Goal: Task Accomplishment & Management: Complete application form

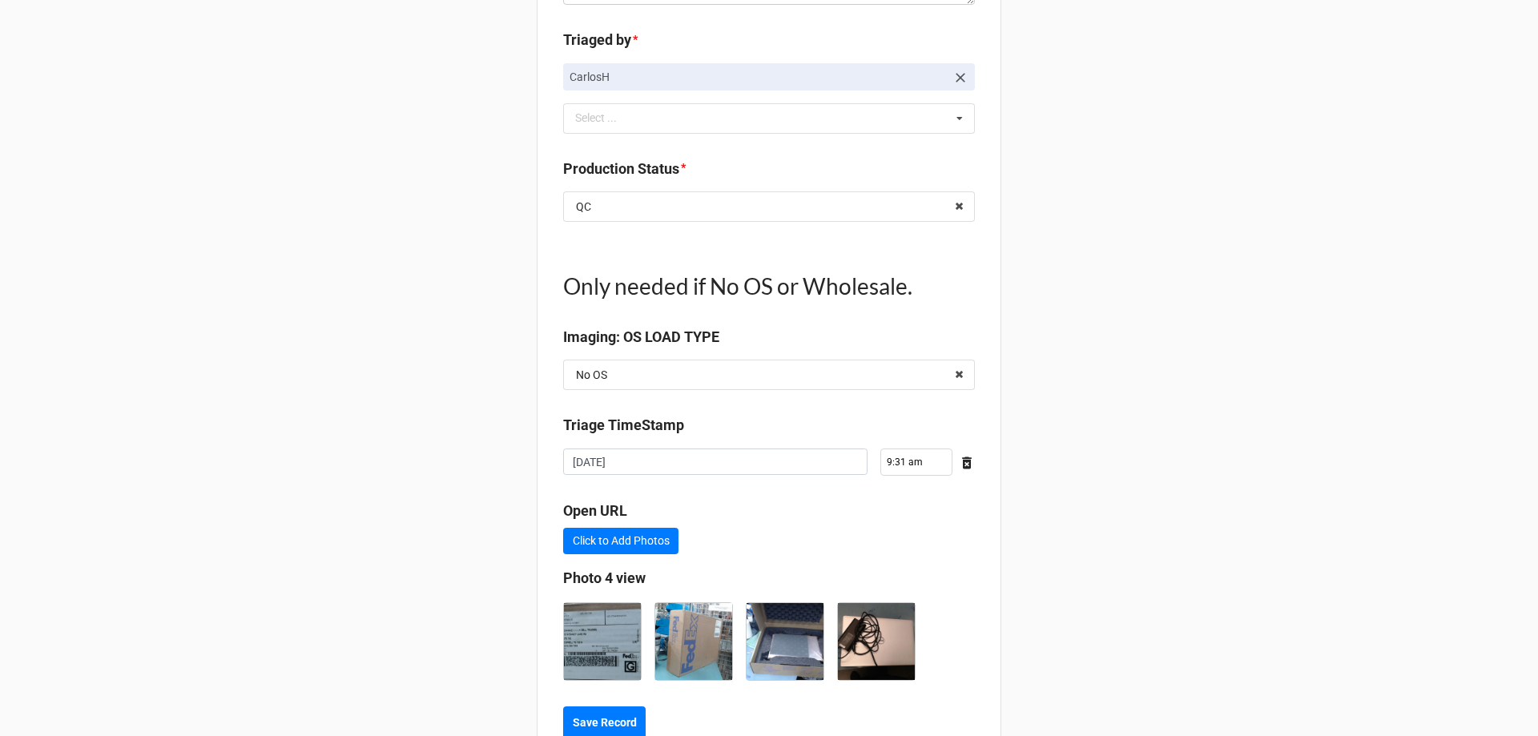
scroll to position [1824, 0]
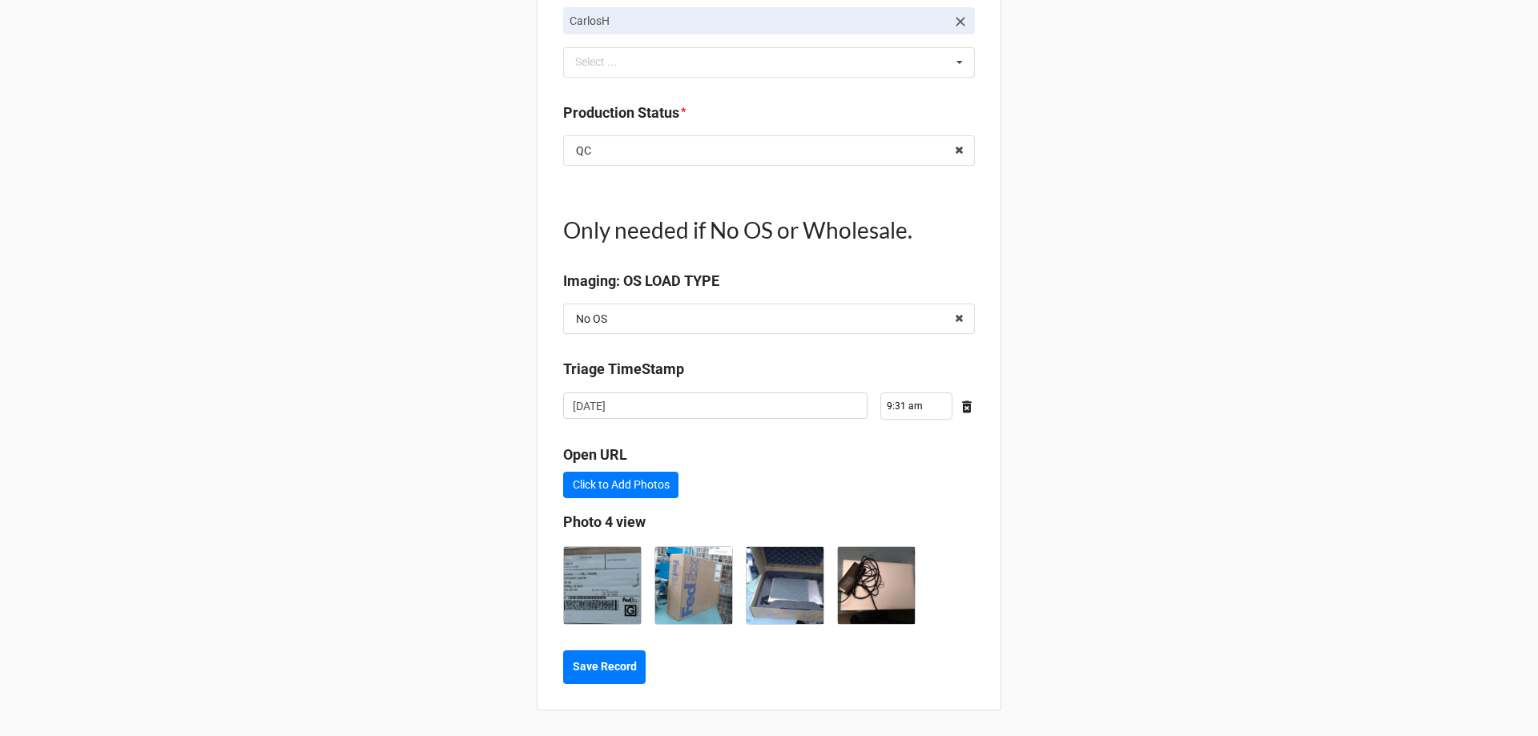
type textarea "x"
click at [613, 674] on b "Save Record" at bounding box center [605, 666] width 64 height 17
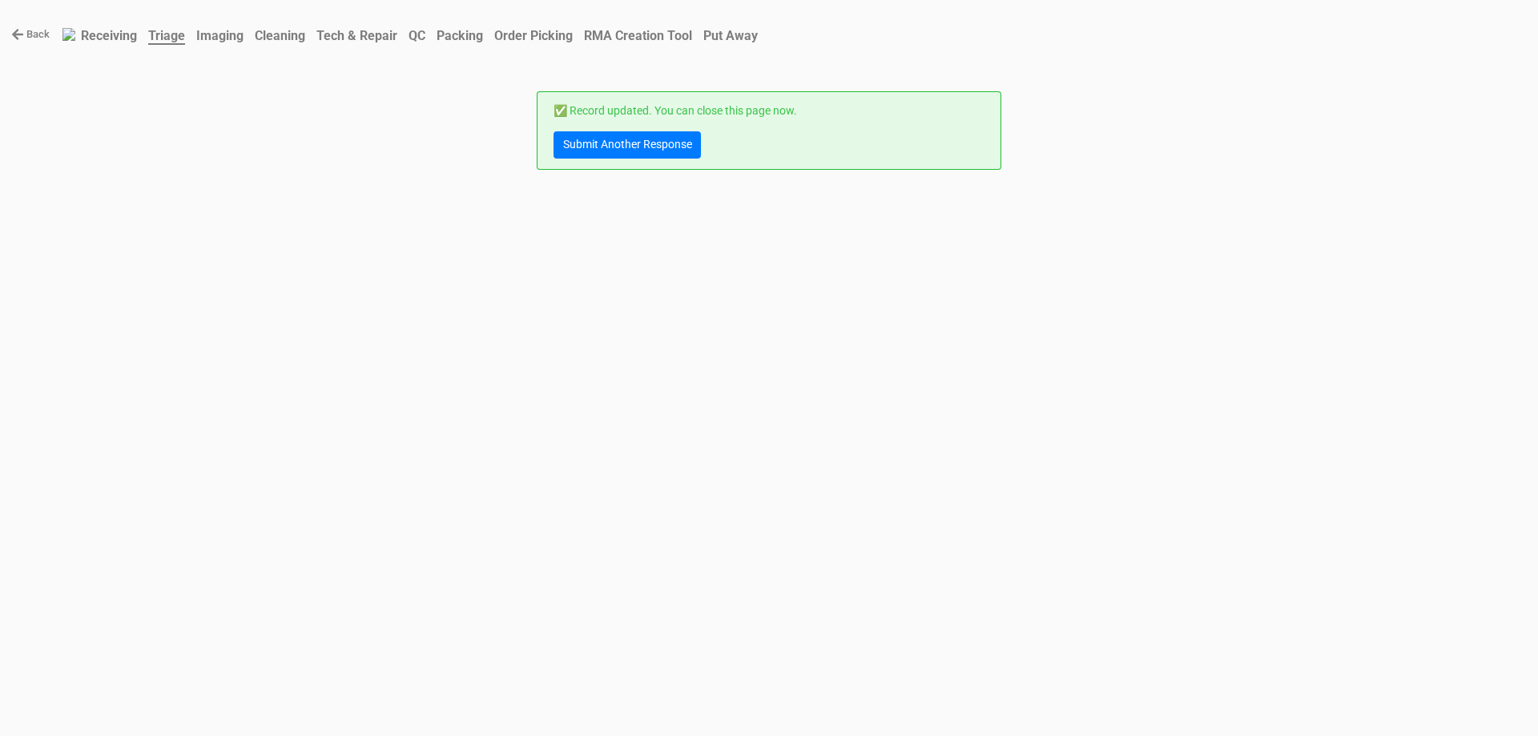
scroll to position [0, 0]
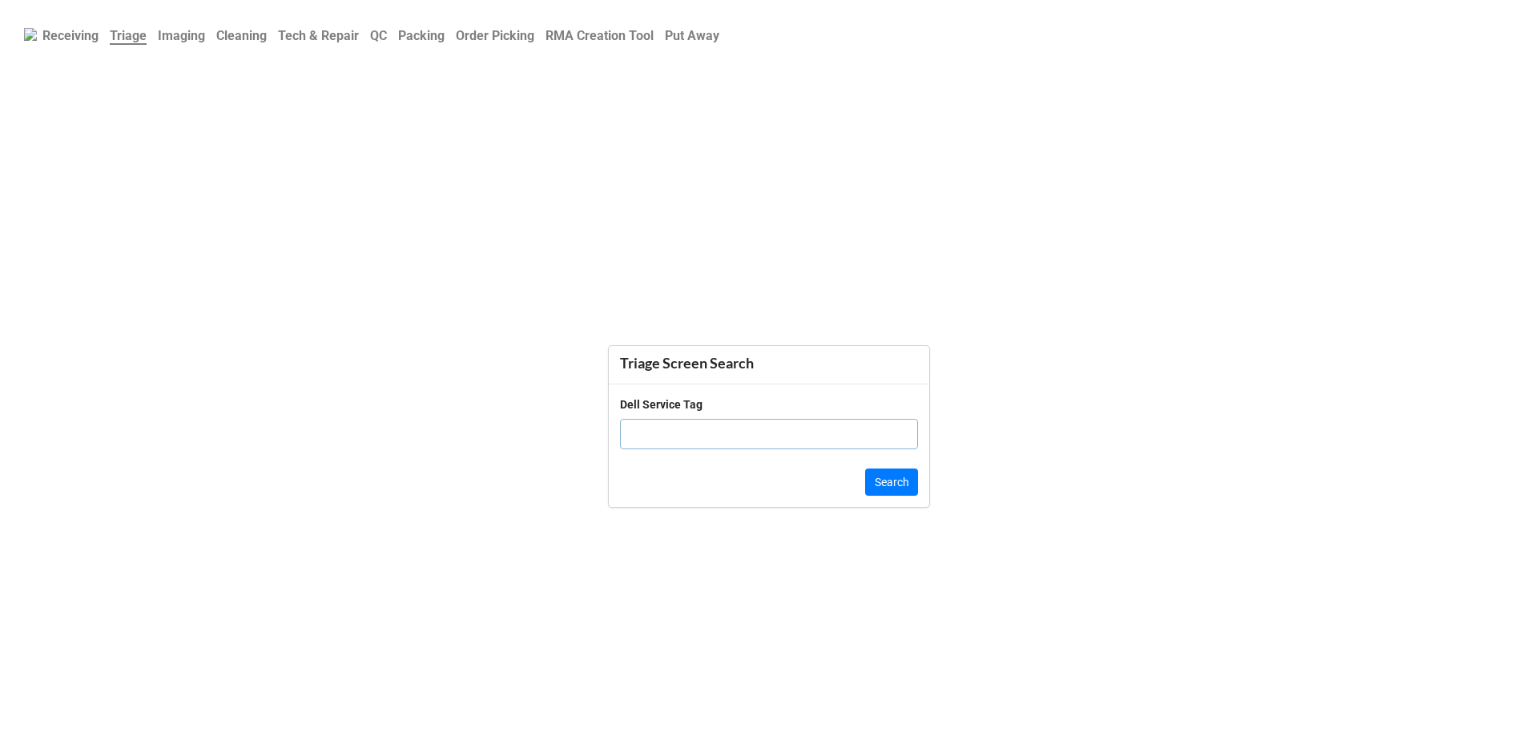
click at [387, 40] on b "QC" at bounding box center [378, 35] width 17 height 15
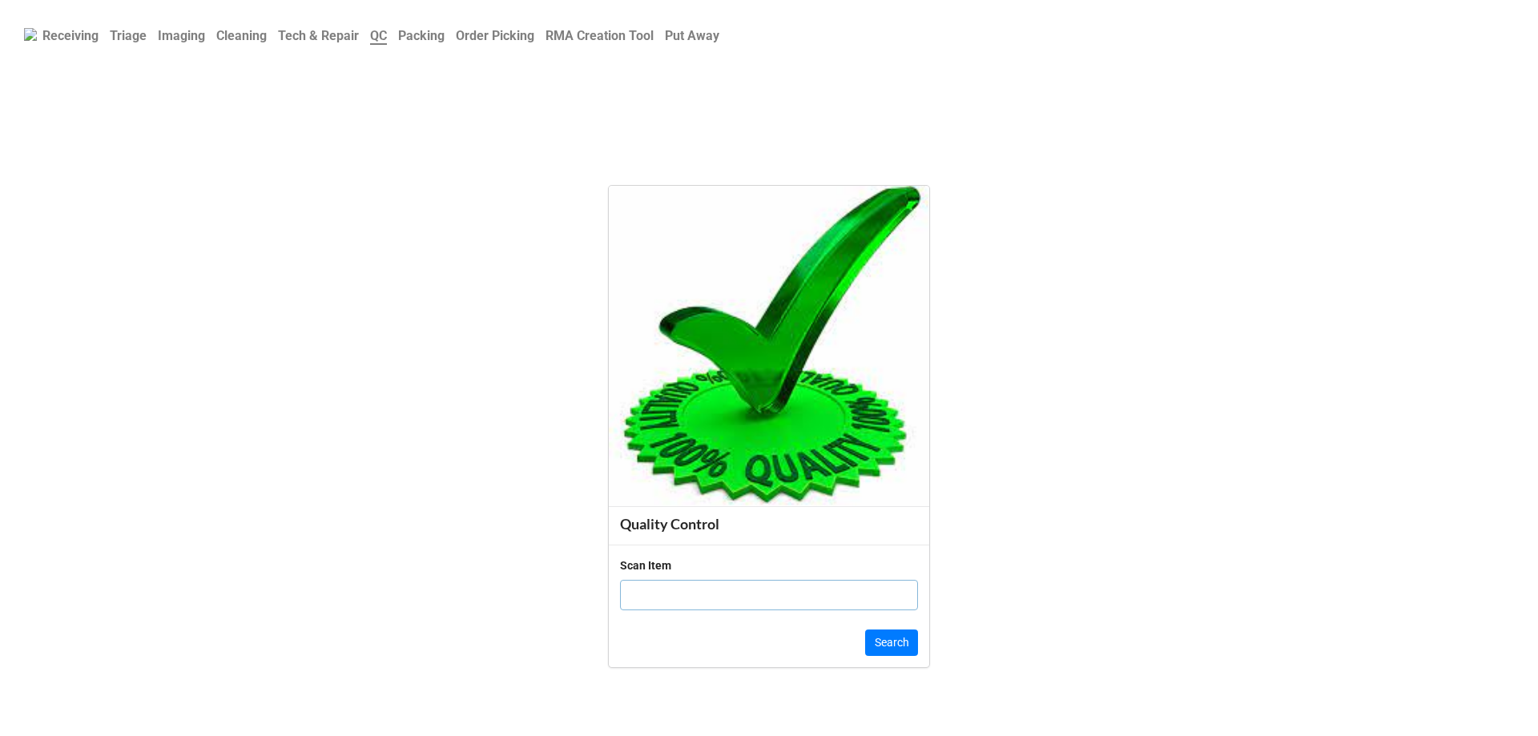
click at [694, 594] on input "text" at bounding box center [769, 595] width 298 height 30
type input "1986382"
click button "Search" at bounding box center [891, 642] width 53 height 27
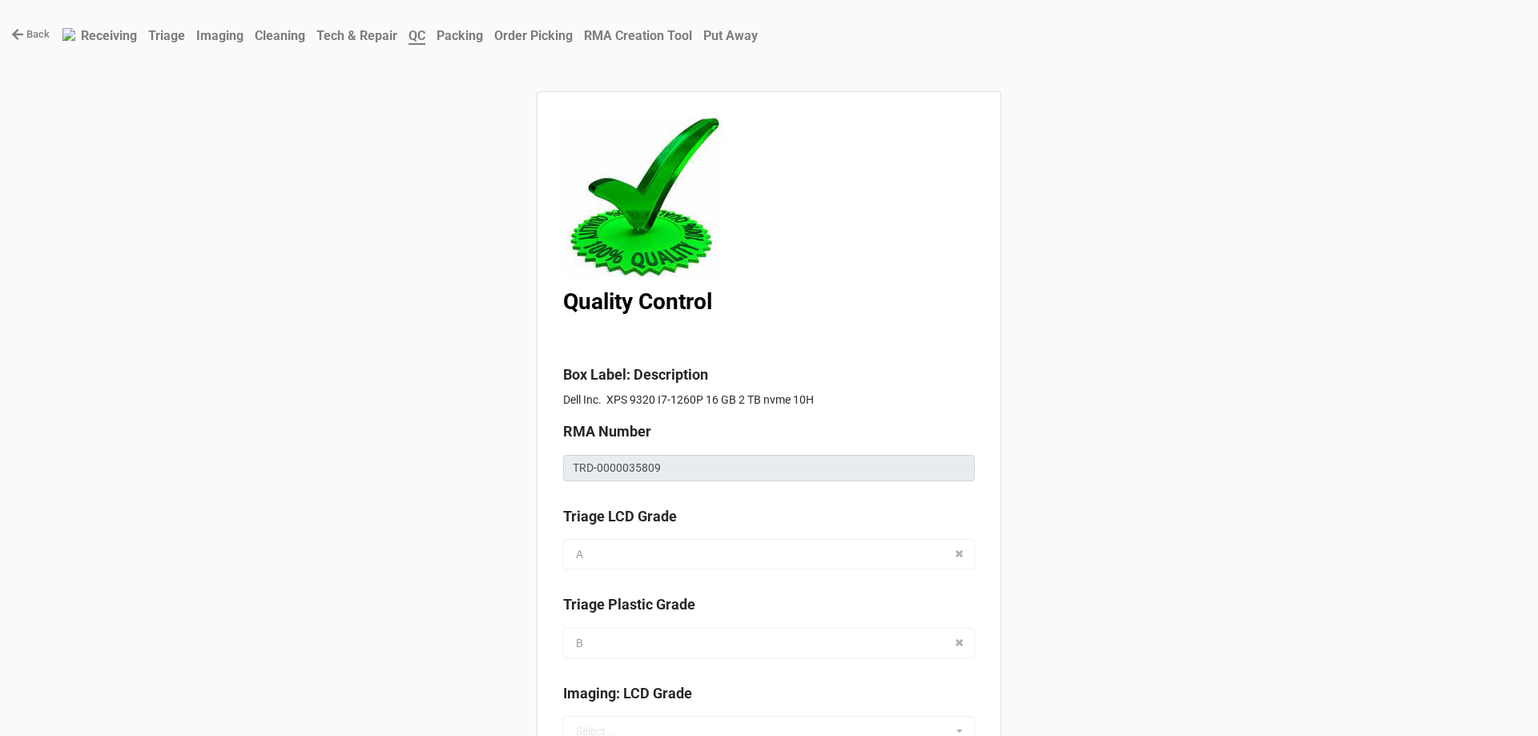
click at [159, 28] on b "Triage" at bounding box center [166, 35] width 37 height 15
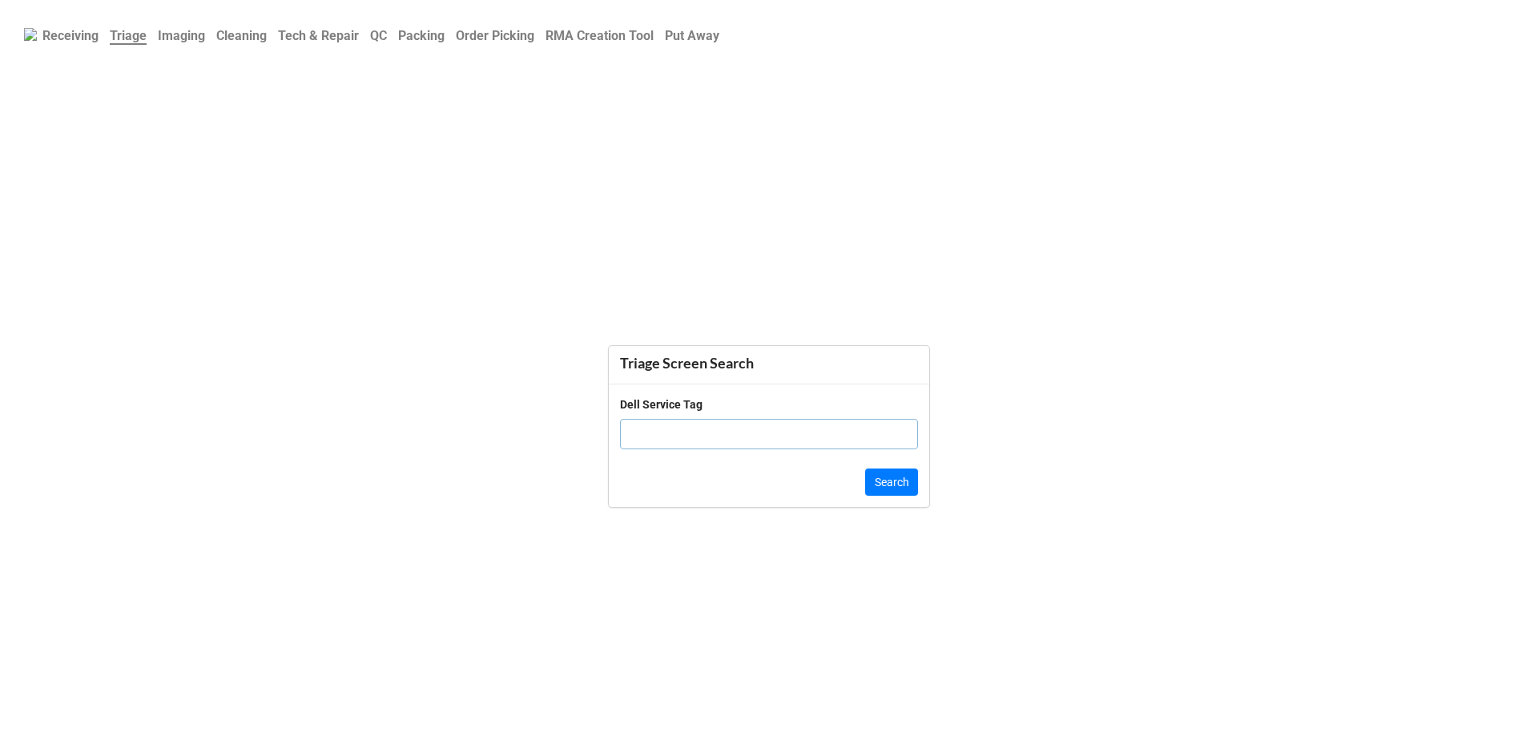
click at [764, 450] on div "Dell Service Tag" at bounding box center [769, 429] width 298 height 66
click at [762, 441] on input "text" at bounding box center [769, 434] width 298 height 30
click button "Search" at bounding box center [891, 481] width 53 height 27
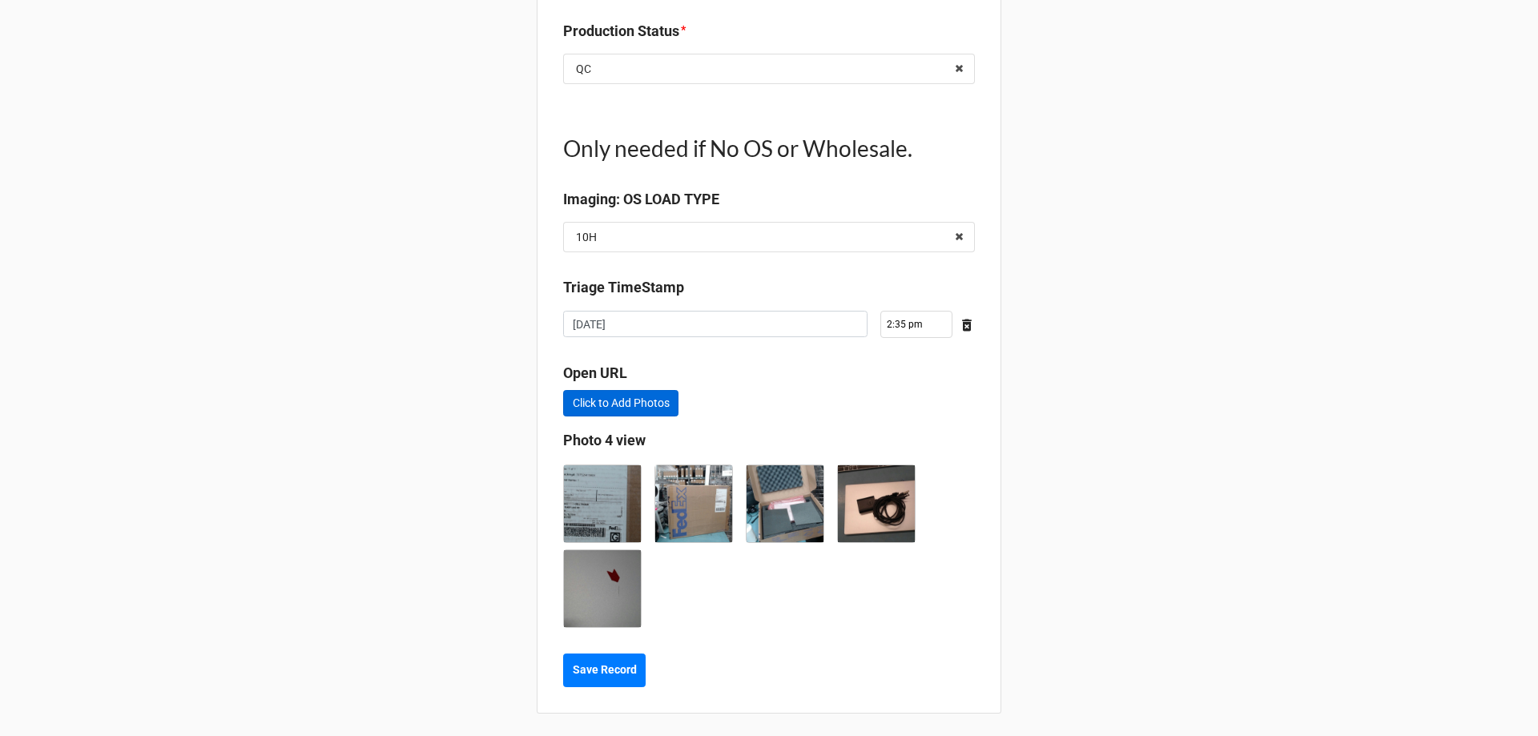
scroll to position [1869, 0]
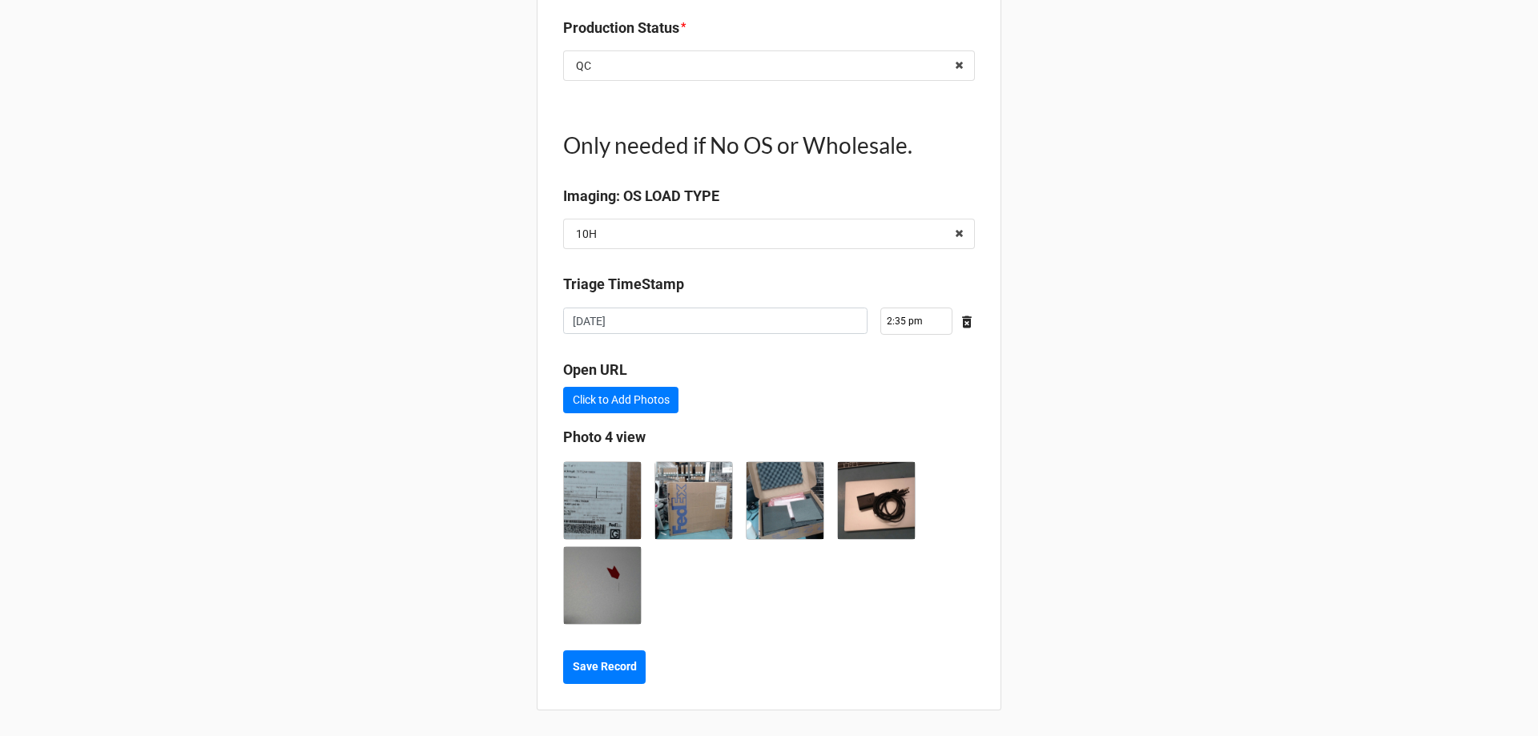
type textarea "x"
click at [615, 585] on img at bounding box center [602, 585] width 77 height 77
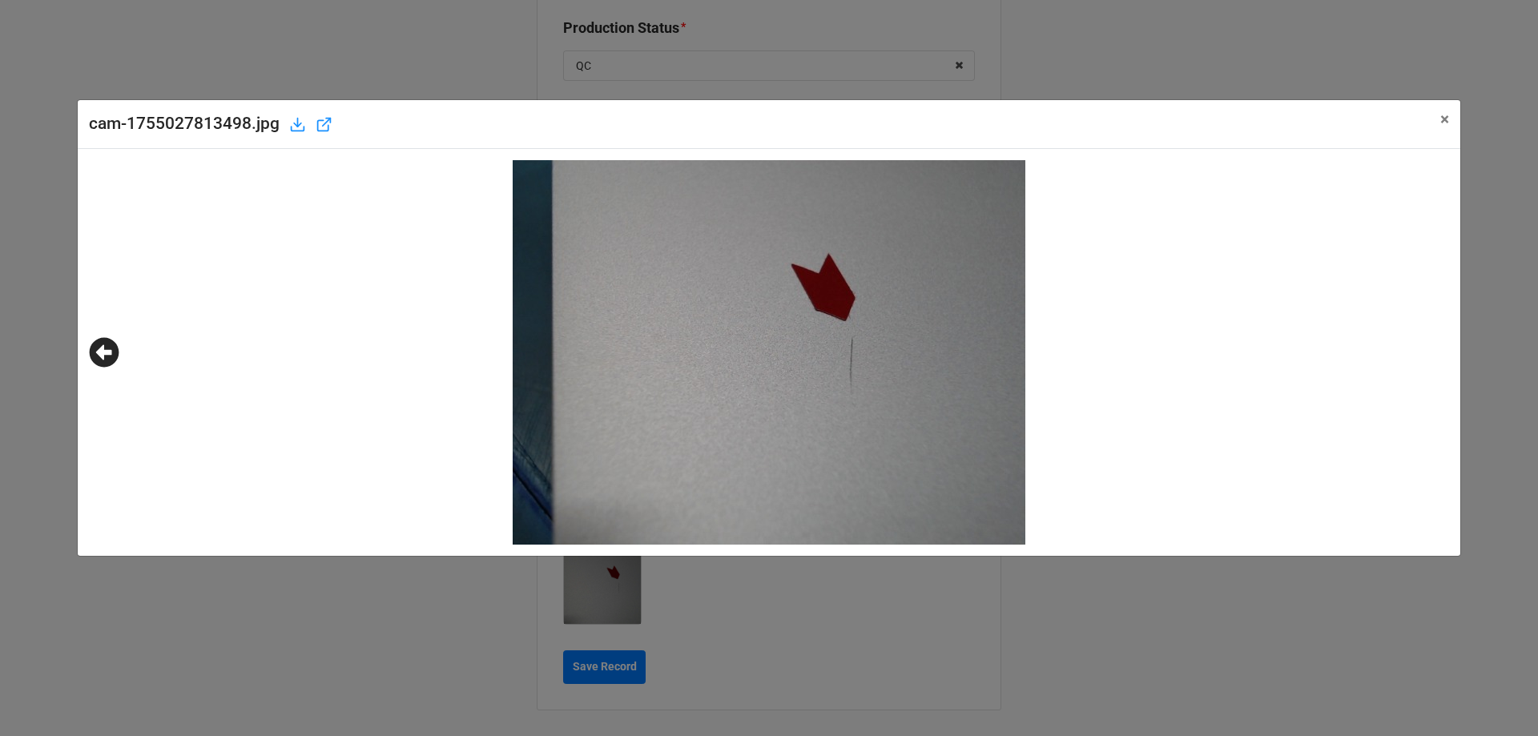
click at [437, 653] on div "cam-1755027813498.jpg × Close" at bounding box center [769, 368] width 1538 height 736
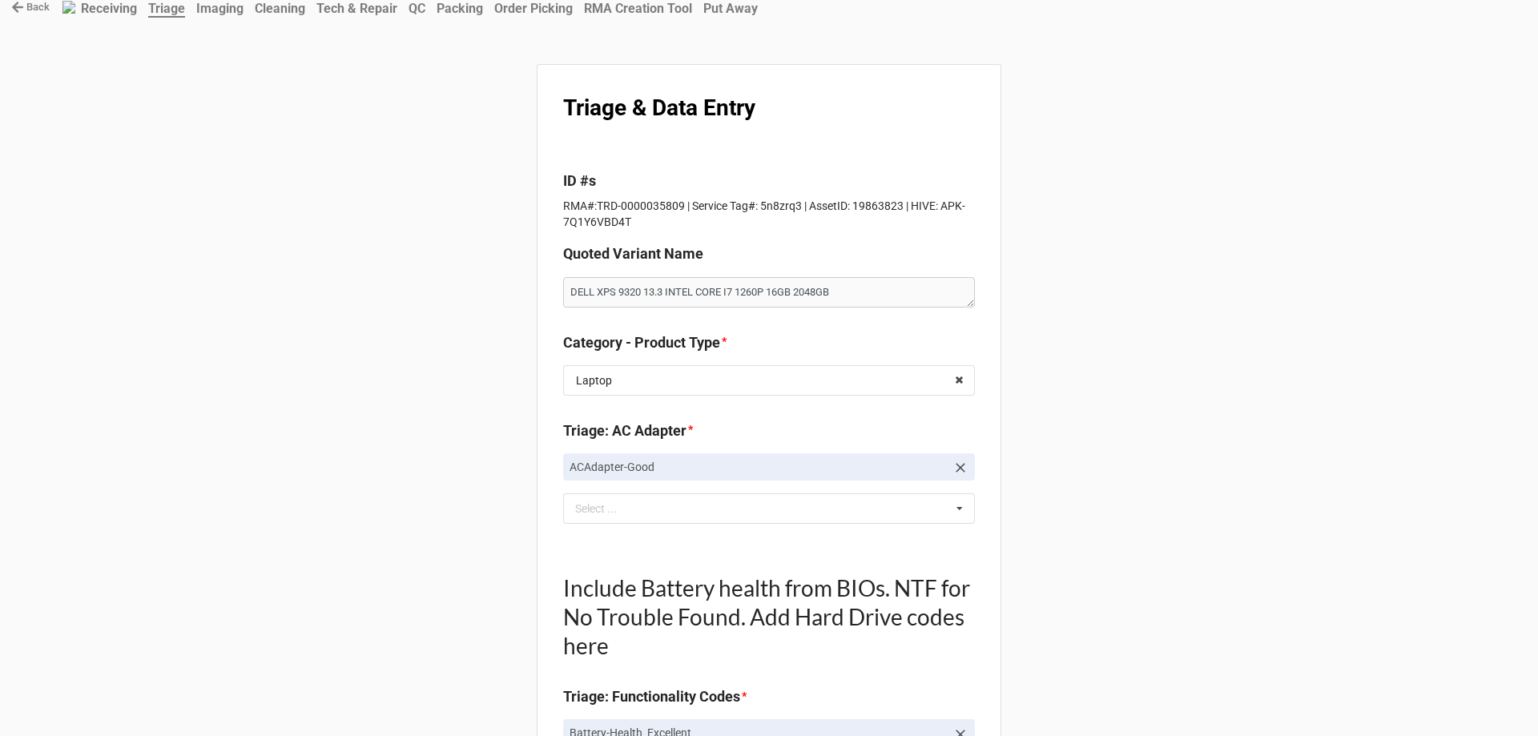
scroll to position [0, 0]
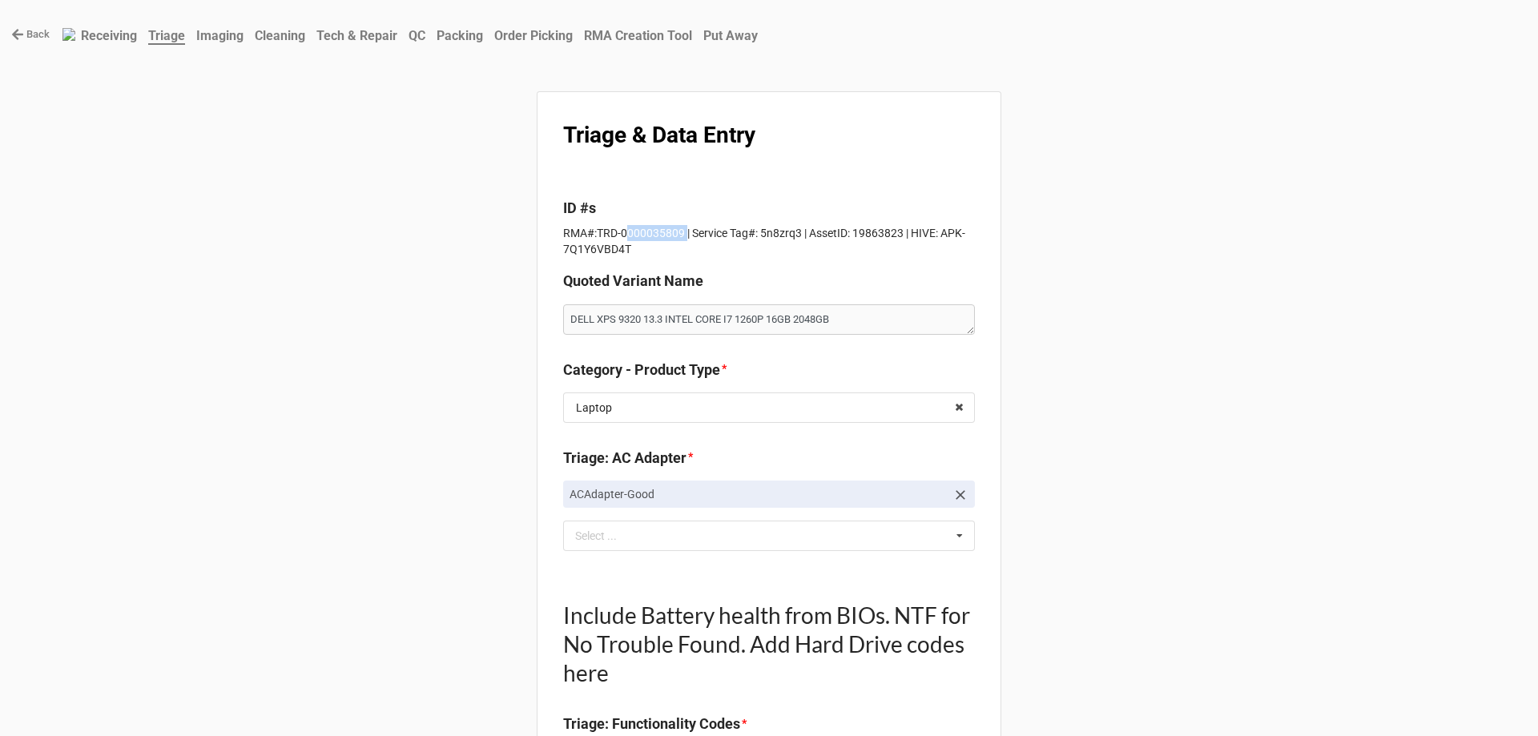
drag, startPoint x: 679, startPoint y: 234, endPoint x: 621, endPoint y: 231, distance: 58.5
click at [621, 231] on p "RMA#:TRD-0000035809 | Service Tag#: 5n8zrq3 | AssetID: 19863823 | HIVE: APK-7Q1…" at bounding box center [769, 241] width 412 height 32
click at [621, 230] on p "RMA#:TRD-0000035809 | Service Tag#: 5n8zrq3 | AssetID: 19863823 | HIVE: APK-7Q1…" at bounding box center [769, 241] width 412 height 32
drag, startPoint x: 594, startPoint y: 228, endPoint x: 677, endPoint y: 231, distance: 82.5
click at [677, 231] on p "RMA#:TRD-0000035809 | Service Tag#: 5n8zrq3 | AssetID: 19863823 | HIVE: APK-7Q1…" at bounding box center [769, 241] width 412 height 32
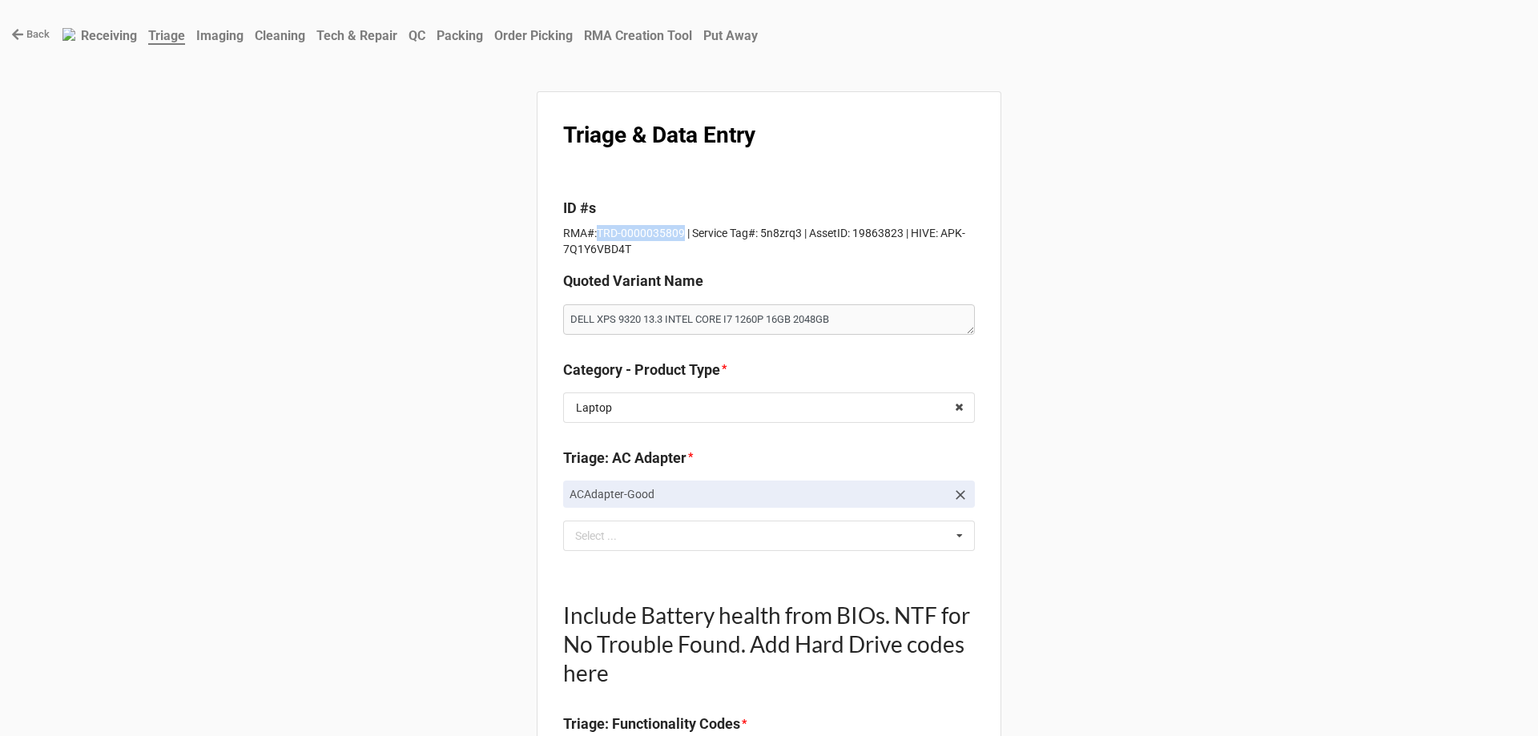
copy p "TRD-0000035809"
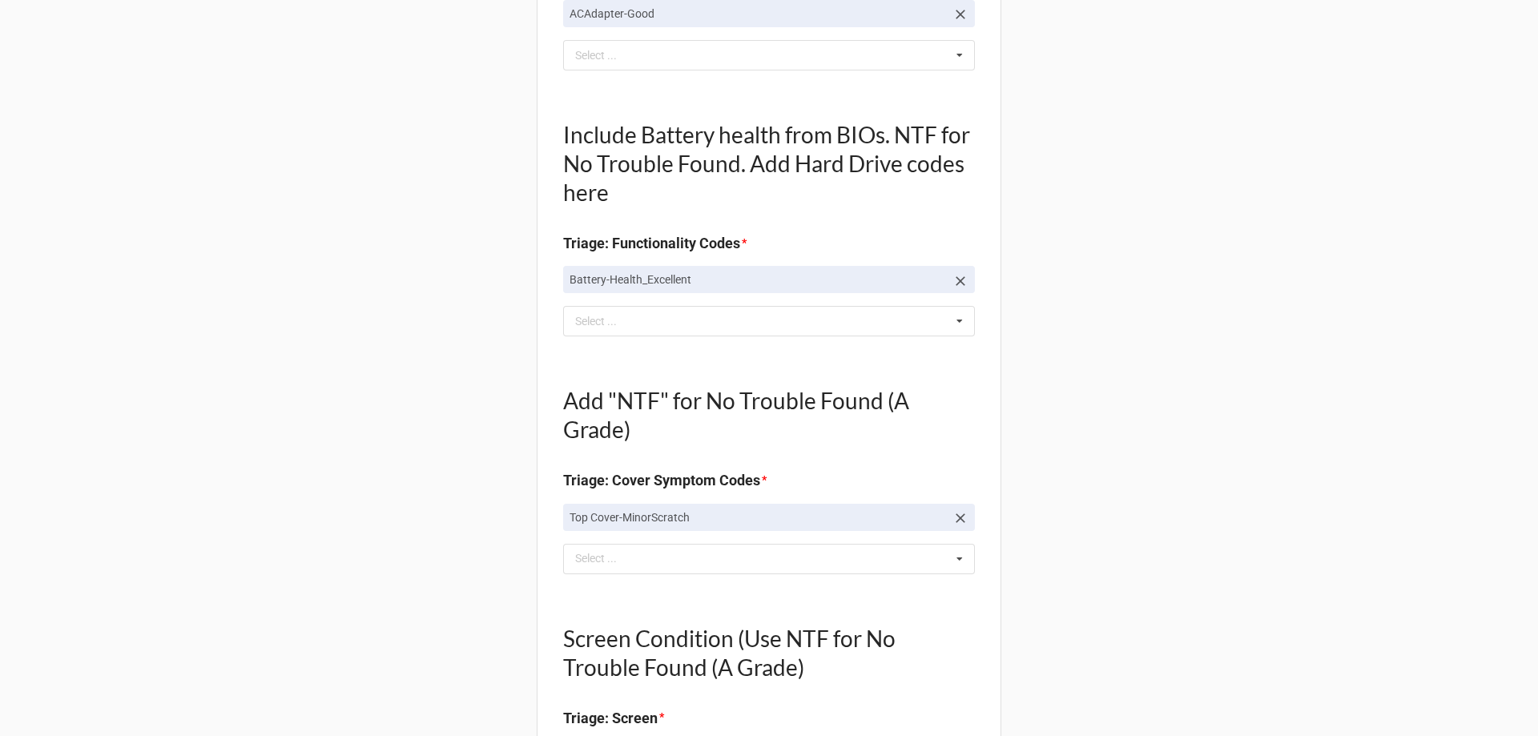
scroll to position [721, 0]
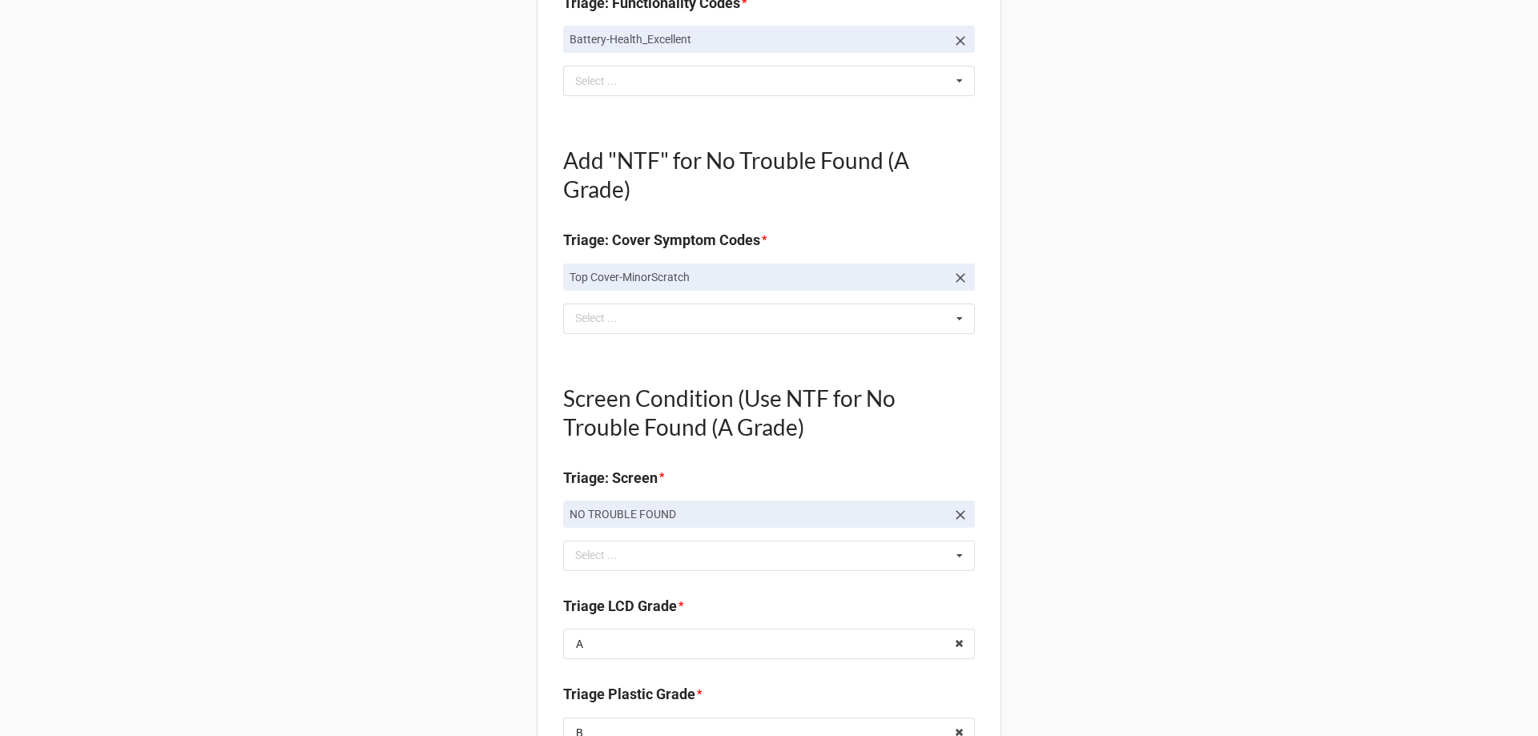
click at [606, 302] on div "Top Cover-MinorScratch Select ... No results found." at bounding box center [769, 298] width 412 height 70
click at [606, 314] on div "Select ..." at bounding box center [605, 318] width 69 height 18
type input "miss"
type textarea "x"
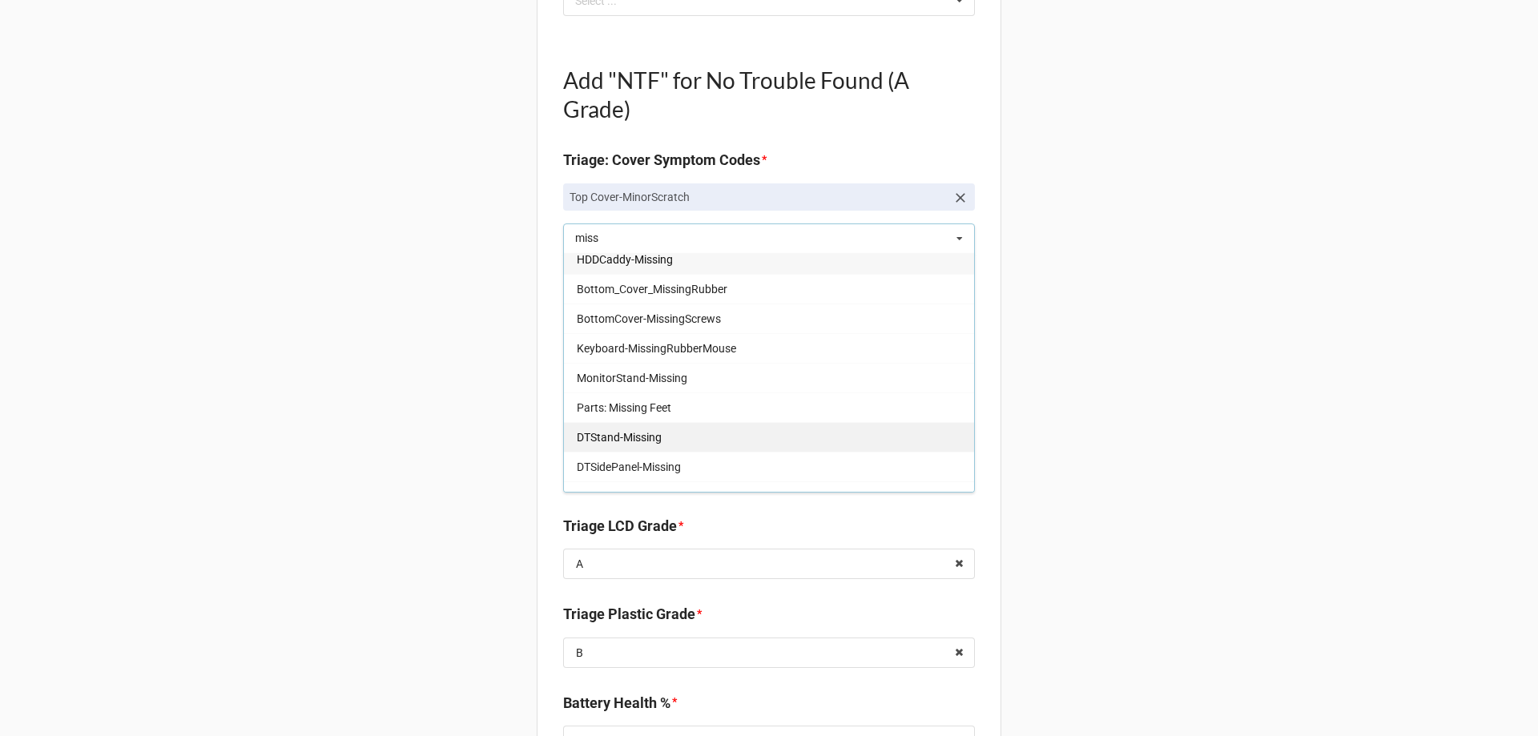
scroll to position [0, 0]
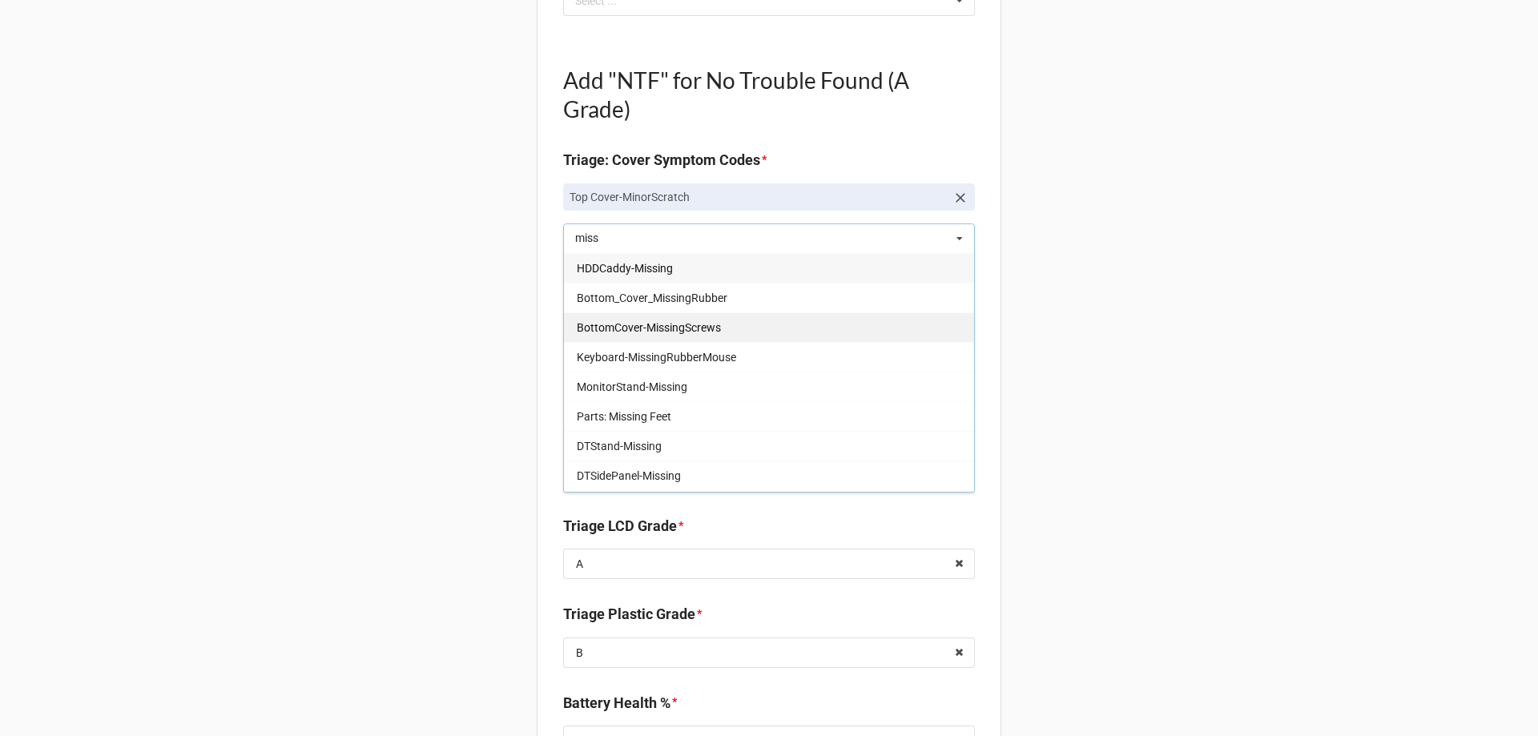
type input "miss"
click at [656, 328] on span "BottomCover-MissingScrews" at bounding box center [649, 327] width 144 height 13
type textarea "x"
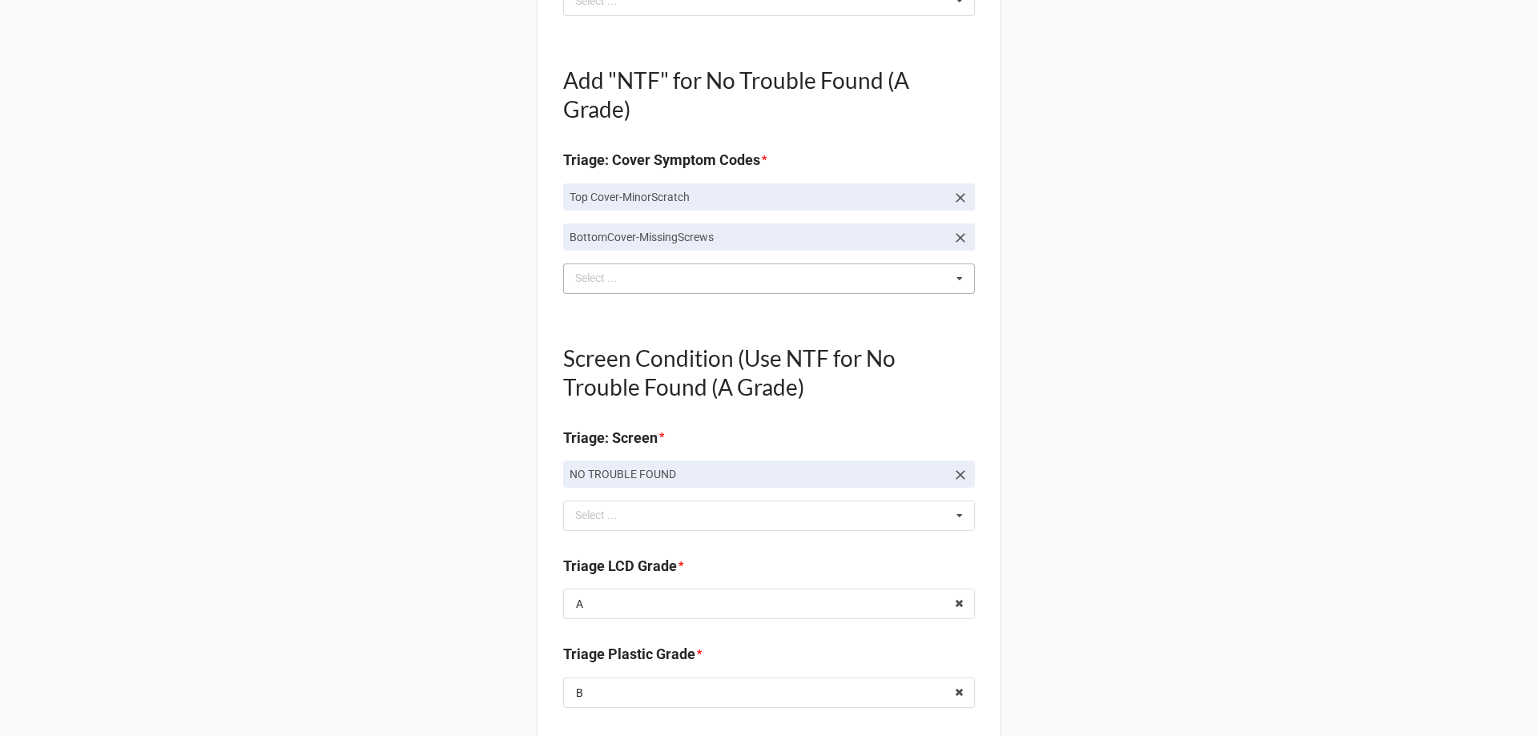
click at [479, 330] on div "Back Receiving Triage Imaging Cleaning Tech & Repair QC Packing Order Picking R…" at bounding box center [769, 521] width 1538 height 2645
click at [481, 304] on div "Back Receiving Triage Imaging Cleaning Tech & Repair QC Packing Order Picking R…" at bounding box center [769, 521] width 1538 height 2645
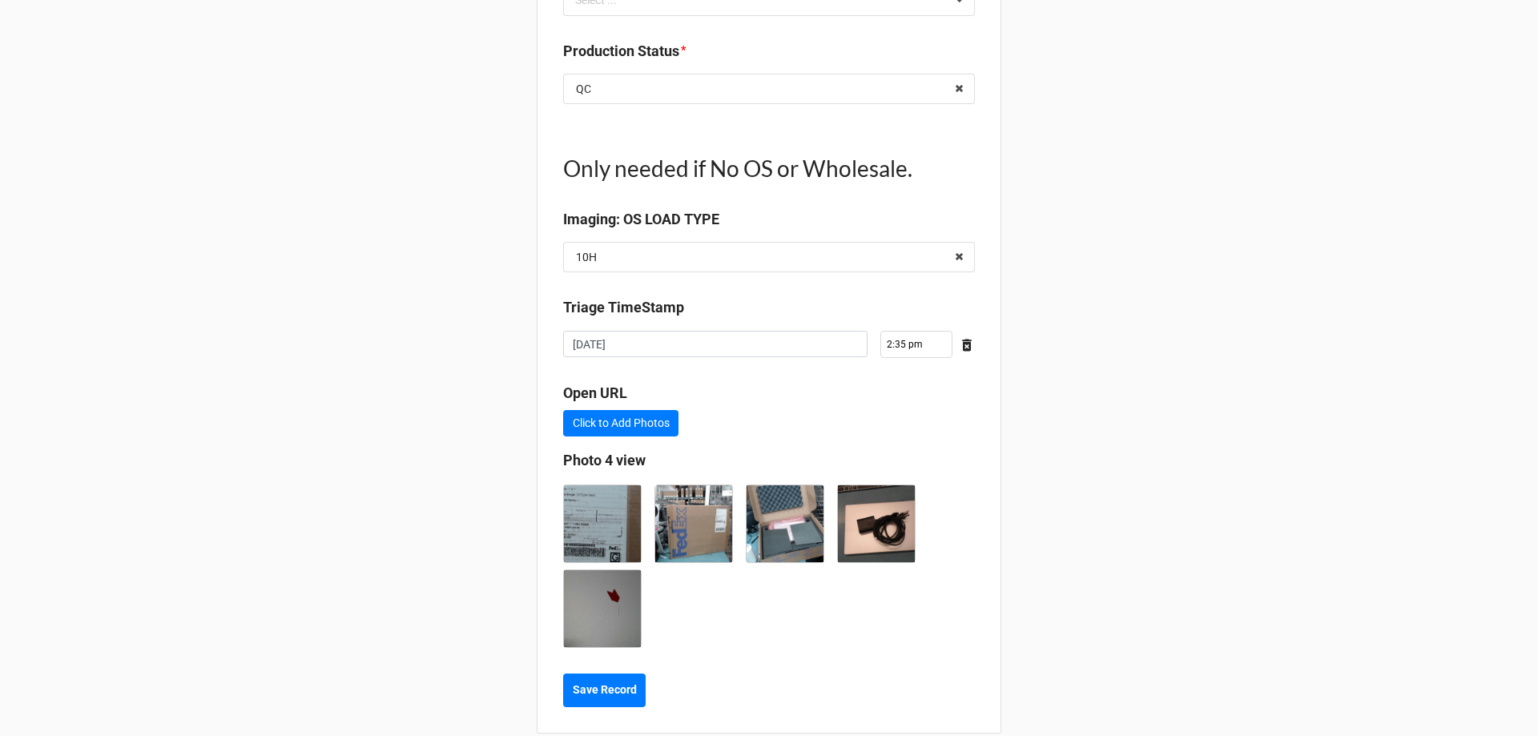
scroll to position [1909, 0]
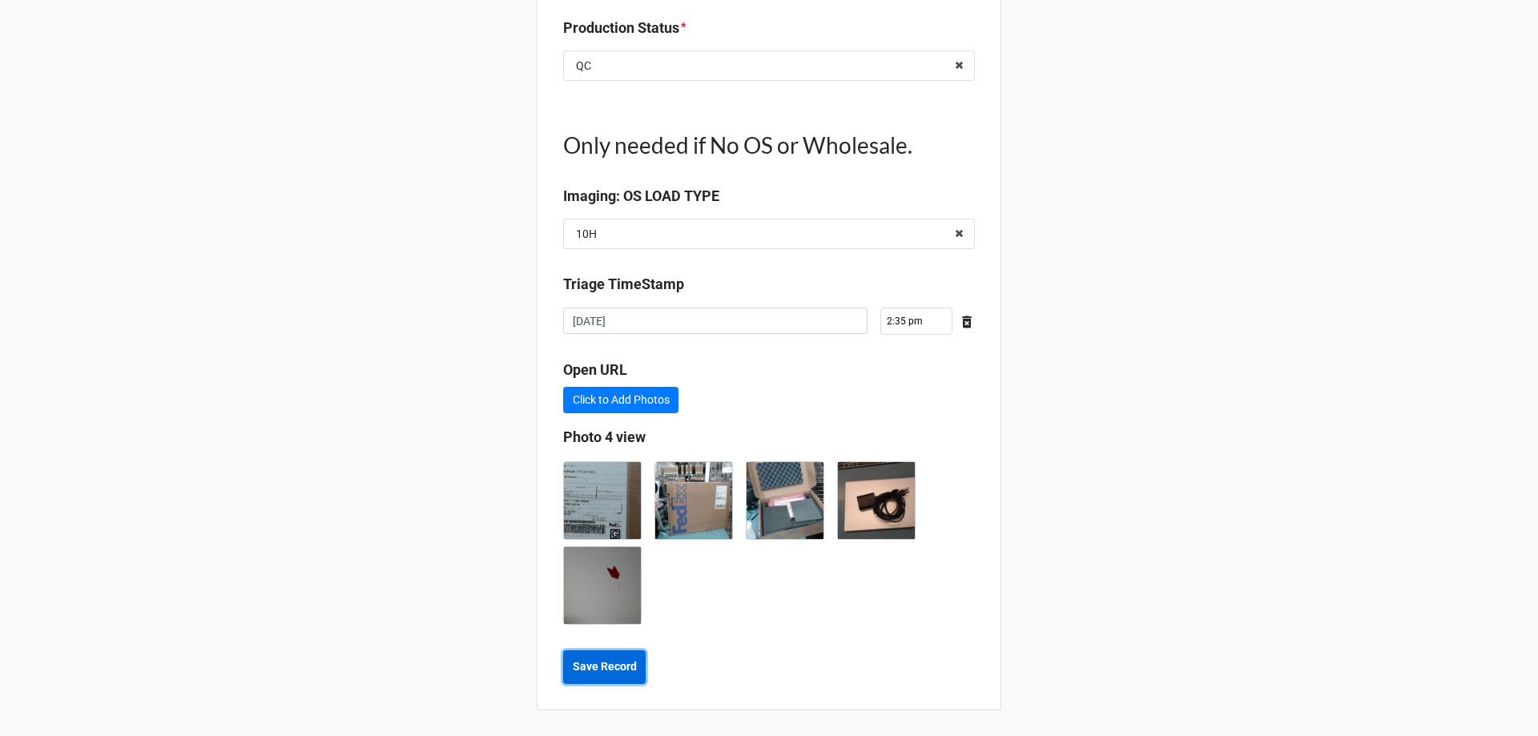
click at [599, 669] on b "Save Record" at bounding box center [605, 666] width 64 height 17
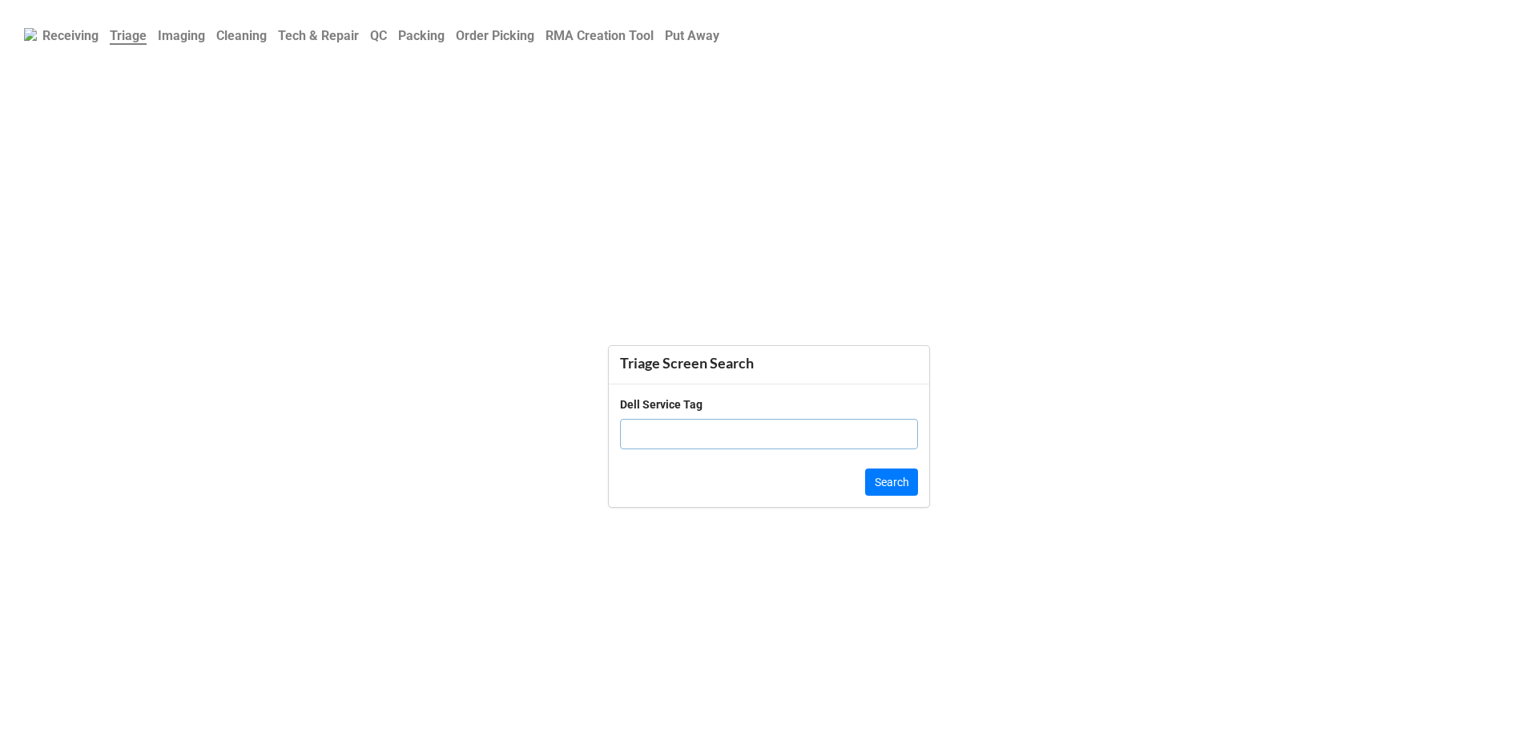
click at [384, 38] on b "QC" at bounding box center [378, 35] width 17 height 15
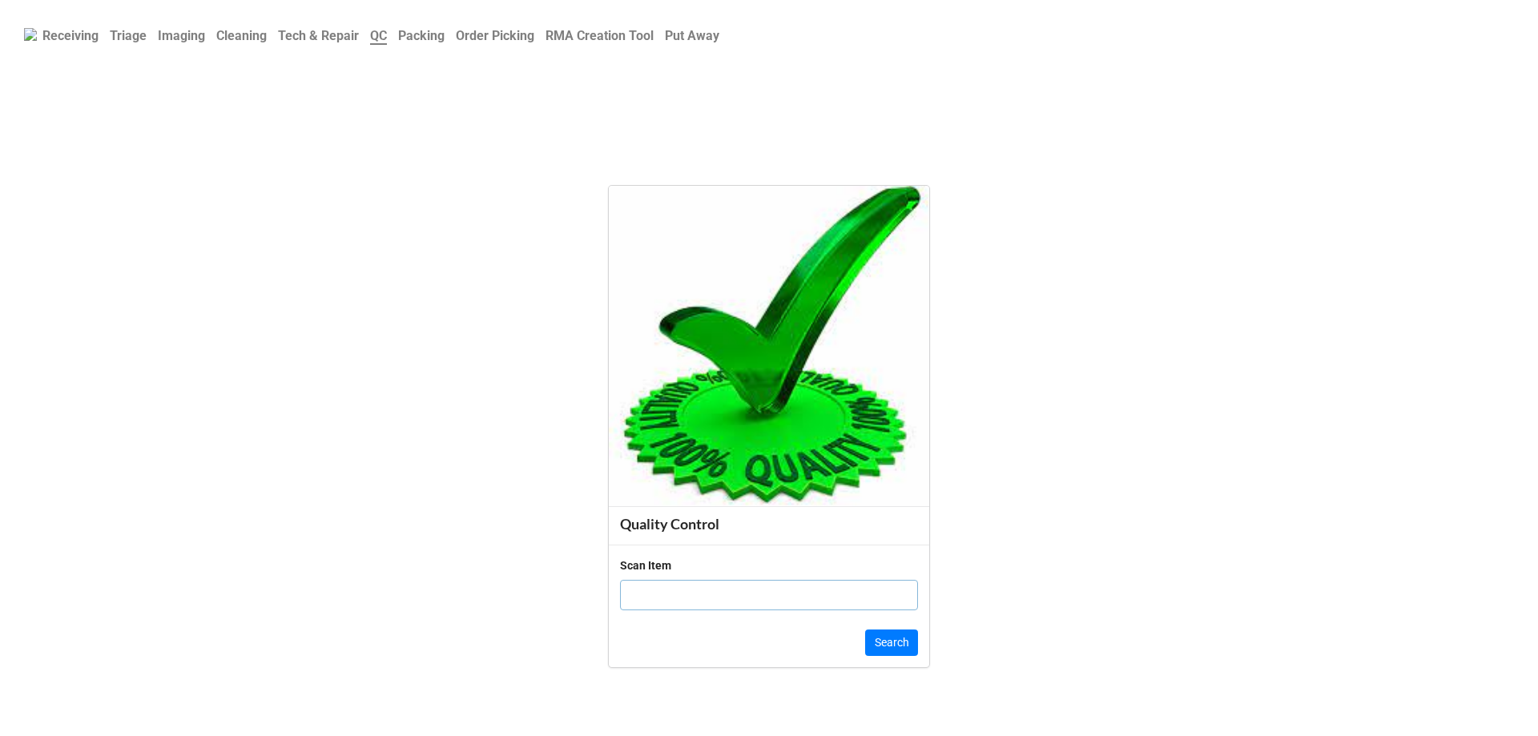
click at [682, 586] on input "text" at bounding box center [769, 595] width 298 height 30
type input "1986382"
click button "Search" at bounding box center [891, 642] width 53 height 27
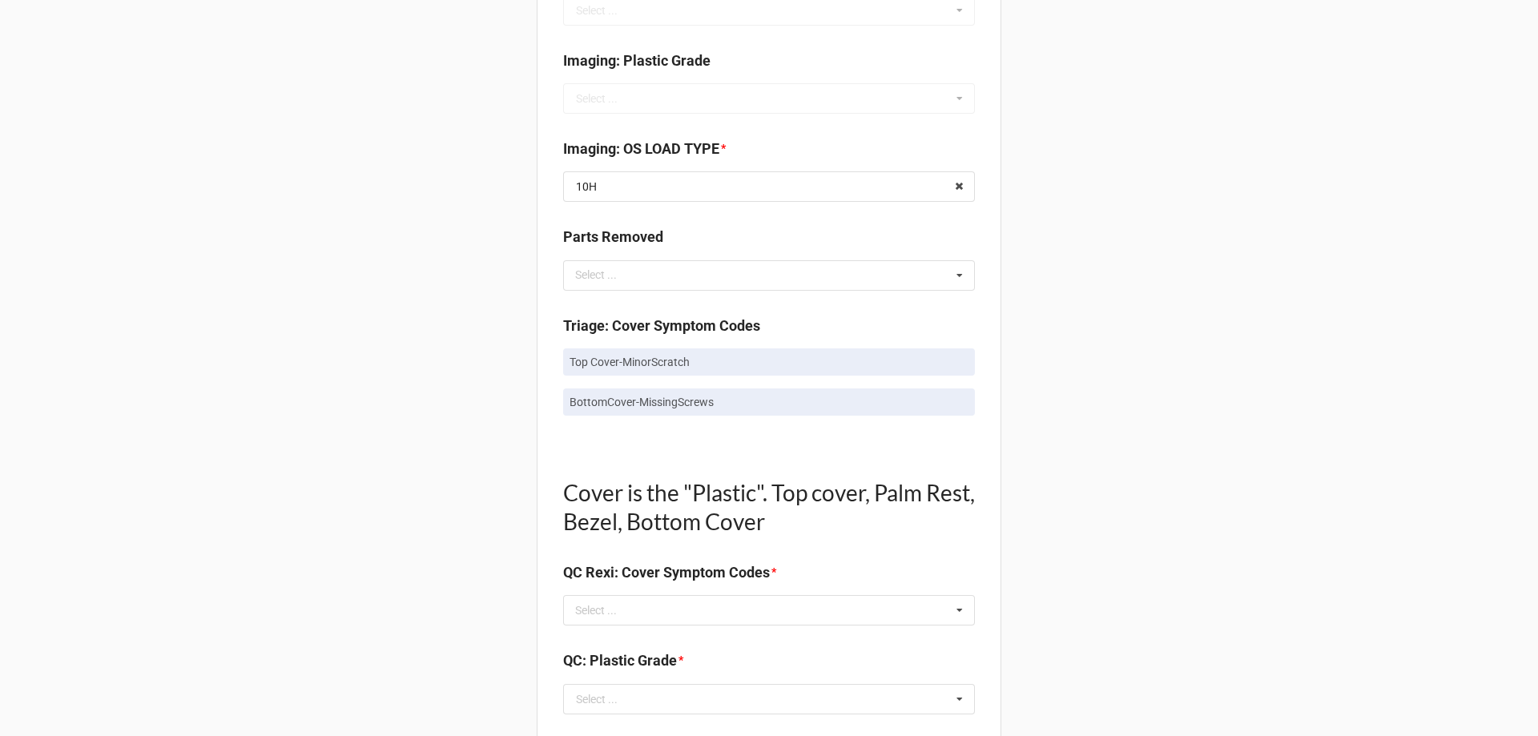
scroll to position [801, 0]
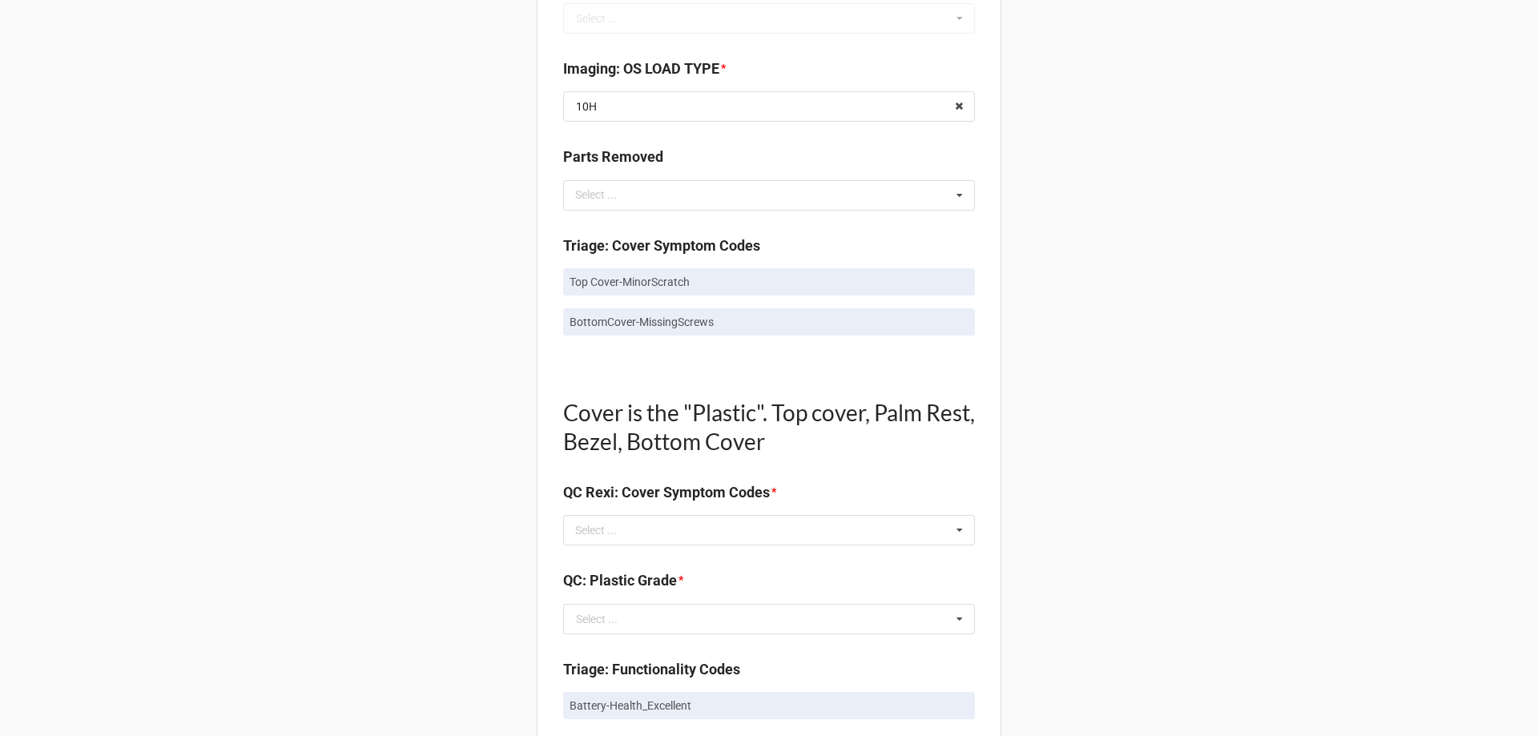
click at [621, 286] on p "Top Cover-MinorScratch" at bounding box center [768, 282] width 399 height 16
click at [621, 285] on p "Top Cover-MinorScratch" at bounding box center [768, 282] width 399 height 16
copy p "Top Cover-MinorScratch"
click at [626, 538] on div "Select ..." at bounding box center [605, 530] width 69 height 18
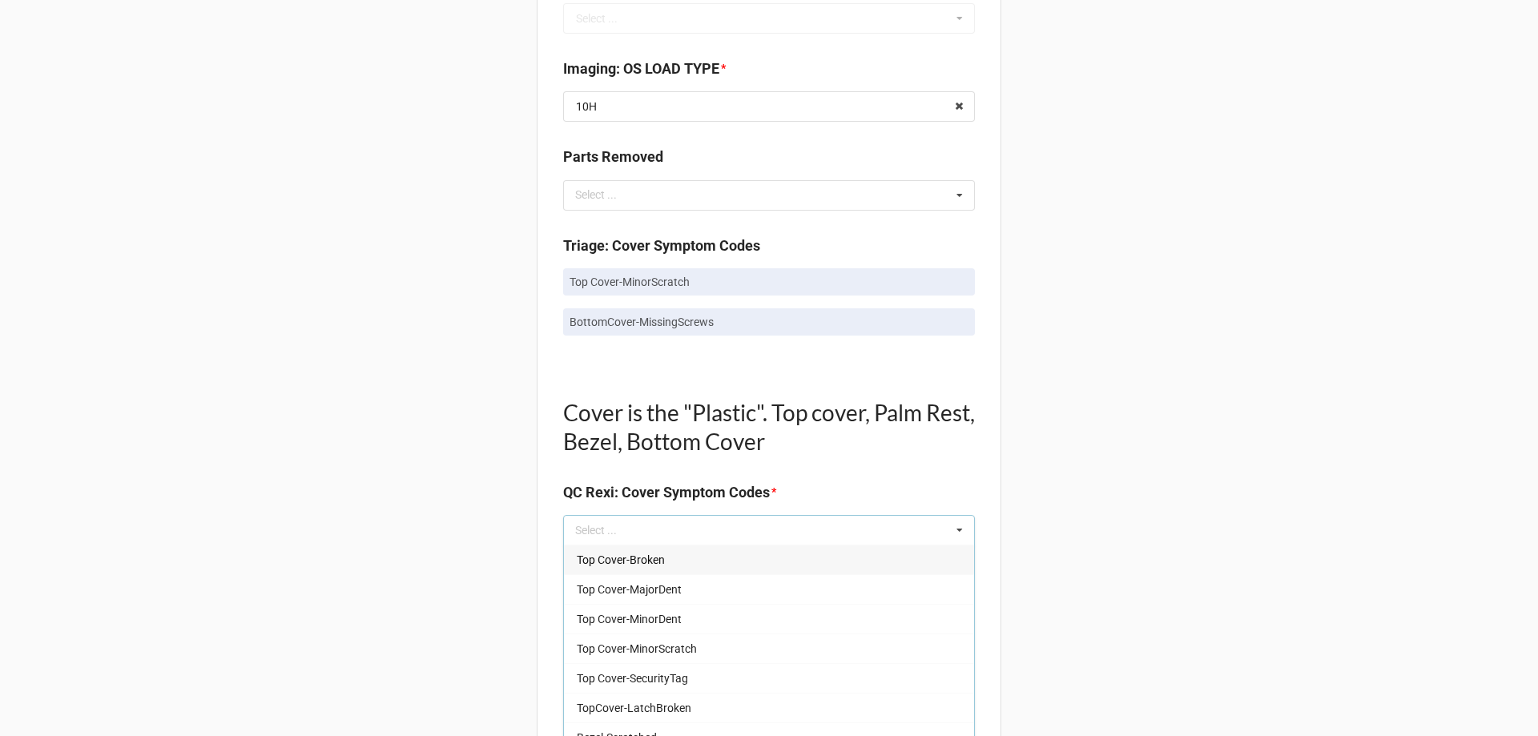
drag, startPoint x: 626, startPoint y: 533, endPoint x: 595, endPoint y: 523, distance: 32.9
click at [595, 523] on div "Select ... Top Cover-Broken Top Cover-MajorDent Top Cover-MinorDent Top Cover-M…" at bounding box center [769, 530] width 412 height 30
paste input "Top Cover-MinorScratch"
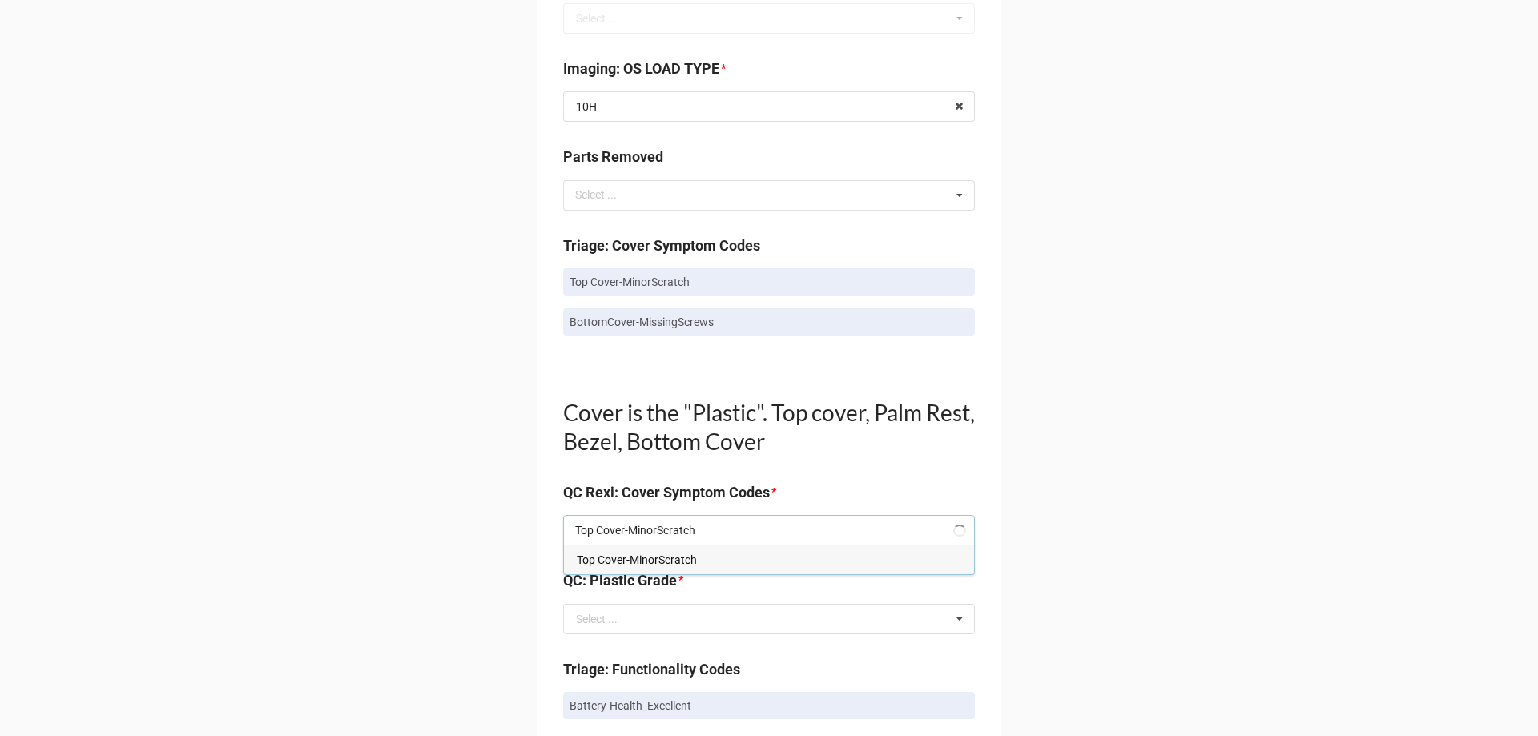
type input "Top Cover-MinorScratch"
click at [613, 563] on span "Top Cover-MinorScratch" at bounding box center [637, 559] width 120 height 13
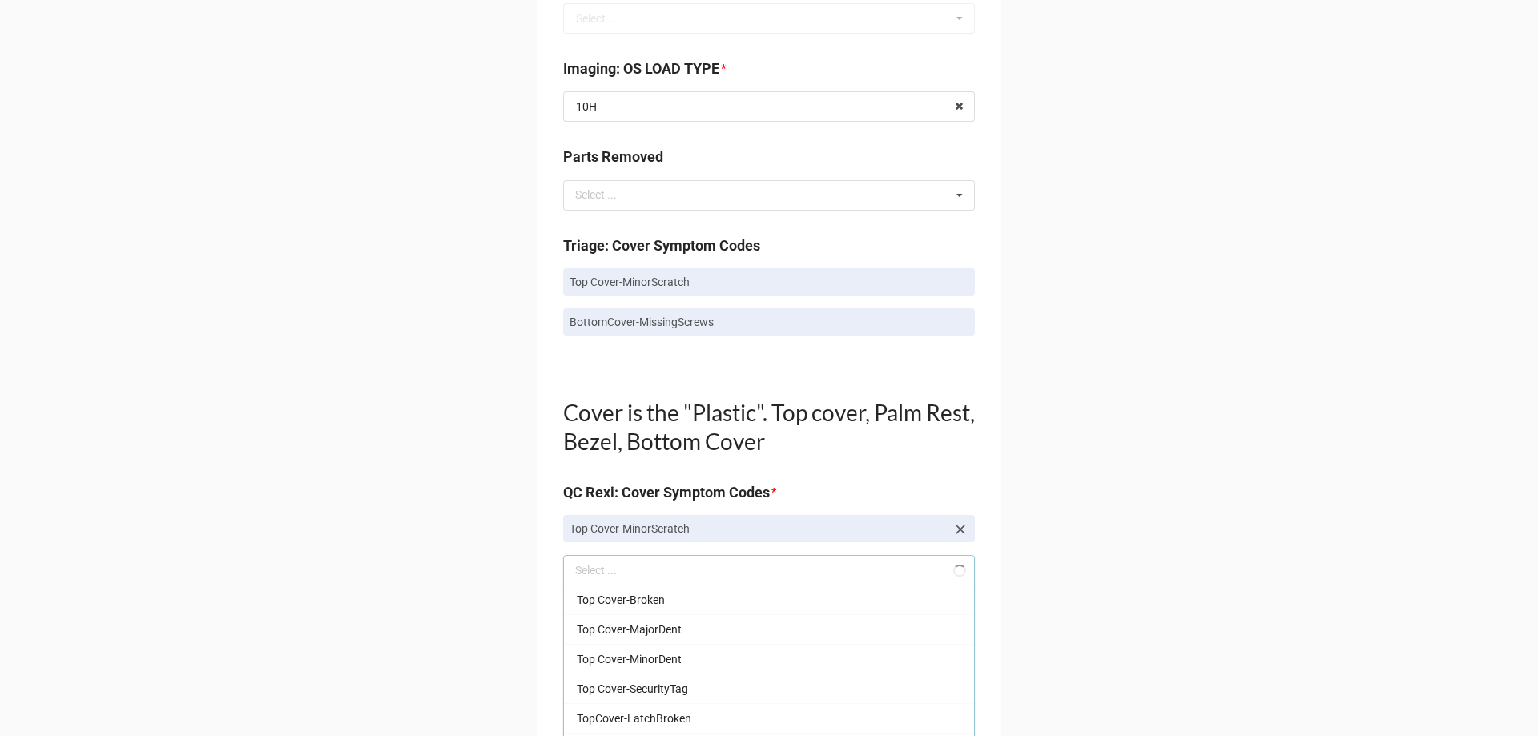
click at [468, 501] on div "Back Receiving Triage Imaging Cleaning Tech & Repair QC Packing Order Picking R…" at bounding box center [769, 599] width 1538 height 2801
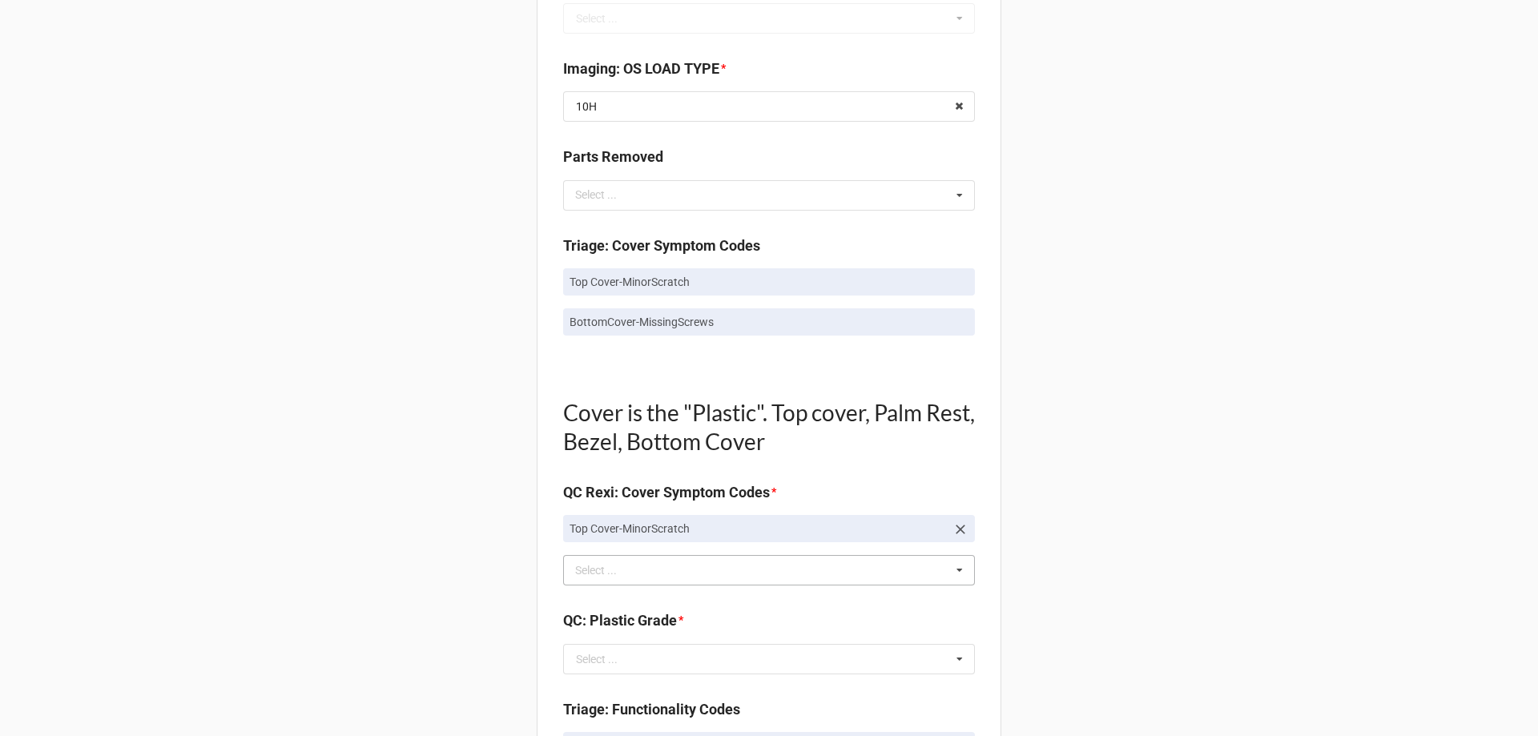
click at [607, 322] on p "BottomCover-MissingScrews" at bounding box center [768, 322] width 399 height 16
copy div "BottomCover-MissingScrews"
click at [605, 575] on div "Select ..." at bounding box center [605, 570] width 69 height 18
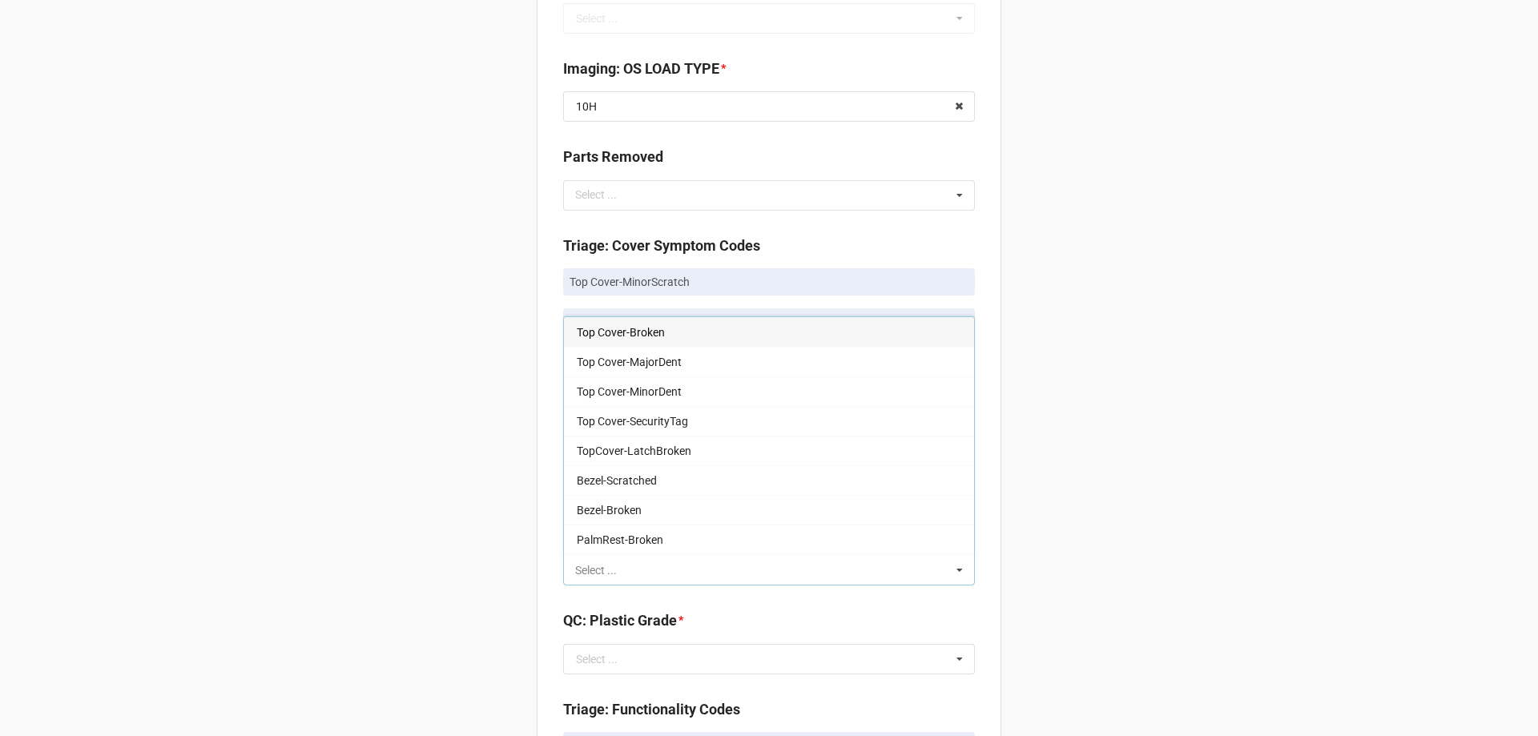
paste input "BottomCover-MissingScrews"
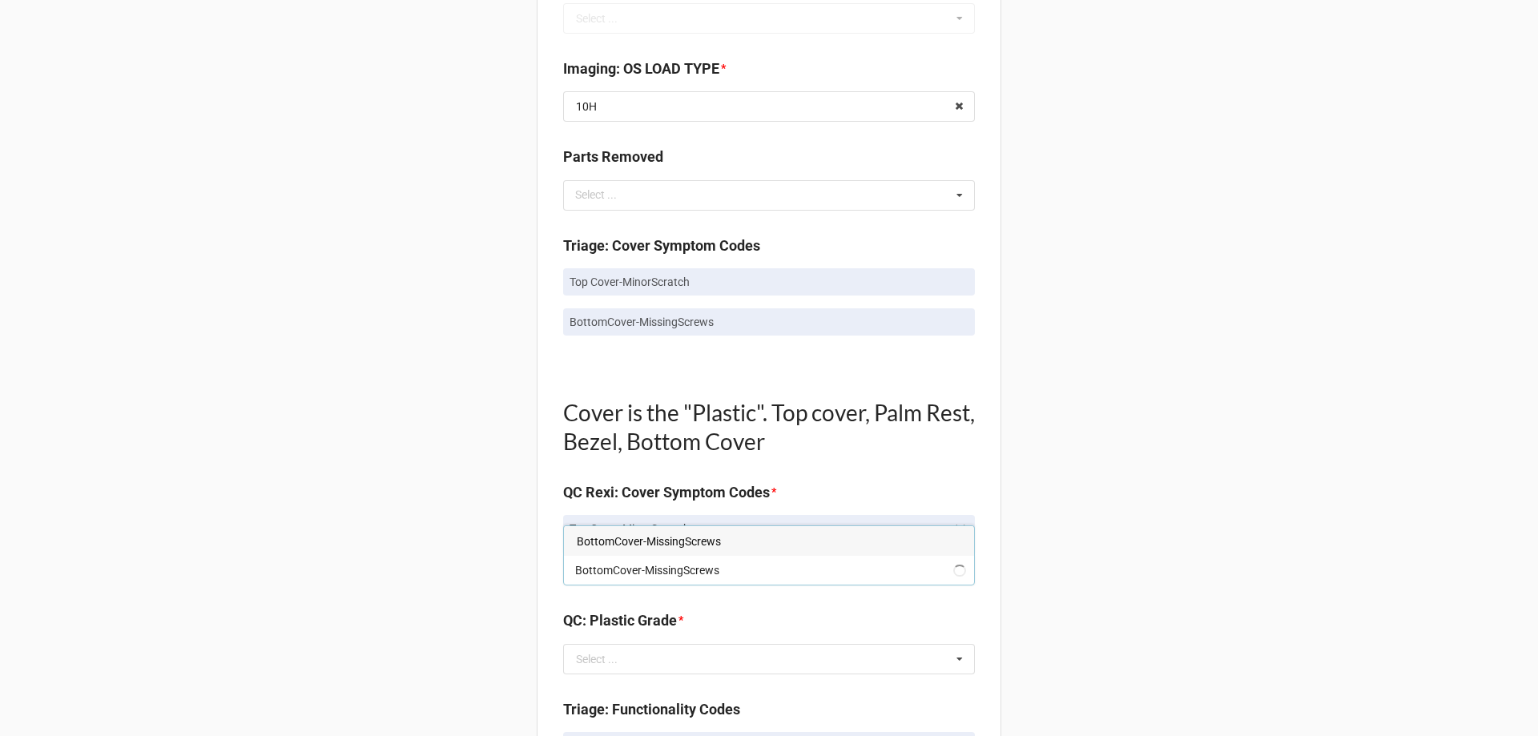
type input "BottomCover-MissingScrews"
click at [609, 537] on span "BottomCover-MissingScrews" at bounding box center [649, 541] width 144 height 13
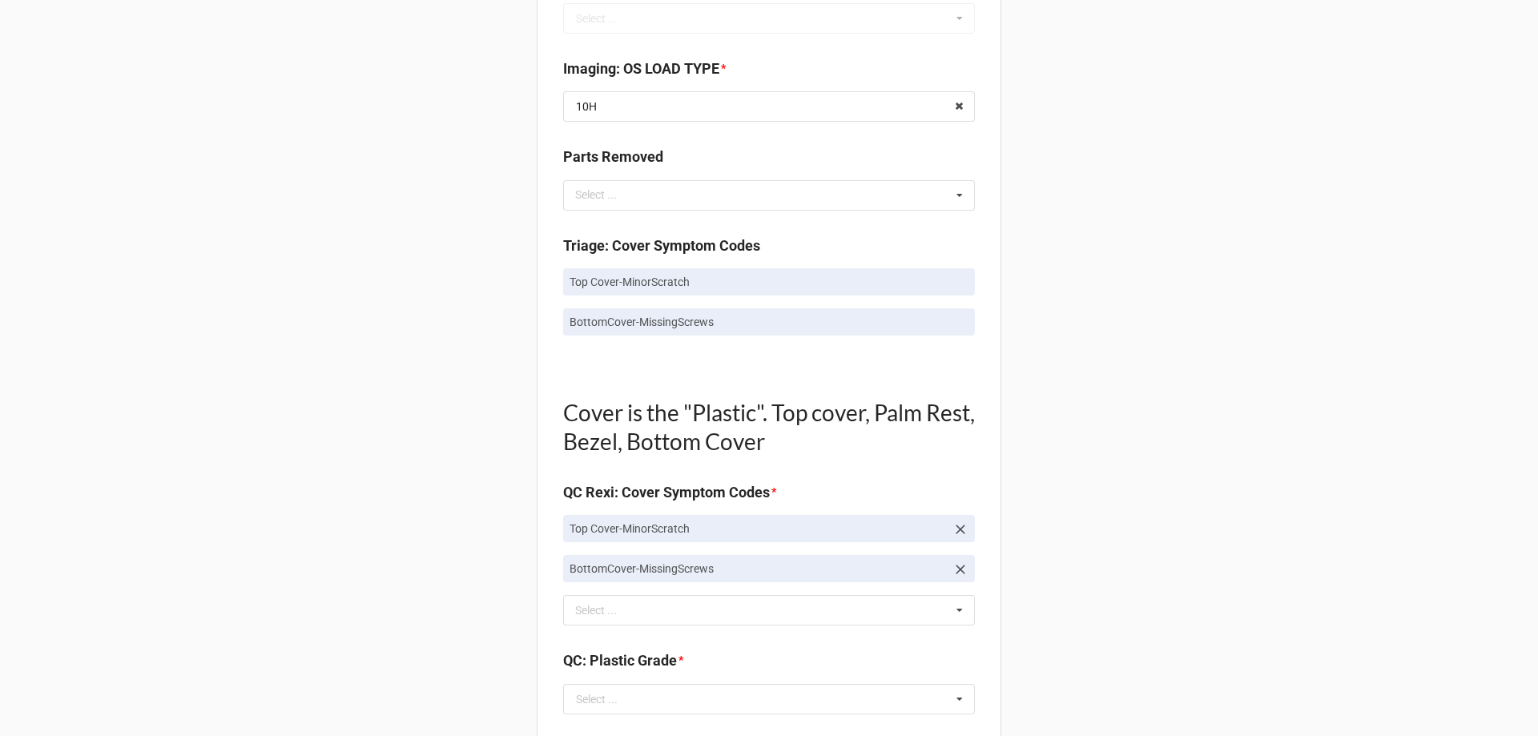
click at [510, 525] on div "Back Receiving Triage Imaging Cleaning Tech & Repair QC Packing Order Picking R…" at bounding box center [769, 619] width 1538 height 2841
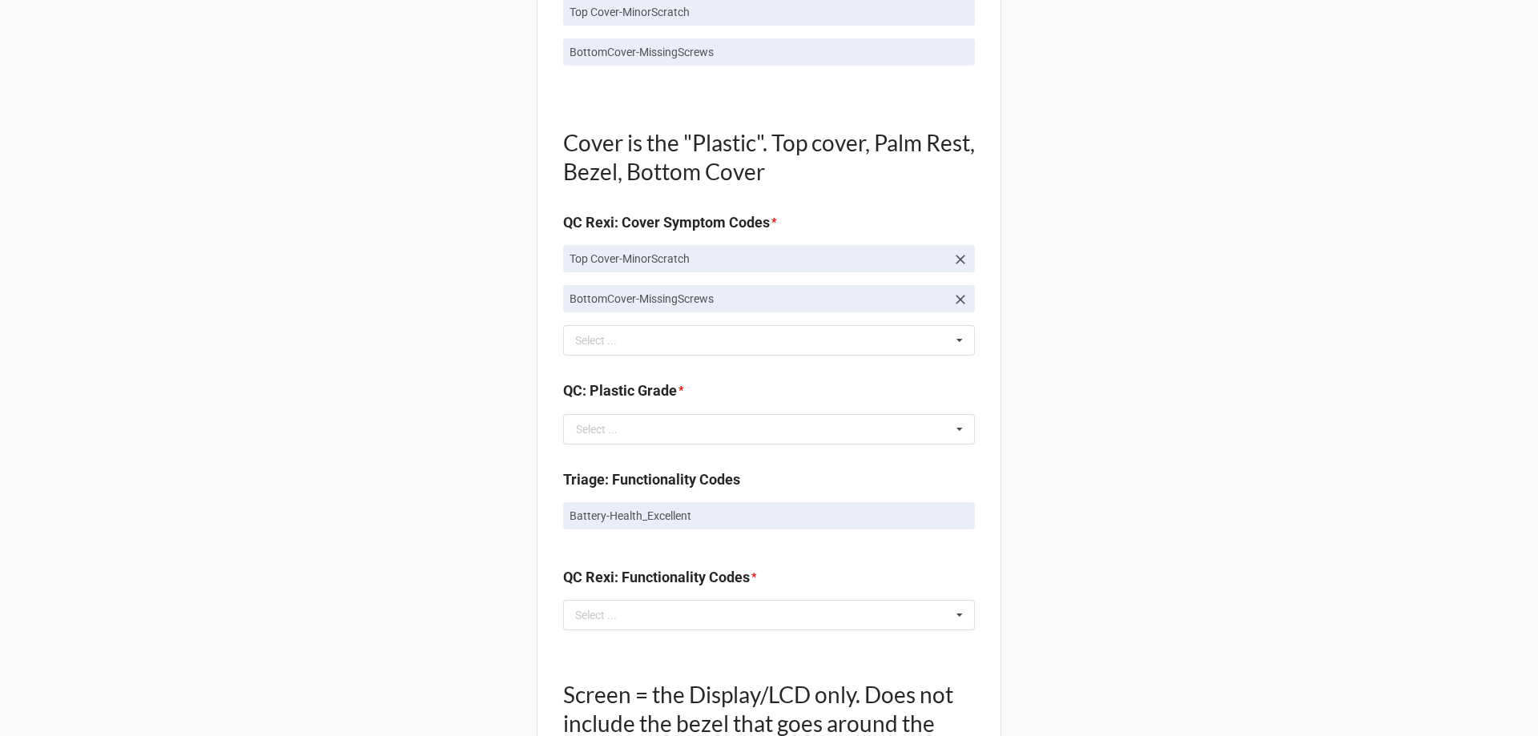
scroll to position [1121, 0]
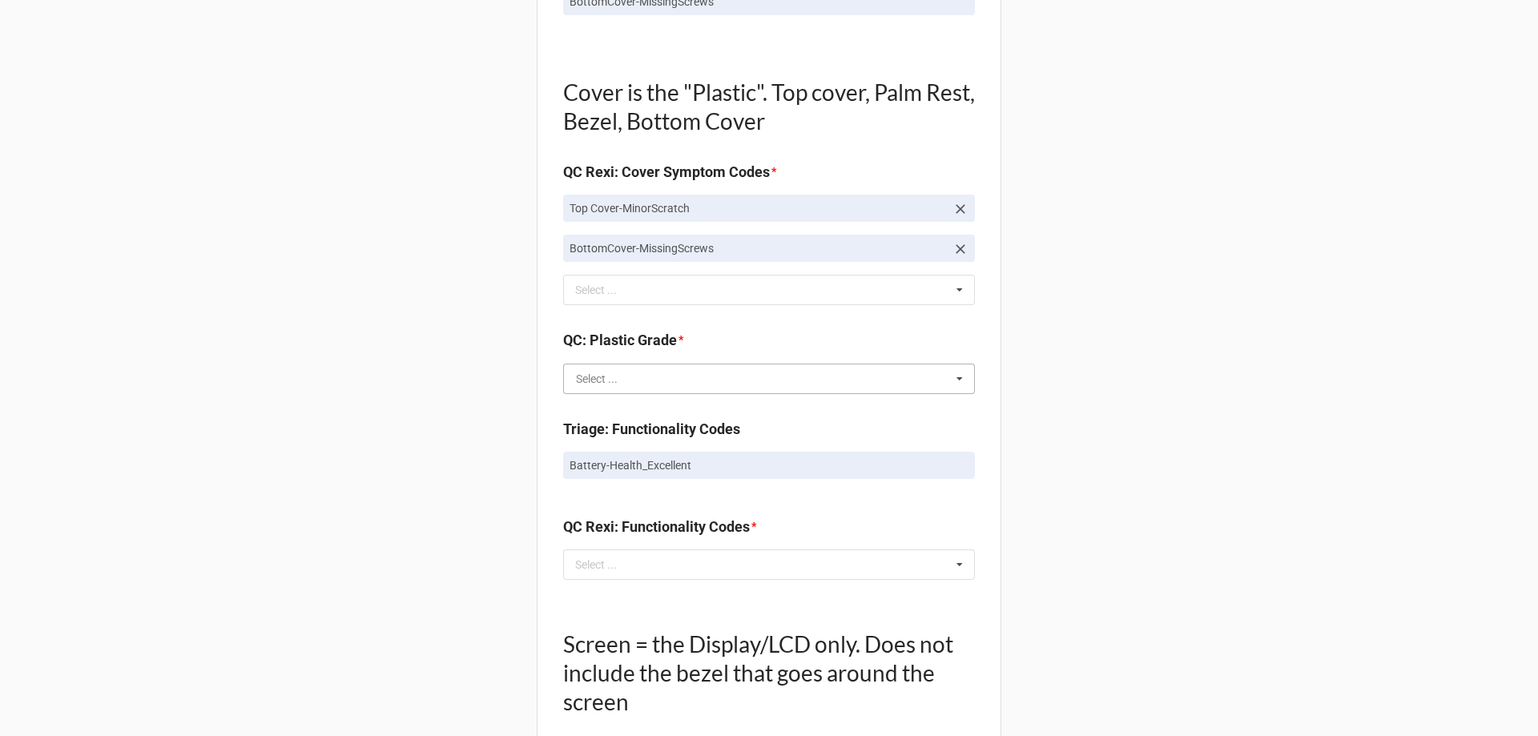
click at [657, 377] on input "text" at bounding box center [770, 378] width 410 height 29
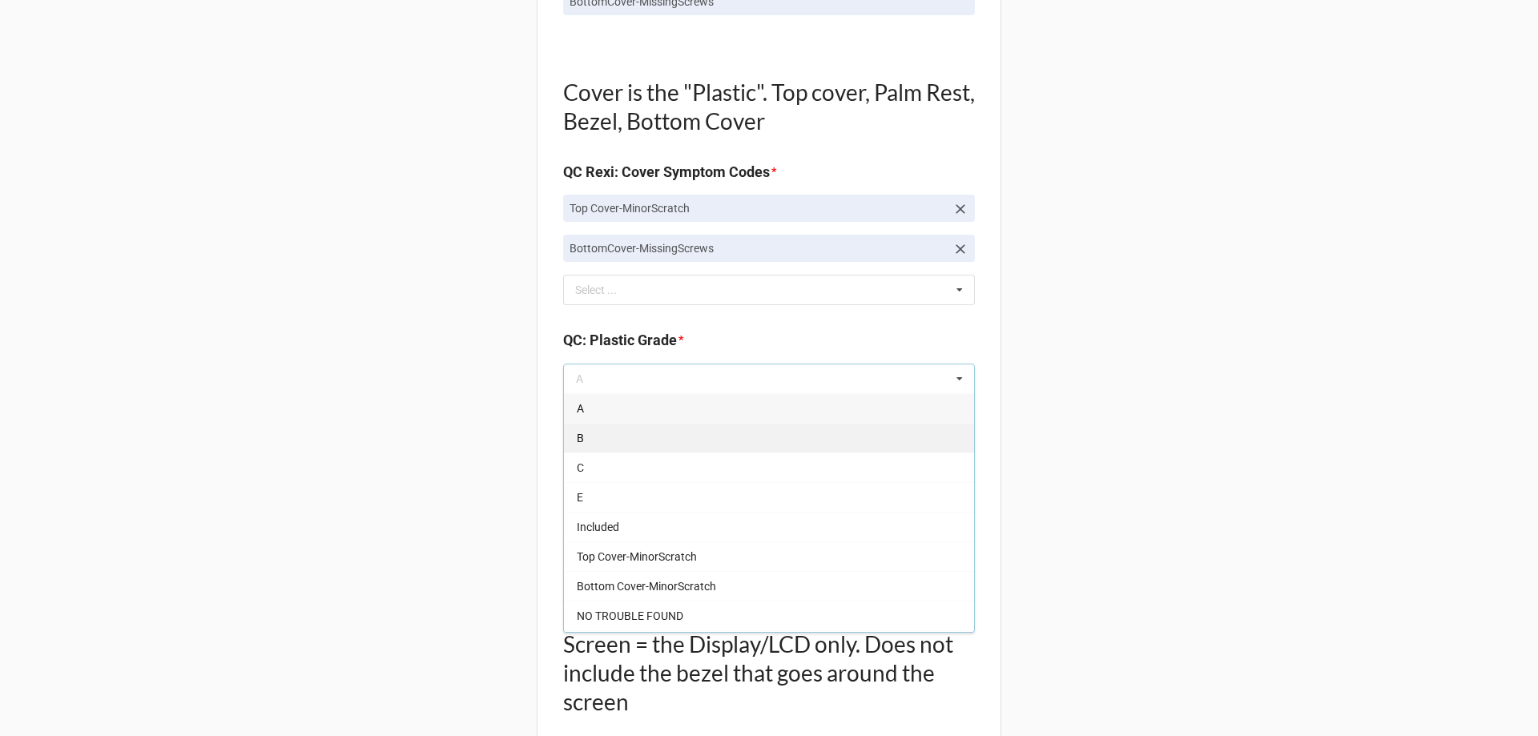
drag, startPoint x: 618, startPoint y: 440, endPoint x: 593, endPoint y: 459, distance: 31.6
click at [617, 442] on div "B" at bounding box center [769, 438] width 410 height 30
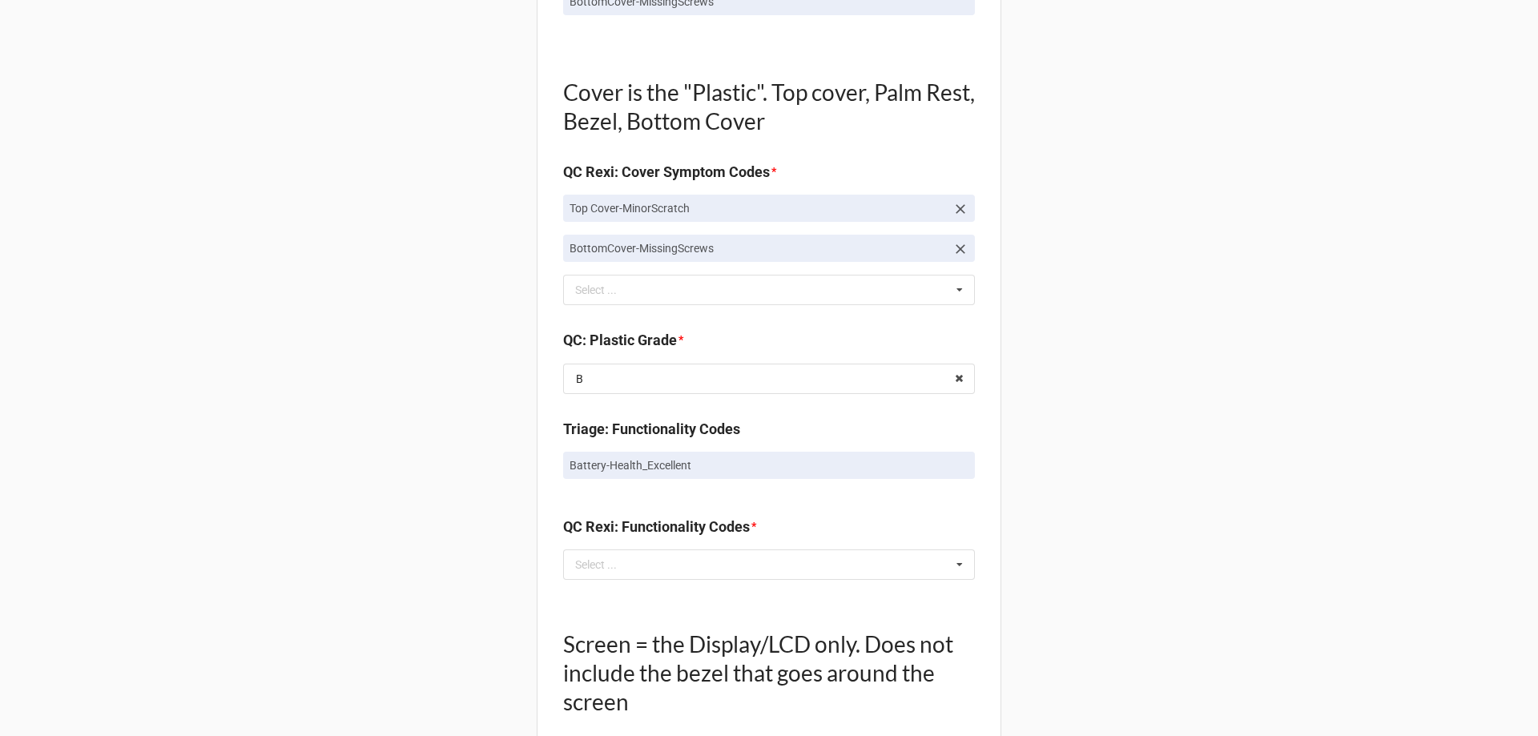
click at [528, 504] on div "Back Receiving Triage Imaging Cleaning Tech & Repair QC Packing Order Picking R…" at bounding box center [769, 299] width 1538 height 2841
click at [643, 583] on div "QC Rexi: Functionality Codes * Select ... No results found." at bounding box center [769, 553] width 412 height 75
click at [641, 577] on div "Select ... No results found." at bounding box center [769, 564] width 412 height 30
type input "ex"
drag, startPoint x: 633, startPoint y: 618, endPoint x: 584, endPoint y: 613, distance: 49.2
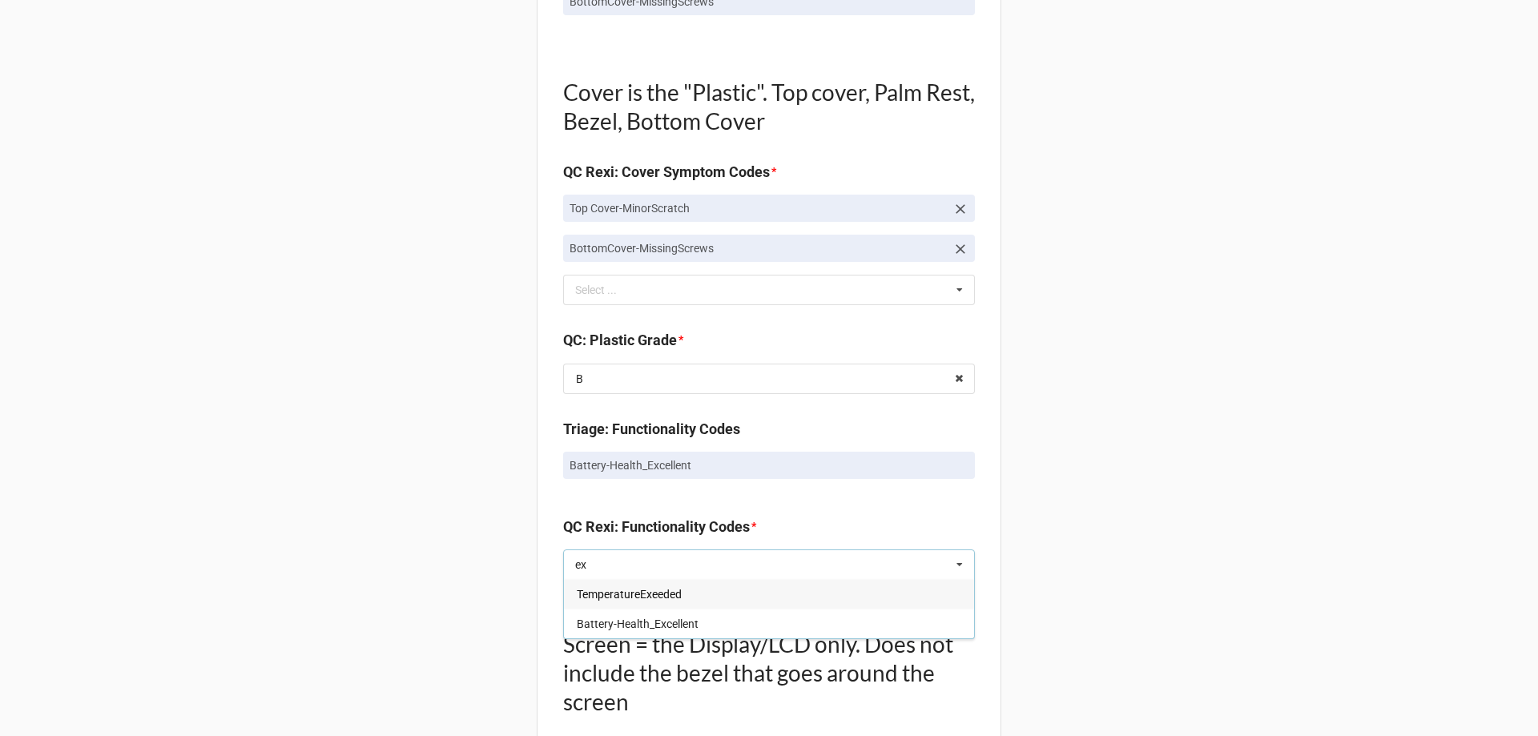
click at [629, 620] on span "Battery-Health_Excellent" at bounding box center [638, 623] width 122 height 13
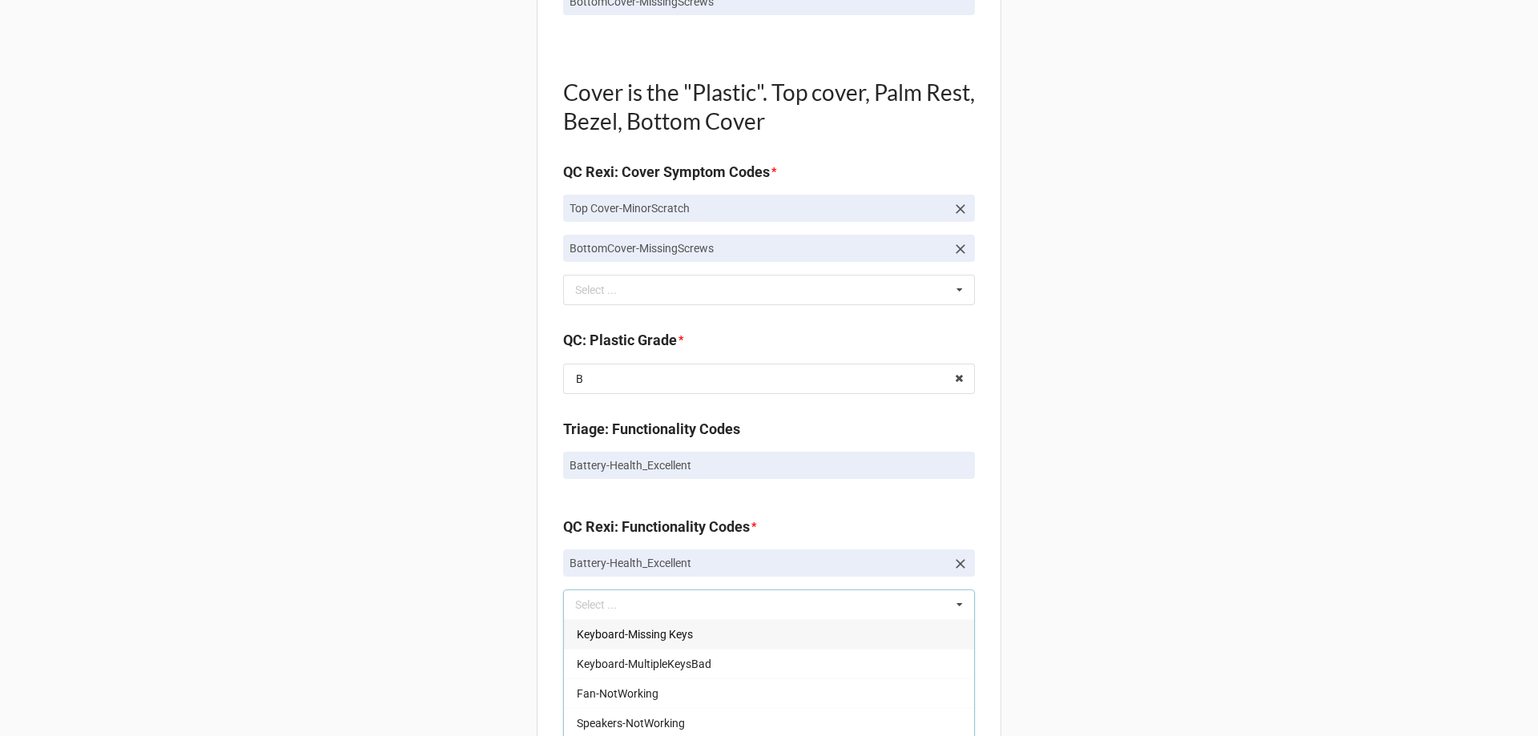
click at [462, 587] on div "Back Receiving Triage Imaging Cleaning Tech & Repair QC Packing Order Picking R…" at bounding box center [769, 319] width 1538 height 2881
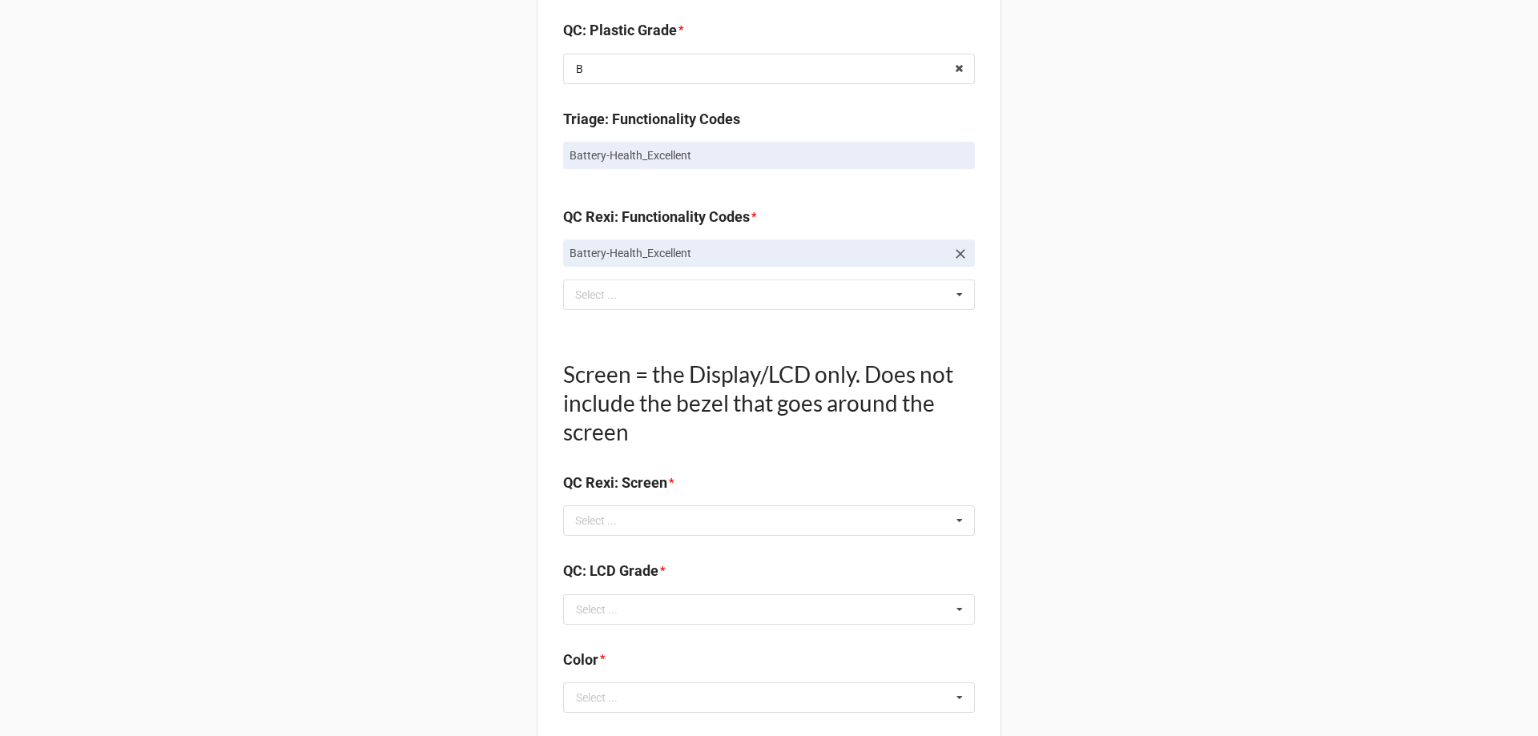
scroll to position [1442, 0]
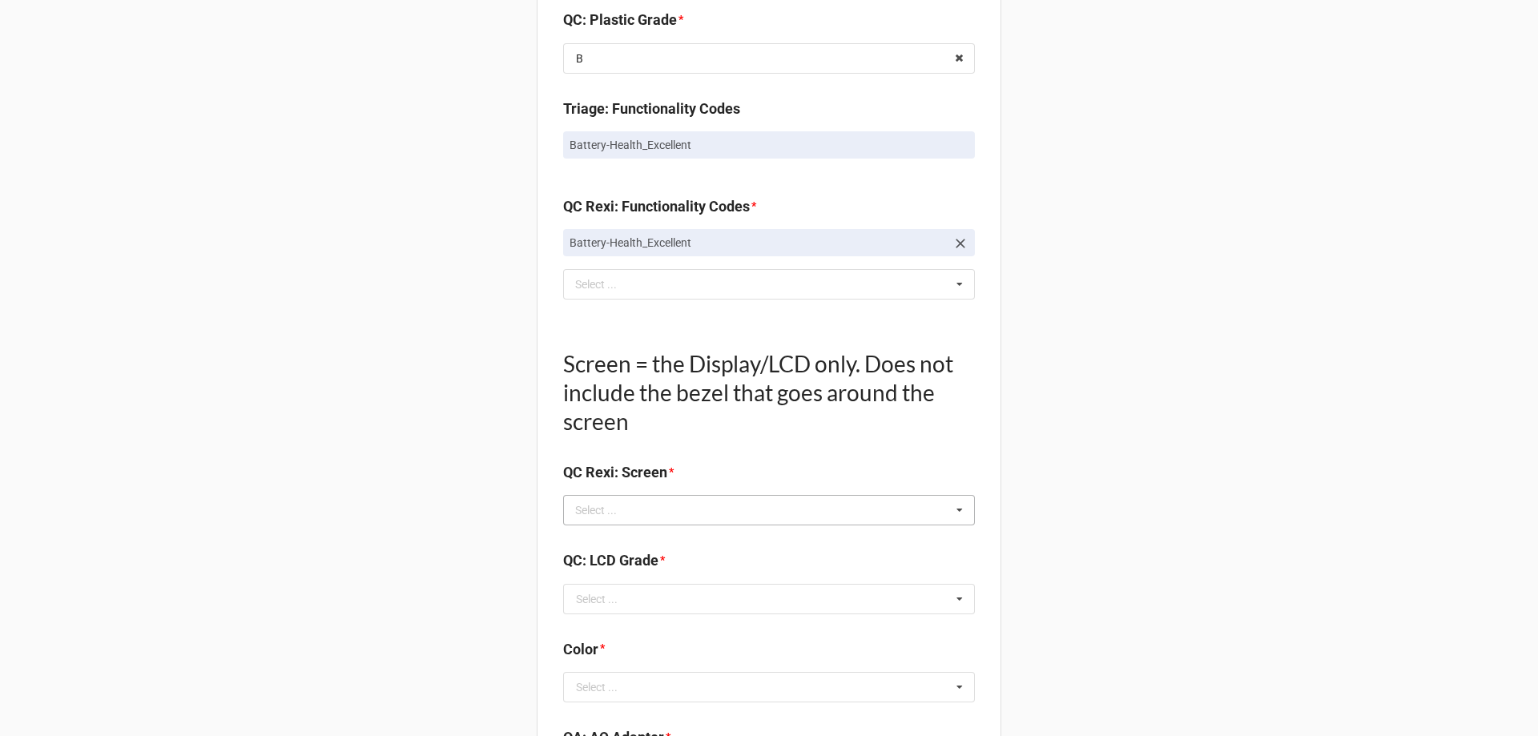
click at [595, 517] on div "Select ..." at bounding box center [605, 510] width 69 height 18
type input "no"
click at [597, 541] on span "NO TROUBLE FOUND" at bounding box center [630, 539] width 107 height 13
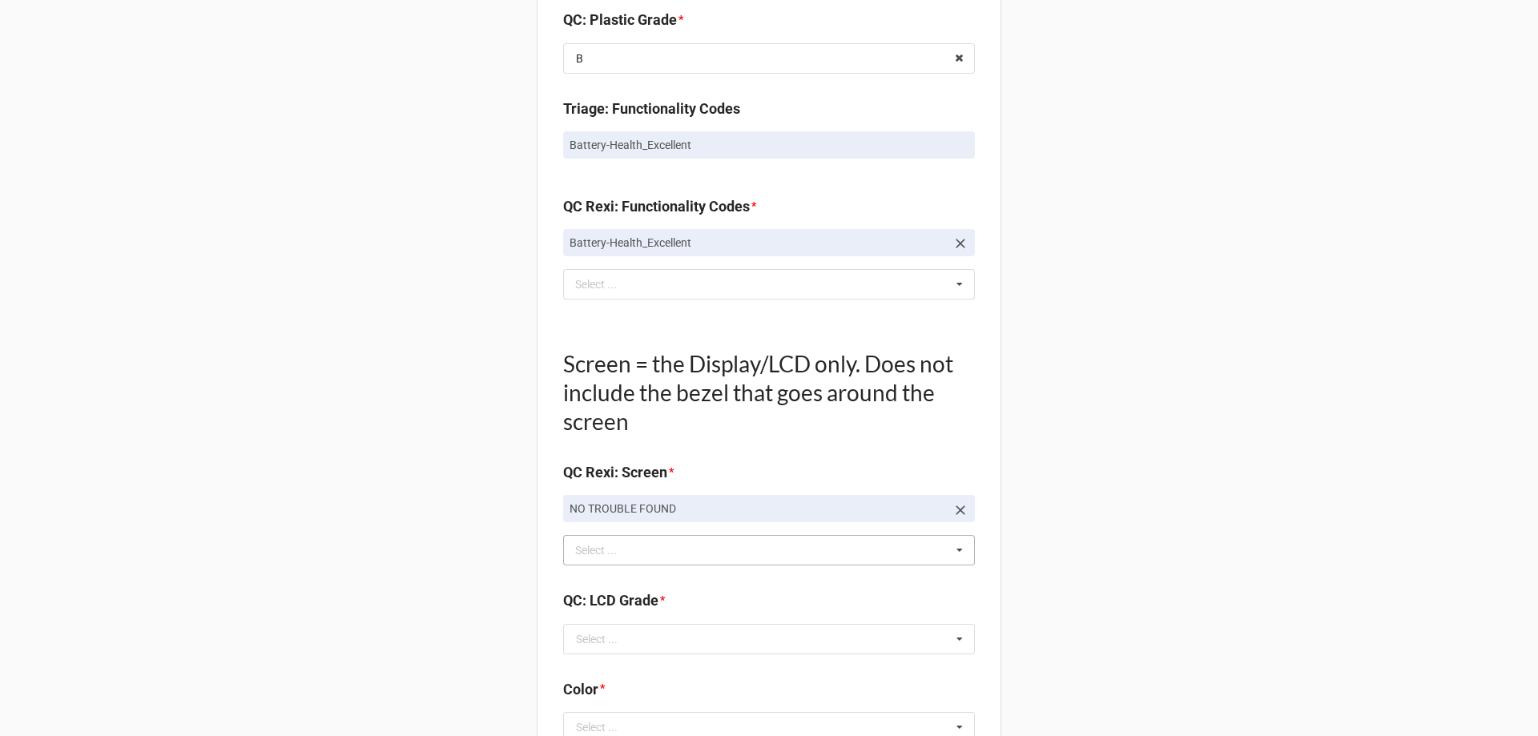
click at [472, 549] on div "Back Receiving Triage Imaging Cleaning Tech & Repair QC Packing Order Picking R…" at bounding box center [769, 18] width 1538 height 2921
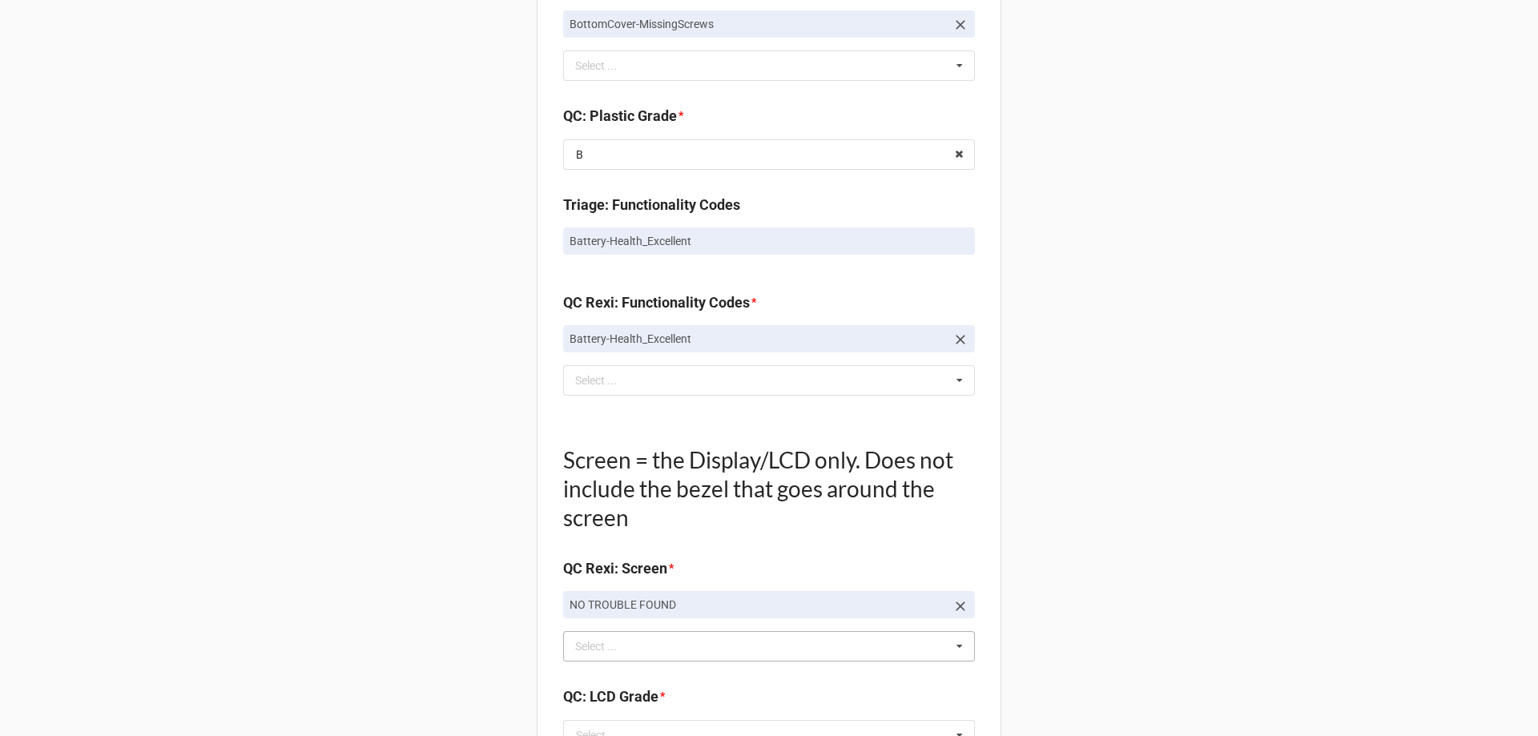
scroll to position [1361, 0]
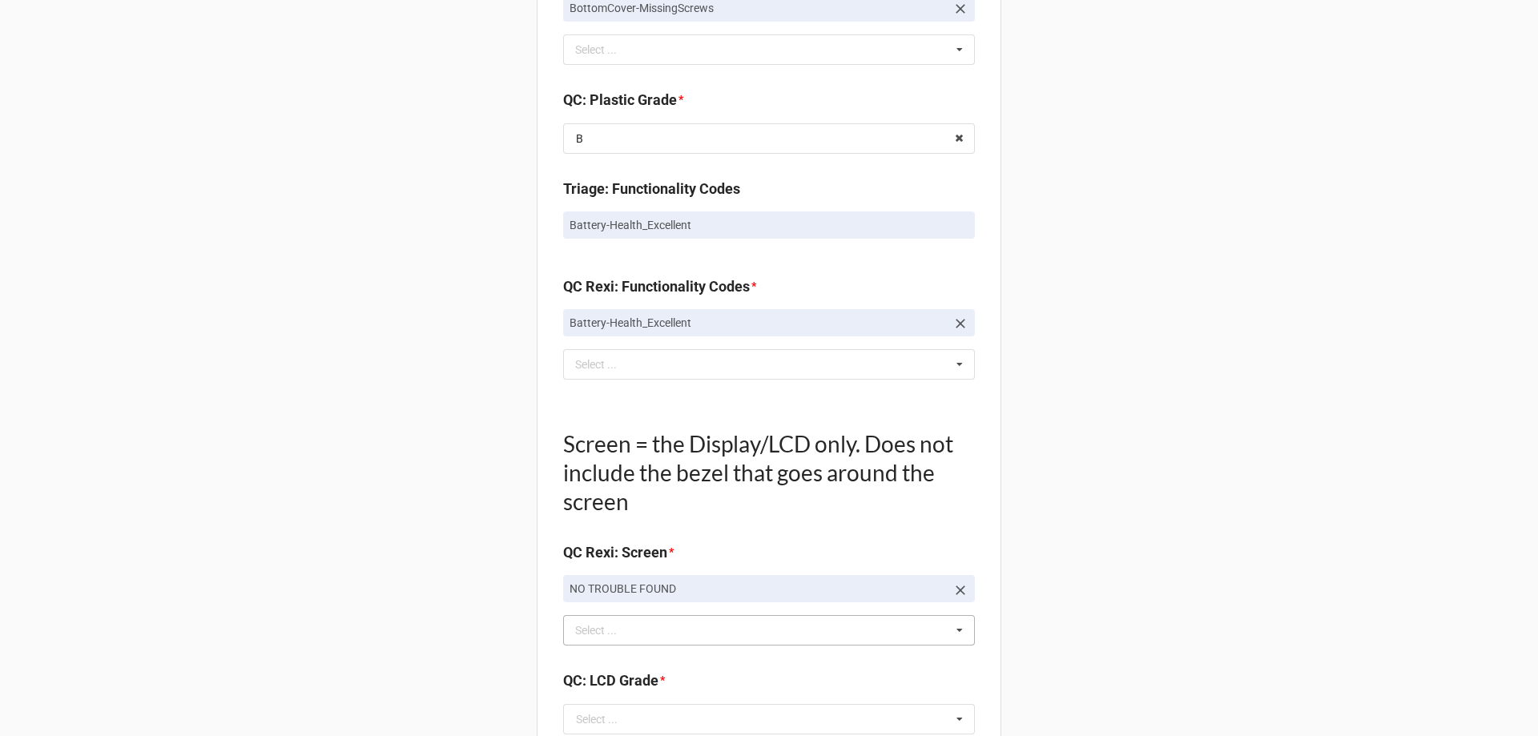
click at [947, 585] on link "NO TROUBLE FOUND" at bounding box center [769, 588] width 412 height 27
click at [953, 590] on icon at bounding box center [960, 590] width 16 height 16
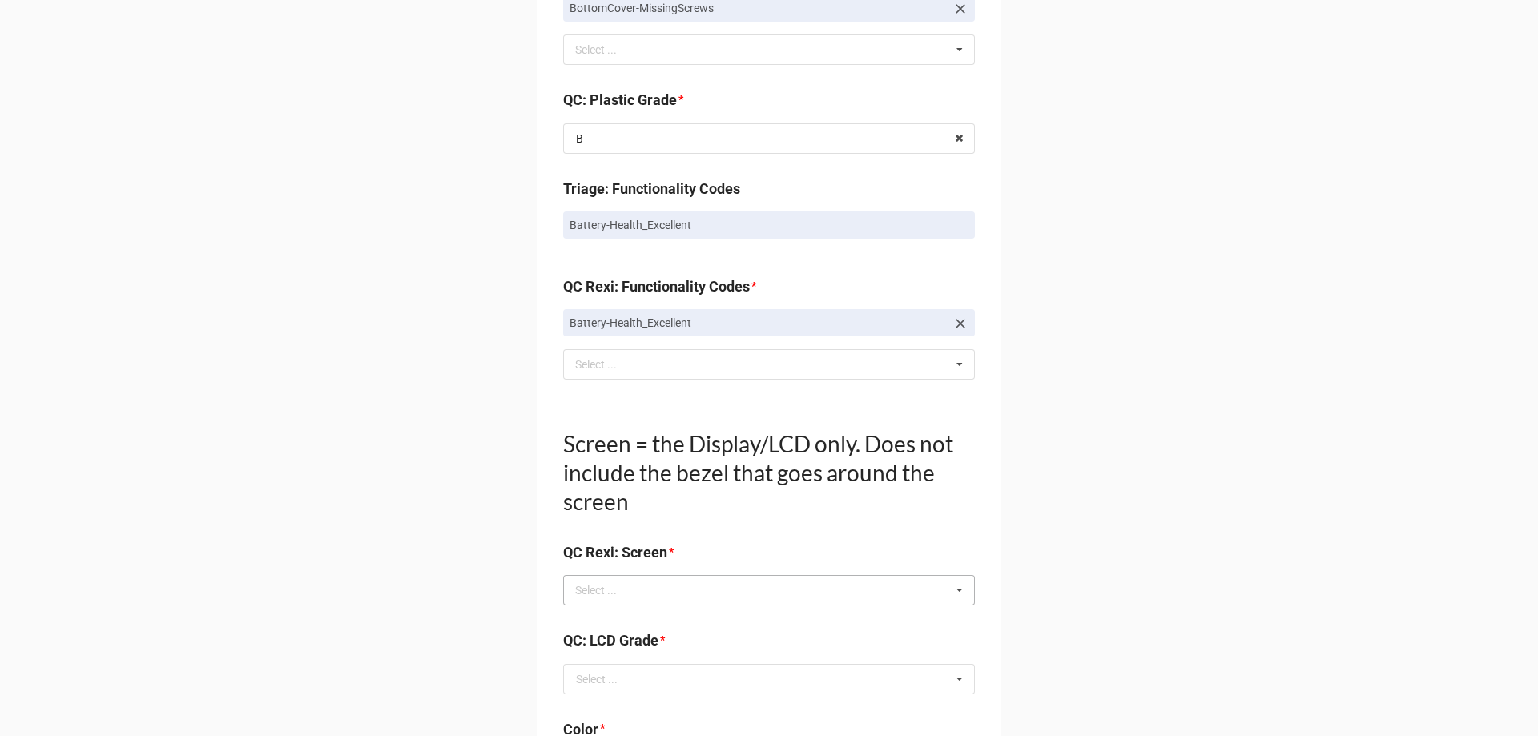
click at [852, 597] on div "no Select ... Display-KBWear_Minor Display-MajorScratch Display-KBWear_Major Di…" at bounding box center [769, 590] width 412 height 30
type input "kb"
click at [645, 533] on span "Display-KBWear_Minor" at bounding box center [633, 531] width 113 height 13
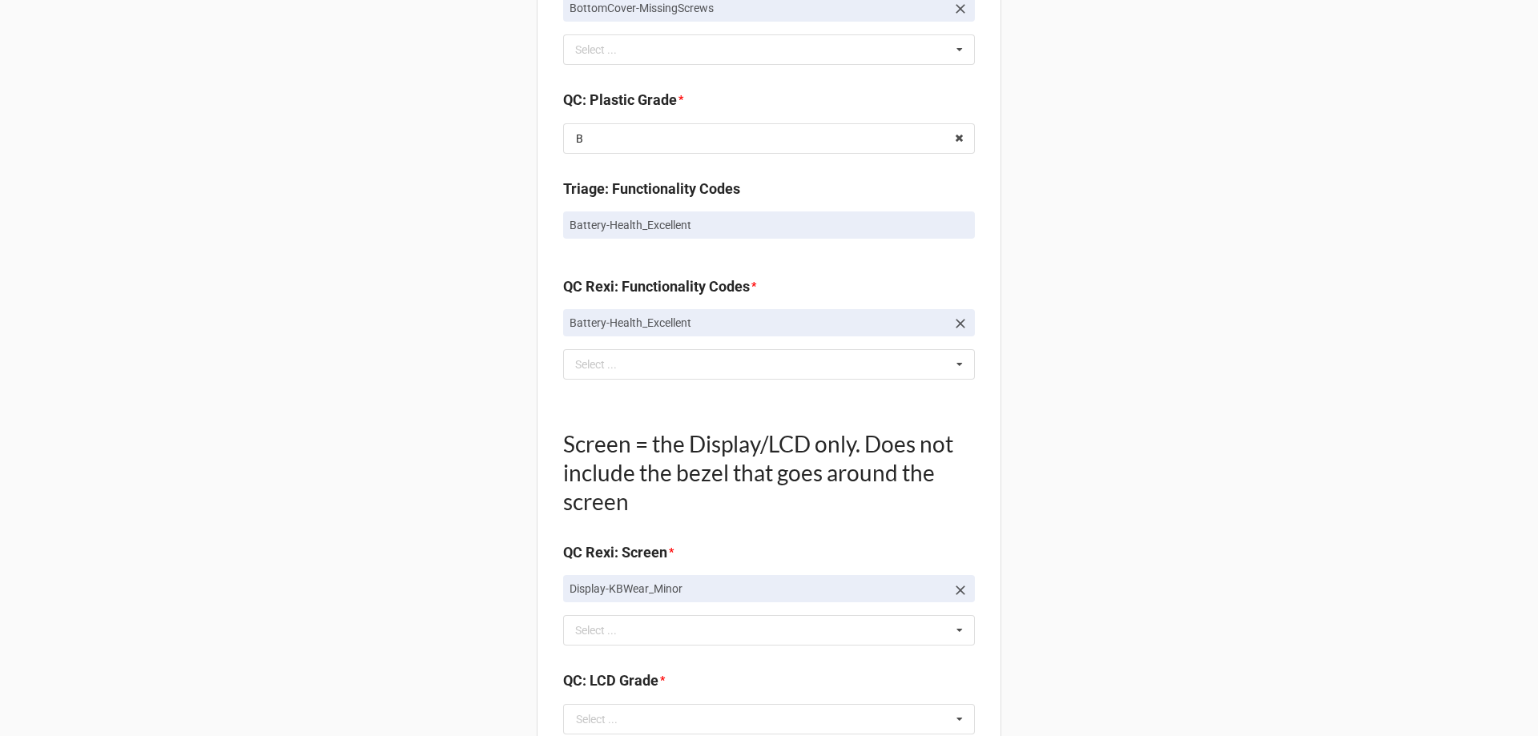
click at [405, 569] on div "Back Receiving Triage Imaging Cleaning Tech & Repair QC Packing Order Picking R…" at bounding box center [769, 99] width 1538 height 2921
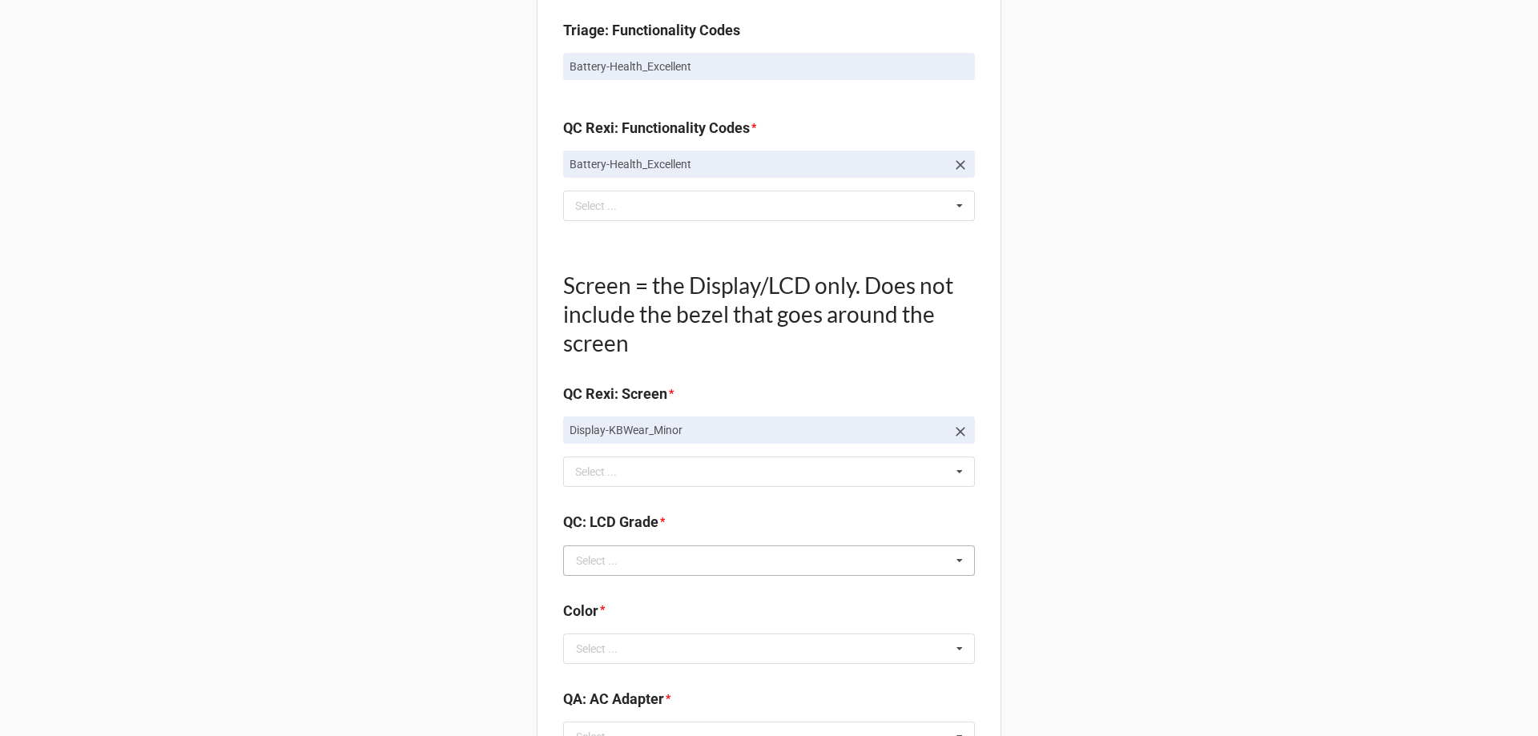
scroll to position [1522, 0]
click at [674, 545] on input "text" at bounding box center [770, 559] width 410 height 29
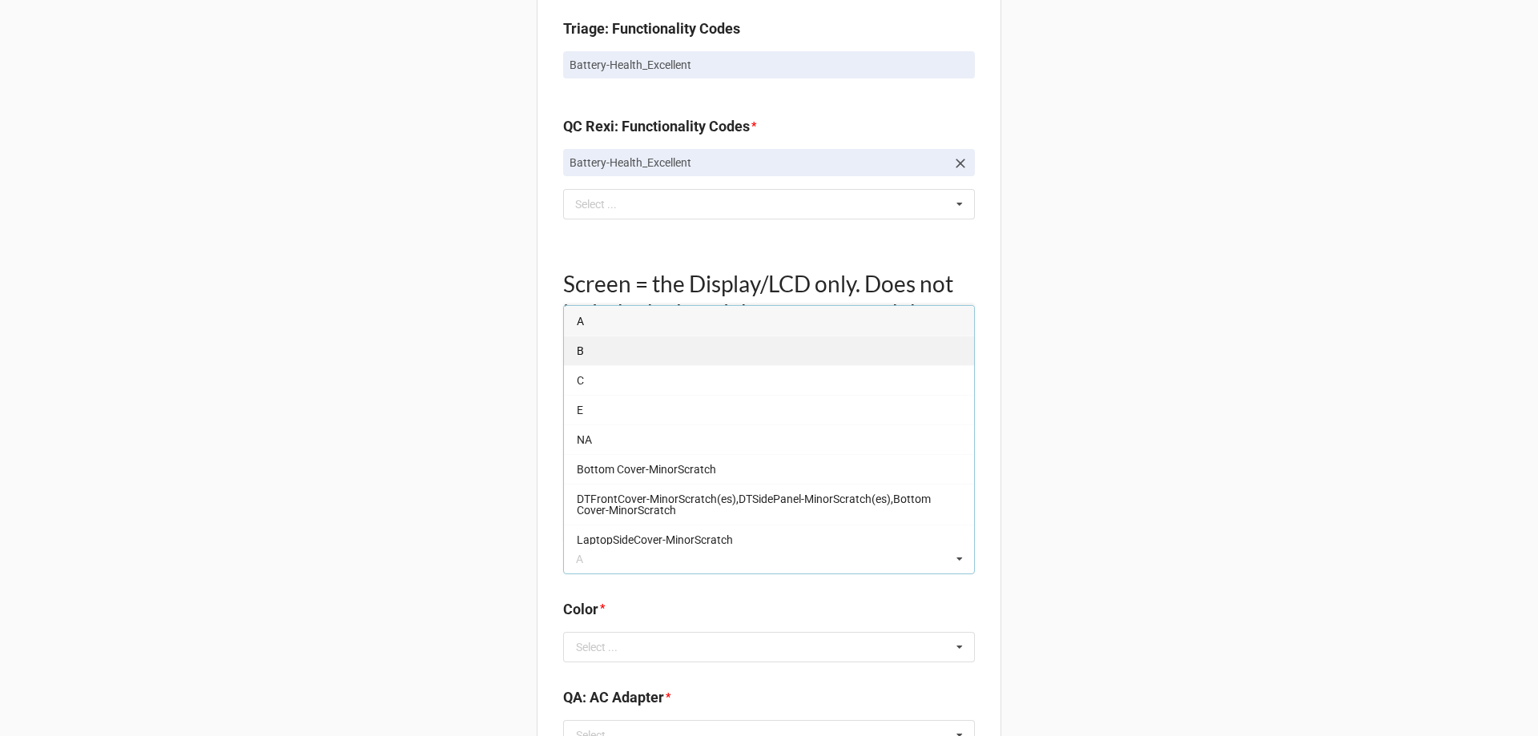
click at [585, 352] on div "B" at bounding box center [769, 351] width 410 height 30
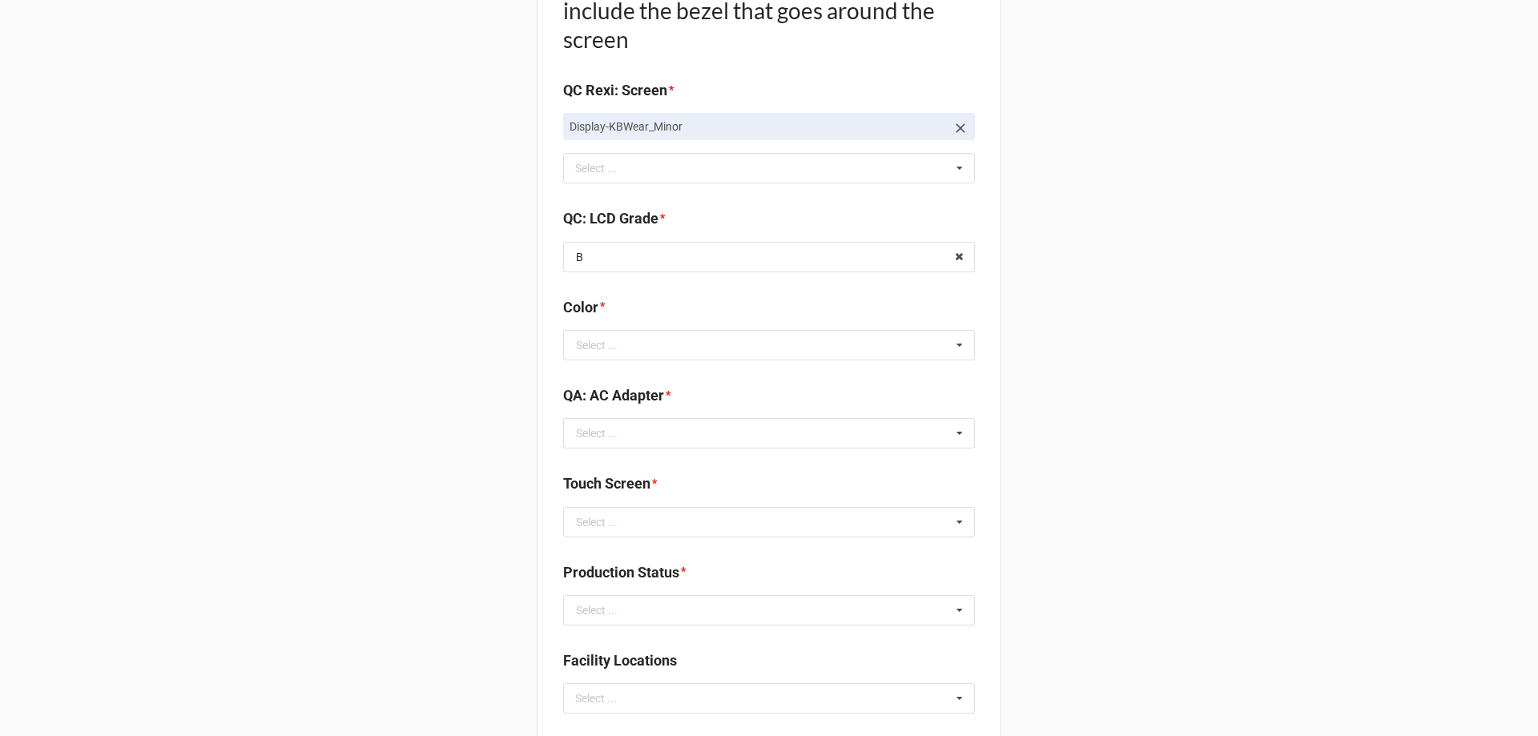
scroll to position [1842, 0]
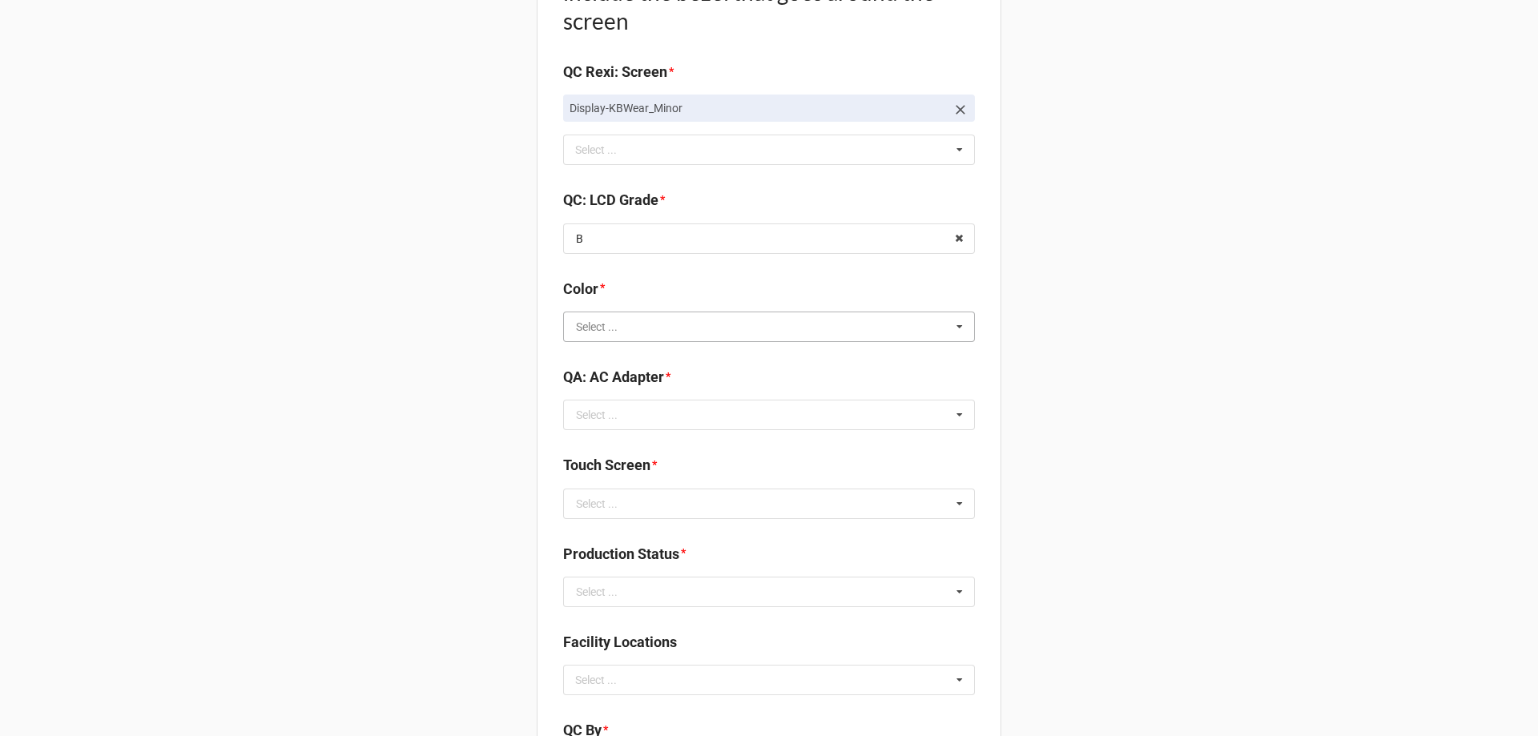
click at [650, 328] on input "text" at bounding box center [770, 326] width 410 height 29
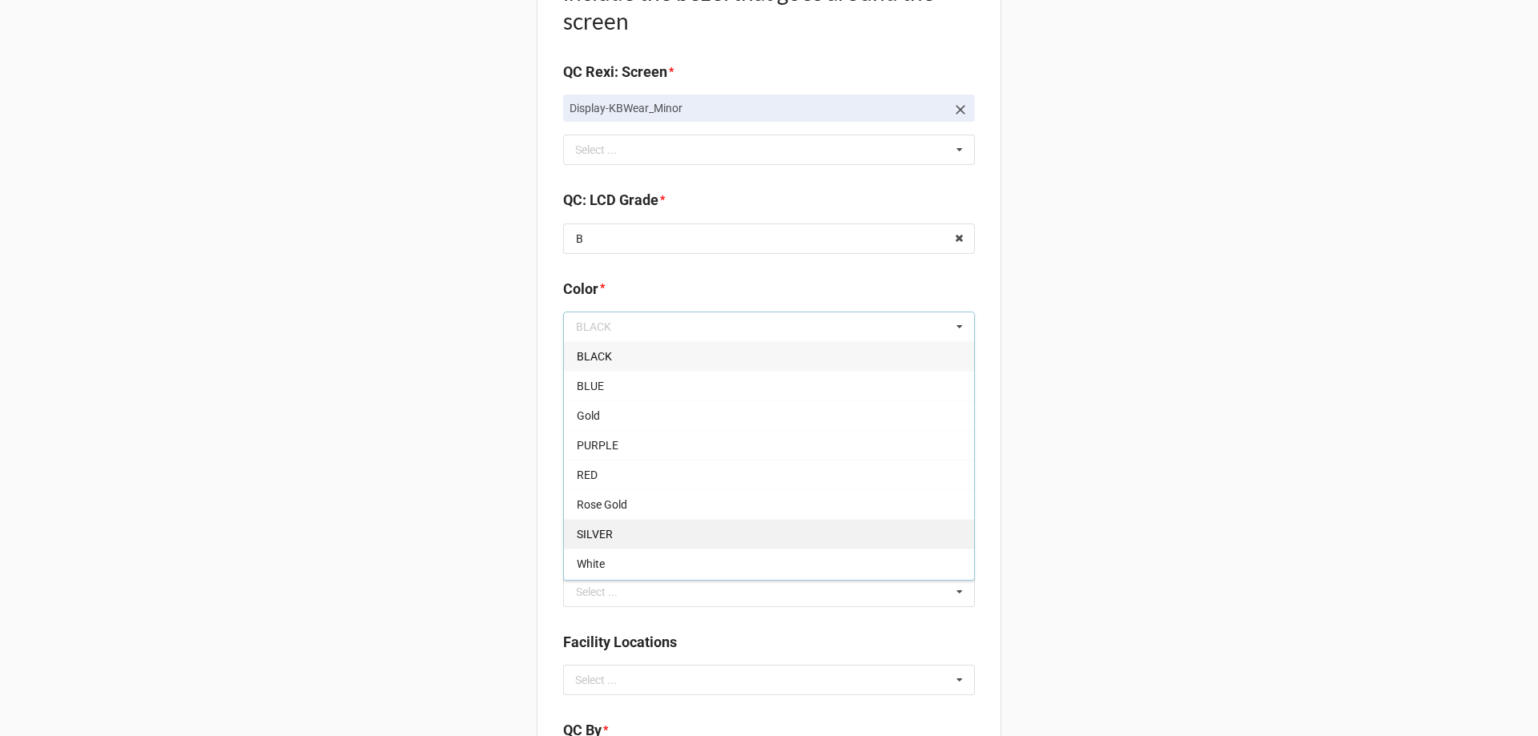
drag, startPoint x: 605, startPoint y: 535, endPoint x: 590, endPoint y: 534, distance: 14.4
click at [604, 536] on span "SILVER" at bounding box center [595, 534] width 36 height 13
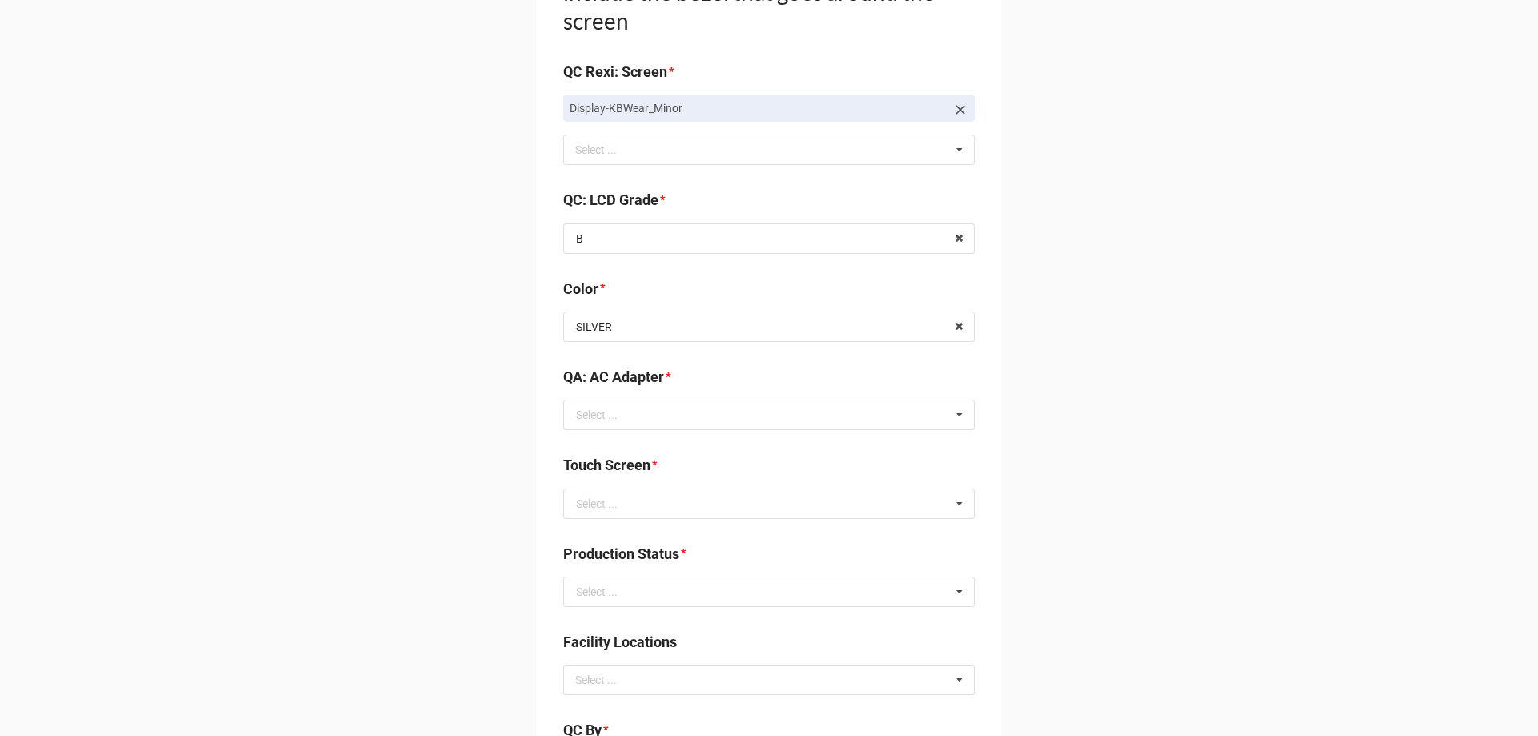
click at [605, 432] on div "QA: AC Adapter * Select ... Included Added AC None NO TROUBLE FOUND Display-KBW…" at bounding box center [769, 403] width 412 height 75
click at [613, 419] on input "text" at bounding box center [770, 414] width 410 height 29
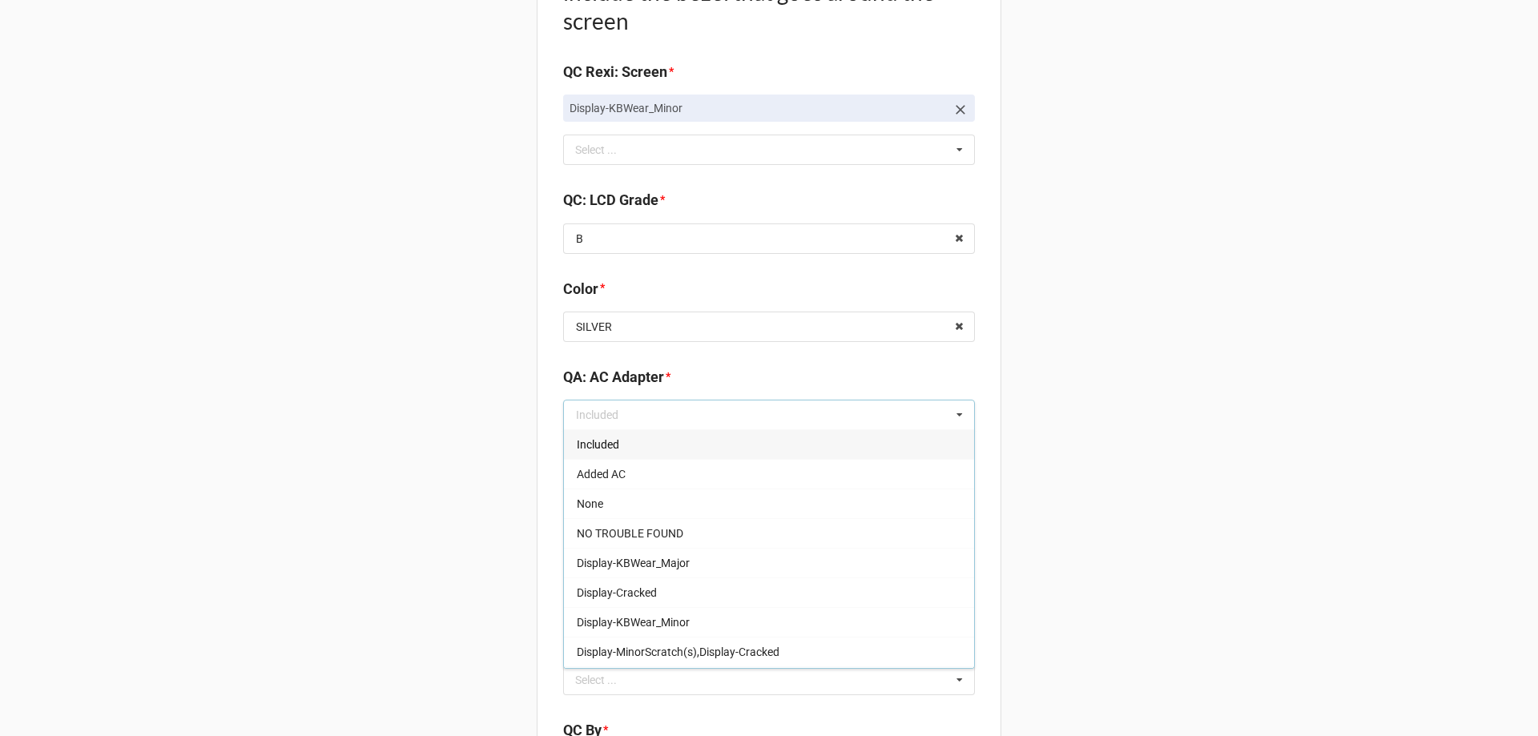
drag, startPoint x: 607, startPoint y: 440, endPoint x: 557, endPoint y: 437, distance: 50.6
click at [602, 440] on span "Included" at bounding box center [598, 444] width 42 height 13
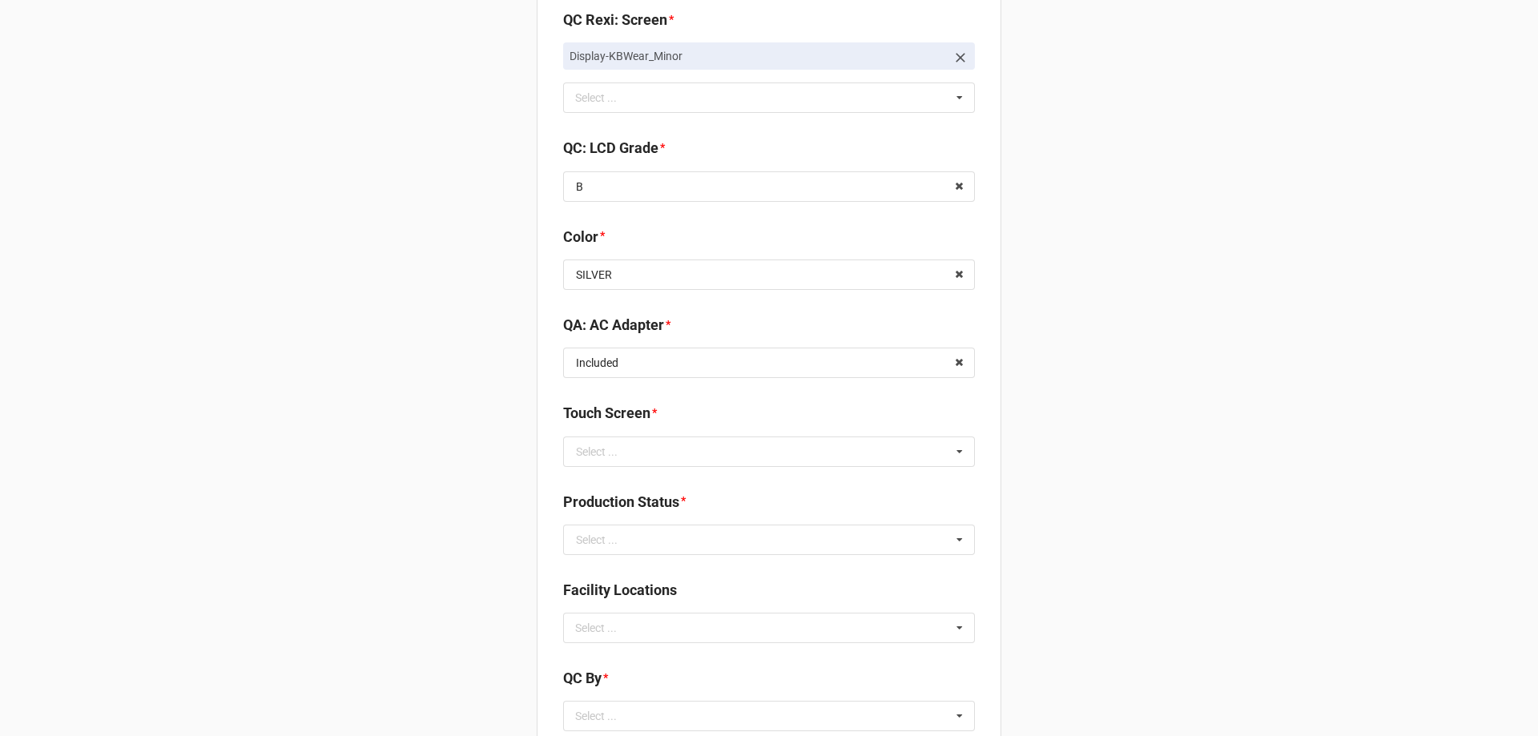
scroll to position [2002, 0]
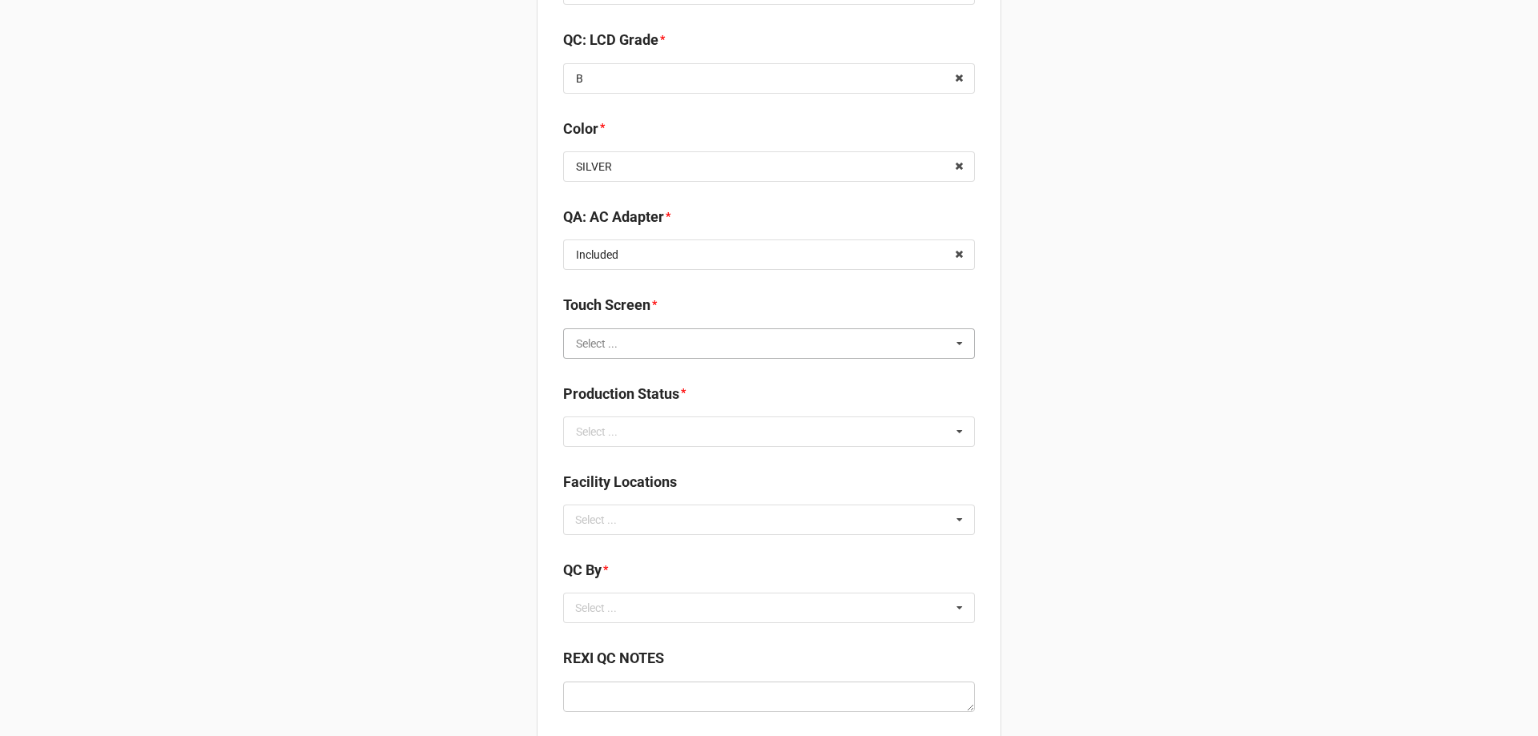
click at [642, 338] on input "text" at bounding box center [770, 343] width 410 height 29
click at [601, 371] on div "TRUE" at bounding box center [769, 373] width 410 height 30
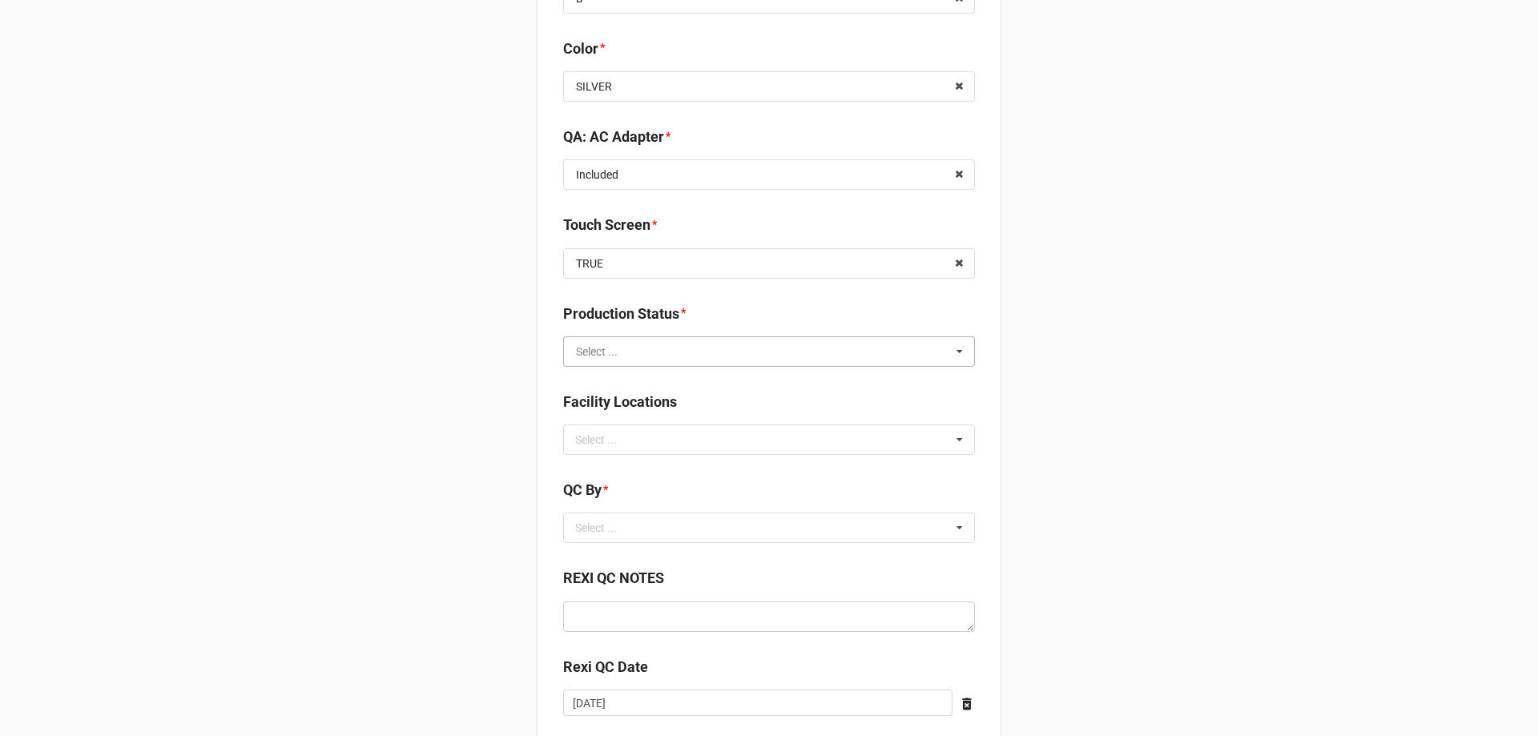
click at [631, 357] on input "text" at bounding box center [770, 351] width 410 height 29
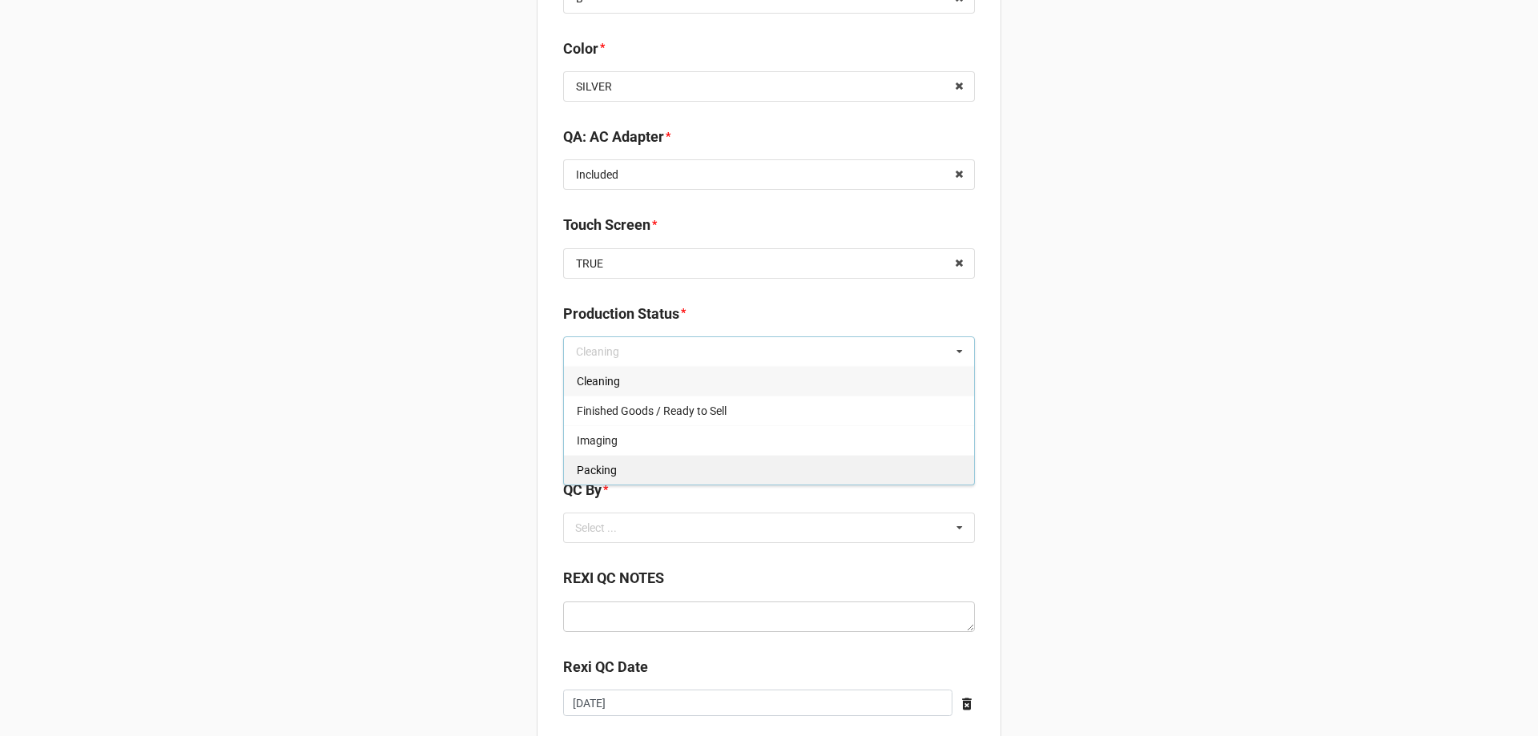
click at [599, 475] on span "Packing" at bounding box center [597, 470] width 40 height 13
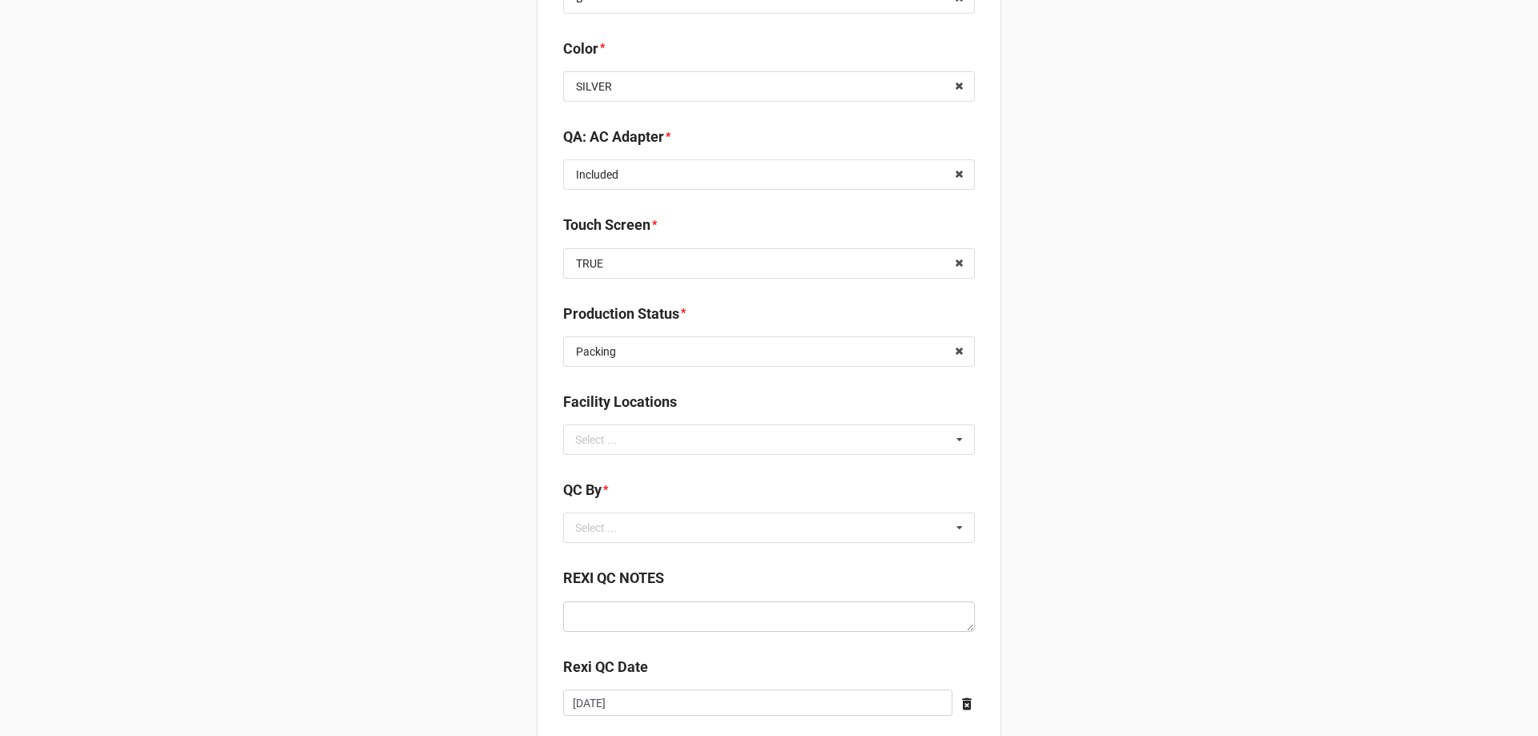
click at [627, 444] on div "Select ..." at bounding box center [605, 439] width 69 height 18
type input "re"
click at [616, 468] on span "RECV.DLL.PROCESSING" at bounding box center [637, 469] width 121 height 13
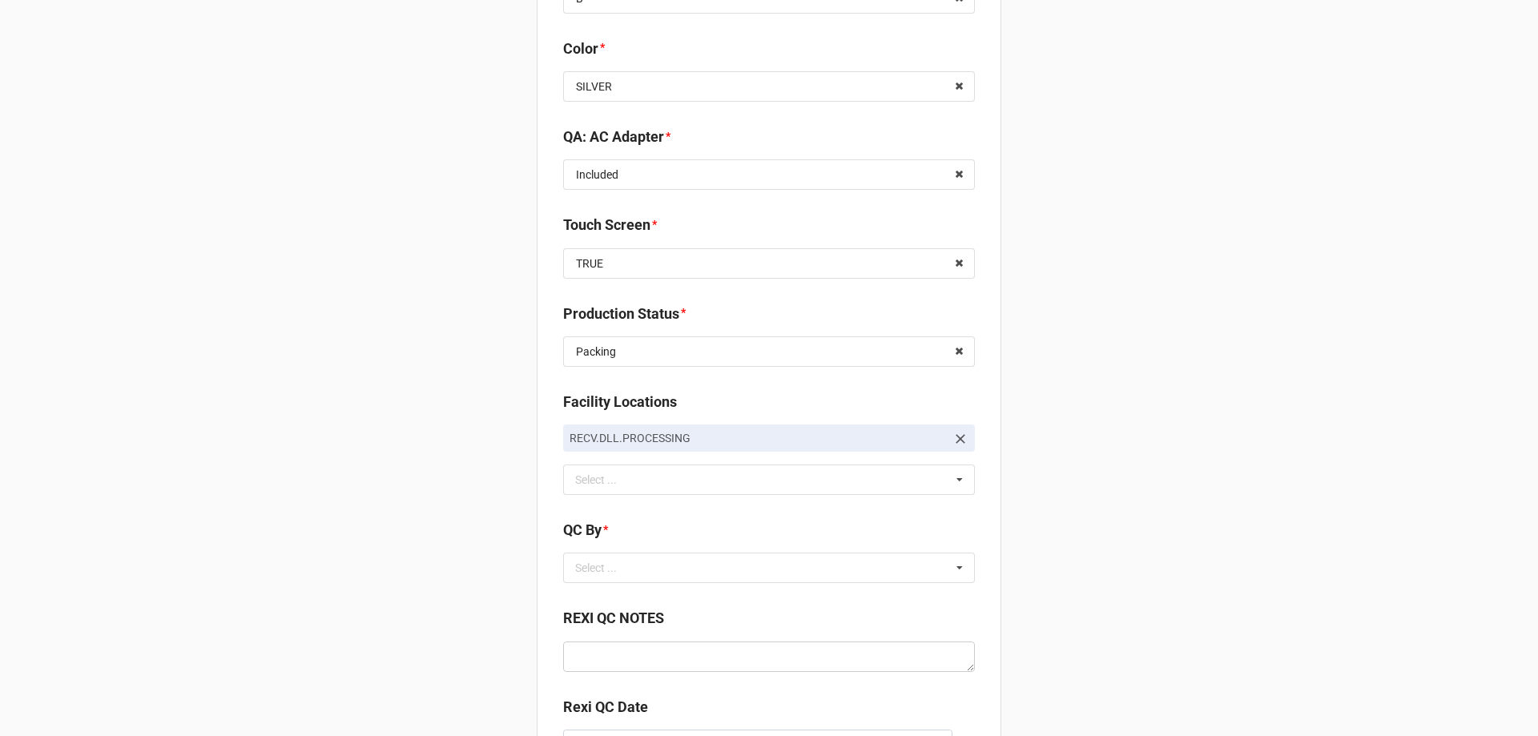
click at [590, 550] on div "QC By *" at bounding box center [769, 536] width 412 height 34
click at [595, 561] on div "Select ..." at bounding box center [605, 568] width 69 height 18
click at [606, 585] on div "CarlosH" at bounding box center [769, 597] width 410 height 30
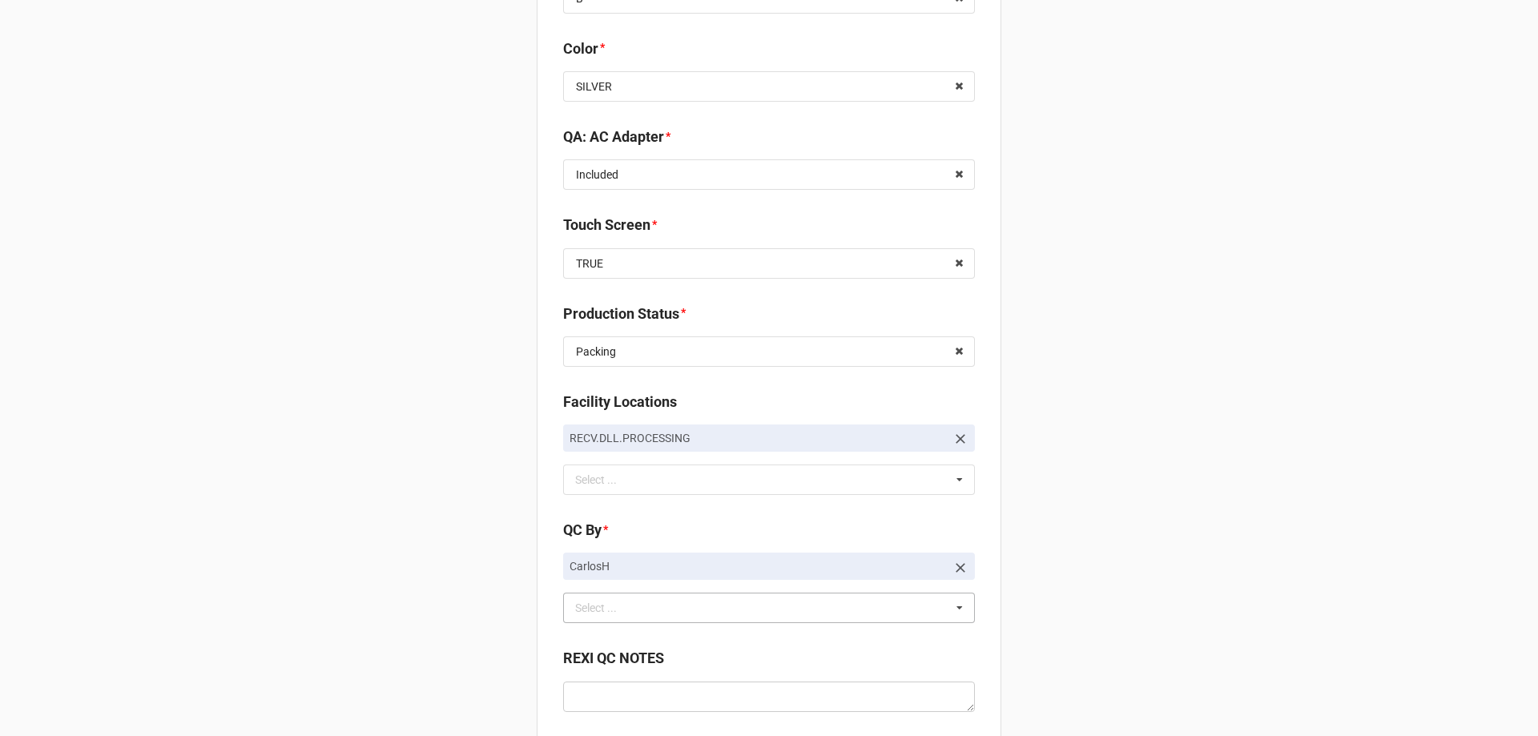
scroll to position [2265, 0]
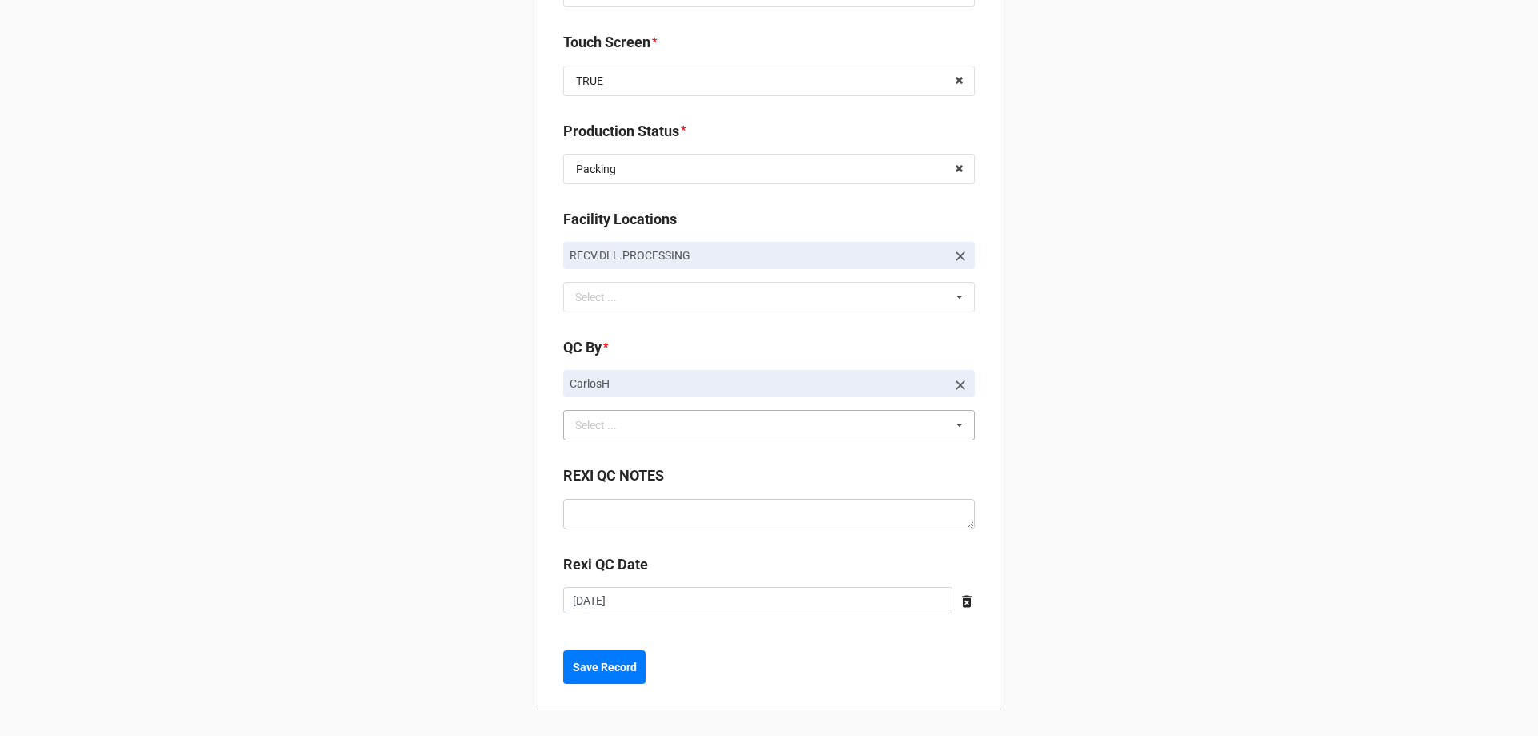
click at [617, 681] on button "Save Record" at bounding box center [604, 667] width 82 height 34
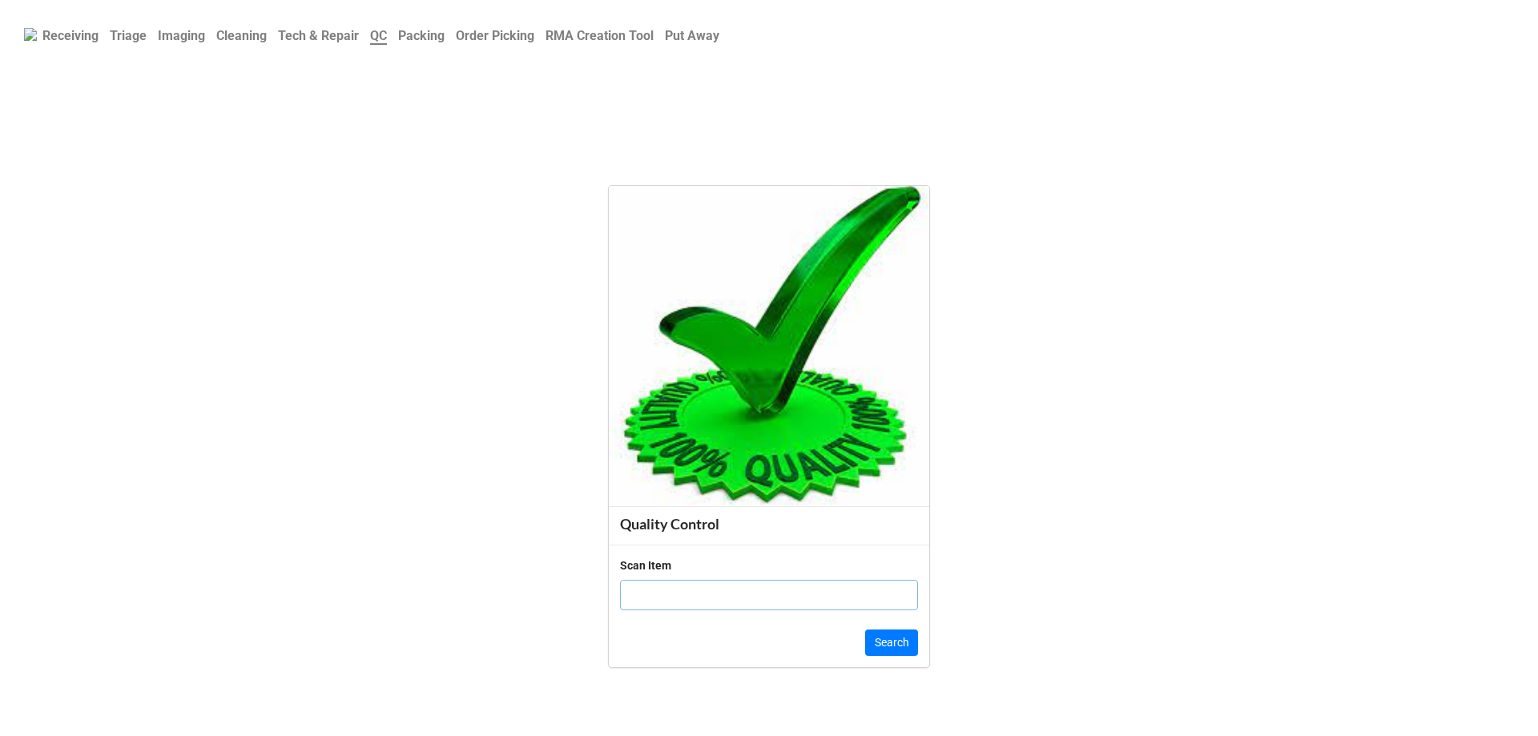
click at [682, 593] on input "text" at bounding box center [769, 595] width 298 height 30
type input "14QQXY2"
click button "Search" at bounding box center [891, 642] width 53 height 27
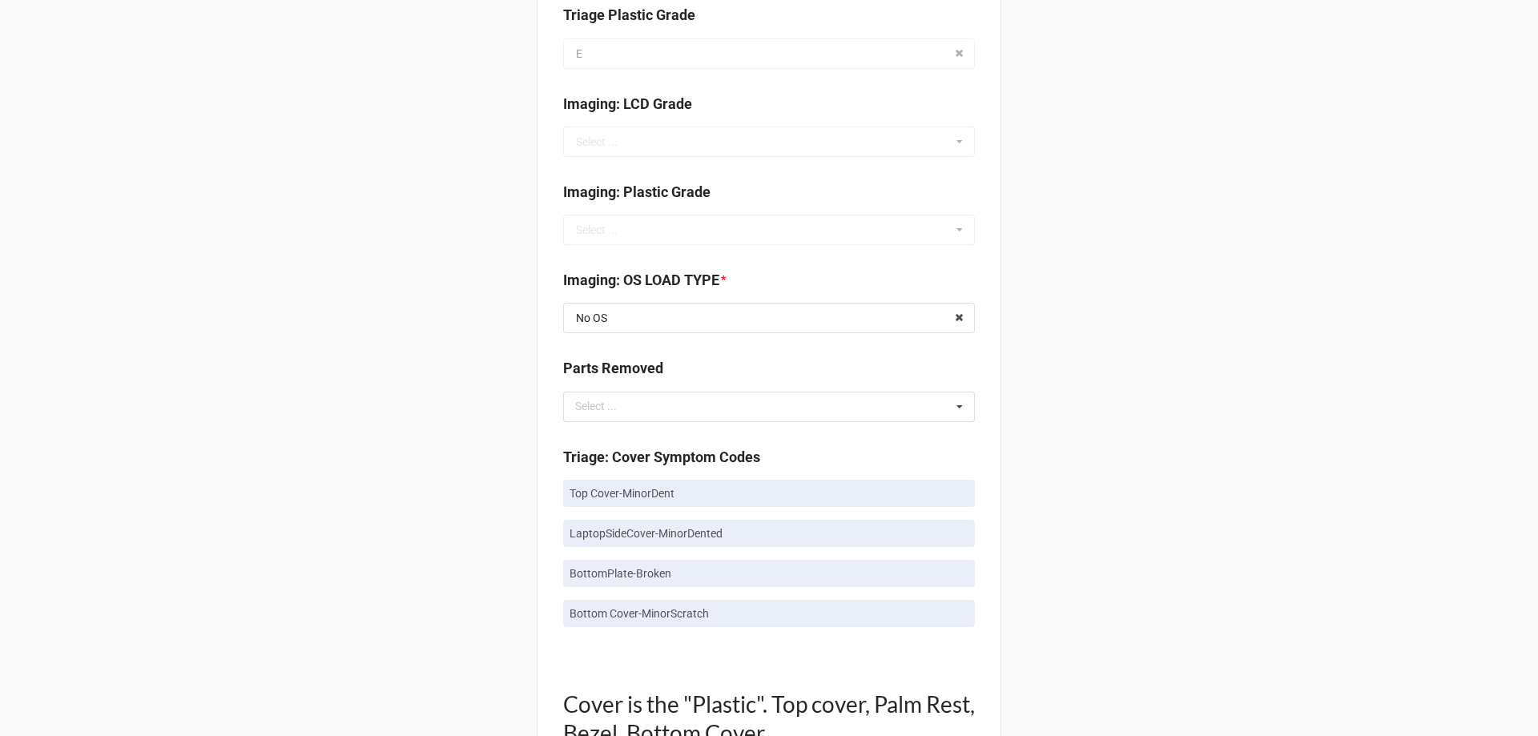
scroll to position [561, 0]
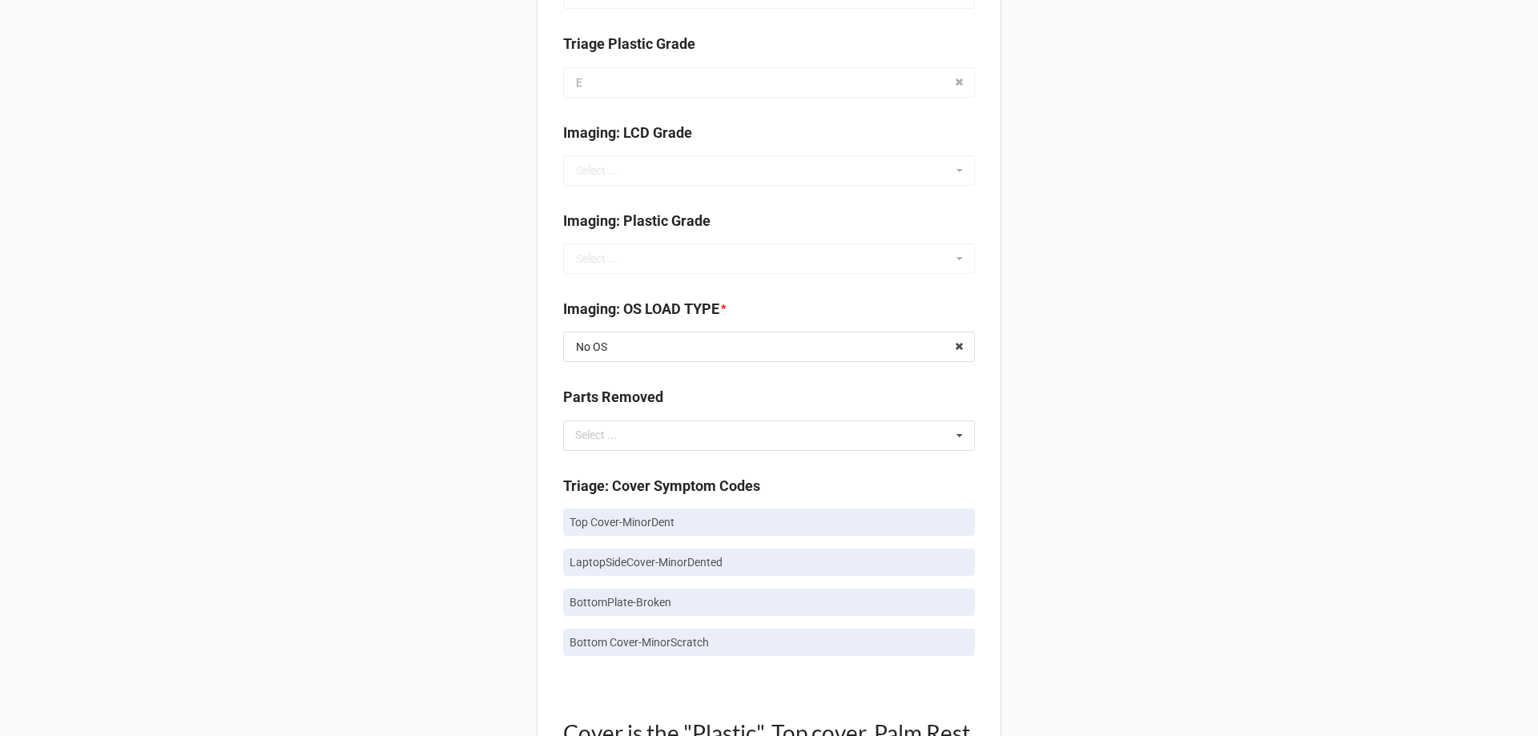
click at [613, 529] on p "Top Cover-MinorDent" at bounding box center [768, 522] width 399 height 16
copy p "Top Cover-MinorDent"
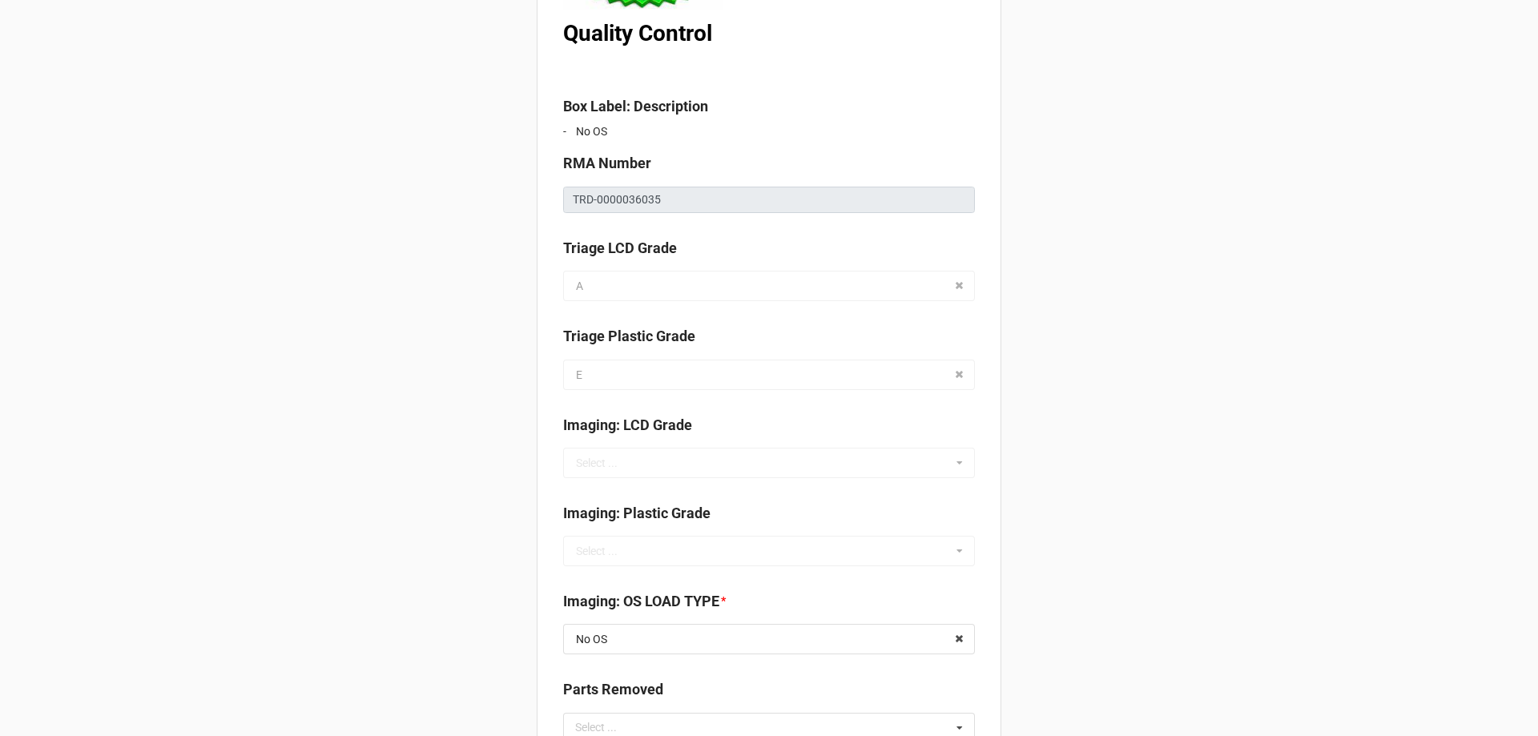
scroll to position [801, 0]
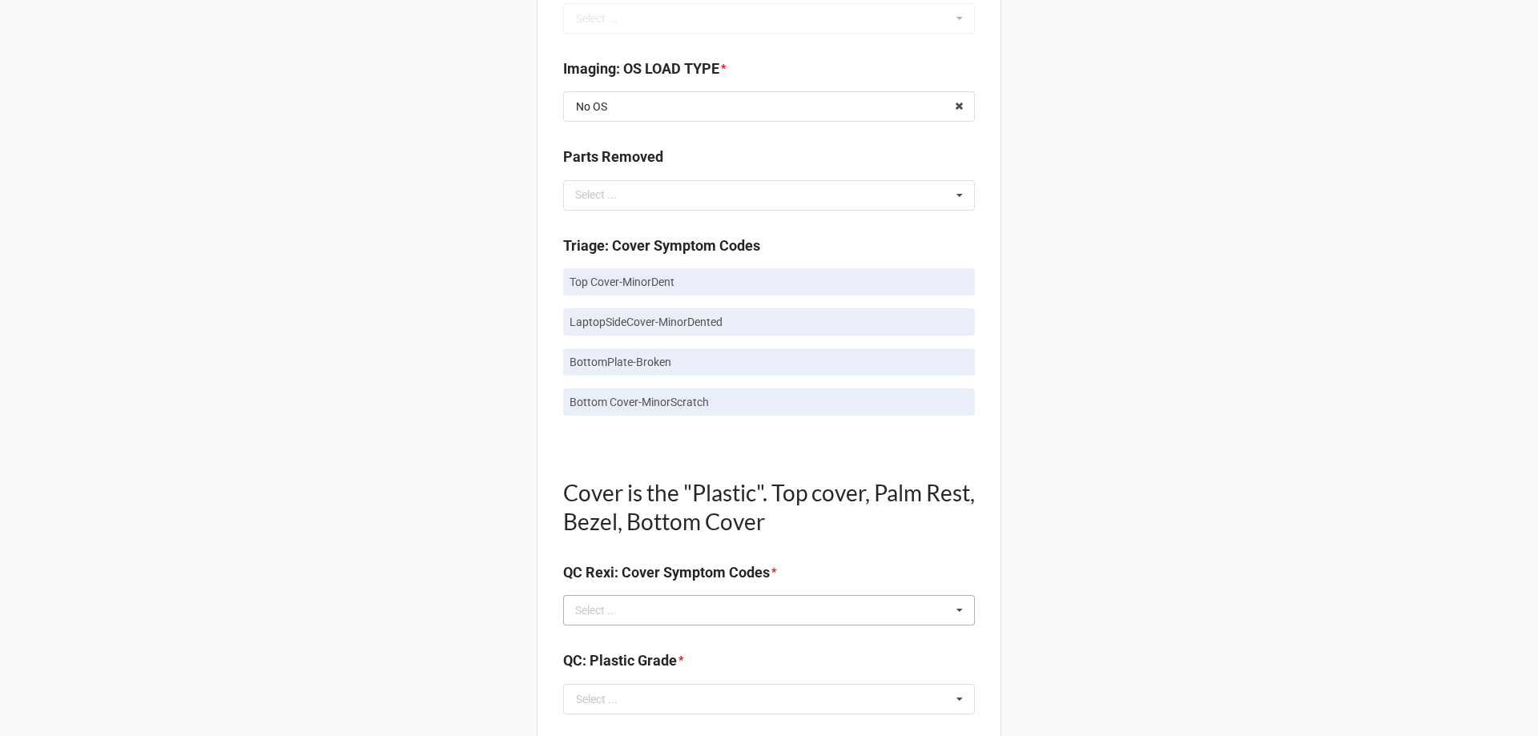
click at [607, 609] on div "Select ..." at bounding box center [605, 610] width 69 height 18
paste input "Top Cover-MinorDent"
type input "Top Cover-MinorDent"
click at [593, 641] on span "Top Cover-MinorDent" at bounding box center [629, 639] width 105 height 13
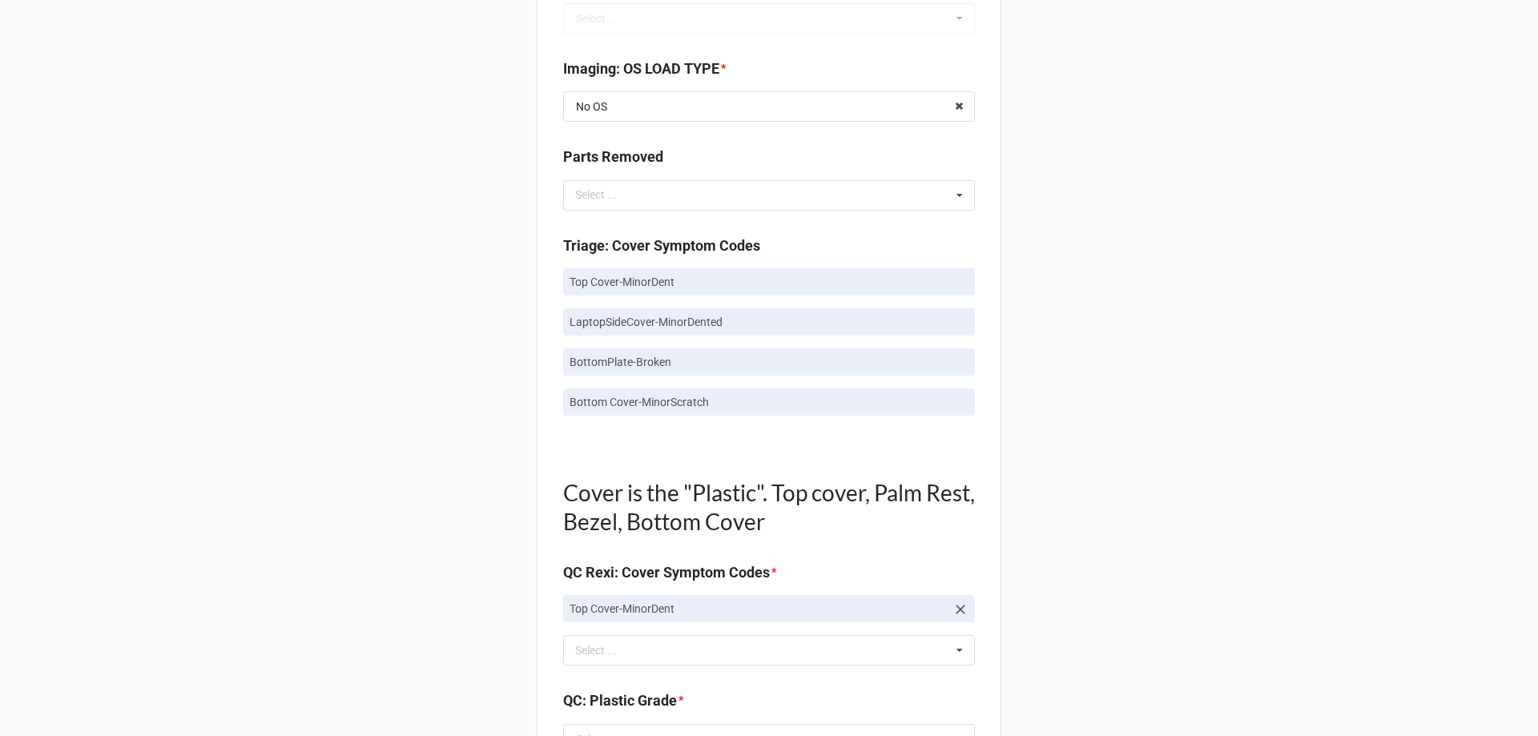
click at [390, 504] on div "Back Receiving Triage Imaging Cleaning Tech & Repair QC Packing Order Picking R…" at bounding box center [769, 639] width 1538 height 2881
click at [610, 328] on p "LaptopSideCover-MinorDented" at bounding box center [768, 322] width 399 height 16
copy p "LaptopSideCover-MinorDented"
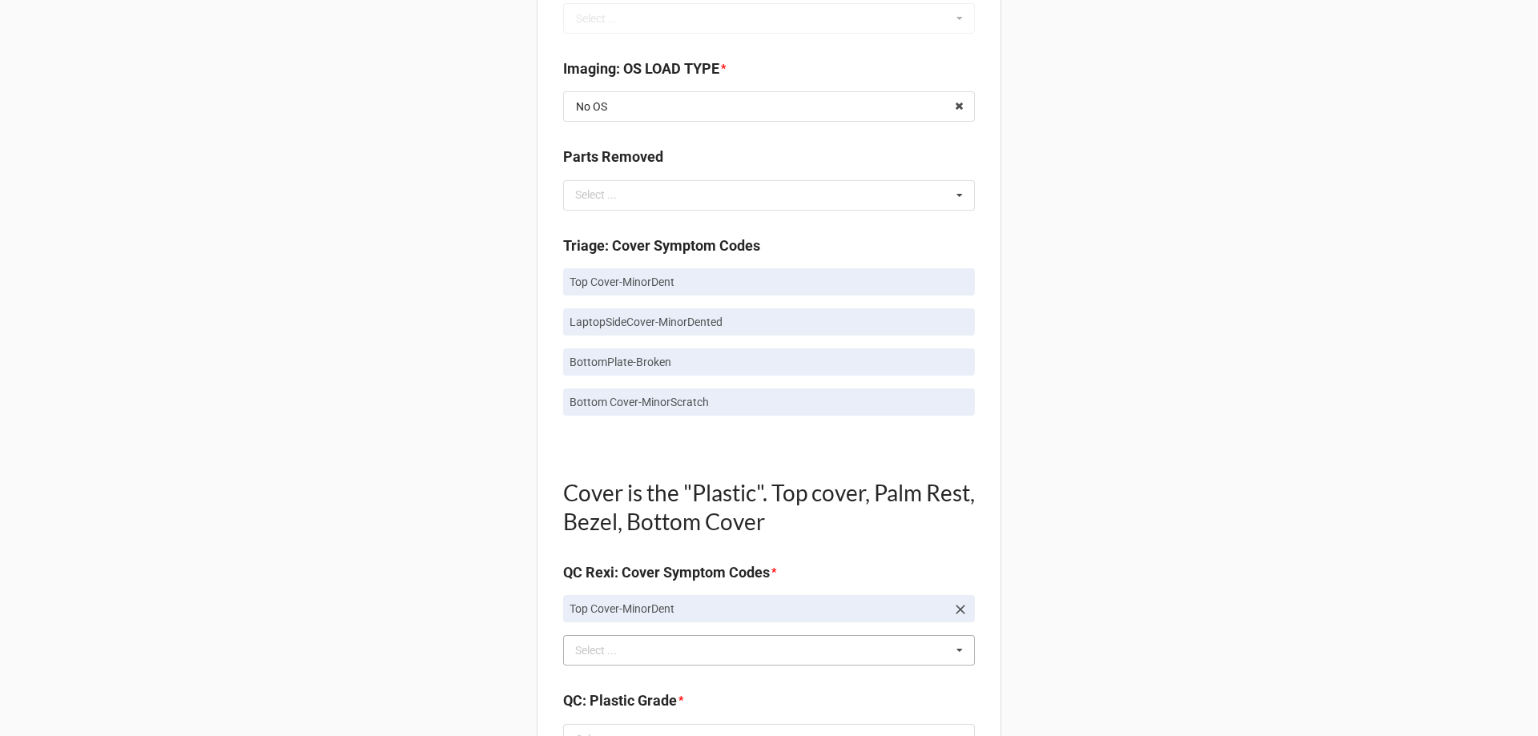
click at [580, 652] on div "Select ..." at bounding box center [605, 650] width 69 height 18
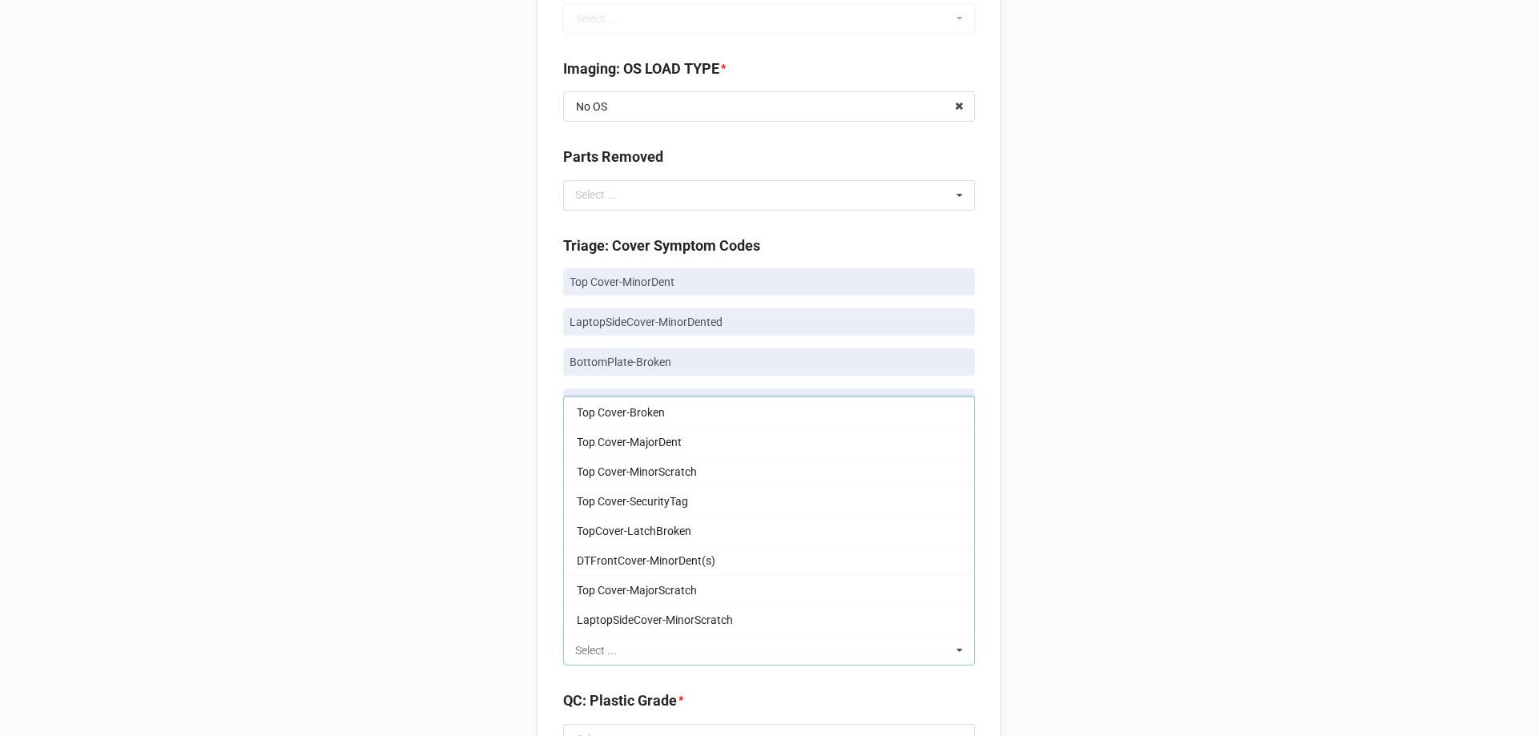
paste input "LaptopSideCover-MinorDented"
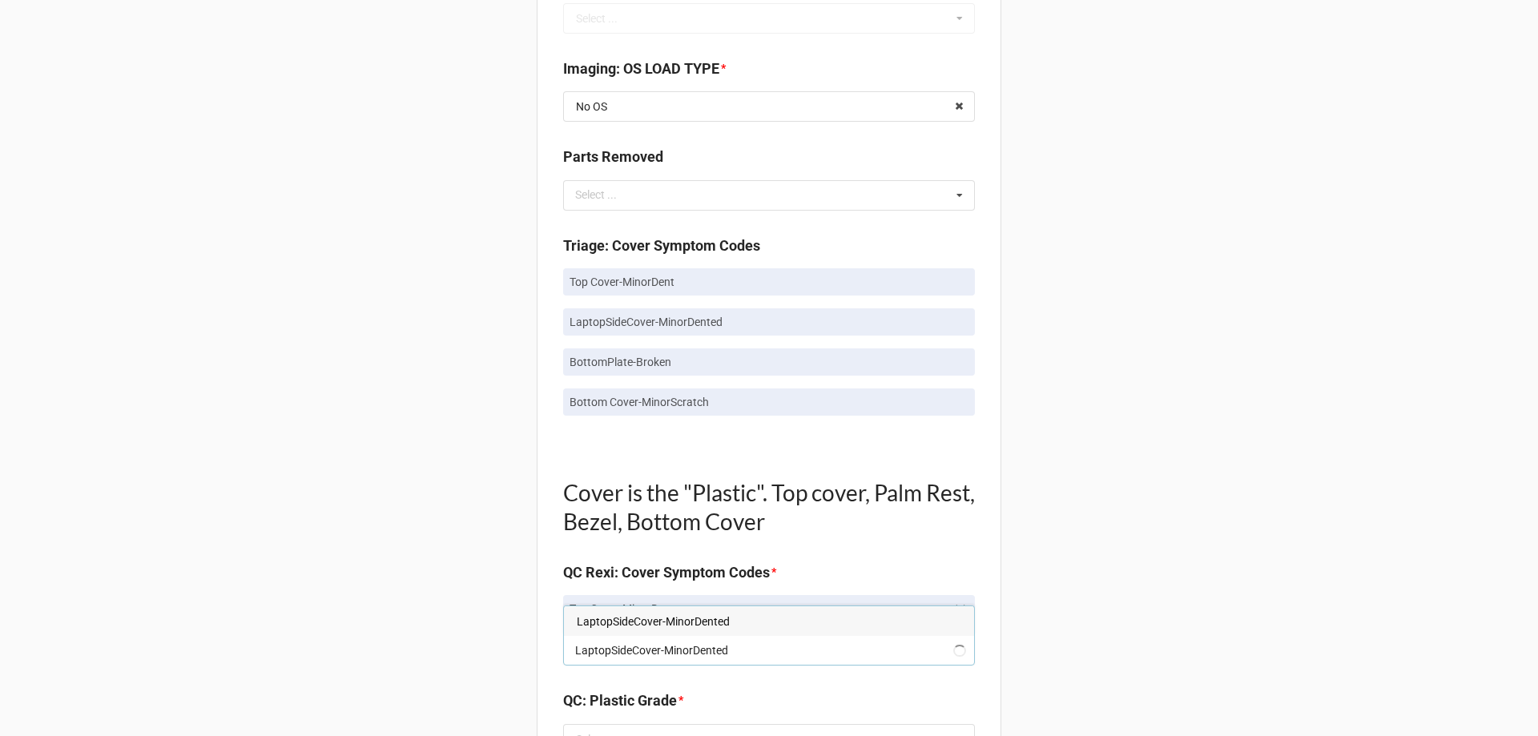
type input "LaptopSideCover-MinorDented"
click at [597, 619] on span "LaptopSideCover-MinorDented" at bounding box center [653, 621] width 153 height 13
click at [433, 556] on div "Back Receiving Triage Imaging Cleaning Tech & Repair QC Packing Order Picking R…" at bounding box center [769, 659] width 1538 height 2921
click at [599, 352] on link "BottomPlate-Broken" at bounding box center [769, 361] width 412 height 27
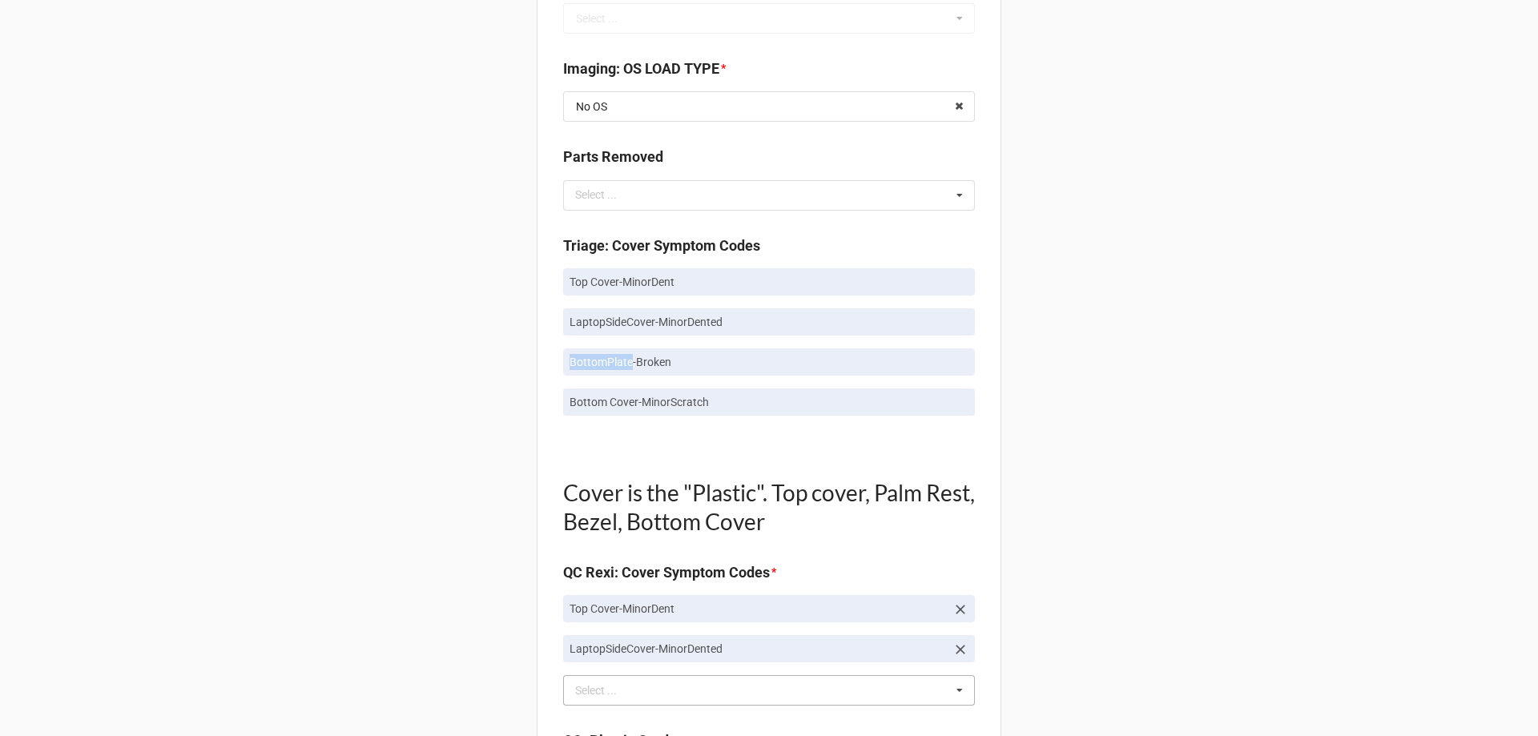
click at [599, 352] on link "BottomPlate-Broken" at bounding box center [769, 361] width 412 height 27
click at [598, 357] on p "BottomPlate-Broken" at bounding box center [768, 362] width 399 height 16
click at [583, 699] on div "Select ..." at bounding box center [605, 691] width 69 height 18
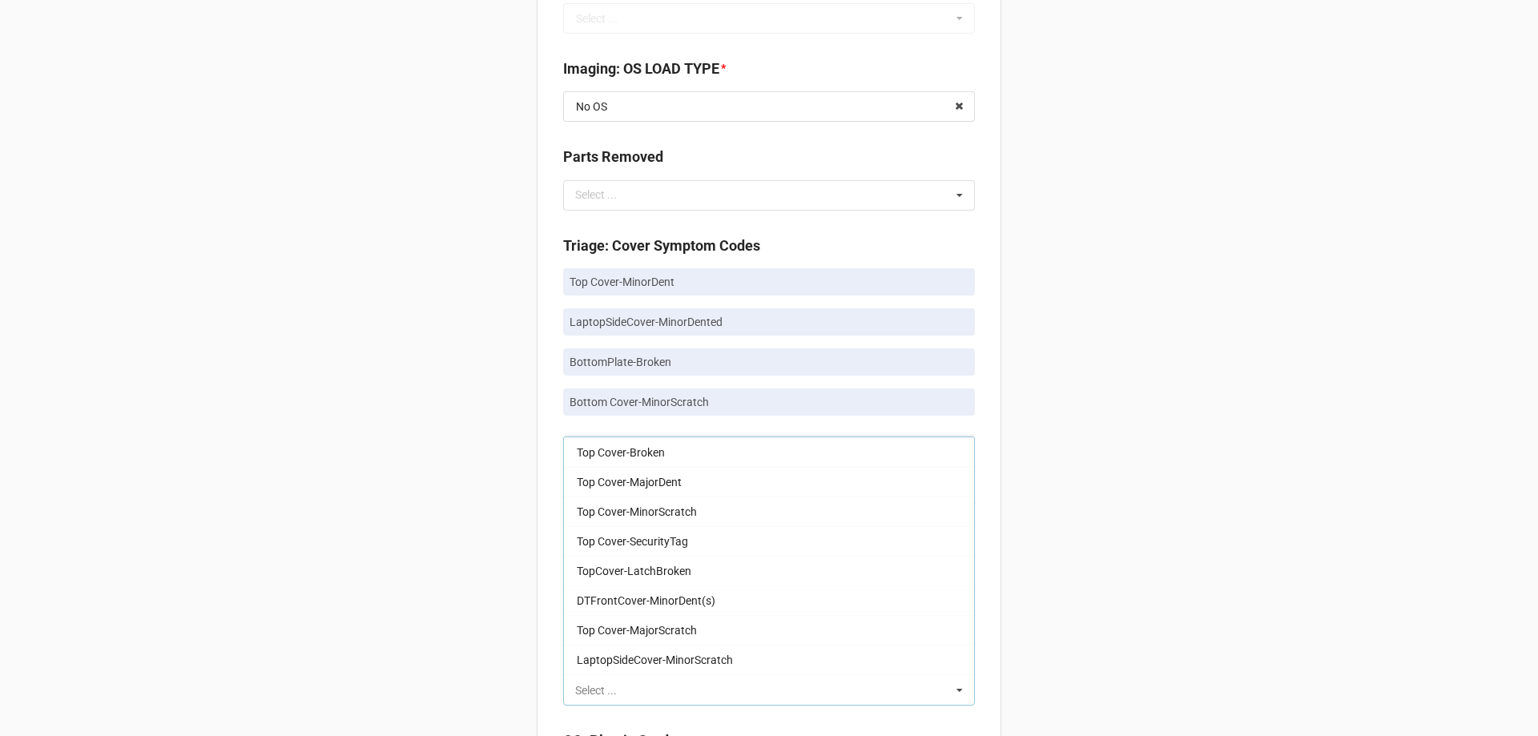
paste input "BottomPlate-Broken"
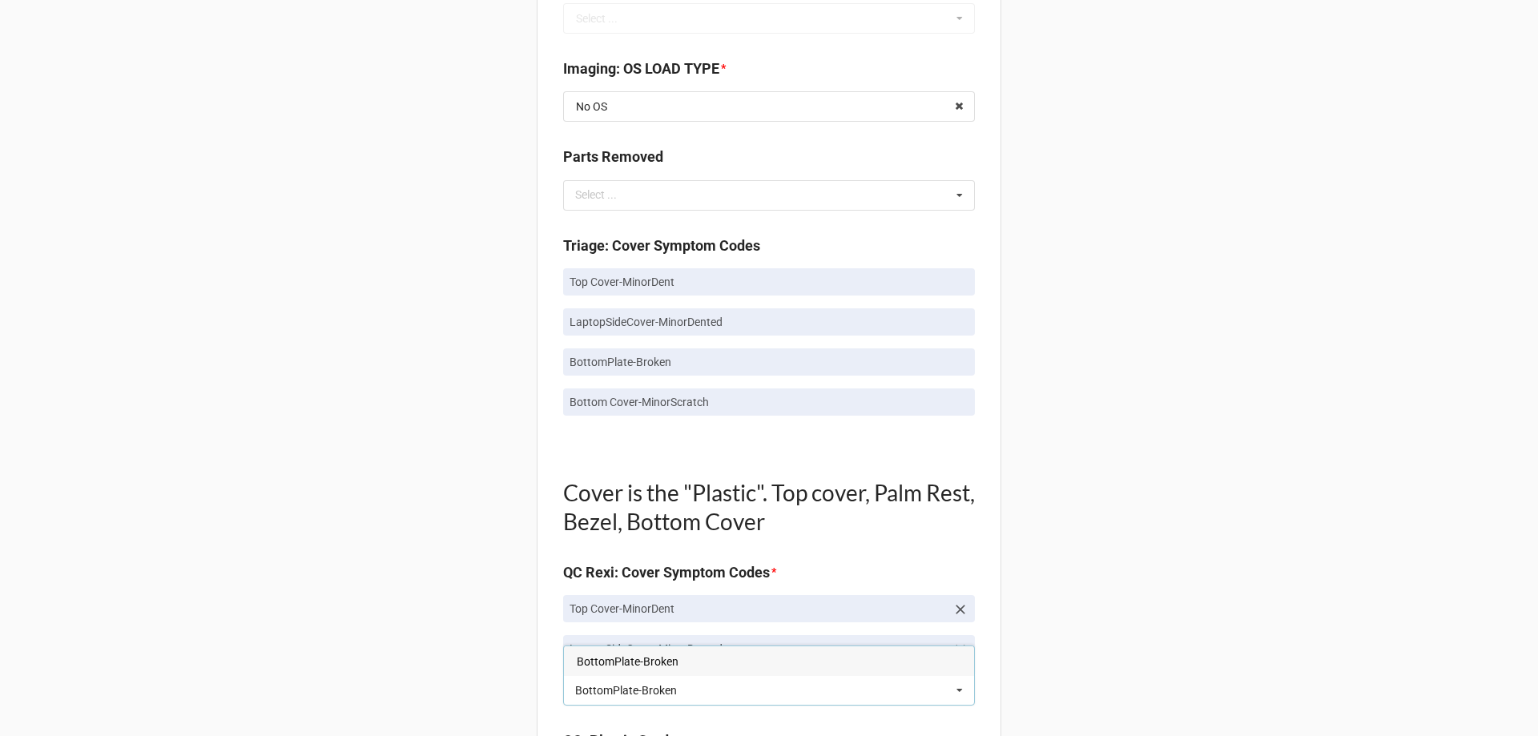
type input "BottomPlate-Broken"
drag, startPoint x: 593, startPoint y: 666, endPoint x: 509, endPoint y: 627, distance: 93.5
click at [594, 666] on span "BottomPlate-Broken" at bounding box center [628, 661] width 102 height 13
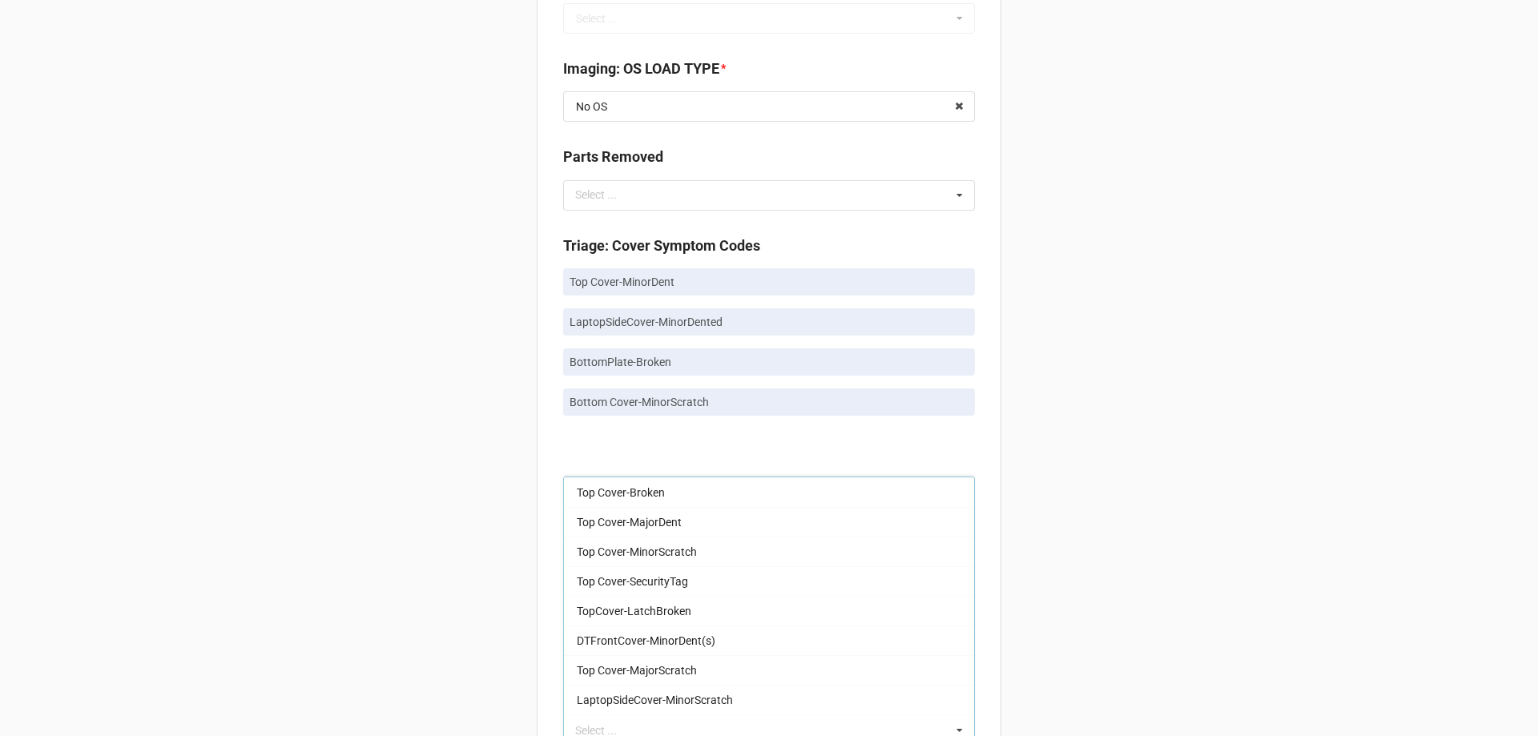
drag, startPoint x: 505, startPoint y: 624, endPoint x: 500, endPoint y: 569, distance: 54.7
click at [505, 623] on div "Back Receiving Triage Imaging Cleaning Tech & Repair QC Packing Order Picking R…" at bounding box center [769, 679] width 1538 height 2961
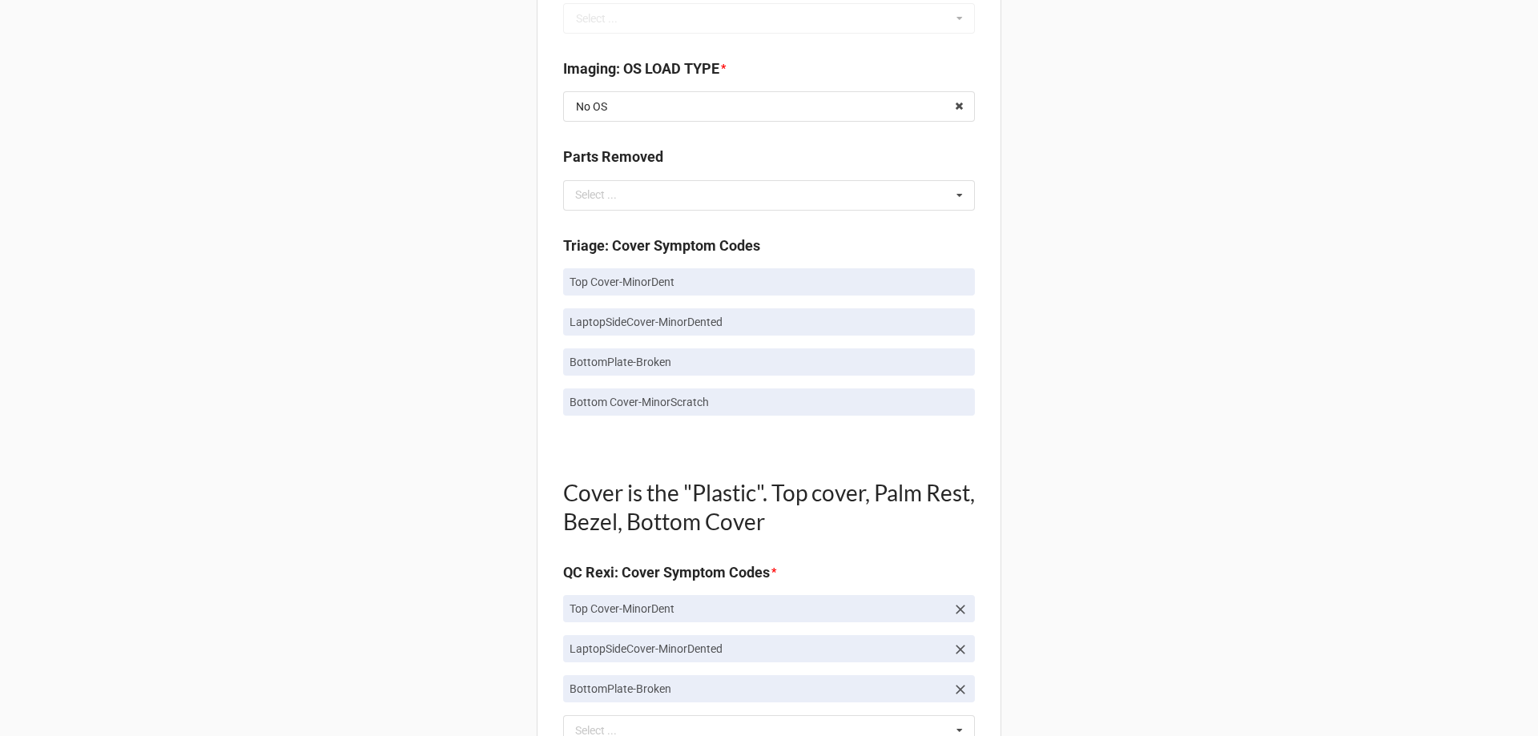
click at [628, 391] on link "Bottom Cover-MinorScratch" at bounding box center [769, 401] width 412 height 27
click at [629, 396] on p "Bottom Cover-MinorScratch" at bounding box center [768, 402] width 399 height 16
copy div "Bottom Cover-MinorScratch"
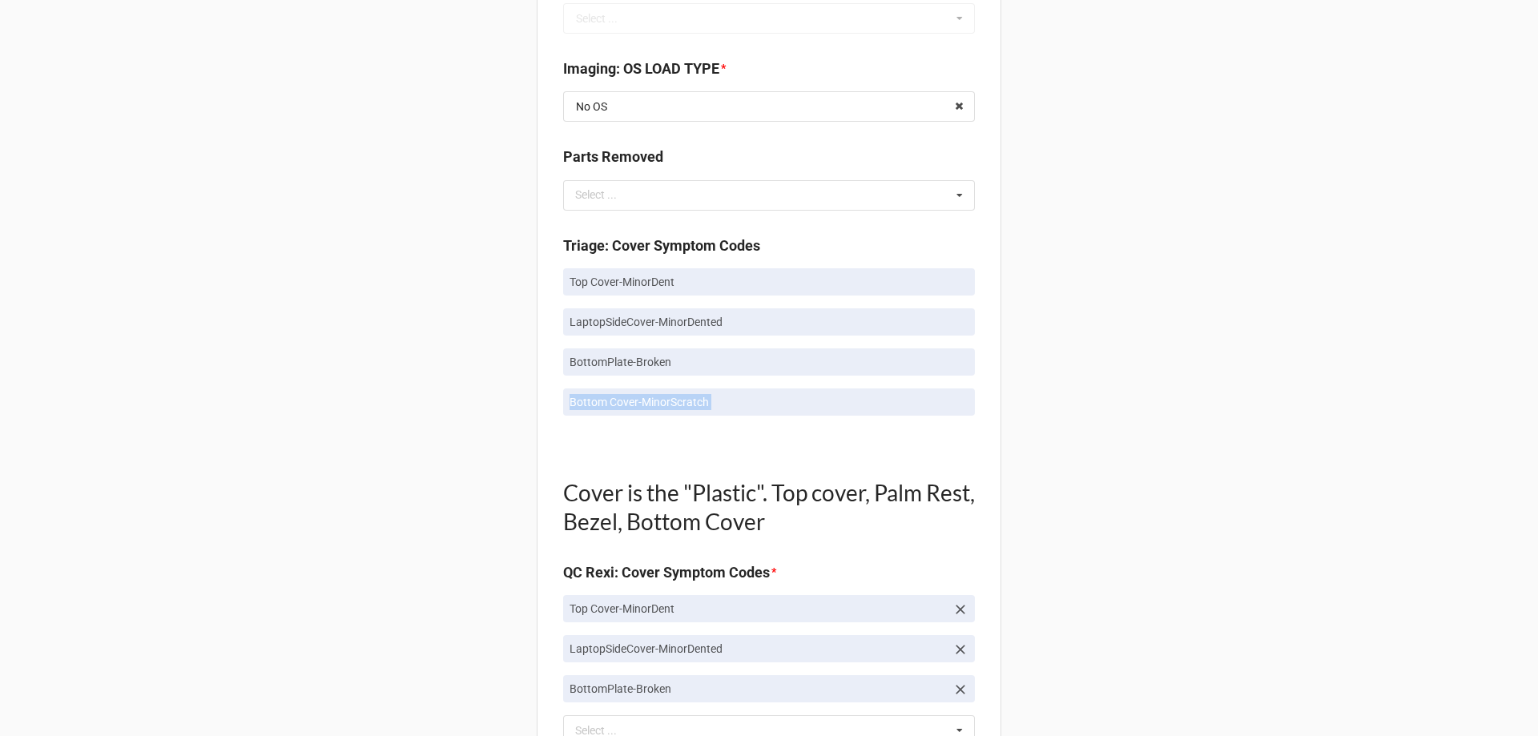
click at [509, 440] on div "Back Receiving Triage Imaging Cleaning Tech & Repair QC Packing Order Picking R…" at bounding box center [769, 679] width 1538 height 2961
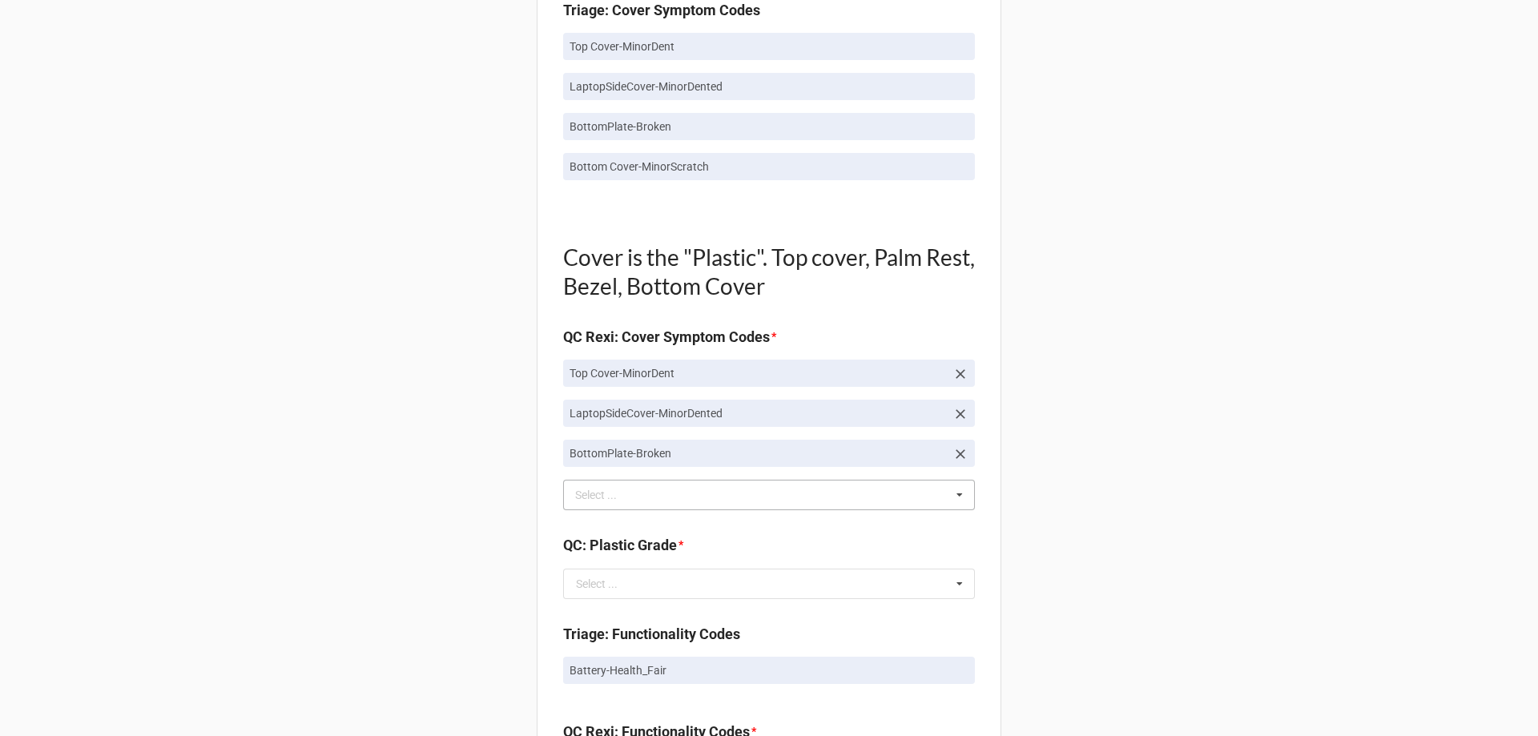
scroll to position [1041, 0]
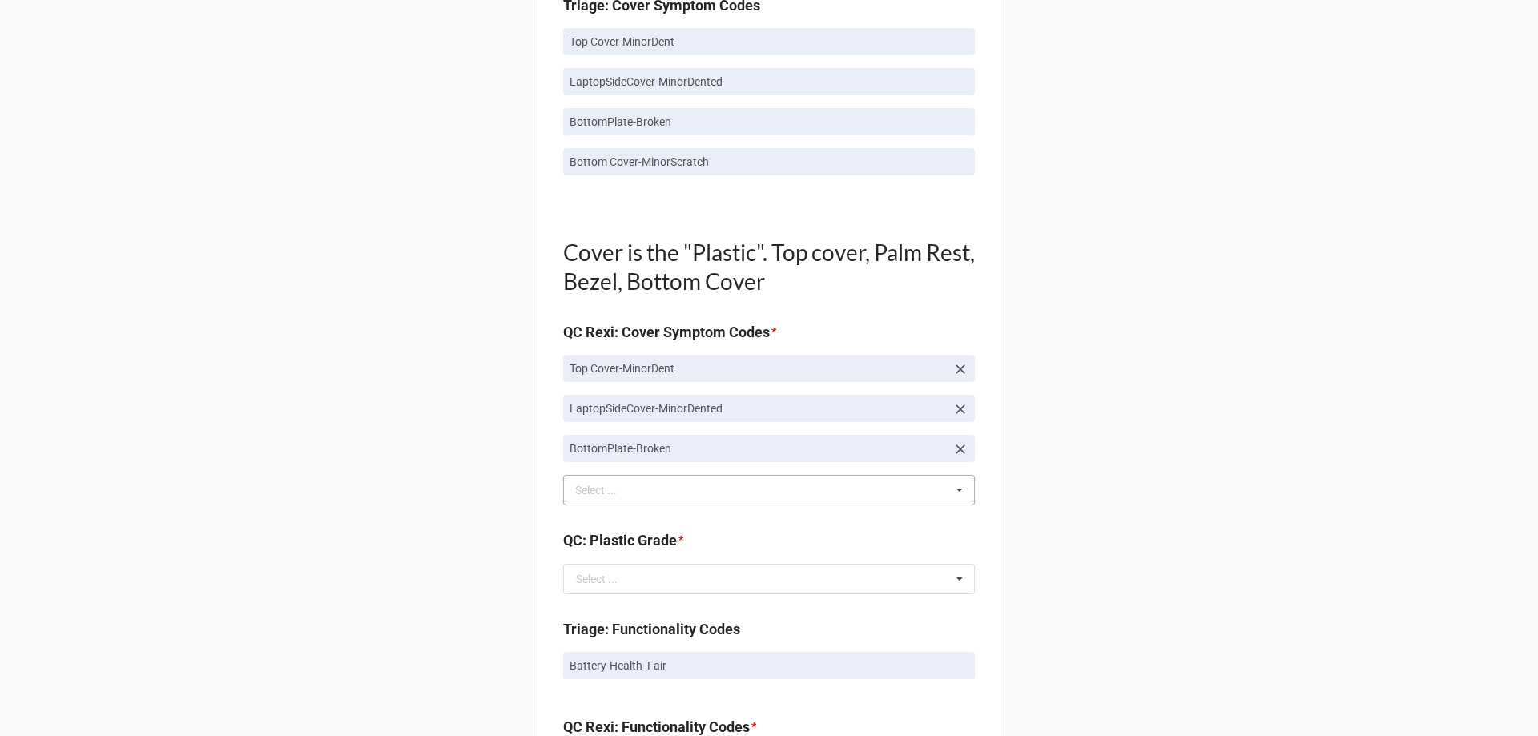
click at [589, 485] on div "Select ..." at bounding box center [605, 490] width 69 height 18
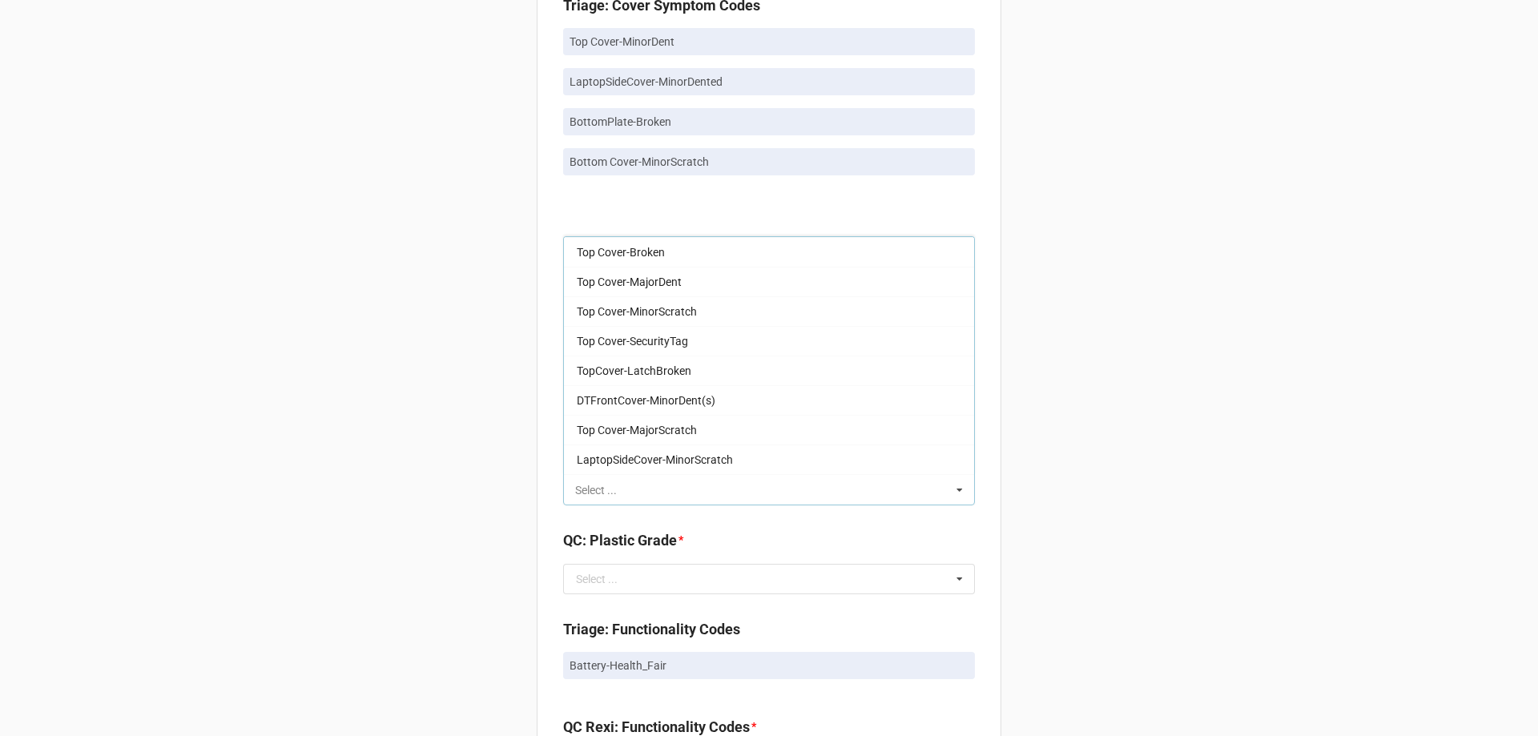
paste input "Bottom Cover-MinorScratch"
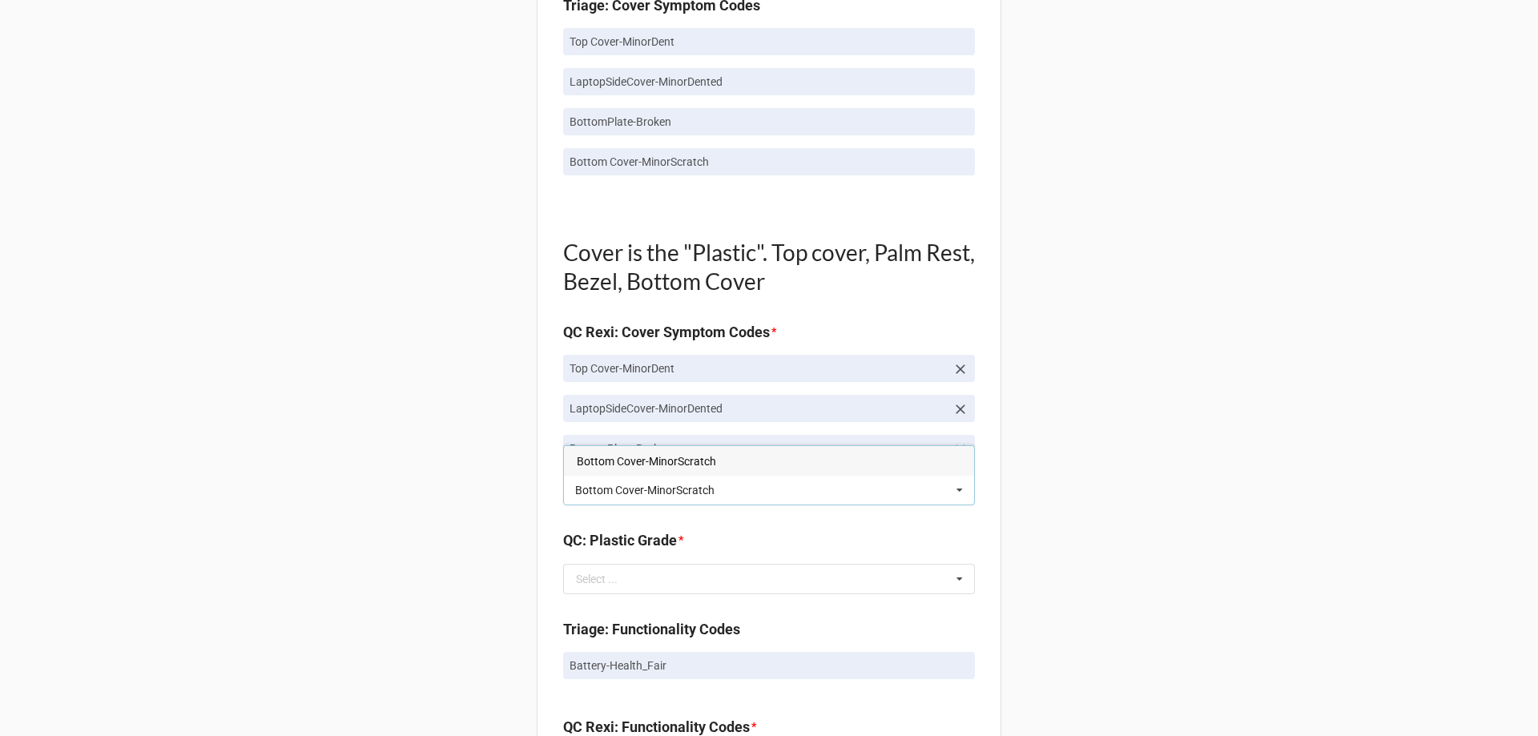
type input "Bottom Cover-MinorScratch"
click at [598, 464] on span "Bottom Cover-MinorScratch" at bounding box center [646, 461] width 139 height 13
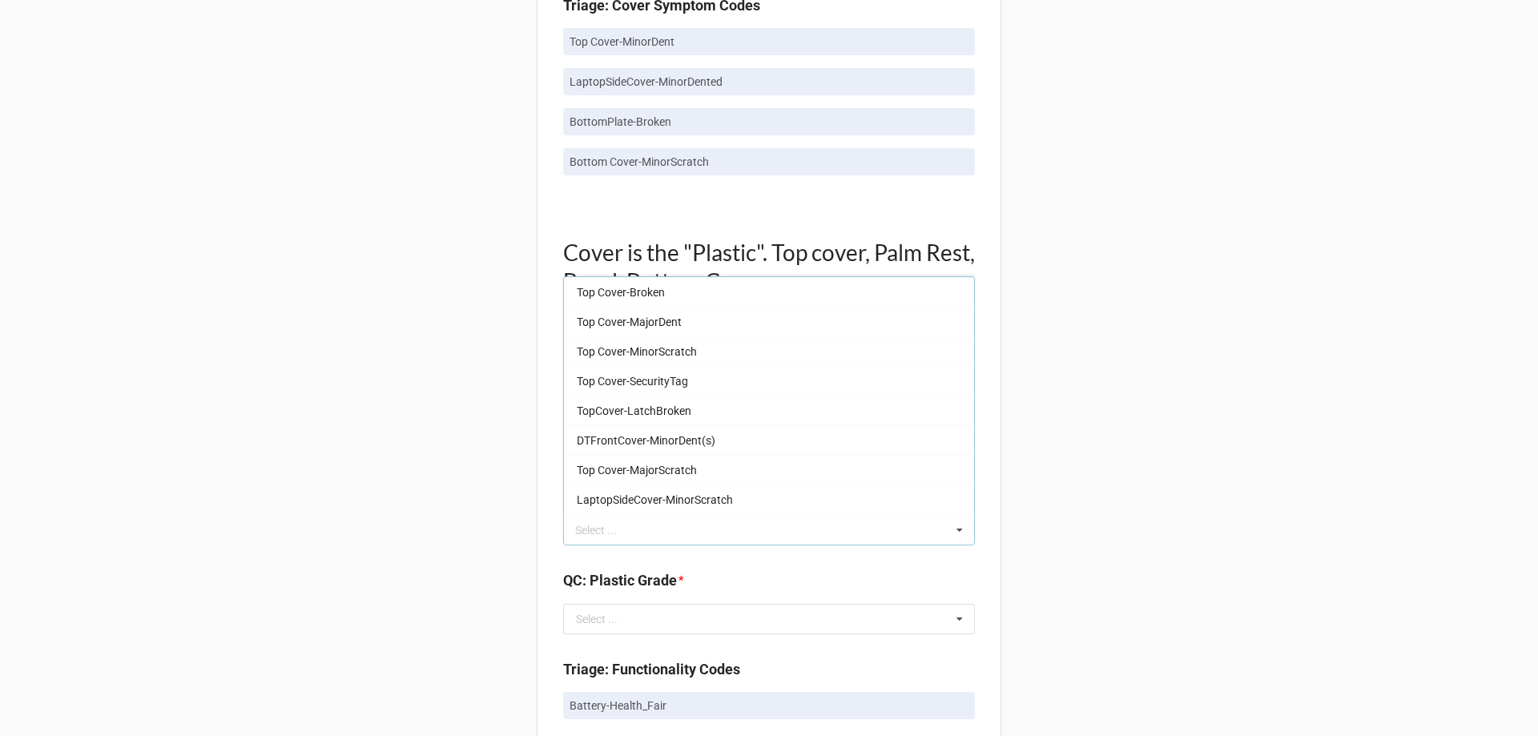
click at [513, 467] on div "Back Receiving Triage Imaging Cleaning Tech & Repair QC Packing Order Picking R…" at bounding box center [769, 459] width 1538 height 3001
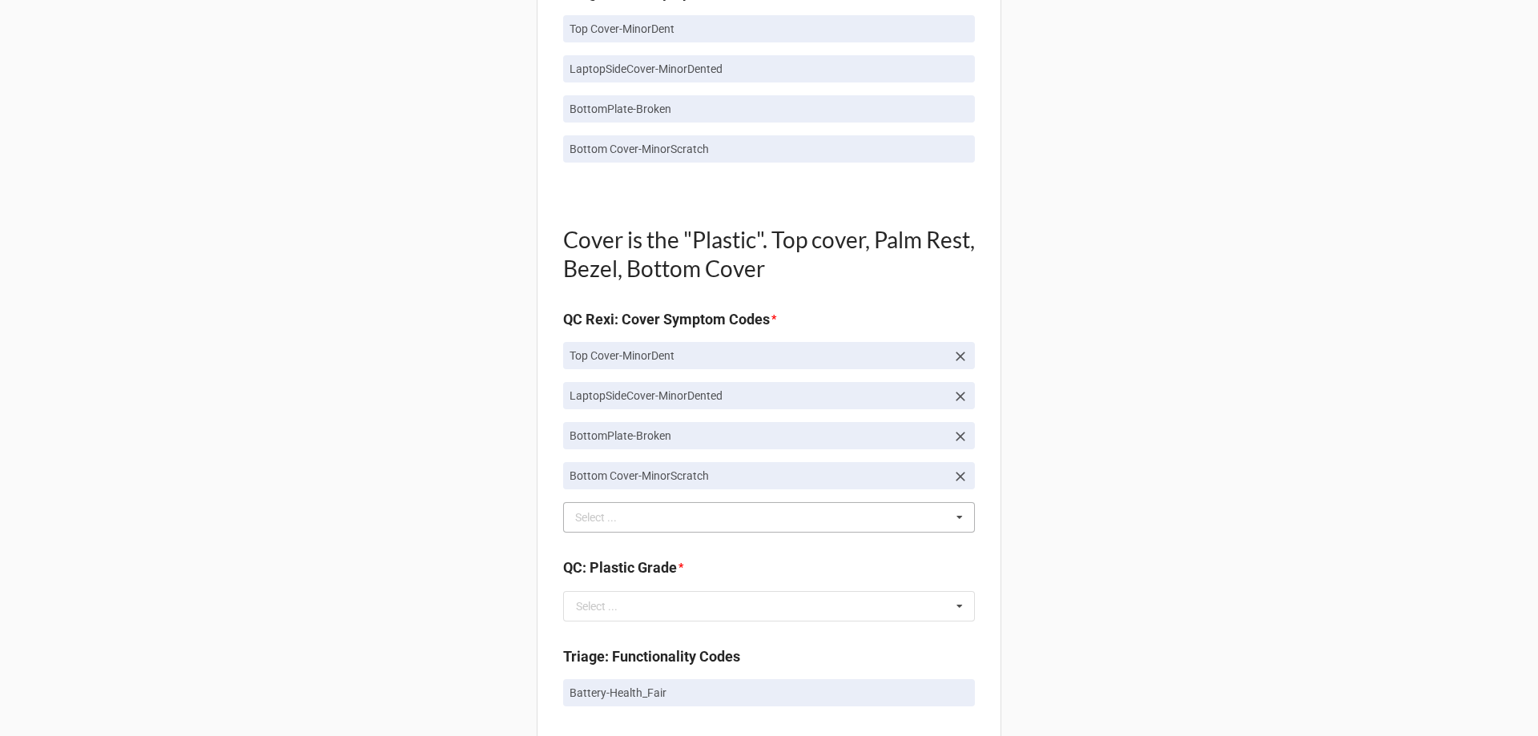
scroll to position [1201, 0]
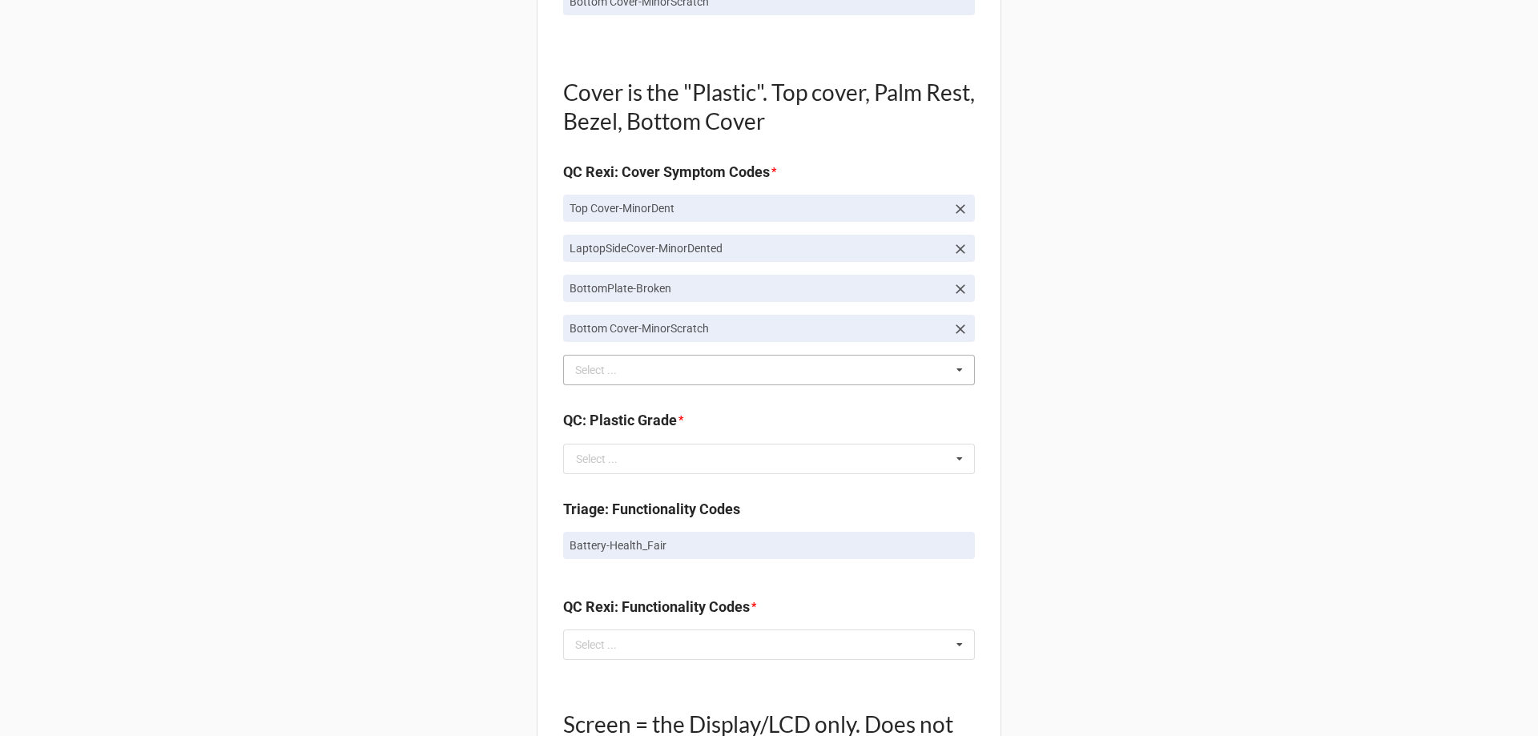
click at [608, 475] on div "QC: Plastic Grade * Select ... A B C E Included Top Cover-MinorScratch Bottom C…" at bounding box center [769, 446] width 412 height 75
click at [608, 461] on div "Select ..." at bounding box center [597, 458] width 42 height 11
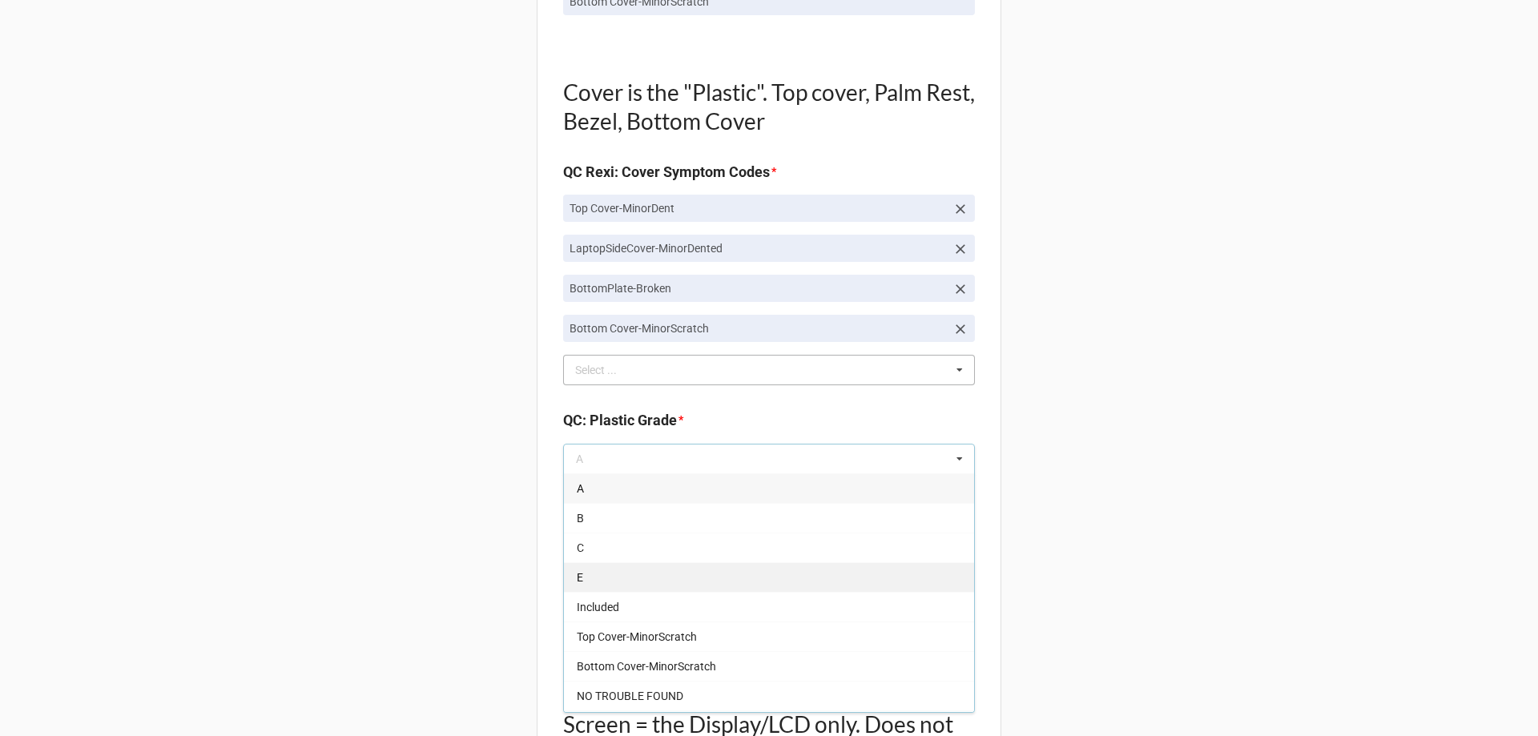
click at [584, 581] on div "E" at bounding box center [769, 577] width 410 height 30
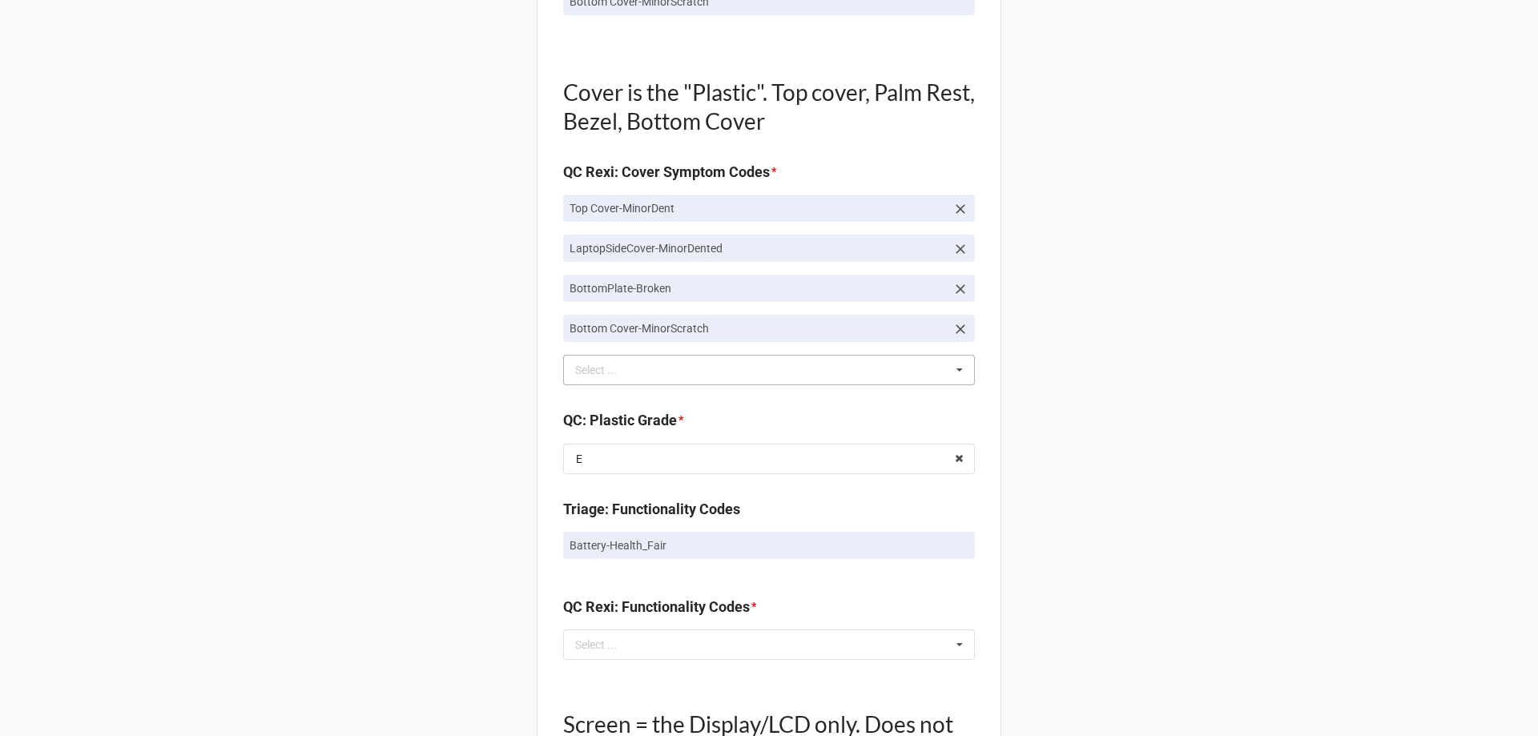
click at [495, 555] on div "Back Receiving Triage Imaging Cleaning Tech & Repair QC Packing Order Picking R…" at bounding box center [769, 299] width 1538 height 3001
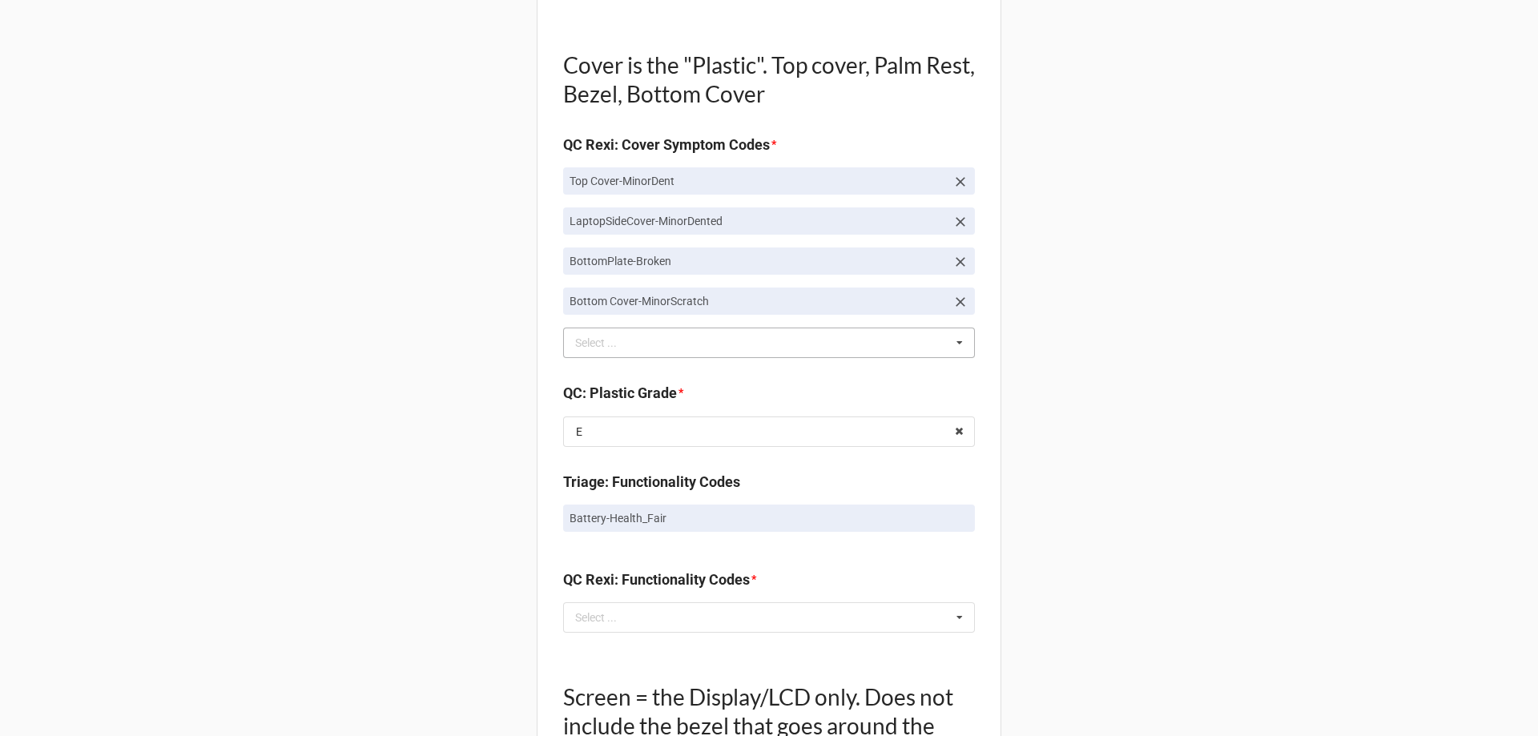
scroll to position [1281, 0]
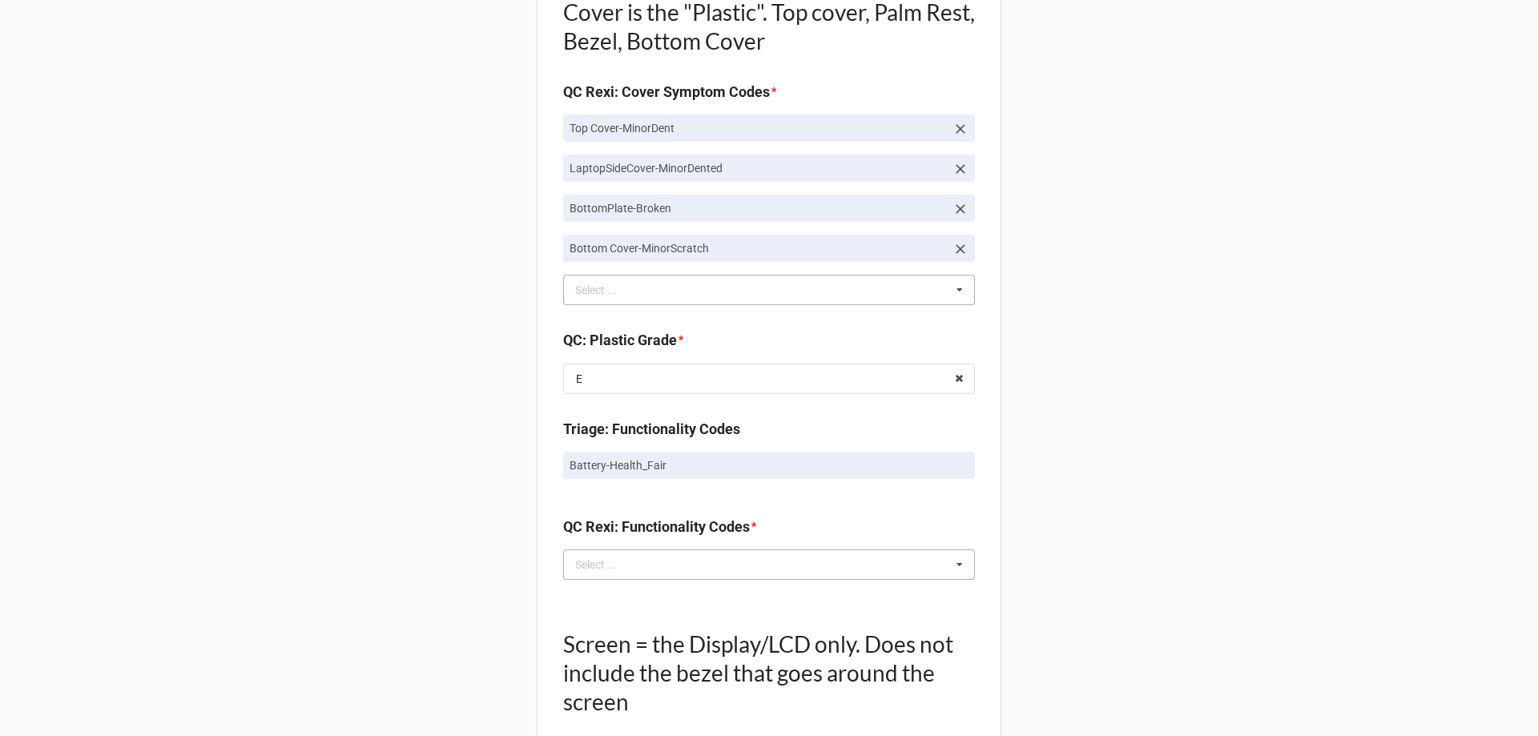
click at [634, 562] on div "Select ..." at bounding box center [605, 564] width 69 height 18
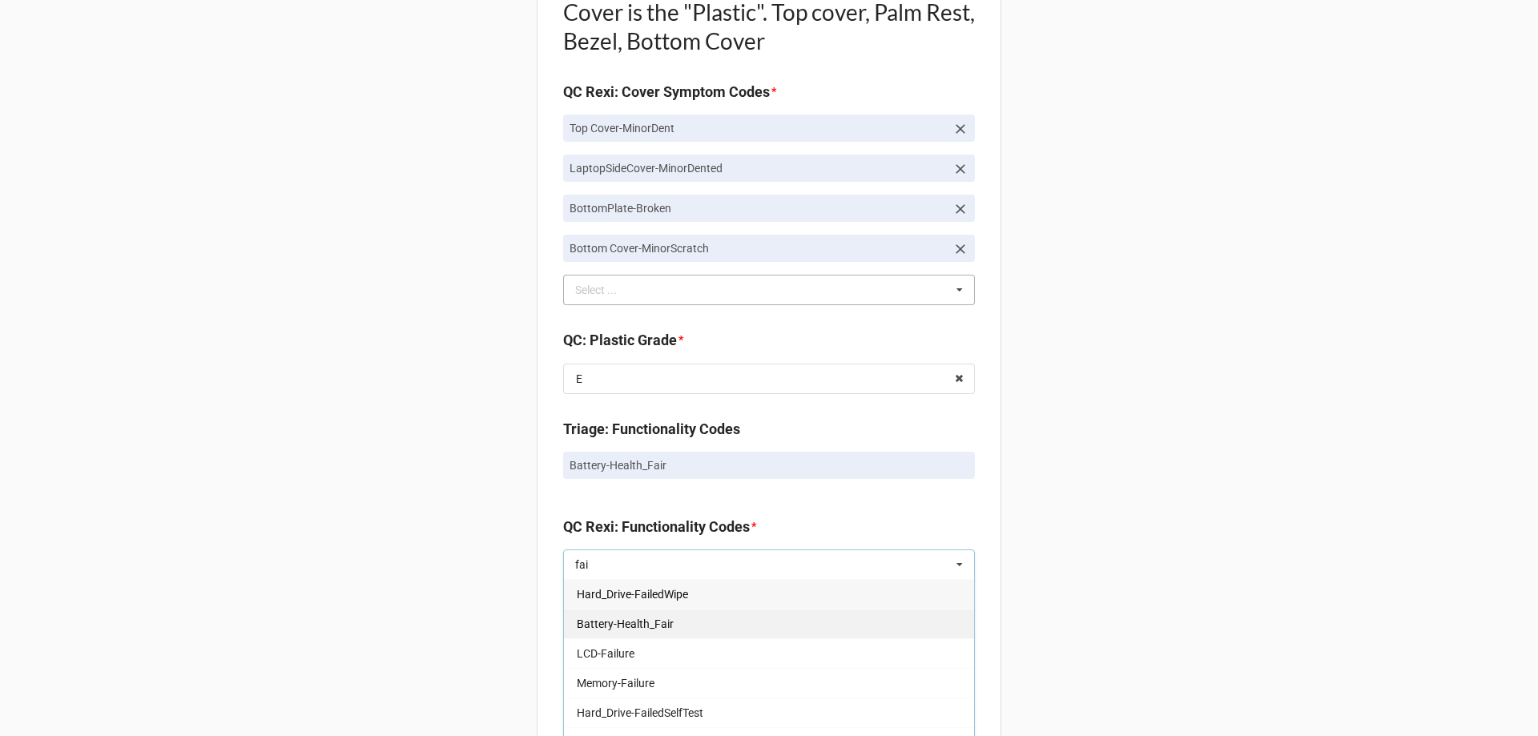
type input "fai"
click at [591, 629] on span "Battery-Health_Fair" at bounding box center [625, 623] width 97 height 13
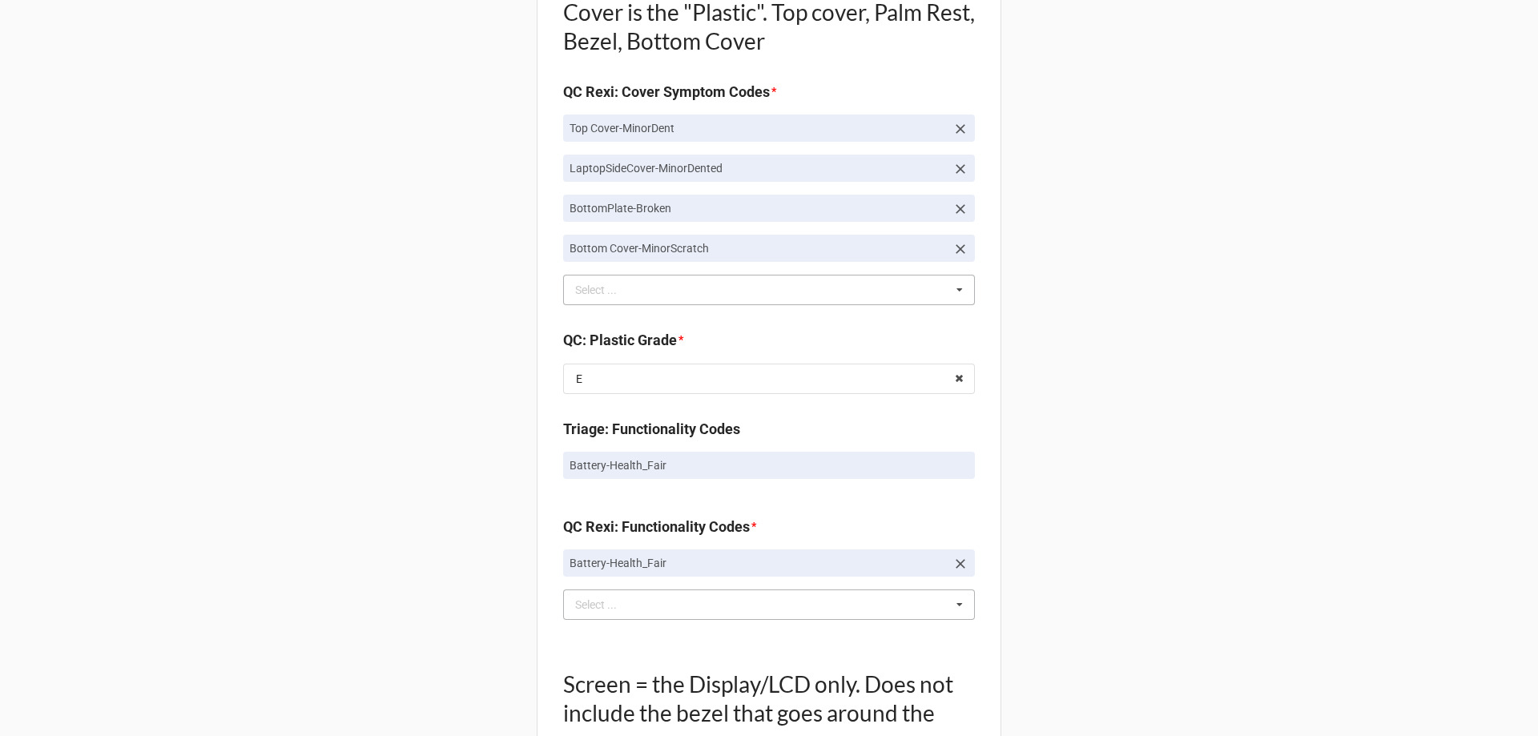
click at [467, 590] on div "Back Receiving Triage Imaging Cleaning Tech & Repair QC Packing Order Picking R…" at bounding box center [769, 239] width 1538 height 3041
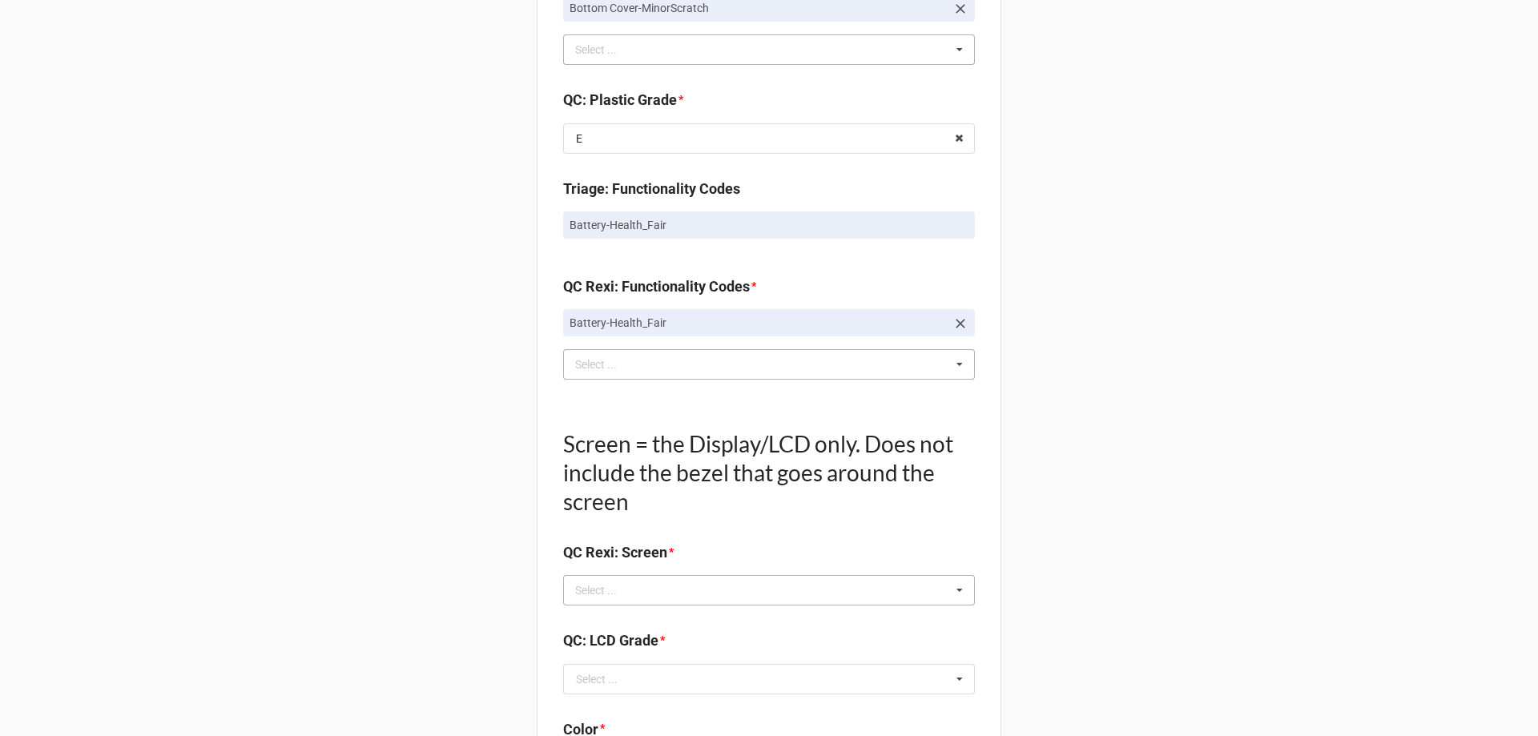
click at [620, 593] on div "Select ..." at bounding box center [605, 590] width 69 height 18
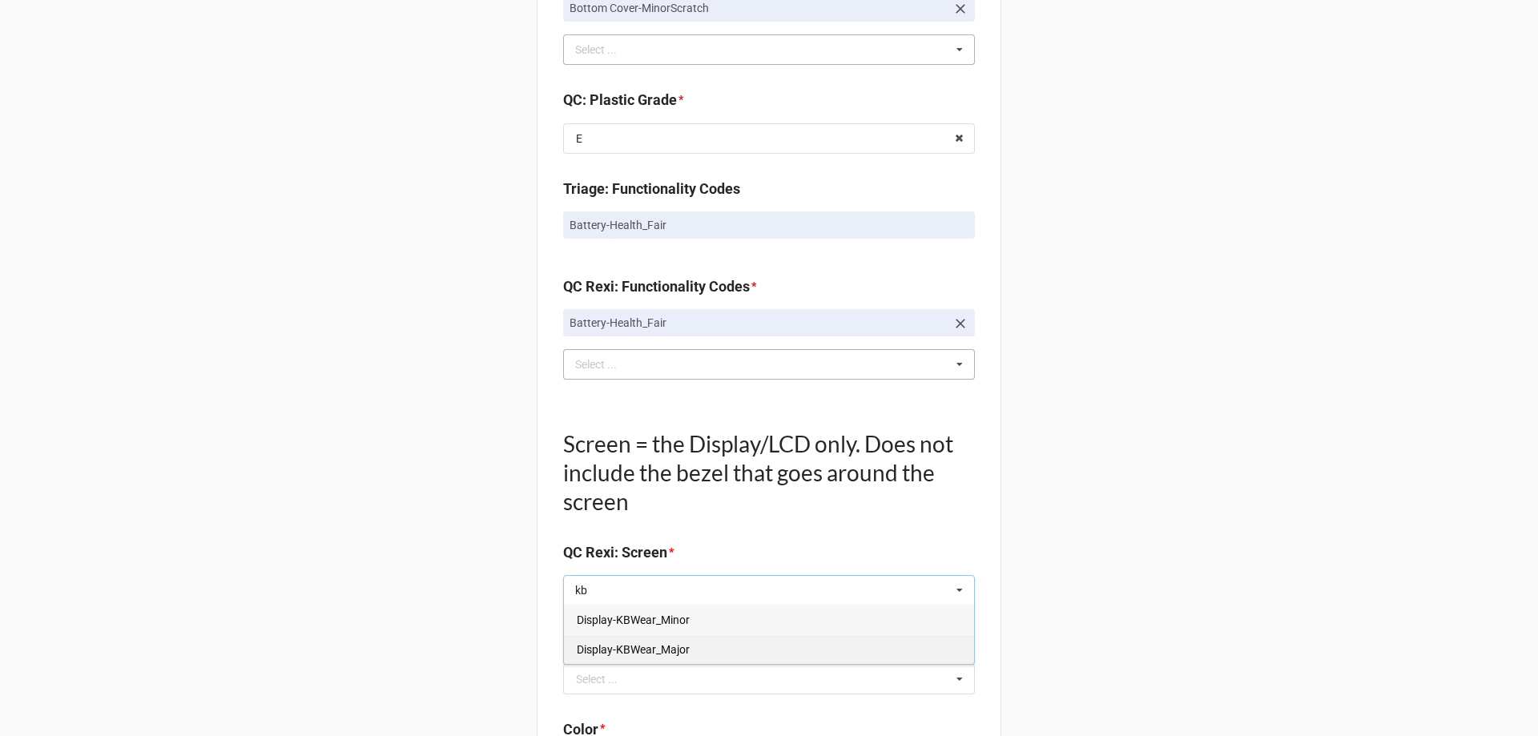
type input "kb"
click at [627, 646] on span "Display-KBWear_Major" at bounding box center [633, 649] width 113 height 13
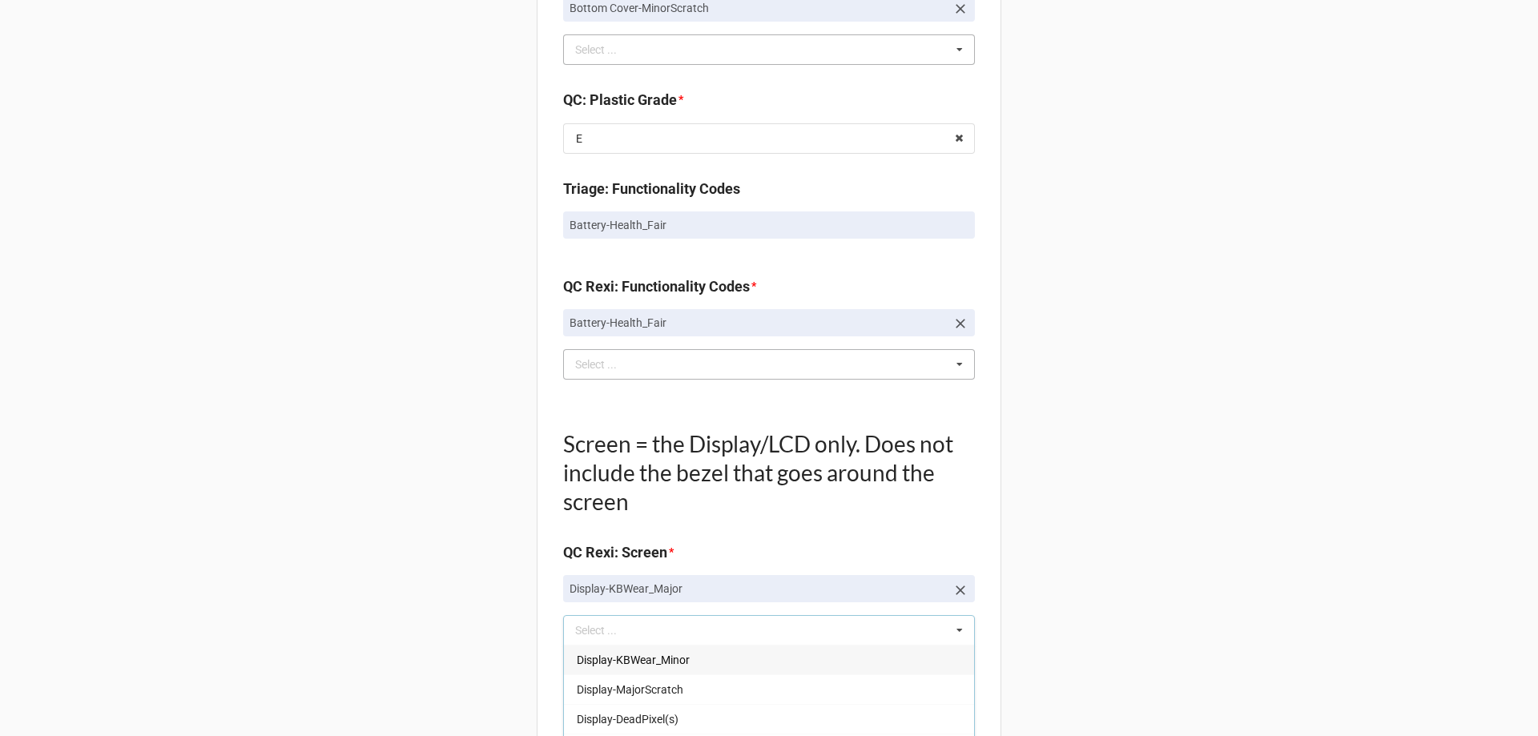
click at [420, 583] on div "Back Receiving Triage Imaging Cleaning Tech & Repair QC Packing Order Picking R…" at bounding box center [769, 18] width 1538 height 3081
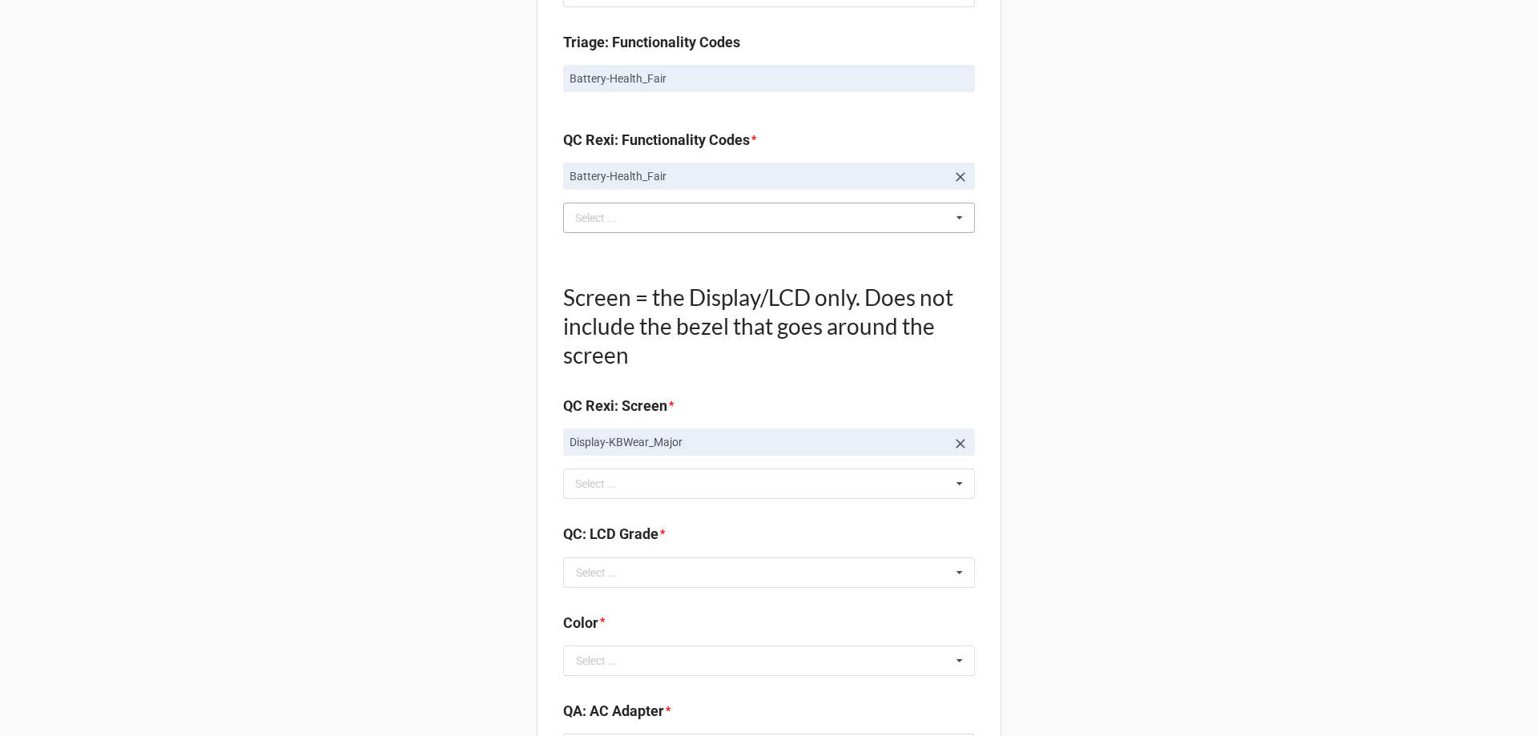
scroll to position [1682, 0]
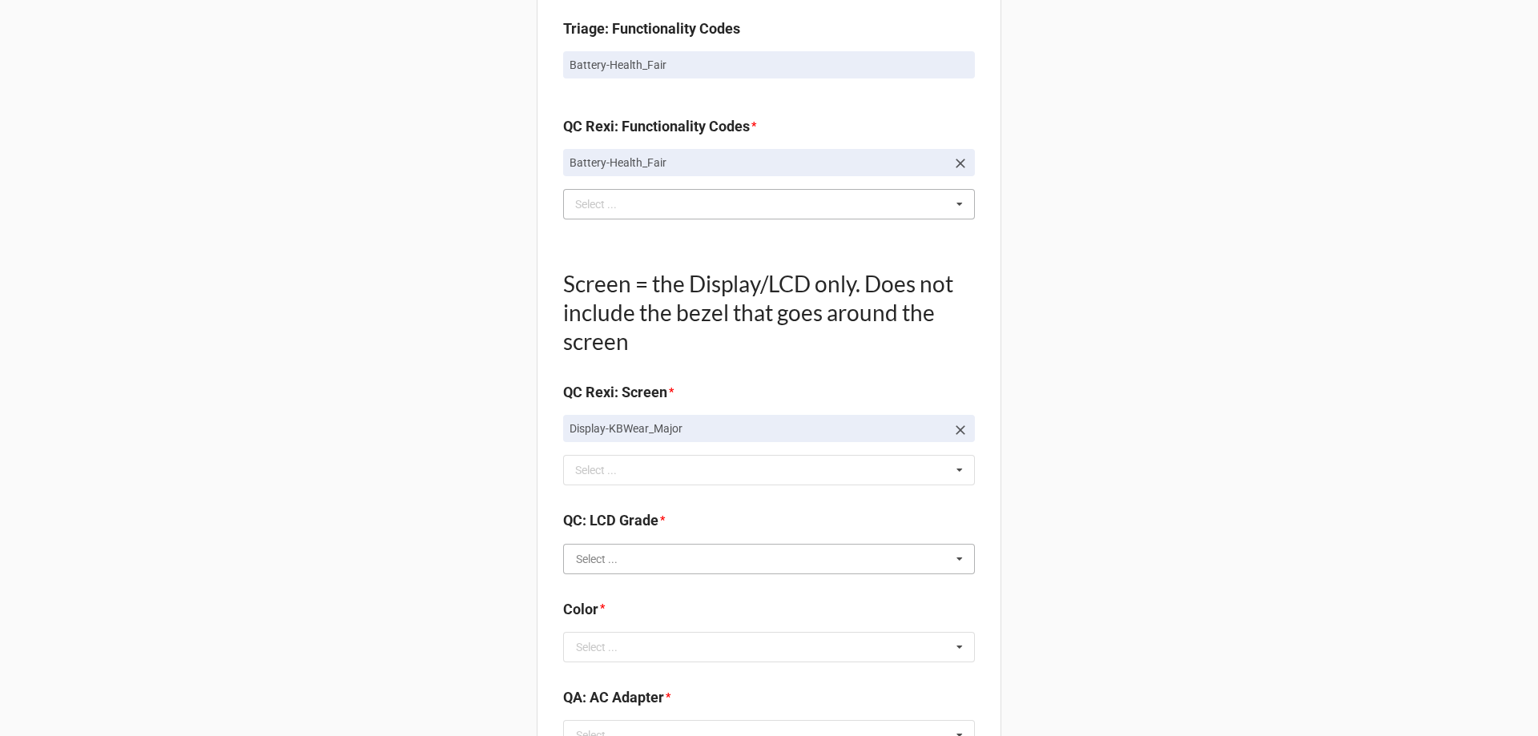
click at [614, 571] on input "text" at bounding box center [770, 559] width 410 height 29
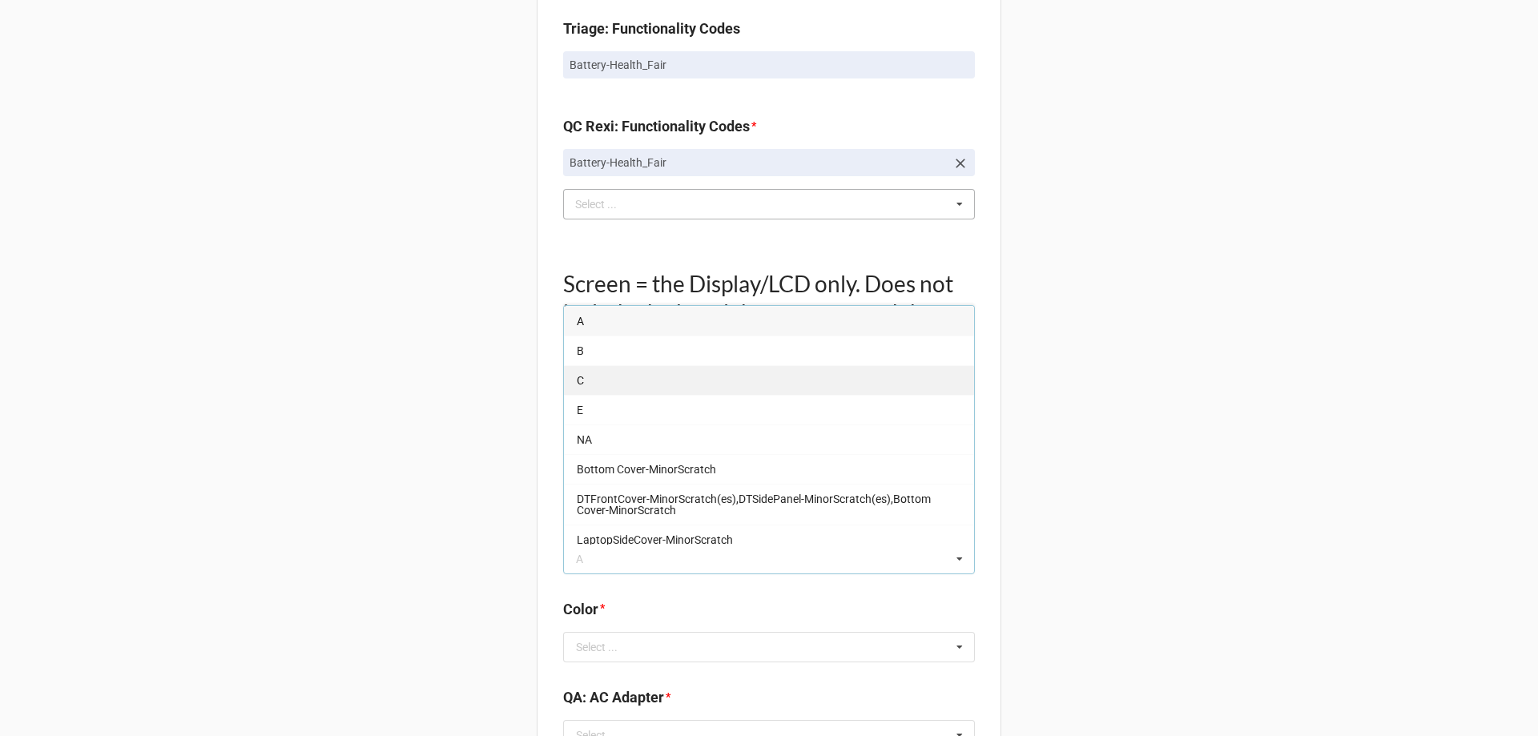
click at [585, 386] on div "C" at bounding box center [769, 380] width 410 height 30
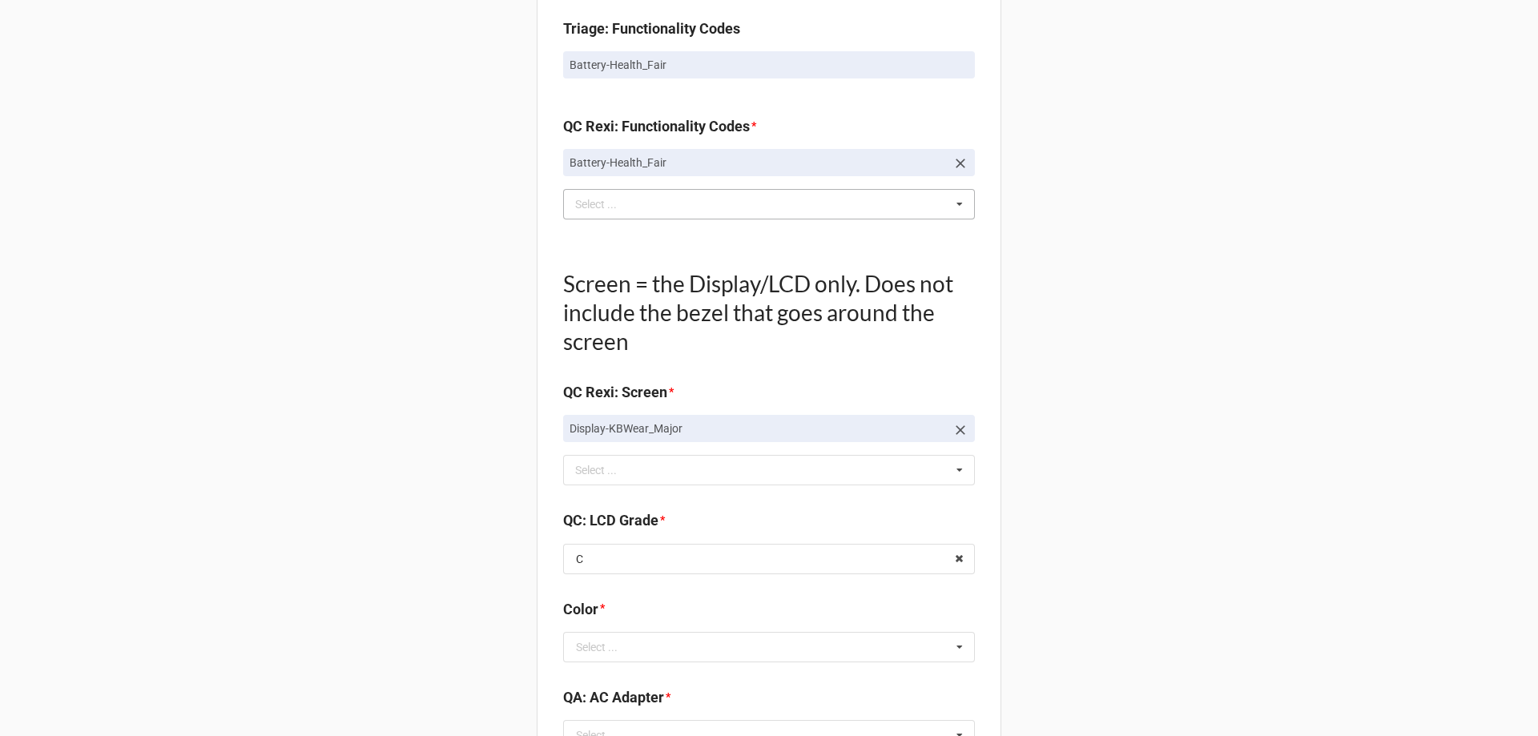
click at [597, 653] on div "Select ..." at bounding box center [597, 646] width 42 height 11
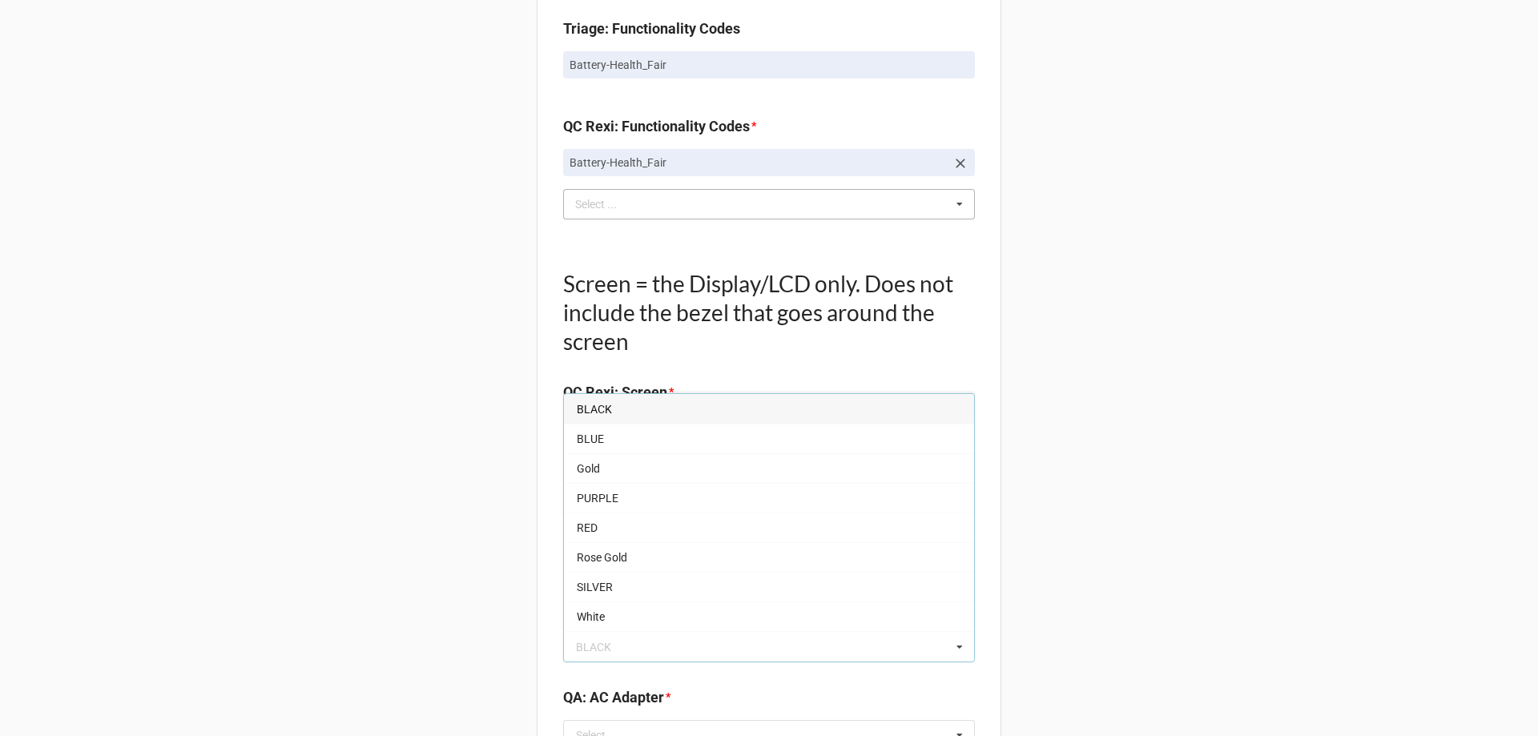
click at [603, 577] on div "SILVER" at bounding box center [769, 587] width 410 height 30
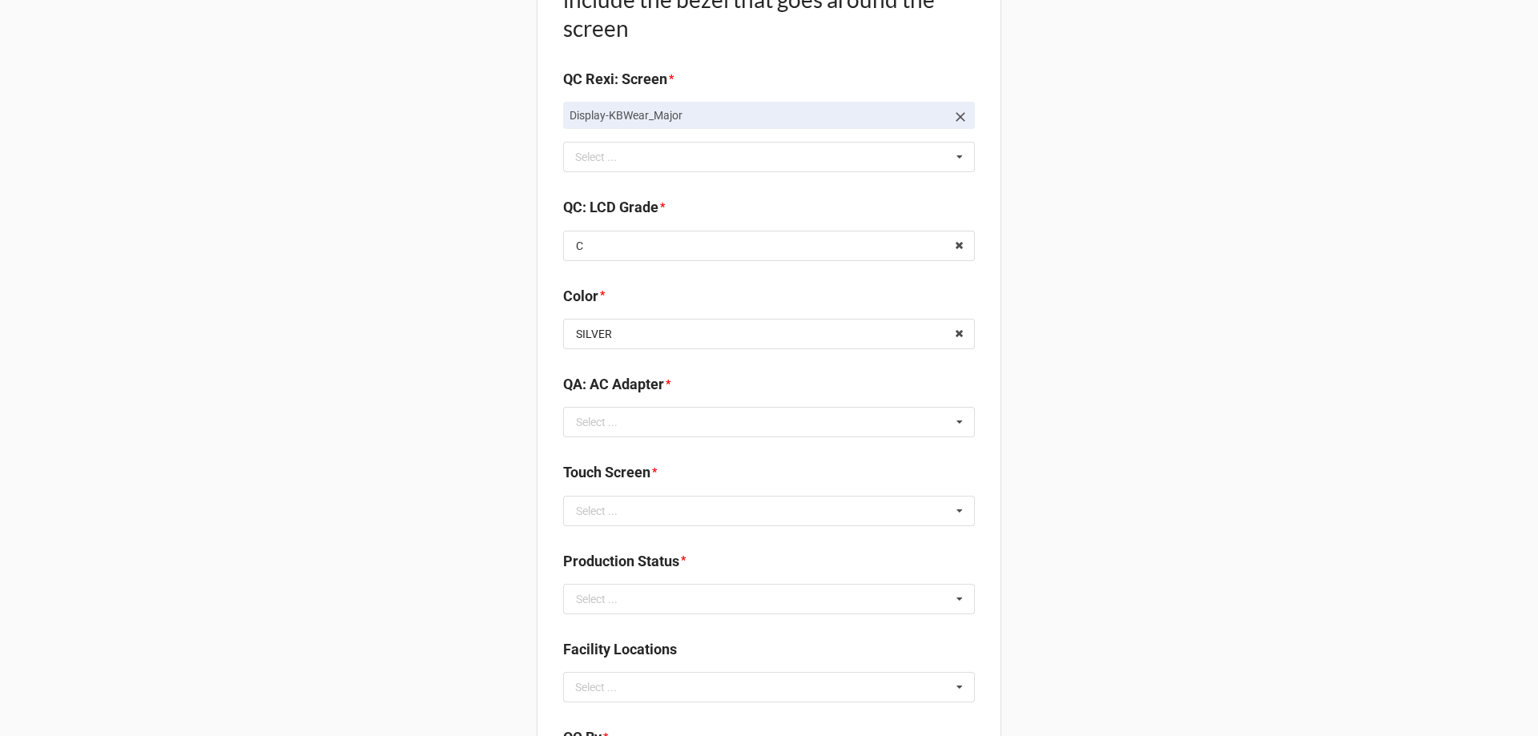
scroll to position [2002, 0]
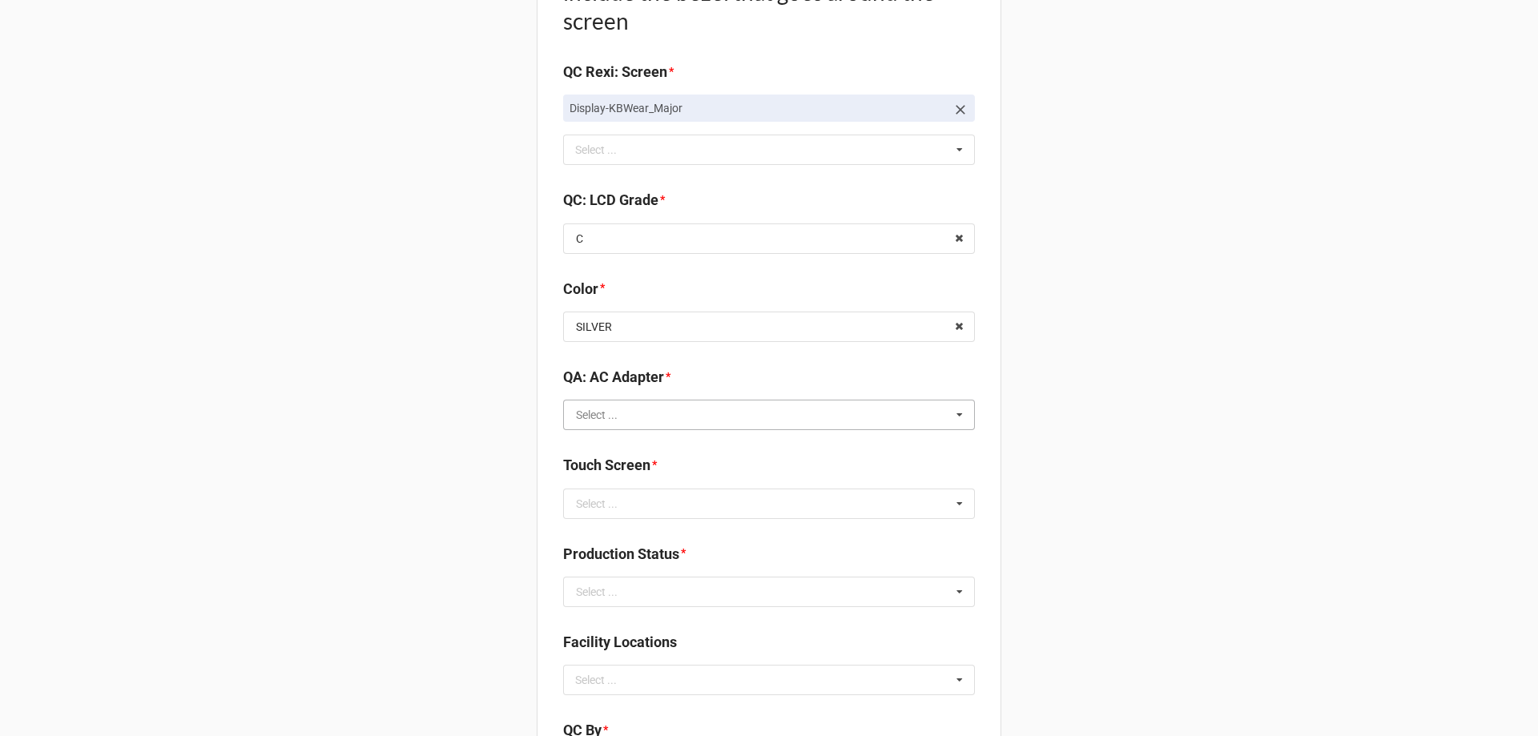
click at [661, 425] on input "text" at bounding box center [770, 414] width 410 height 29
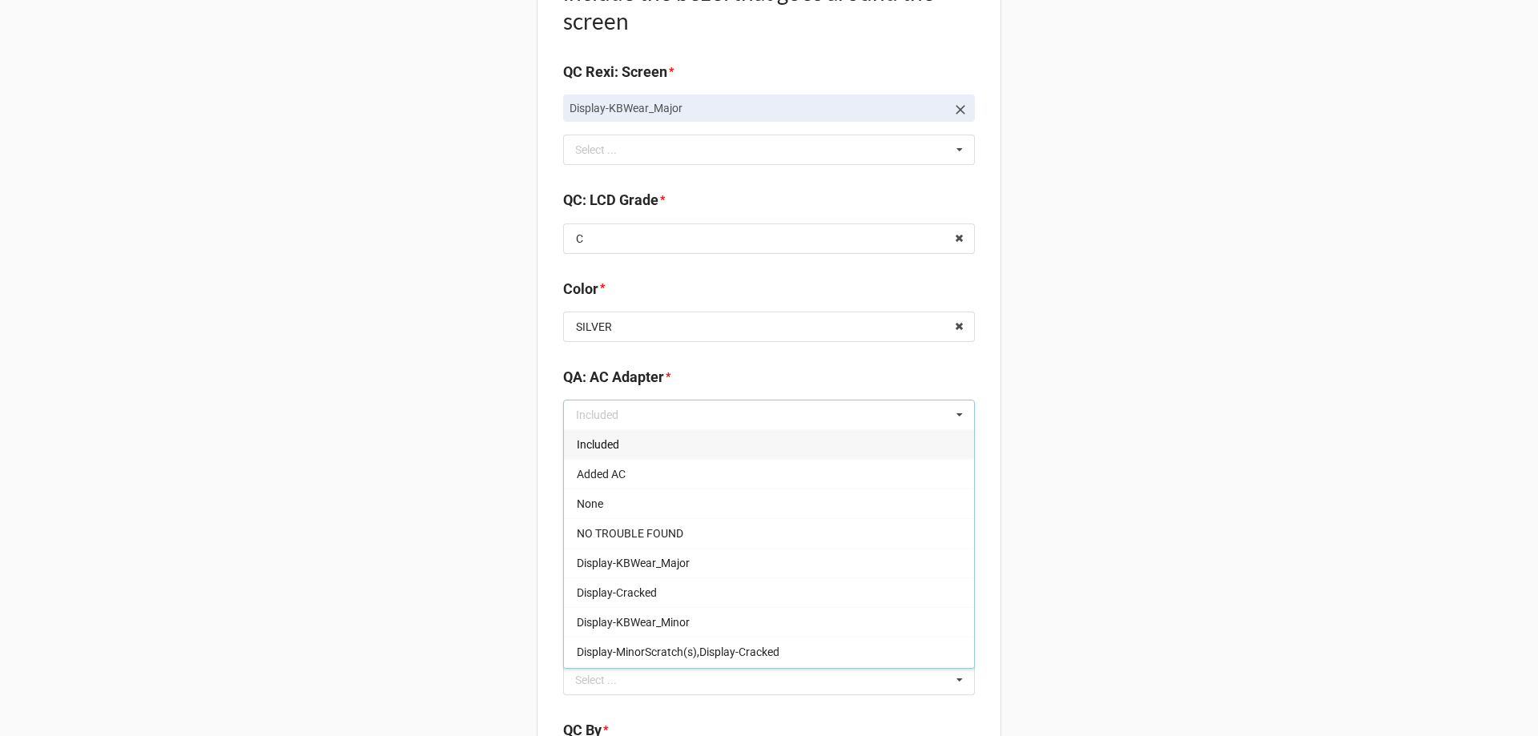
click at [595, 441] on span "Included" at bounding box center [598, 444] width 42 height 13
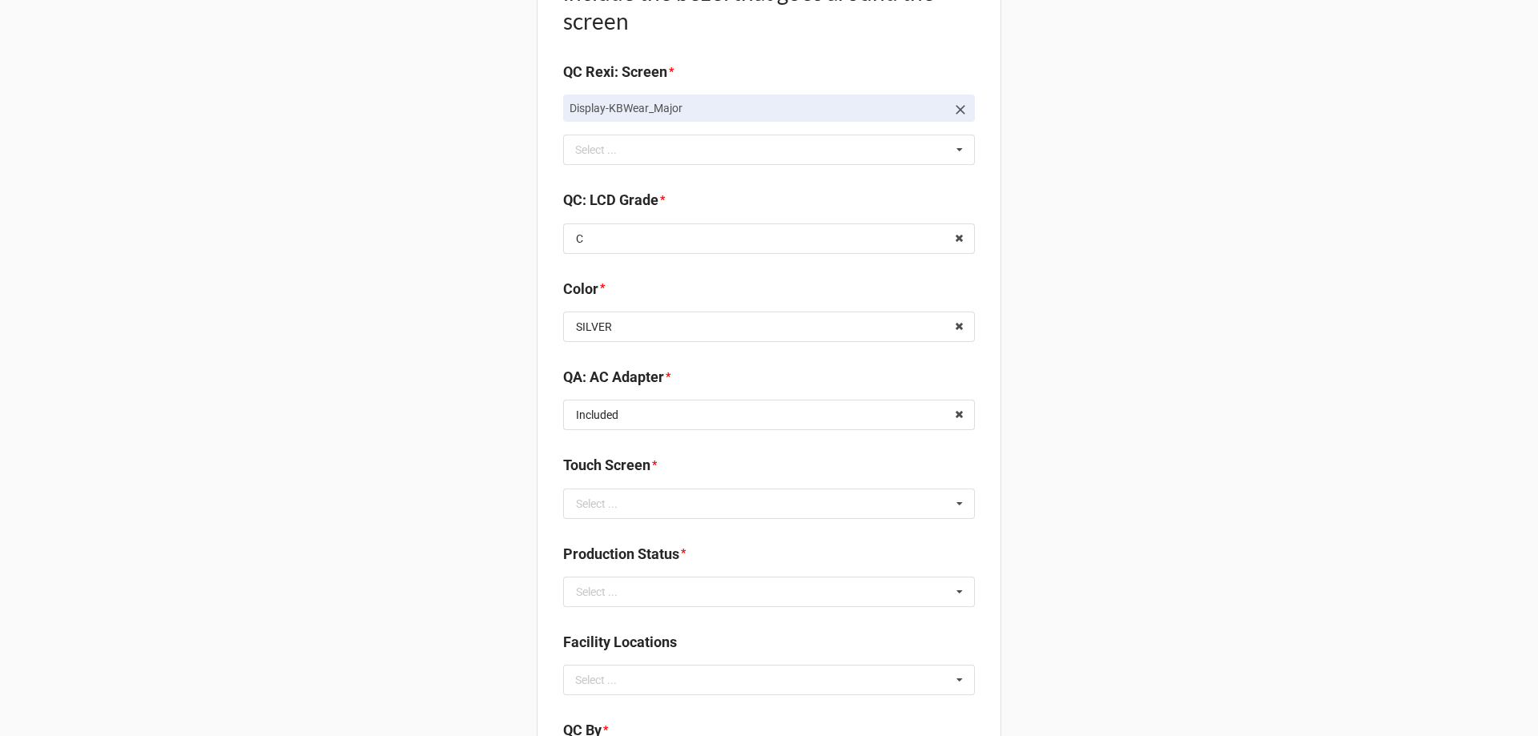
click at [583, 509] on div "Select ..." at bounding box center [597, 503] width 42 height 11
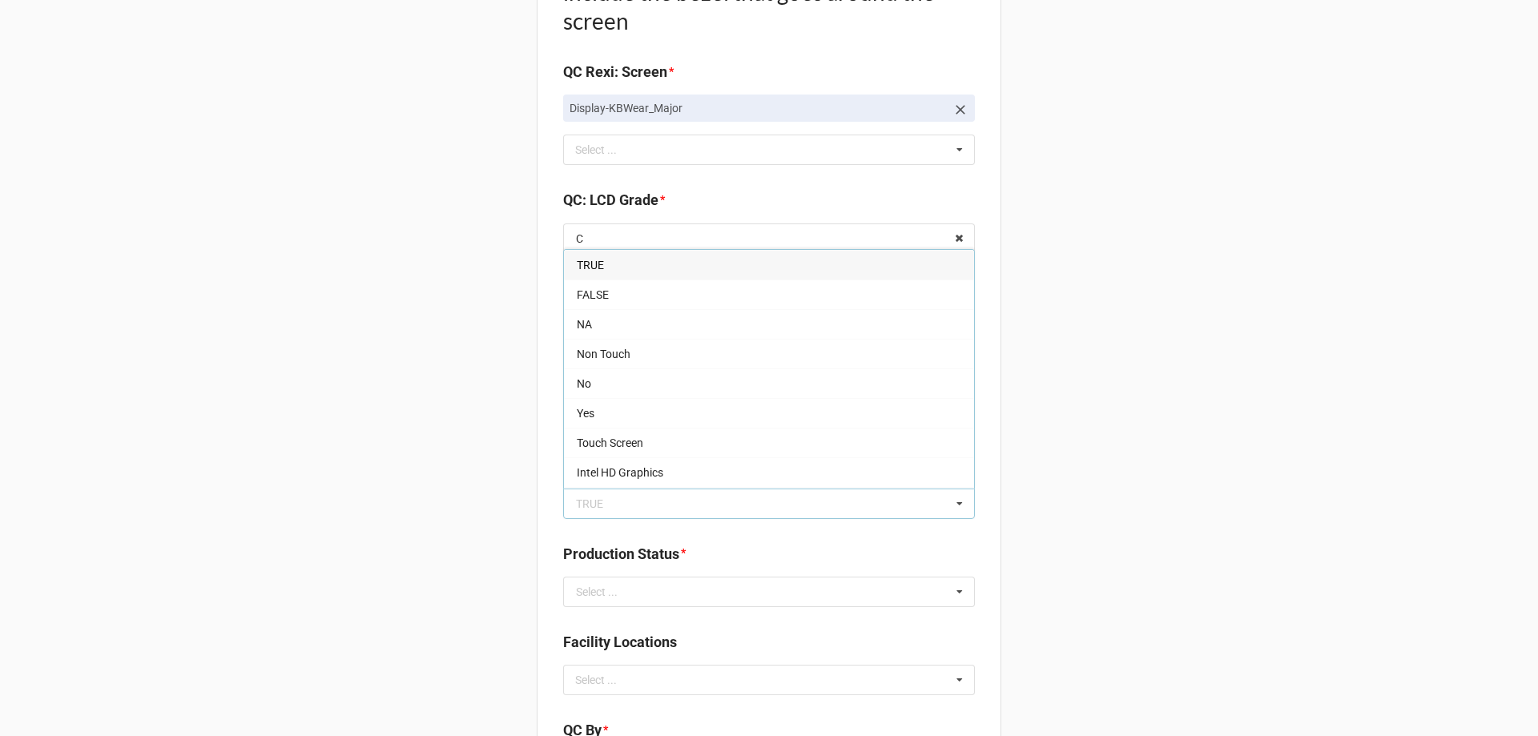
click at [604, 267] on div "TRUE" at bounding box center [769, 265] width 410 height 30
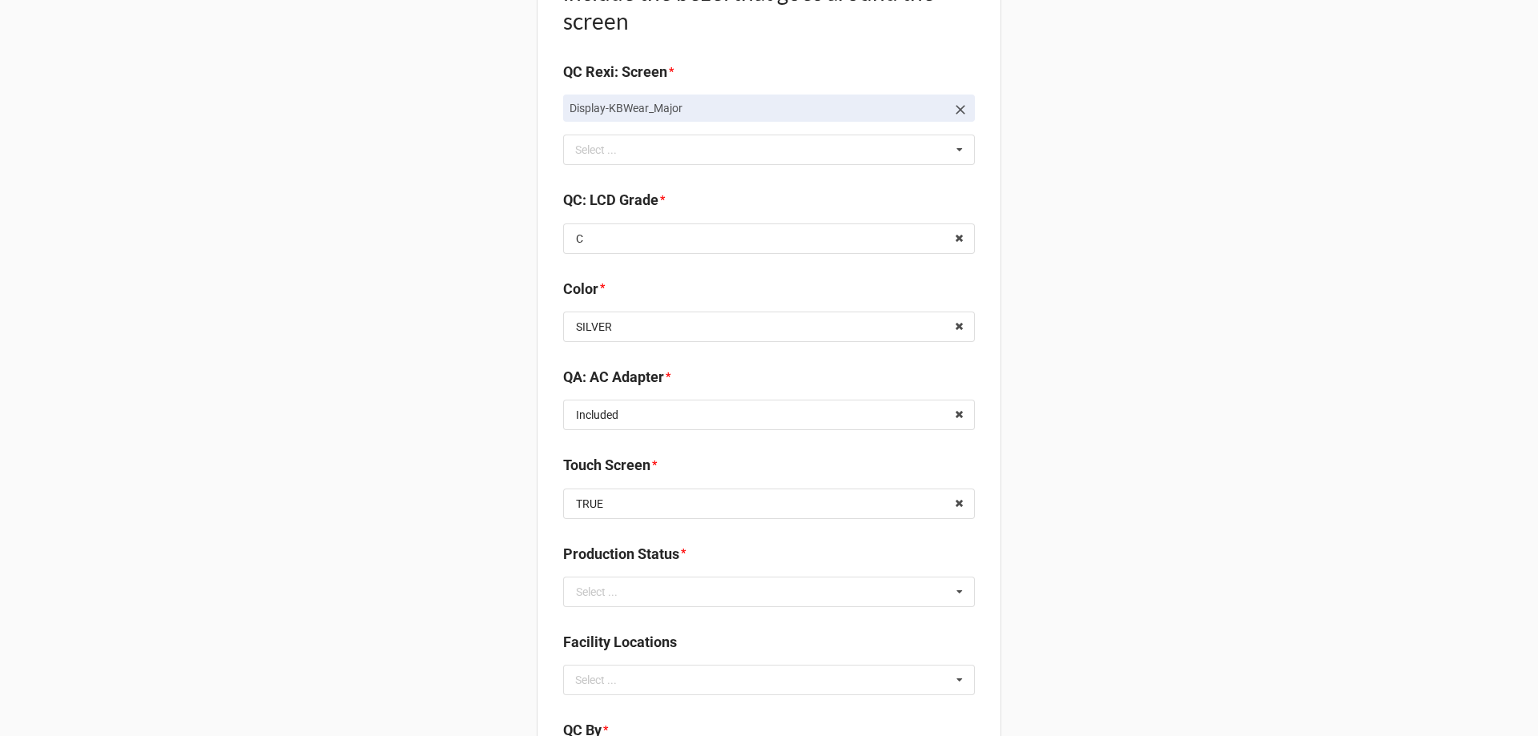
click at [581, 580] on input "text" at bounding box center [770, 591] width 410 height 29
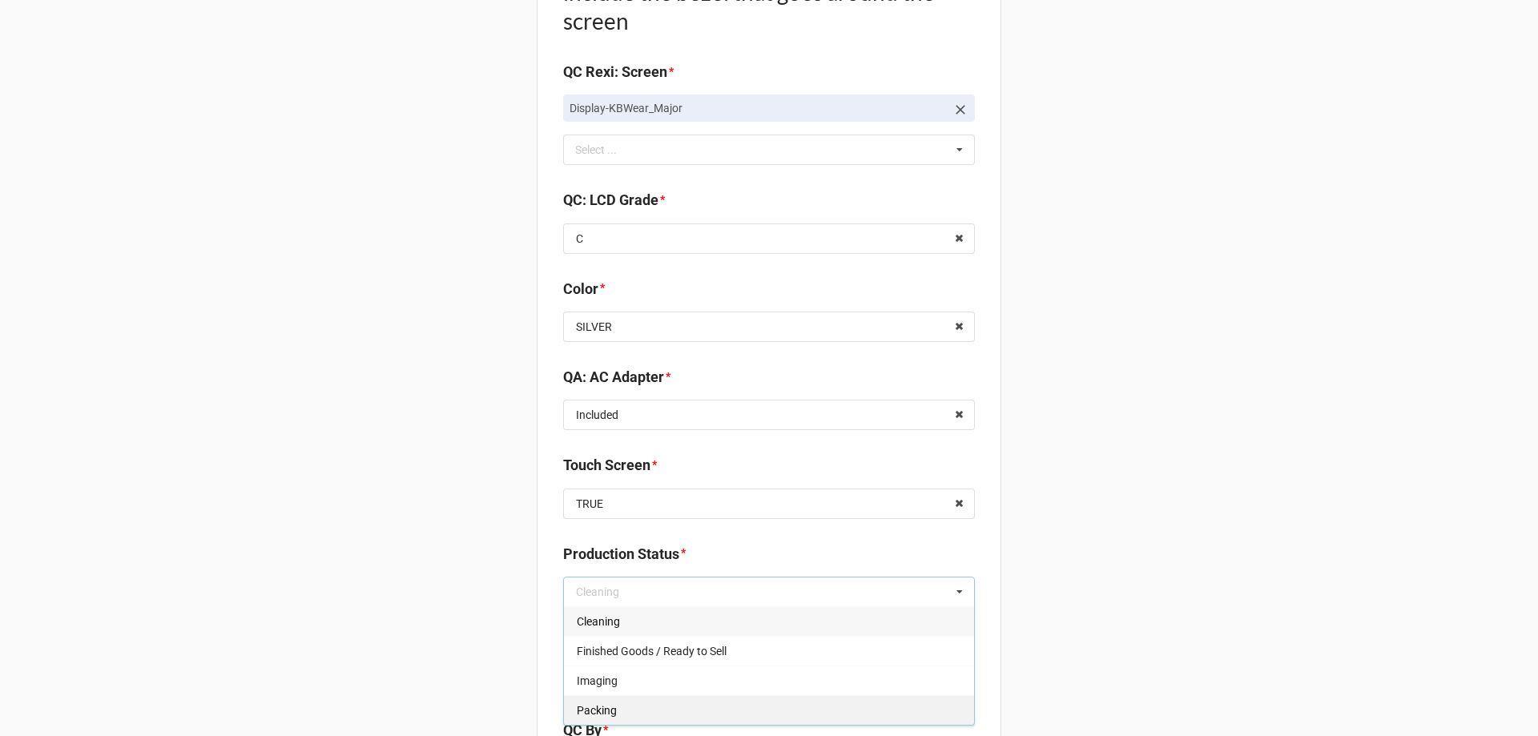
click at [595, 719] on div "Packing" at bounding box center [769, 710] width 410 height 30
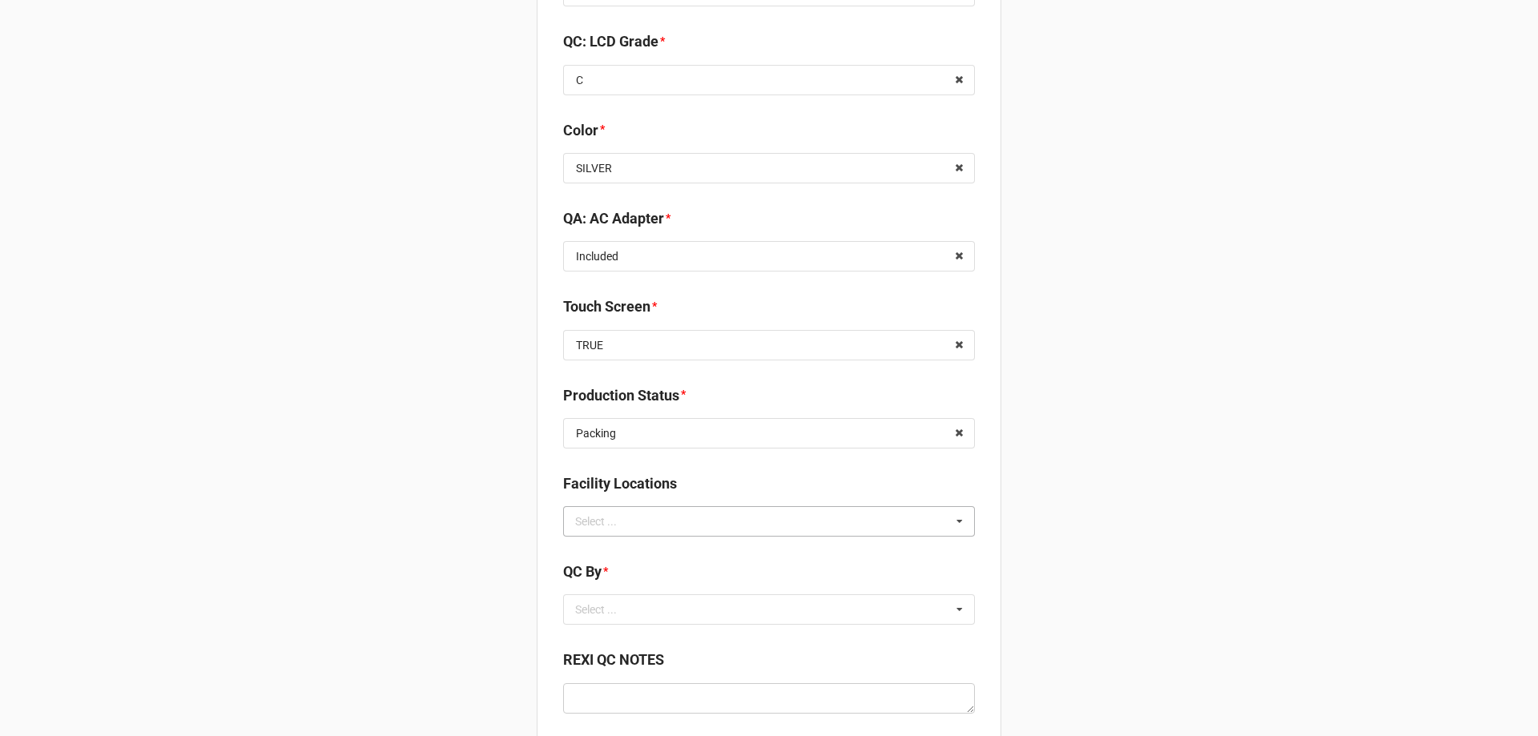
scroll to position [2162, 0]
click at [643, 487] on label "Facility Locations" at bounding box center [620, 482] width 114 height 22
click at [629, 511] on div "Select ..." at bounding box center [605, 519] width 69 height 18
type input "re"
click at [598, 550] on div "No results found." at bounding box center [769, 548] width 412 height 29
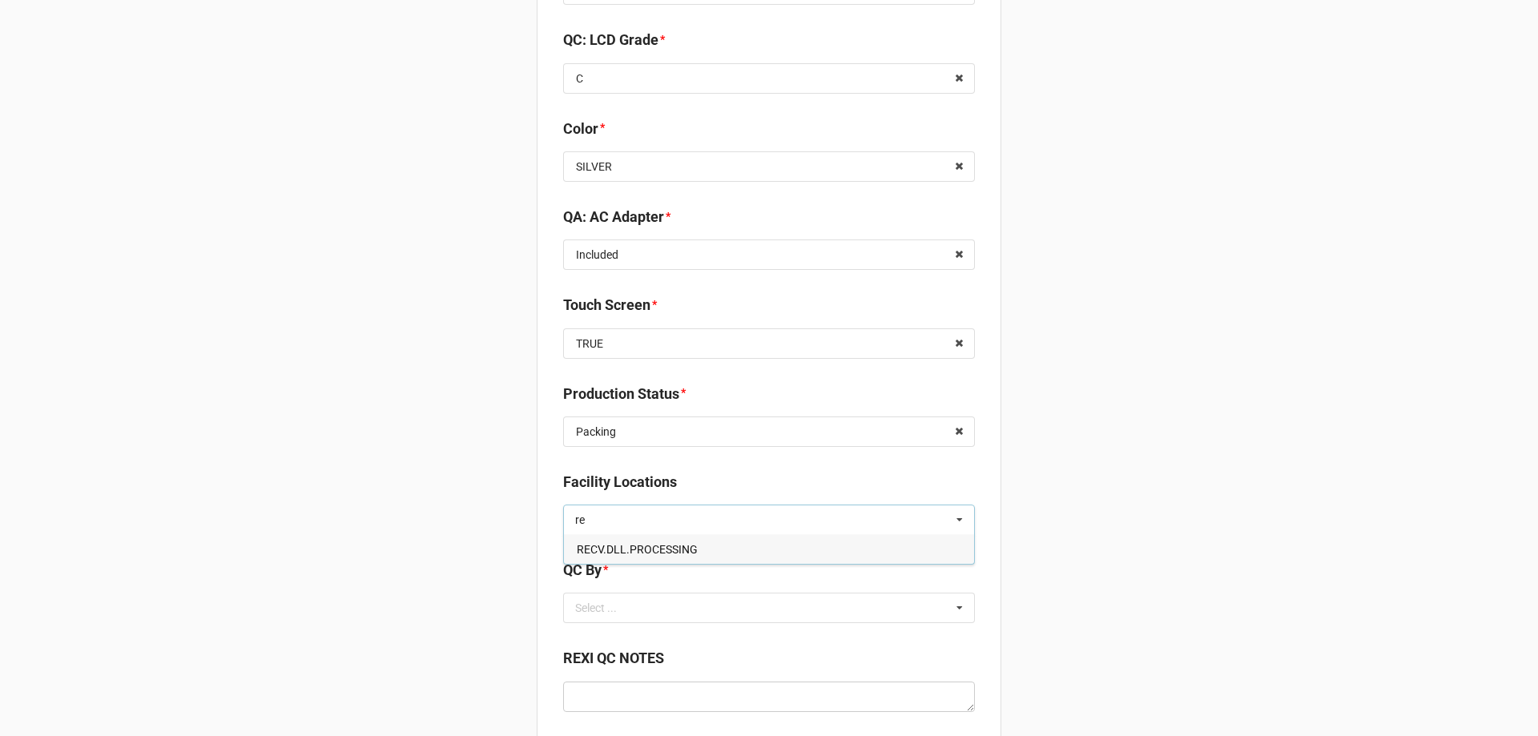
click at [597, 549] on span "RECV.DLL.PROCESSING" at bounding box center [637, 549] width 121 height 13
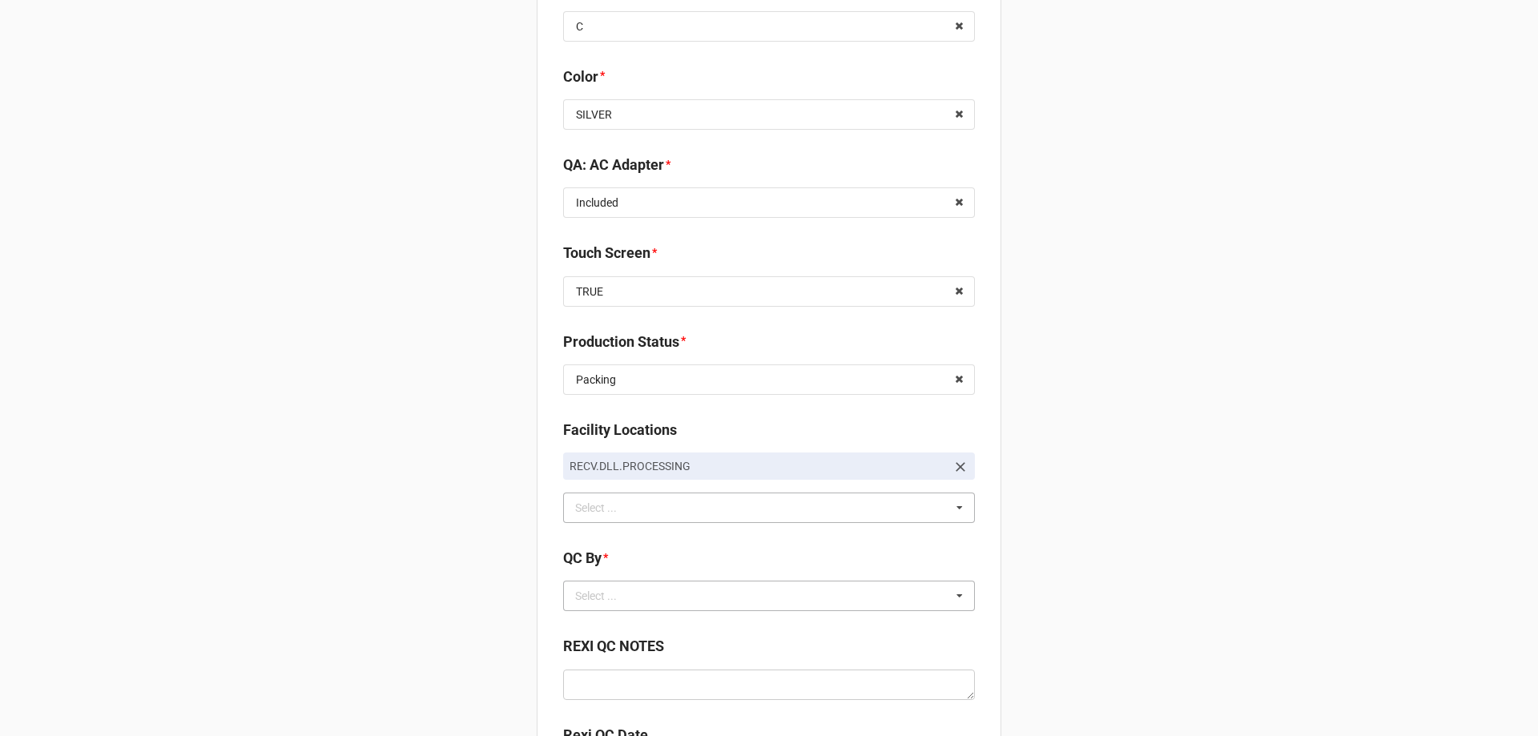
scroll to position [2242, 0]
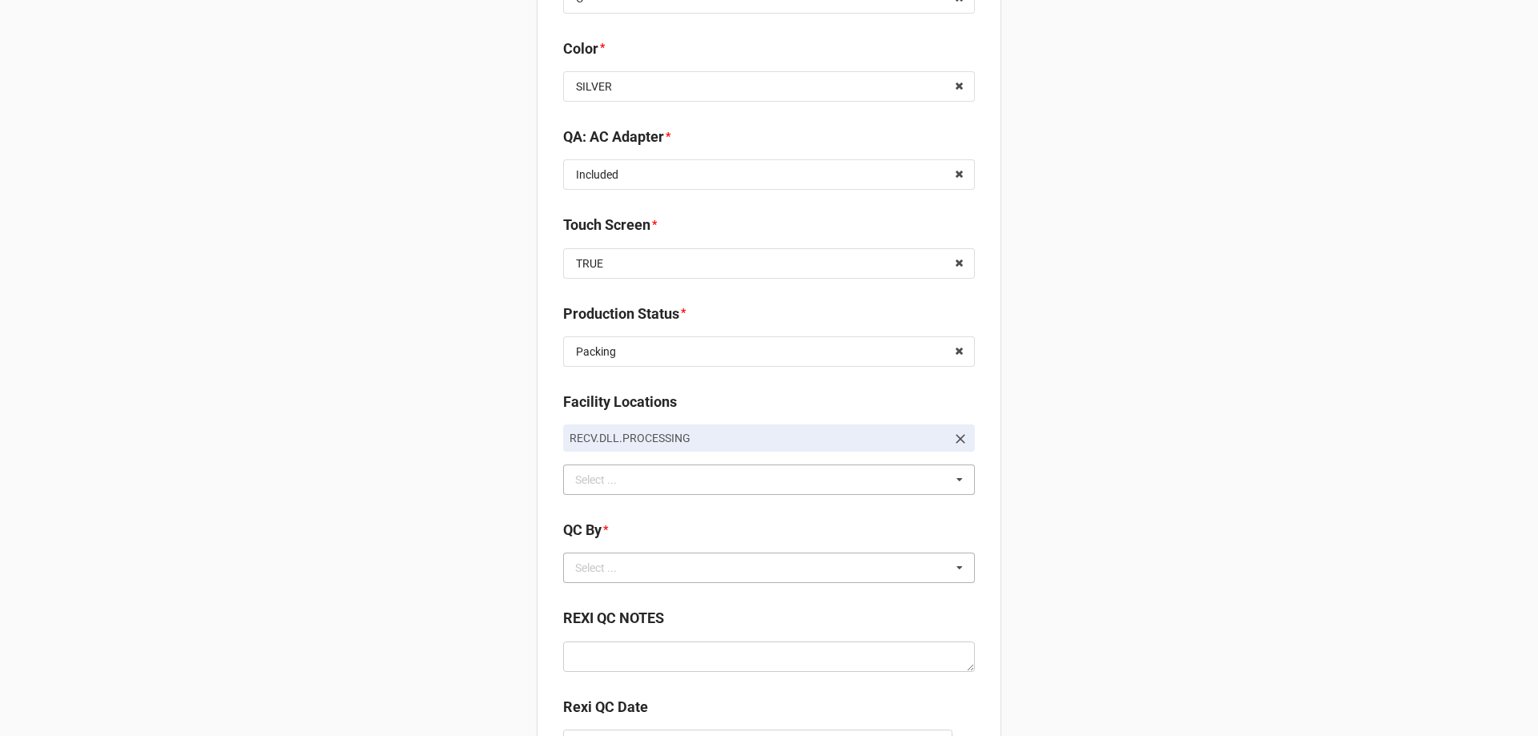
click at [579, 562] on div "Select ..." at bounding box center [605, 568] width 69 height 18
click at [593, 589] on div "CarlosH" at bounding box center [769, 597] width 410 height 30
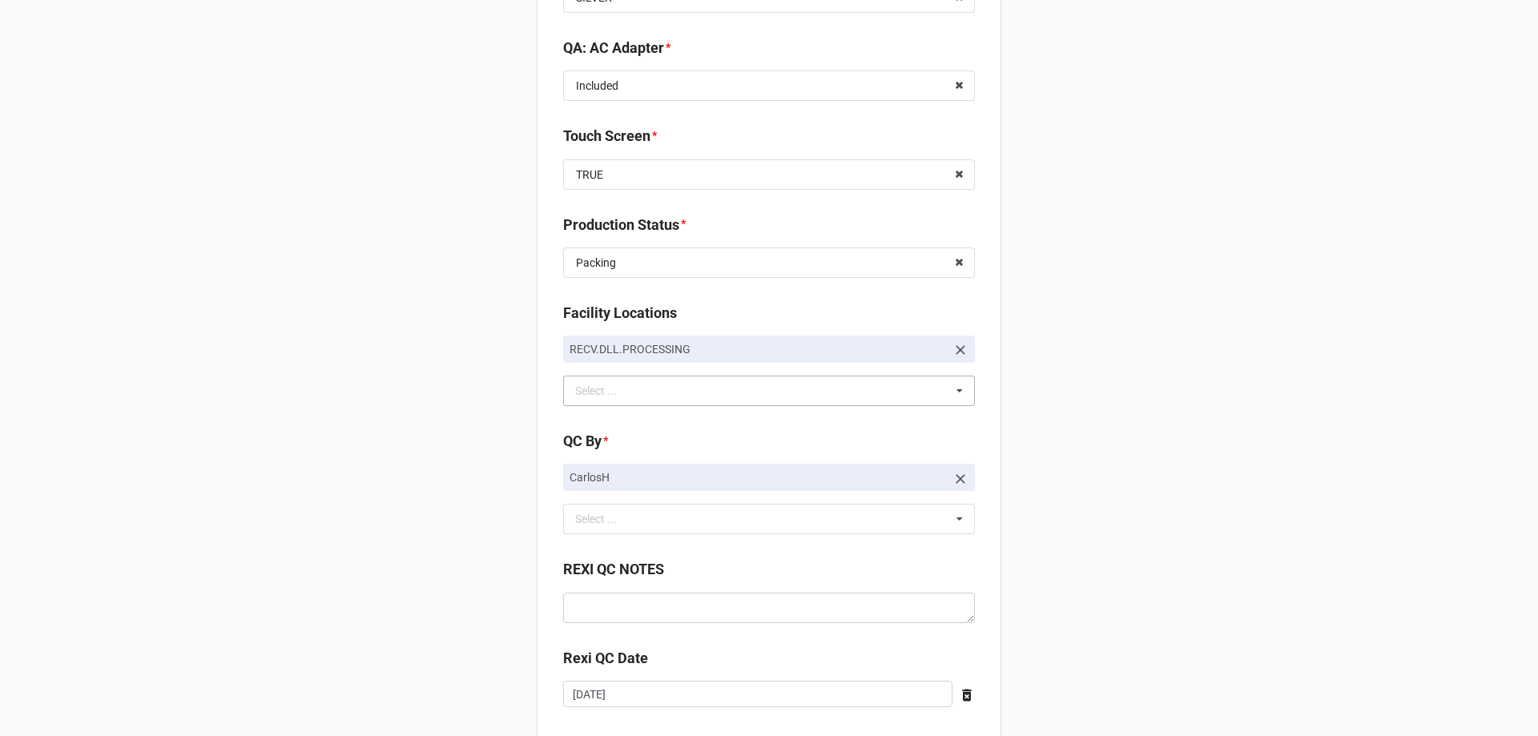
scroll to position [2425, 0]
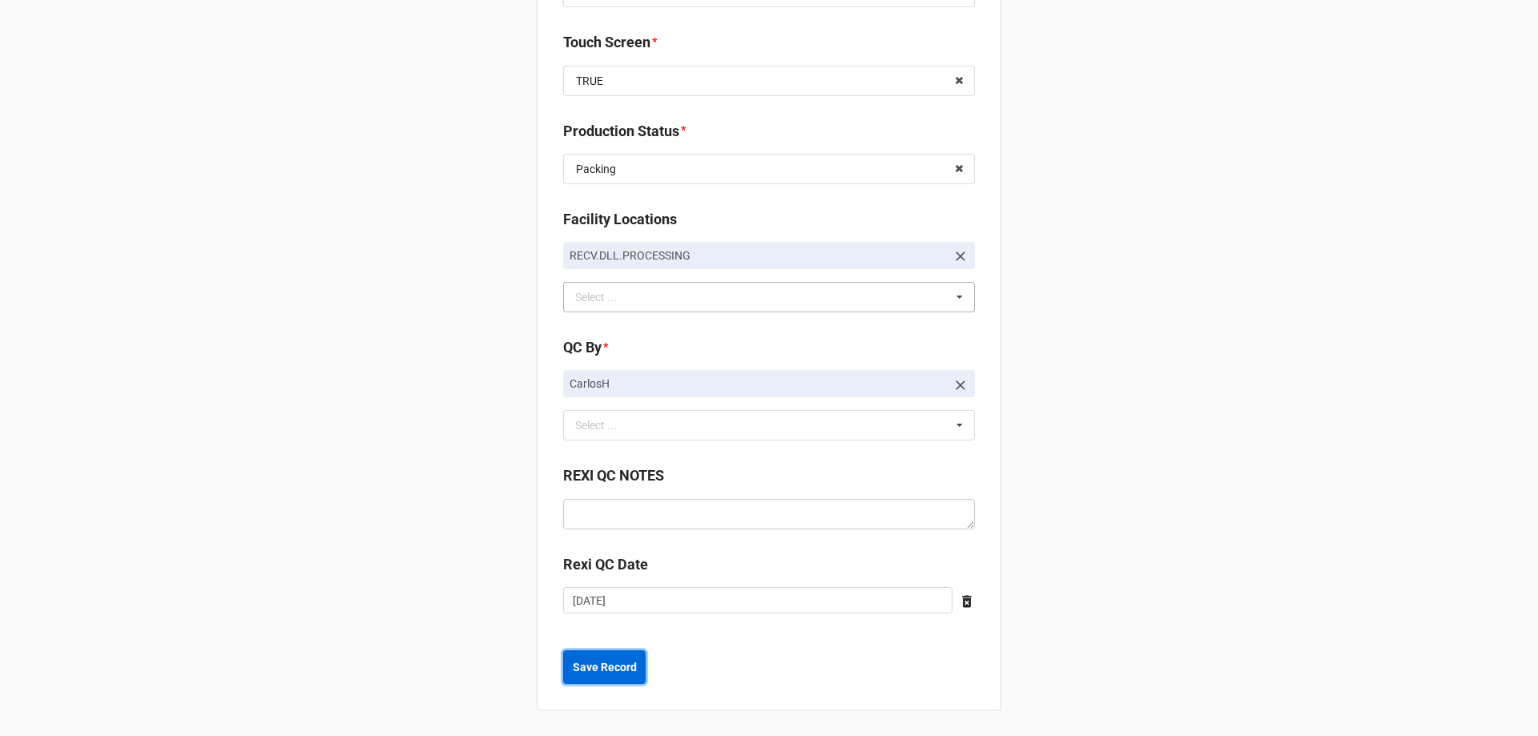
click at [617, 673] on b "Save Record" at bounding box center [605, 667] width 64 height 17
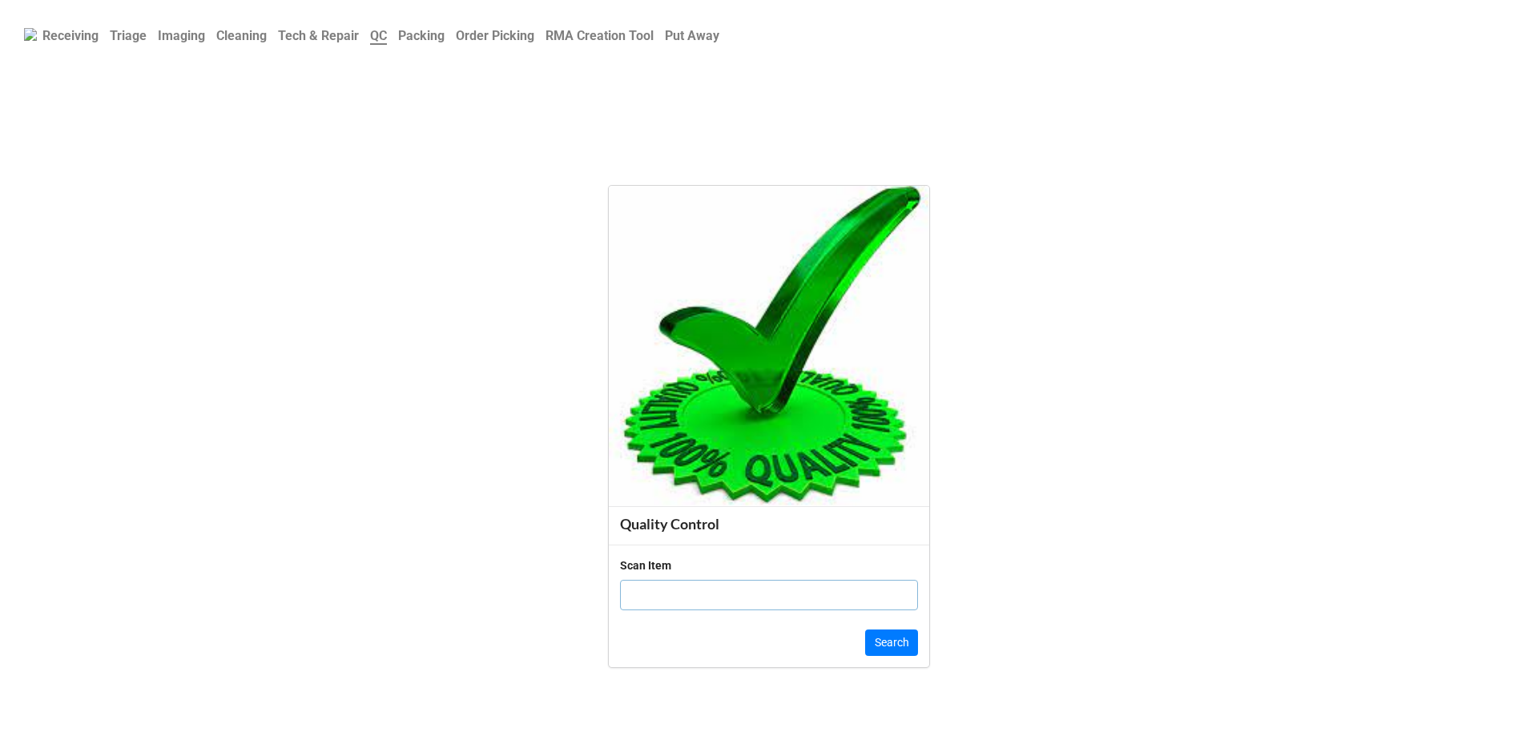
click at [752, 592] on input "text" at bounding box center [769, 595] width 298 height 30
click button "Search" at bounding box center [891, 642] width 53 height 27
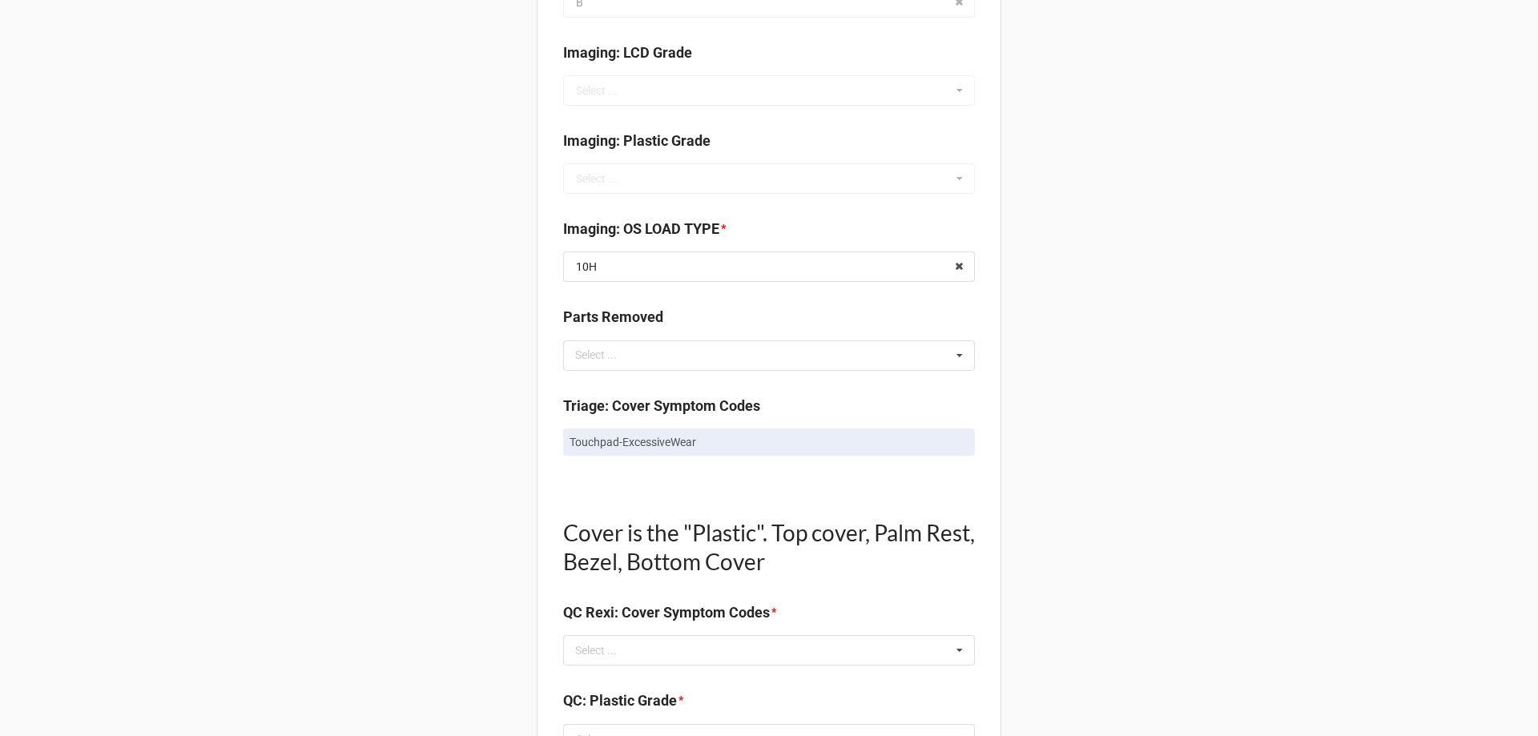
scroll to position [801, 0]
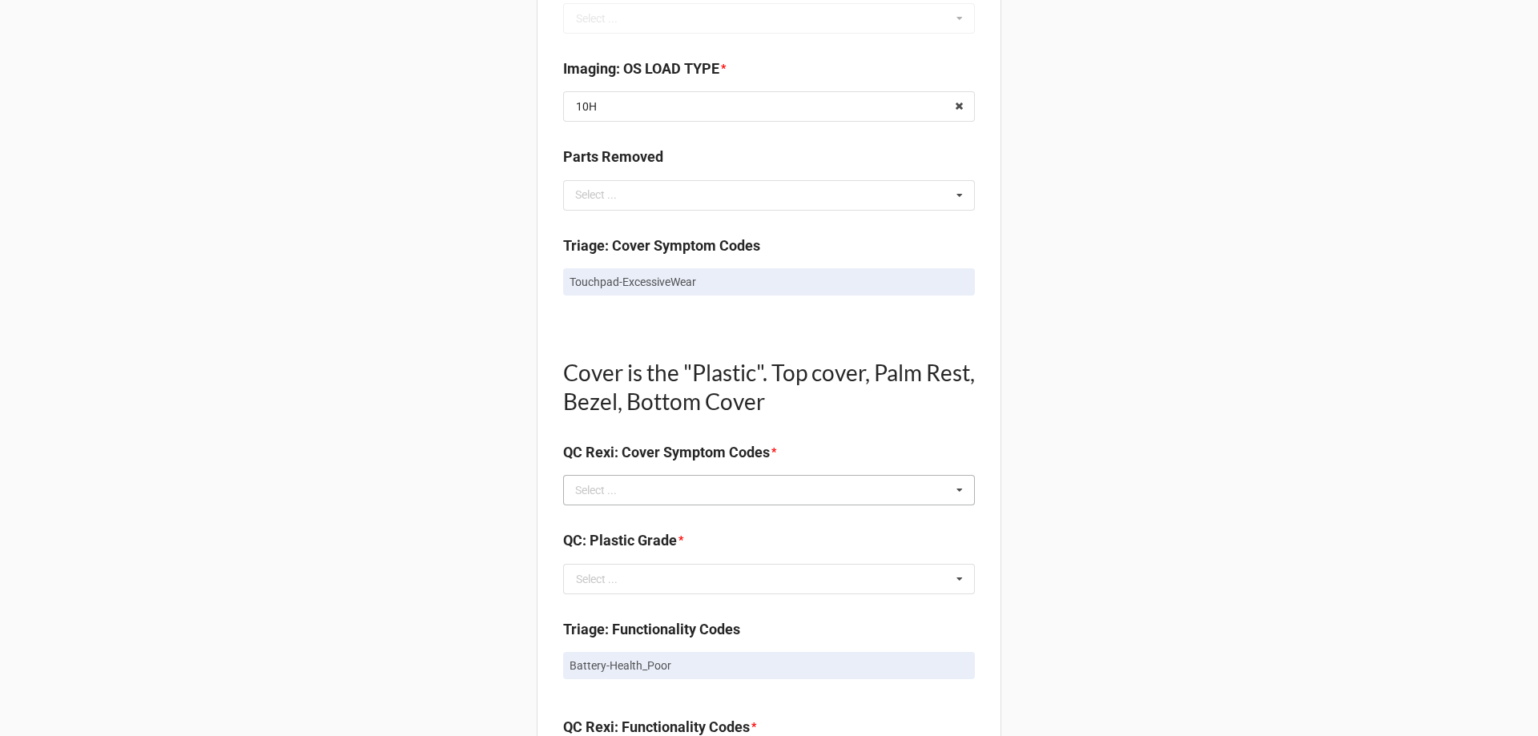
click at [645, 486] on div "Select ... No results found." at bounding box center [769, 490] width 412 height 30
type input "no"
click at [638, 525] on span "NO TROUBLE FOUND" at bounding box center [630, 519] width 107 height 13
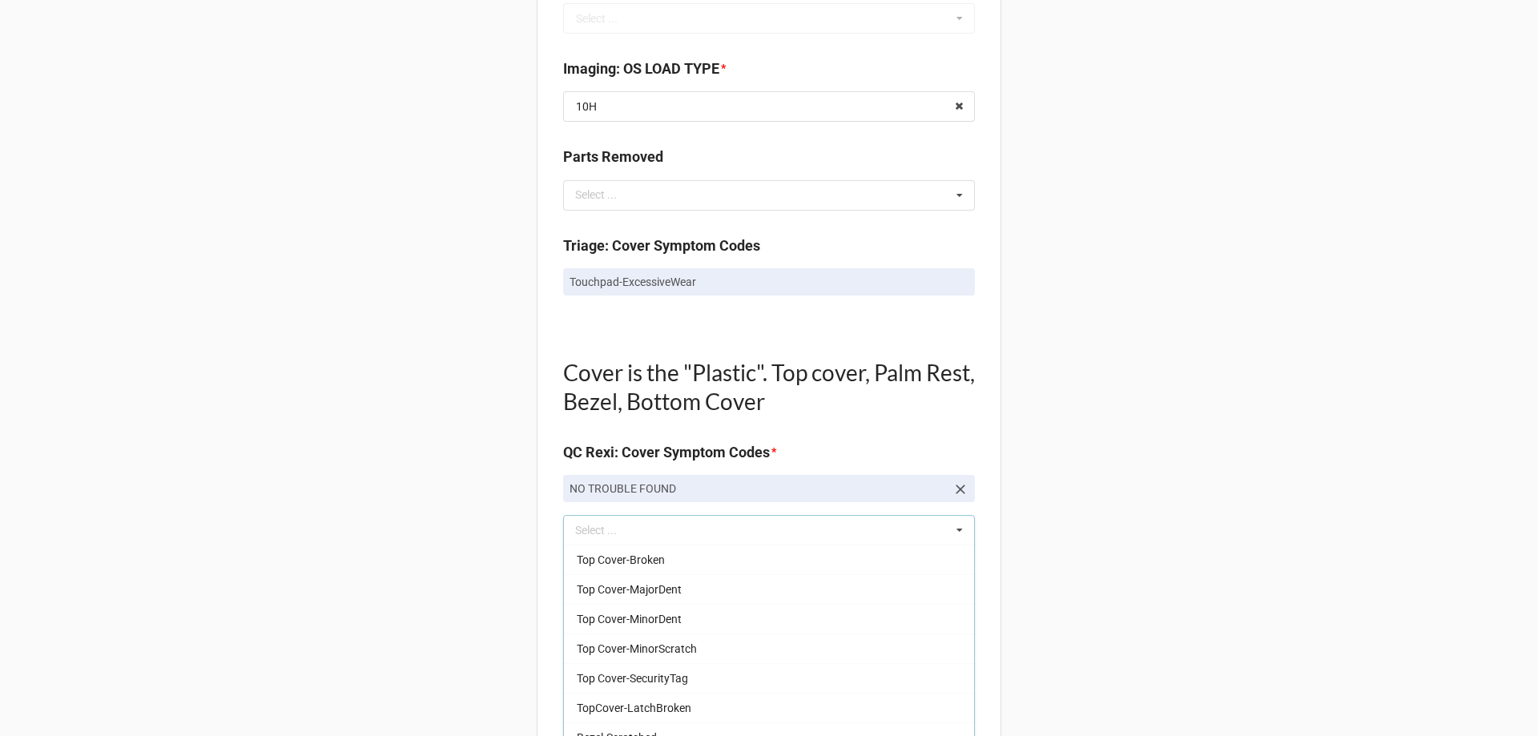
click at [468, 535] on div "Back Receiving Triage Imaging Cleaning Tech & Repair QC Packing Order Picking R…" at bounding box center [769, 579] width 1538 height 2760
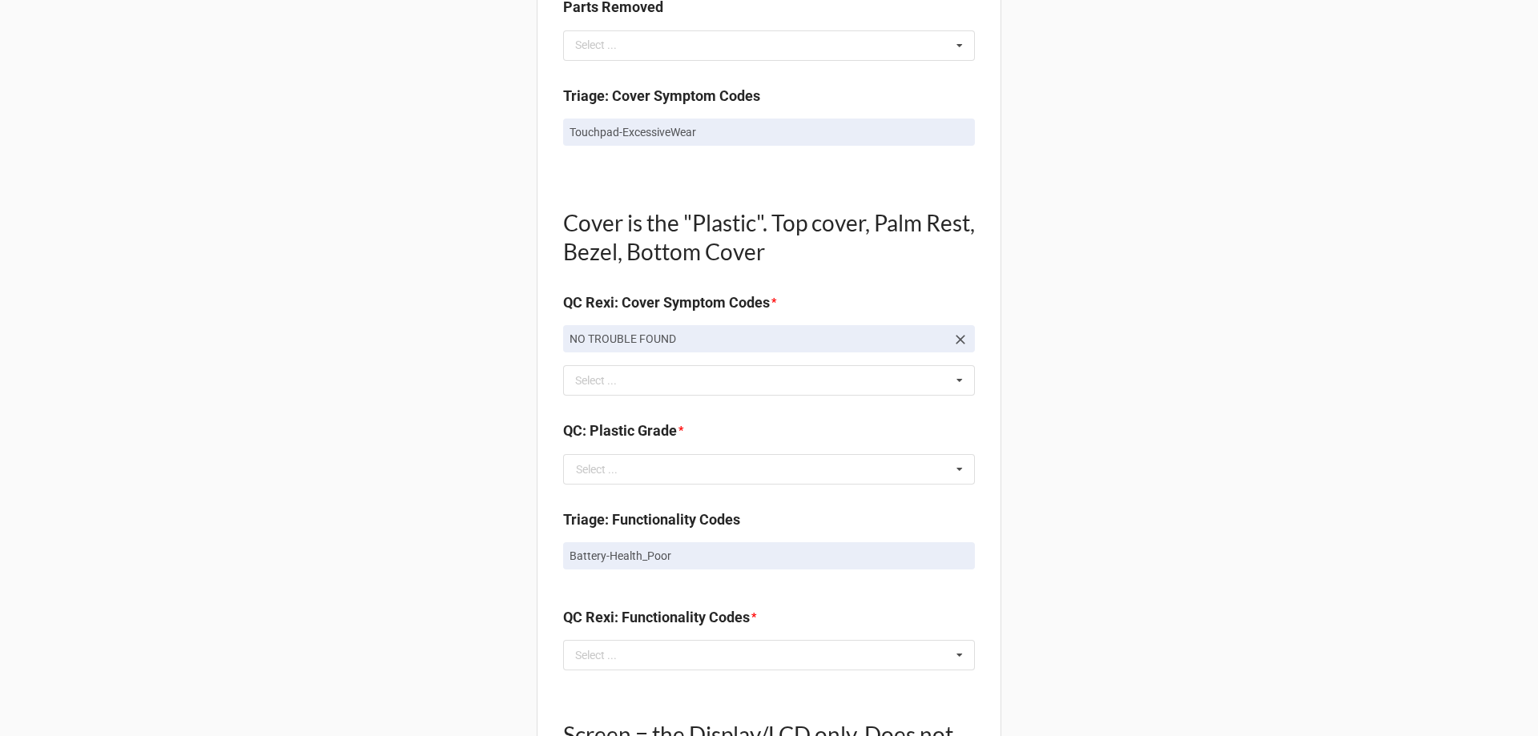
scroll to position [961, 0]
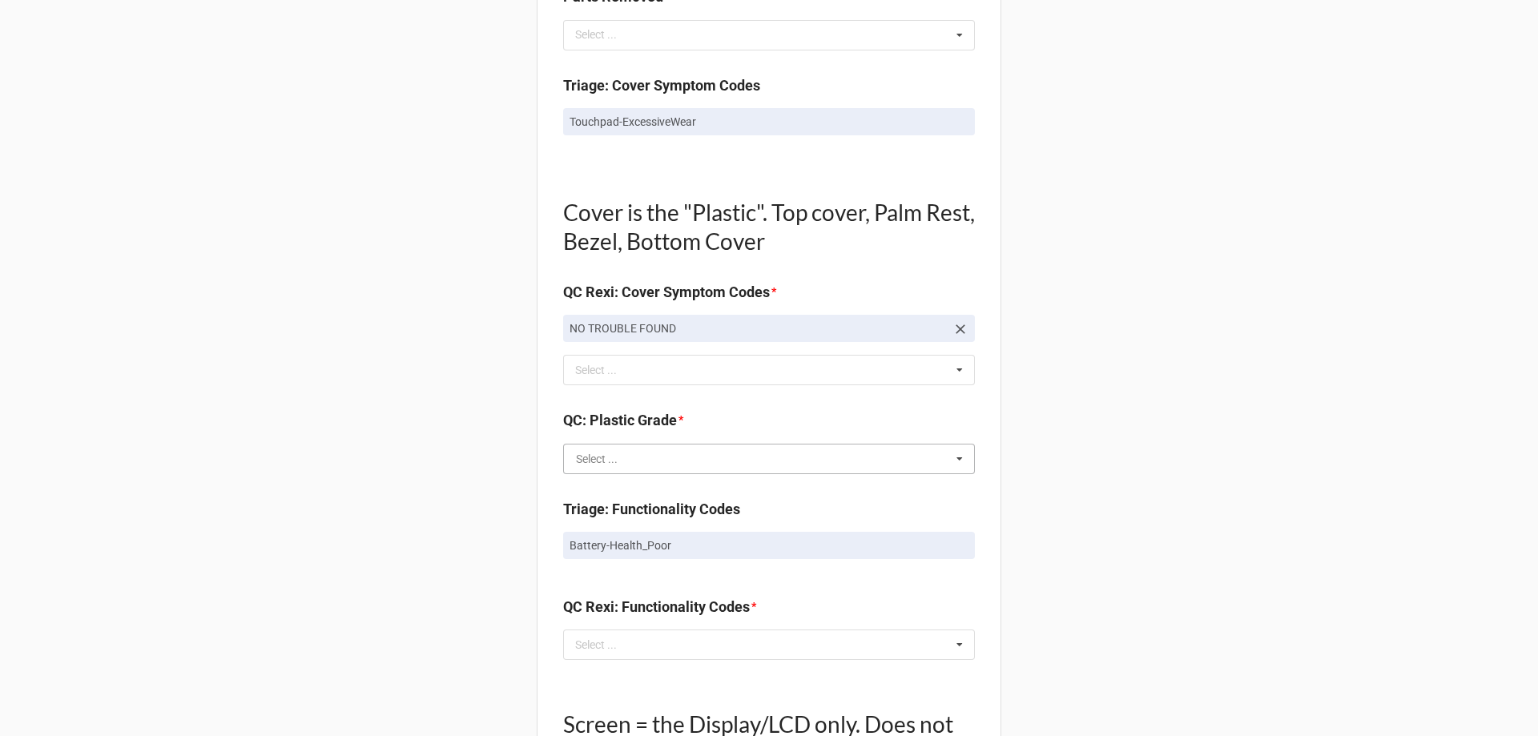
click at [716, 462] on input "text" at bounding box center [770, 458] width 410 height 29
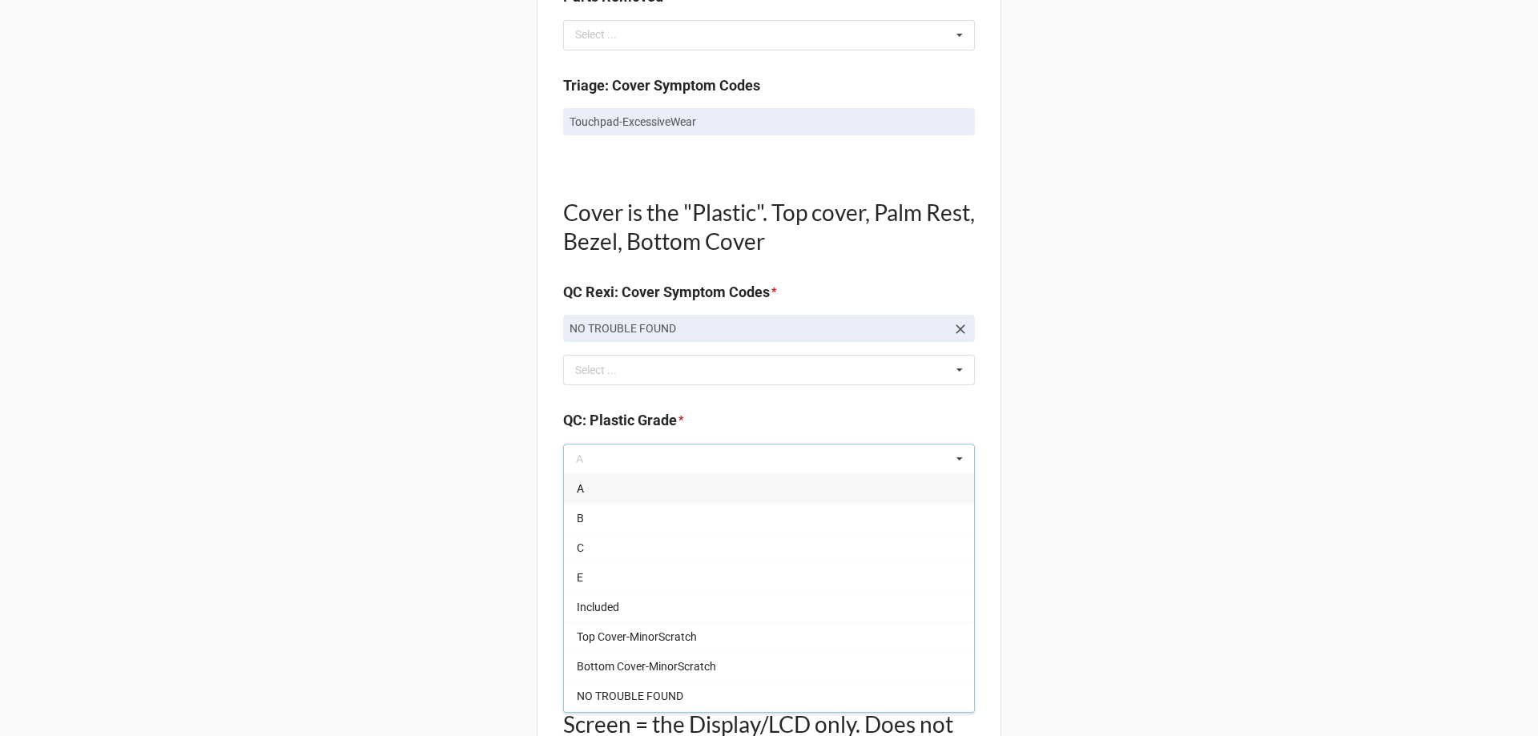
click at [623, 489] on div "A" at bounding box center [769, 488] width 410 height 30
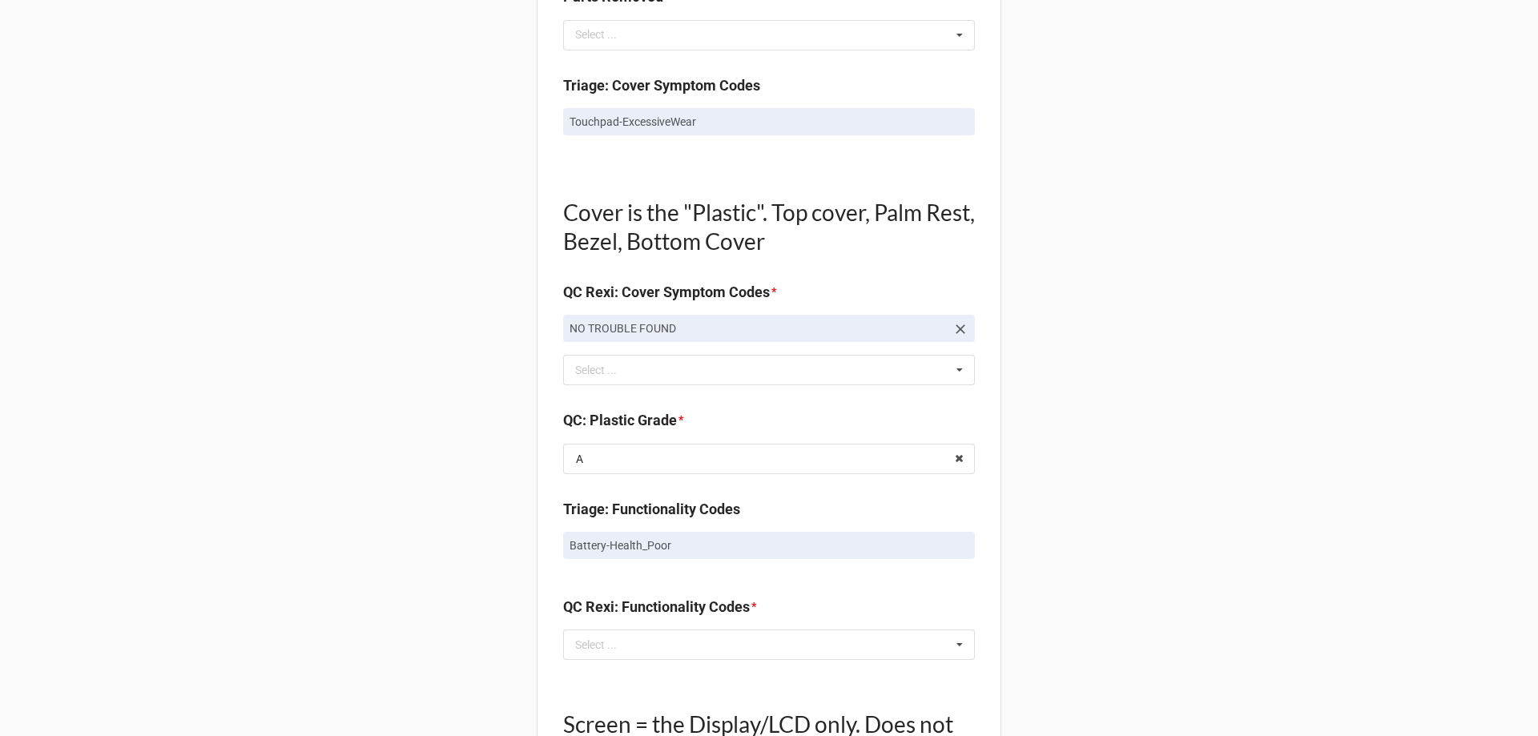
click at [518, 512] on div "Back Receiving Triage Imaging Cleaning Tech & Repair QC Packing Order Picking R…" at bounding box center [769, 419] width 1538 height 2760
click at [638, 650] on div "Select ... No results found." at bounding box center [769, 644] width 412 height 30
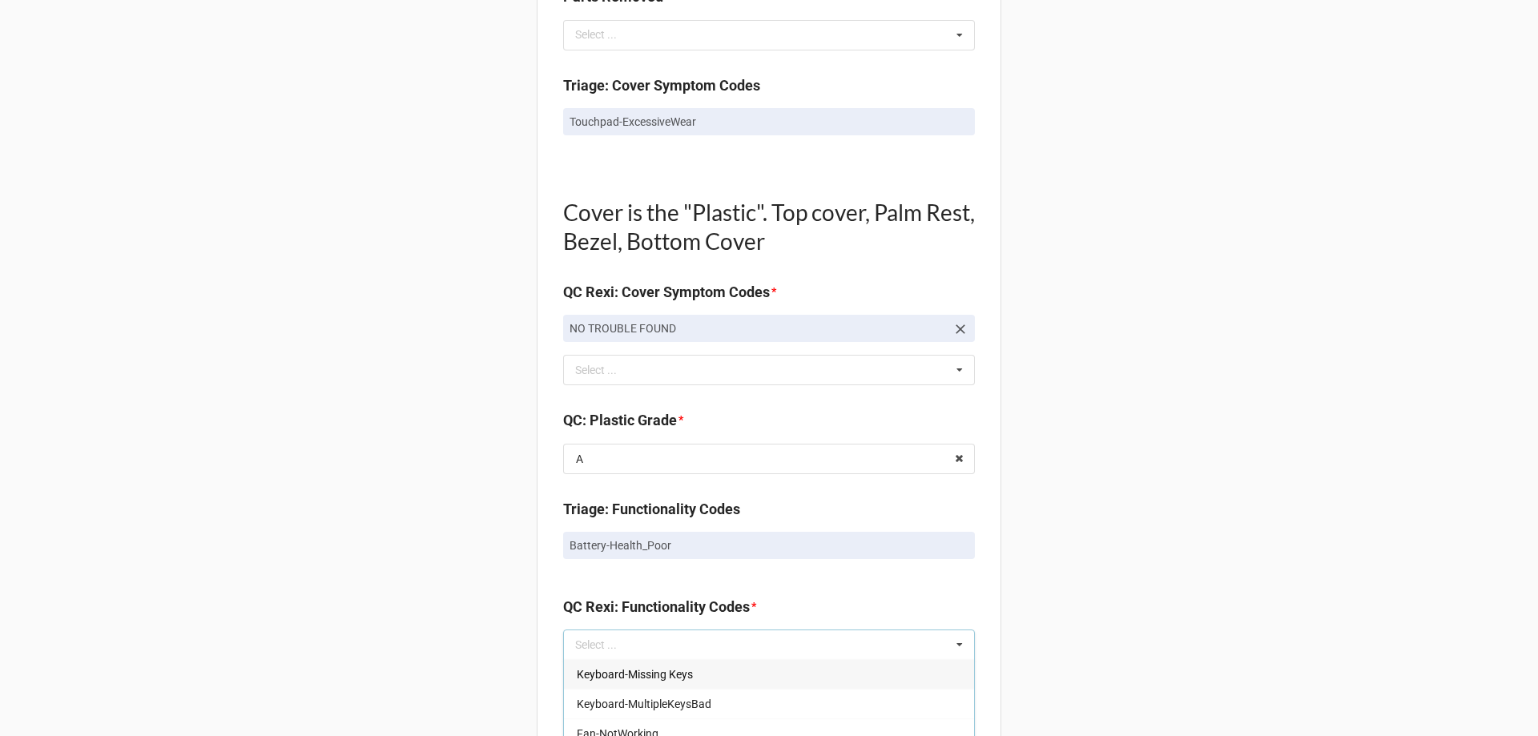
click at [677, 638] on div "Select ... Keyboard-Missing Keys Keyboard-MultipleKeysBad Fan-NotWorking Speake…" at bounding box center [769, 644] width 412 height 30
type input "goo"
click at [612, 675] on span "Battery-Health_GoodNormal" at bounding box center [648, 674] width 142 height 13
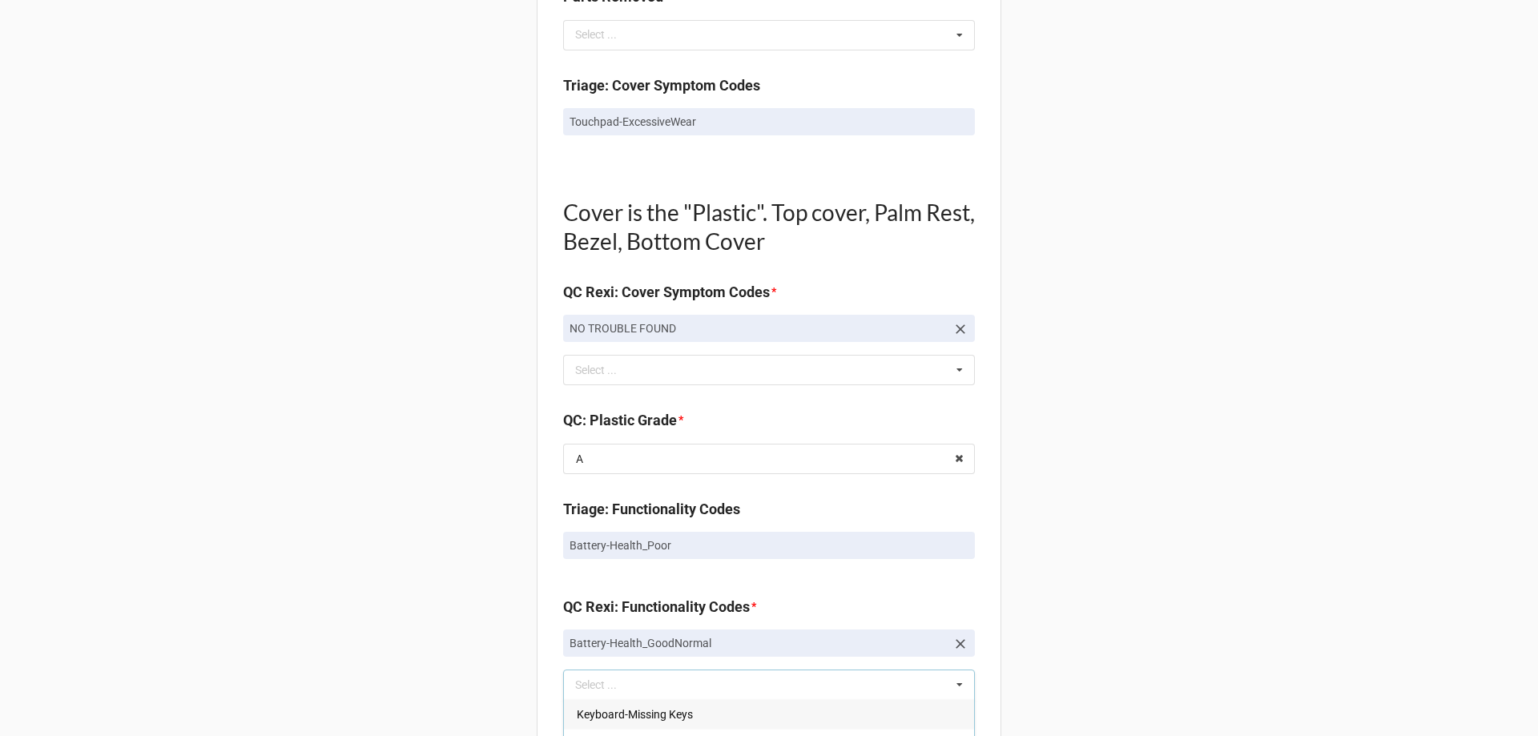
click at [448, 618] on div "Back Receiving Triage Imaging Cleaning Tech & Repair QC Packing Order Picking R…" at bounding box center [769, 439] width 1538 height 2801
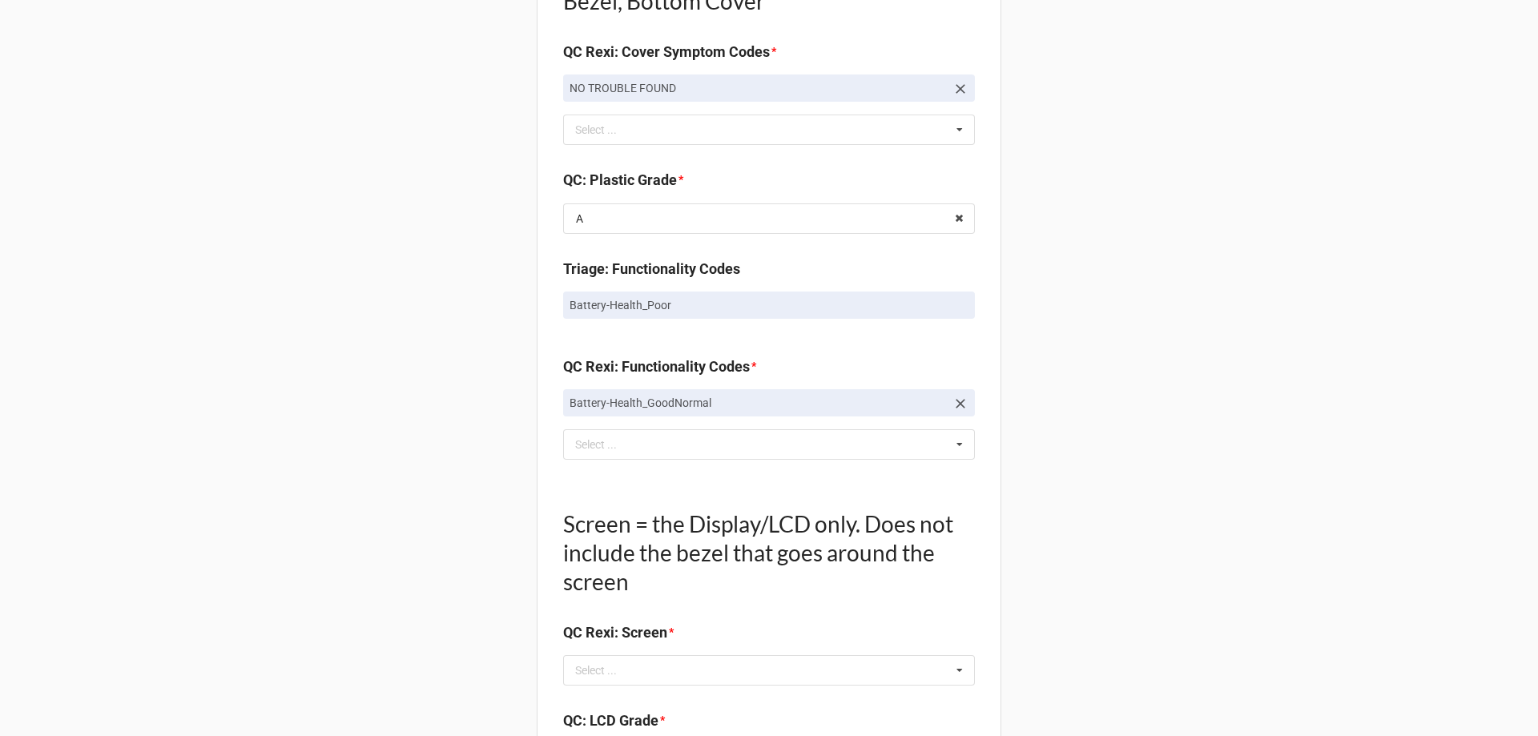
scroll to position [1442, 0]
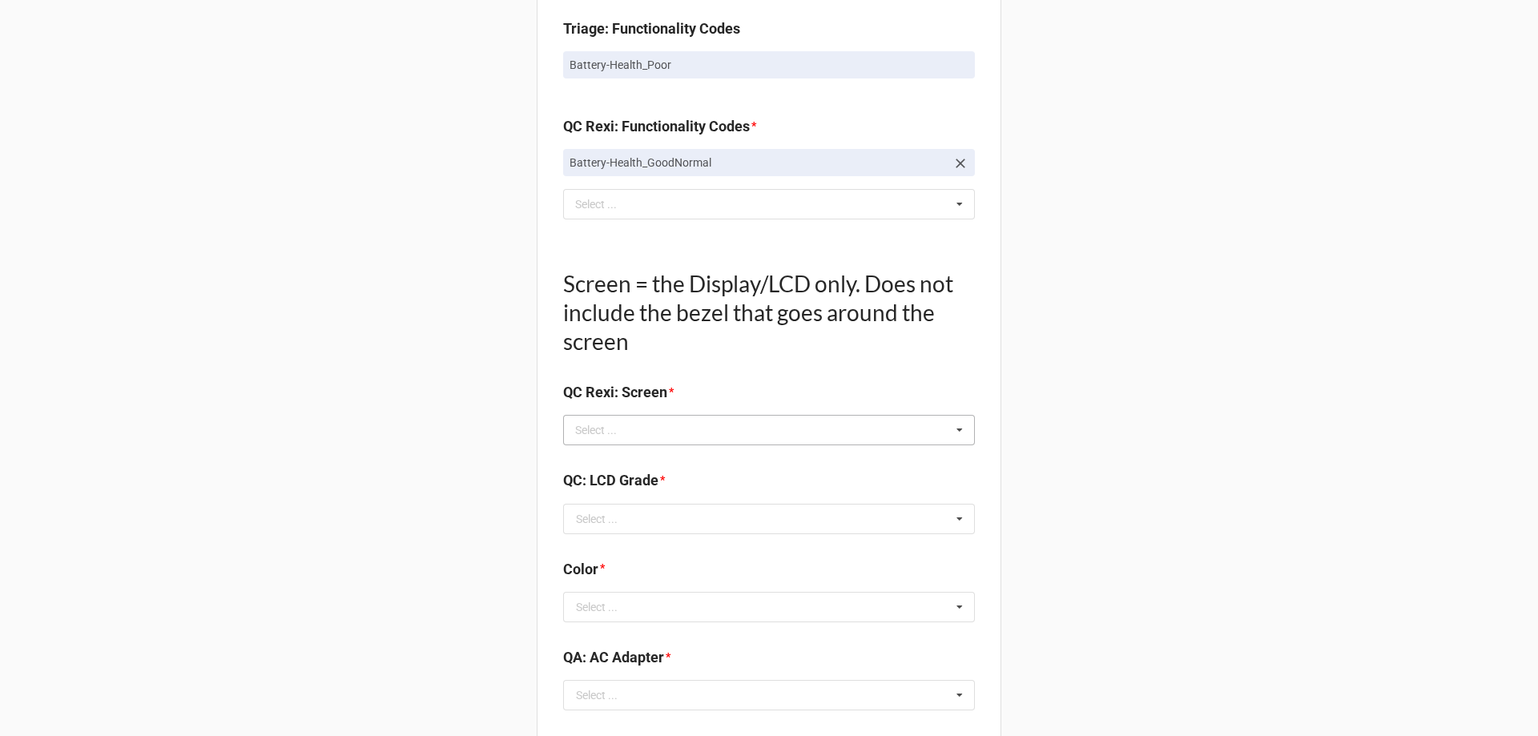
click at [629, 436] on div "Select ..." at bounding box center [605, 430] width 69 height 18
type input "no"
drag, startPoint x: 629, startPoint y: 460, endPoint x: 607, endPoint y: 468, distance: 23.3
click at [629, 461] on span "NO TROUBLE FOUND" at bounding box center [630, 459] width 107 height 13
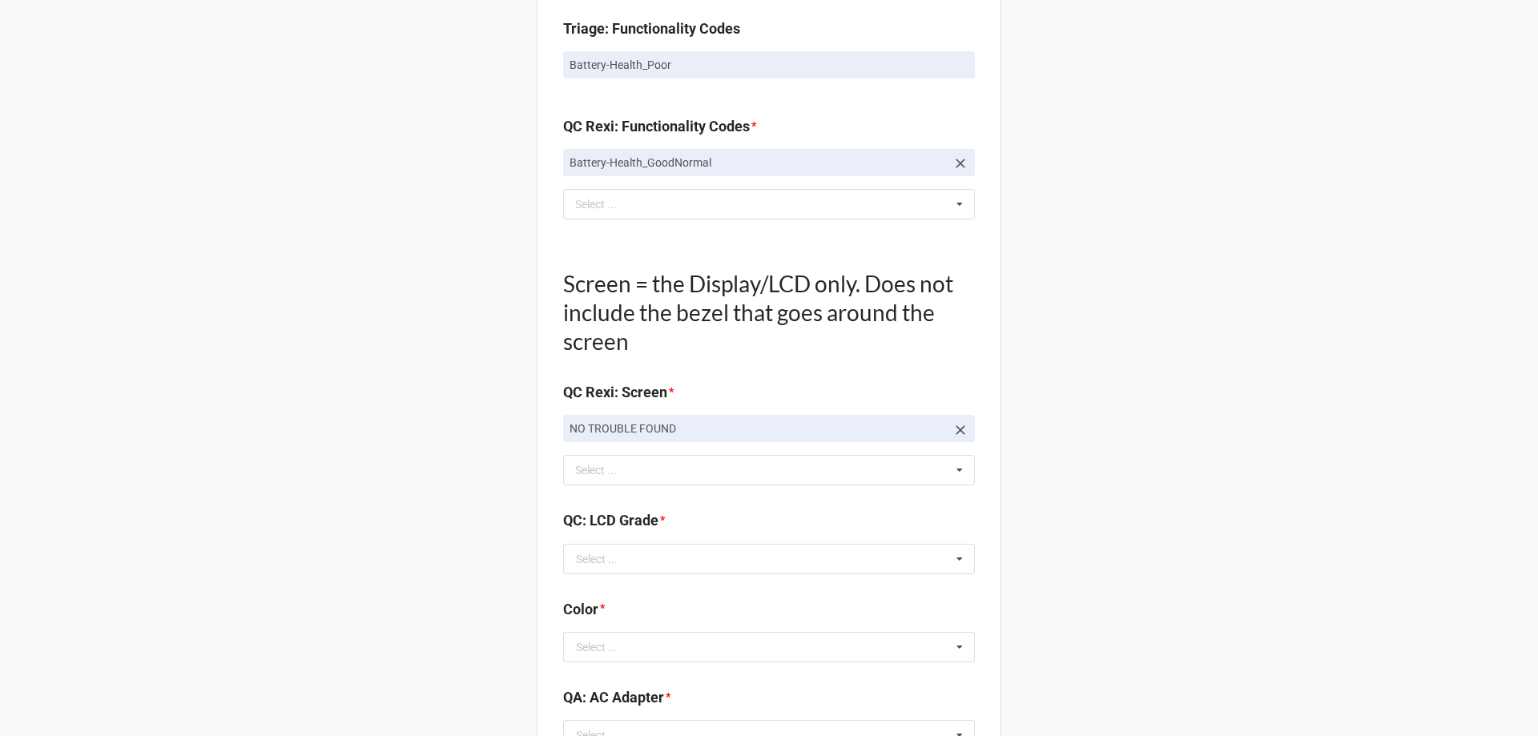
click at [624, 536] on b "QC: LCD Grade *" at bounding box center [769, 523] width 412 height 28
click at [624, 556] on input "text" at bounding box center [770, 559] width 410 height 29
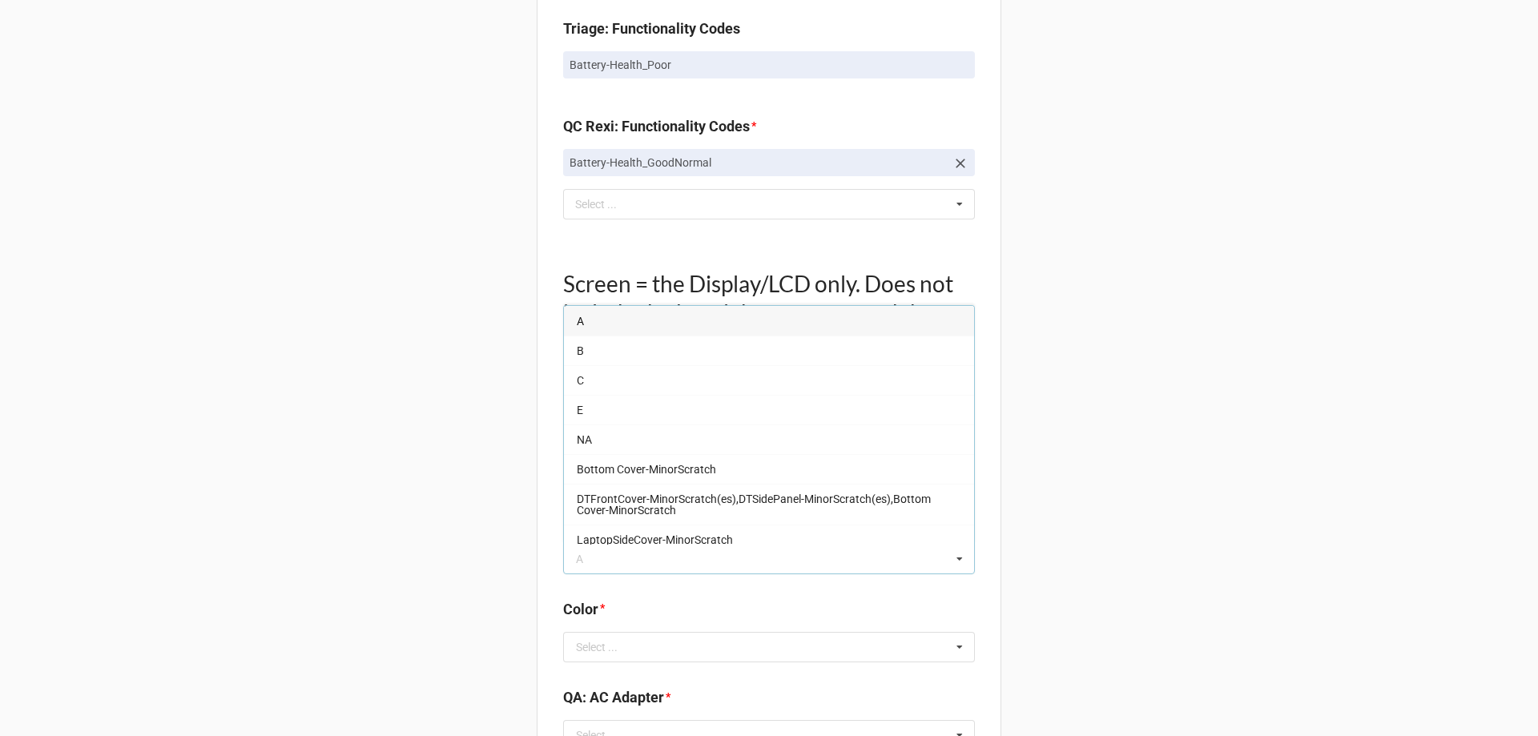
click at [583, 321] on div "A" at bounding box center [769, 321] width 410 height 30
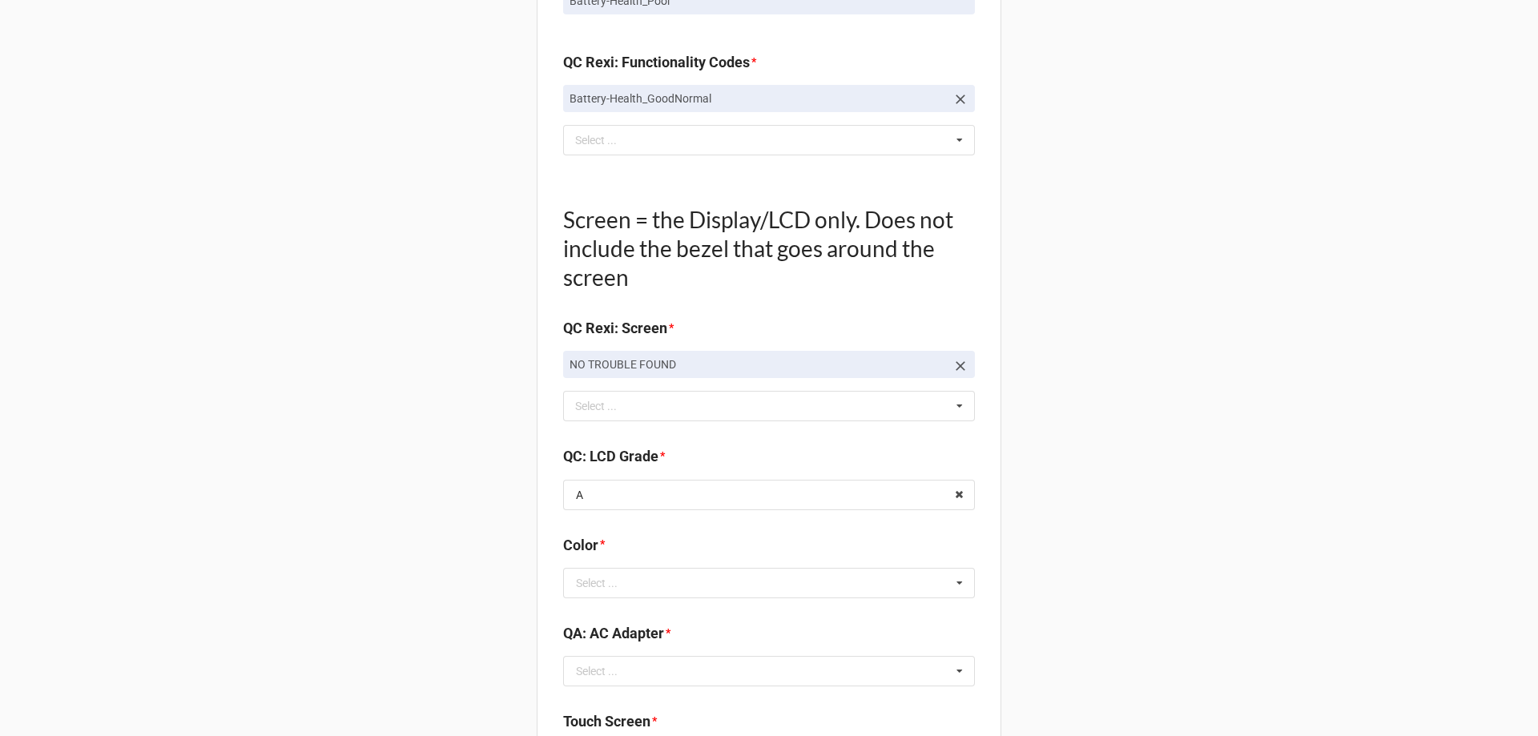
scroll to position [1602, 0]
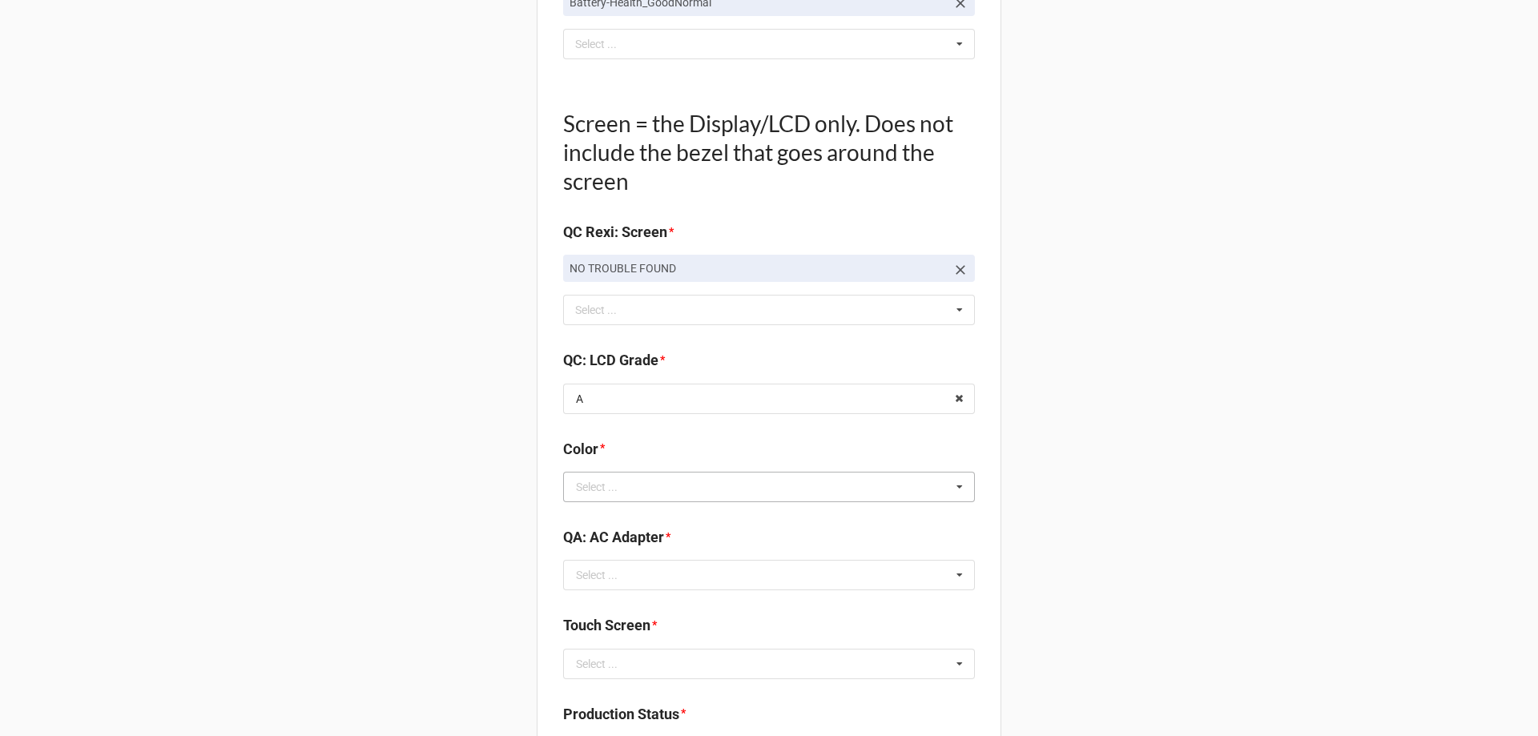
click at [602, 481] on div "Select ..." at bounding box center [597, 486] width 42 height 11
type input "si"
drag, startPoint x: 603, startPoint y: 469, endPoint x: 553, endPoint y: 468, distance: 49.7
click at [602, 468] on div "SILVER" at bounding box center [769, 458] width 410 height 30
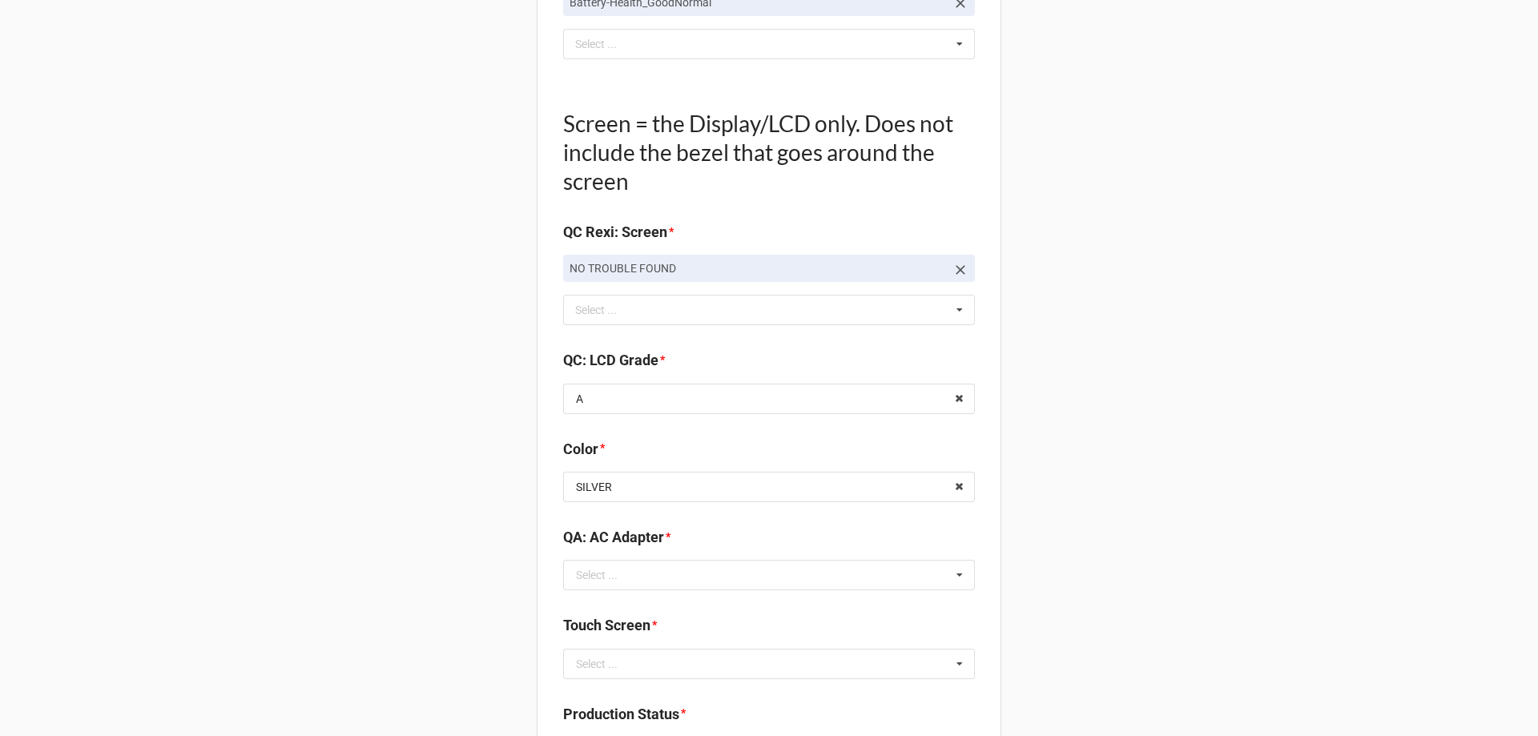
scroll to position [1762, 0]
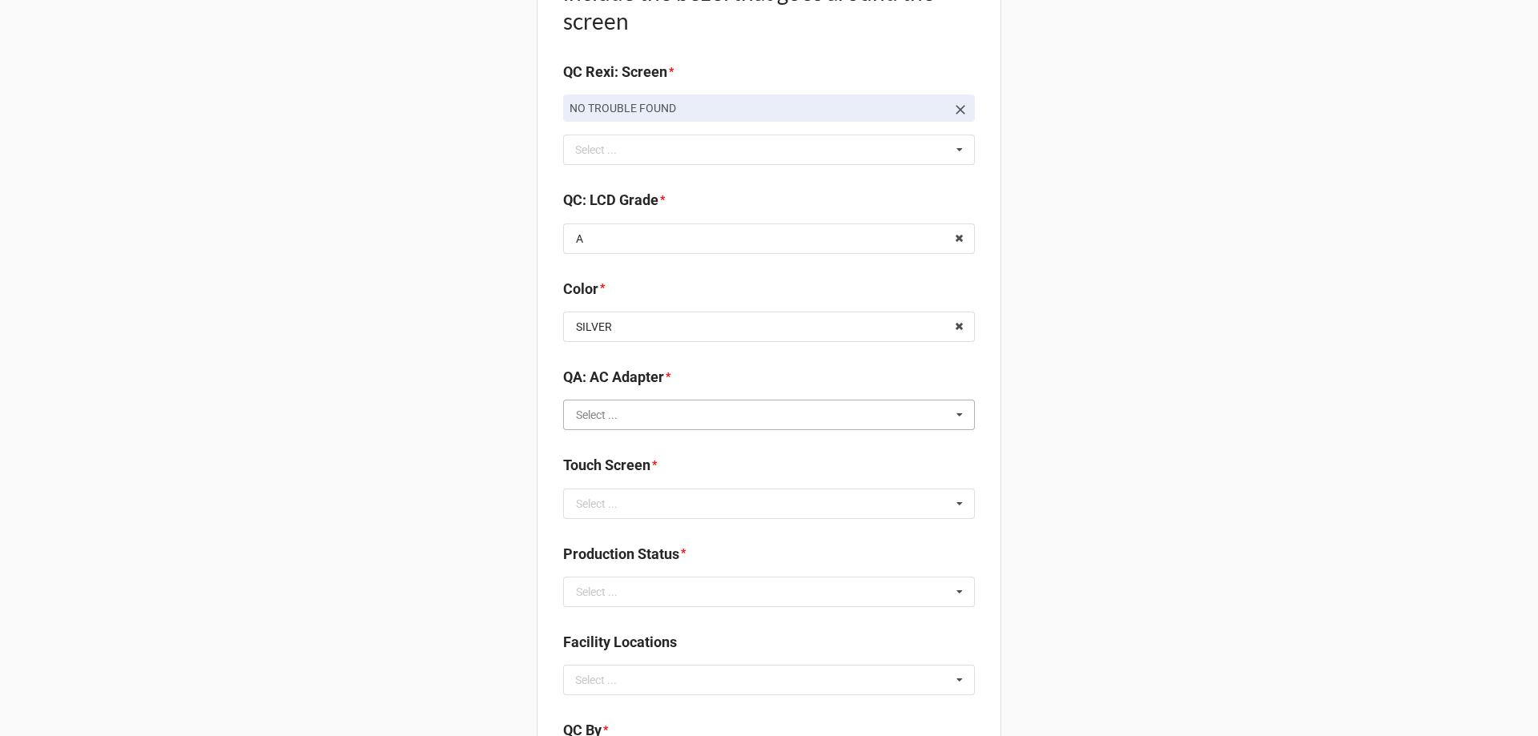
click at [657, 417] on input "text" at bounding box center [770, 414] width 410 height 29
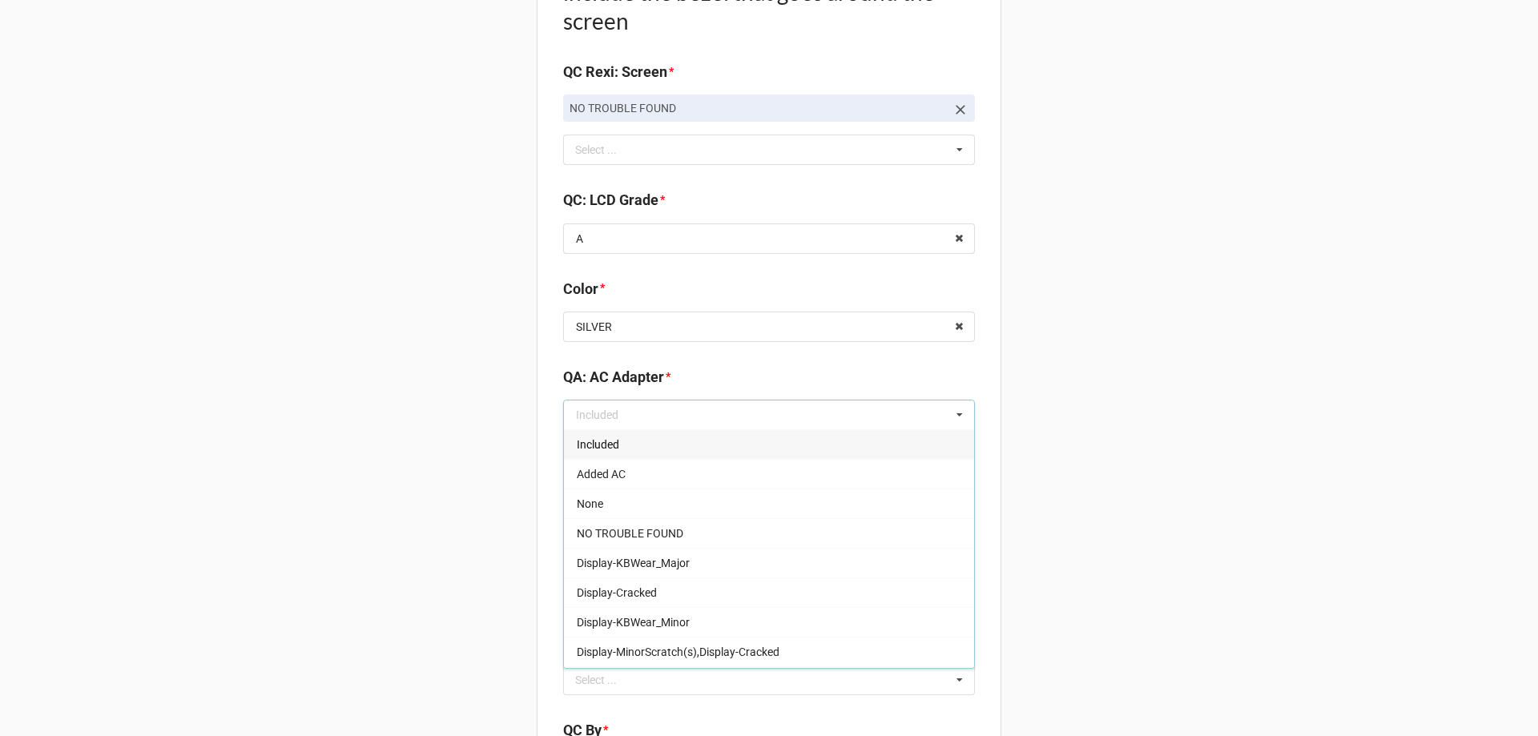
click at [653, 439] on div "Included" at bounding box center [769, 444] width 410 height 30
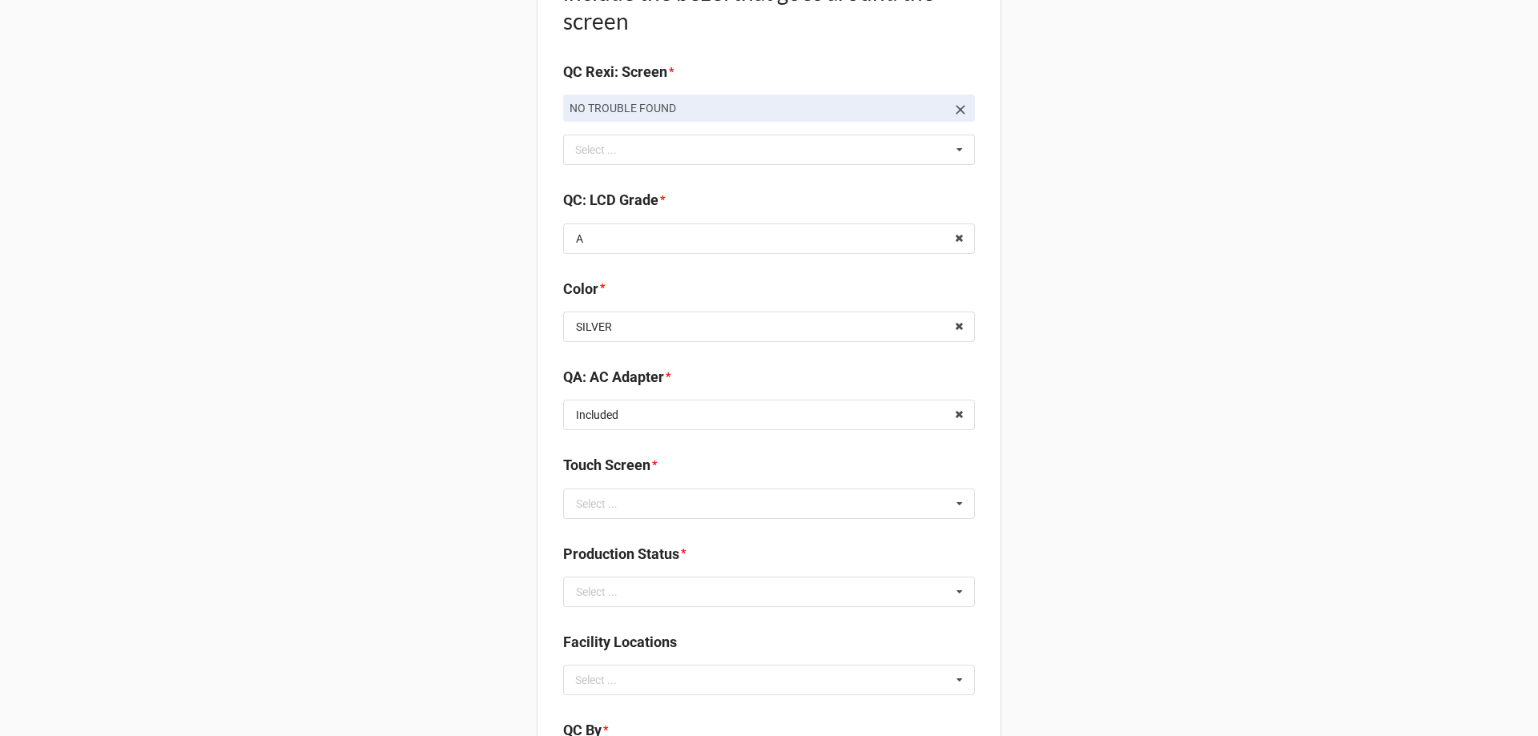
click at [646, 508] on input "text" at bounding box center [770, 503] width 410 height 29
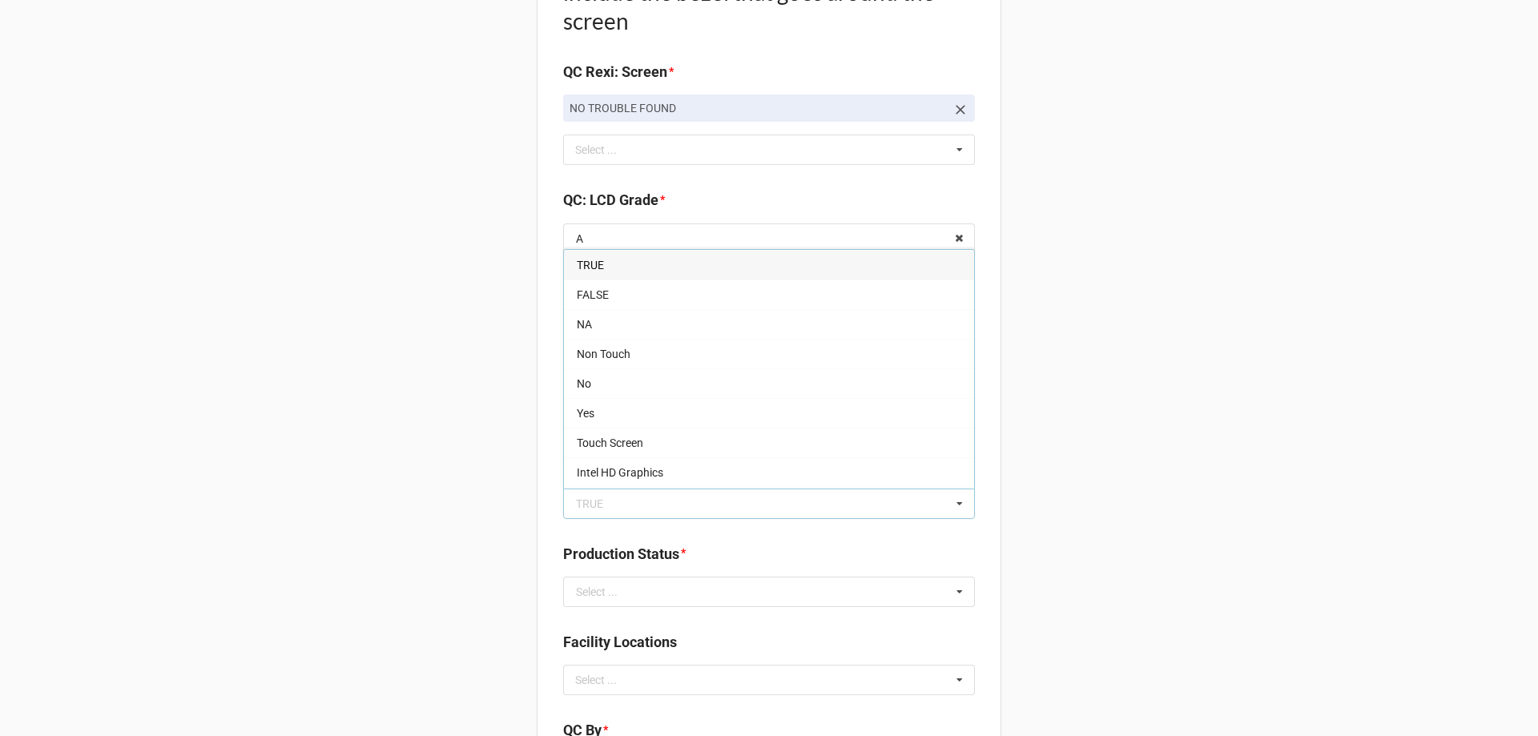
click at [601, 272] on div "TRUE" at bounding box center [769, 265] width 410 height 30
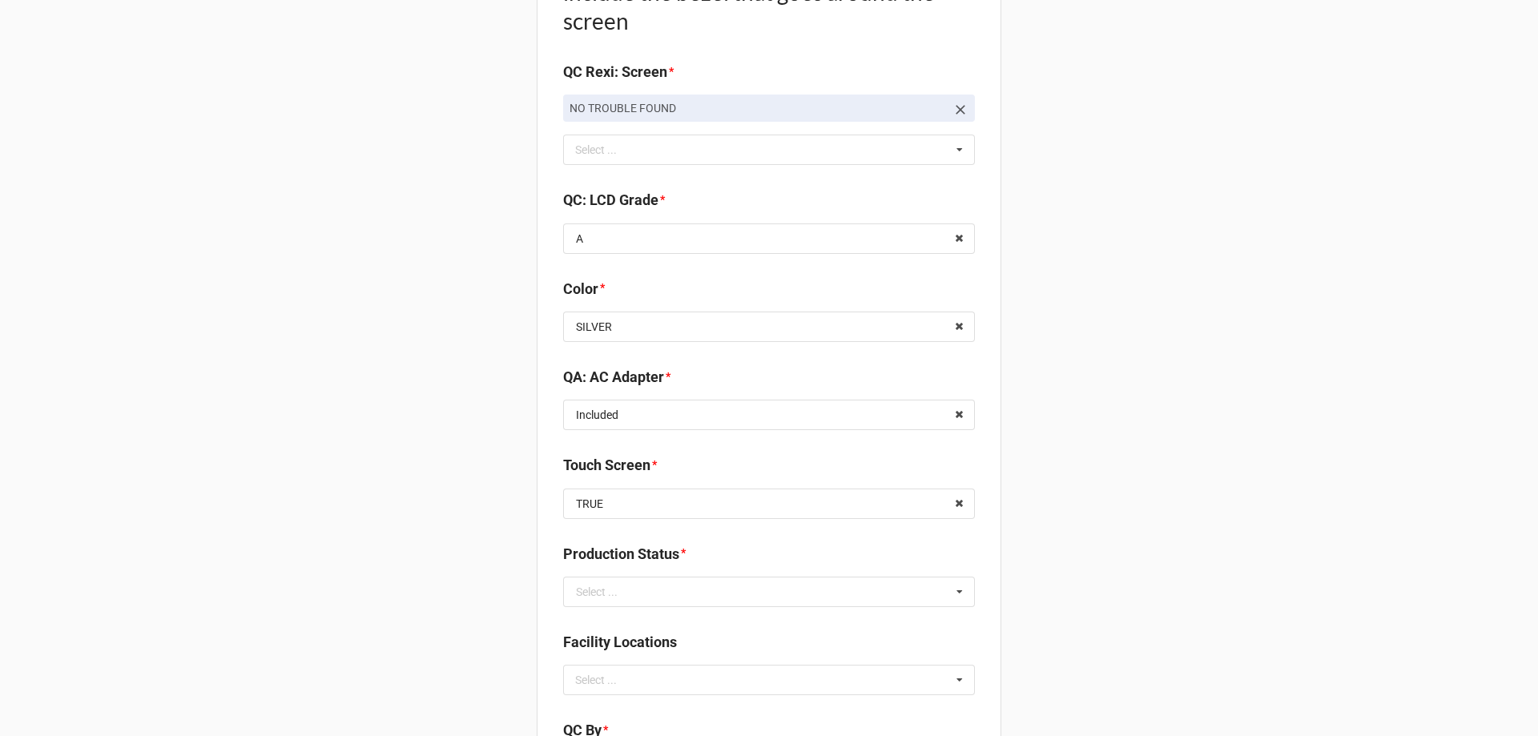
click at [607, 593] on div "Select ..." at bounding box center [597, 591] width 42 height 11
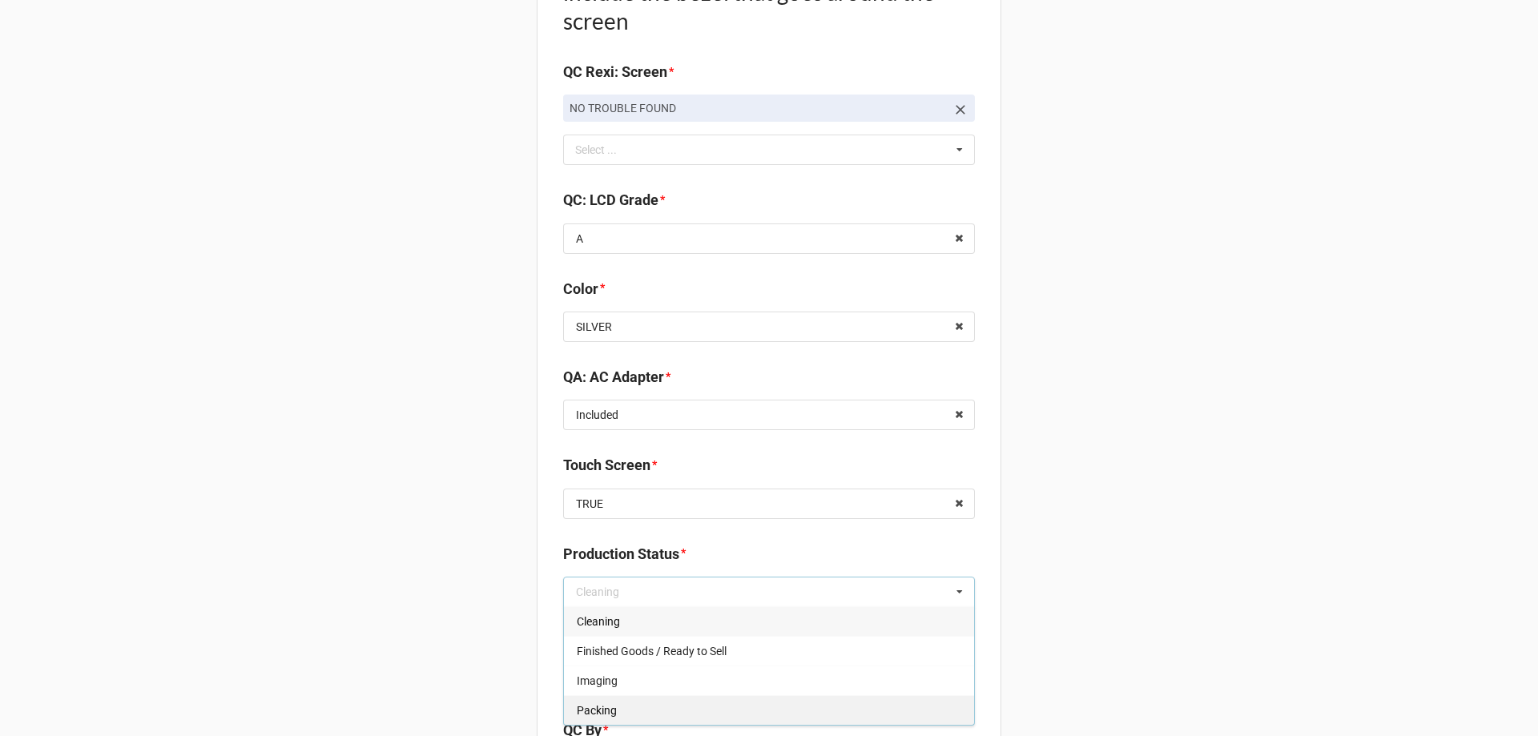
click at [602, 702] on div "Packing" at bounding box center [769, 710] width 410 height 30
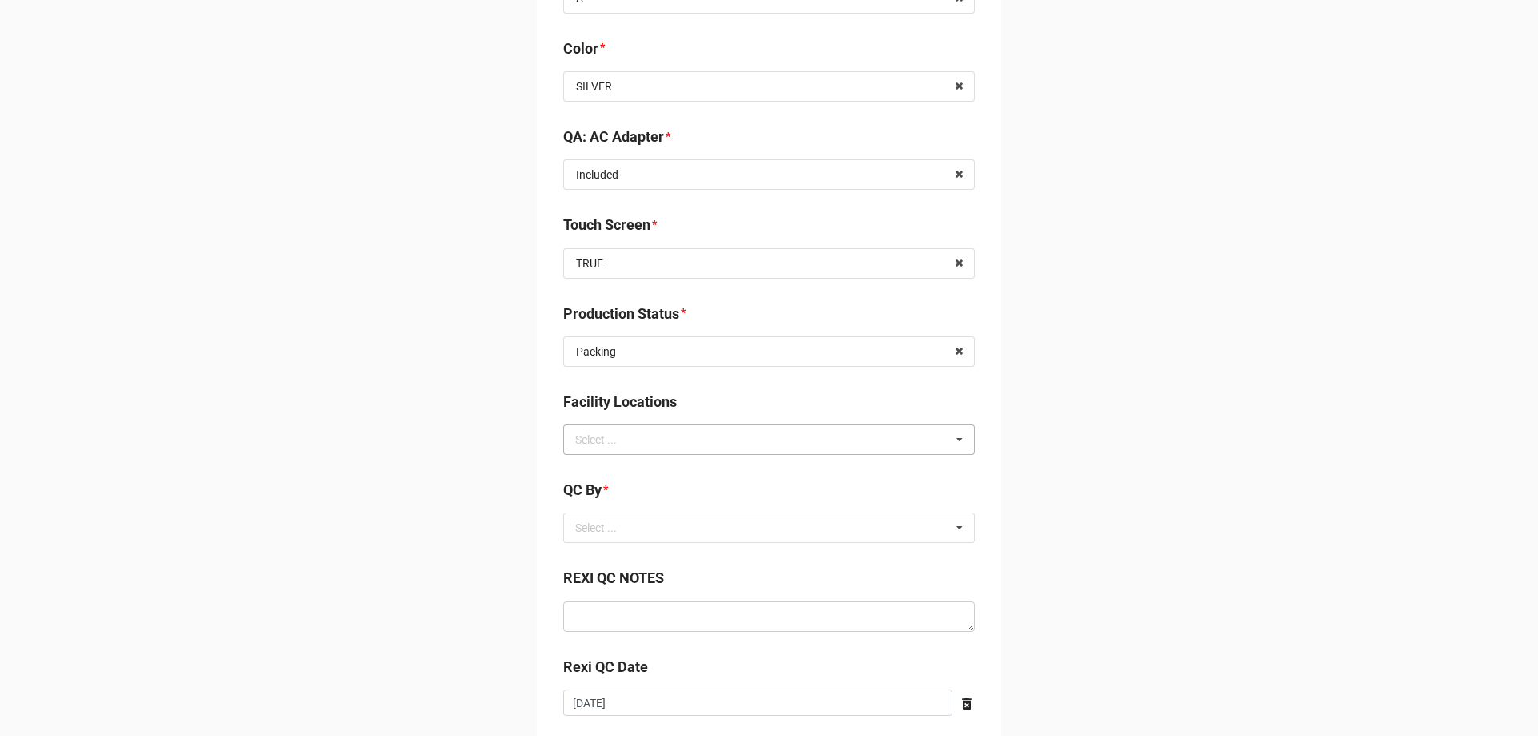
click at [617, 431] on div "Select ..." at bounding box center [605, 439] width 69 height 18
type input "re"
click at [606, 468] on span "RECV.DLL.PROCESSING" at bounding box center [637, 469] width 121 height 13
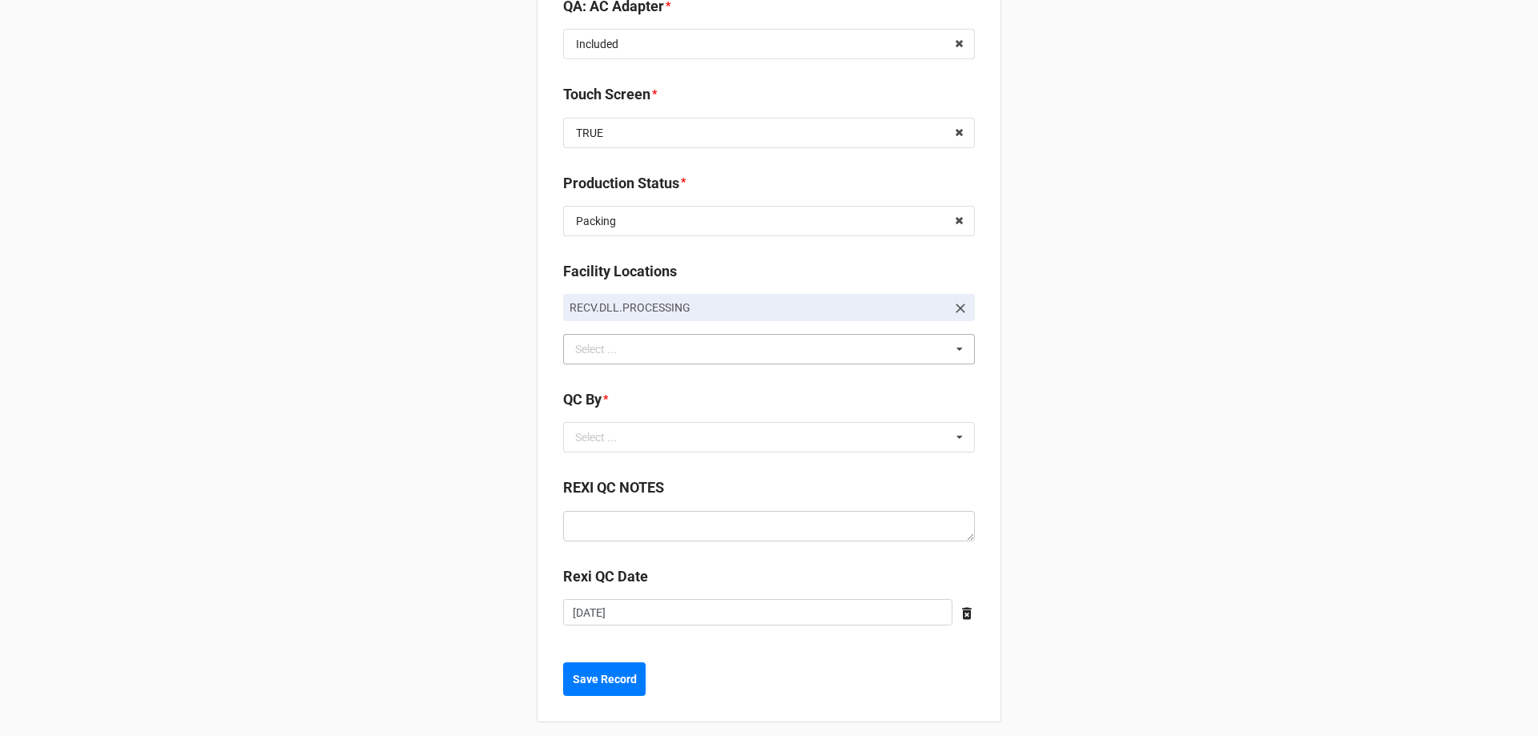
scroll to position [2145, 0]
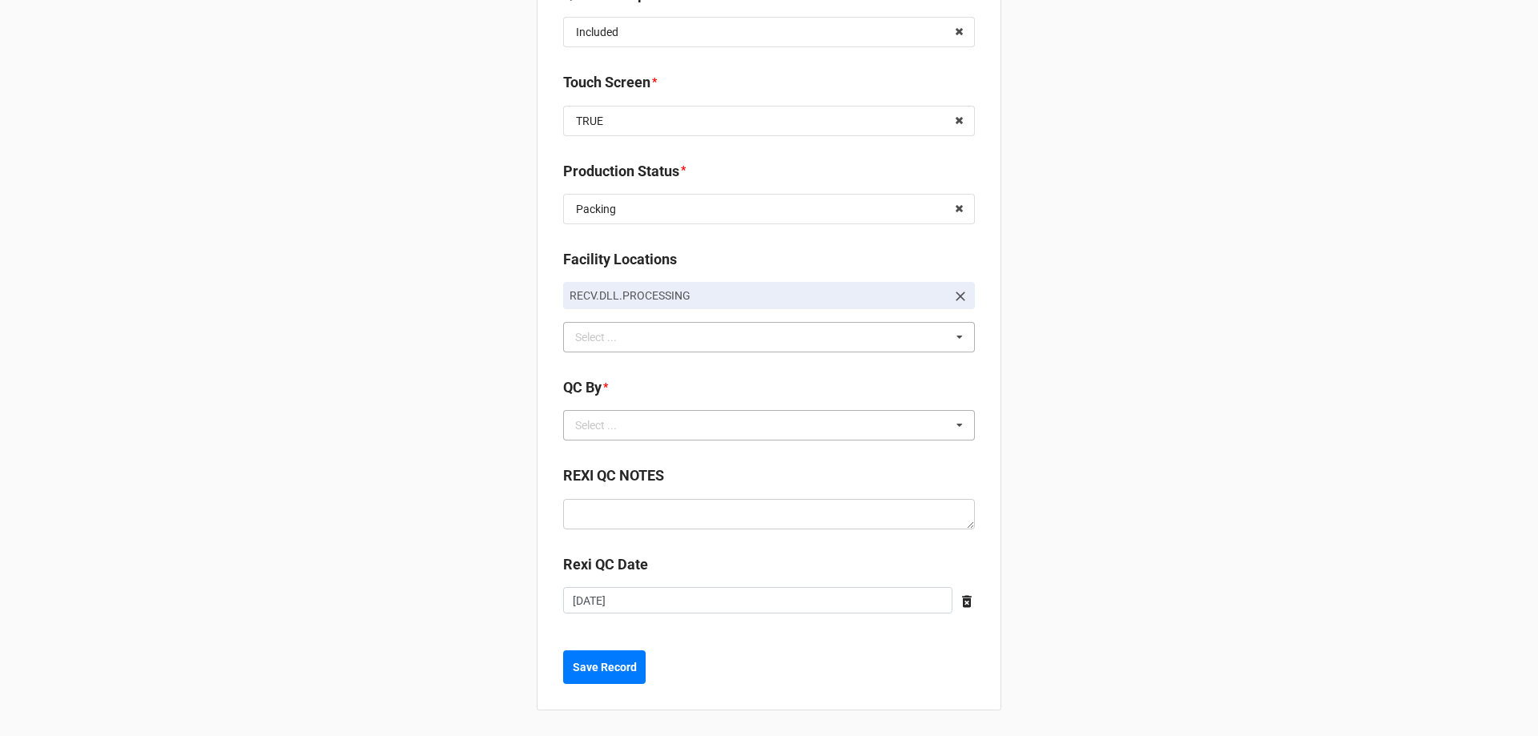
click at [581, 431] on div "Select ..." at bounding box center [605, 425] width 69 height 18
click at [595, 466] on div "CarlosH" at bounding box center [769, 455] width 410 height 30
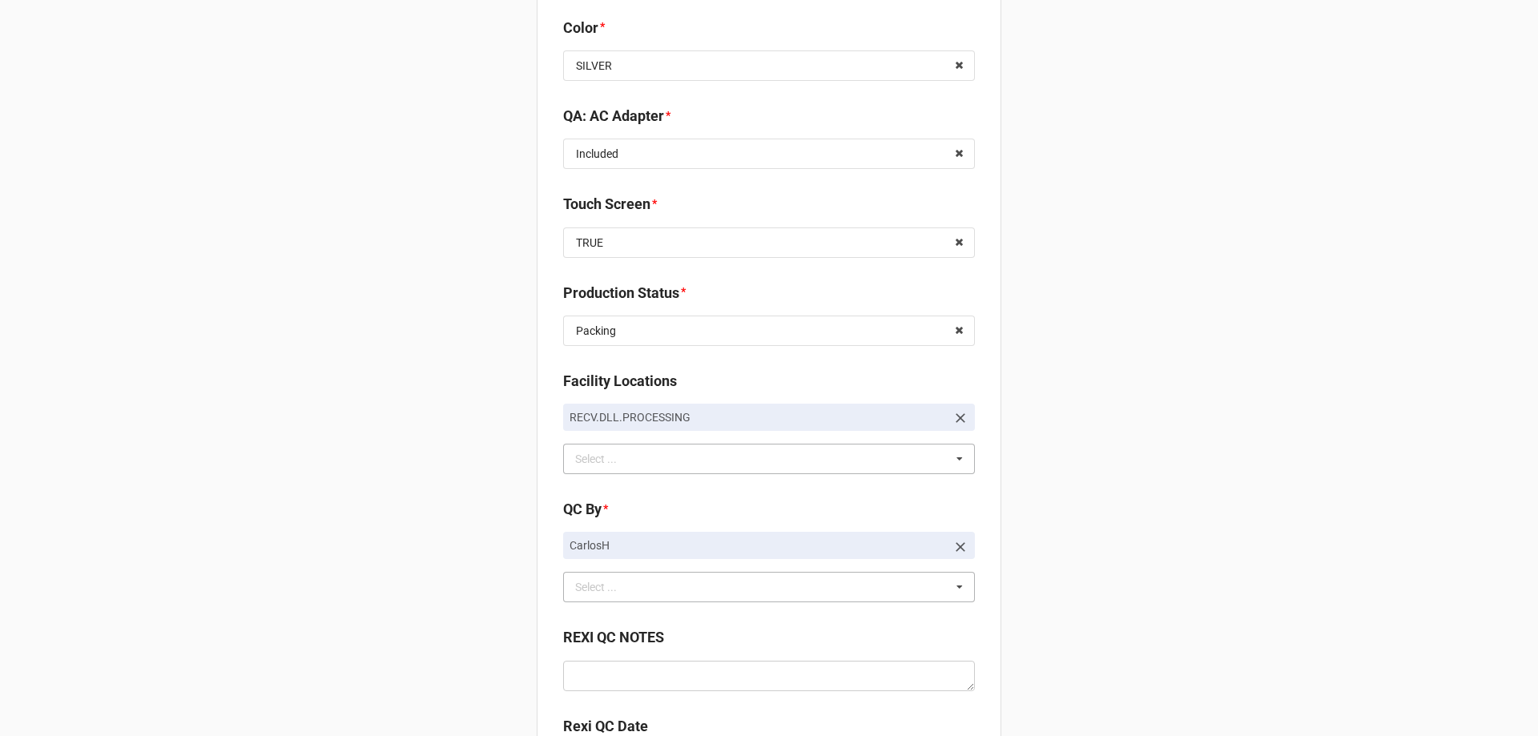
scroll to position [2185, 0]
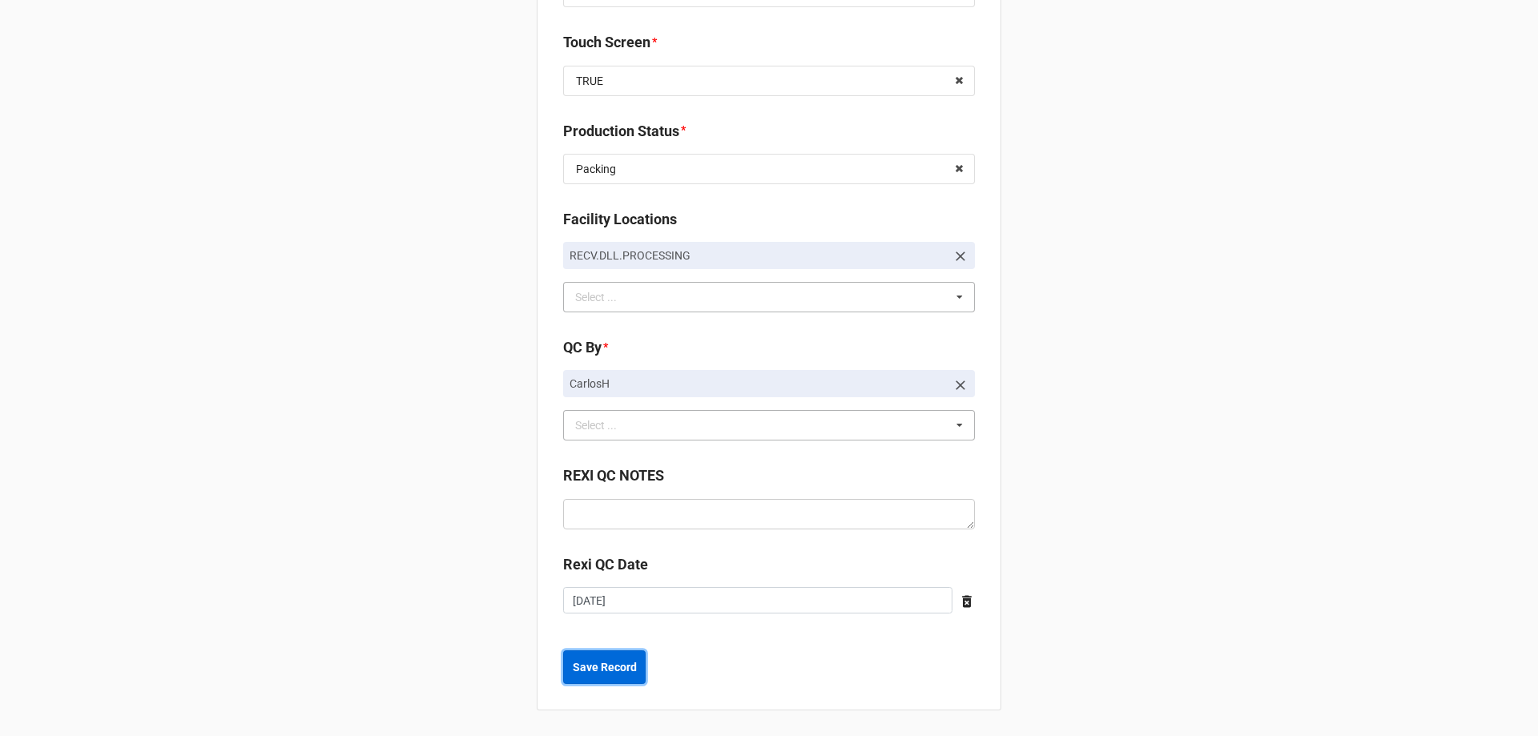
click at [623, 657] on button "Save Record" at bounding box center [604, 667] width 82 height 34
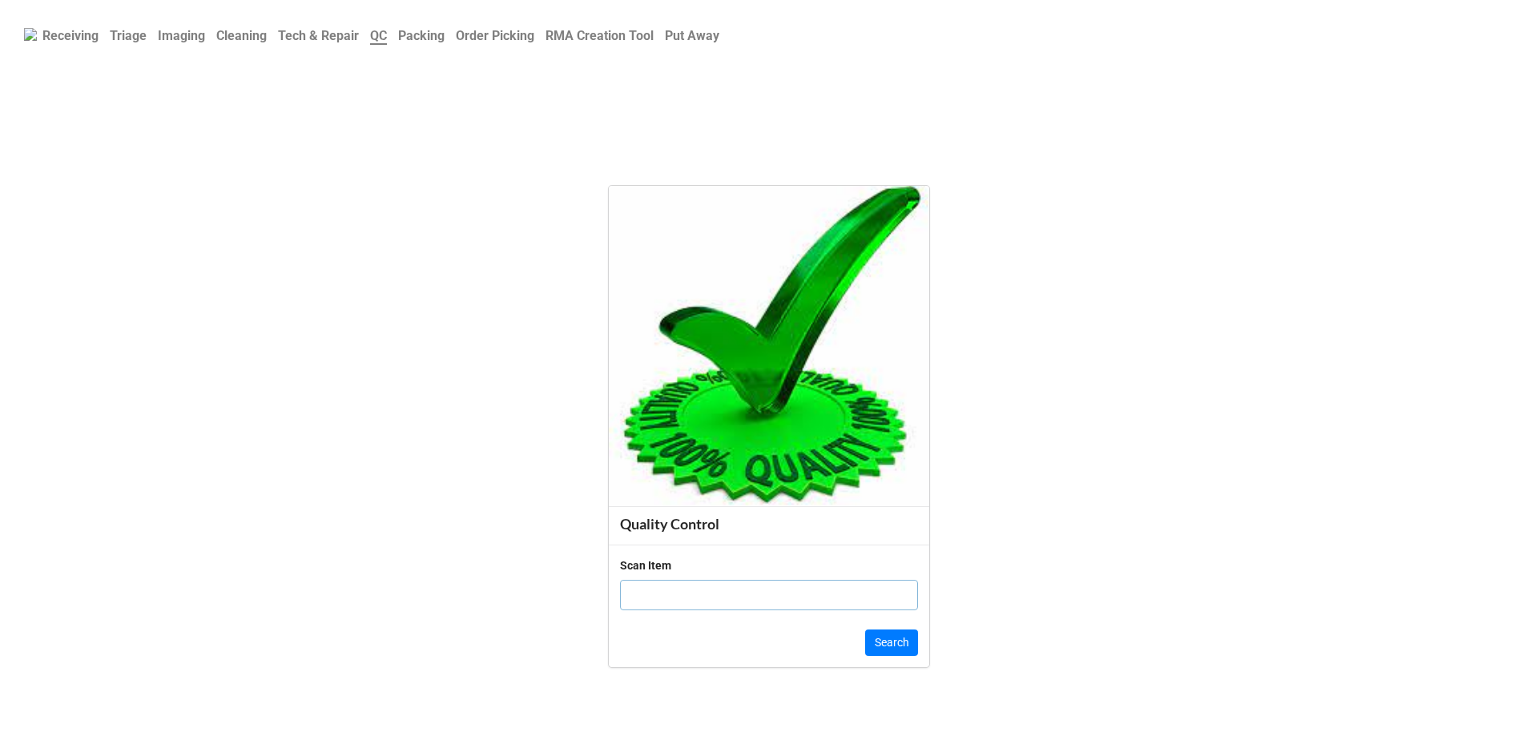
click at [644, 600] on input "text" at bounding box center [769, 595] width 298 height 30
type input "1986"
click button "Search" at bounding box center [891, 642] width 53 height 27
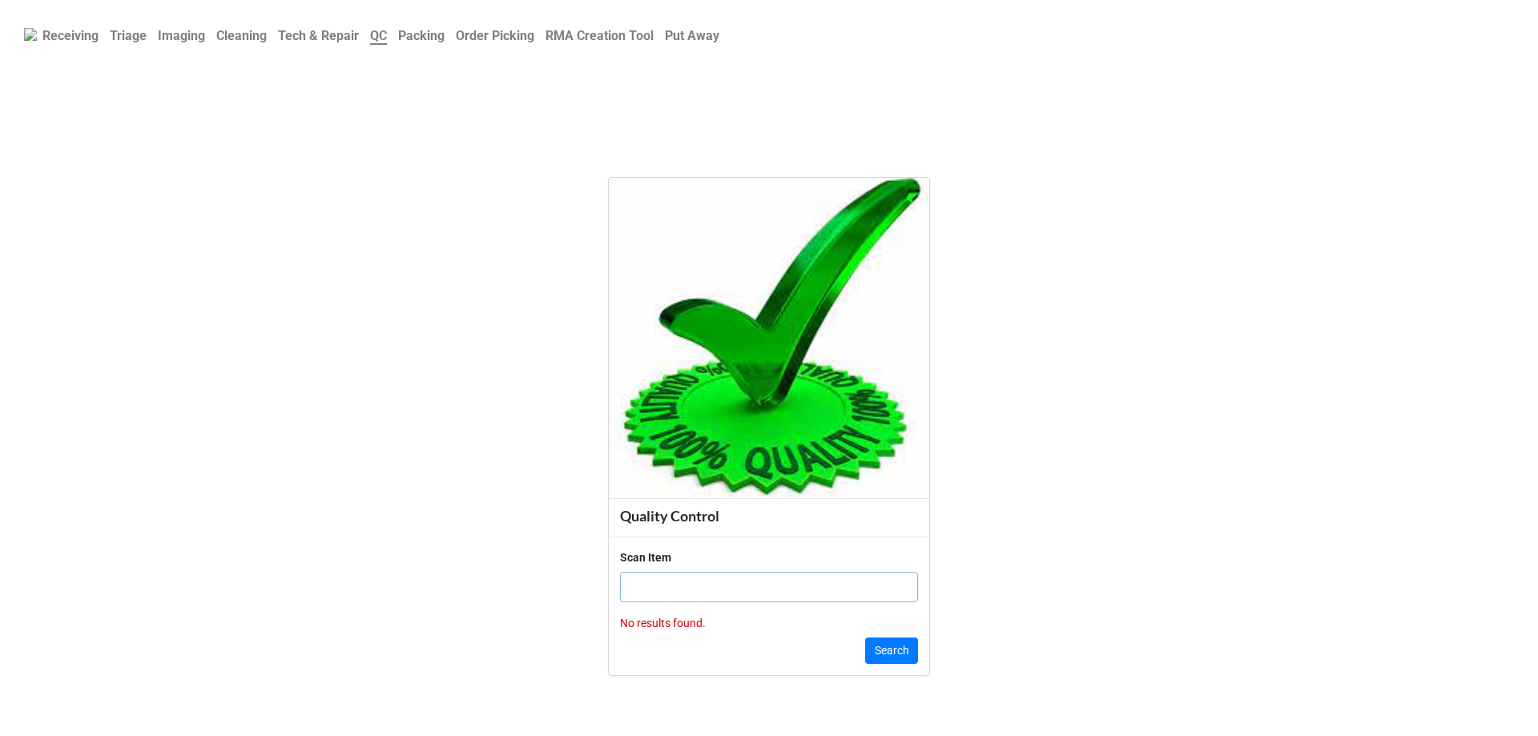
click at [646, 578] on input "text" at bounding box center [769, 587] width 298 height 30
click button "Search" at bounding box center [891, 650] width 53 height 27
click at [689, 598] on input "text" at bounding box center [769, 587] width 298 height 30
click button "Search" at bounding box center [891, 650] width 53 height 27
click at [728, 589] on input "text" at bounding box center [769, 587] width 298 height 30
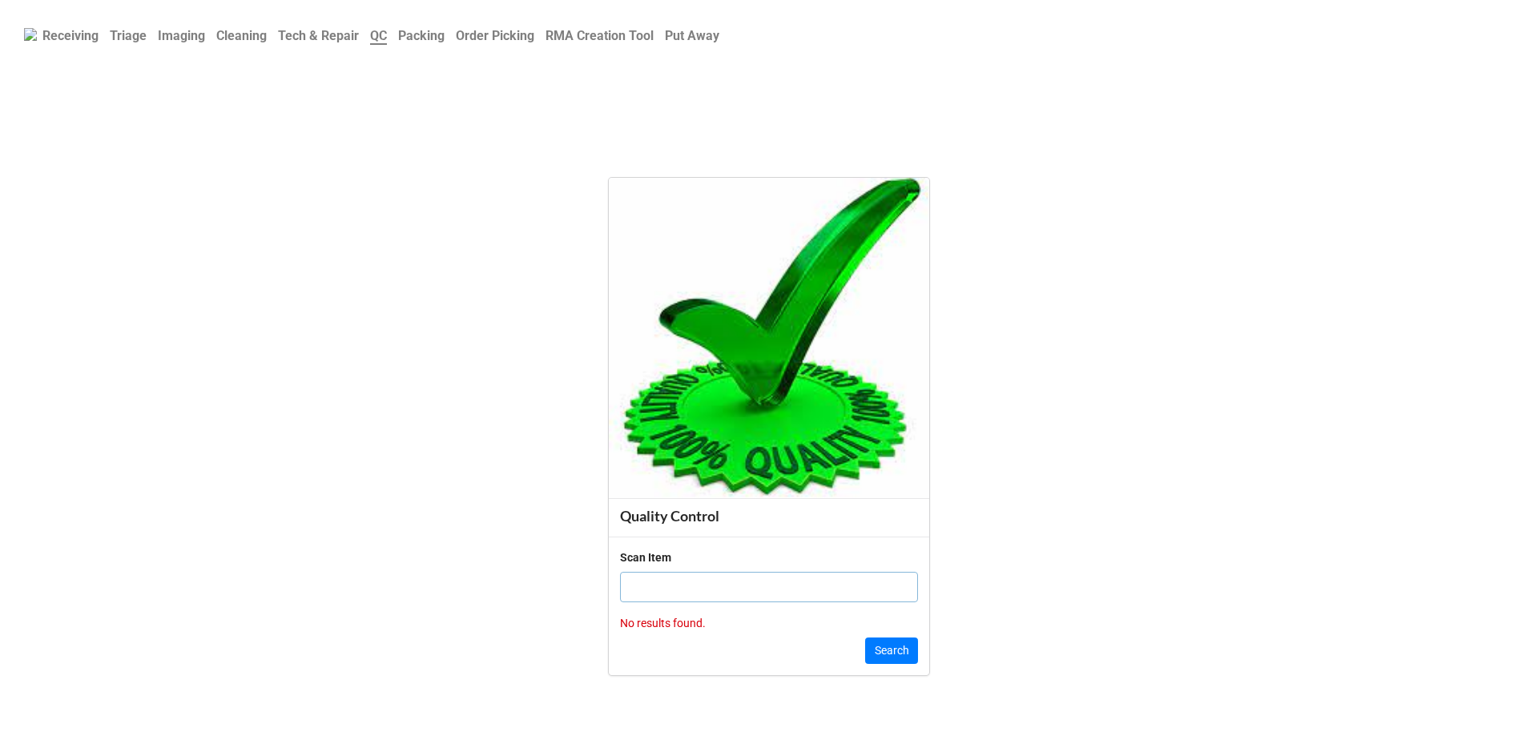
paste input "19863822"
type input "19863822"
click button "Search" at bounding box center [891, 650] width 53 height 27
click at [708, 595] on input "text" at bounding box center [769, 587] width 298 height 30
paste input "19863822"
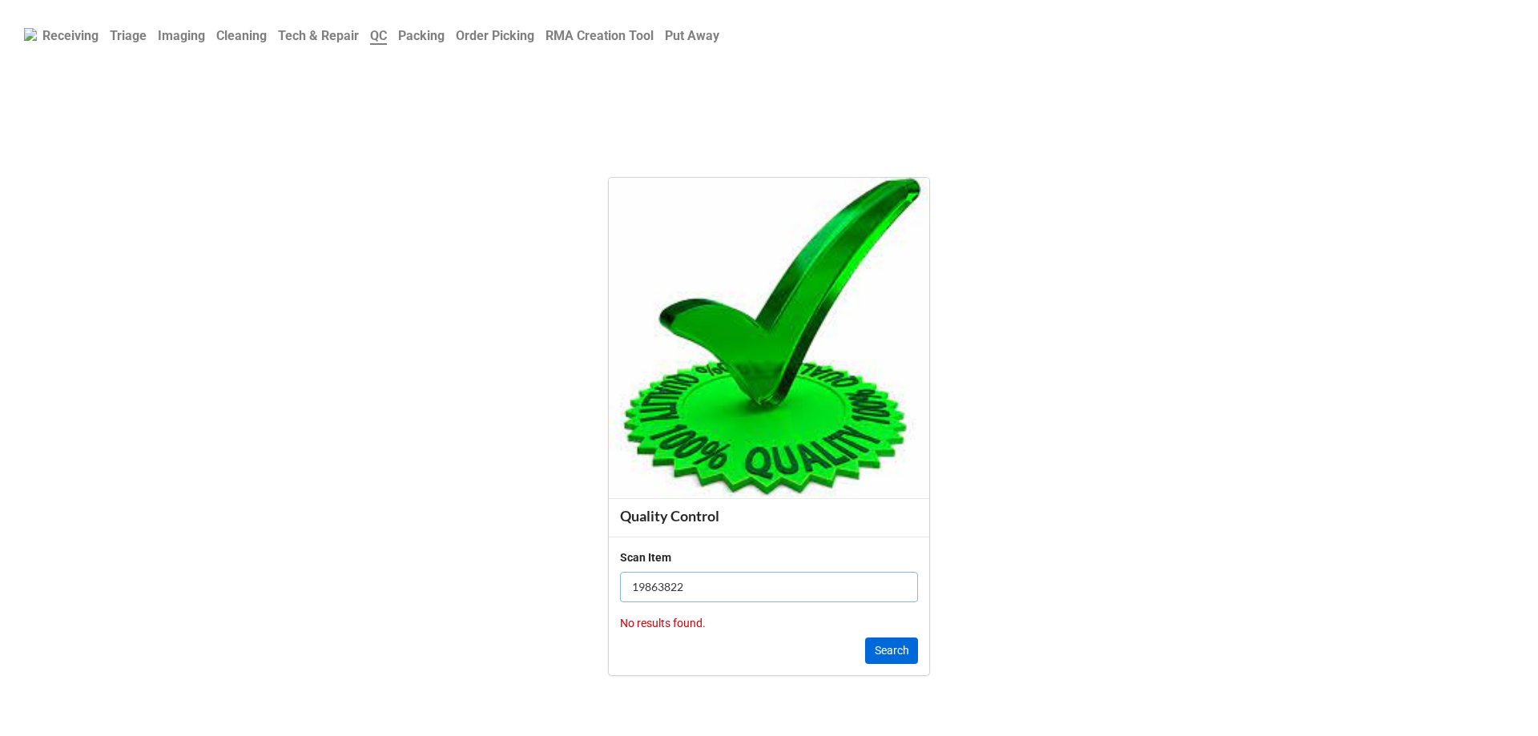
type input "19863822"
click at [897, 649] on button "Search" at bounding box center [891, 650] width 53 height 27
click at [138, 34] on b "Triage" at bounding box center [128, 35] width 37 height 15
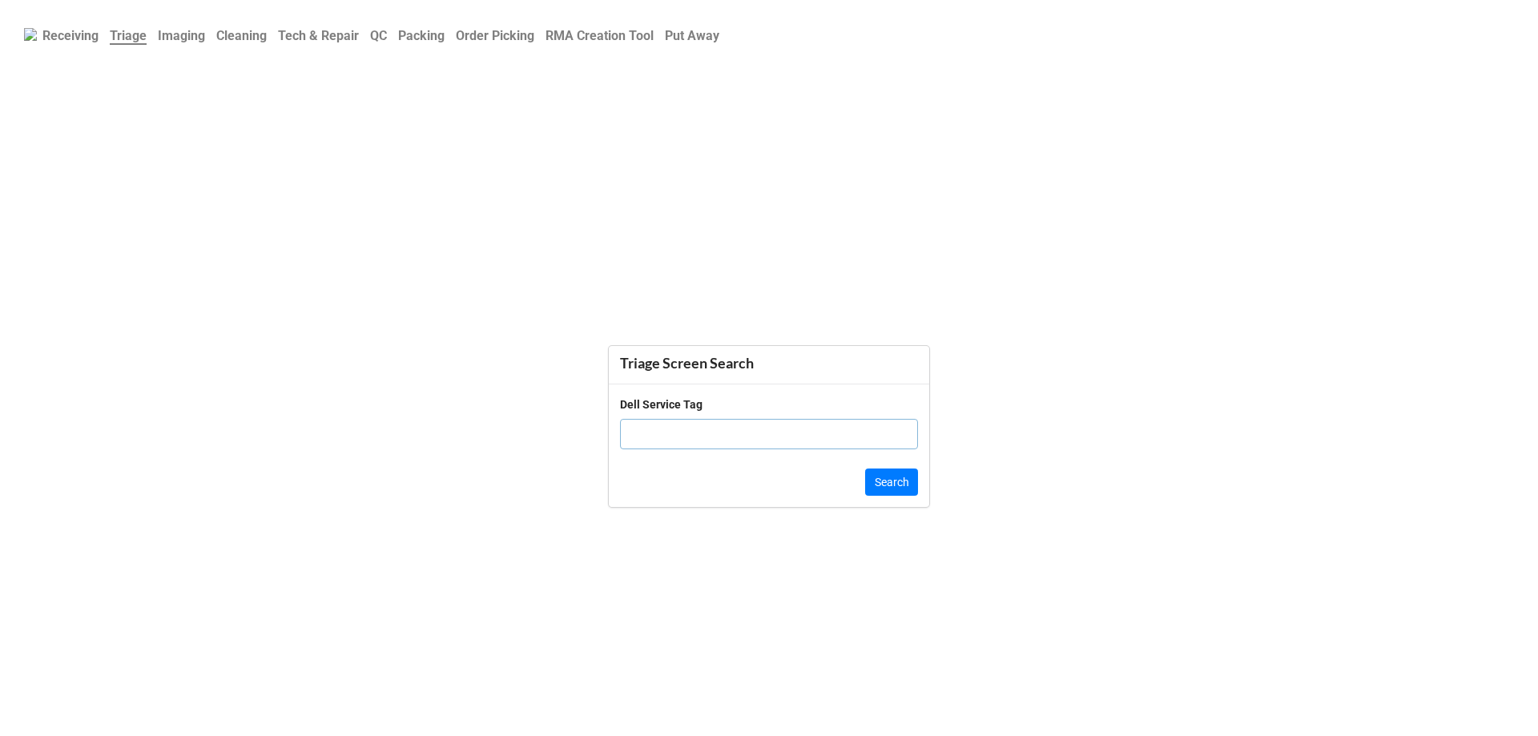
click at [664, 430] on input "text" at bounding box center [769, 434] width 298 height 30
paste input "5VCVZ44"
type input "5VCVZ44"
click at [888, 484] on button "Search" at bounding box center [891, 481] width 53 height 27
click at [674, 411] on input "text" at bounding box center [769, 426] width 298 height 30
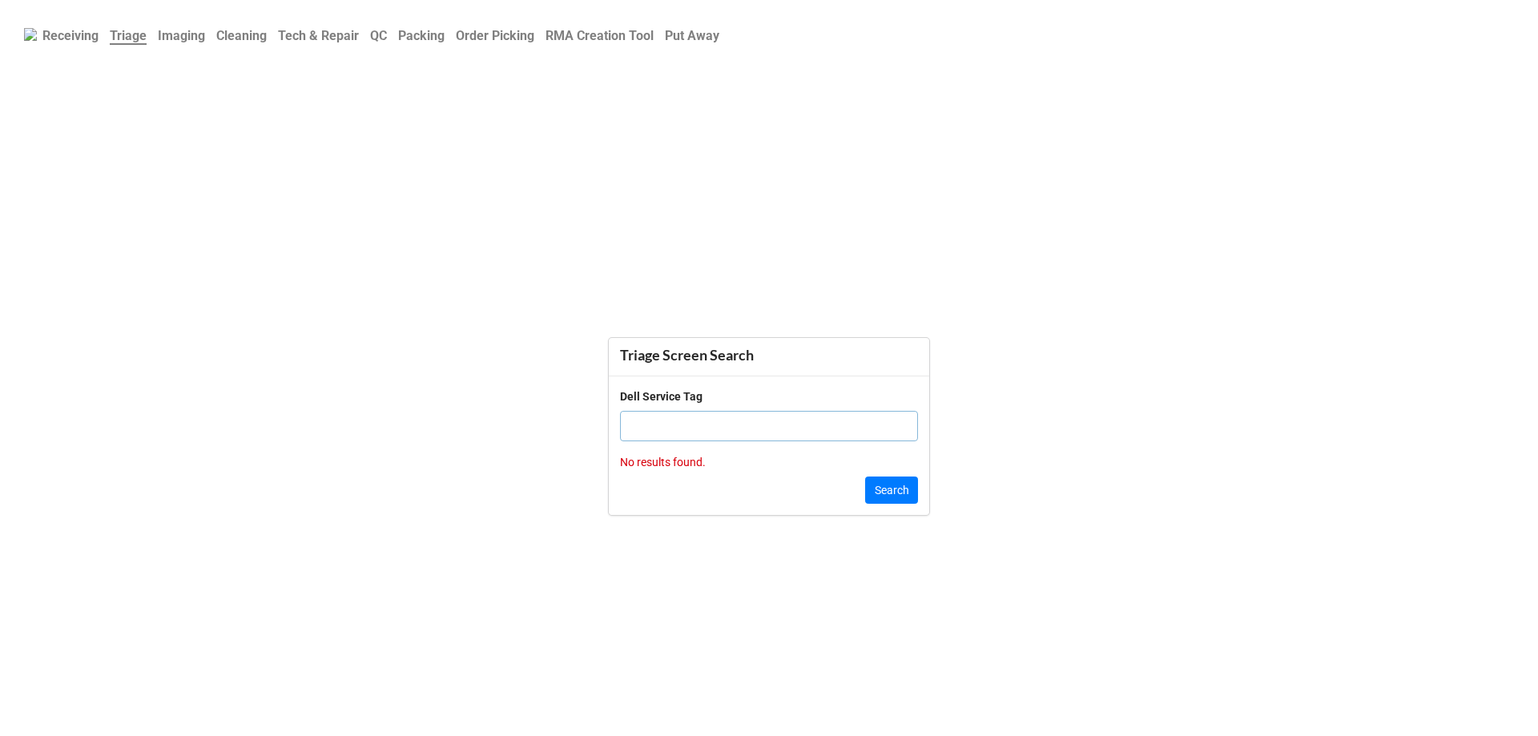
paste input "5VCVZ44"
type input "5VCVZ44"
click at [886, 490] on button "Search" at bounding box center [891, 489] width 53 height 27
click at [386, 519] on form "Triage Screen Search Dell Service Tag Search" at bounding box center [769, 426] width 1538 height 593
click at [235, 38] on b "Cleaning" at bounding box center [241, 35] width 50 height 15
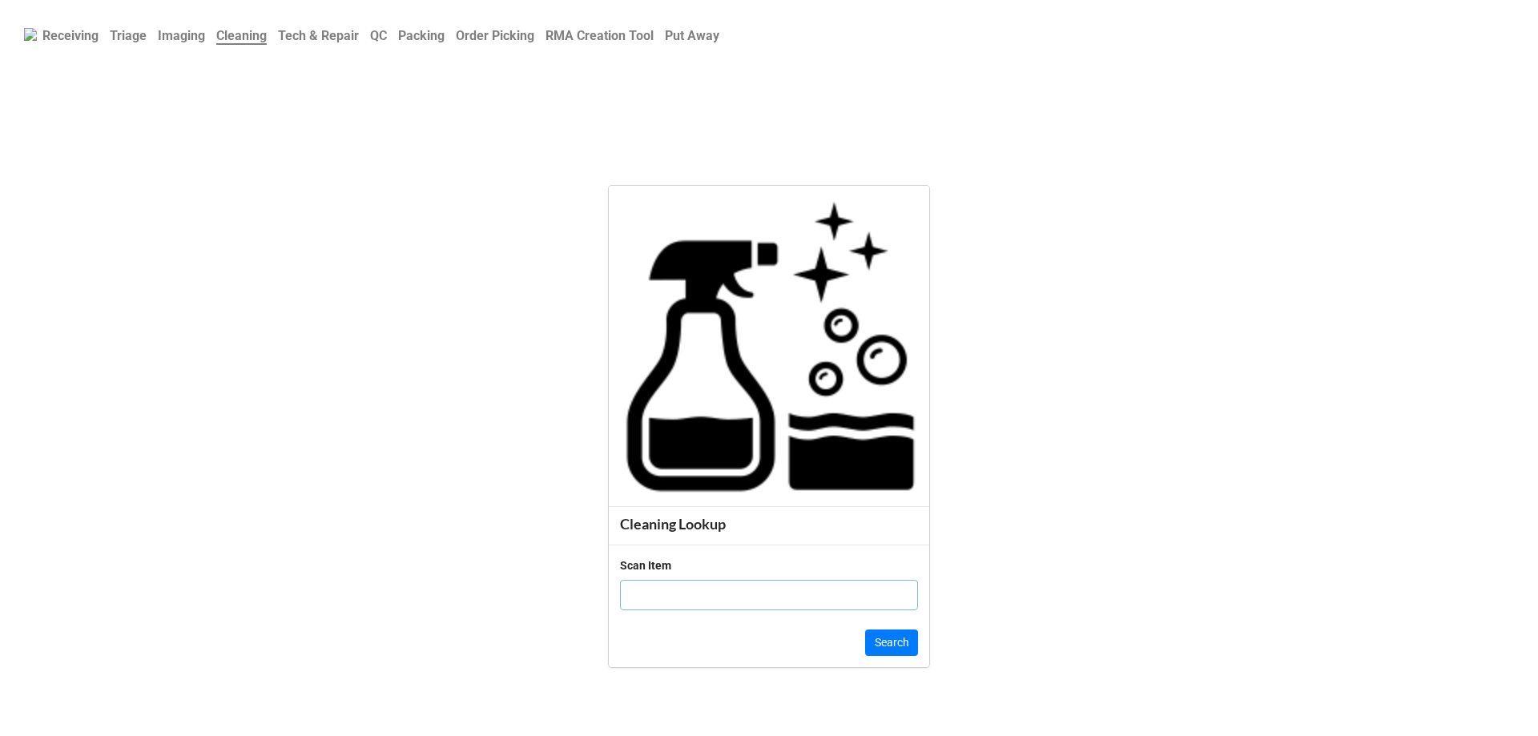
click at [714, 610] on div "Scan Item" at bounding box center [769, 590] width 298 height 66
click at [711, 601] on input "text" at bounding box center [769, 595] width 298 height 30
click button "Search" at bounding box center [891, 642] width 53 height 27
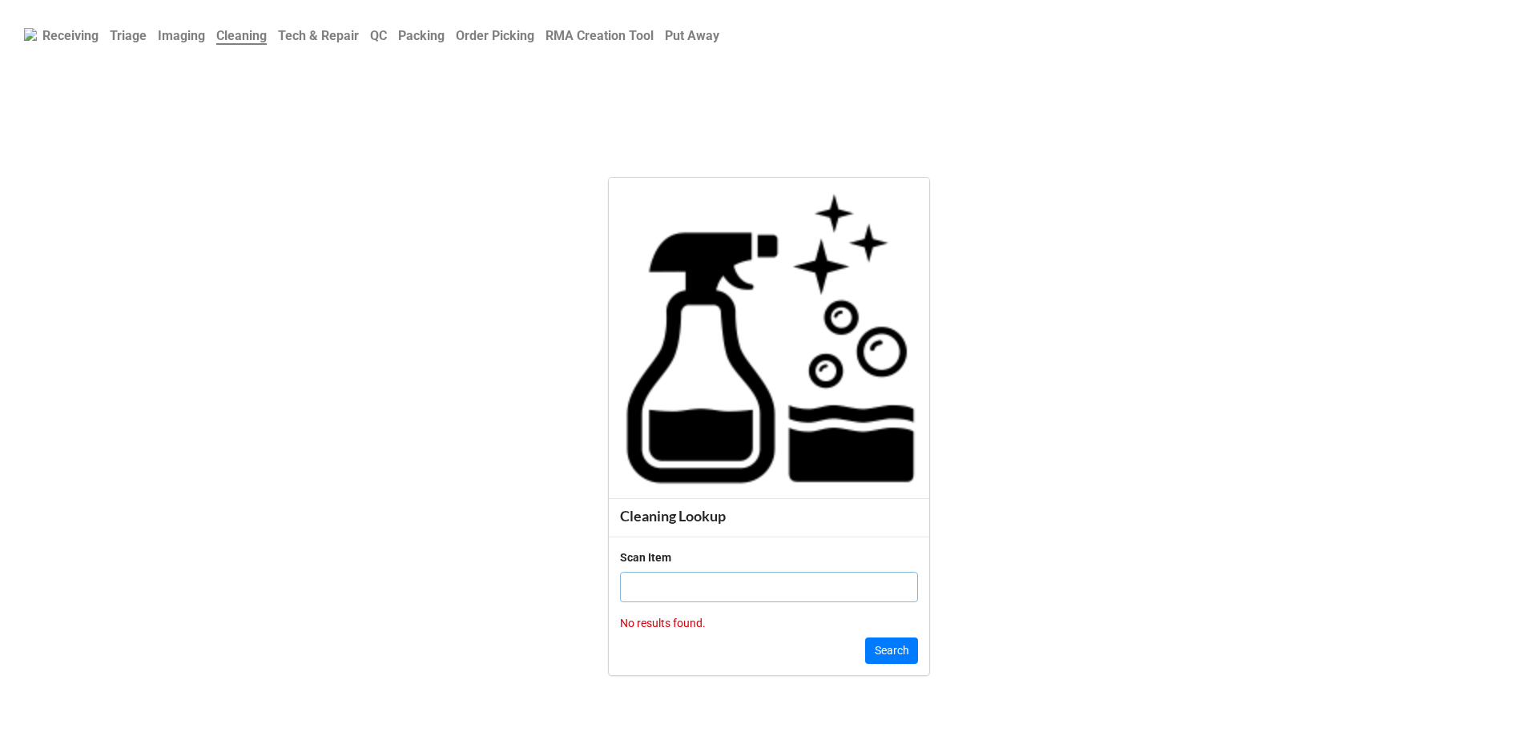
click at [706, 32] on b "Put Away" at bounding box center [692, 35] width 54 height 15
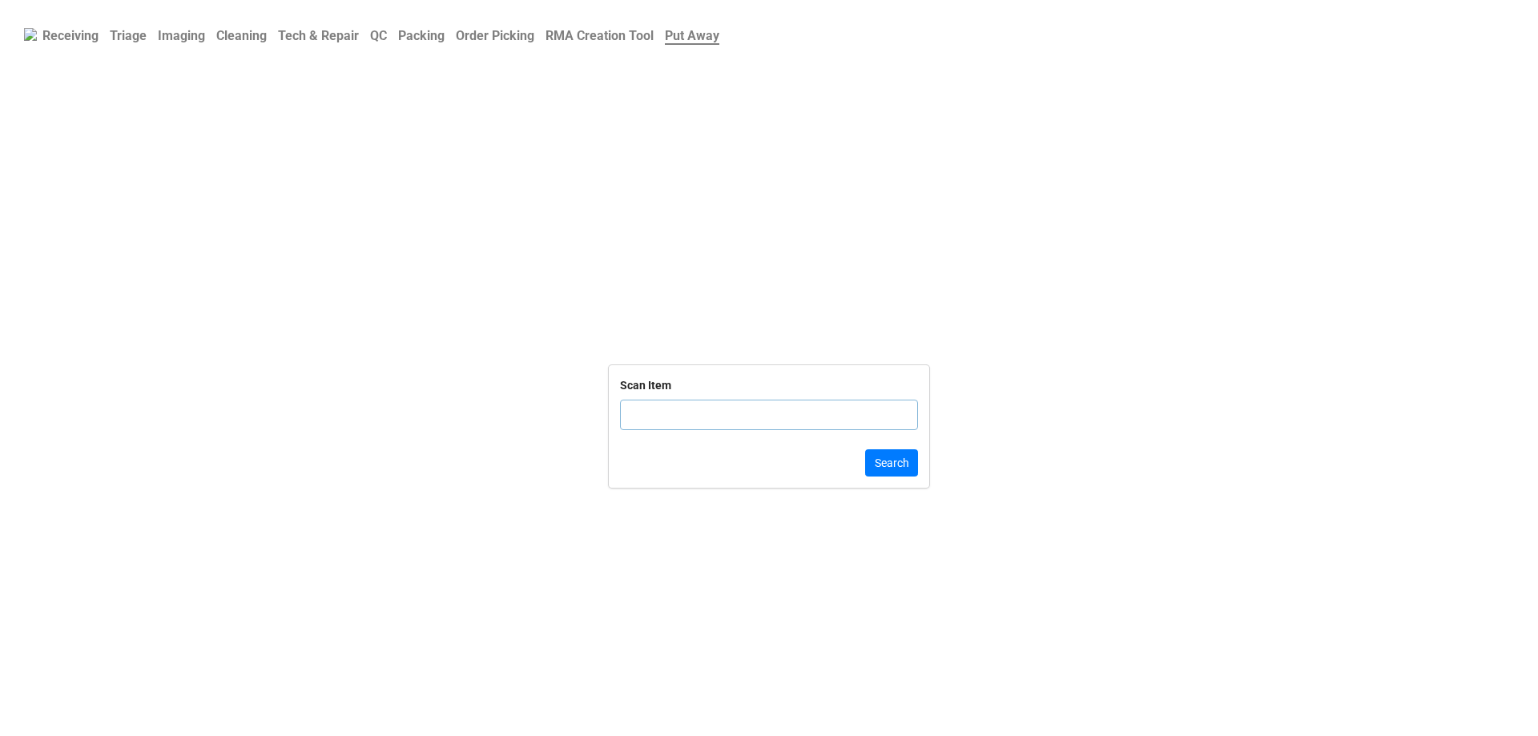
click at [704, 424] on input "text" at bounding box center [769, 415] width 298 height 30
click button "Search" at bounding box center [891, 462] width 53 height 27
click at [497, 35] on b "Order Picking" at bounding box center [495, 35] width 78 height 15
click at [683, 420] on input "text" at bounding box center [769, 415] width 298 height 30
click button "Search" at bounding box center [891, 462] width 53 height 27
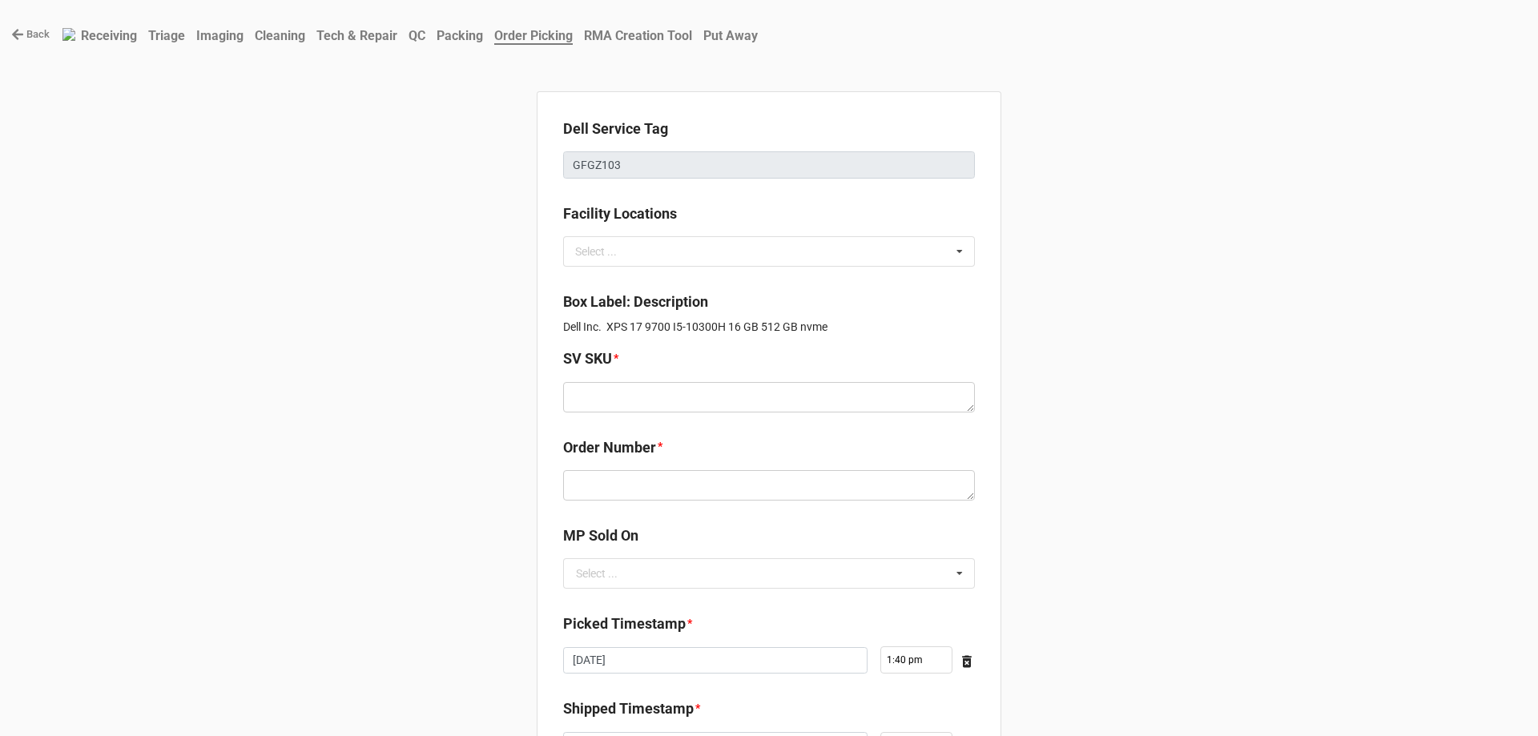
click at [175, 30] on b "Triage" at bounding box center [166, 35] width 37 height 15
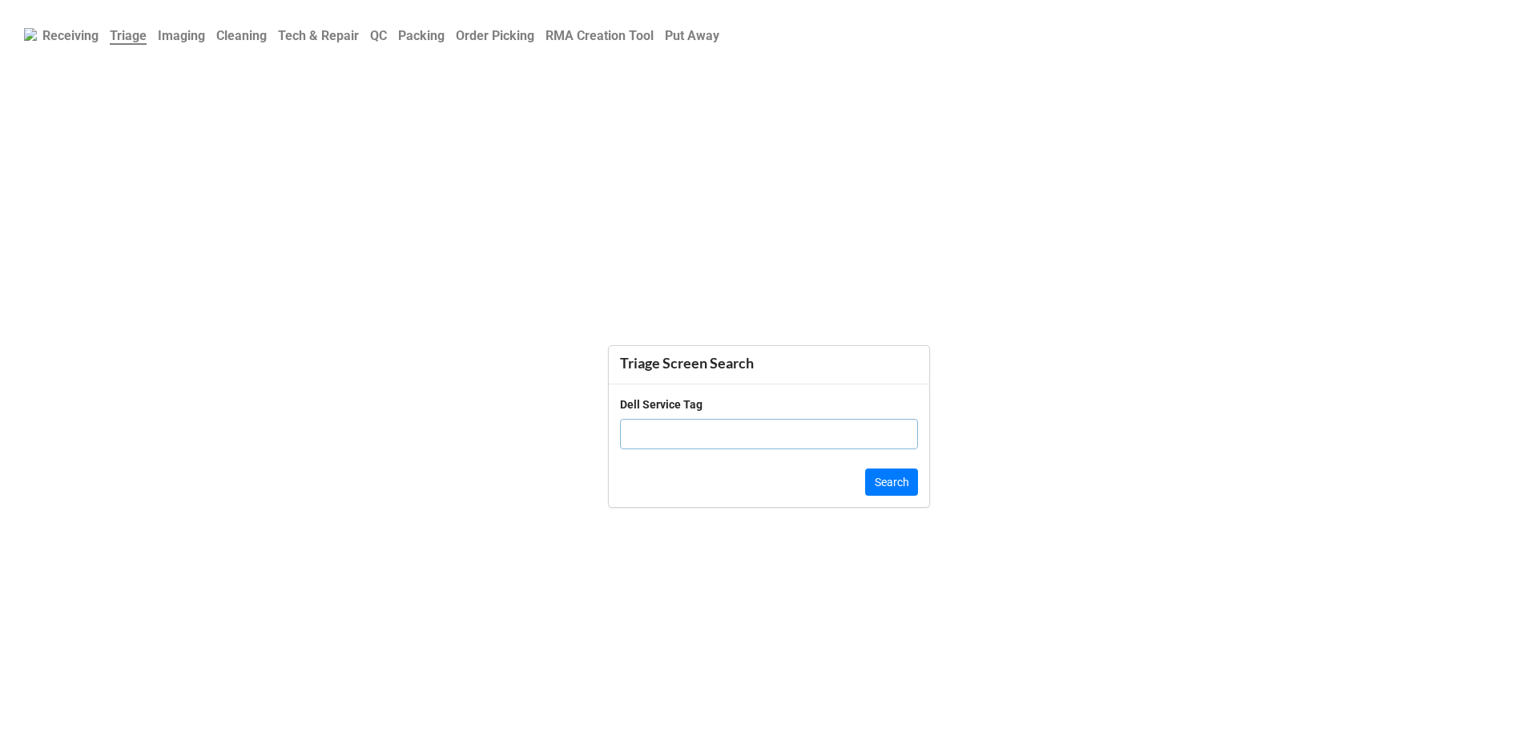
click at [691, 444] on input "text" at bounding box center [769, 434] width 298 height 30
click button "Search" at bounding box center [891, 481] width 53 height 27
click at [676, 440] on input "text" at bounding box center [769, 426] width 298 height 30
click at [315, 29] on b "Tech & Repair" at bounding box center [318, 35] width 81 height 15
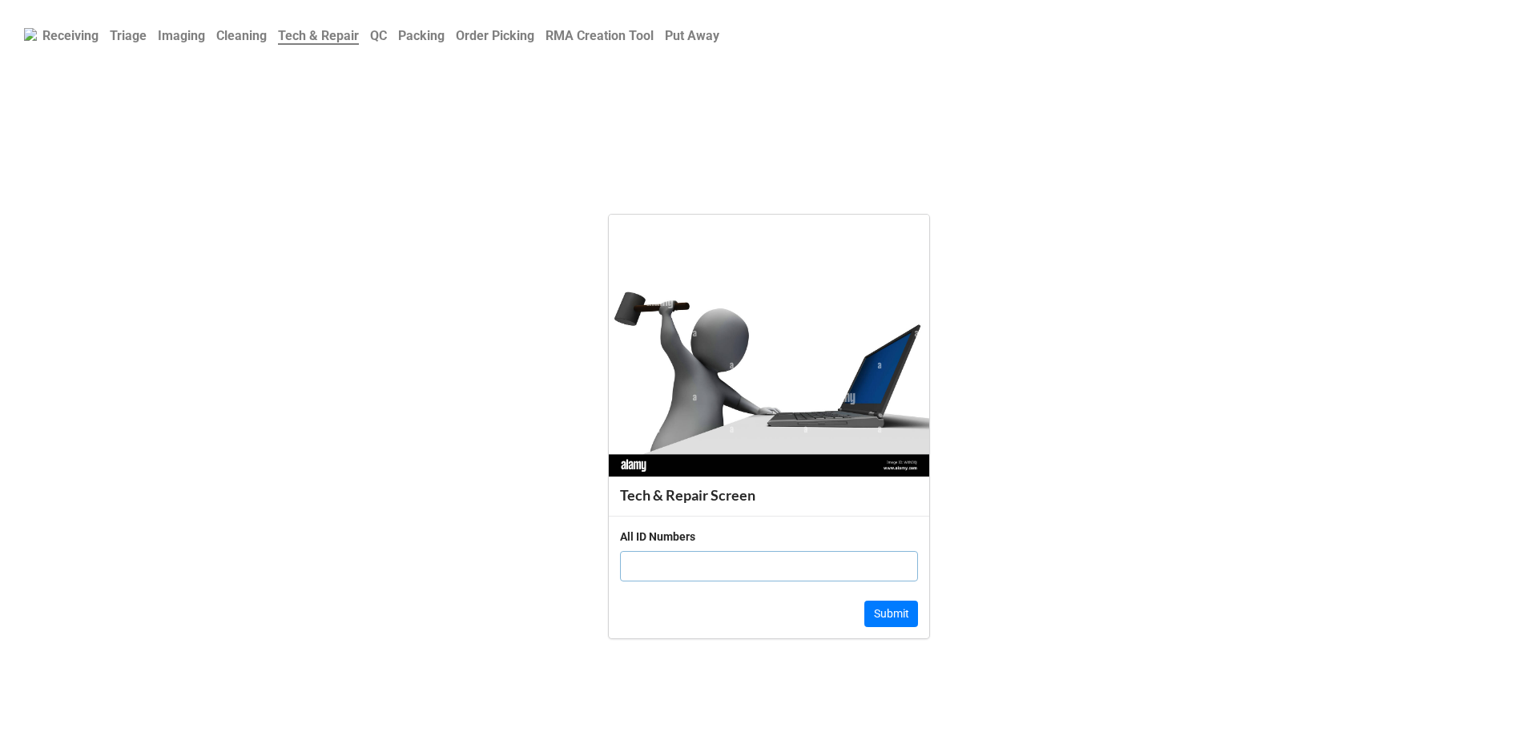
click at [698, 580] on input "text" at bounding box center [769, 566] width 298 height 30
click button "Submit" at bounding box center [891, 614] width 54 height 27
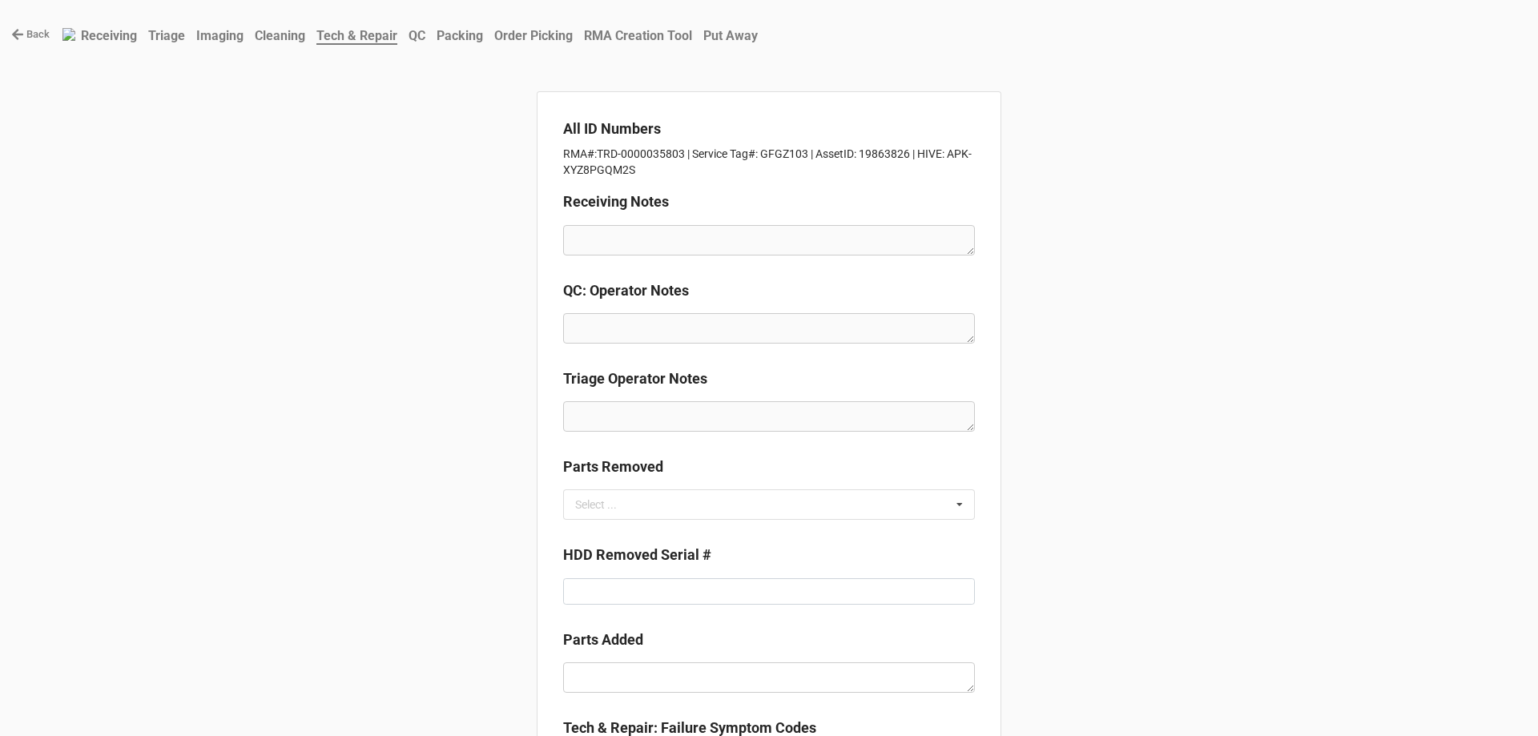
click at [481, 33] on b "Packing" at bounding box center [459, 35] width 46 height 15
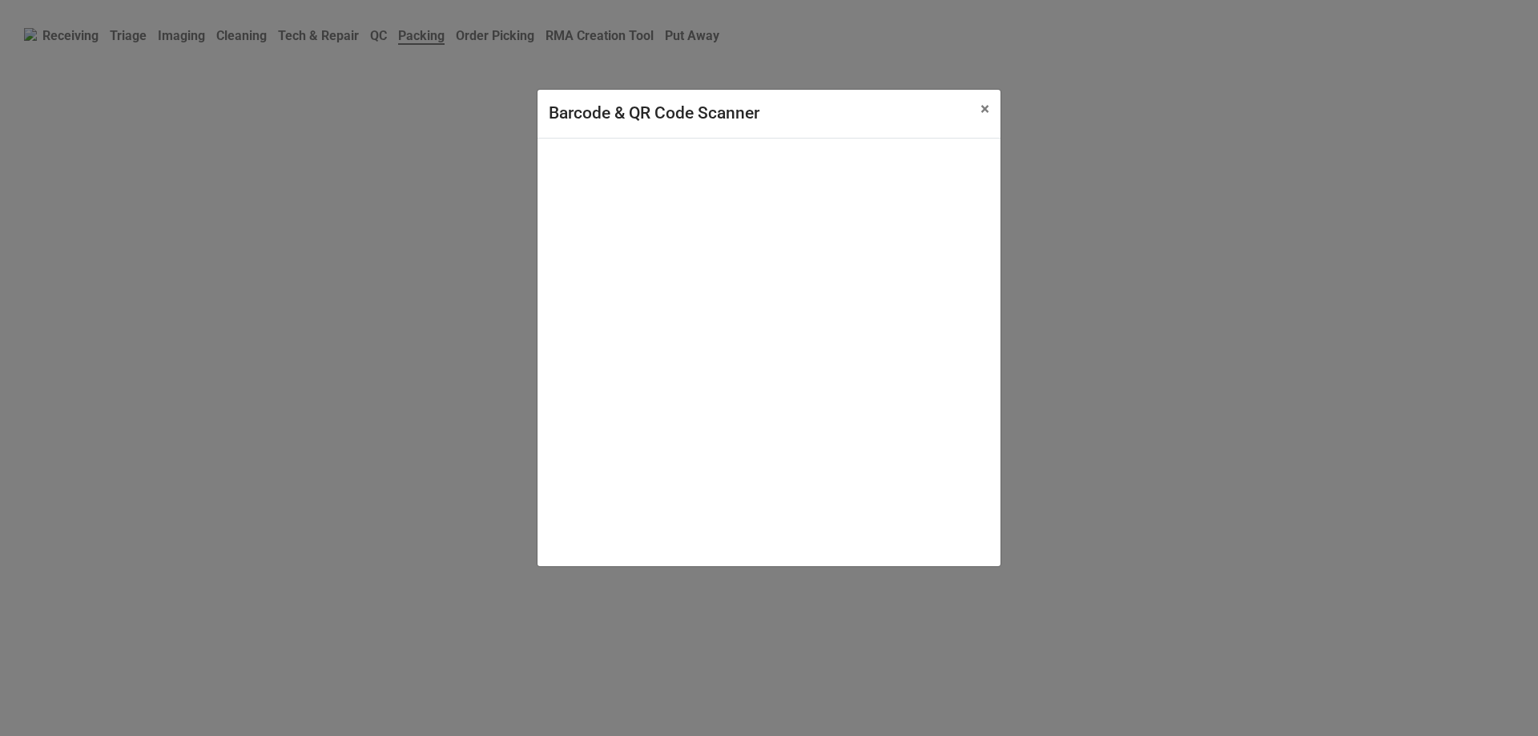
click at [991, 109] on button "× Close" at bounding box center [984, 109] width 31 height 39
click at [983, 107] on div "Receiving Triage Imaging Cleaning Tech & Repair QC Packing Order Picking RMA Cr…" at bounding box center [769, 368] width 1538 height 736
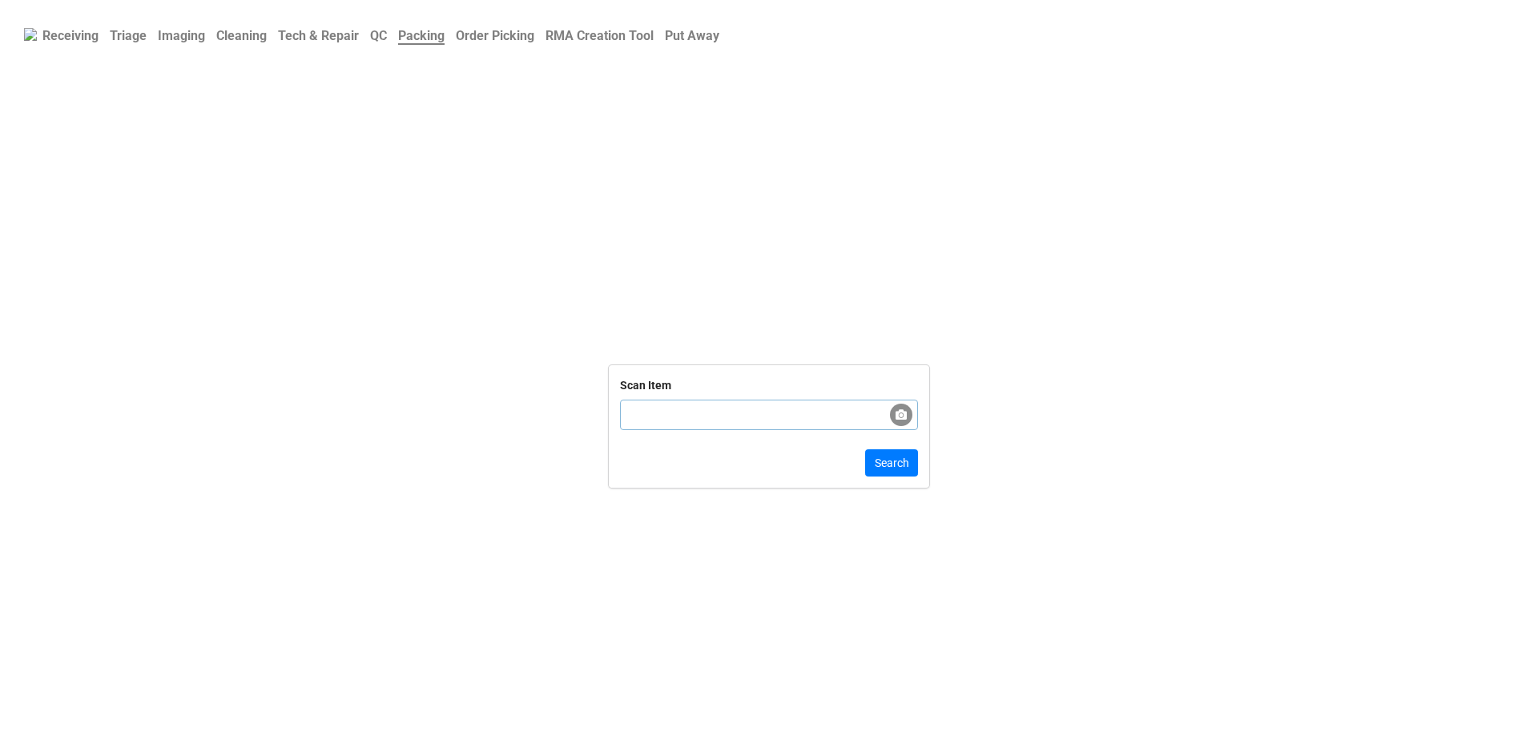
click at [721, 436] on div "Scan Item" at bounding box center [769, 409] width 298 height 66
click at [718, 420] on input "text" at bounding box center [769, 415] width 298 height 30
click button "Search" at bounding box center [891, 462] width 53 height 27
click at [744, 404] on input "text" at bounding box center [769, 407] width 298 height 30
click button "Search" at bounding box center [891, 470] width 53 height 27
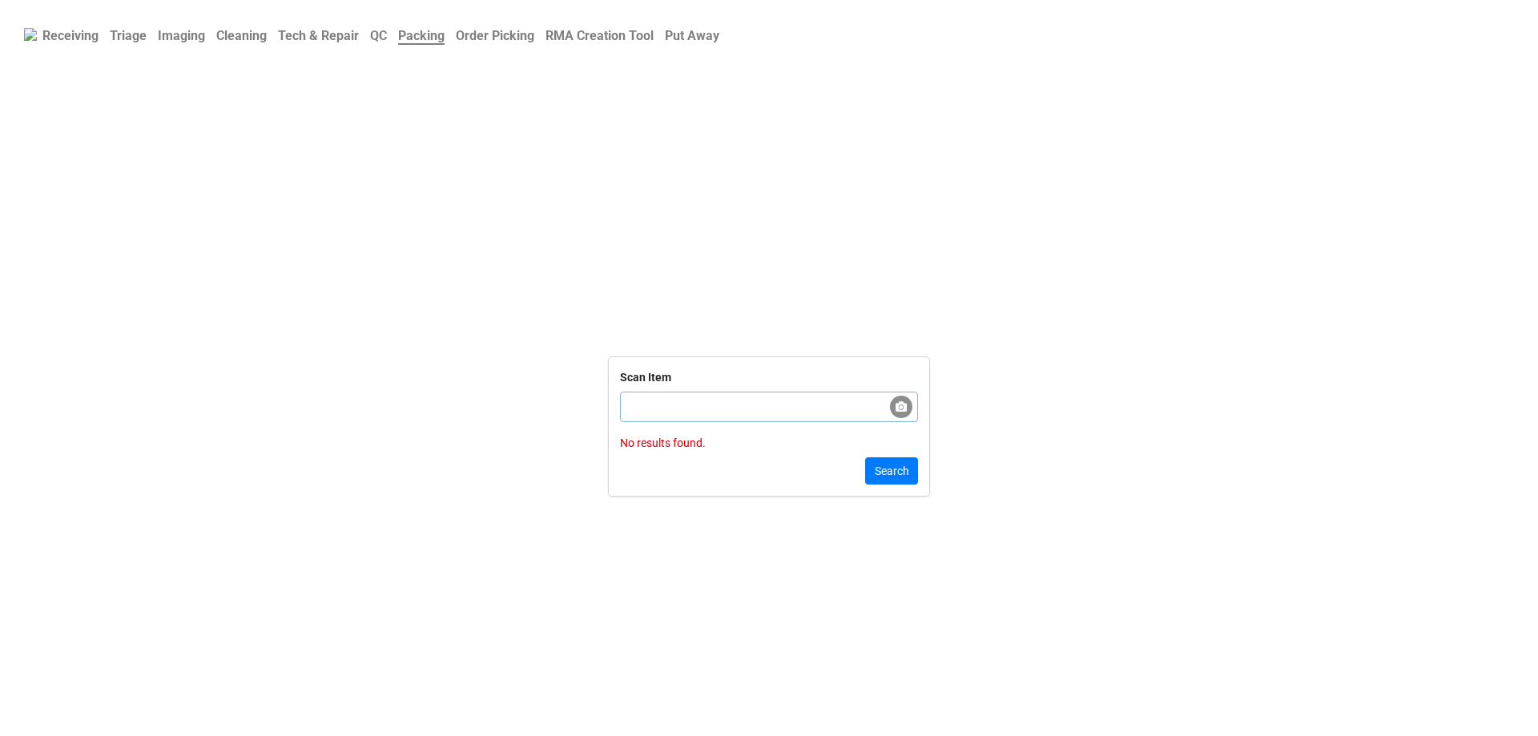
click at [199, 41] on b "Imaging" at bounding box center [181, 35] width 47 height 15
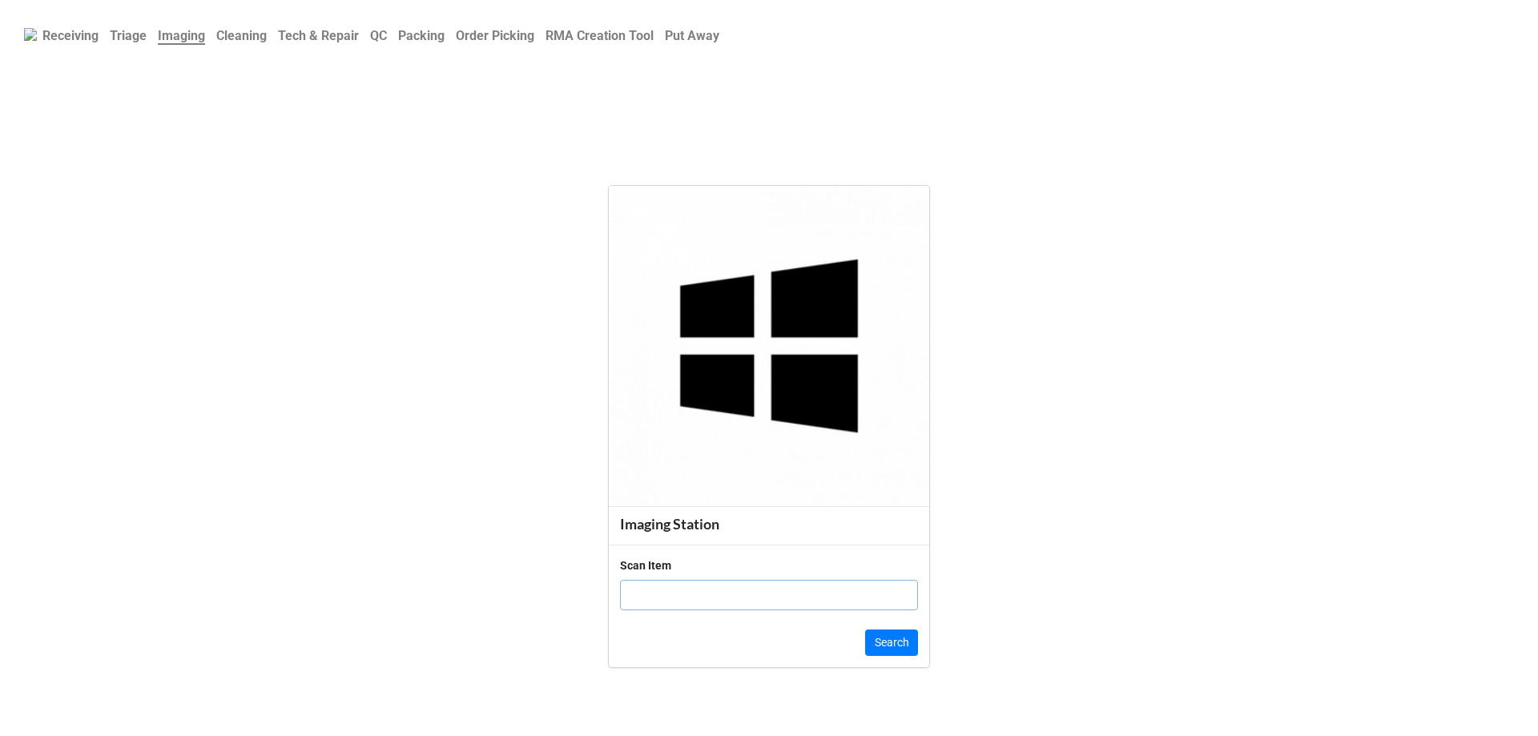
click at [683, 589] on input "text" at bounding box center [769, 595] width 298 height 30
click button "Search" at bounding box center [891, 642] width 53 height 27
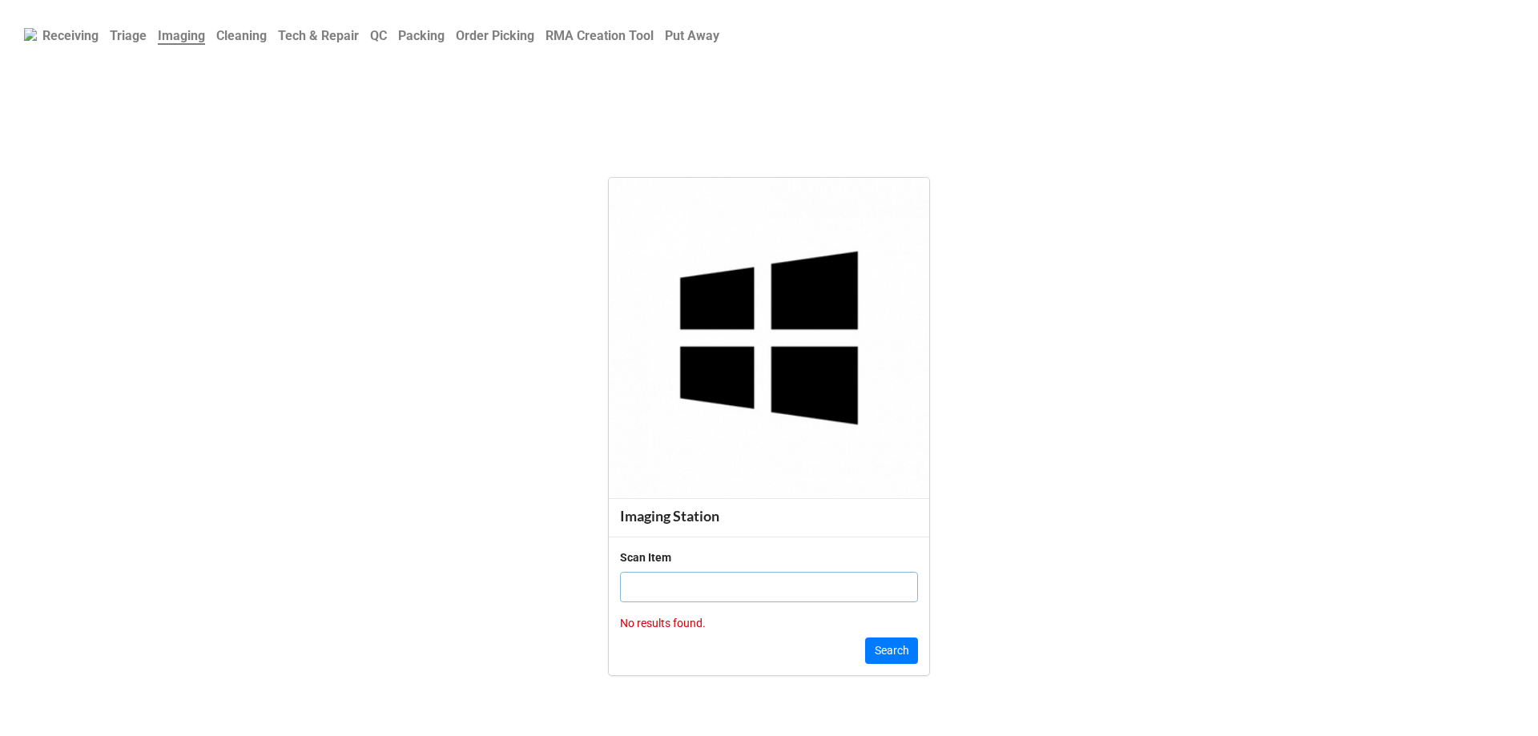
click at [255, 38] on b "Cleaning" at bounding box center [241, 35] width 50 height 15
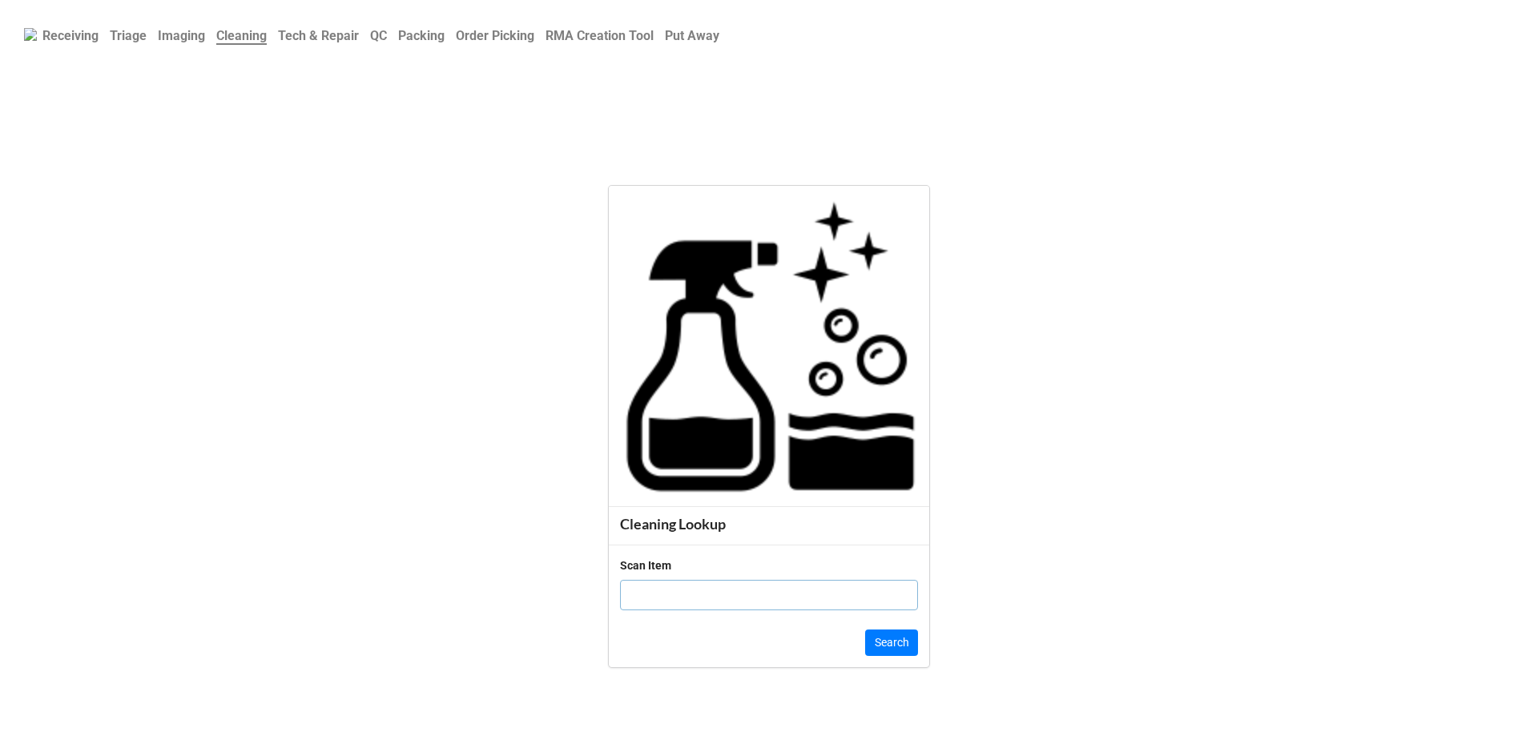
click at [648, 592] on input "text" at bounding box center [769, 595] width 298 height 30
click button "Search" at bounding box center [891, 642] width 53 height 27
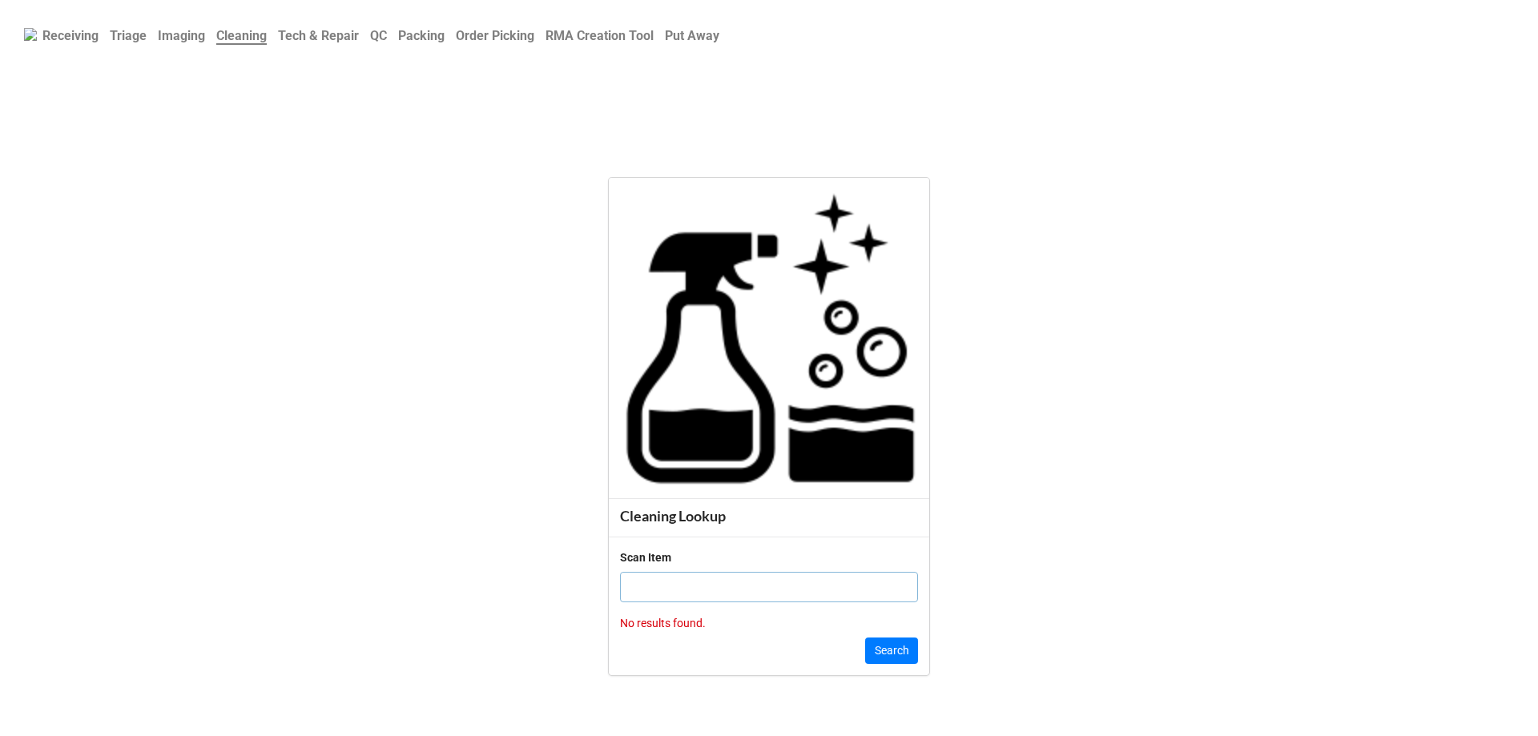
click at [324, 28] on b "Tech & Repair" at bounding box center [318, 35] width 81 height 15
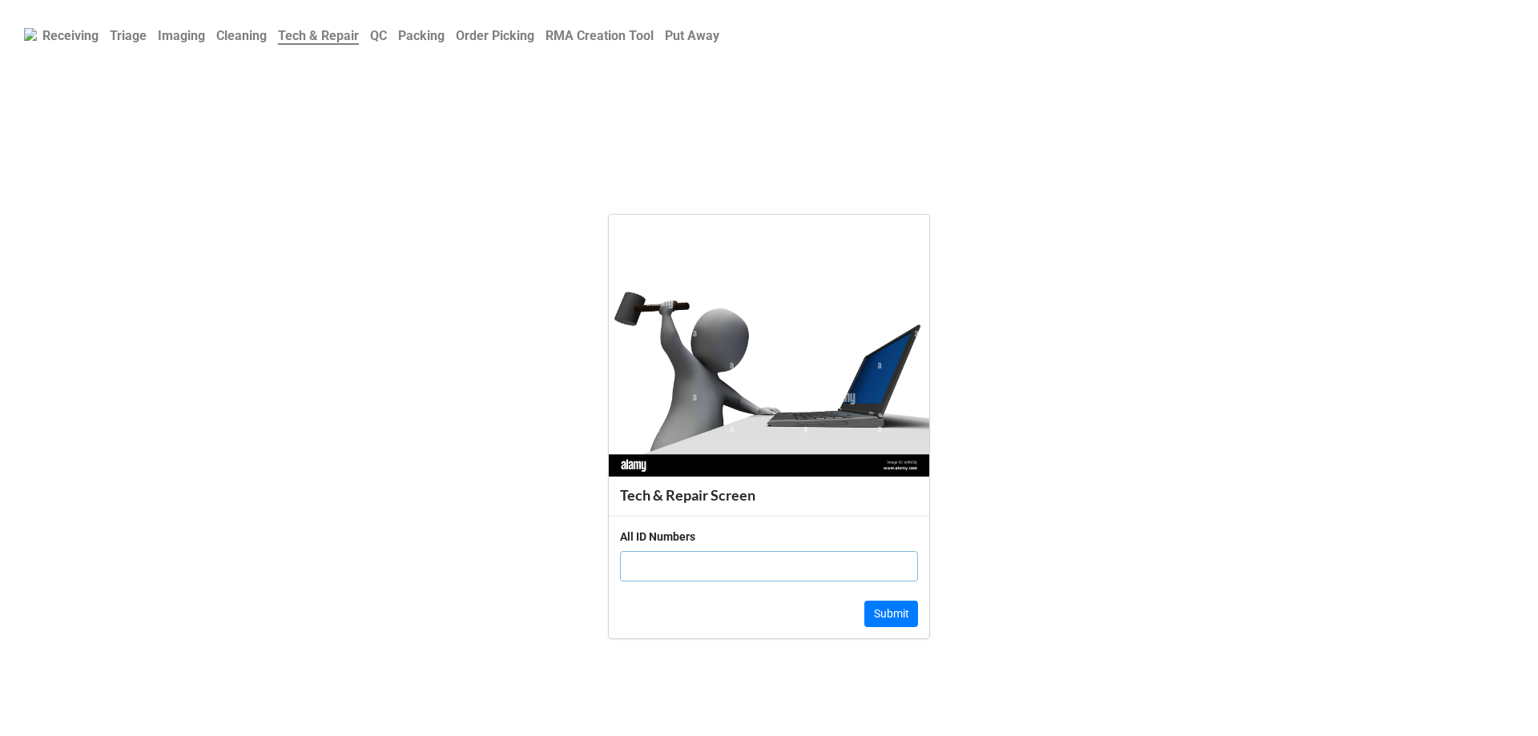
click at [129, 30] on b "Triage" at bounding box center [128, 35] width 37 height 15
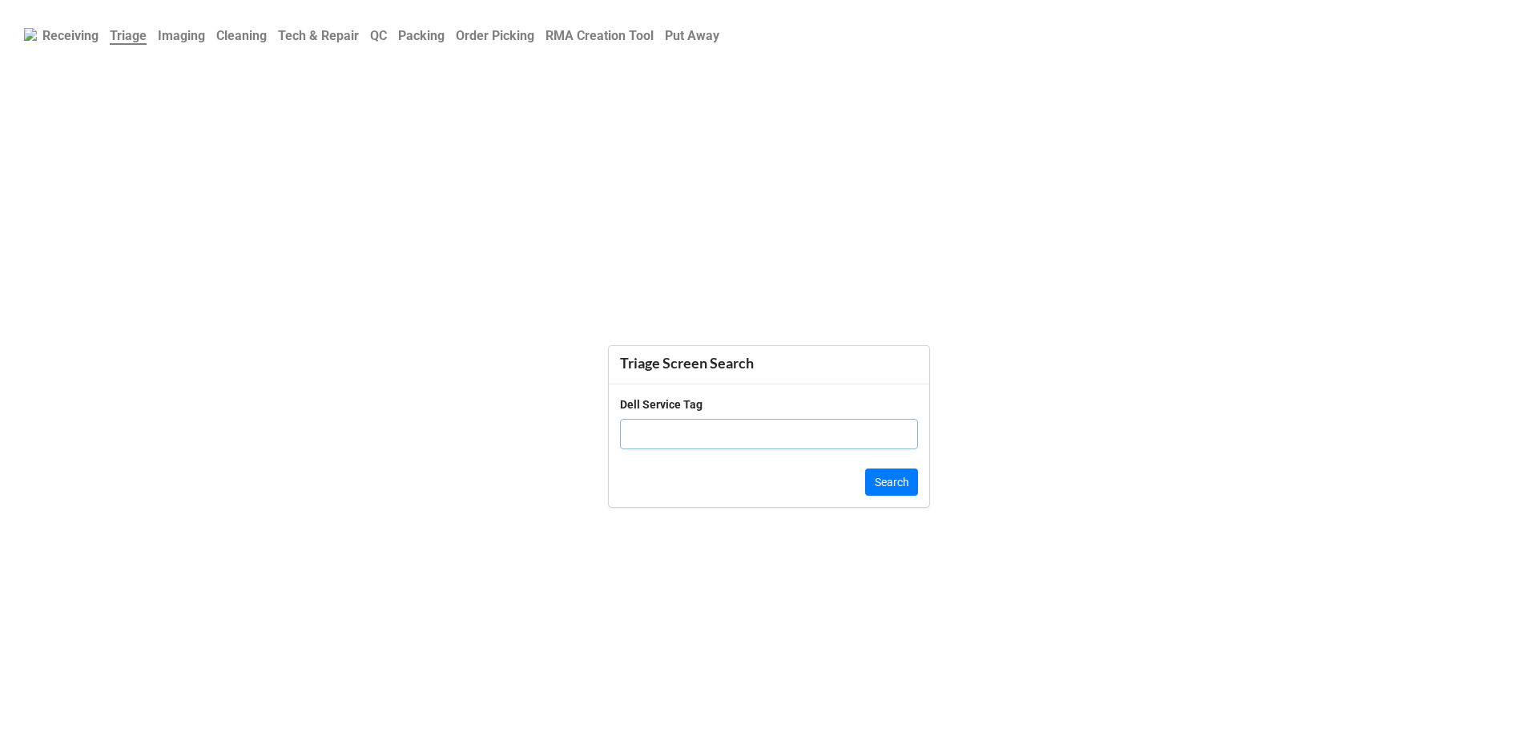
click at [669, 430] on input "text" at bounding box center [769, 434] width 298 height 30
click button "Search" at bounding box center [891, 481] width 53 height 27
click at [531, 45] on link "Order Picking" at bounding box center [495, 35] width 90 height 31
click at [689, 424] on input "text" at bounding box center [769, 415] width 298 height 30
click button "Search" at bounding box center [891, 462] width 53 height 27
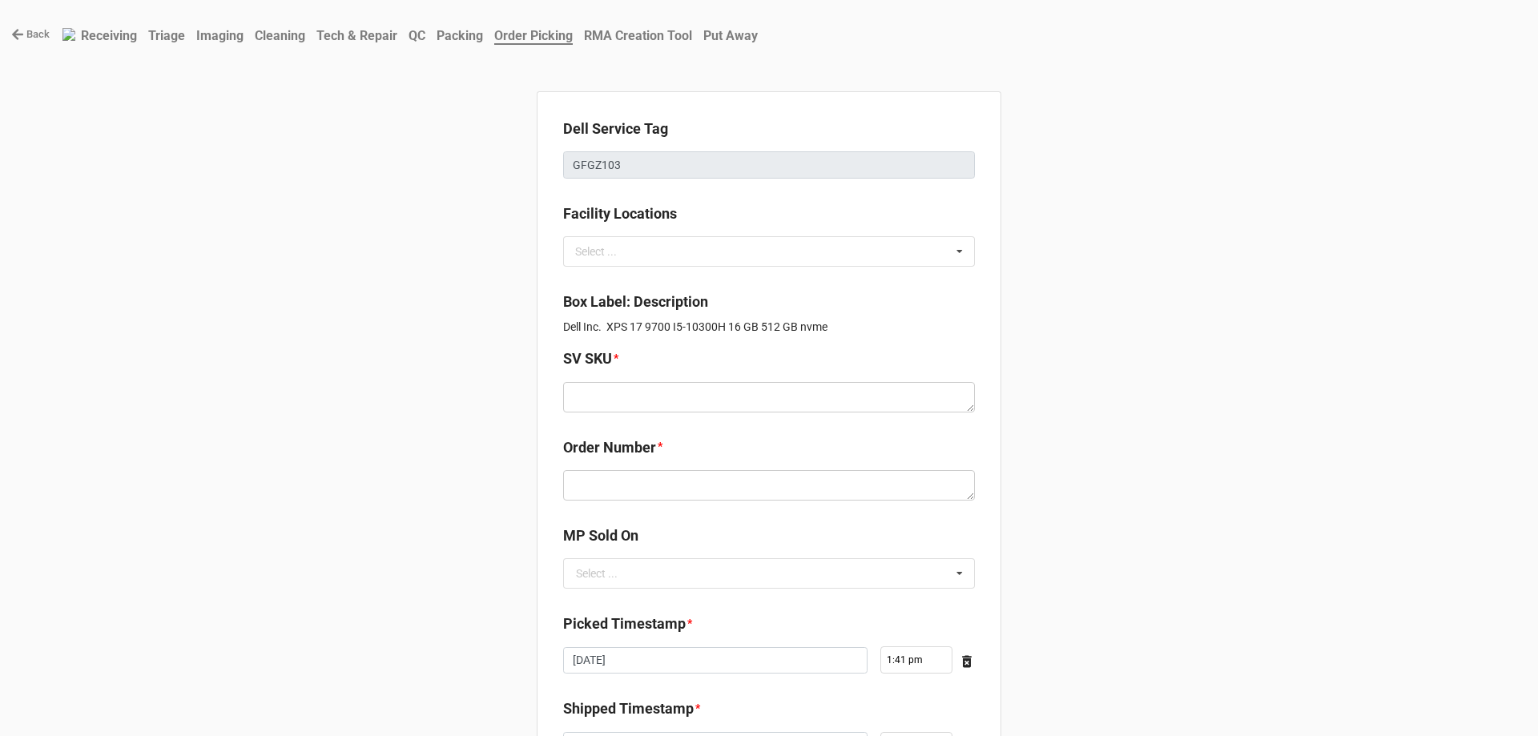
click at [33, 39] on link "Back" at bounding box center [30, 34] width 38 height 16
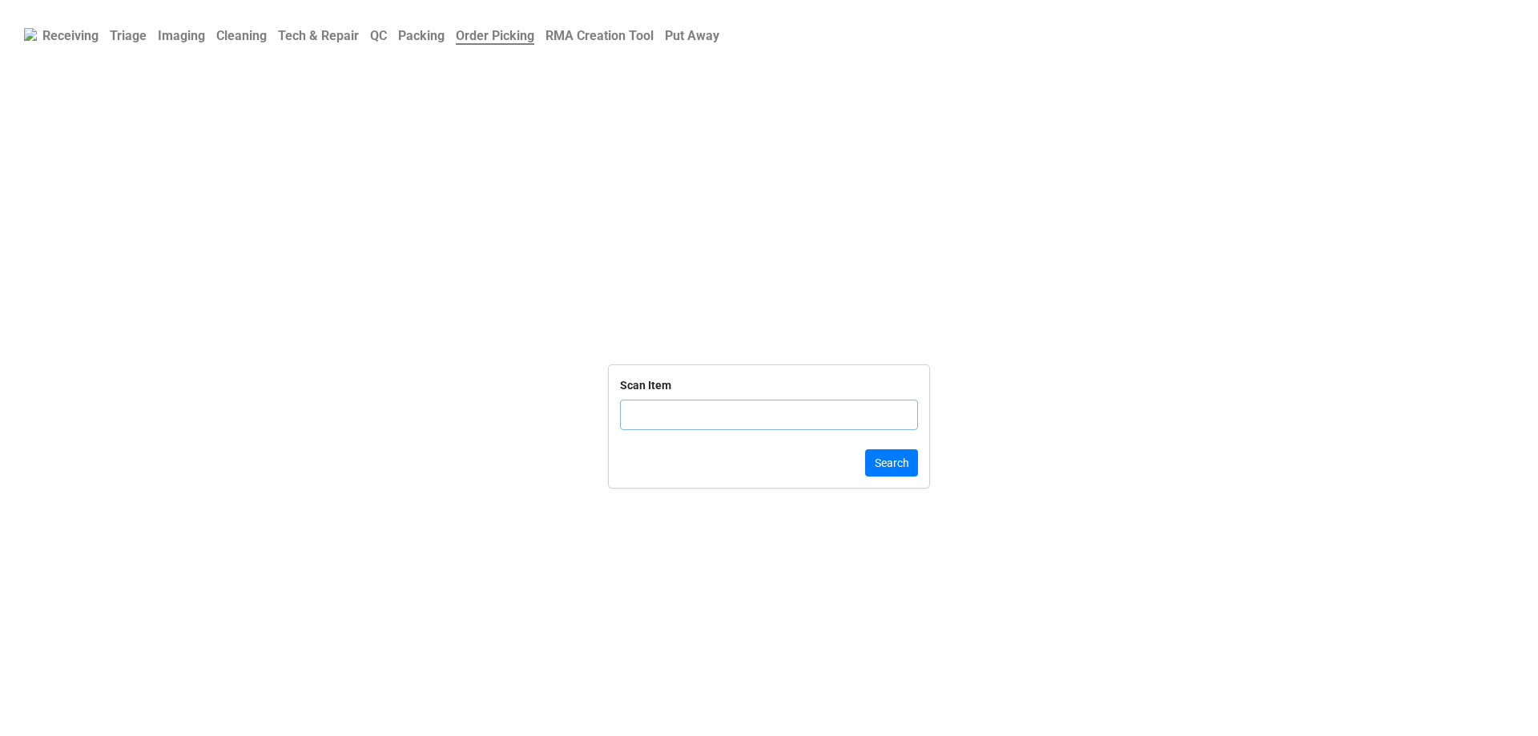
click at [119, 34] on b "Triage" at bounding box center [128, 35] width 37 height 15
click at [713, 434] on input "text" at bounding box center [769, 434] width 298 height 30
click button "Search" at bounding box center [891, 481] width 53 height 27
click at [720, 452] on div "Dell Service Tag" at bounding box center [769, 429] width 298 height 66
click at [716, 432] on input "text" at bounding box center [769, 434] width 298 height 30
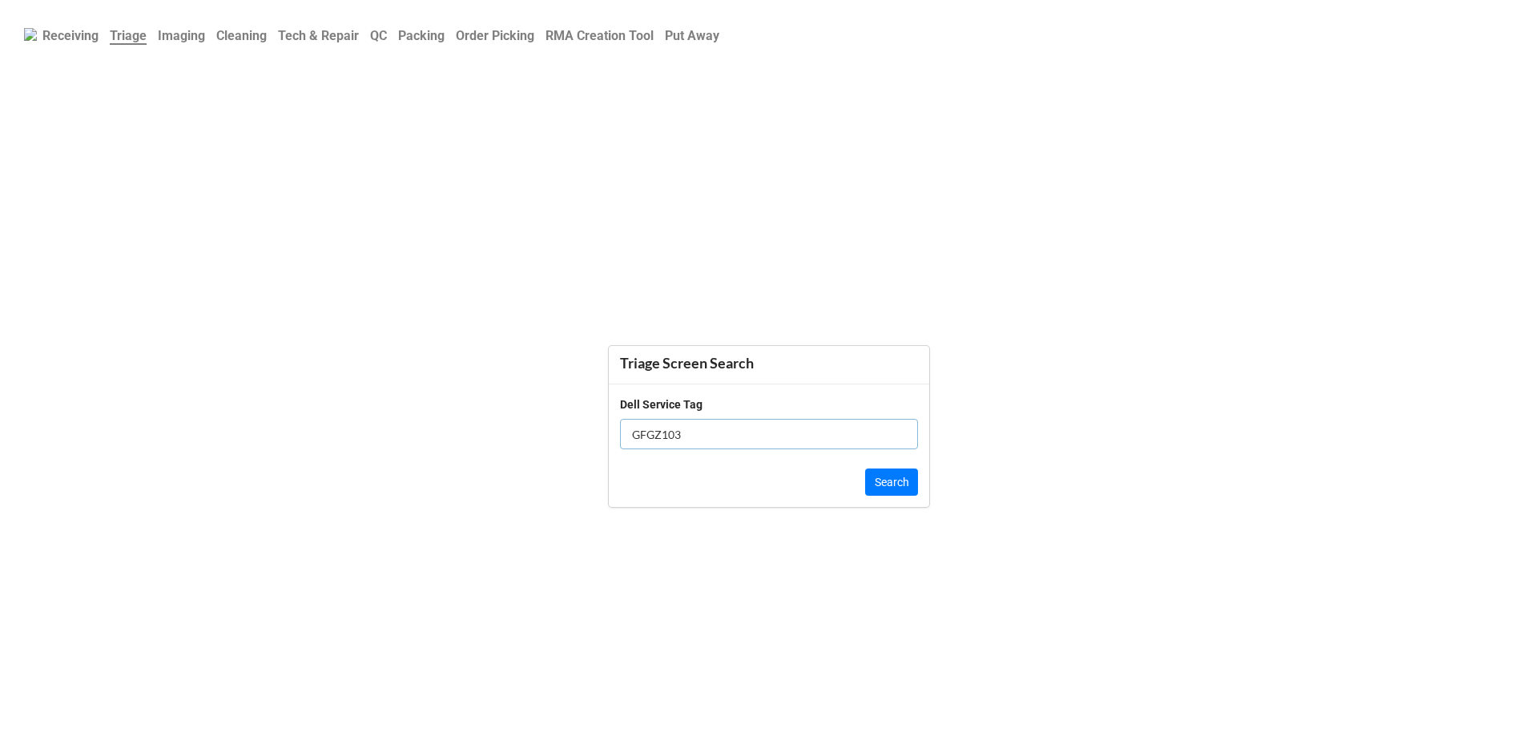
click button "Search" at bounding box center [891, 481] width 53 height 27
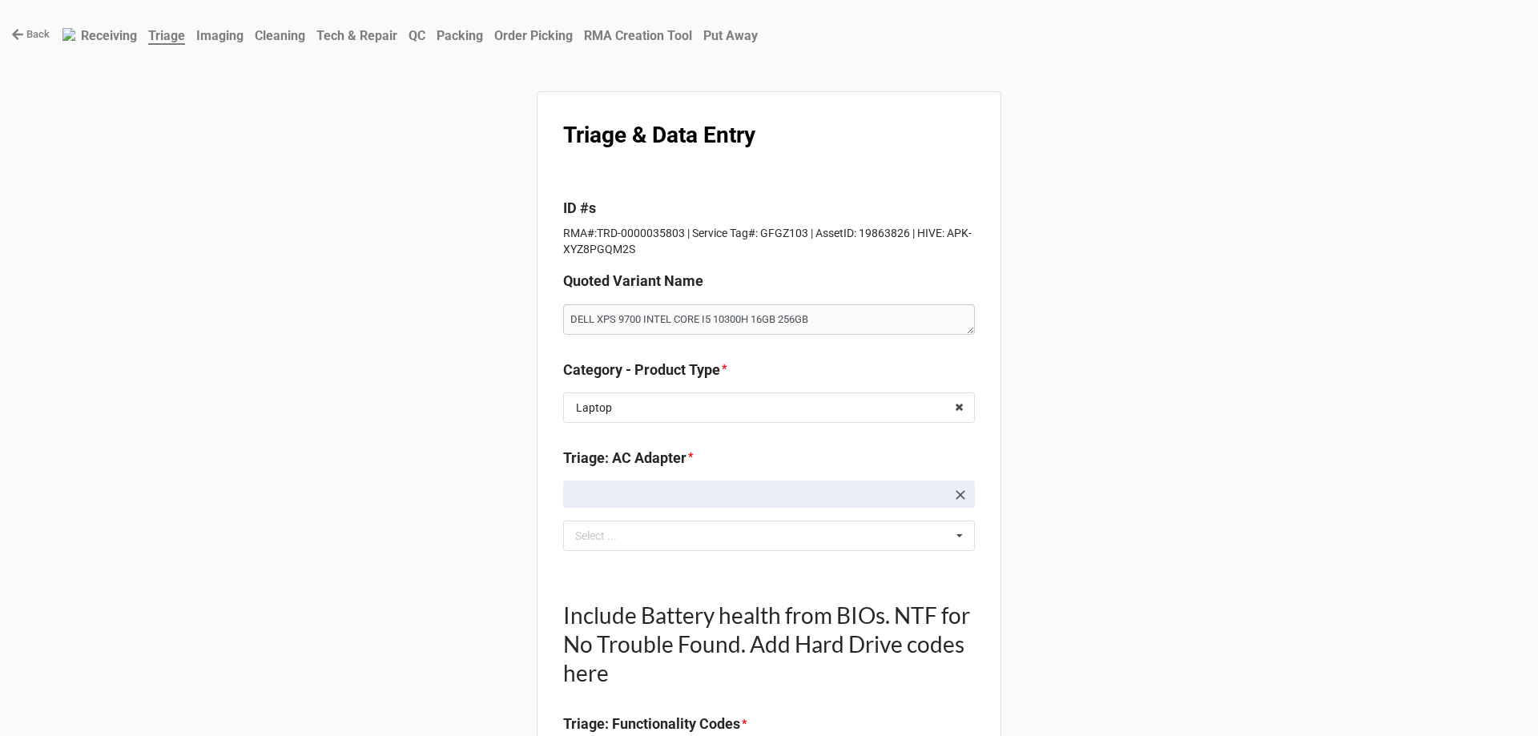
type textarea "x"
click at [26, 25] on nav "Back Receiving Triage Imaging Cleaning Tech & Repair QC Packing Order Picking R…" at bounding box center [769, 34] width 1538 height 69
click at [29, 28] on link "Back" at bounding box center [30, 34] width 38 height 16
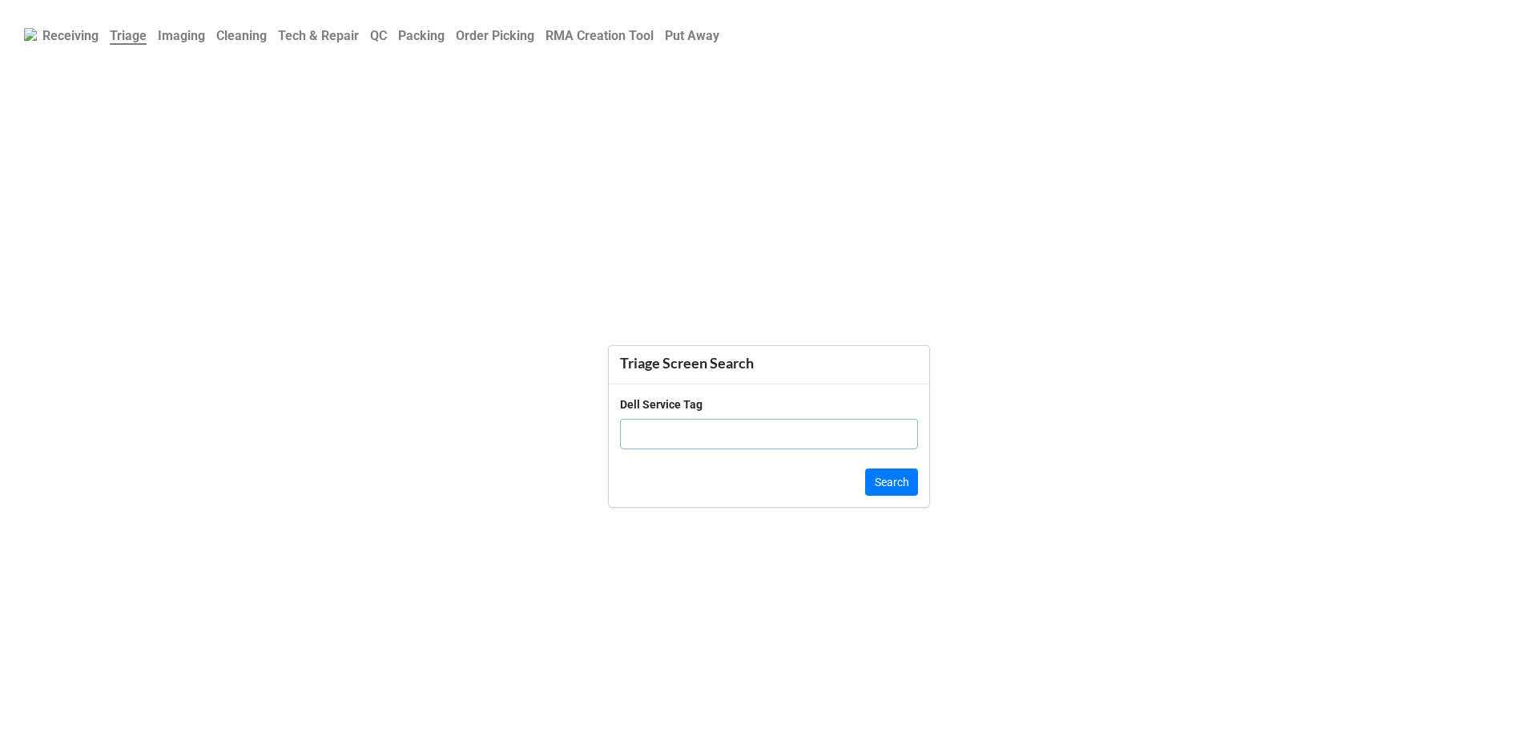
click at [392, 29] on link "QC" at bounding box center [378, 35] width 28 height 31
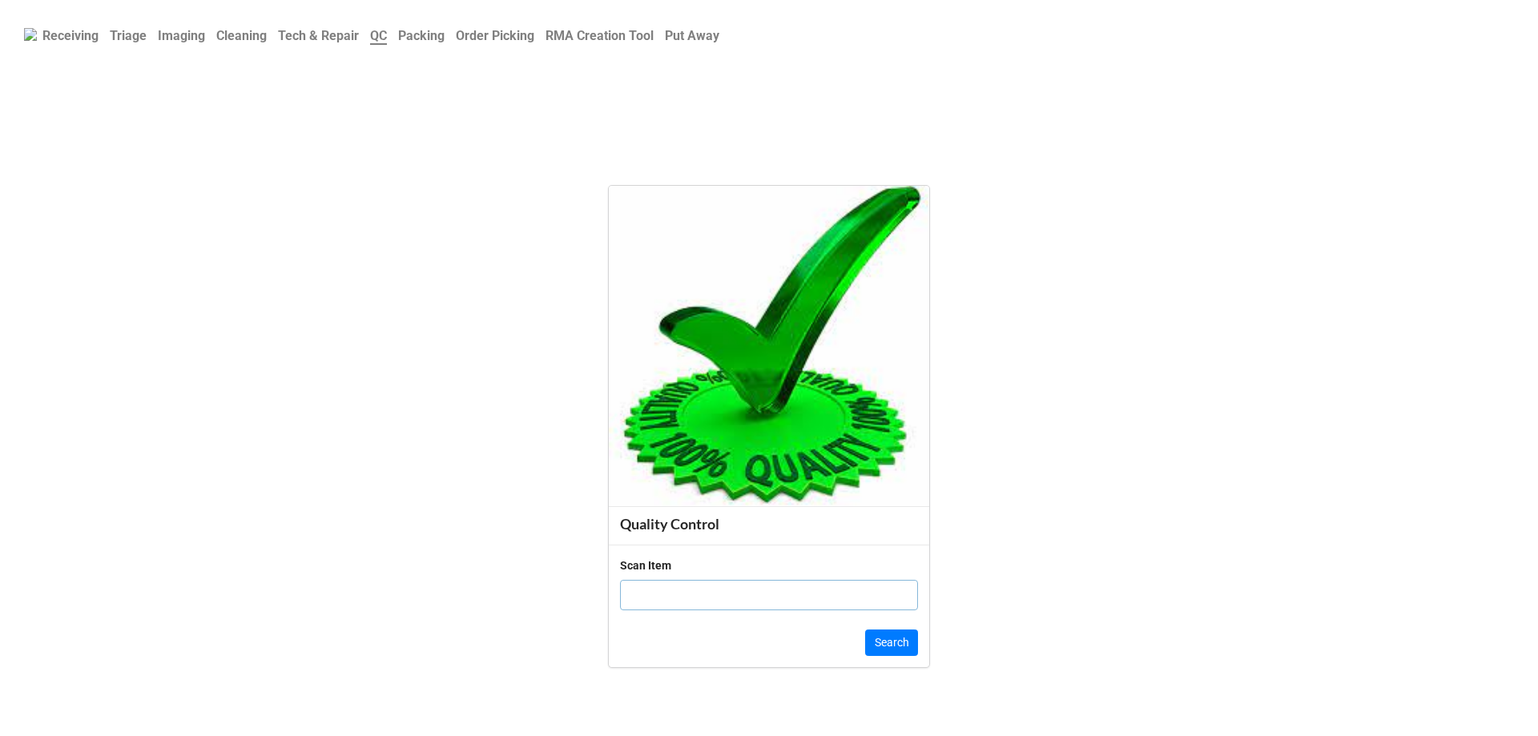
click at [694, 611] on div "Scan Item" at bounding box center [769, 590] width 298 height 66
click at [693, 605] on input "text" at bounding box center [769, 595] width 298 height 30
click button "Search" at bounding box center [891, 642] width 53 height 27
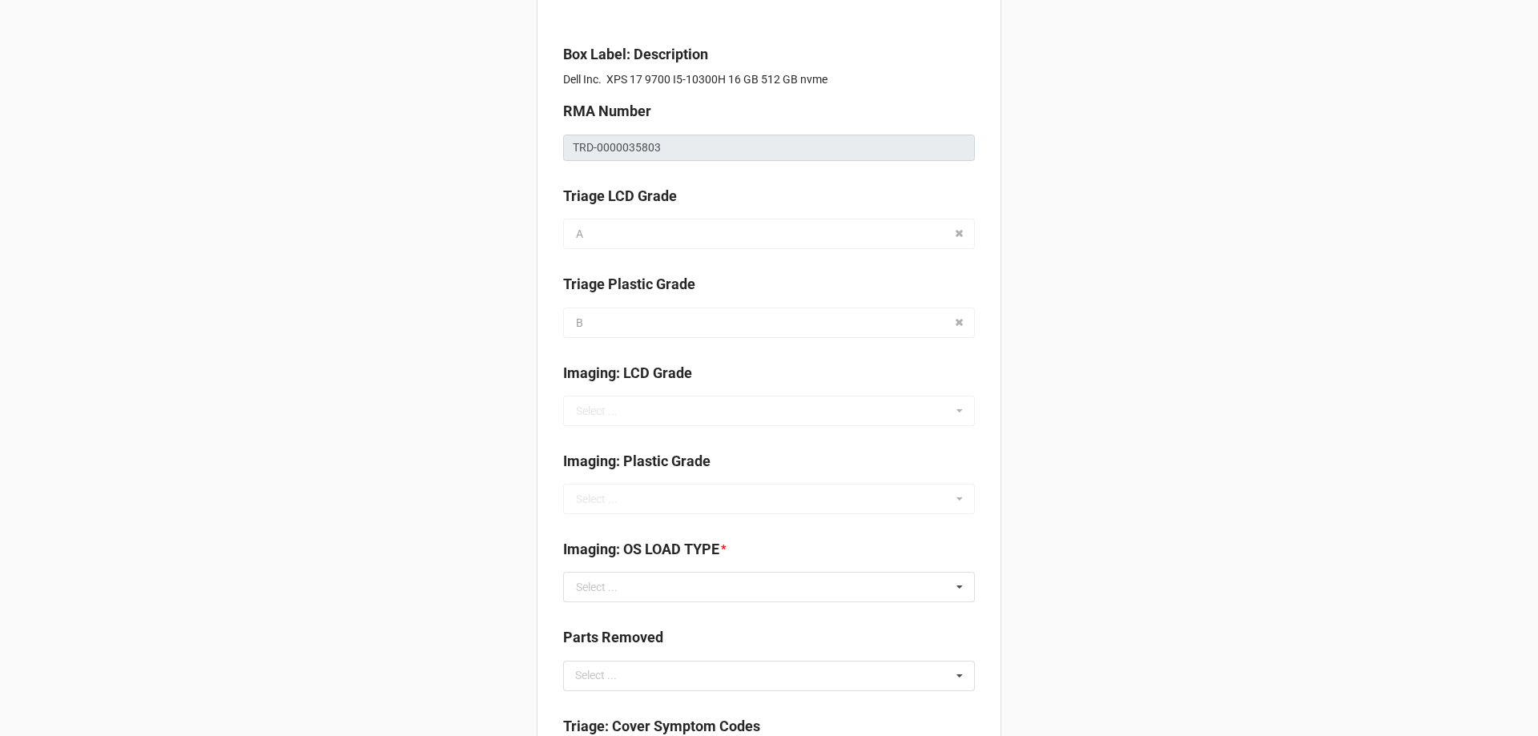
scroll to position [400, 0]
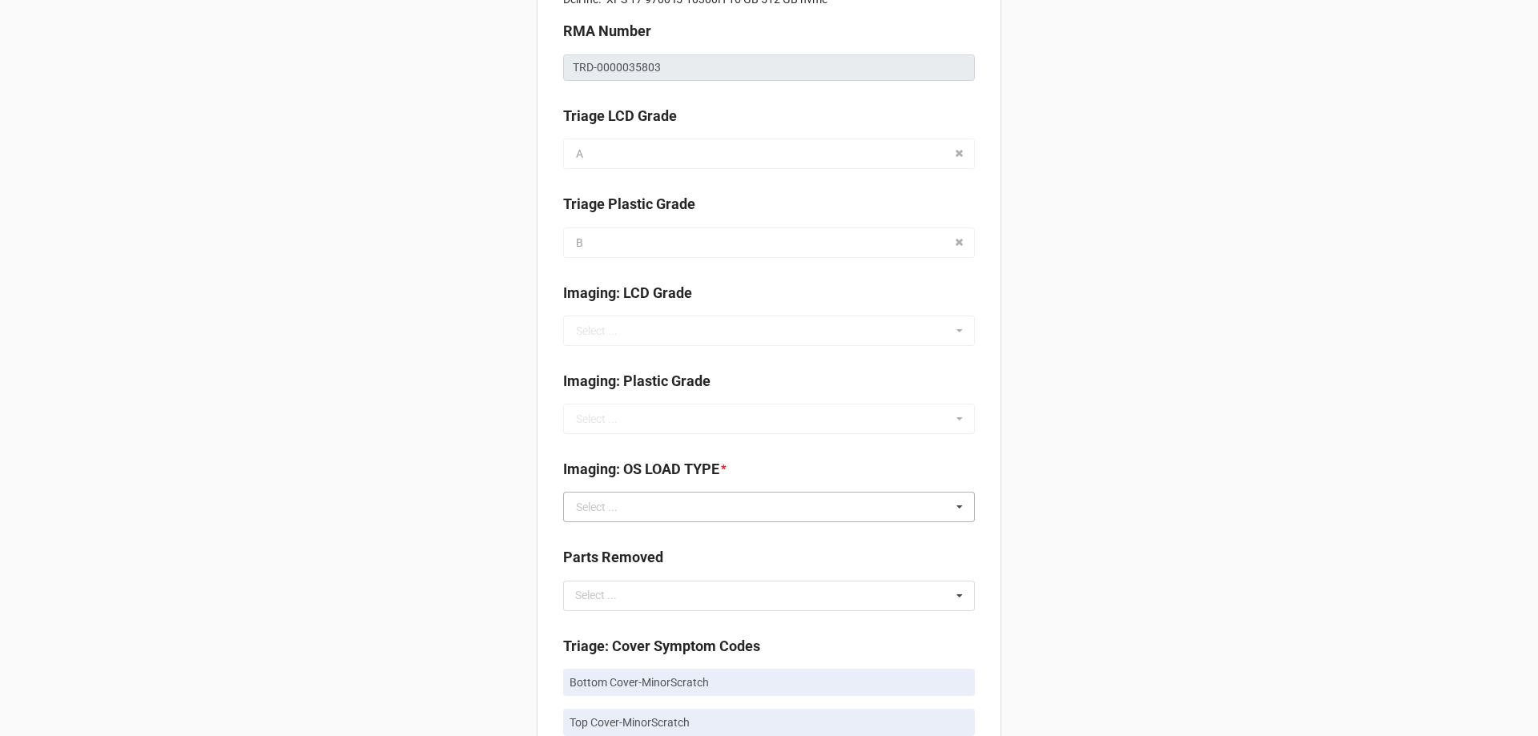
click at [579, 504] on div "Select ..." at bounding box center [597, 506] width 42 height 11
type input "no"
click at [605, 484] on span "No OS" at bounding box center [592, 478] width 31 height 13
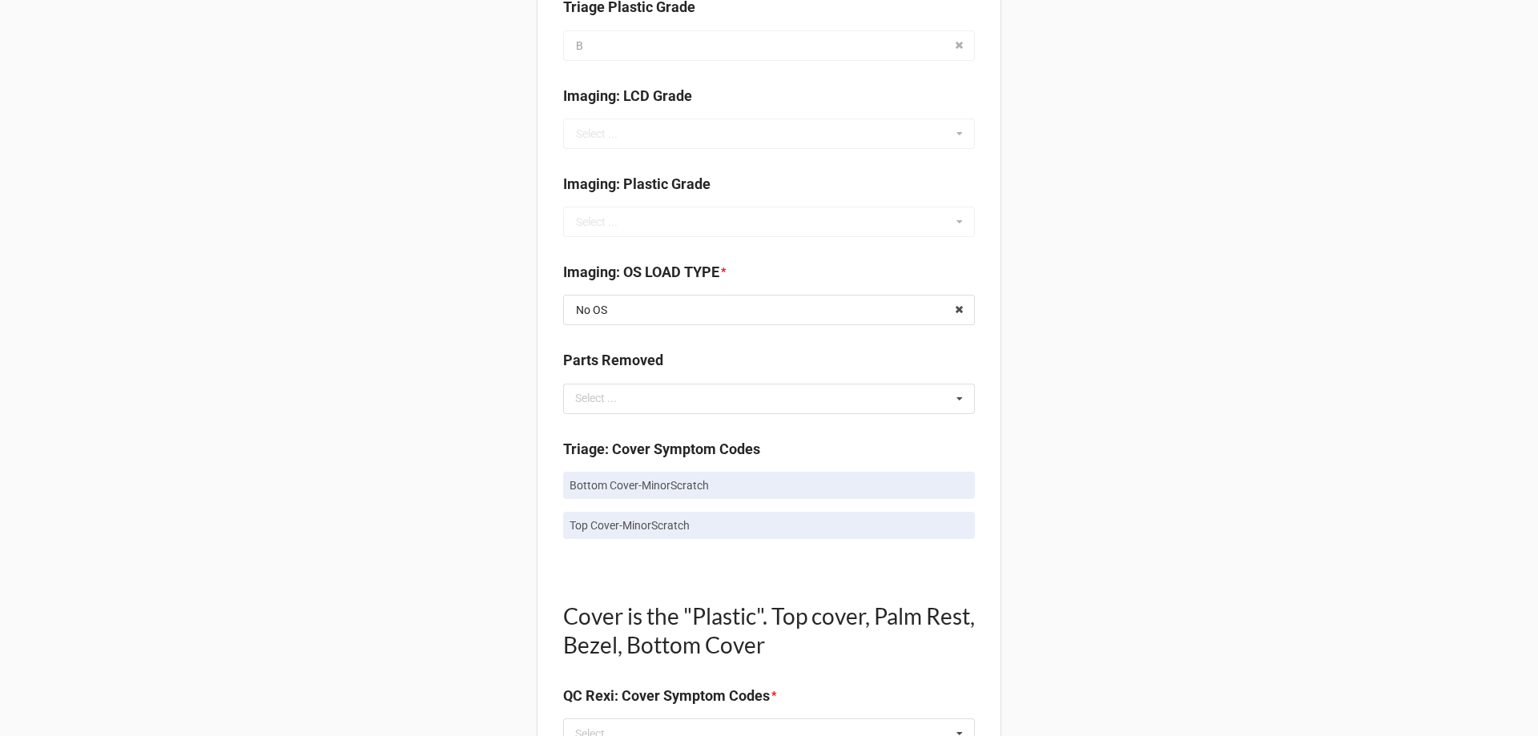
scroll to position [641, 0]
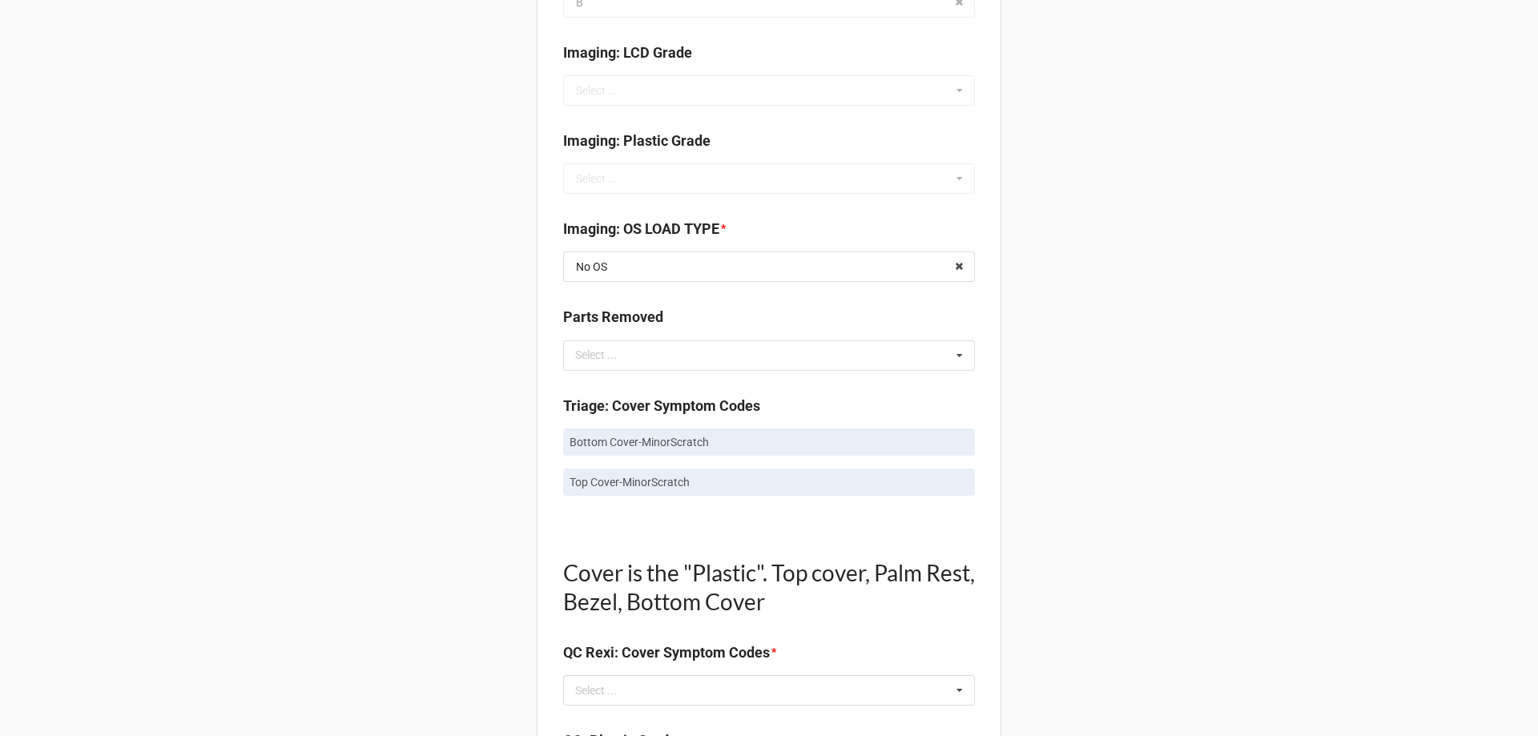
click at [633, 438] on p "Bottom Cover-MinorScratch" at bounding box center [768, 442] width 399 height 16
copy p "Bottom Cover-MinorScratch"
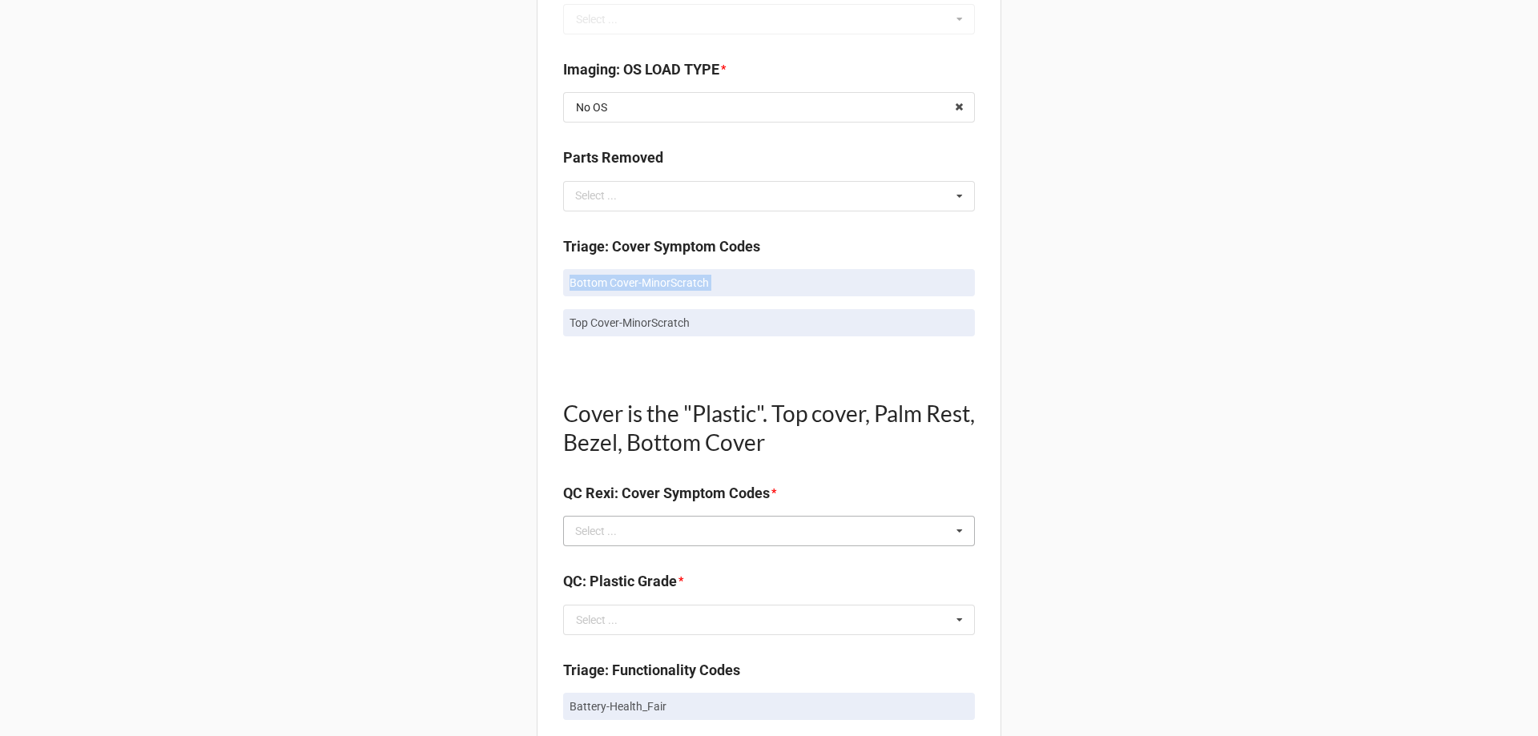
scroll to position [801, 0]
click at [617, 537] on div "Select ..." at bounding box center [605, 530] width 69 height 18
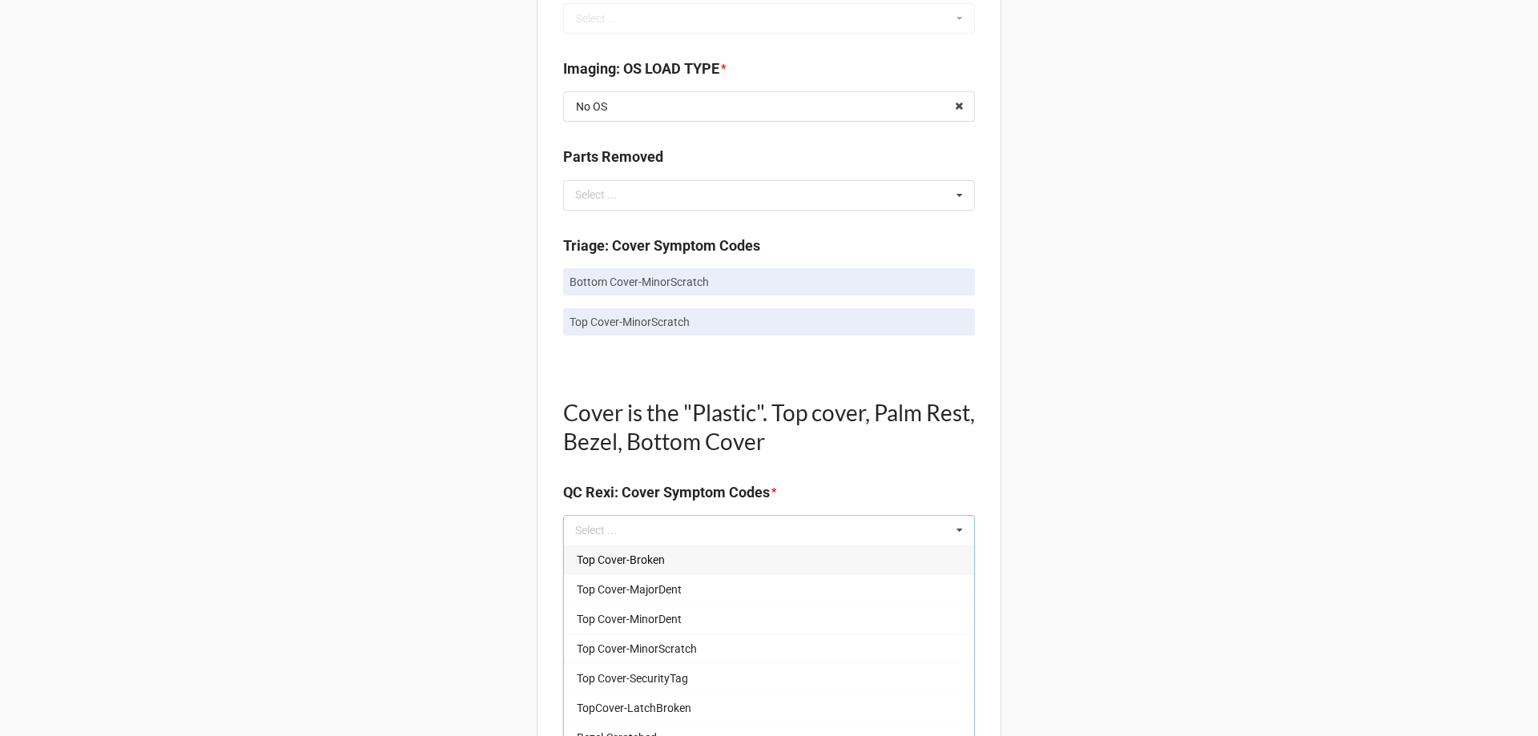
click at [507, 448] on div "Back Receiving Triage Imaging Cleaning Tech & Repair QC Packing Order Picking R…" at bounding box center [769, 579] width 1538 height 2760
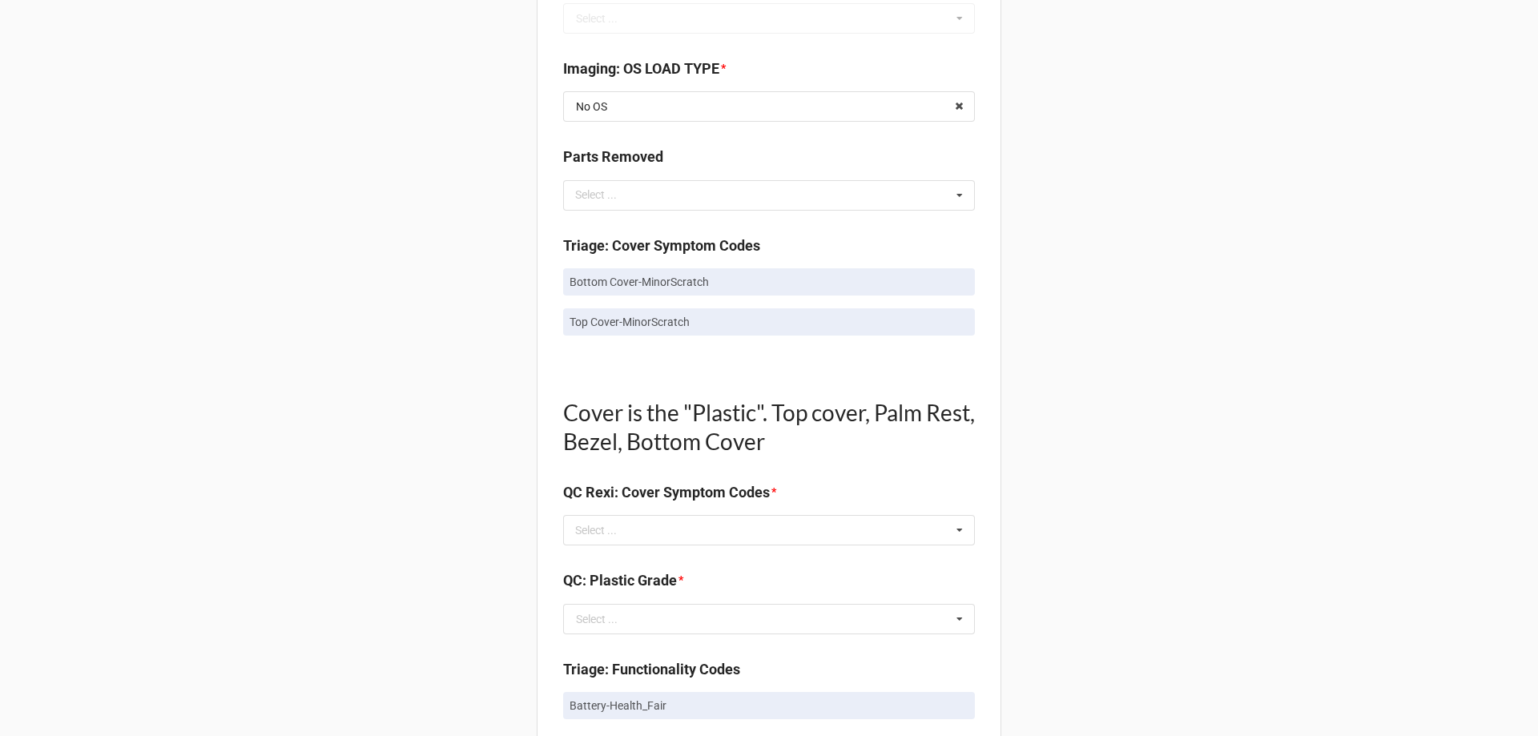
click at [601, 286] on p "Bottom Cover-MinorScratch" at bounding box center [768, 282] width 399 height 16
click at [602, 286] on p "Bottom Cover-MinorScratch" at bounding box center [768, 282] width 399 height 16
copy p "Bottom Cover-MinorScratch"
click at [615, 531] on div "Select ..." at bounding box center [605, 530] width 69 height 18
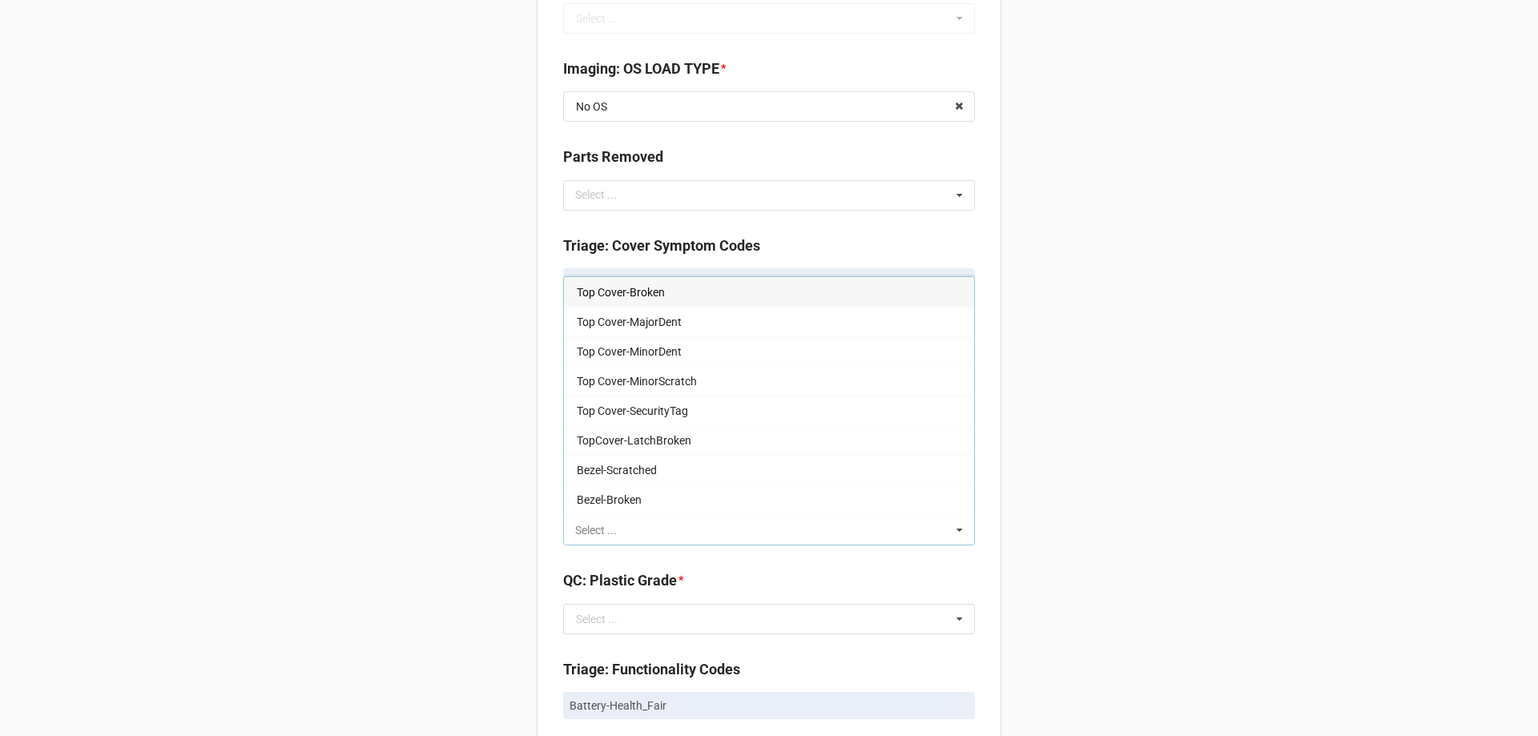
paste input "Bottom Cover-MinorScratch"
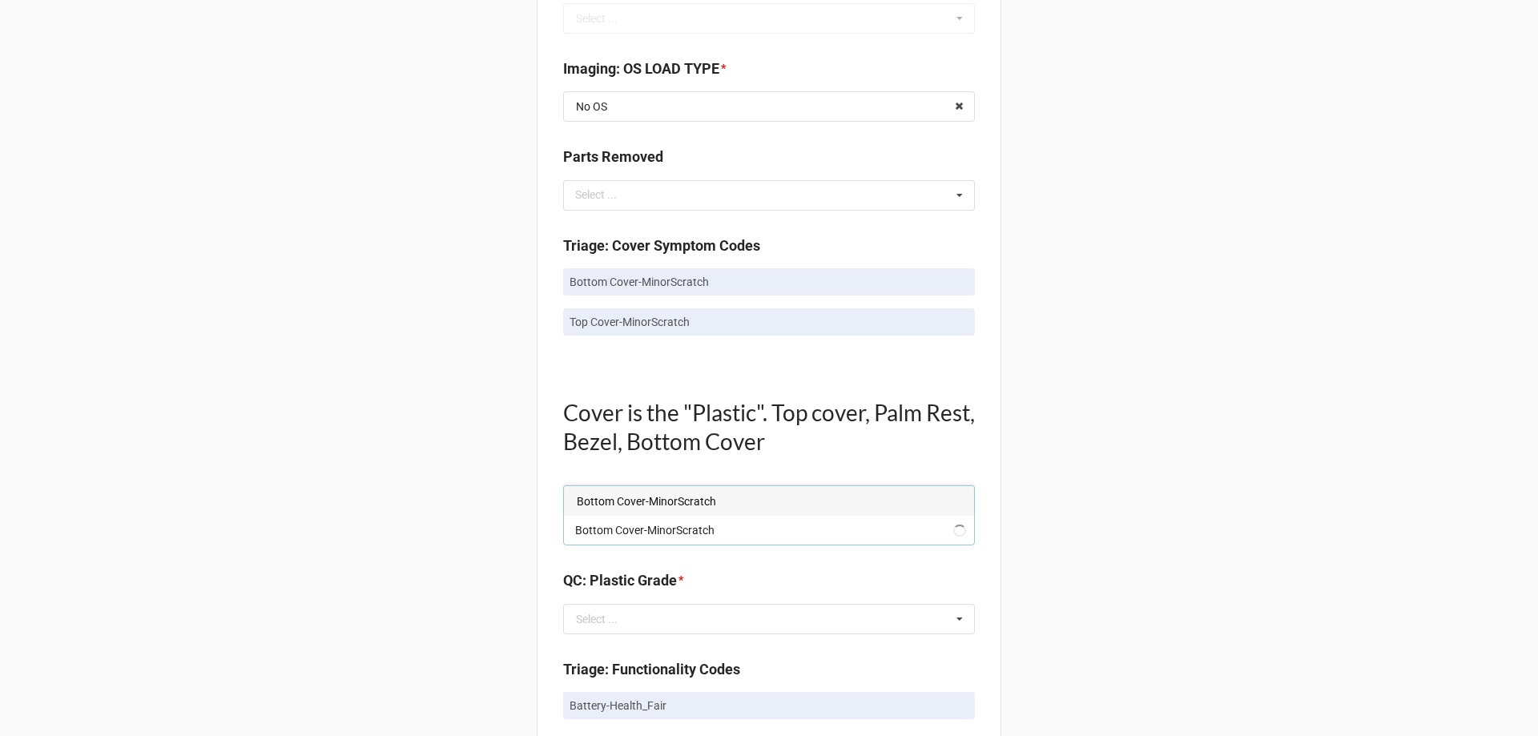
type input "Bottom Cover-MinorScratch"
click at [614, 502] on span "Bottom Cover-MinorScratch" at bounding box center [646, 501] width 139 height 13
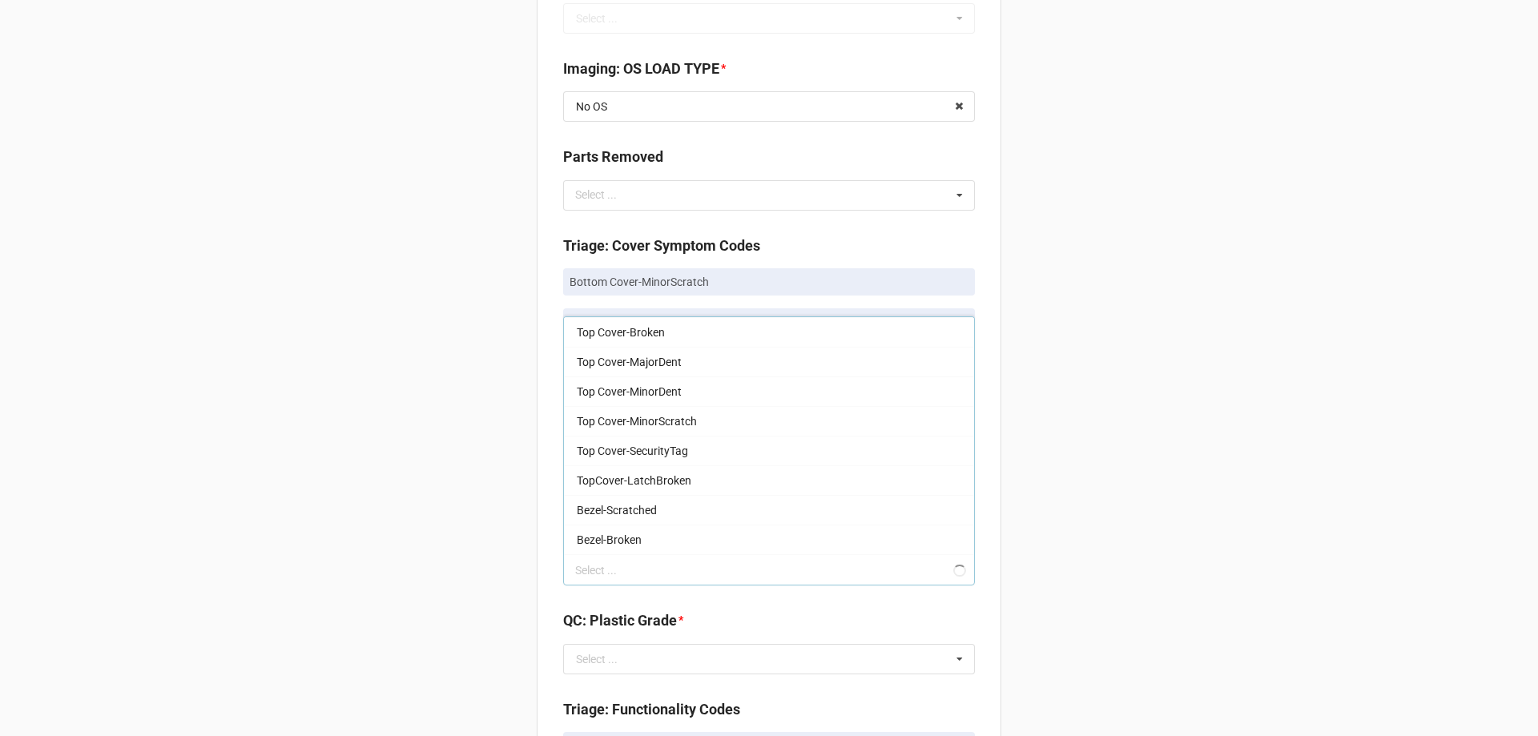
click at [391, 446] on div "Back Receiving Triage Imaging Cleaning Tech & Repair QC Packing Order Picking R…" at bounding box center [769, 599] width 1538 height 2801
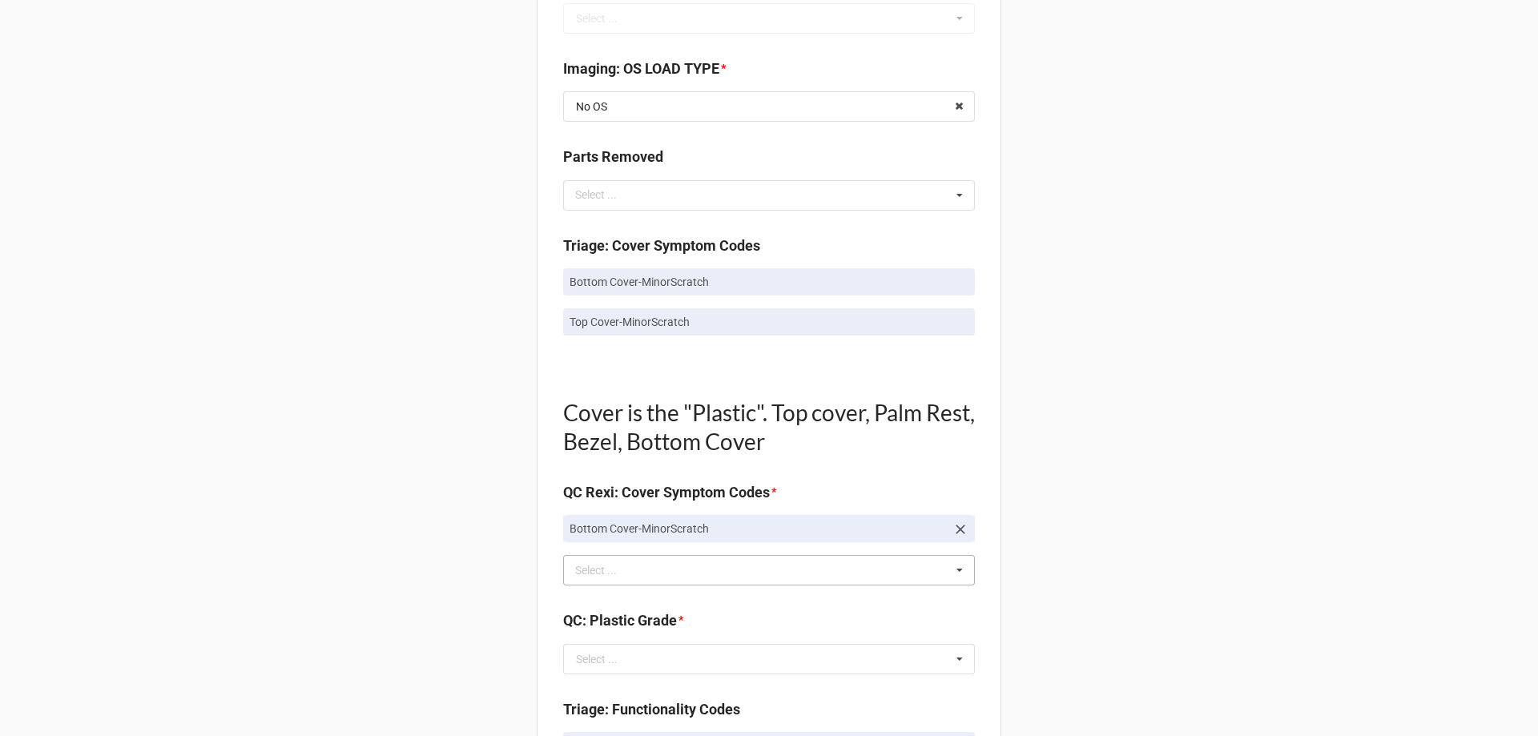
click at [610, 322] on p "Top Cover-MinorScratch" at bounding box center [768, 322] width 399 height 16
copy div "Top Cover-MinorScratch"
click at [602, 584] on div "Bottom Cover-MinorScratch Select ... Top Cover-Broken Top Cover-MajorDent Top C…" at bounding box center [769, 570] width 412 height 30
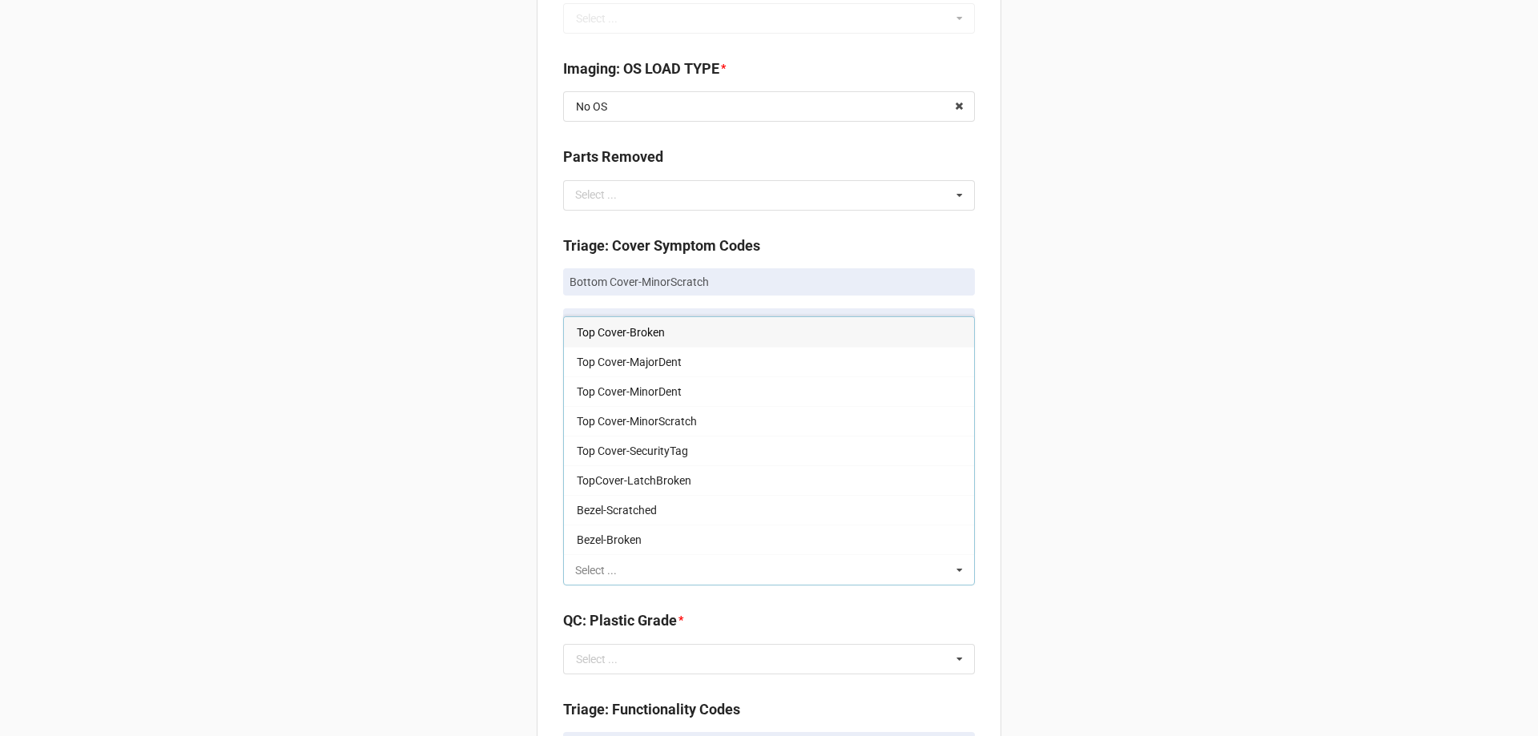
paste input "Top Cover-MinorScratch"
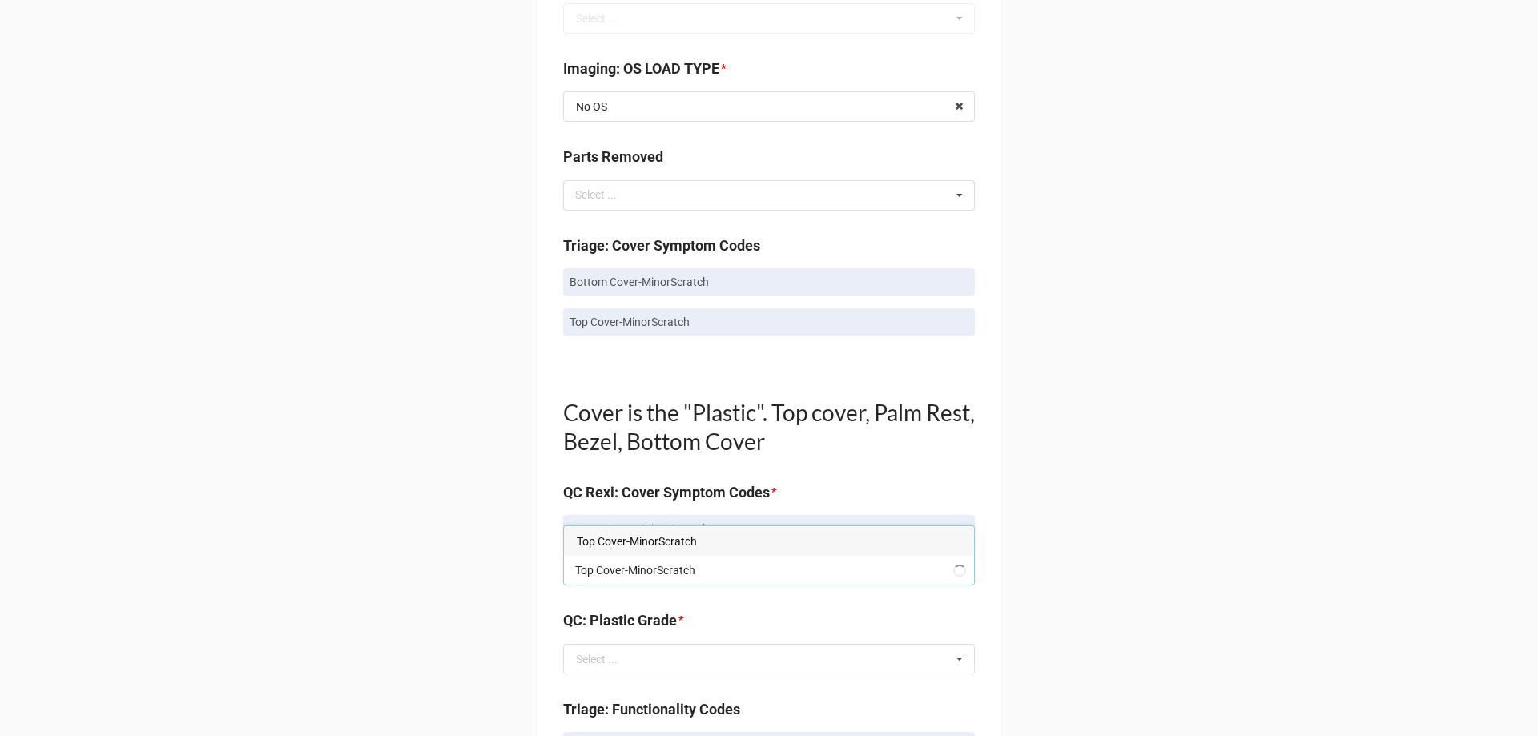
type input "Top Cover-MinorScratch"
click at [596, 535] on span "Top Cover-MinorScratch" at bounding box center [637, 541] width 120 height 13
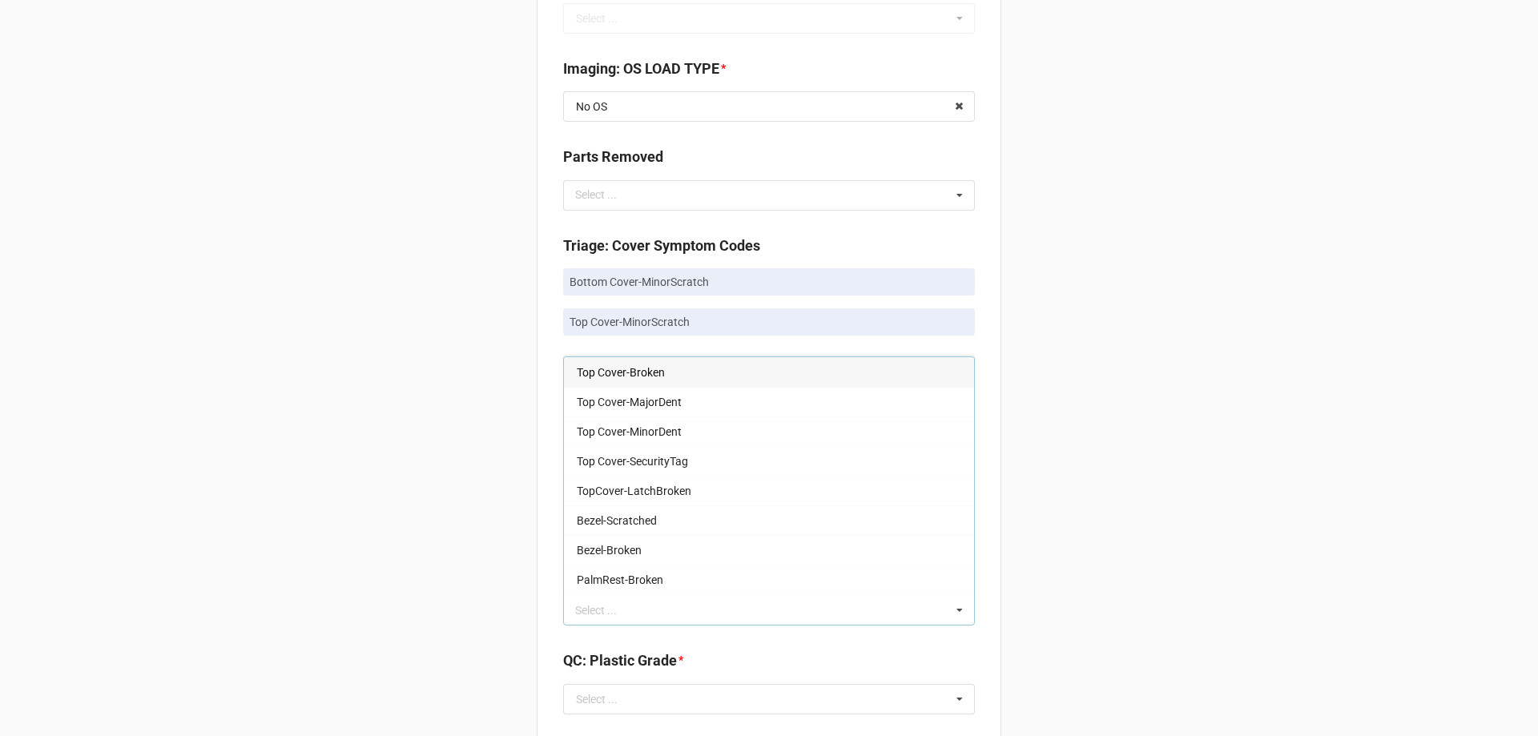
click at [339, 530] on div "Back Receiving Triage Imaging Cleaning Tech & Repair QC Packing Order Picking R…" at bounding box center [769, 619] width 1538 height 2841
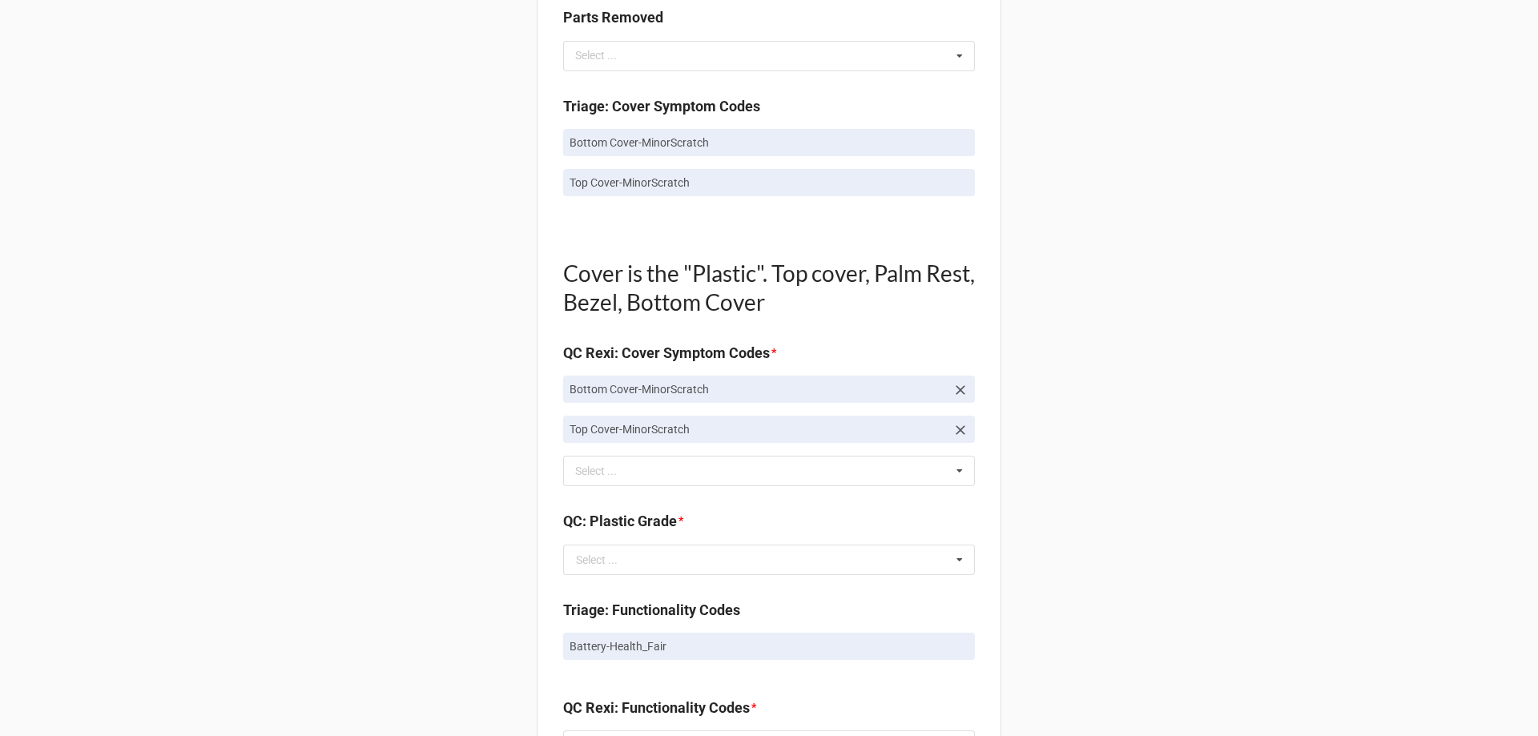
scroll to position [961, 0]
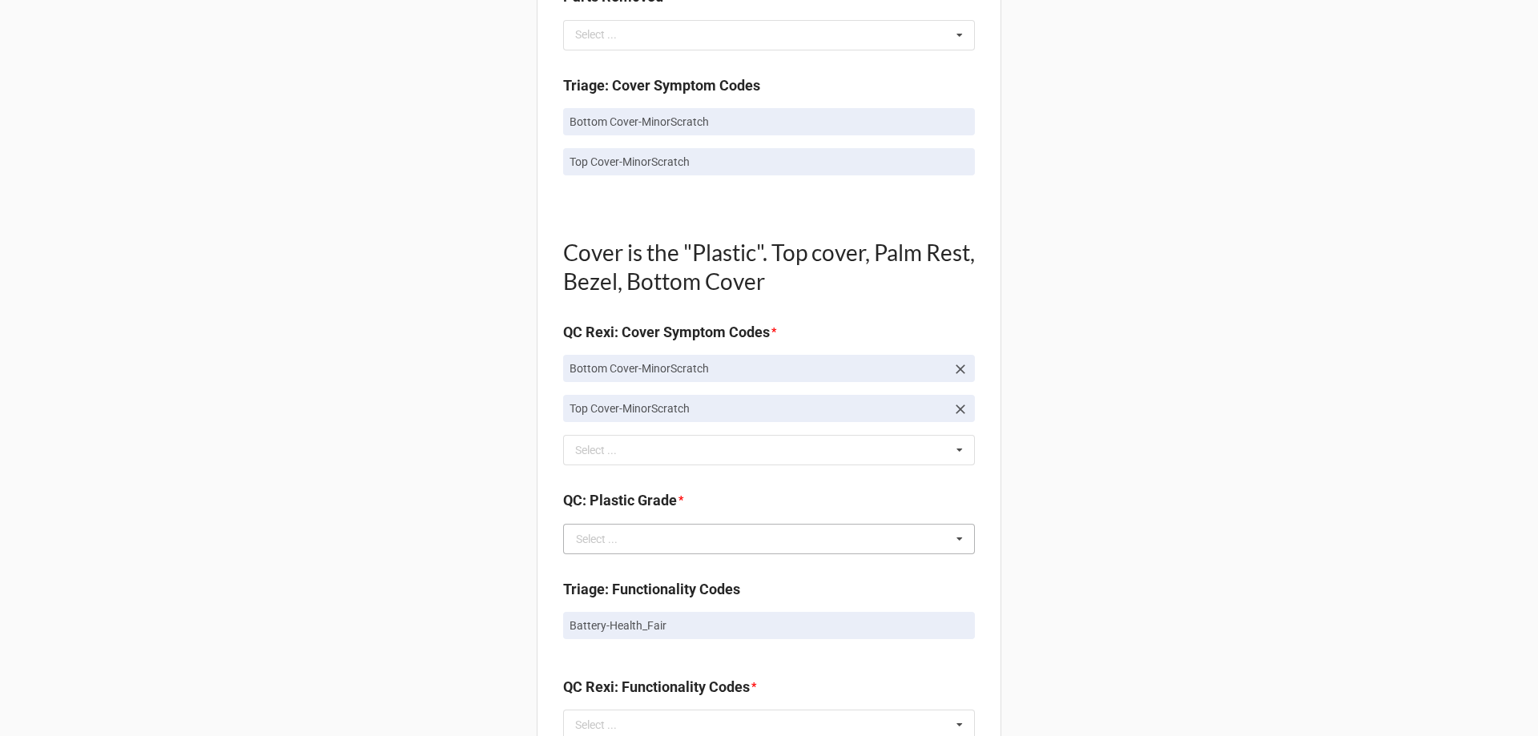
click at [597, 541] on div "Select ..." at bounding box center [597, 538] width 42 height 11
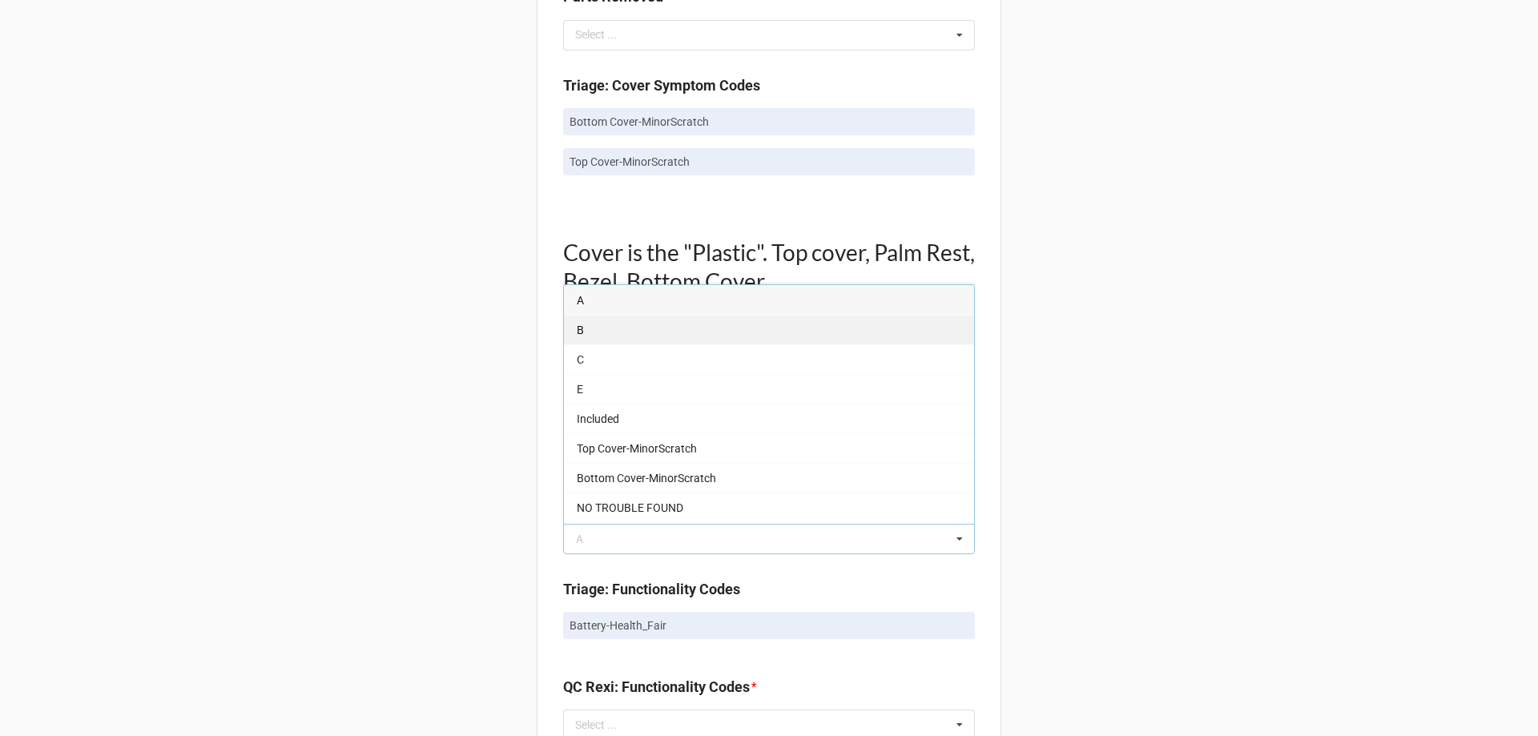
click at [585, 337] on div "B" at bounding box center [769, 330] width 410 height 30
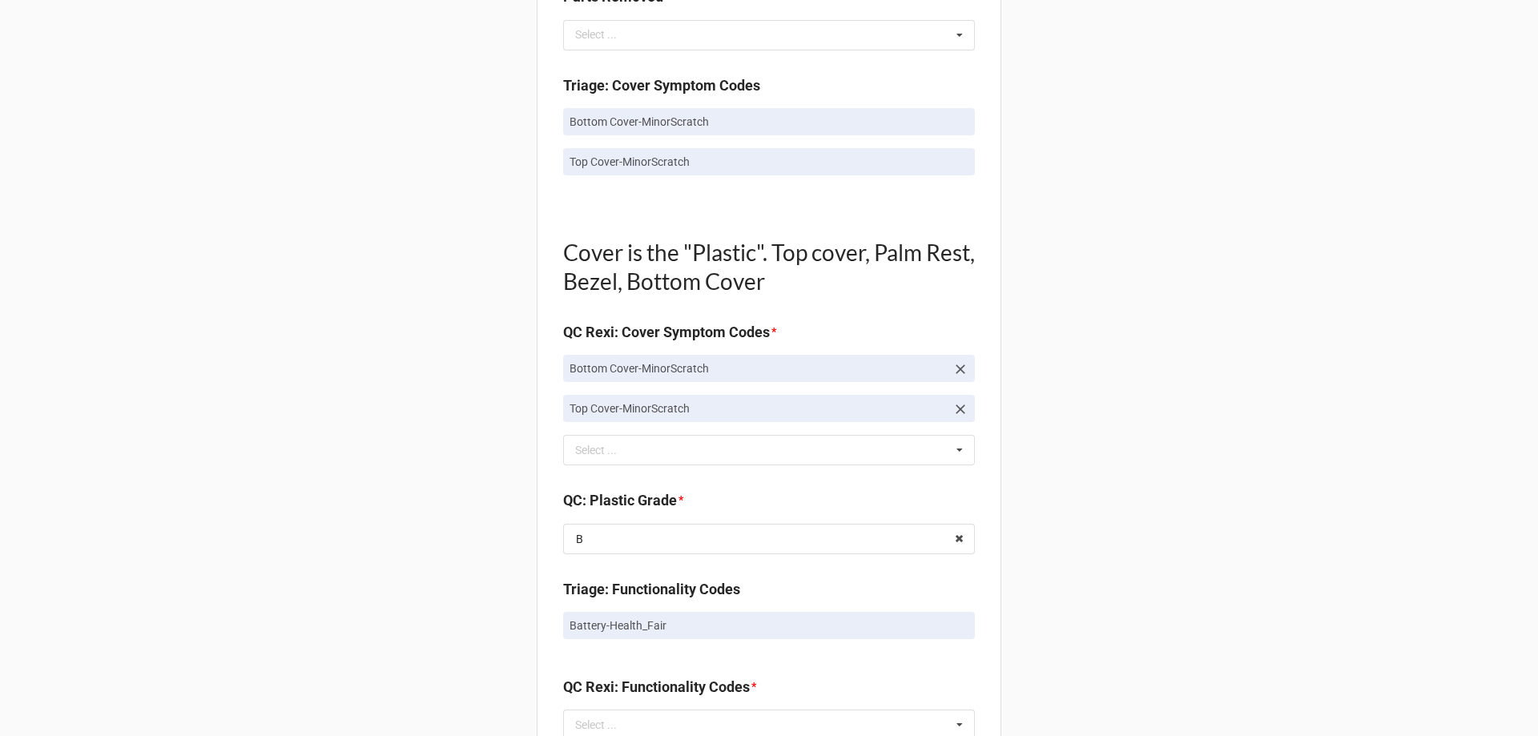
click at [407, 468] on div "Back Receiving Triage Imaging Cleaning Tech & Repair QC Packing Order Picking R…" at bounding box center [769, 459] width 1538 height 2841
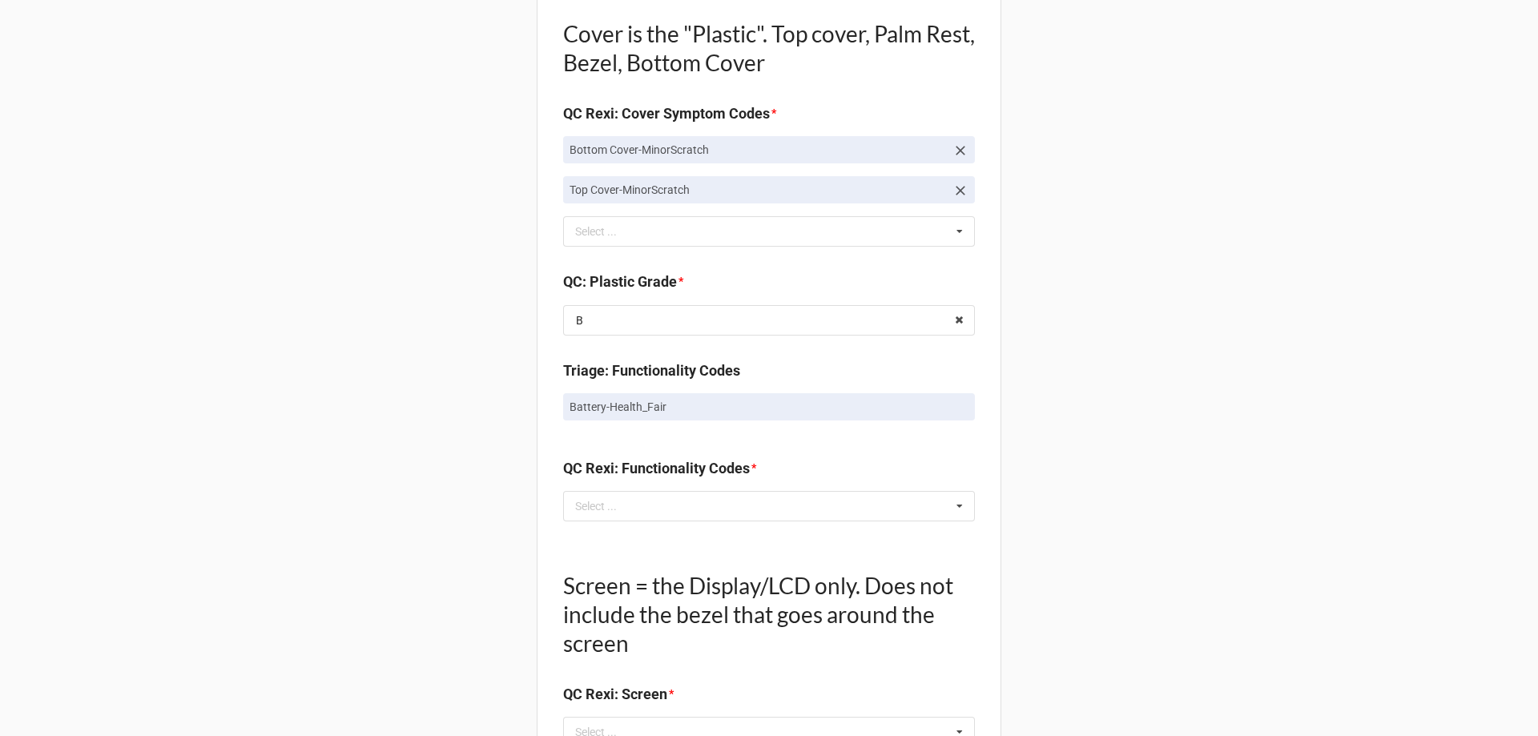
scroll to position [1201, 0]
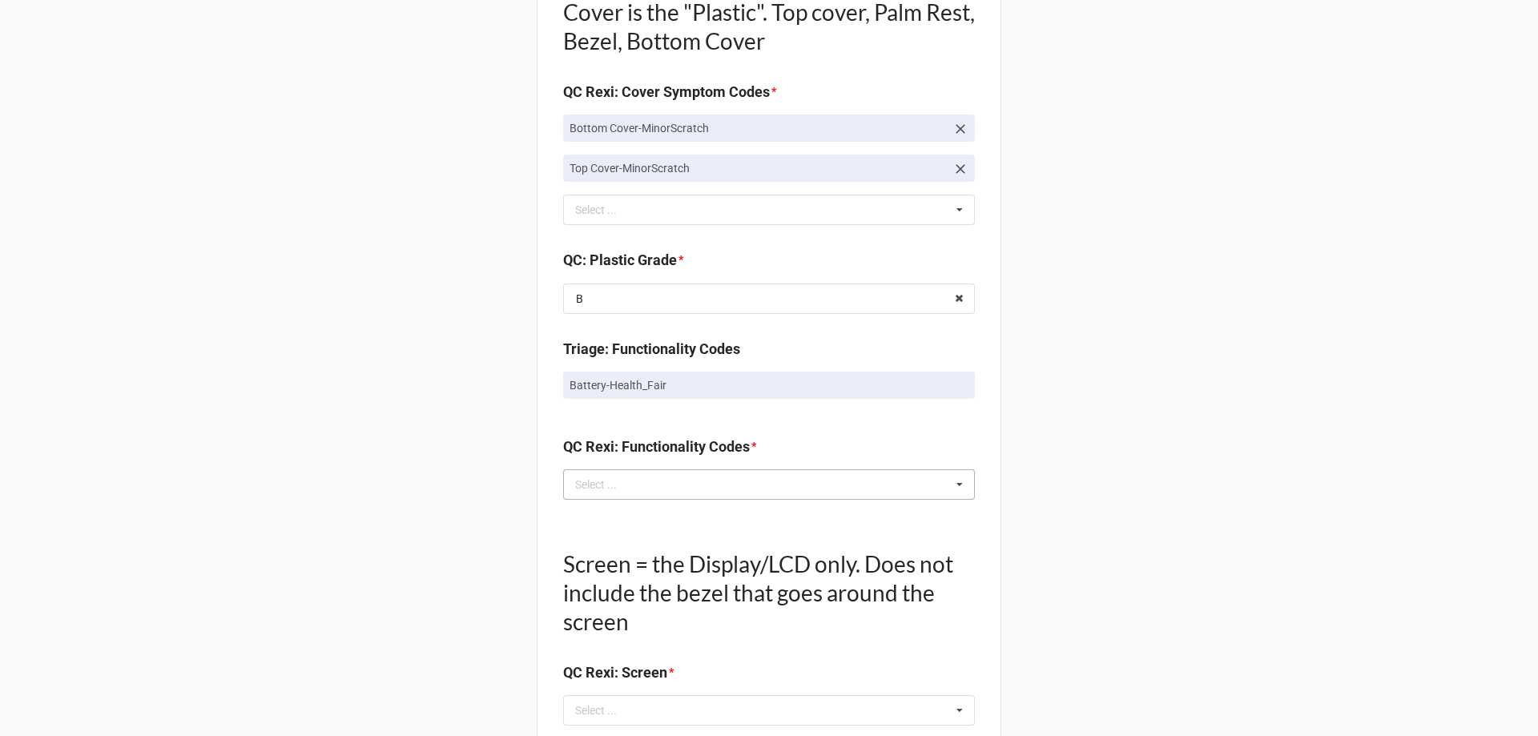
click at [666, 490] on div "Select ... No results found." at bounding box center [769, 484] width 412 height 30
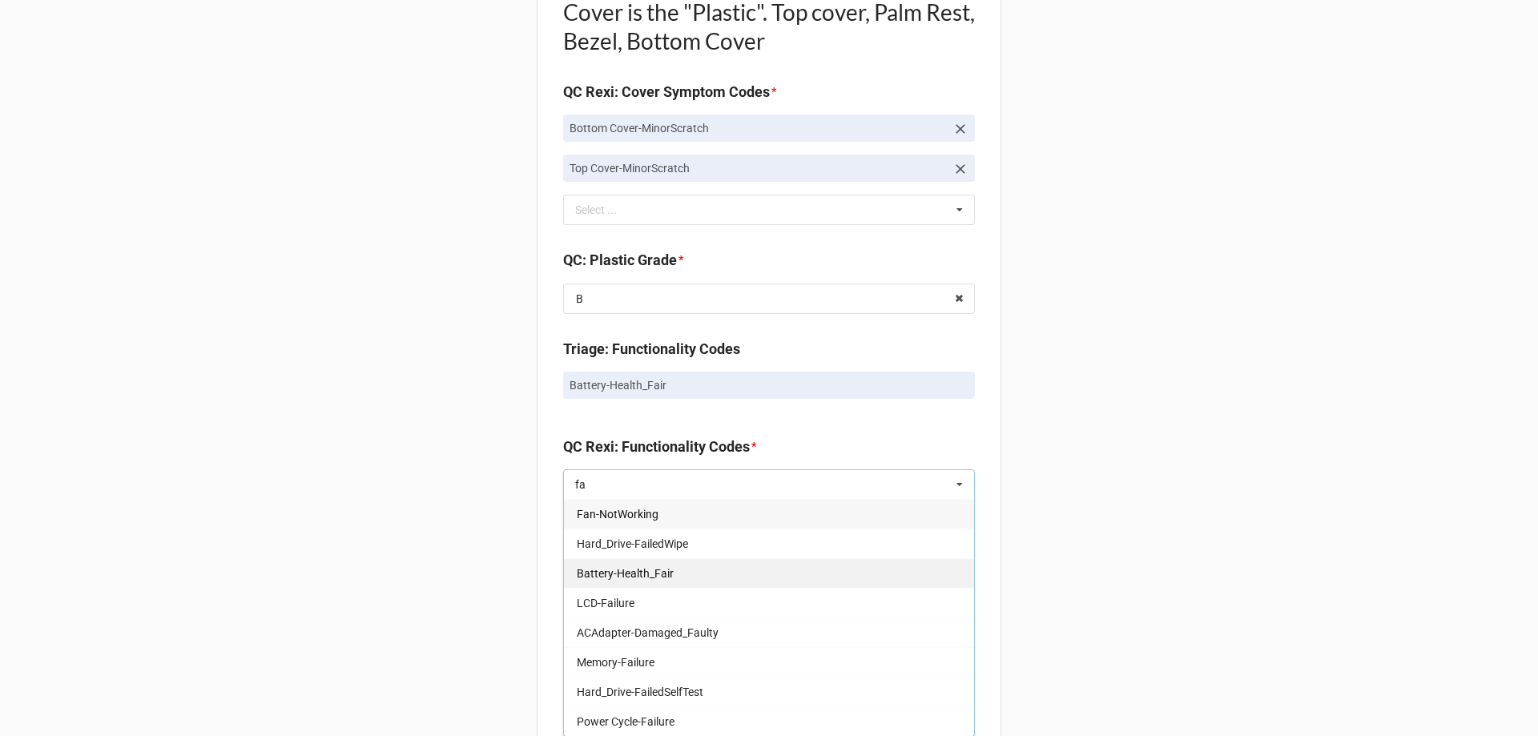
type input "fa"
click at [617, 573] on span "Battery-Health_Fair" at bounding box center [625, 573] width 97 height 13
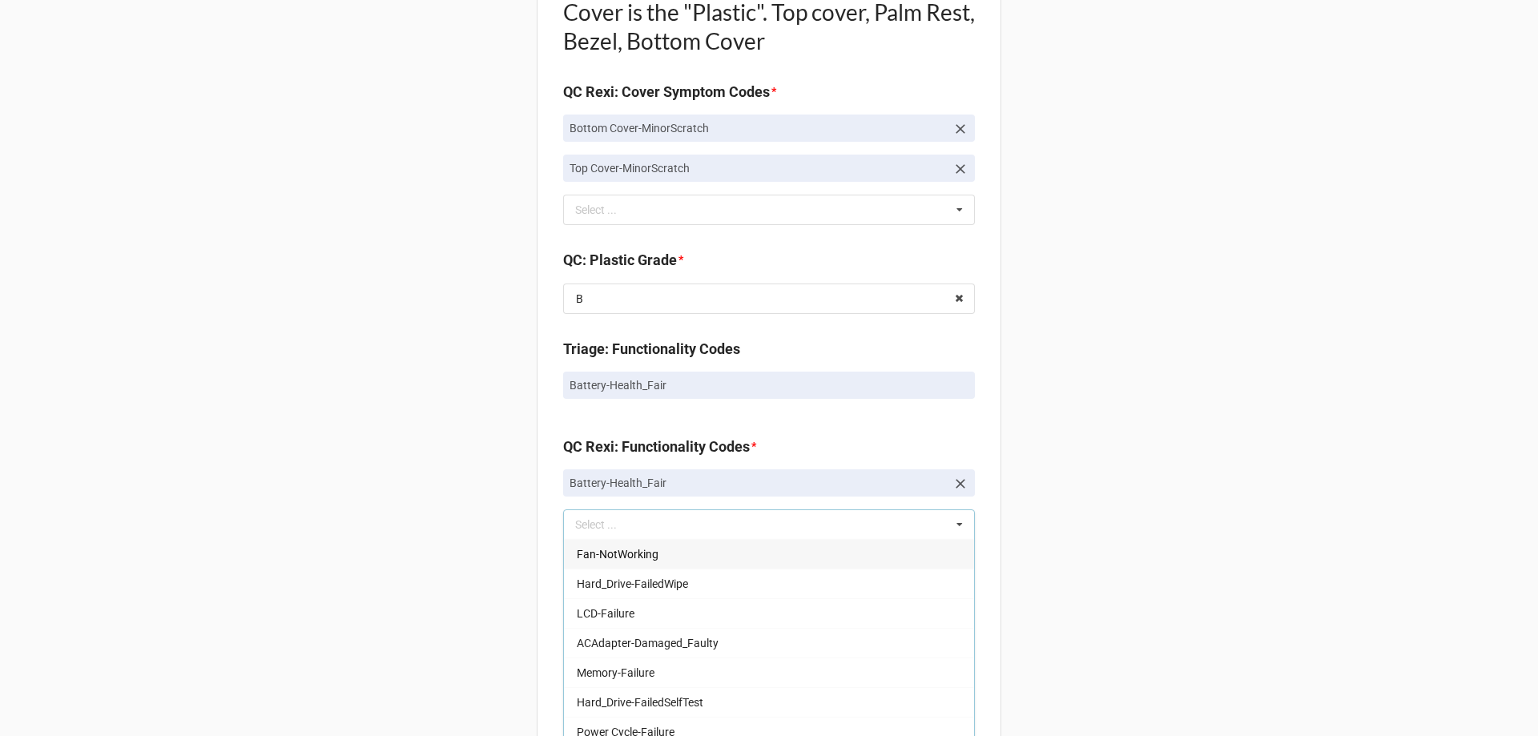
click at [390, 555] on div "Back Receiving Triage Imaging Cleaning Tech & Repair QC Packing Order Picking R…" at bounding box center [769, 239] width 1538 height 2881
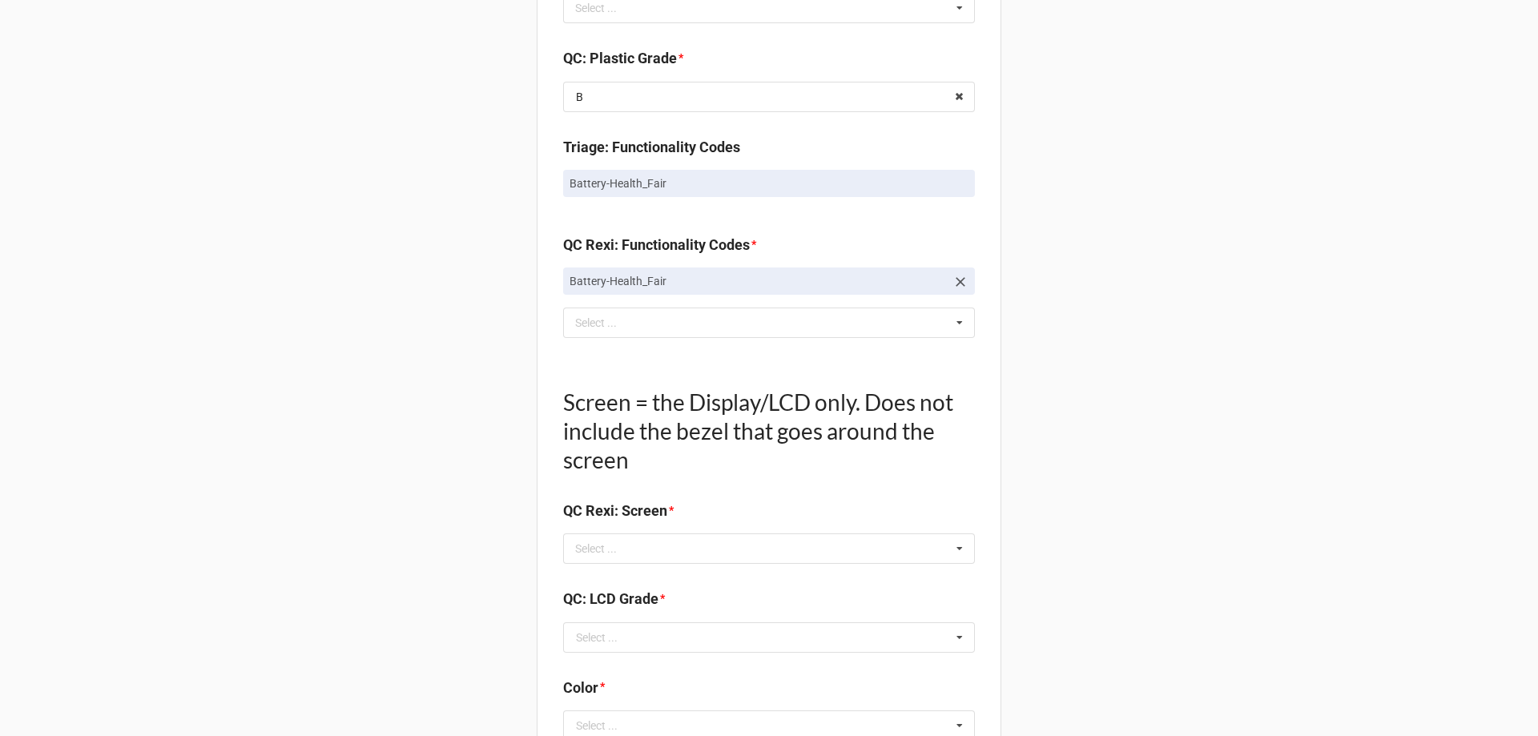
scroll to position [1442, 0]
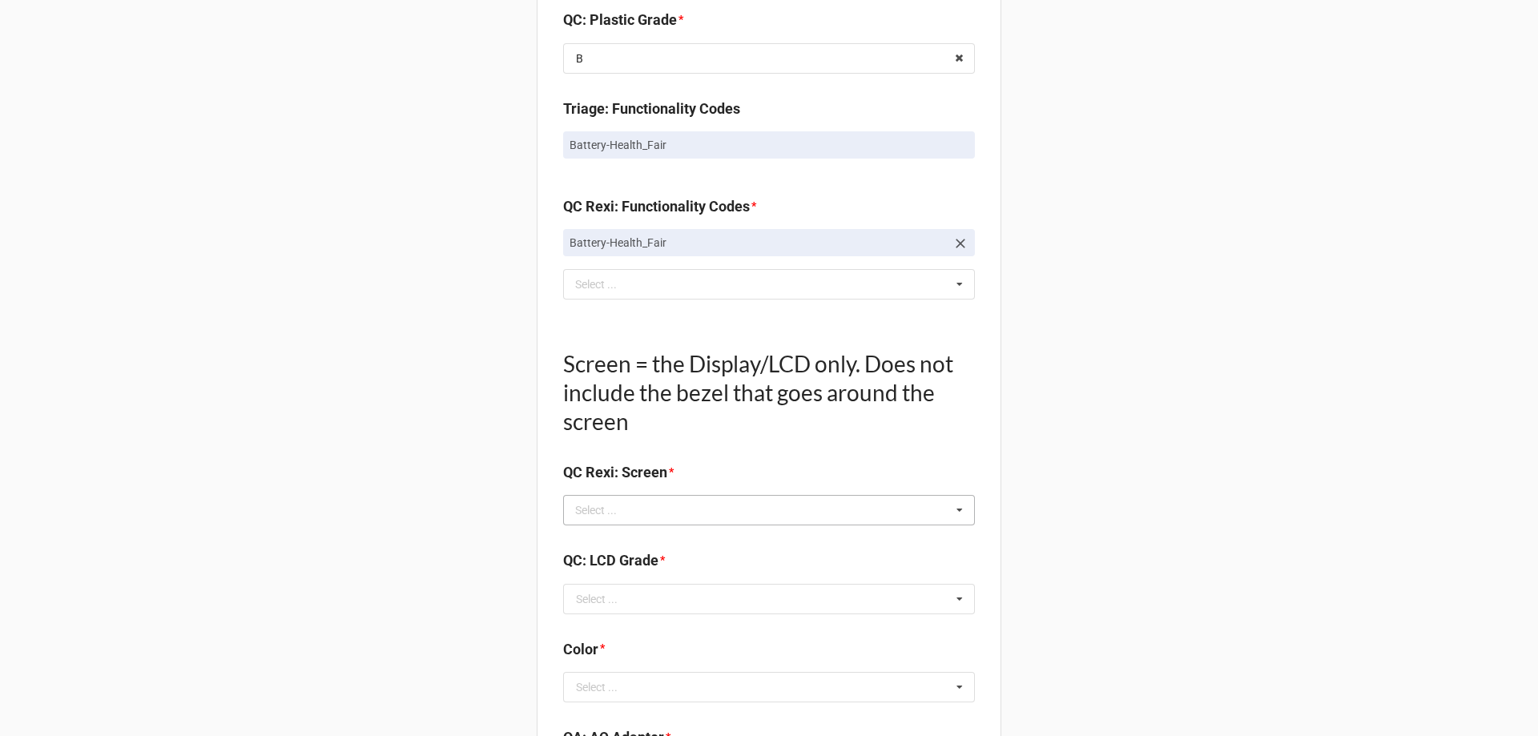
click at [607, 497] on div "Select ... No results found." at bounding box center [769, 510] width 412 height 30
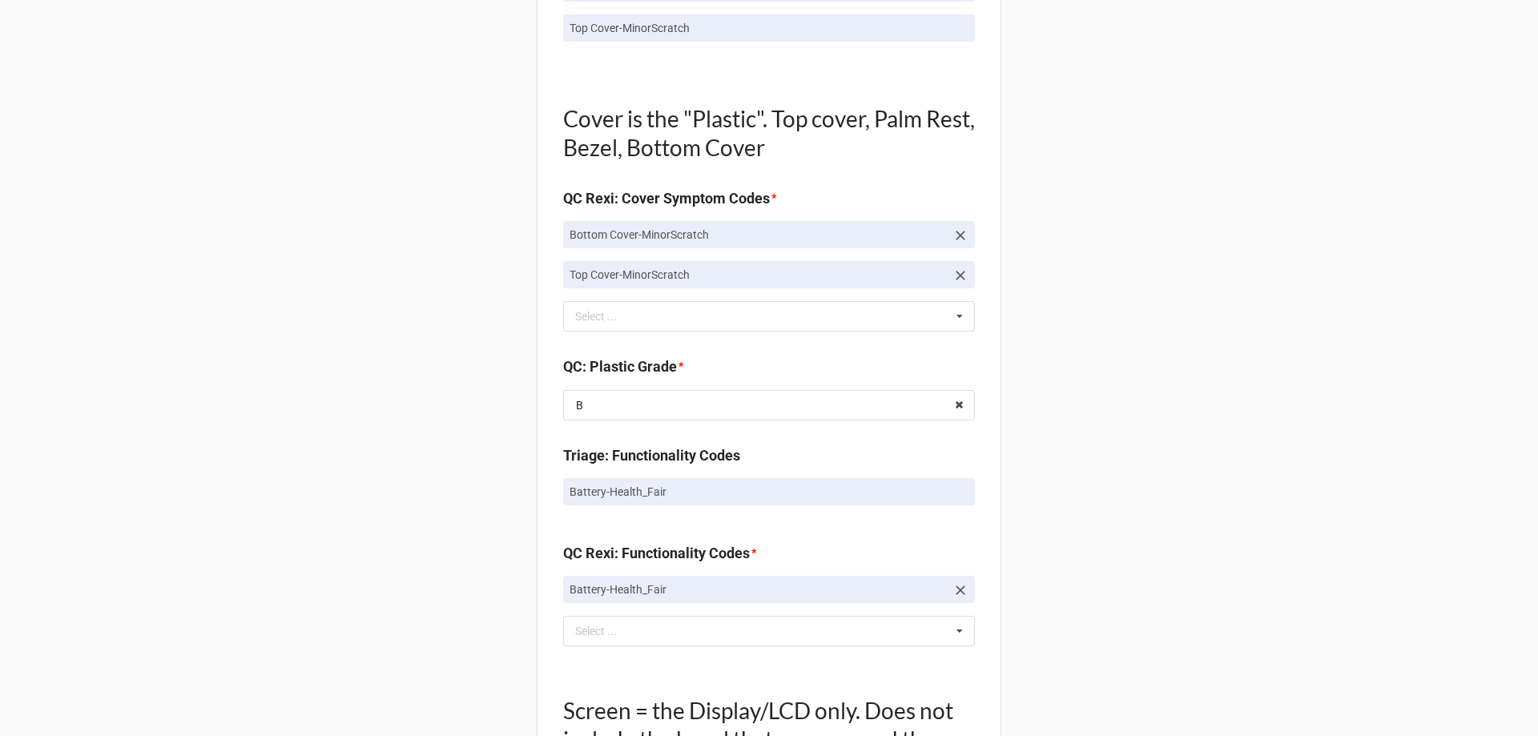
scroll to position [1361, 0]
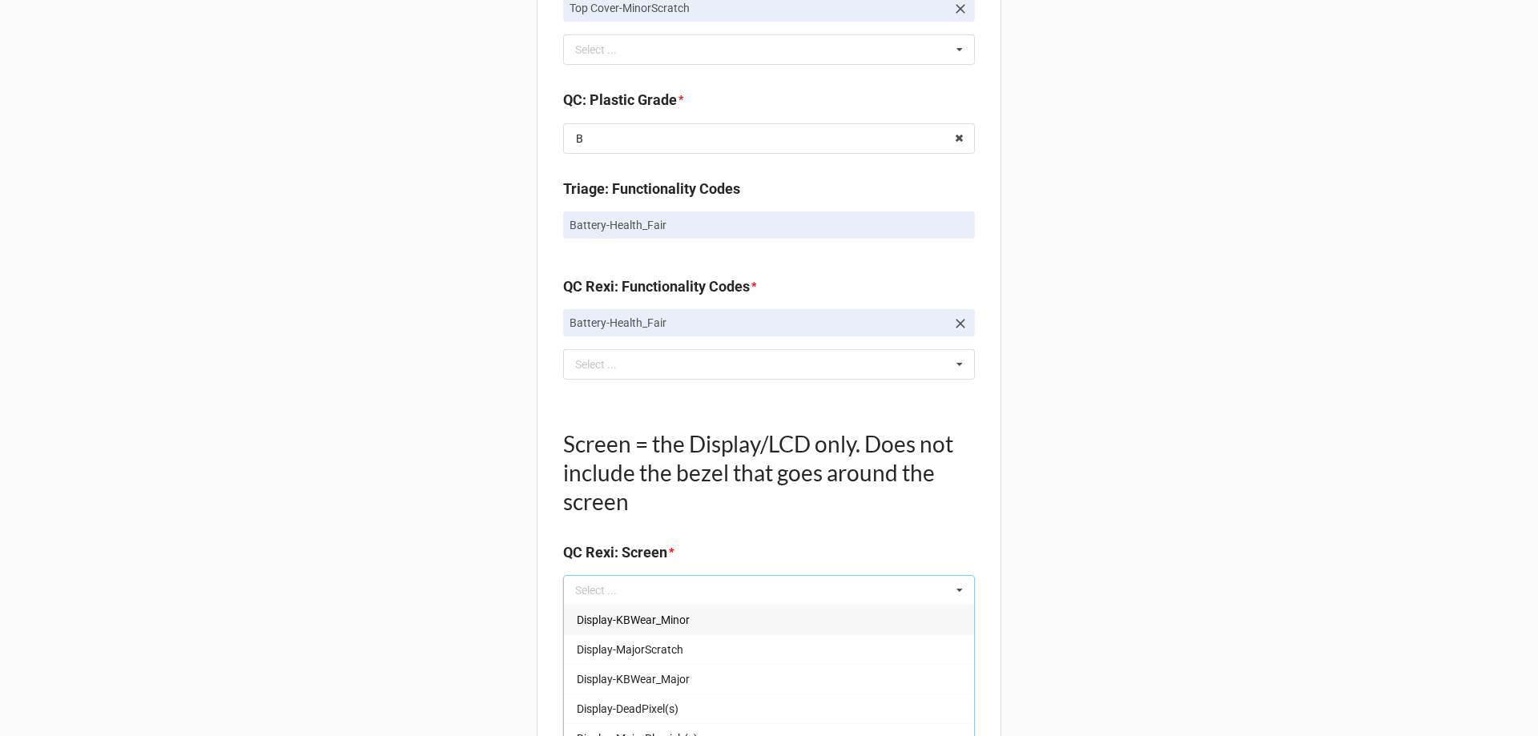
click at [621, 594] on div "Select ... Display-KBWear_Minor Display-MajorScratch Display-KBWear_Major Displ…" at bounding box center [769, 590] width 412 height 30
type input "no"
click at [605, 619] on span "NO TROUBLE FOUND" at bounding box center [630, 619] width 107 height 13
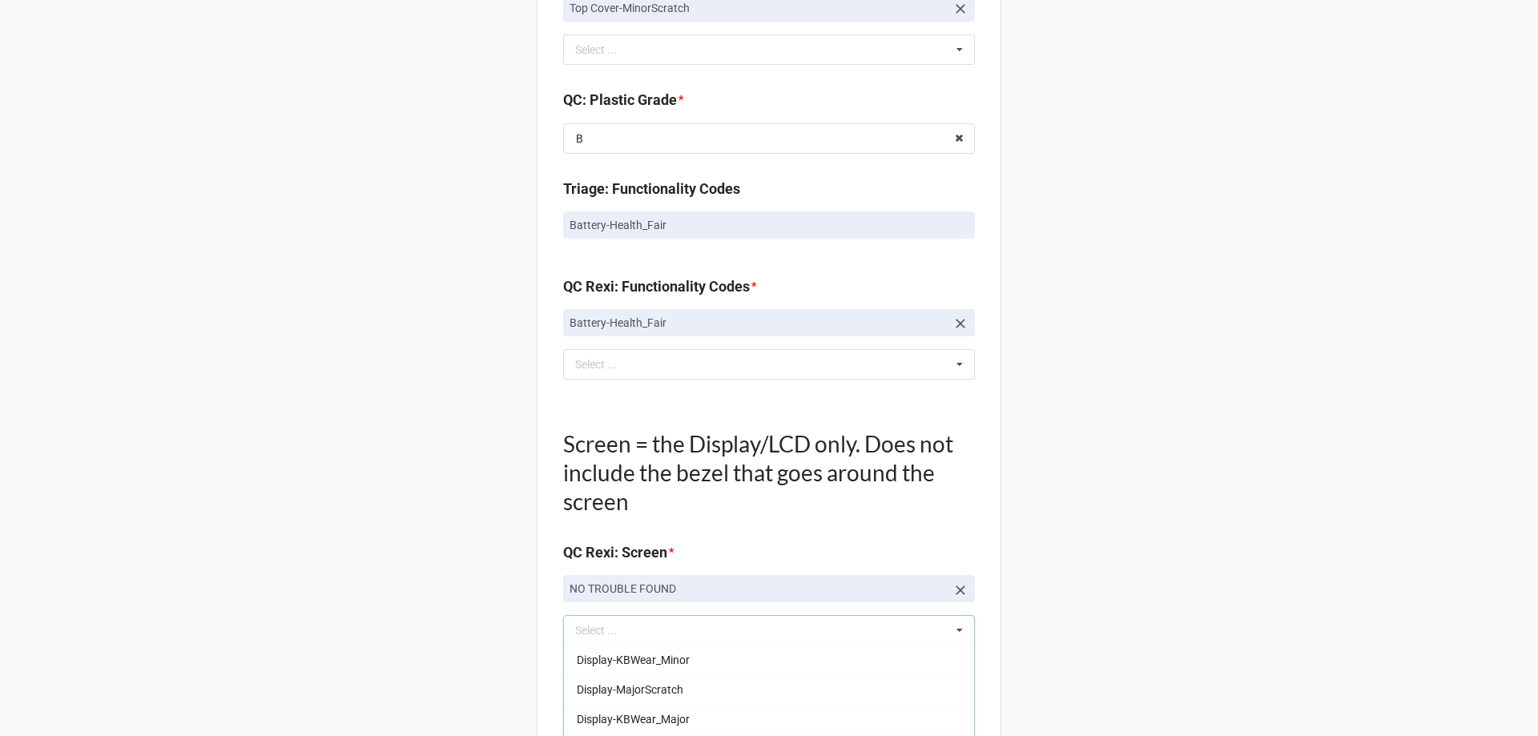
drag, startPoint x: 447, startPoint y: 606, endPoint x: 462, endPoint y: 601, distance: 16.0
click at [448, 607] on div "Back Receiving Triage Imaging Cleaning Tech & Repair QC Packing Order Picking R…" at bounding box center [769, 99] width 1538 height 2921
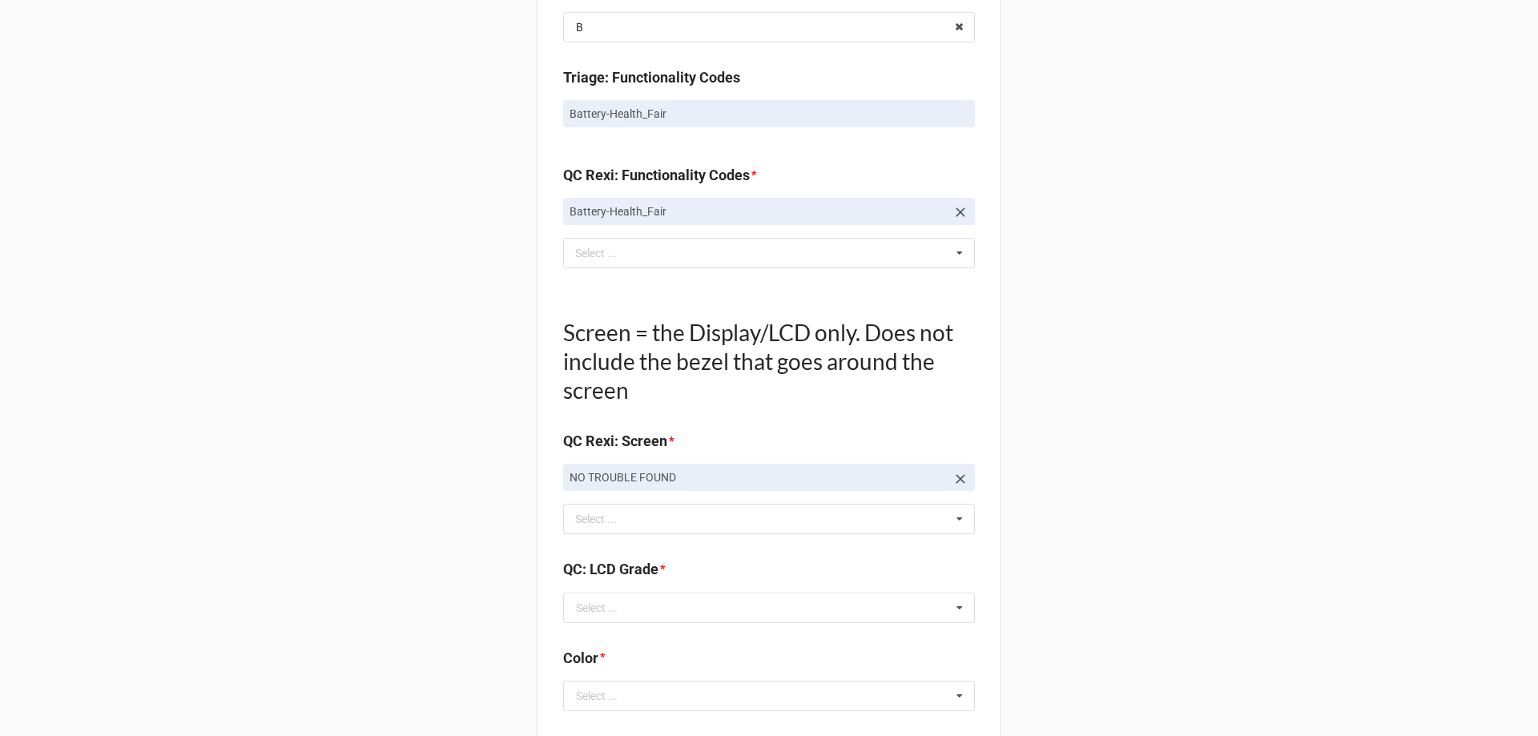
scroll to position [1602, 0]
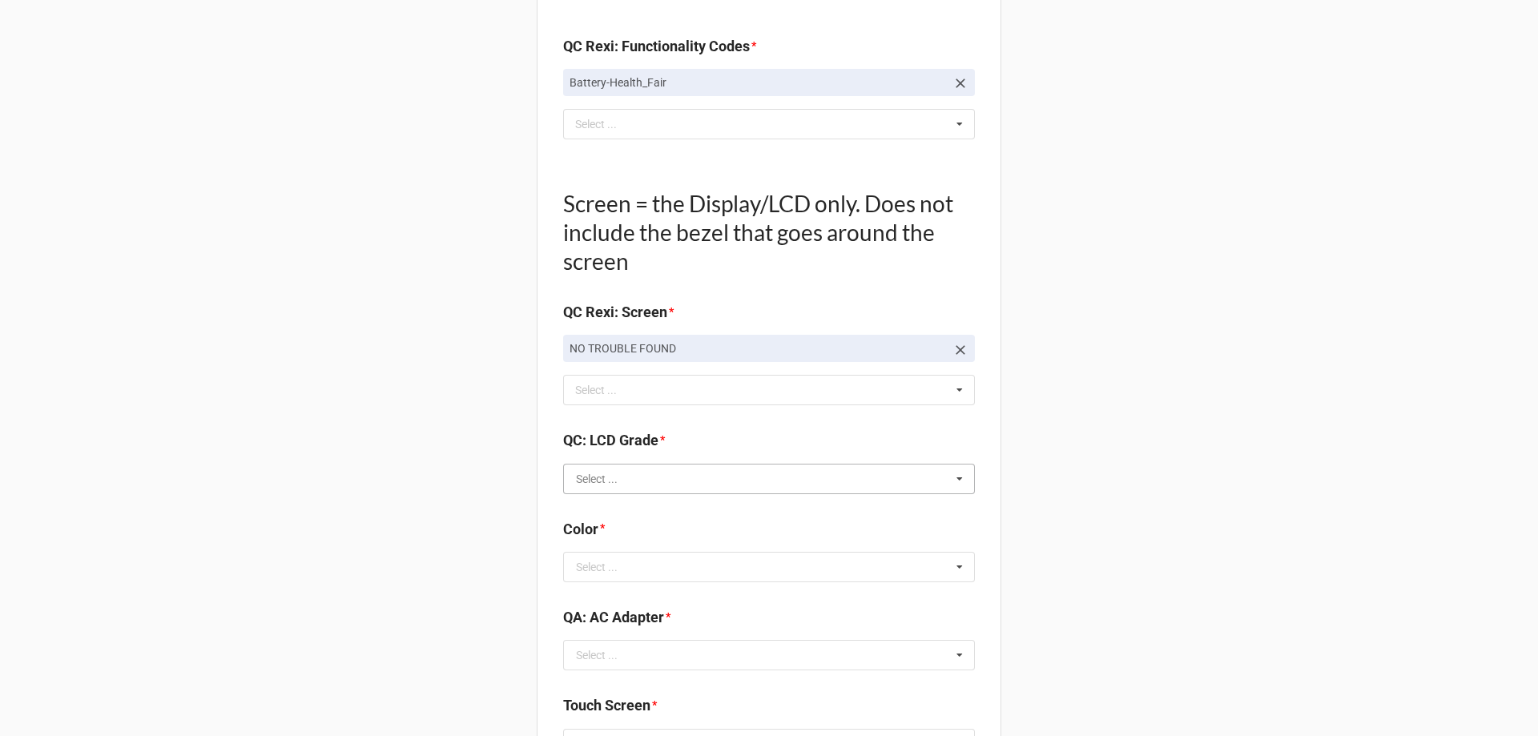
click at [642, 485] on input "text" at bounding box center [770, 478] width 410 height 29
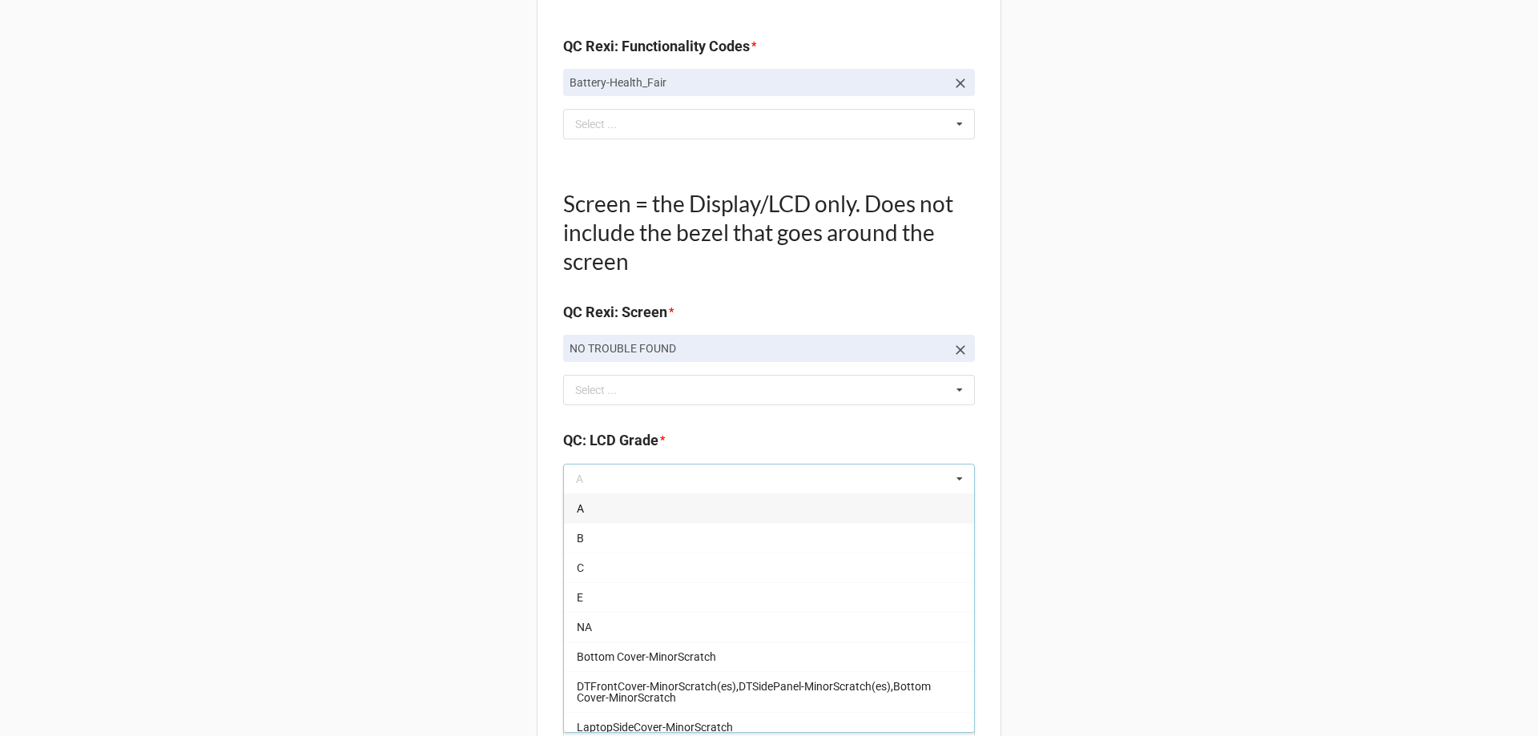
drag, startPoint x: 599, startPoint y: 505, endPoint x: 499, endPoint y: 526, distance: 102.2
click at [599, 508] on div "A" at bounding box center [769, 508] width 410 height 30
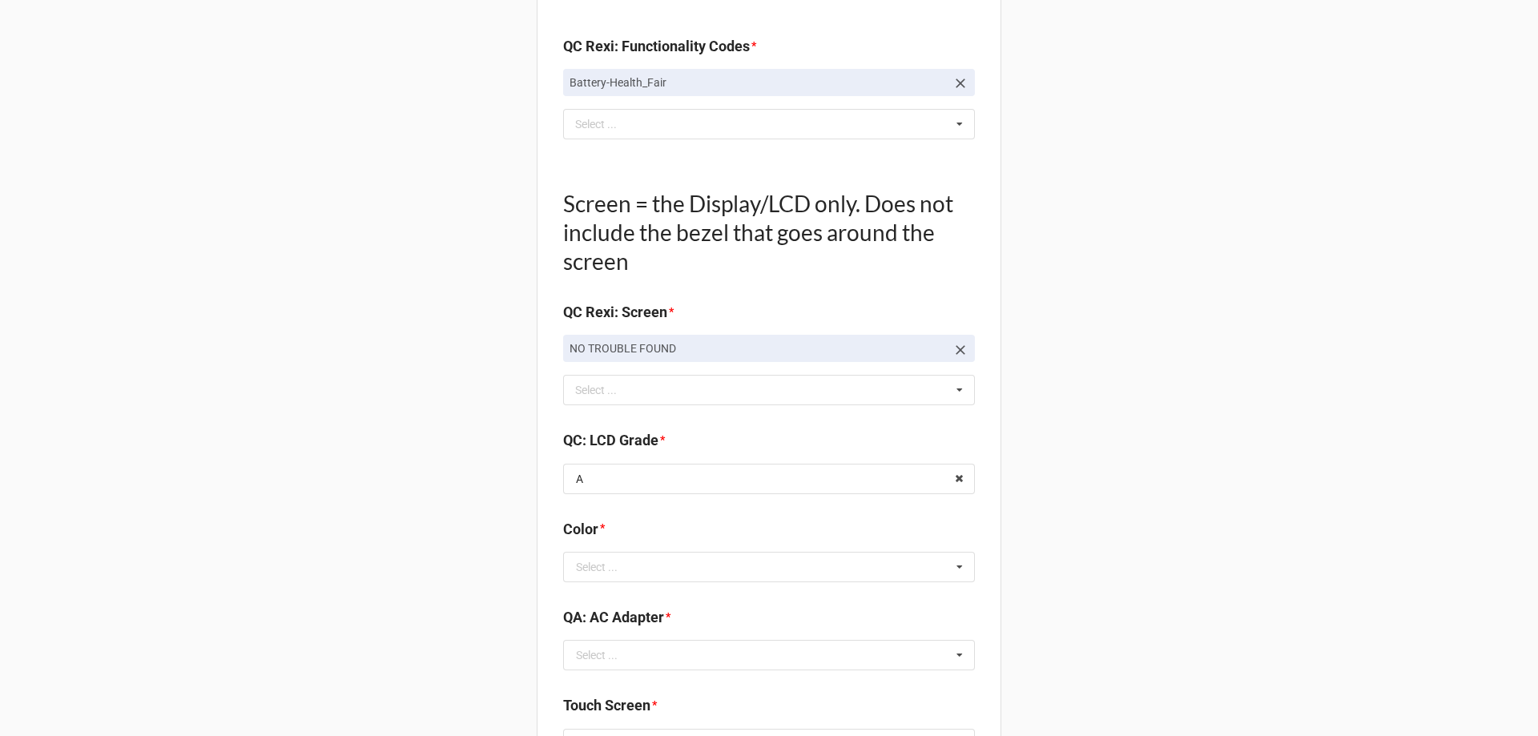
click at [659, 584] on div "Color * Select ... BLACK BLUE Gold PURPLE RED Rose Gold SILVER White GREY" at bounding box center [769, 555] width 412 height 75
click at [658, 572] on input "text" at bounding box center [770, 567] width 410 height 29
type input "sil"
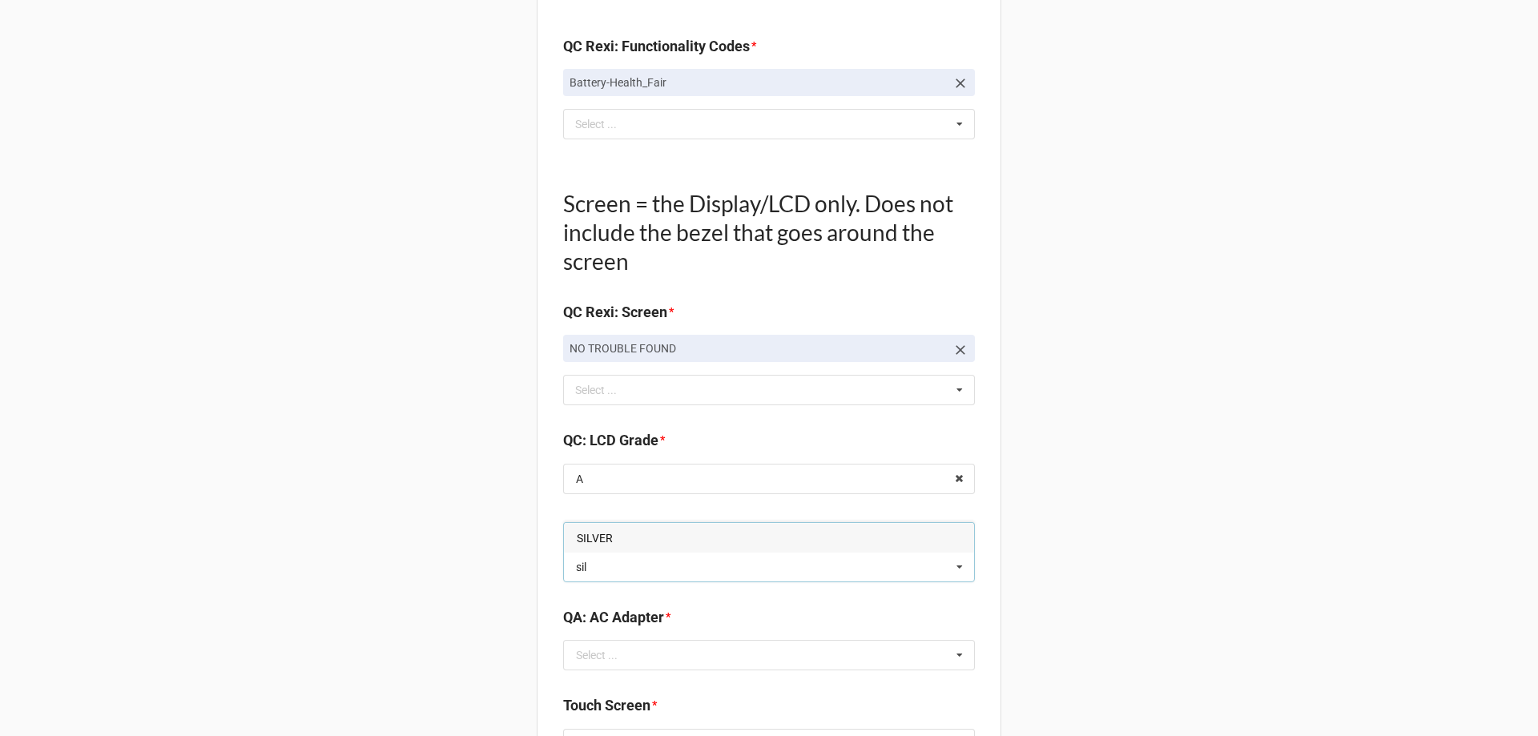
drag, startPoint x: 629, startPoint y: 541, endPoint x: 466, endPoint y: 541, distance: 162.6
click at [628, 541] on div "SILVER" at bounding box center [769, 538] width 410 height 30
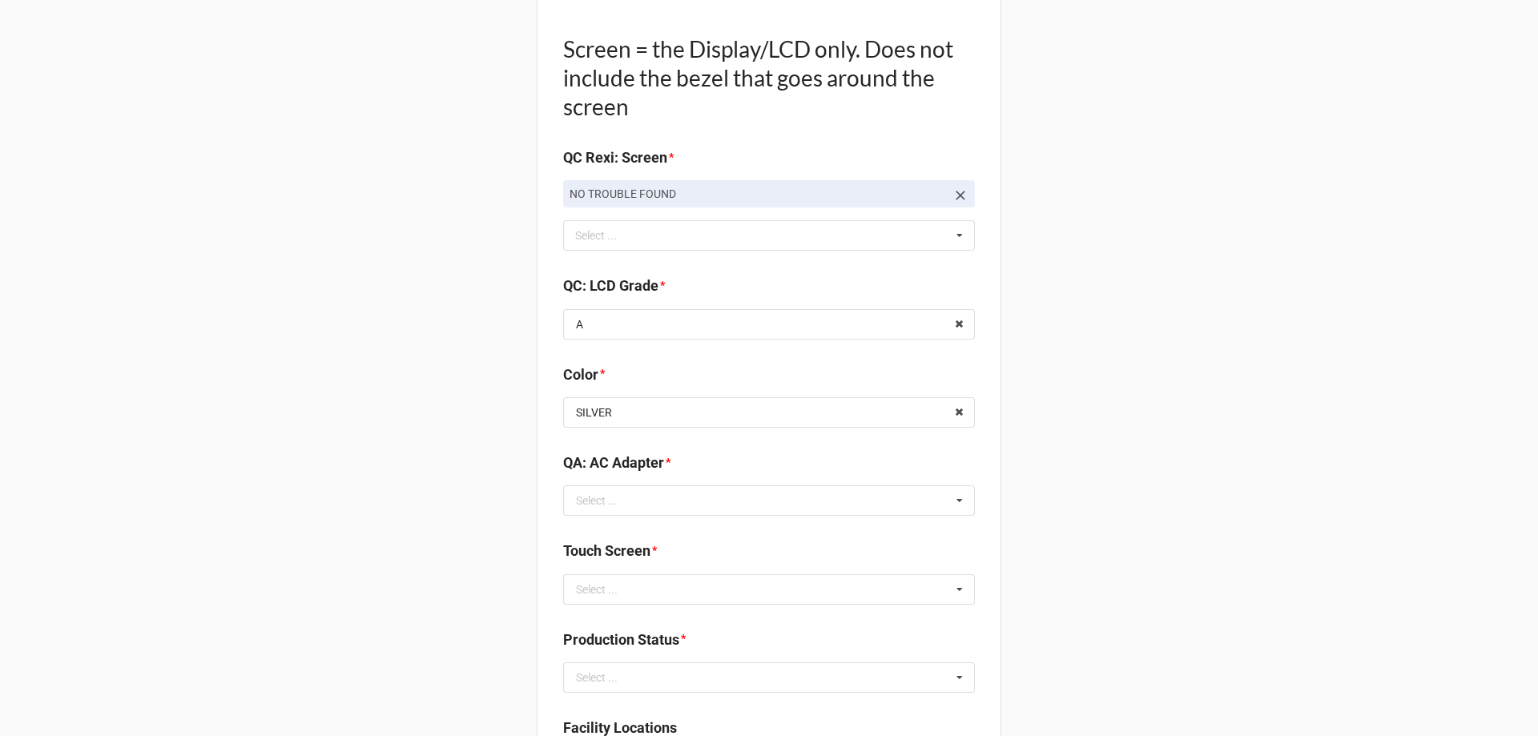
scroll to position [1762, 0]
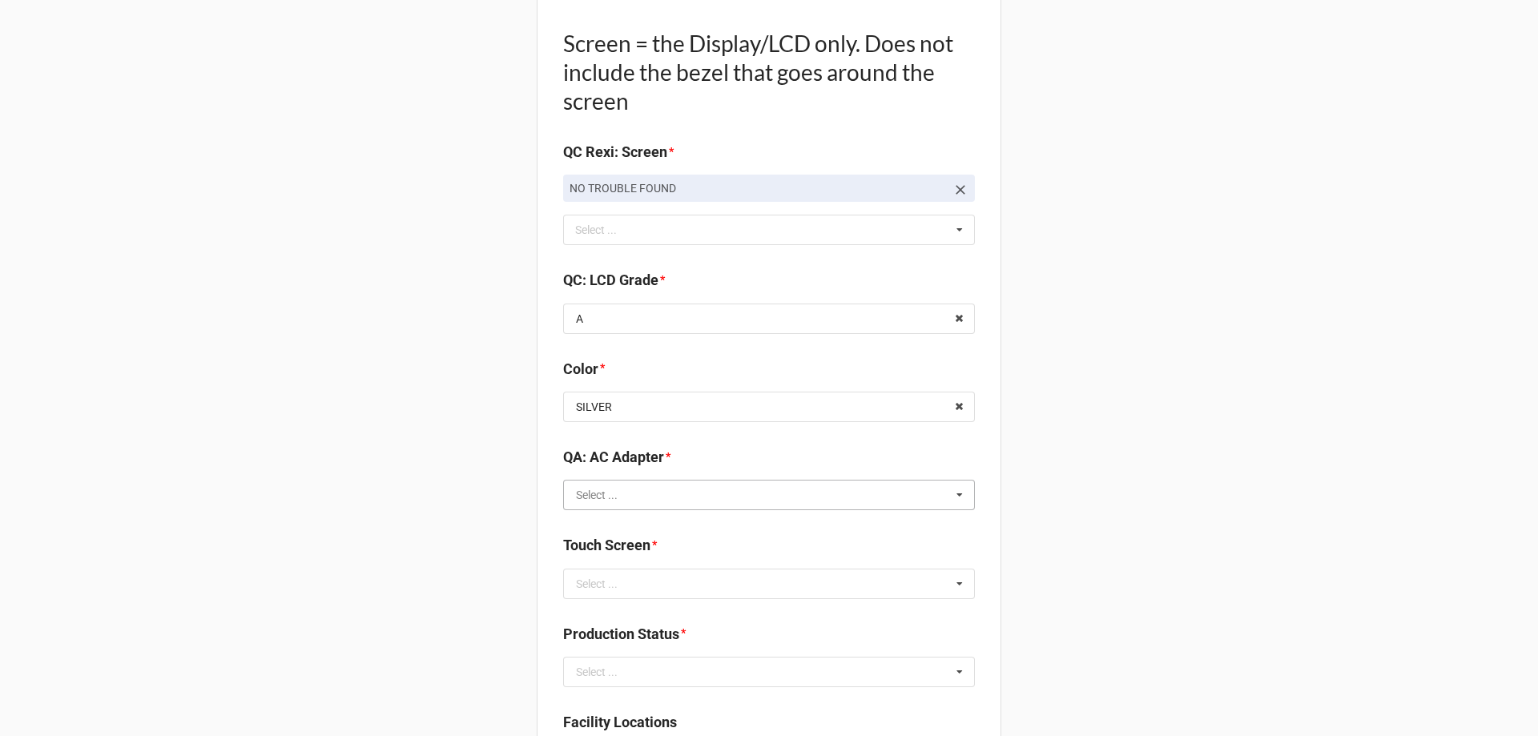
click at [617, 500] on input "text" at bounding box center [770, 495] width 410 height 29
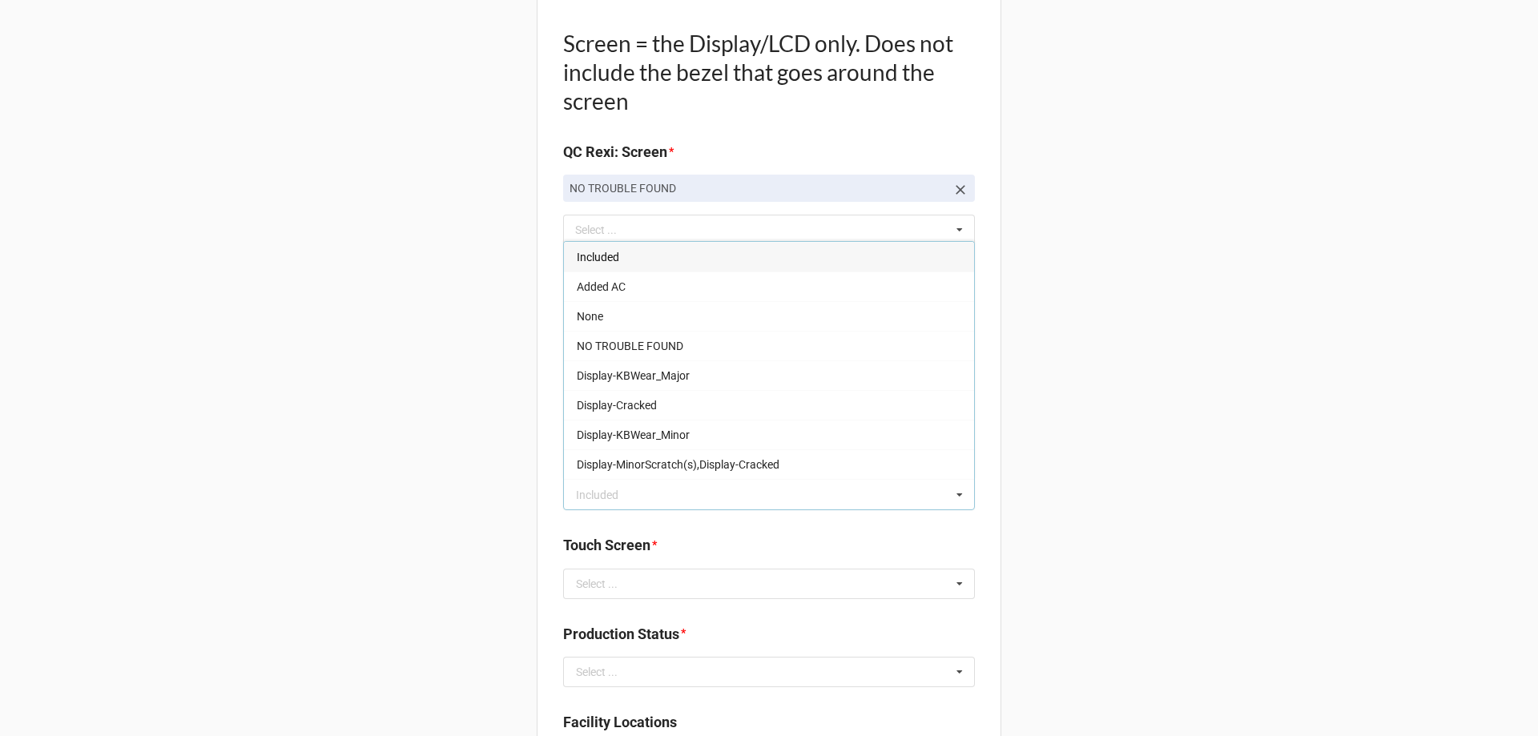
click at [609, 251] on span "Included" at bounding box center [598, 257] width 42 height 13
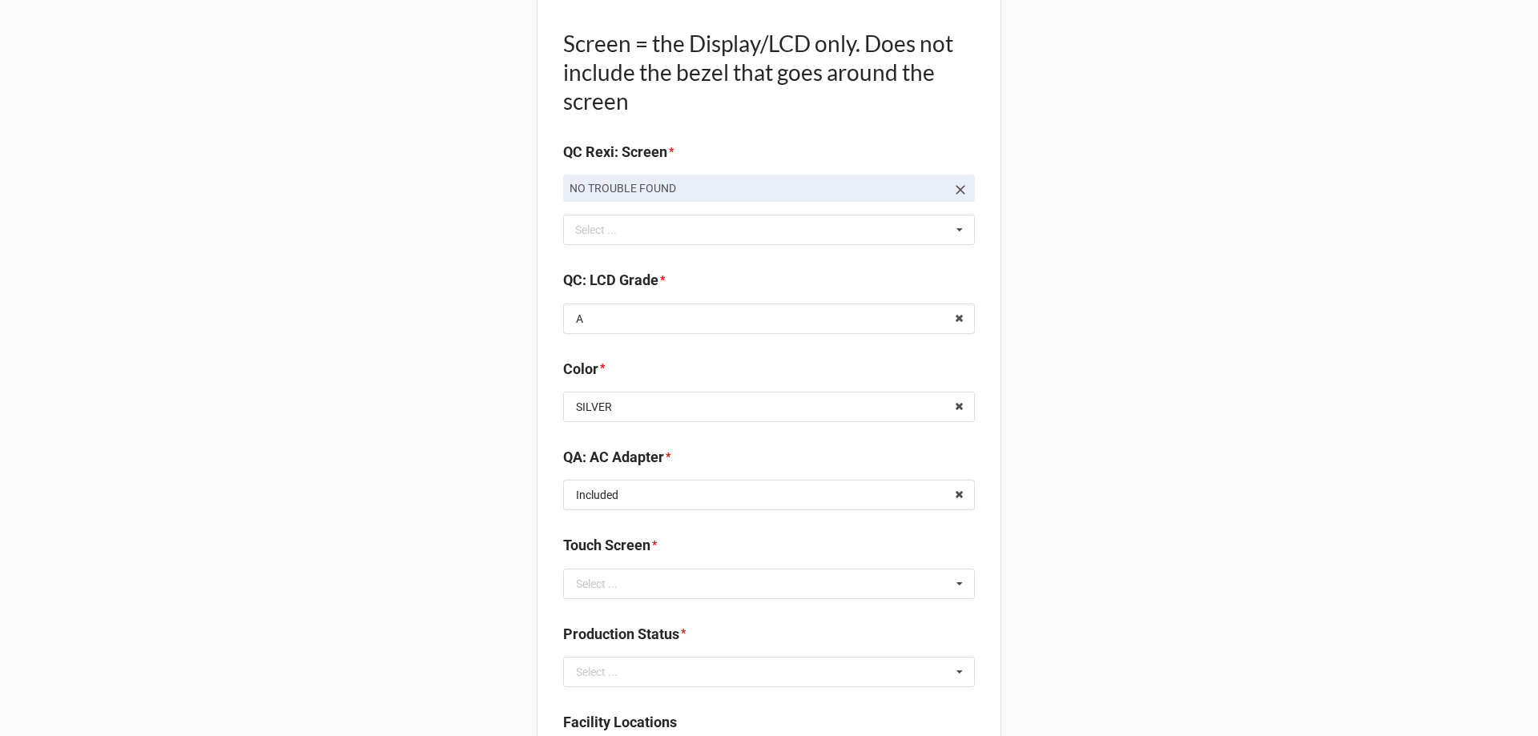
click at [594, 578] on div "Select ..." at bounding box center [597, 583] width 42 height 11
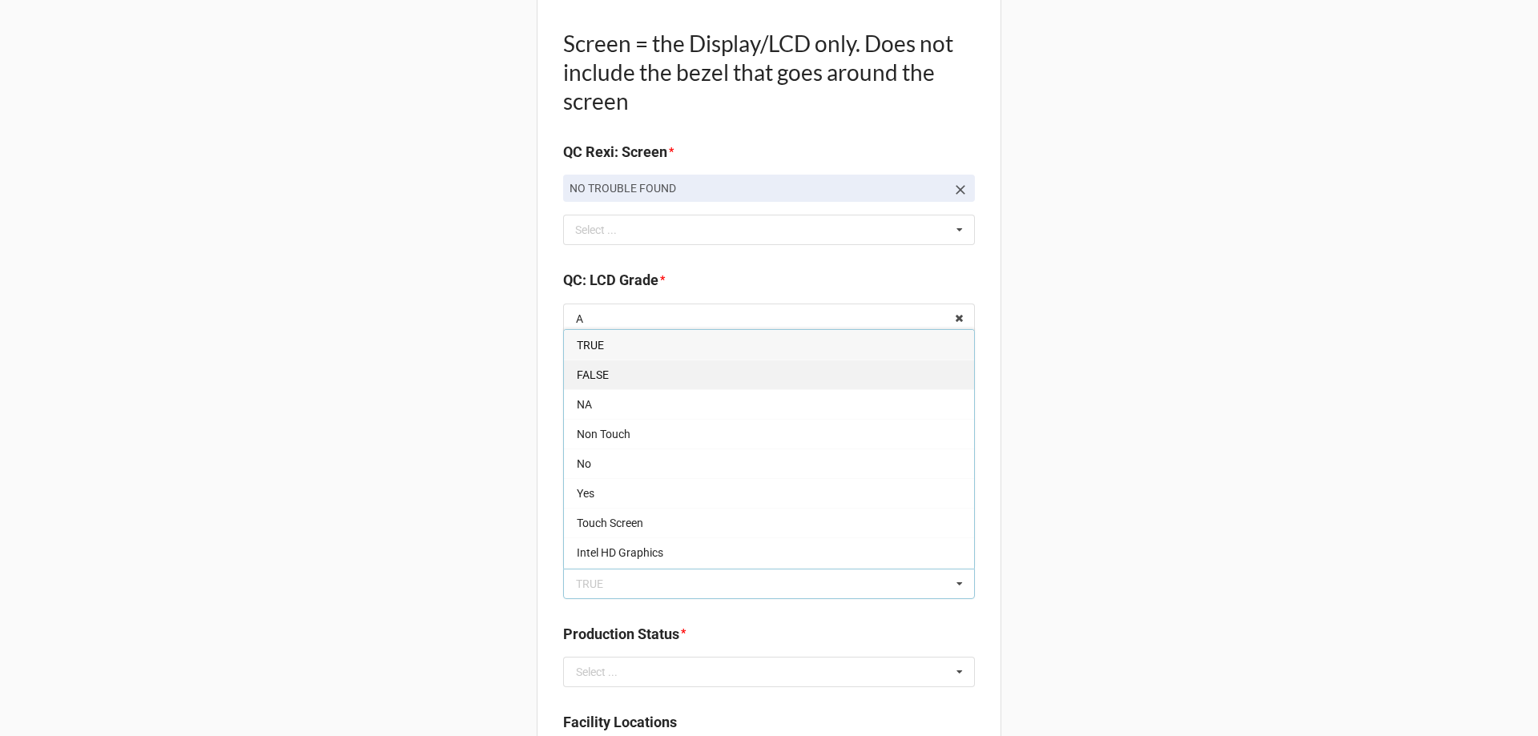
click at [585, 379] on span "FALSE" at bounding box center [593, 374] width 32 height 13
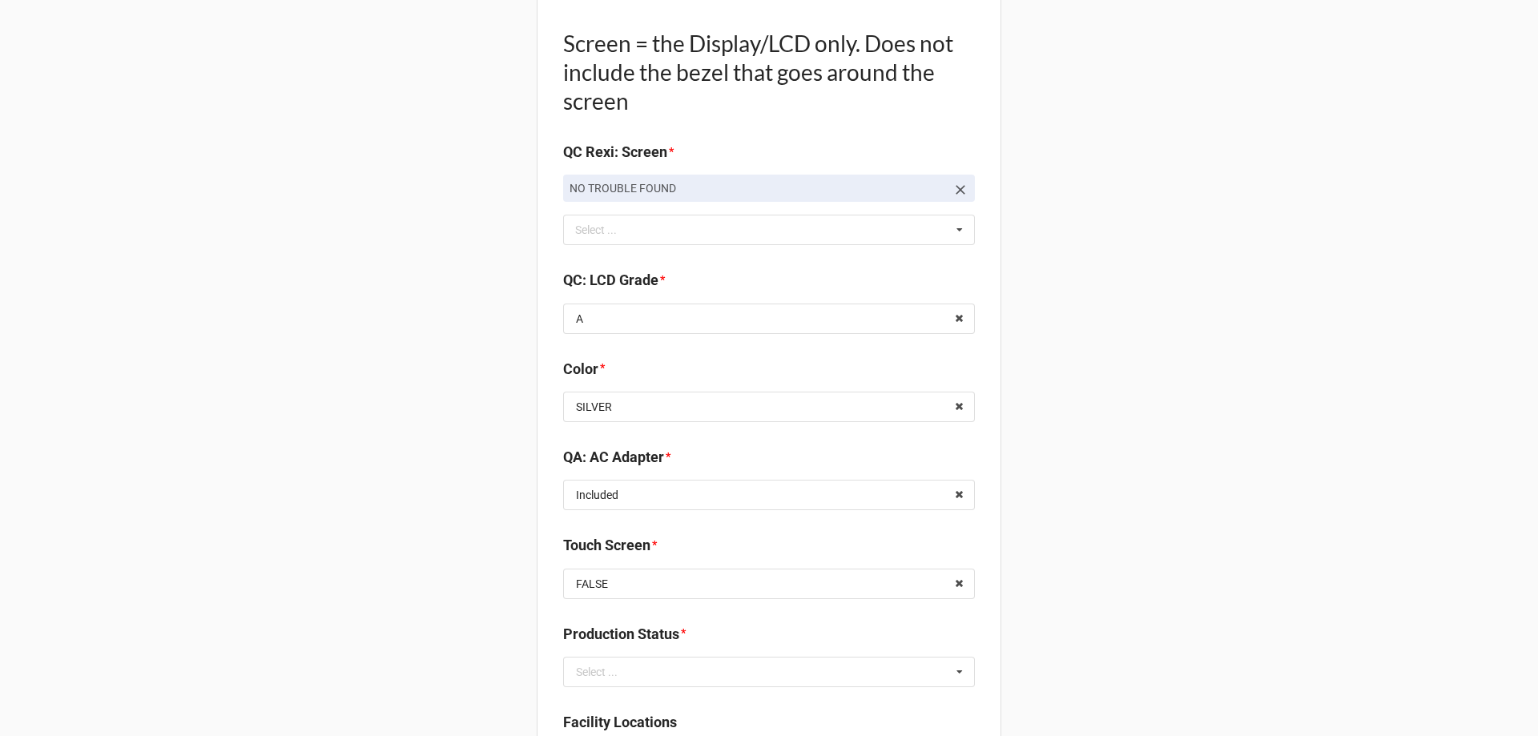
drag, startPoint x: 472, startPoint y: 501, endPoint x: 534, endPoint y: 546, distance: 77.4
click at [621, 687] on div "Production Status * Select ... Cleaning Finished Goods / Ready to Sell Imaging …" at bounding box center [769, 660] width 412 height 75
click at [620, 668] on input "text" at bounding box center [770, 671] width 410 height 29
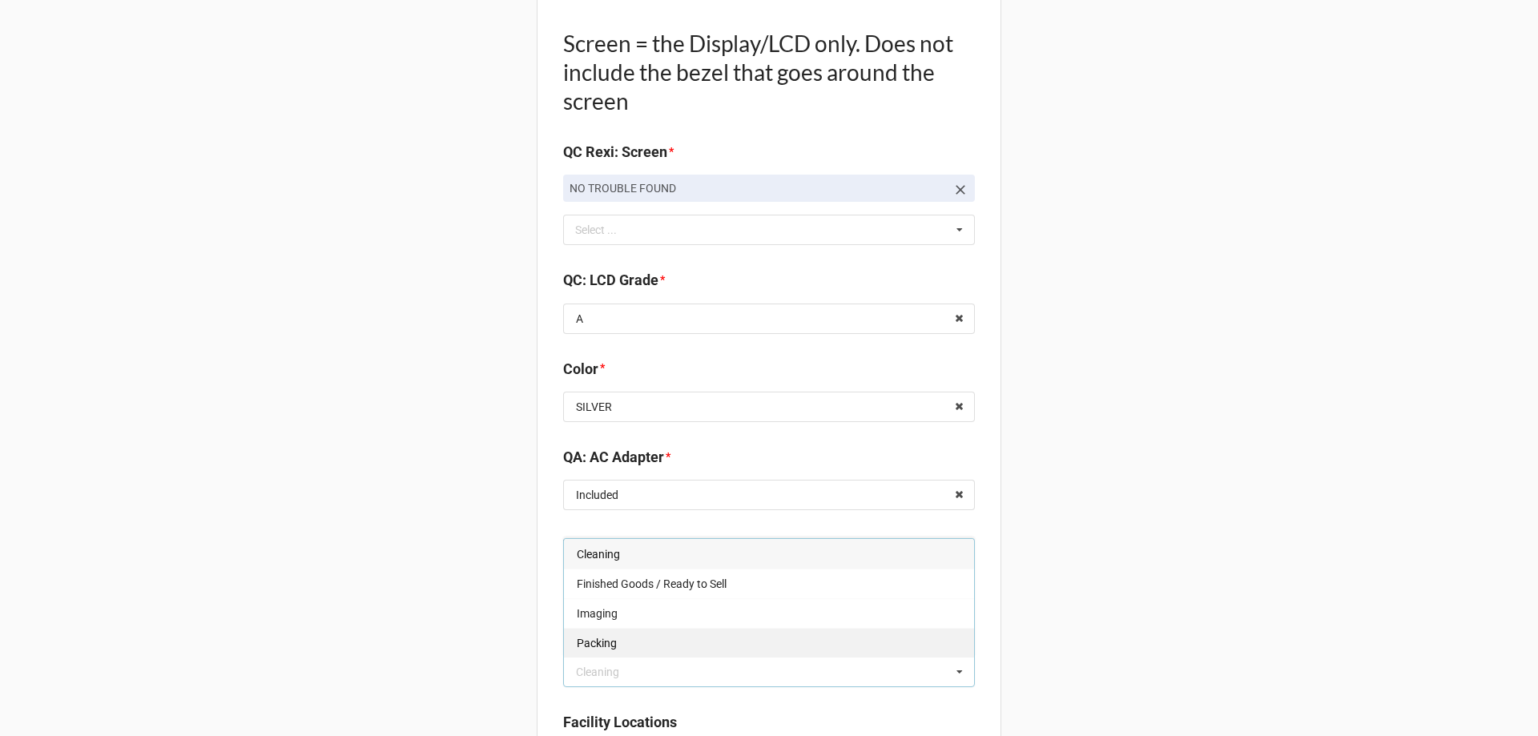
click at [609, 638] on span "Packing" at bounding box center [597, 643] width 40 height 13
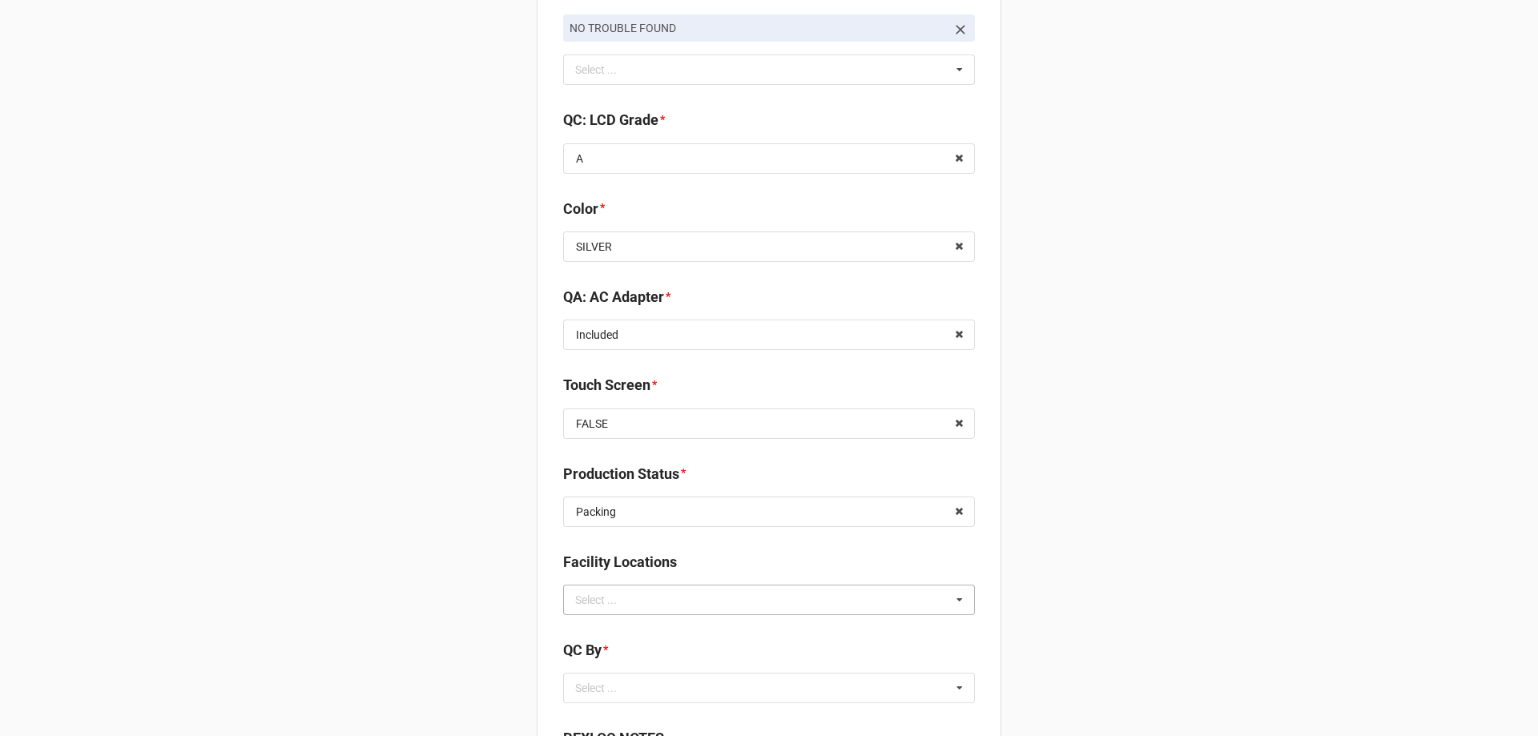
click at [591, 582] on div "Facility Locations" at bounding box center [769, 568] width 412 height 34
click at [597, 600] on div "Select ..." at bounding box center [605, 599] width 69 height 18
type input "re"
click at [589, 625] on span "RECV.DLL.PROCESSING" at bounding box center [637, 629] width 121 height 13
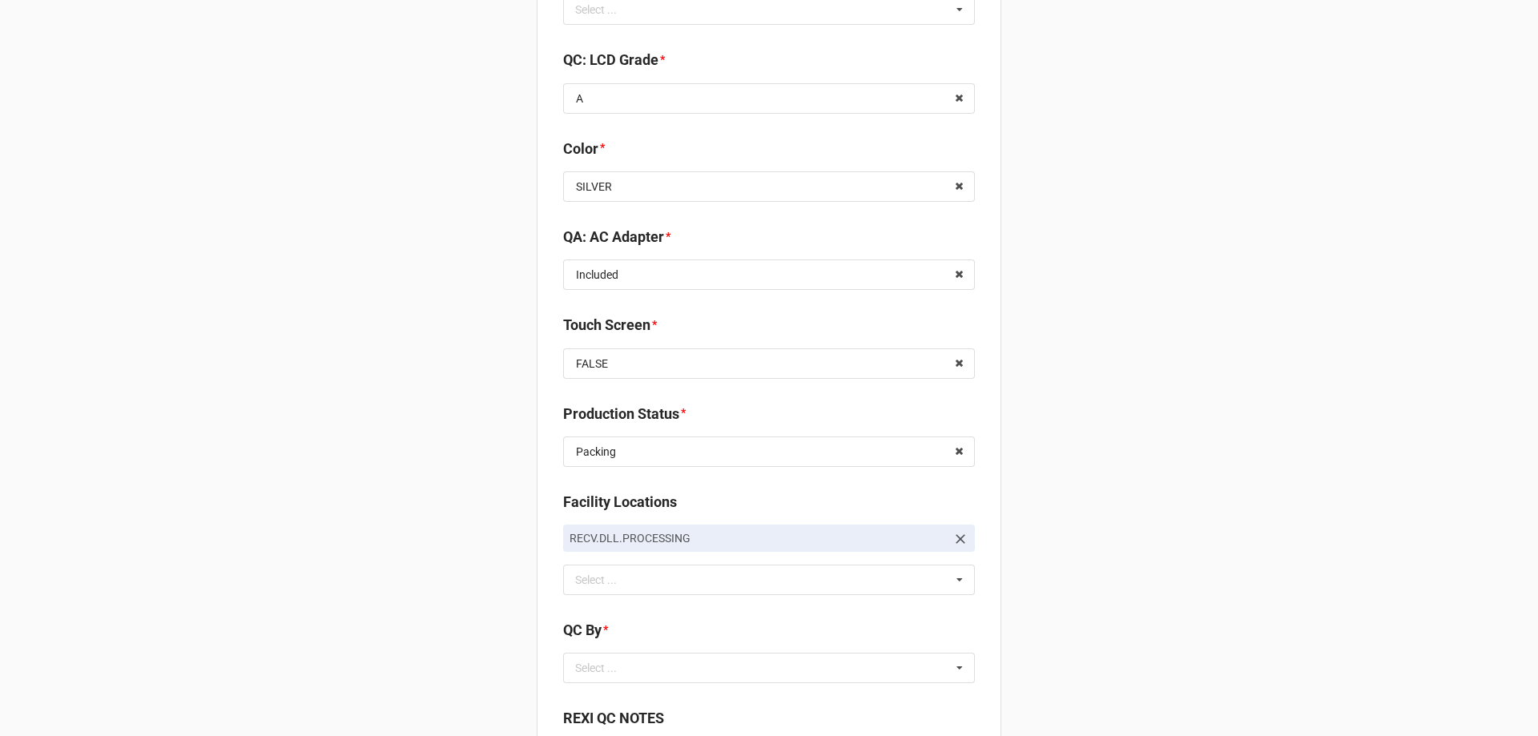
scroll to position [2082, 0]
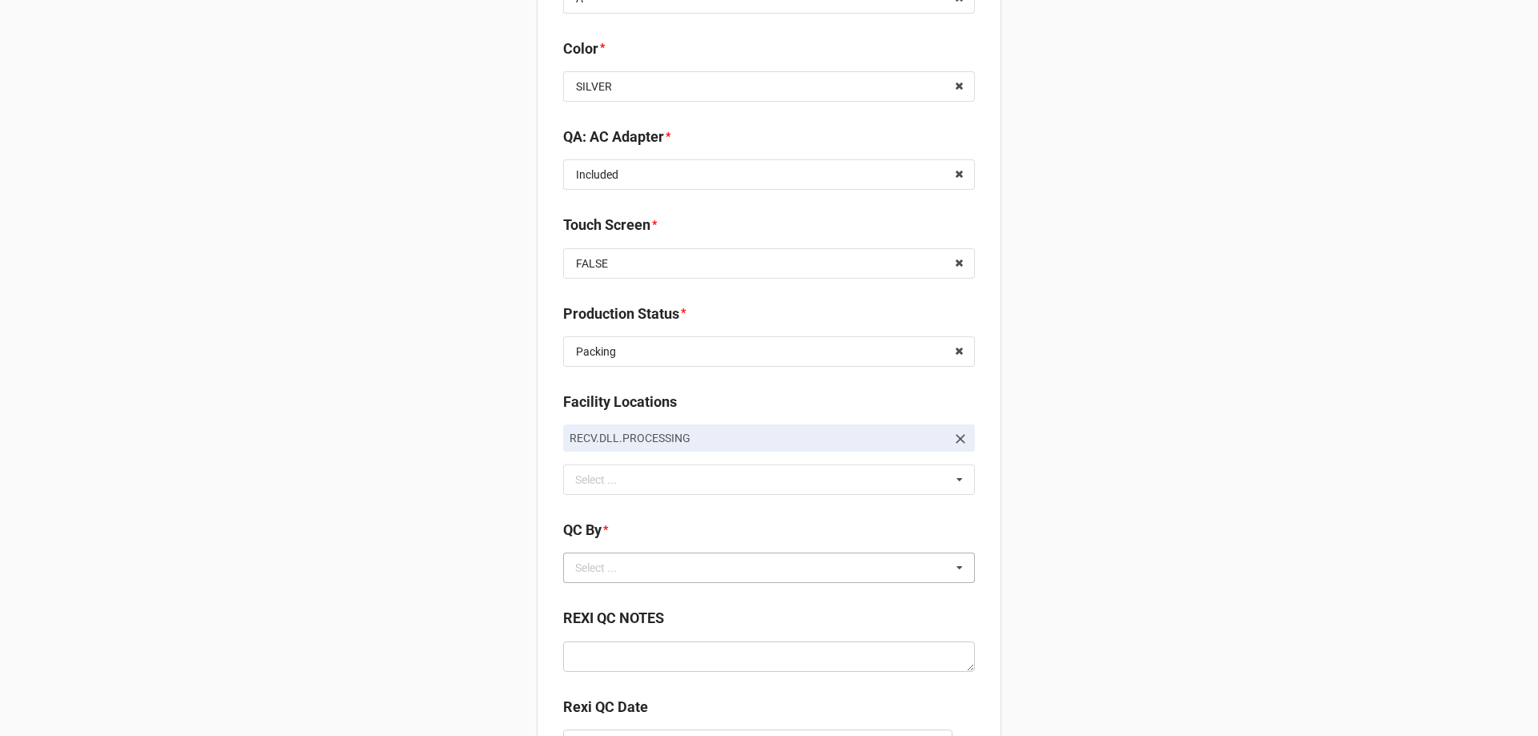
click at [600, 565] on div "Select ..." at bounding box center [605, 568] width 69 height 18
click at [601, 588] on div "CarlosH" at bounding box center [769, 597] width 410 height 30
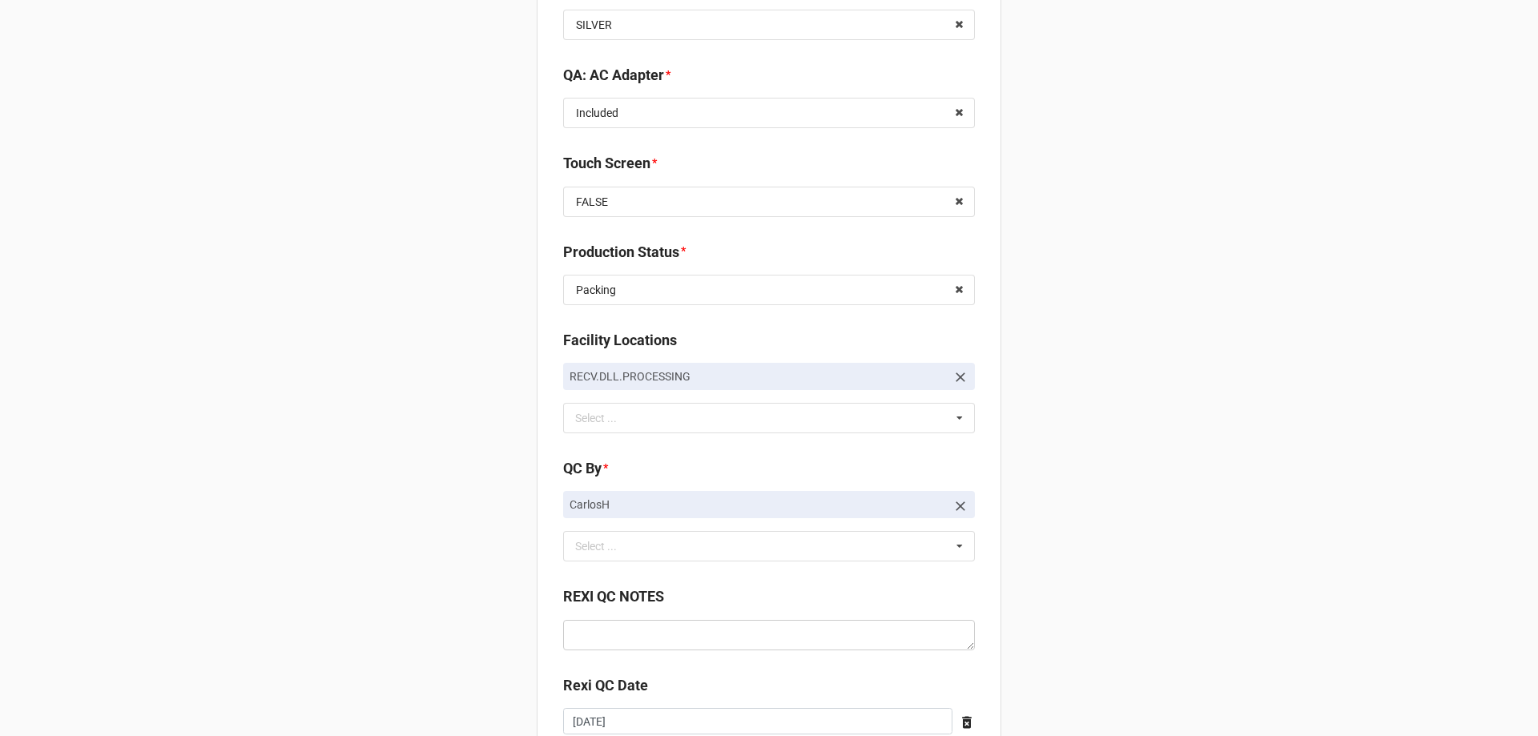
scroll to position [2265, 0]
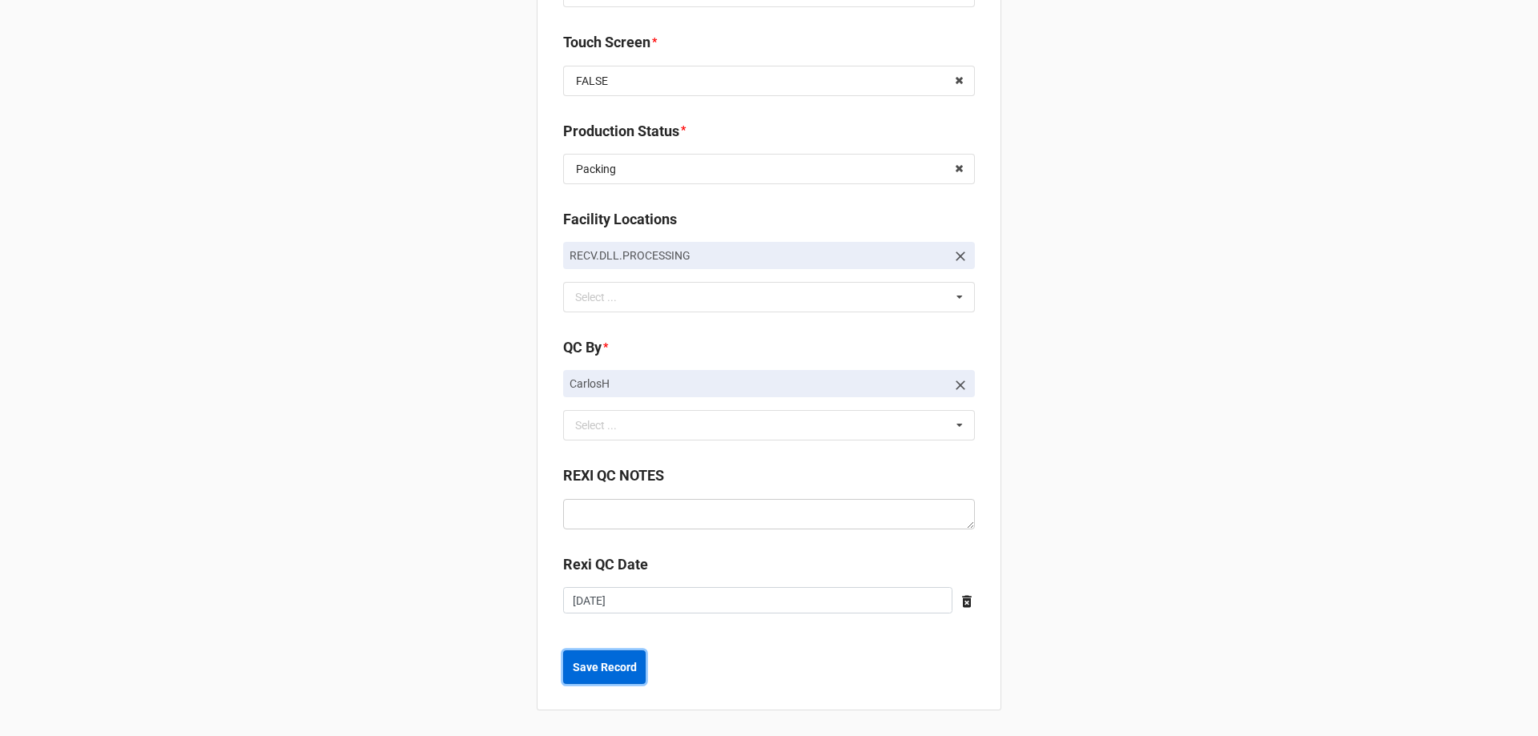
click at [580, 660] on b "Save Record" at bounding box center [605, 667] width 64 height 17
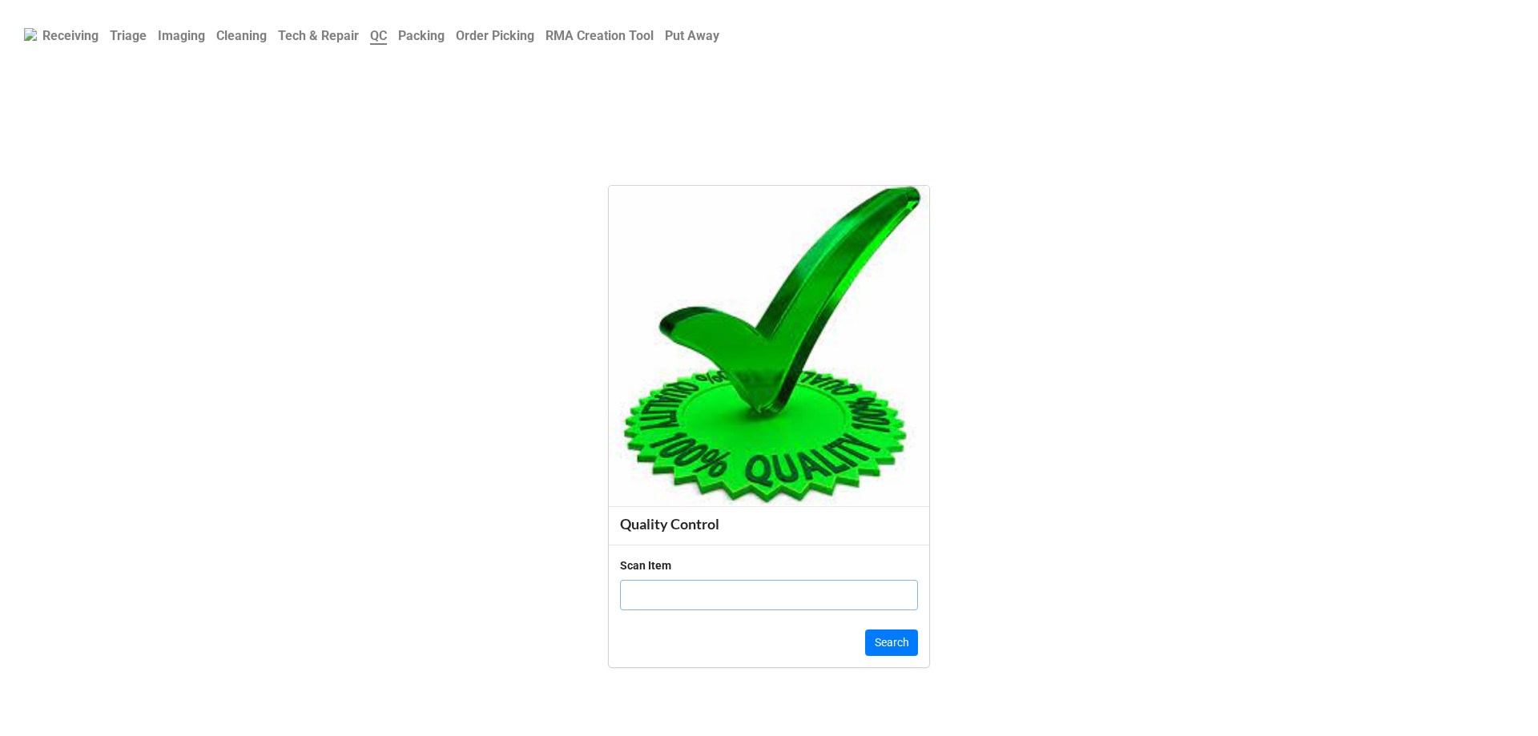
click at [642, 594] on input "text" at bounding box center [769, 595] width 298 height 30
click button "Search" at bounding box center [891, 642] width 53 height 27
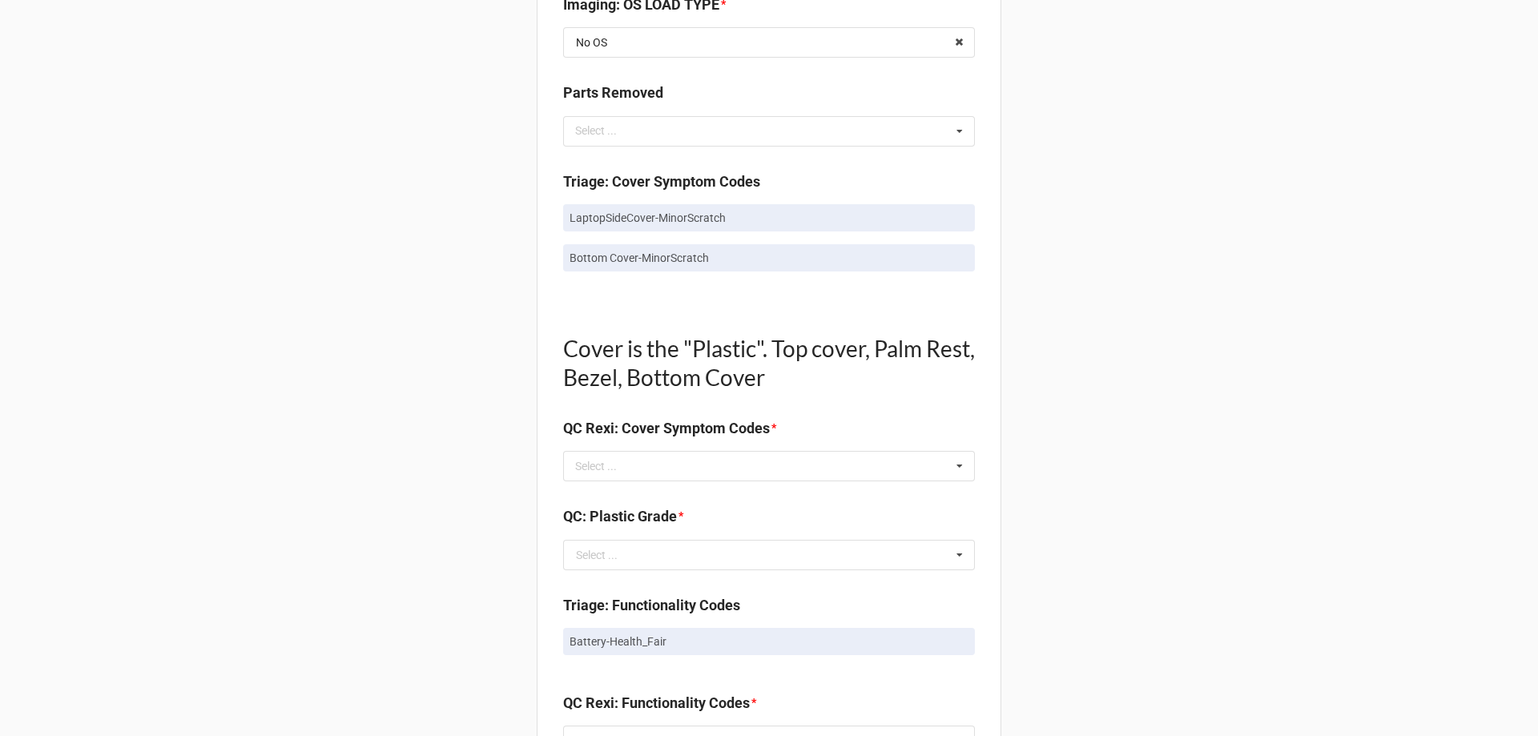
scroll to position [881, 0]
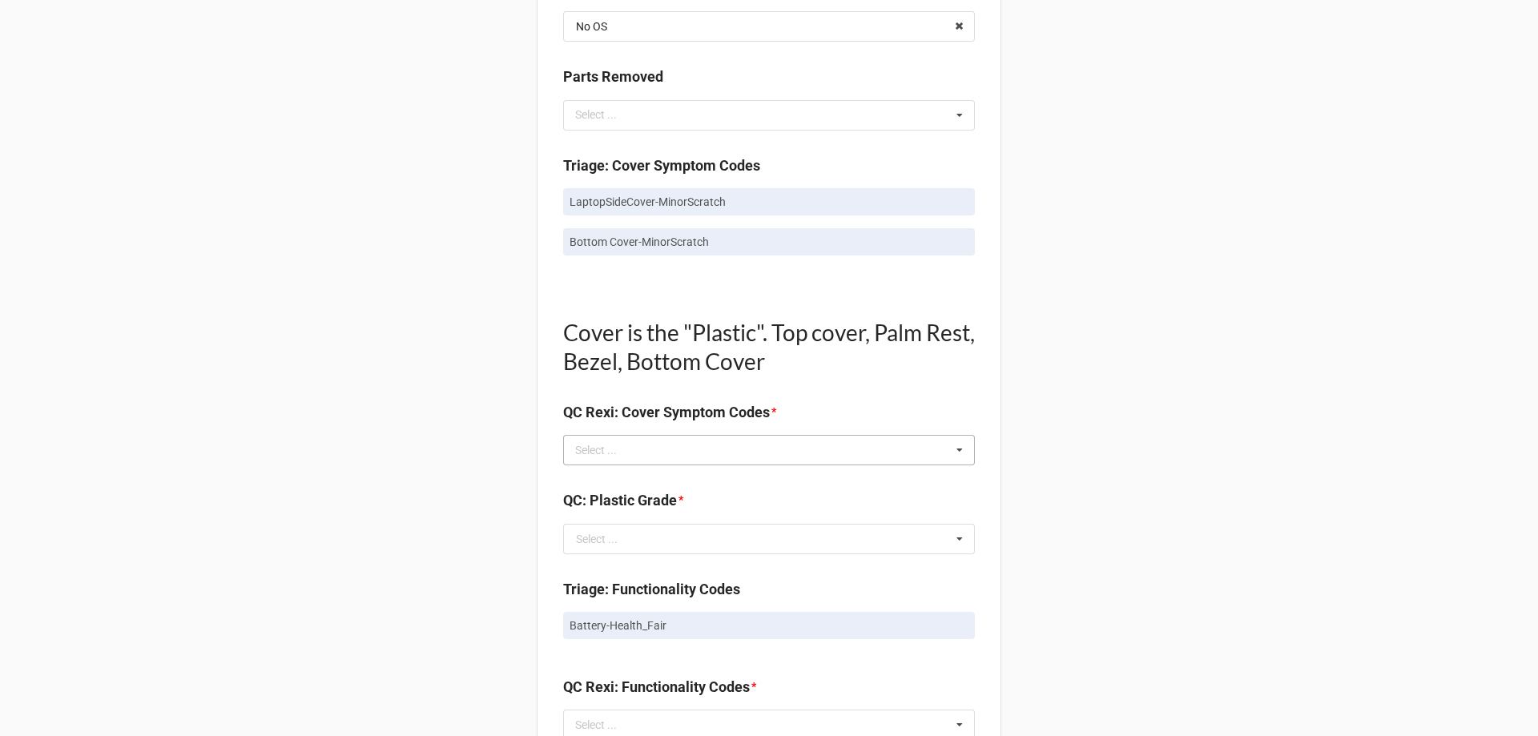
click at [570, 462] on div "Select ... No results found." at bounding box center [769, 450] width 412 height 30
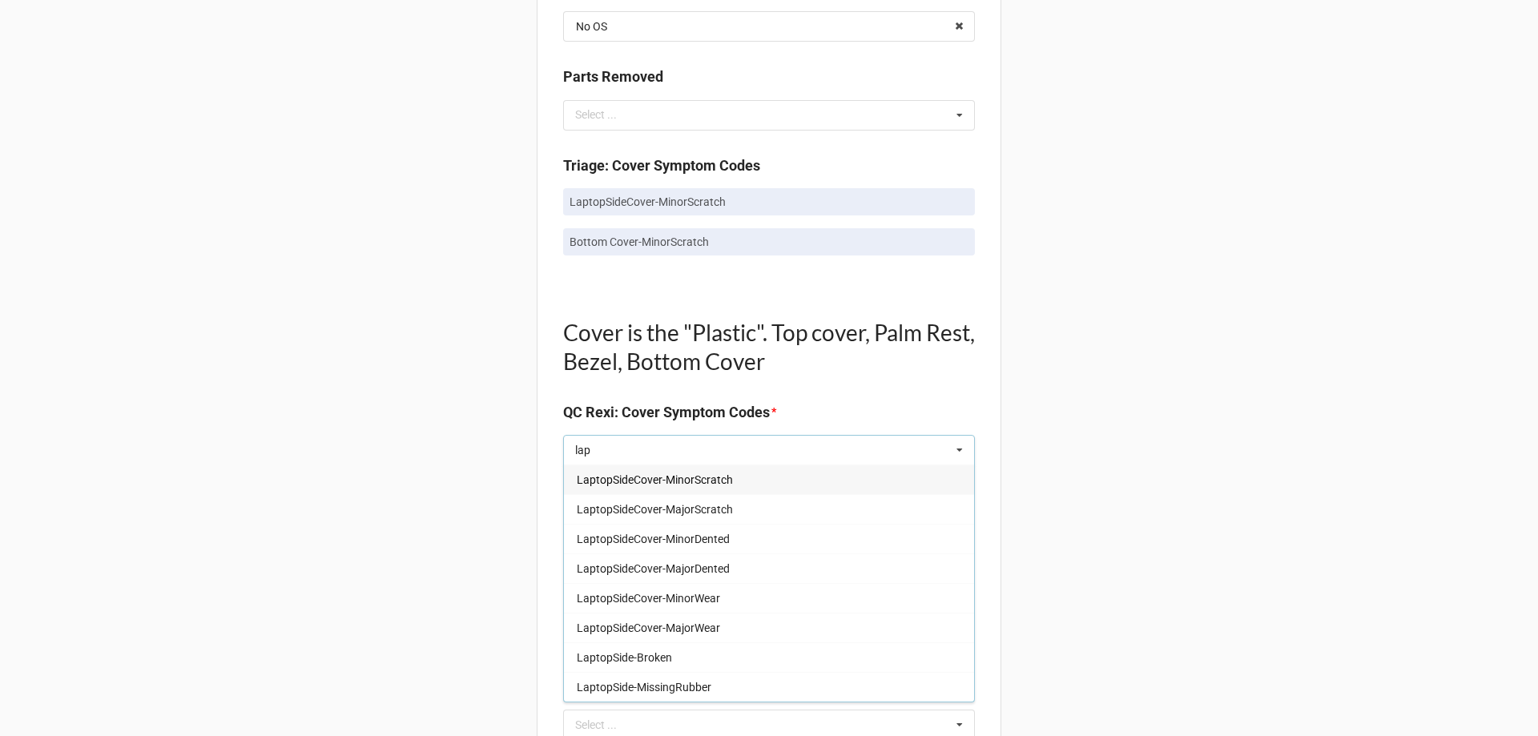
type input "lap"
click at [598, 484] on span "LaptopSideCover-MinorScratch" at bounding box center [655, 479] width 156 height 13
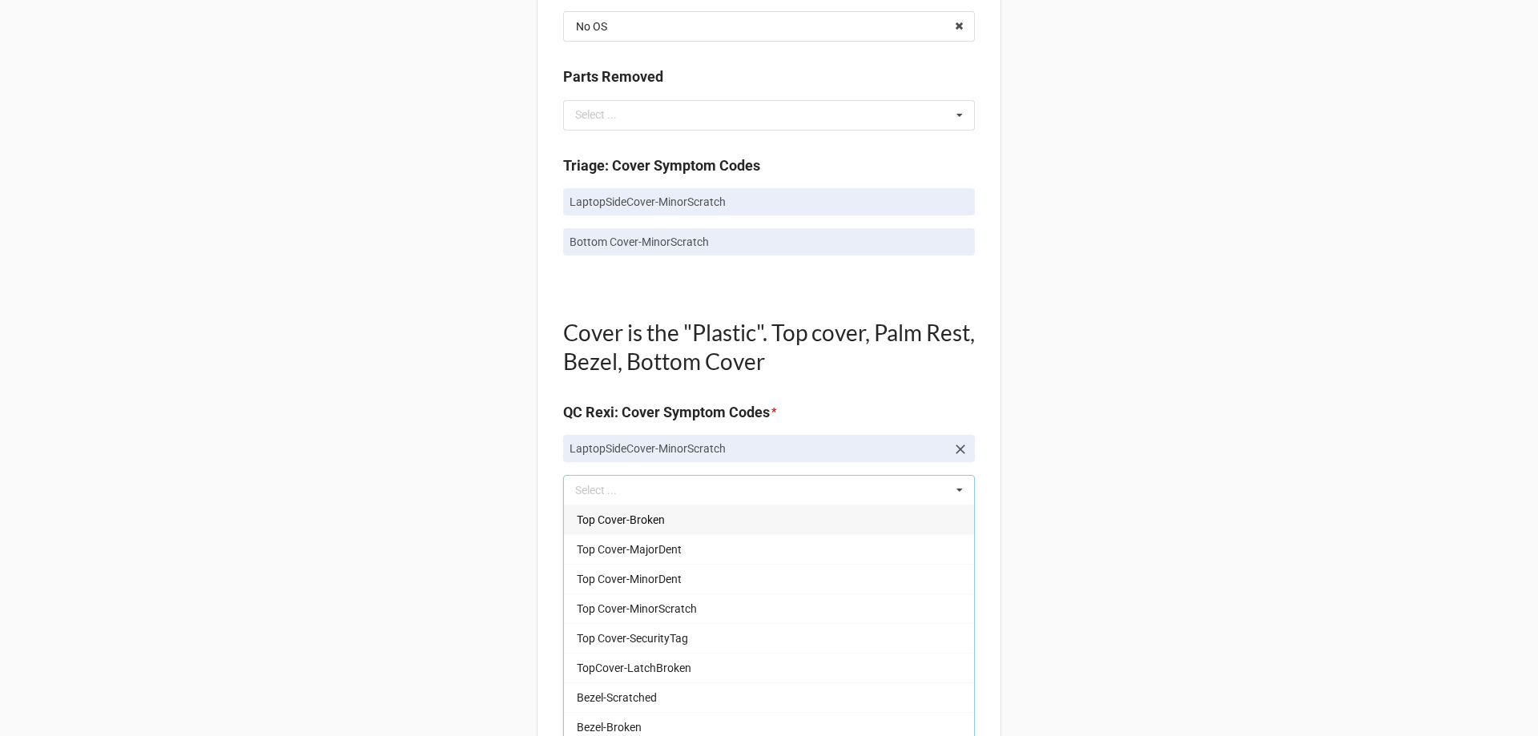
click at [468, 375] on div "Back Receiving Triage Imaging Cleaning Tech & Repair QC Packing Order Picking R…" at bounding box center [769, 519] width 1538 height 2801
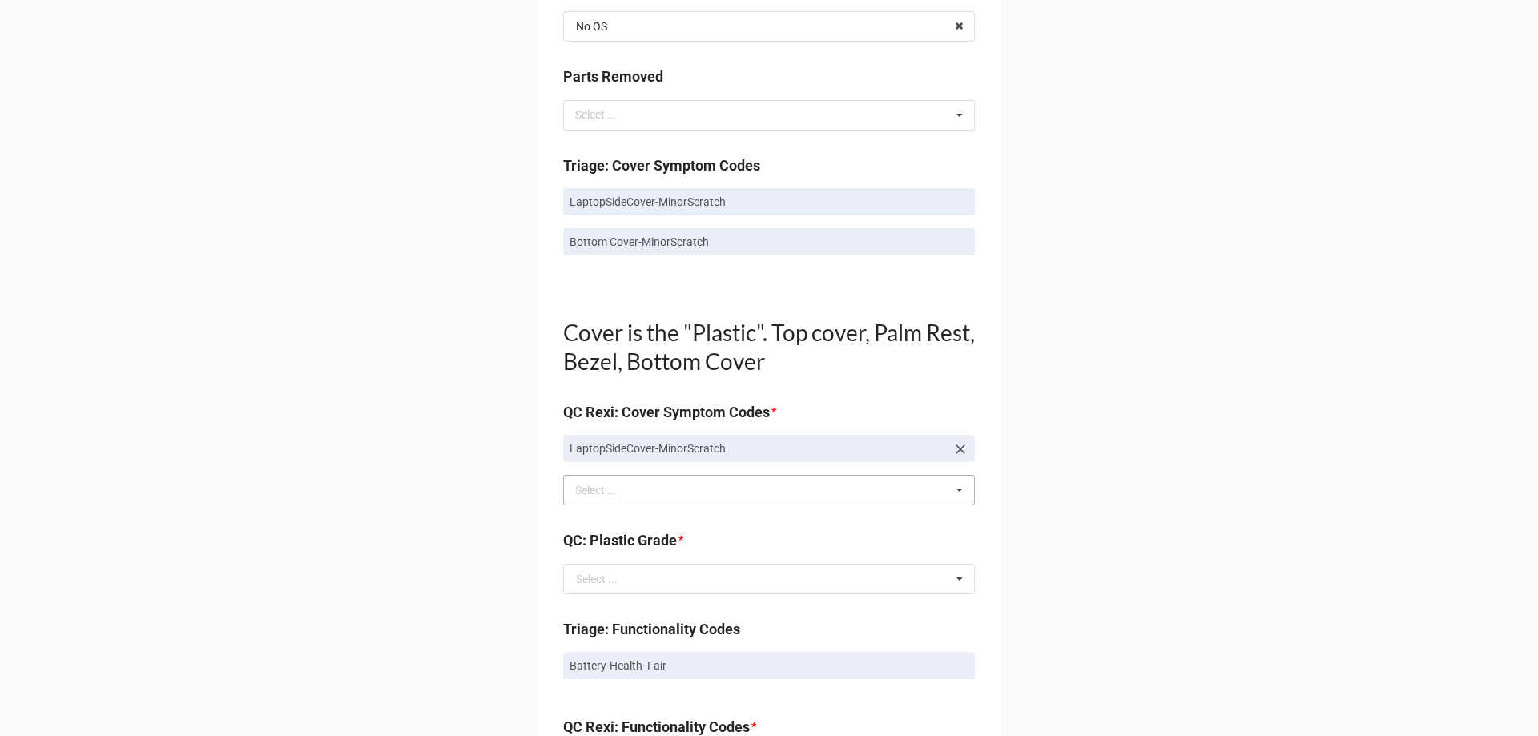
click at [625, 250] on p "Bottom Cover-MinorScratch" at bounding box center [768, 242] width 399 height 16
copy div "Bottom Cover-MinorScratch"
click at [608, 517] on div "Cover is the "Plastic". Top cover, Palm Rest, Bezel, Bottom Cover QC Rexi: Cove…" at bounding box center [769, 404] width 412 height 224
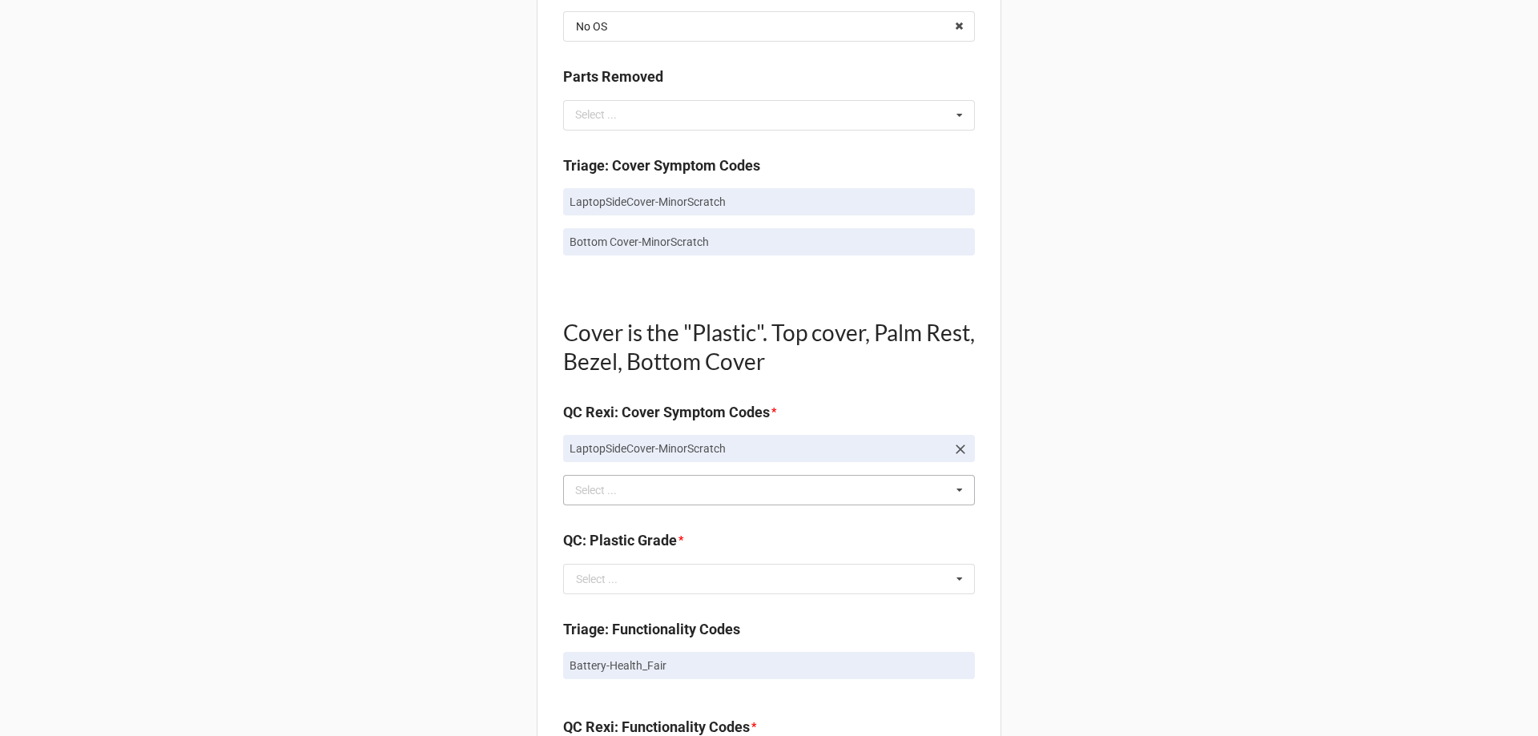
click at [598, 484] on div "Select ..." at bounding box center [605, 490] width 69 height 18
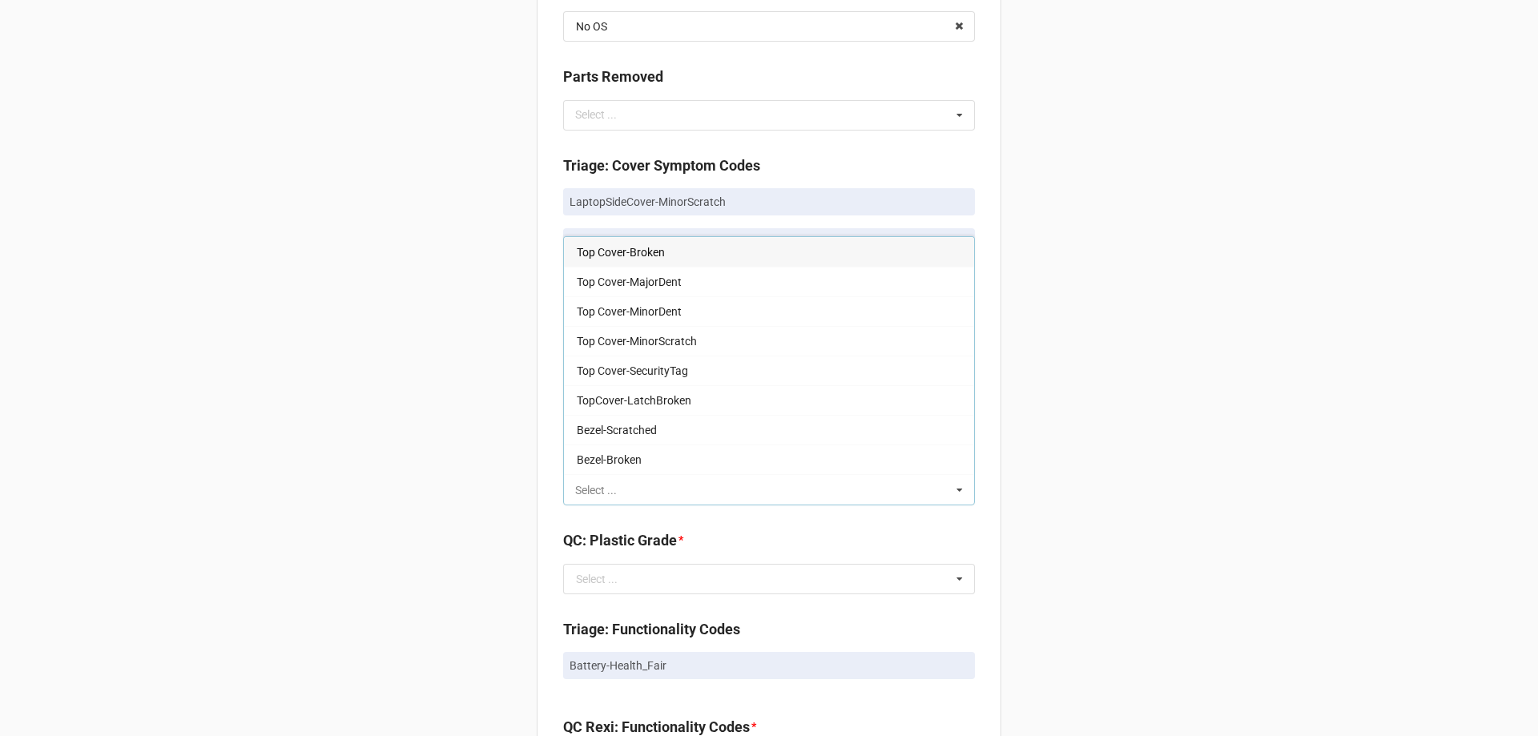
paste input "Bottom Cover-MinorScratch"
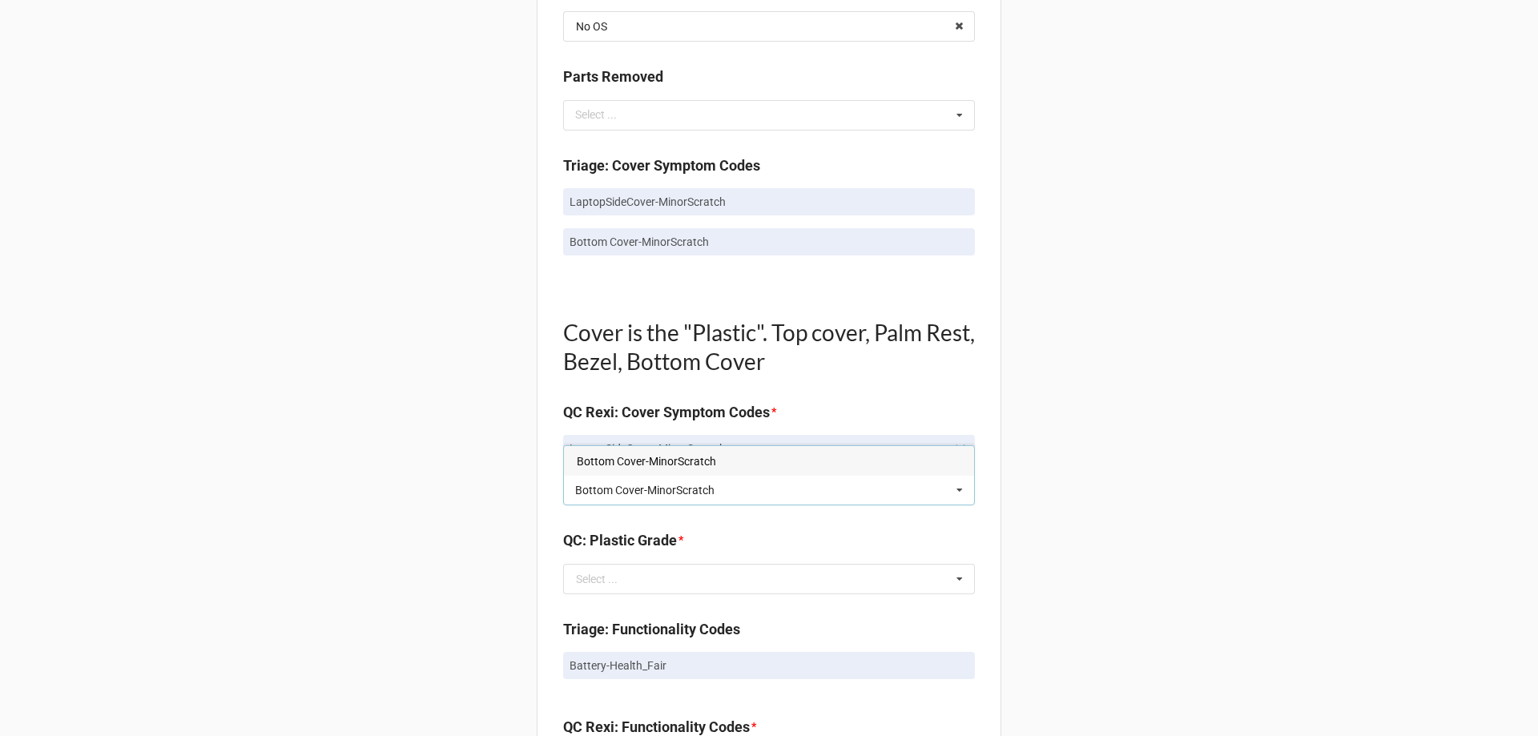
type input "Bottom Cover-MinorScratch"
click at [608, 470] on div "Bottom Cover-MinorScratch" at bounding box center [769, 461] width 410 height 30
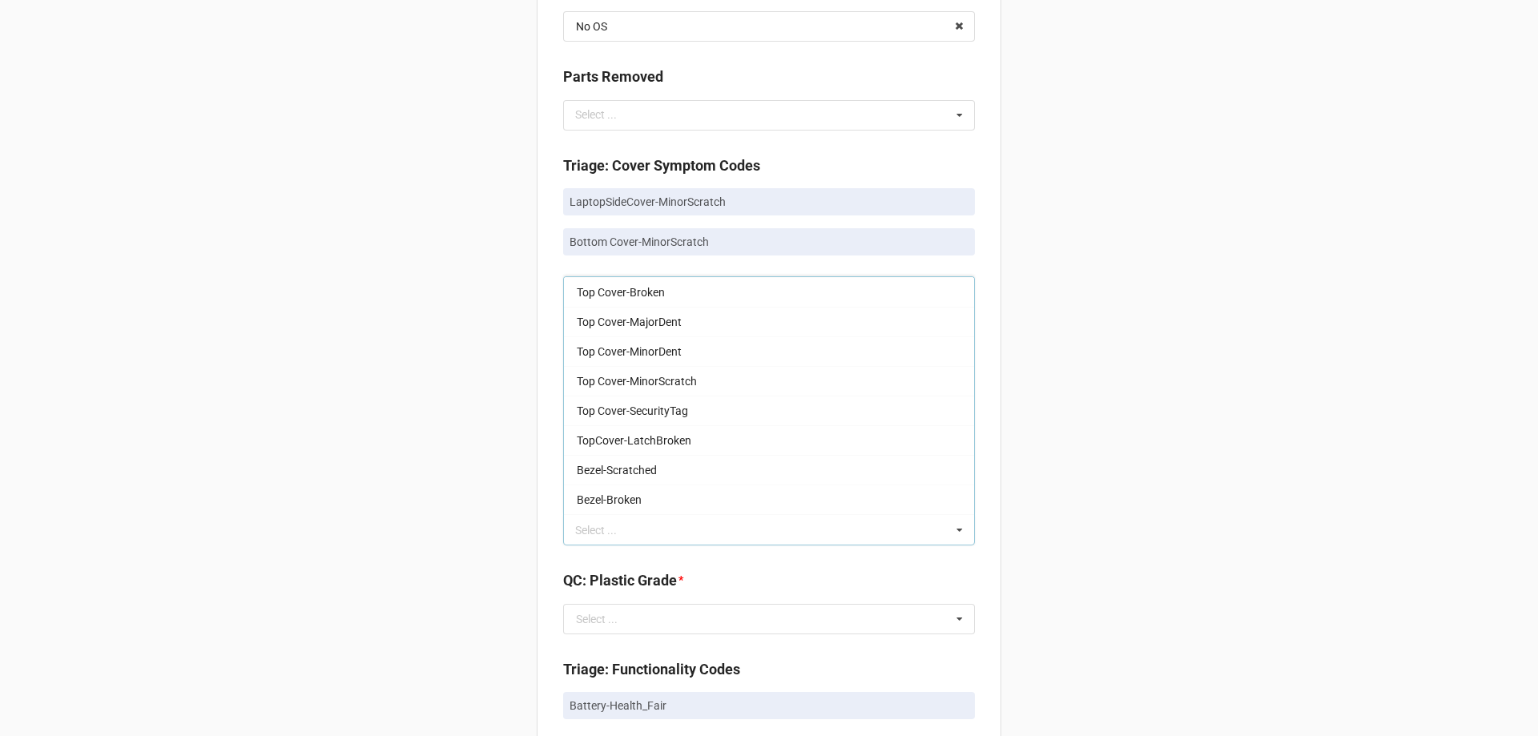
click at [490, 460] on div "Back Receiving Triage Imaging Cleaning Tech & Repair QC Packing Order Picking R…" at bounding box center [769, 539] width 1538 height 2841
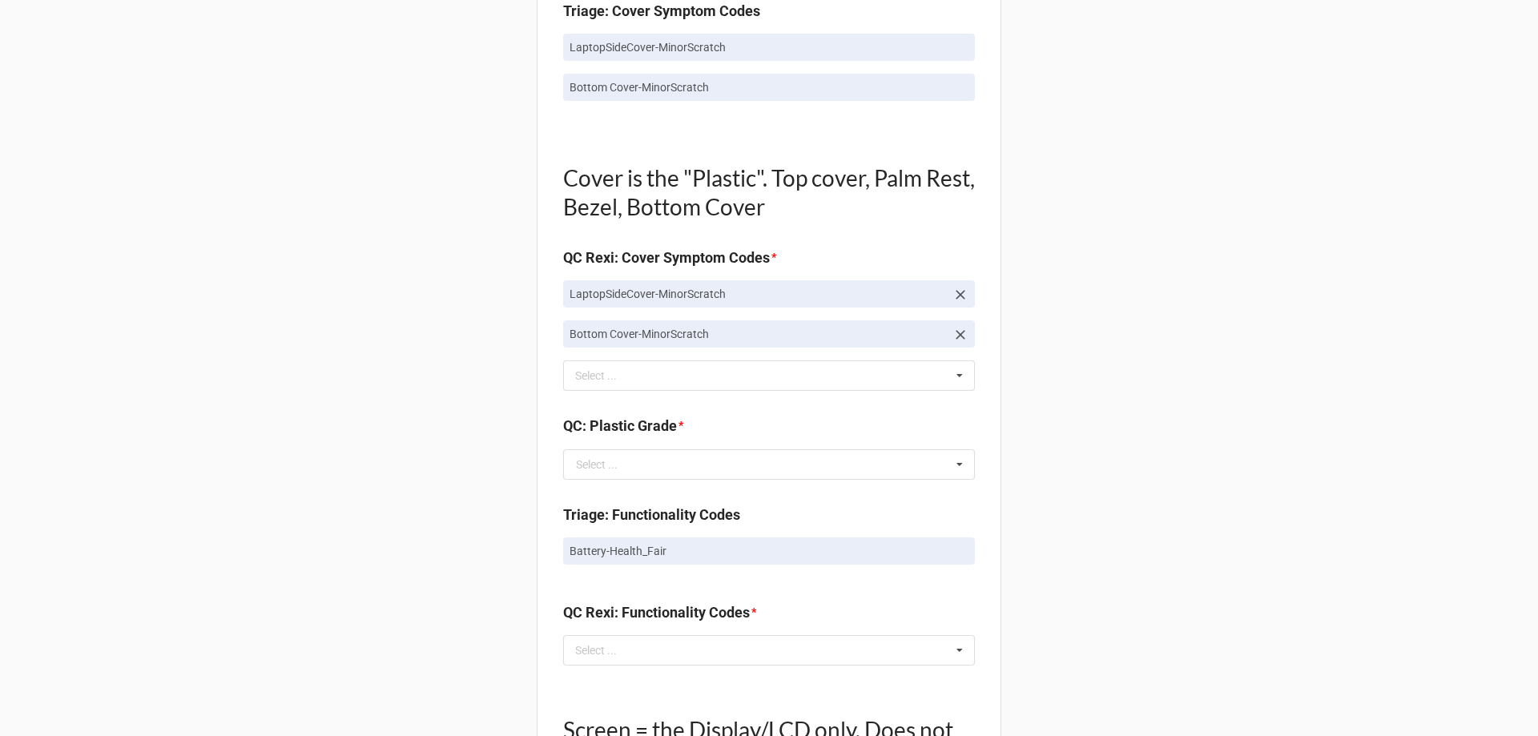
scroll to position [1041, 0]
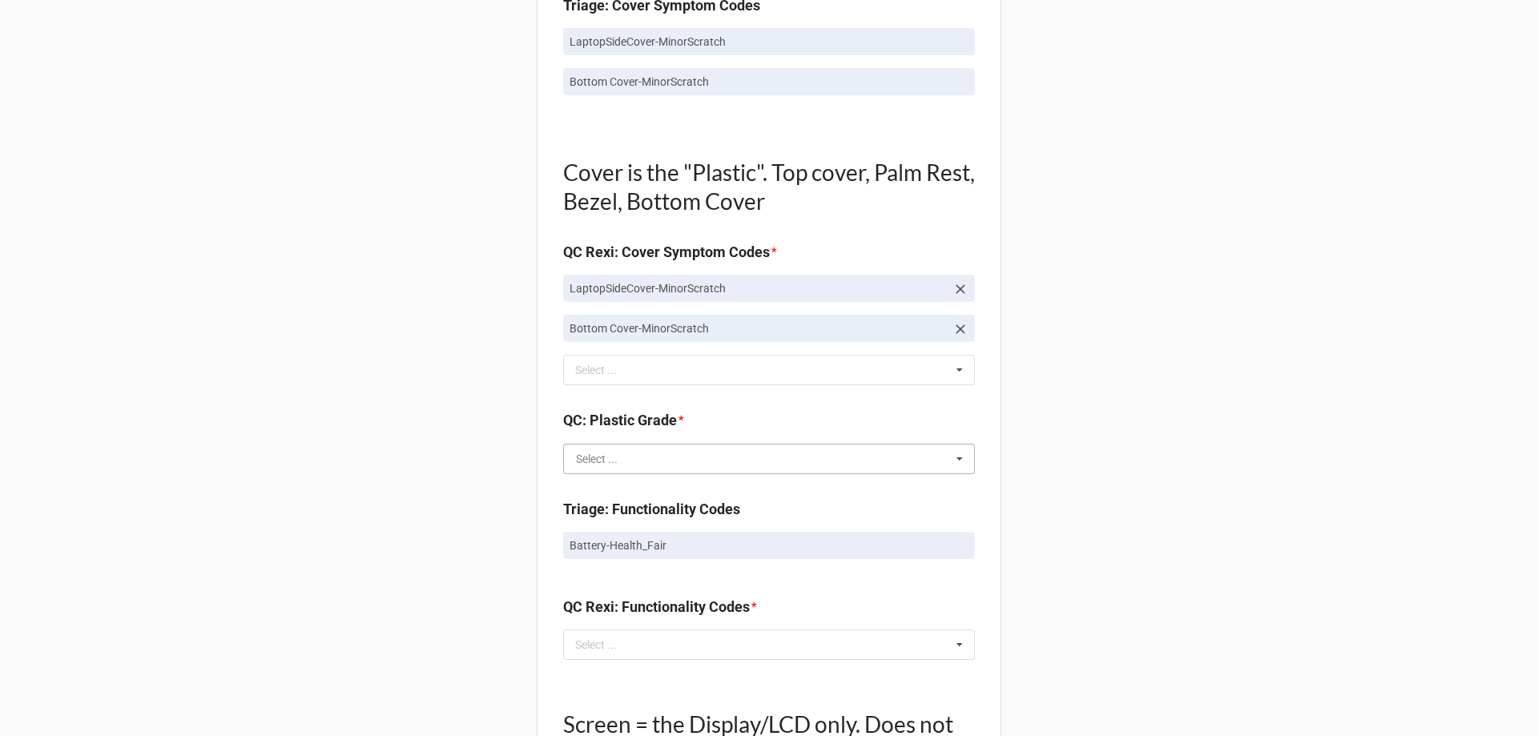
click at [581, 469] on input "text" at bounding box center [770, 458] width 410 height 29
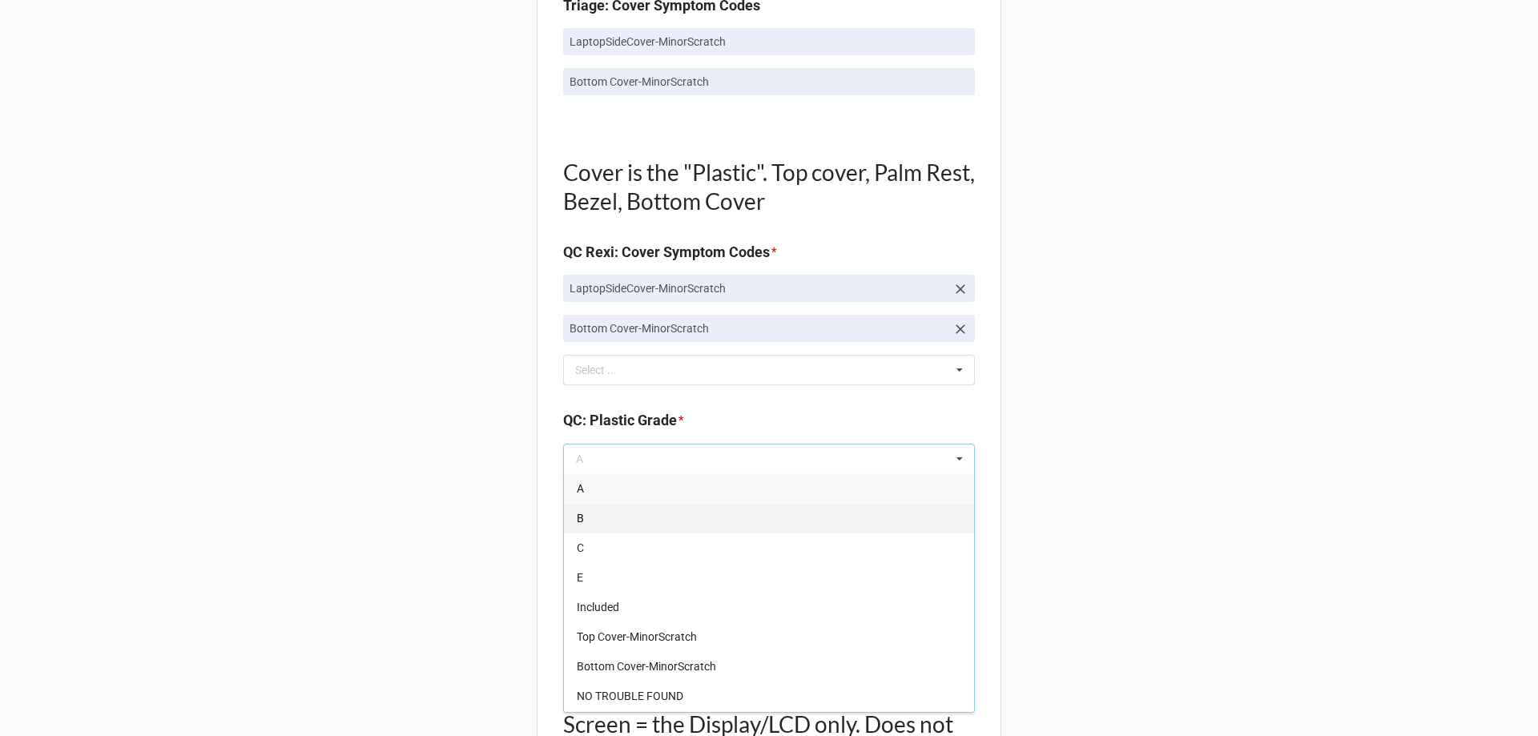
click at [577, 517] on span "B" at bounding box center [580, 518] width 7 height 13
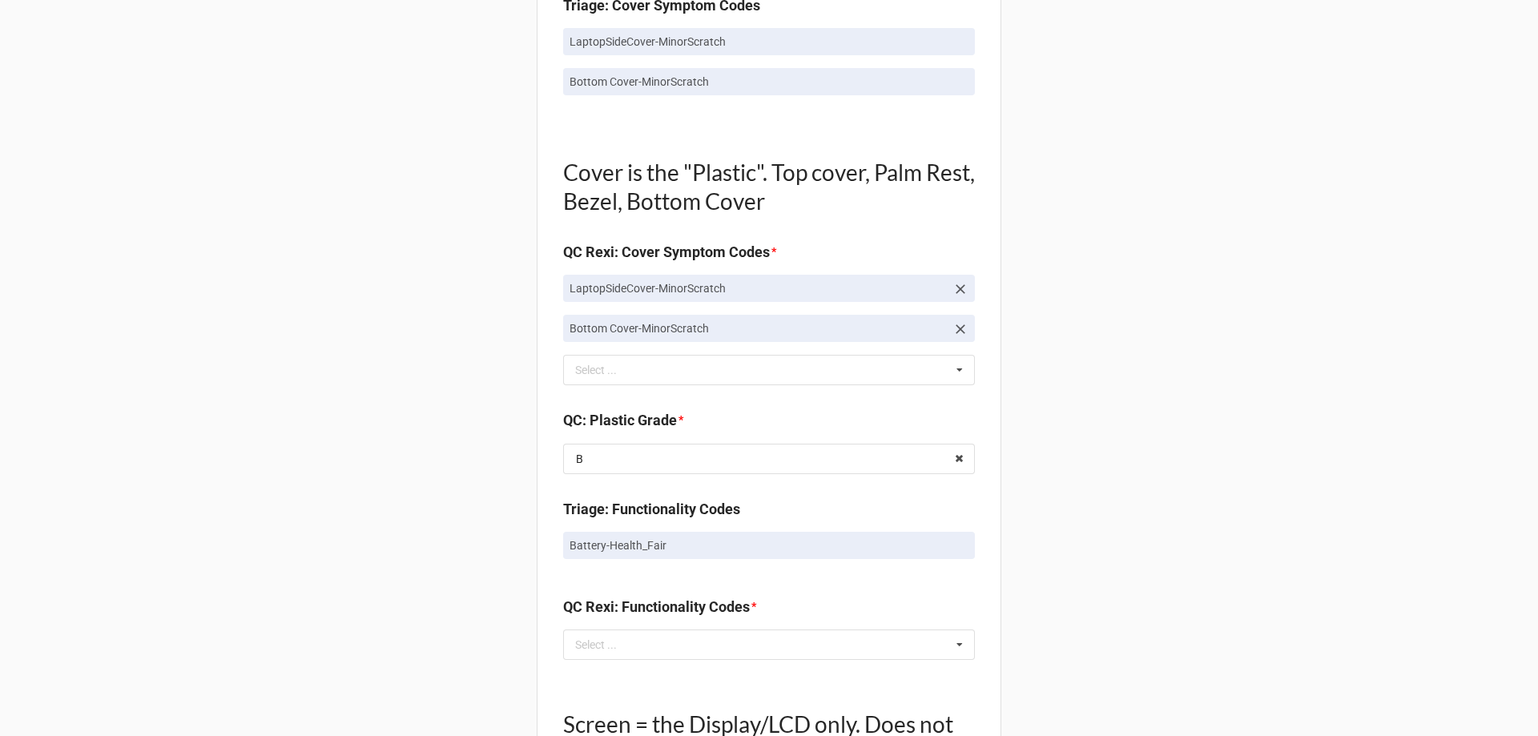
click at [442, 523] on div "Back Receiving Triage Imaging Cleaning Tech & Repair QC Packing Order Picking R…" at bounding box center [769, 379] width 1538 height 2841
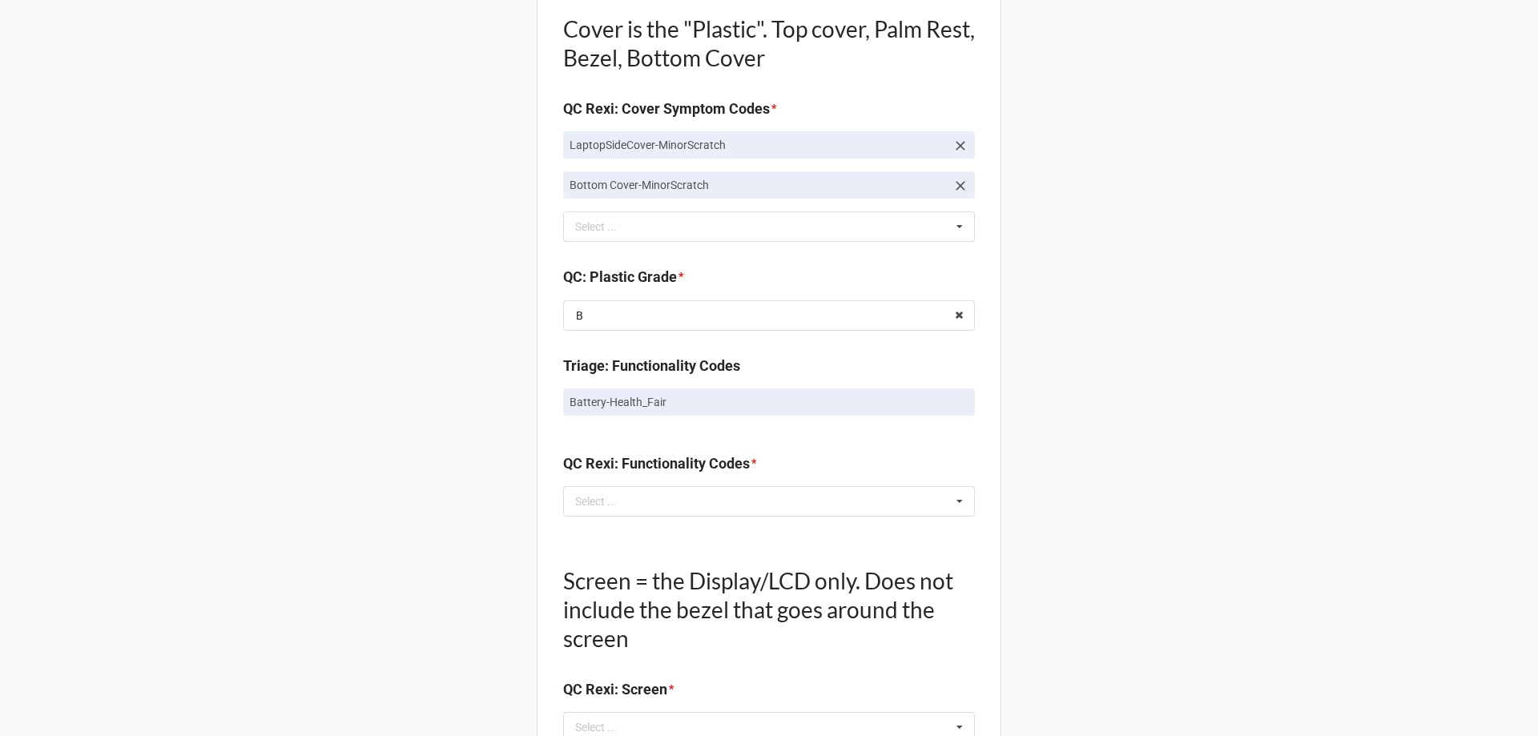
scroll to position [1201, 0]
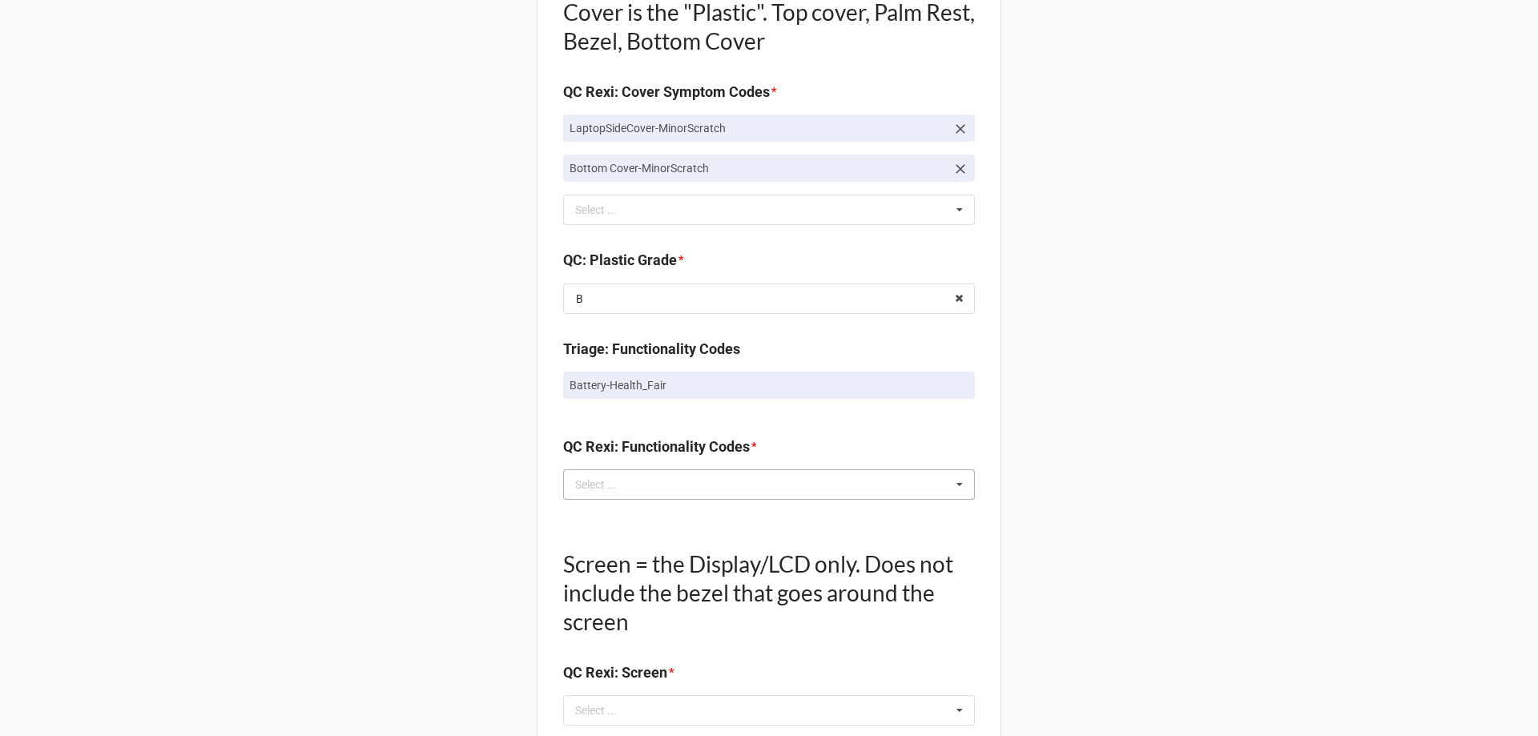
click at [640, 494] on div "Select ... No results found." at bounding box center [769, 484] width 412 height 30
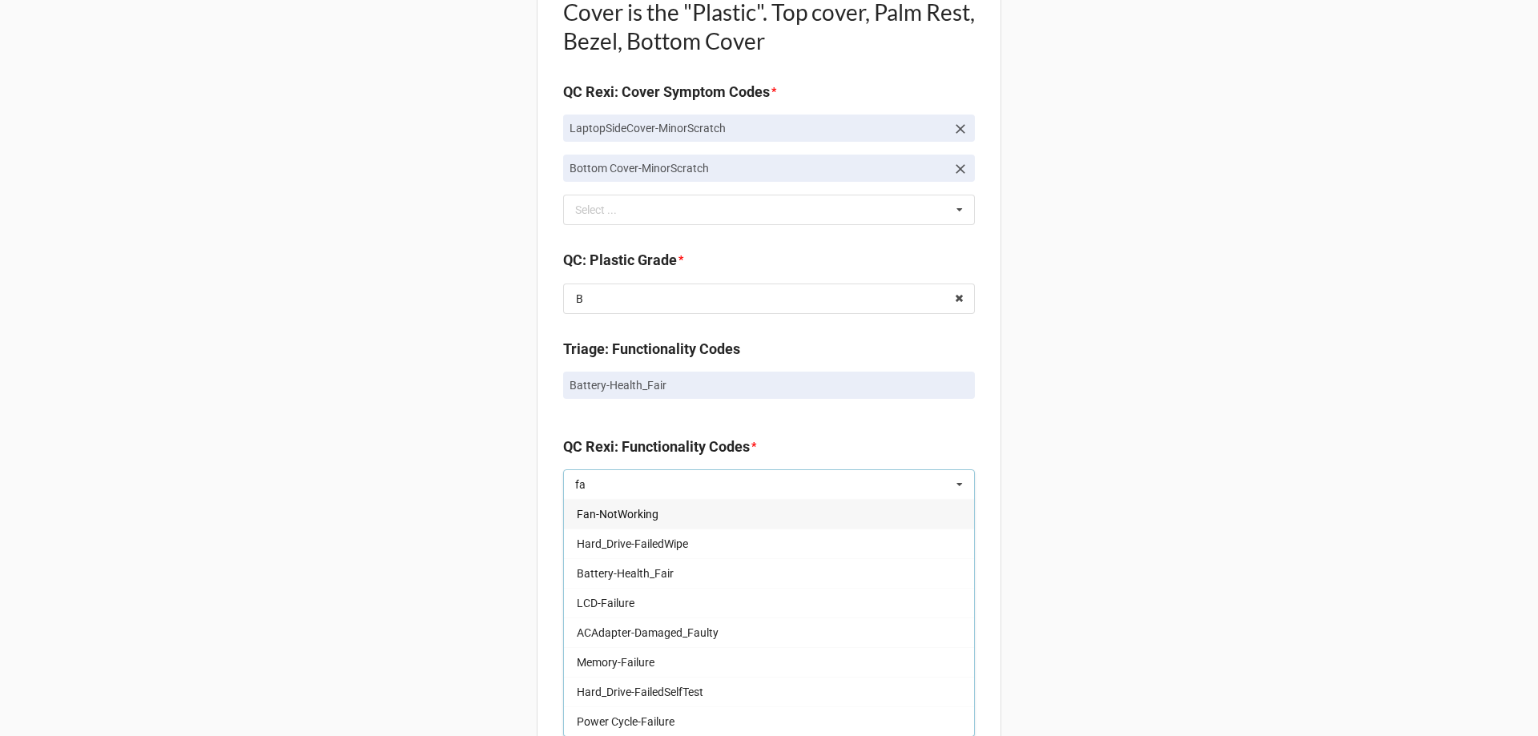
type input "fa"
click at [615, 568] on span "Battery-Health_Fair" at bounding box center [625, 573] width 97 height 13
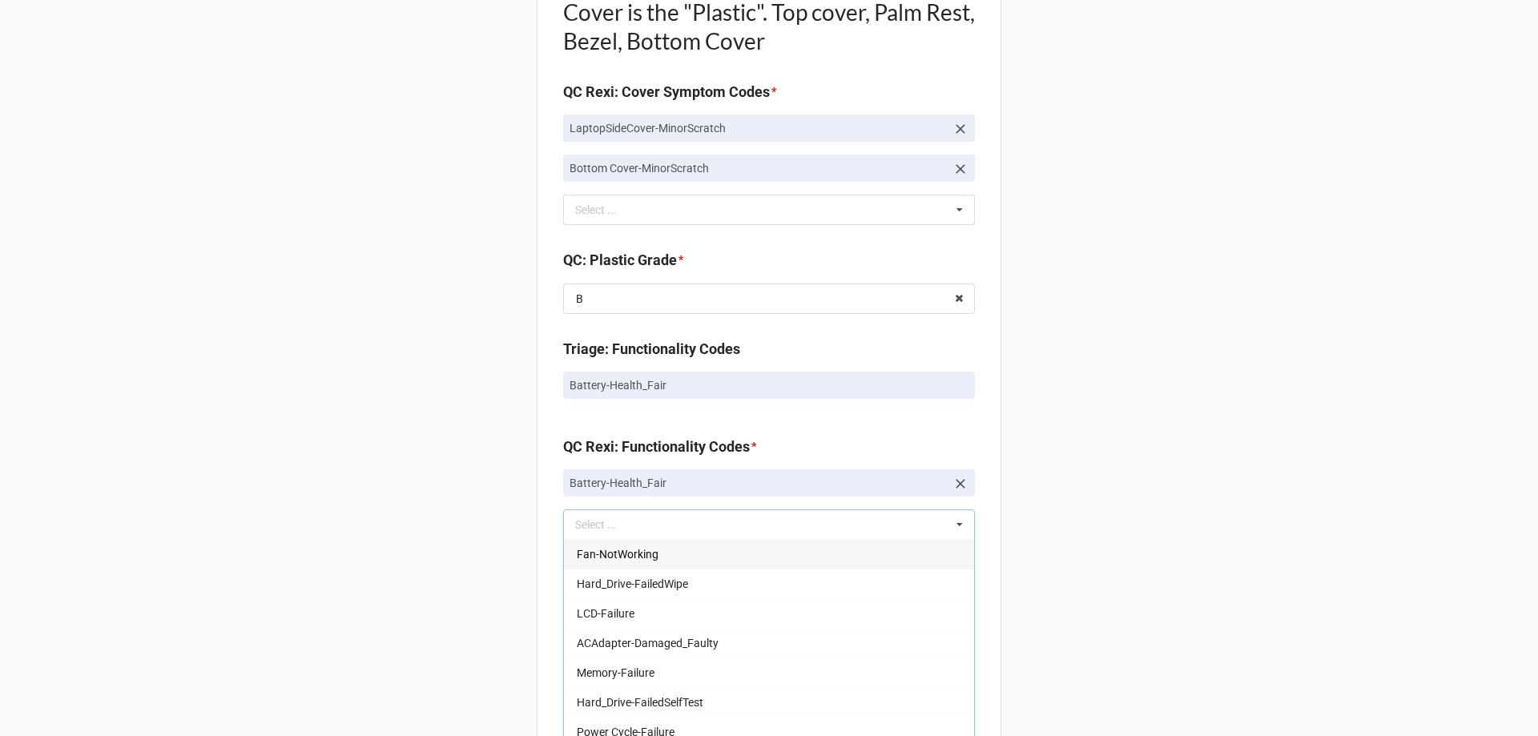
click at [431, 545] on div "Back Receiving Triage Imaging Cleaning Tech & Repair QC Packing Order Picking R…" at bounding box center [769, 239] width 1538 height 2881
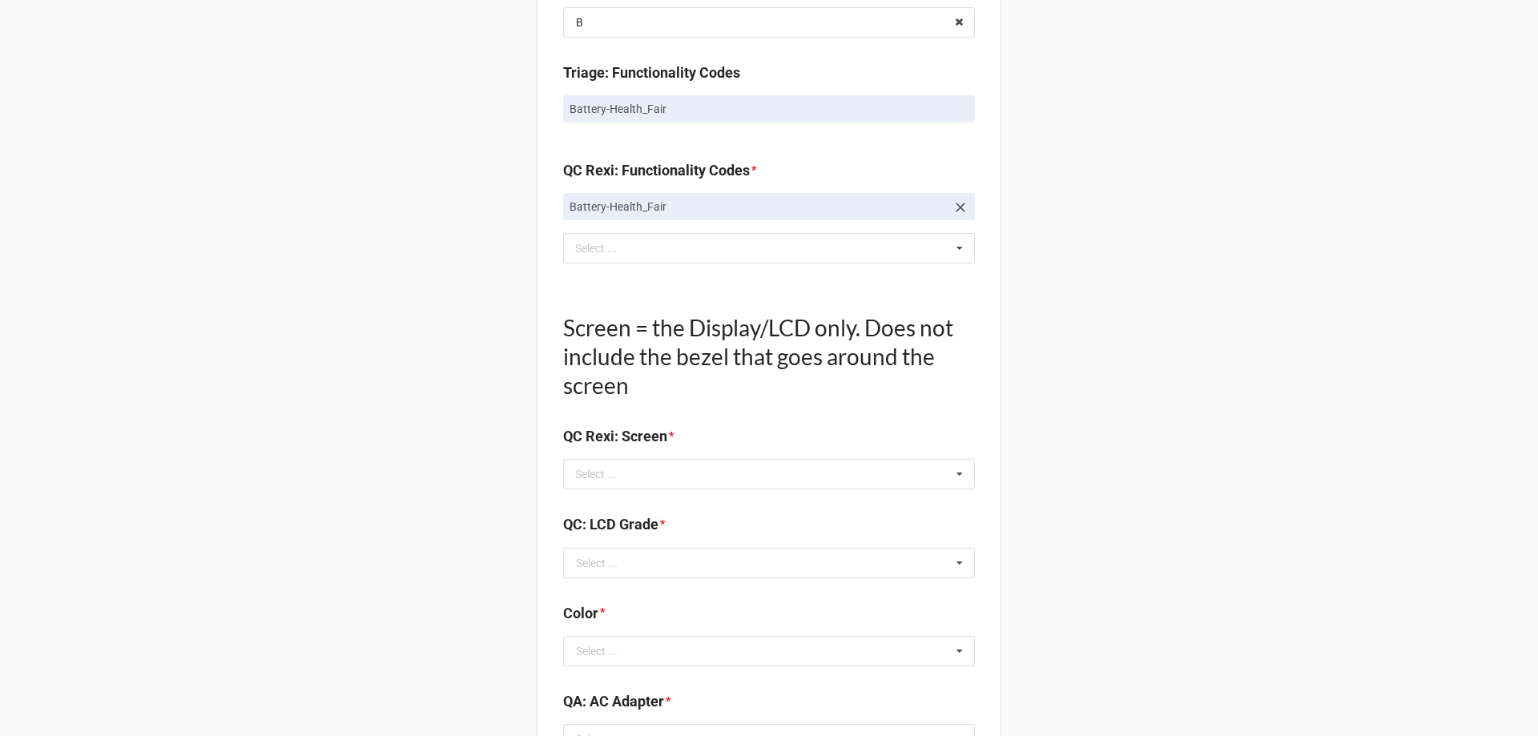
scroll to position [1522, 0]
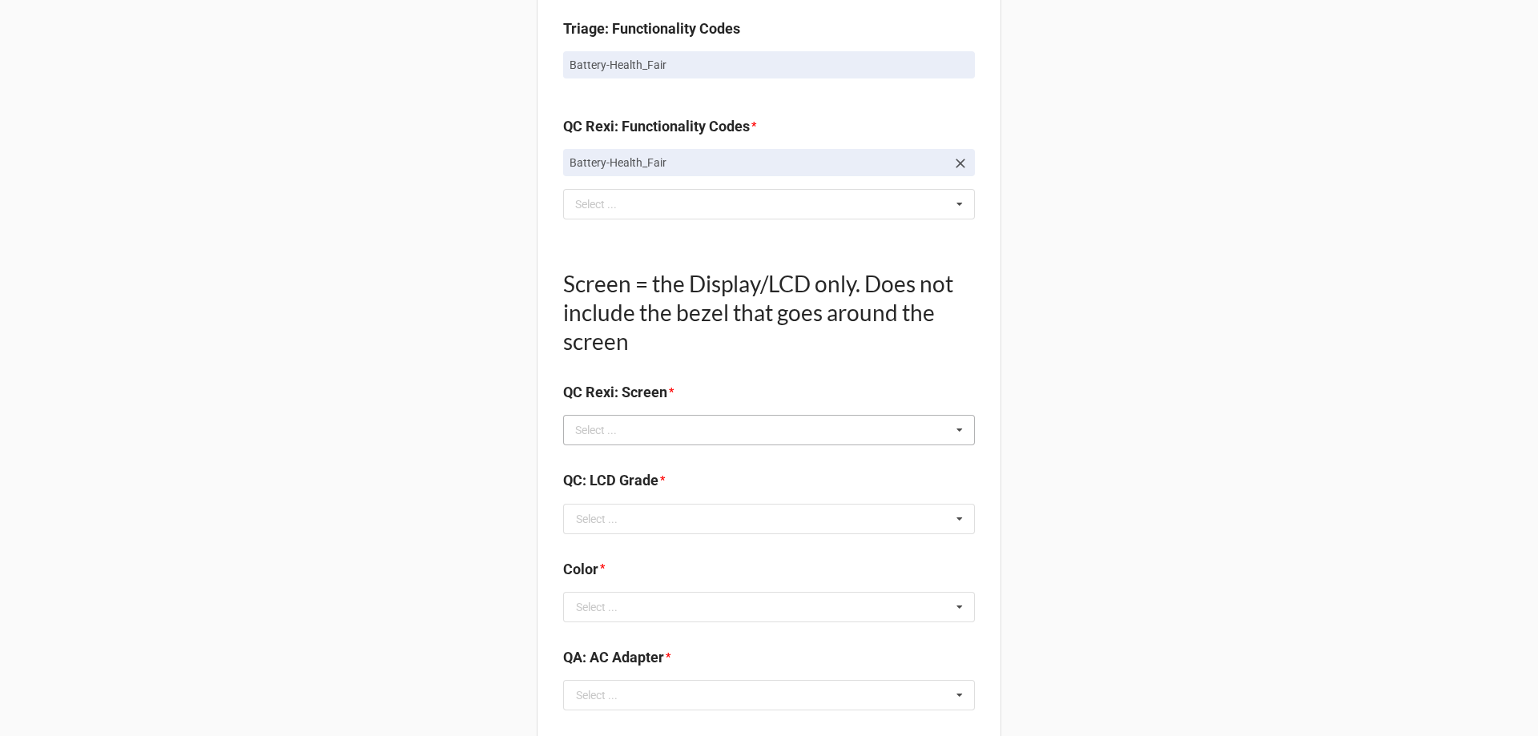
click at [633, 424] on div "Select ..." at bounding box center [605, 430] width 69 height 18
type input "kb"
drag, startPoint x: 642, startPoint y: 453, endPoint x: 596, endPoint y: 479, distance: 53.0
click at [640, 456] on span "Display-KBWear_Minor" at bounding box center [633, 459] width 113 height 13
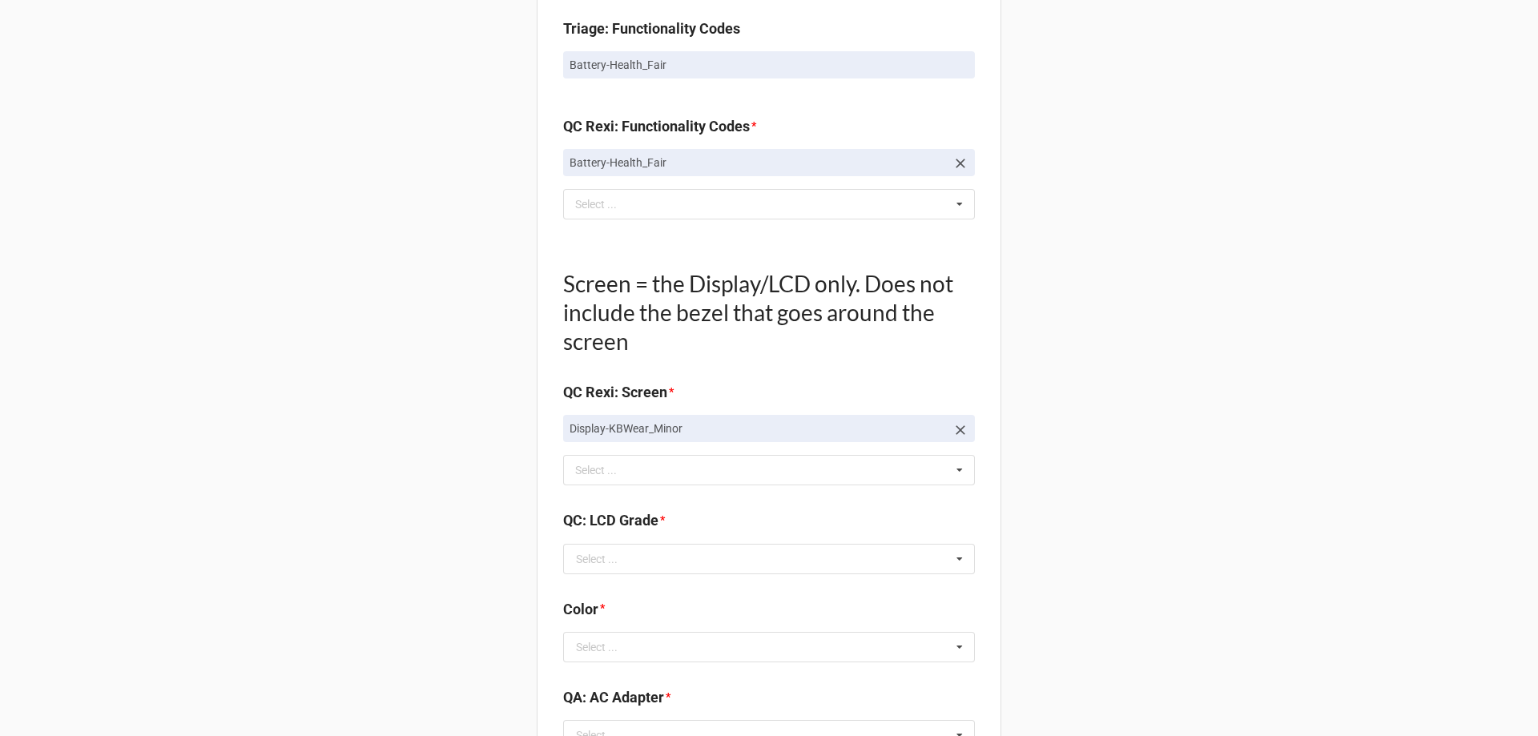
click at [609, 568] on input "text" at bounding box center [770, 559] width 410 height 29
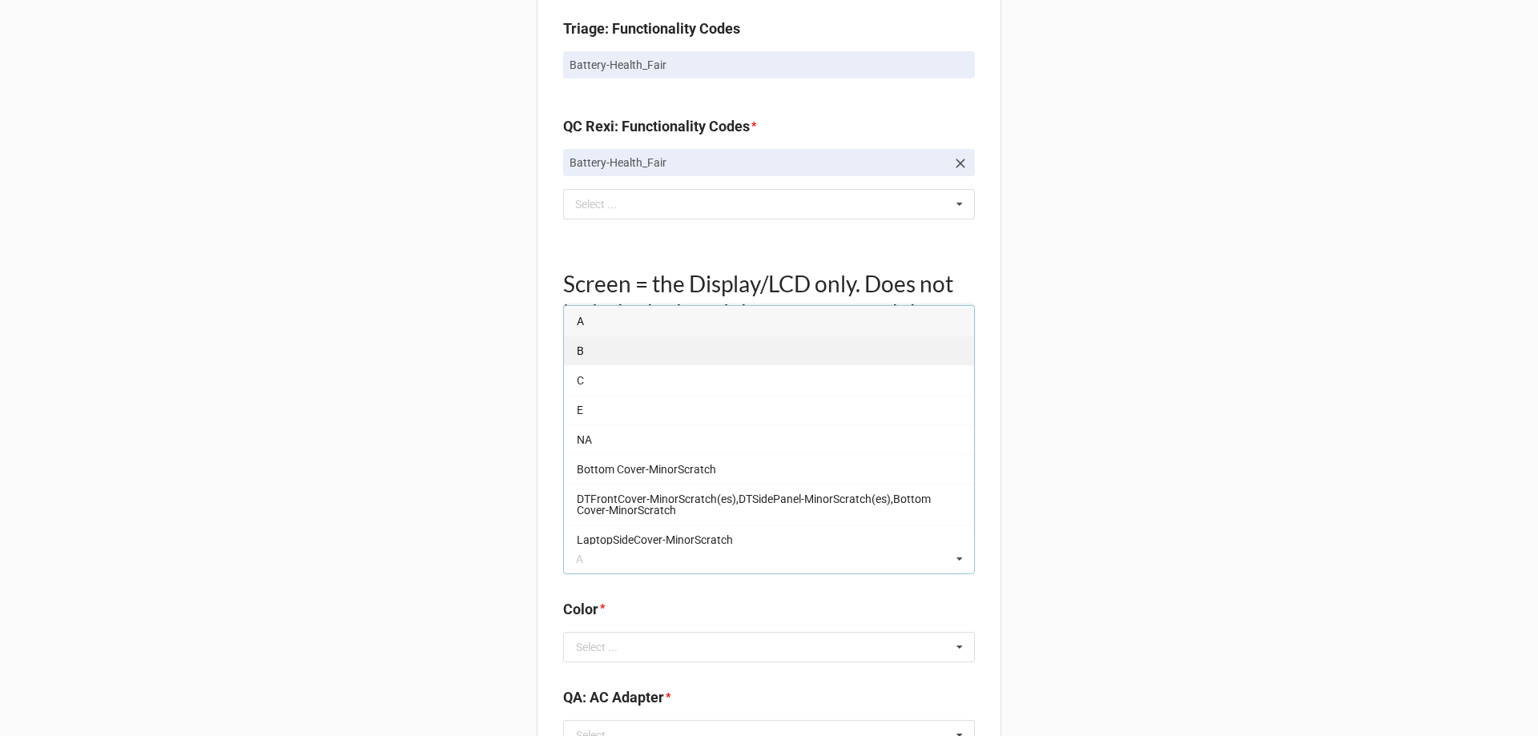
click at [577, 351] on span "B" at bounding box center [580, 350] width 7 height 13
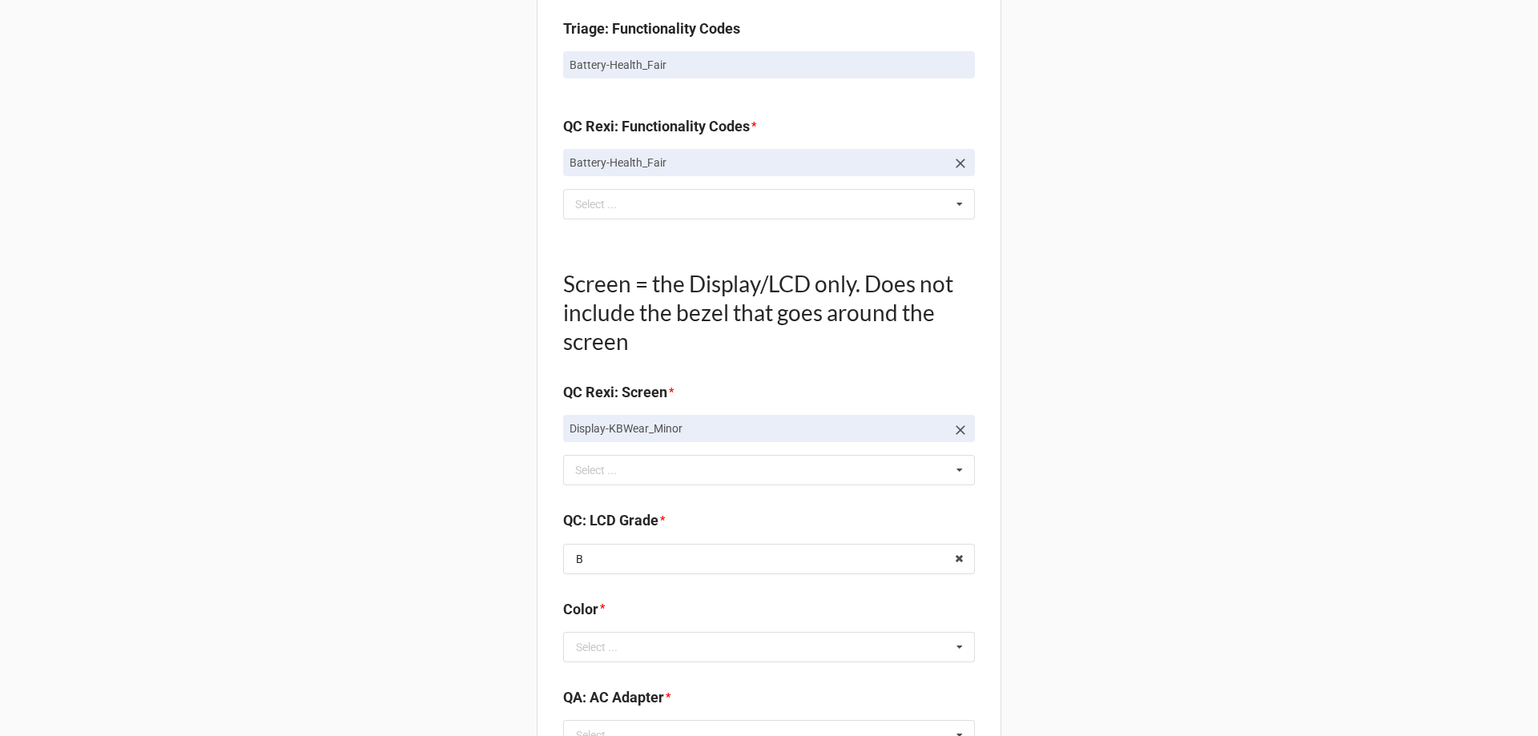
drag, startPoint x: 507, startPoint y: 565, endPoint x: 582, endPoint y: 630, distance: 99.9
click at [593, 648] on div "Select ..." at bounding box center [597, 646] width 42 height 11
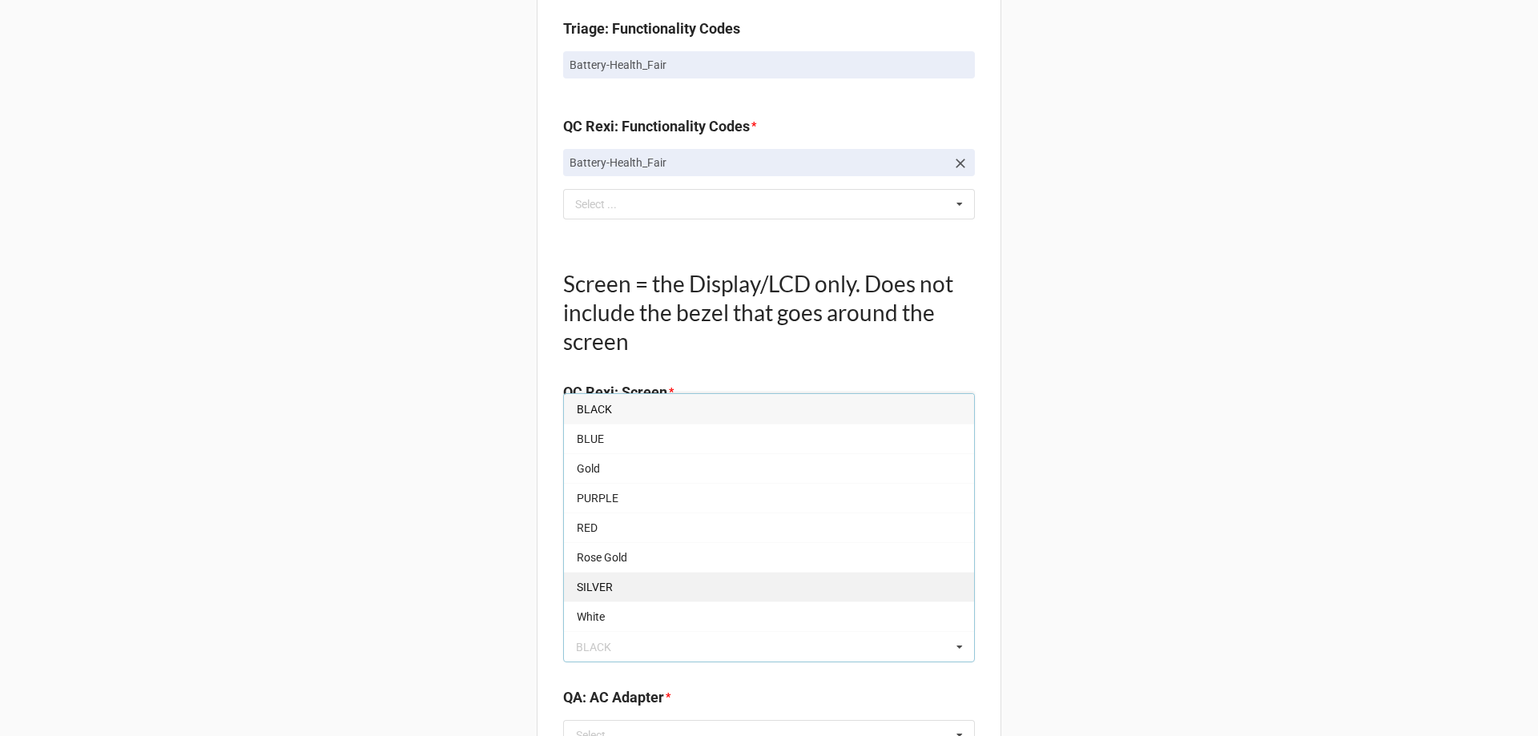
drag, startPoint x: 603, startPoint y: 593, endPoint x: 588, endPoint y: 593, distance: 15.2
click at [601, 593] on span "SILVER" at bounding box center [595, 587] width 36 height 13
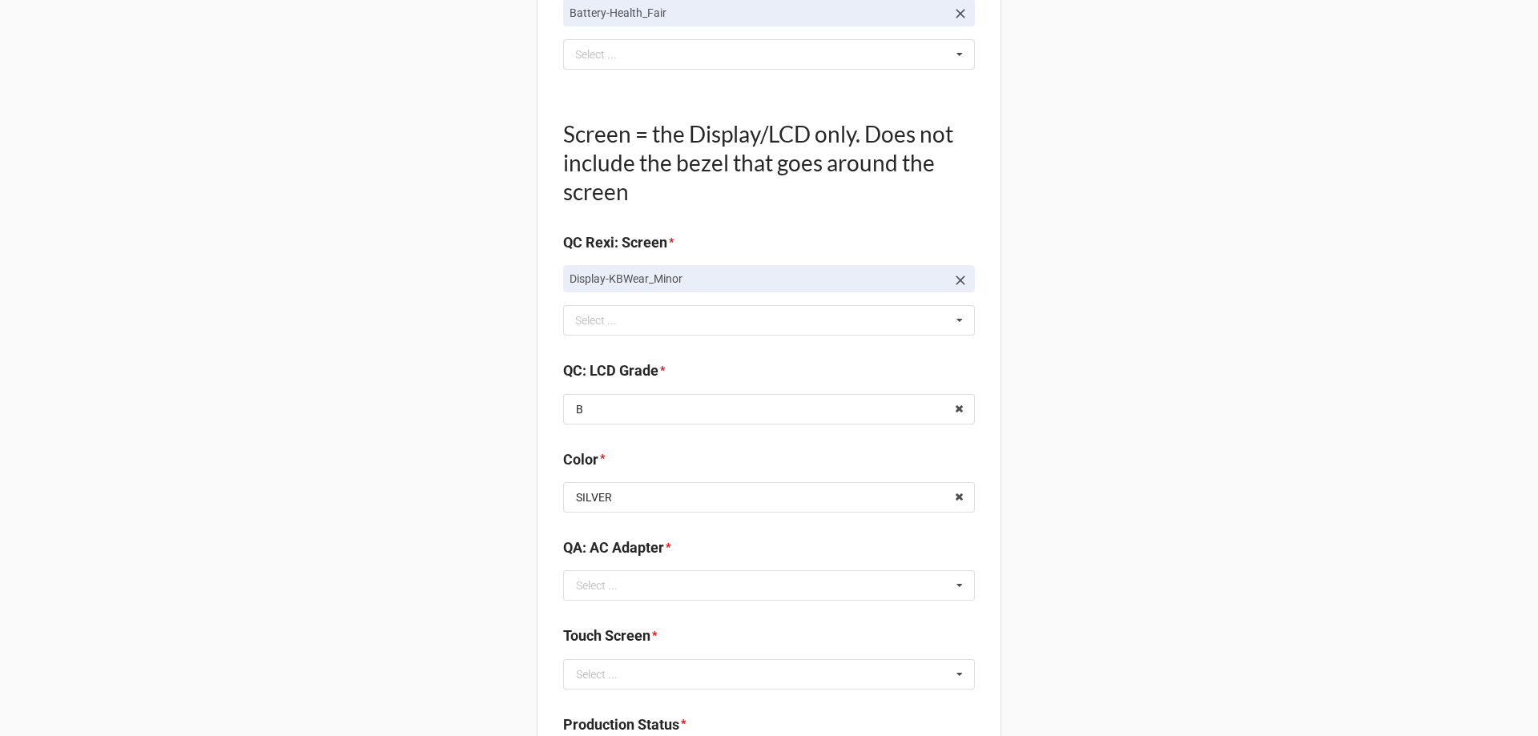
scroll to position [1682, 0]
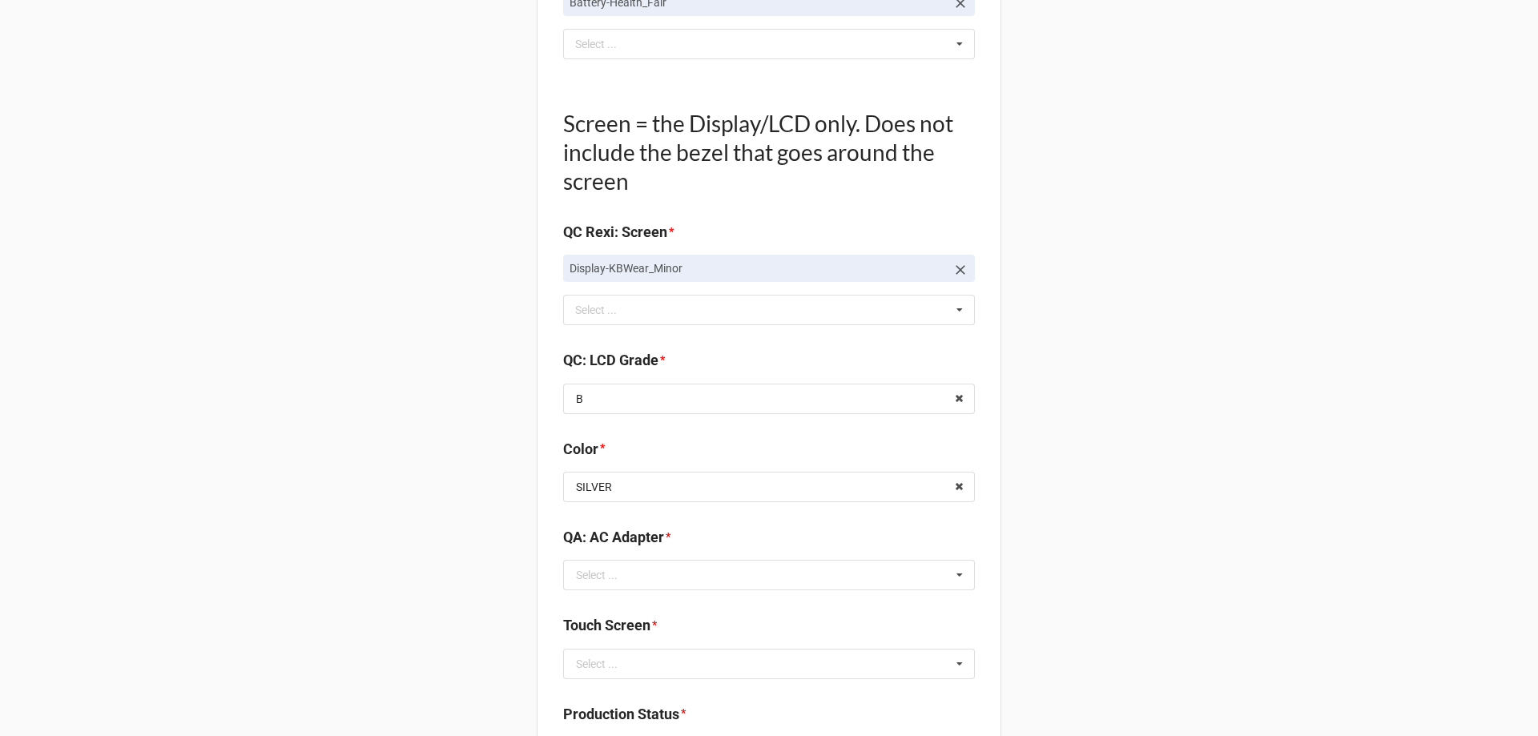
click at [674, 549] on b "QA: AC Adapter *" at bounding box center [769, 540] width 412 height 28
click at [659, 565] on input "text" at bounding box center [770, 575] width 410 height 29
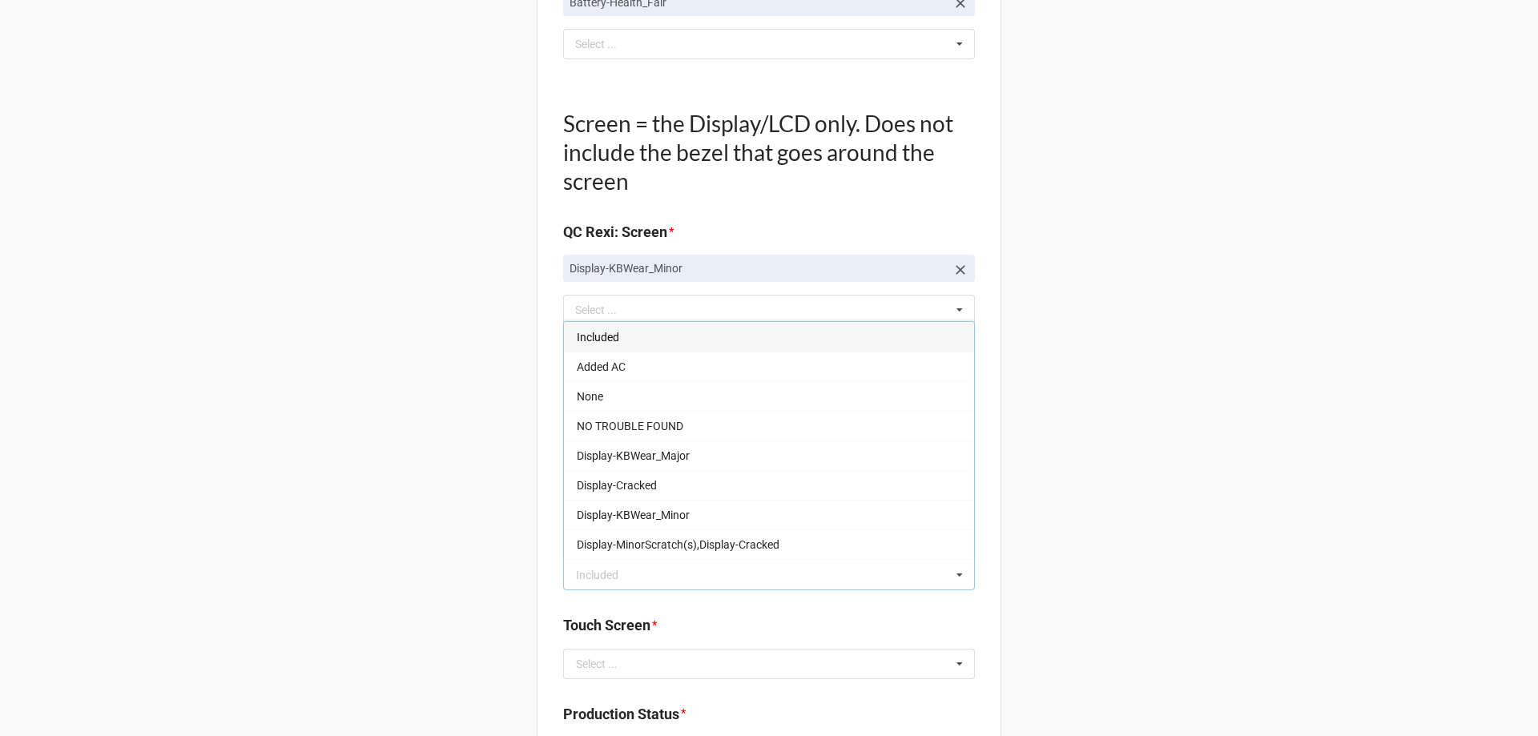
click at [617, 330] on div "Included" at bounding box center [769, 337] width 410 height 30
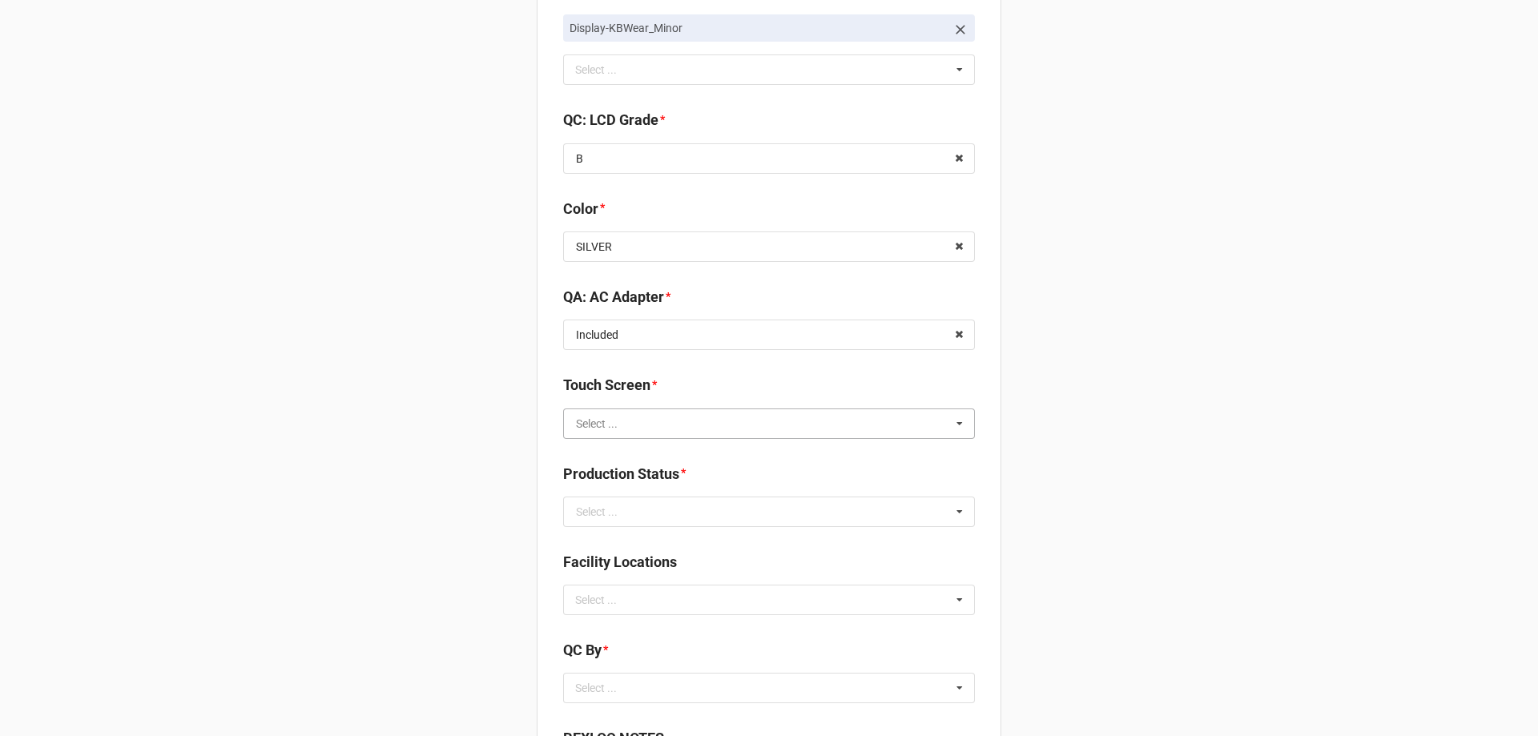
click at [648, 427] on input "text" at bounding box center [770, 423] width 410 height 29
click at [601, 458] on div "TRUE" at bounding box center [769, 453] width 410 height 30
click at [624, 507] on input "text" at bounding box center [770, 511] width 410 height 29
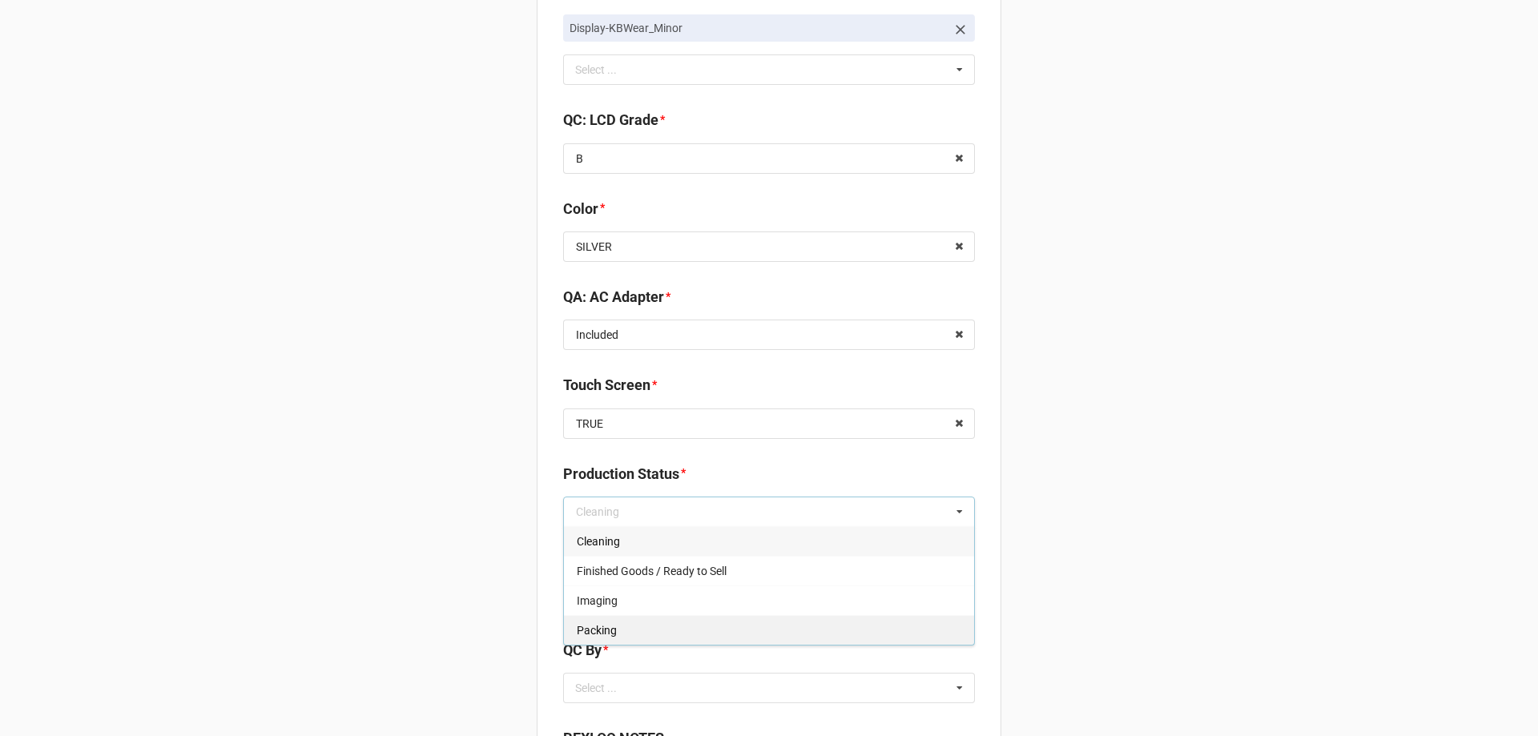
click at [590, 624] on span "Packing" at bounding box center [597, 630] width 40 height 13
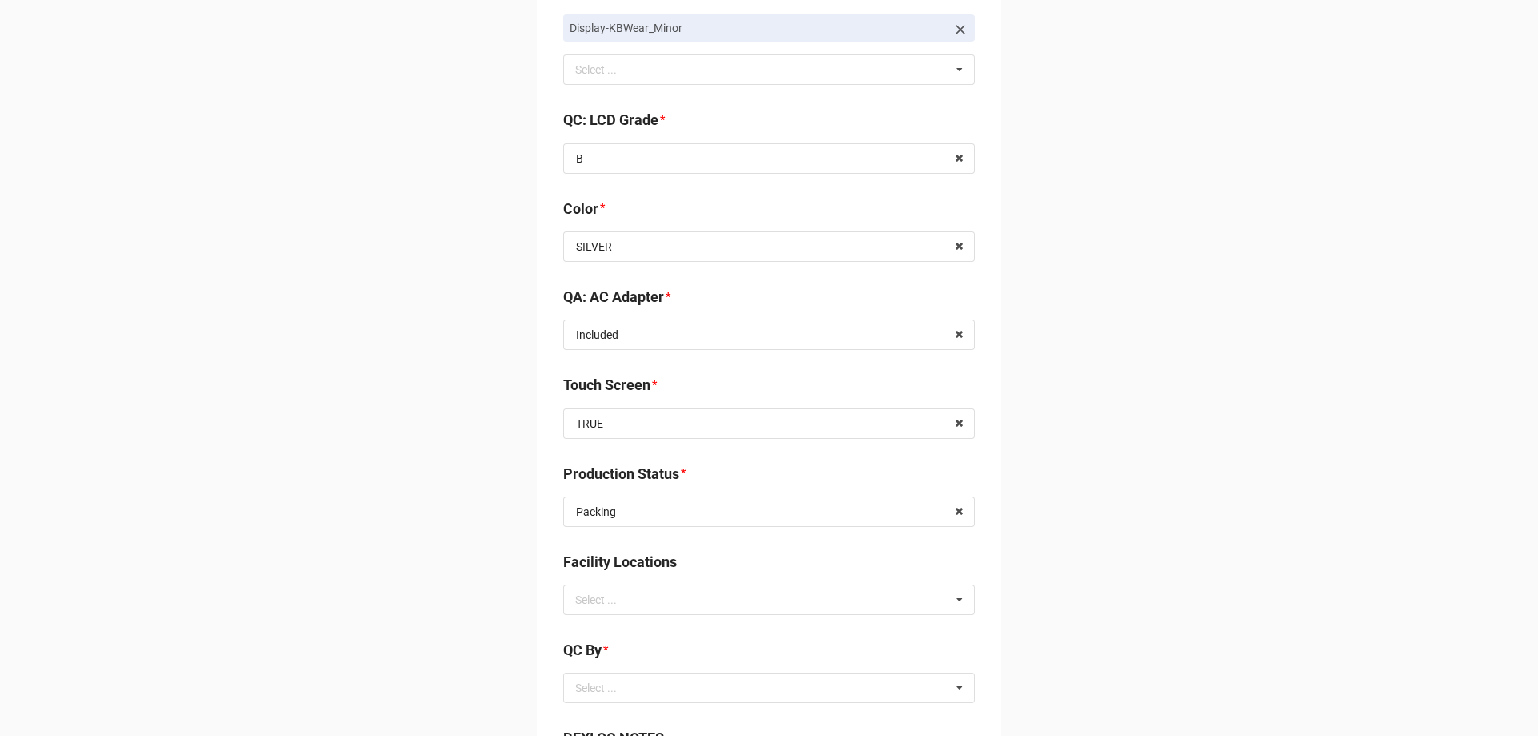
click at [609, 616] on div "Facility Locations Select ... No results found." at bounding box center [769, 588] width 412 height 75
click at [611, 605] on div "Select ..." at bounding box center [605, 599] width 69 height 18
type input "re"
click at [614, 629] on span "RECV.DLL.PROCESSING" at bounding box center [637, 629] width 121 height 13
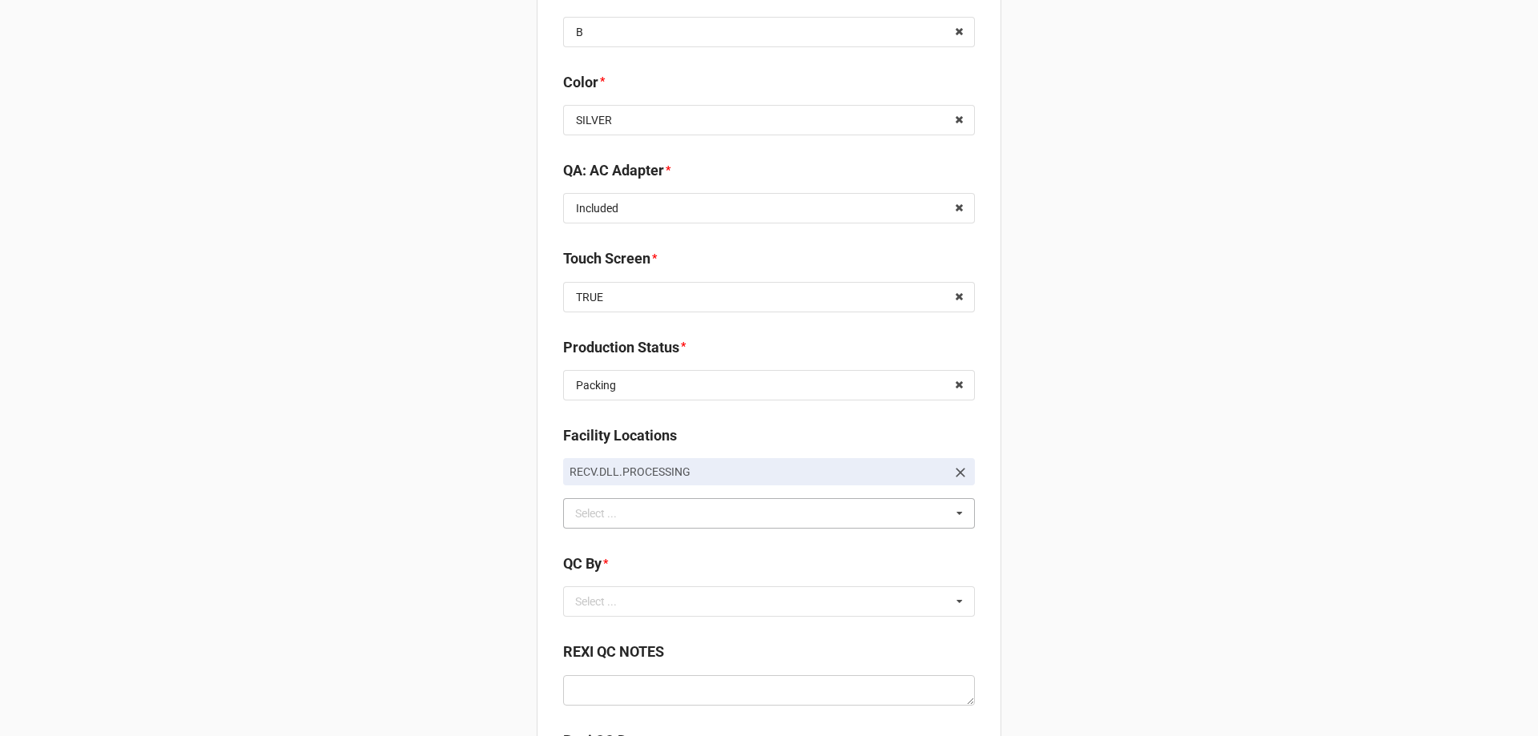
scroll to position [2082, 0]
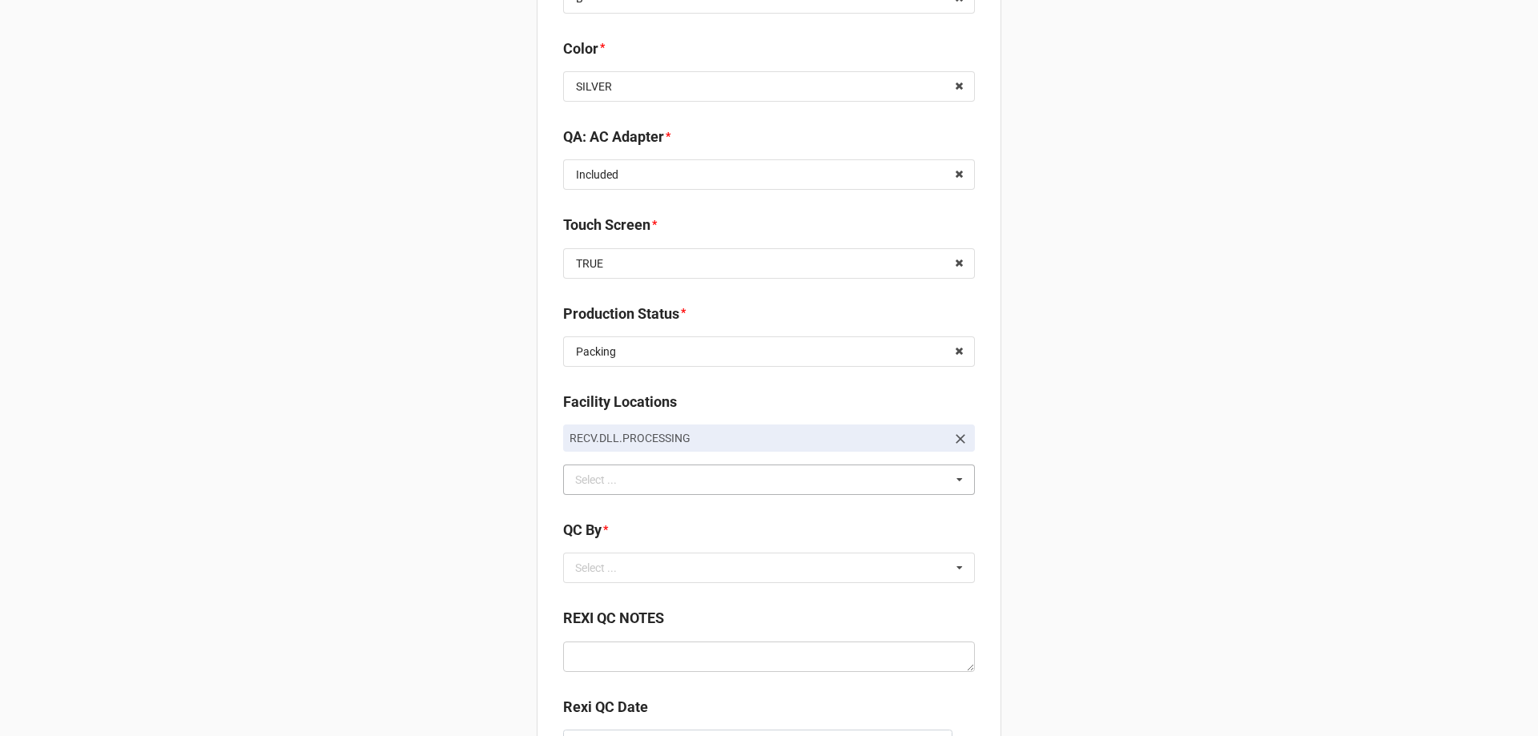
click at [635, 584] on div "QC By * Select ... No results found." at bounding box center [769, 556] width 412 height 75
click at [641, 577] on div "Select ... No results found." at bounding box center [769, 568] width 412 height 30
click at [611, 602] on span "CarlosH" at bounding box center [597, 597] width 40 height 13
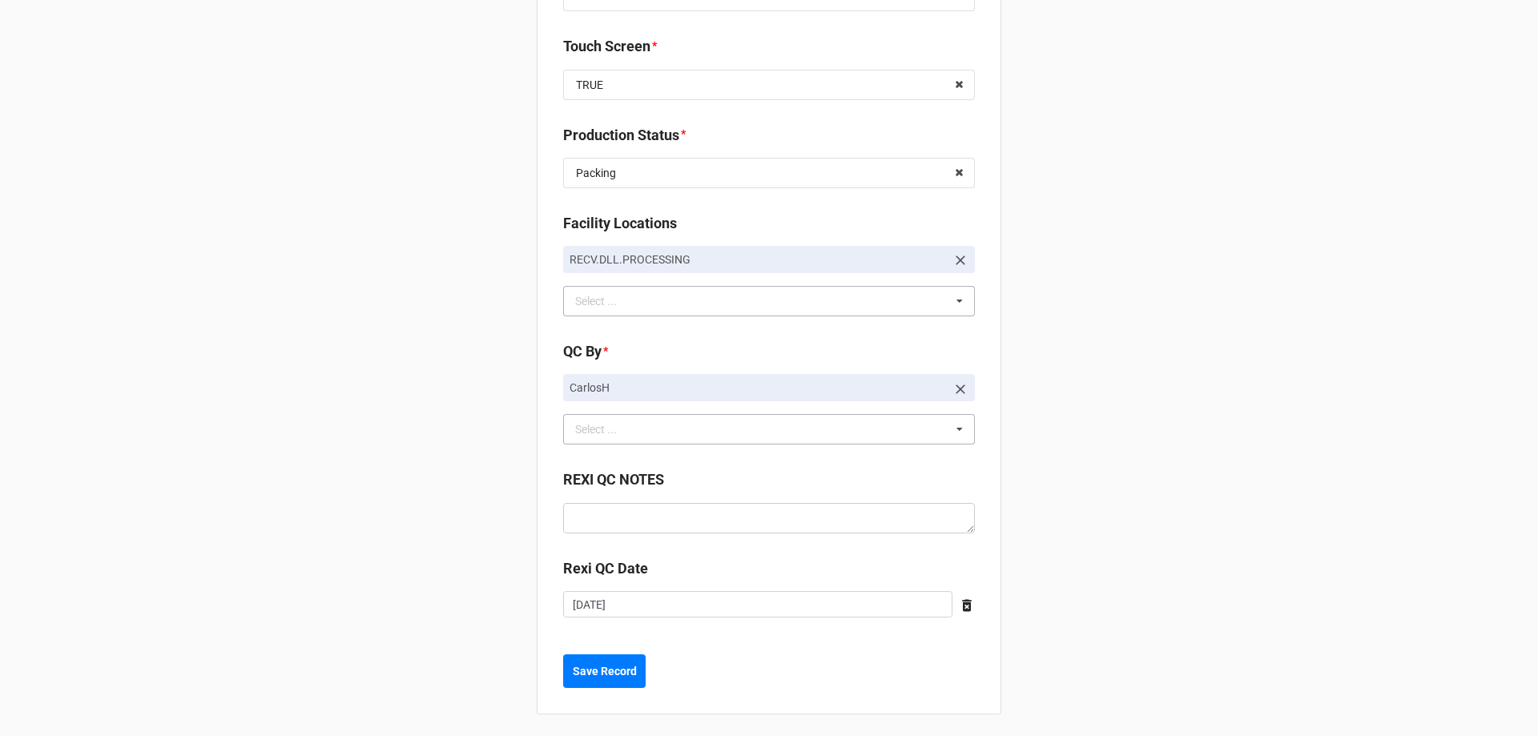
scroll to position [2265, 0]
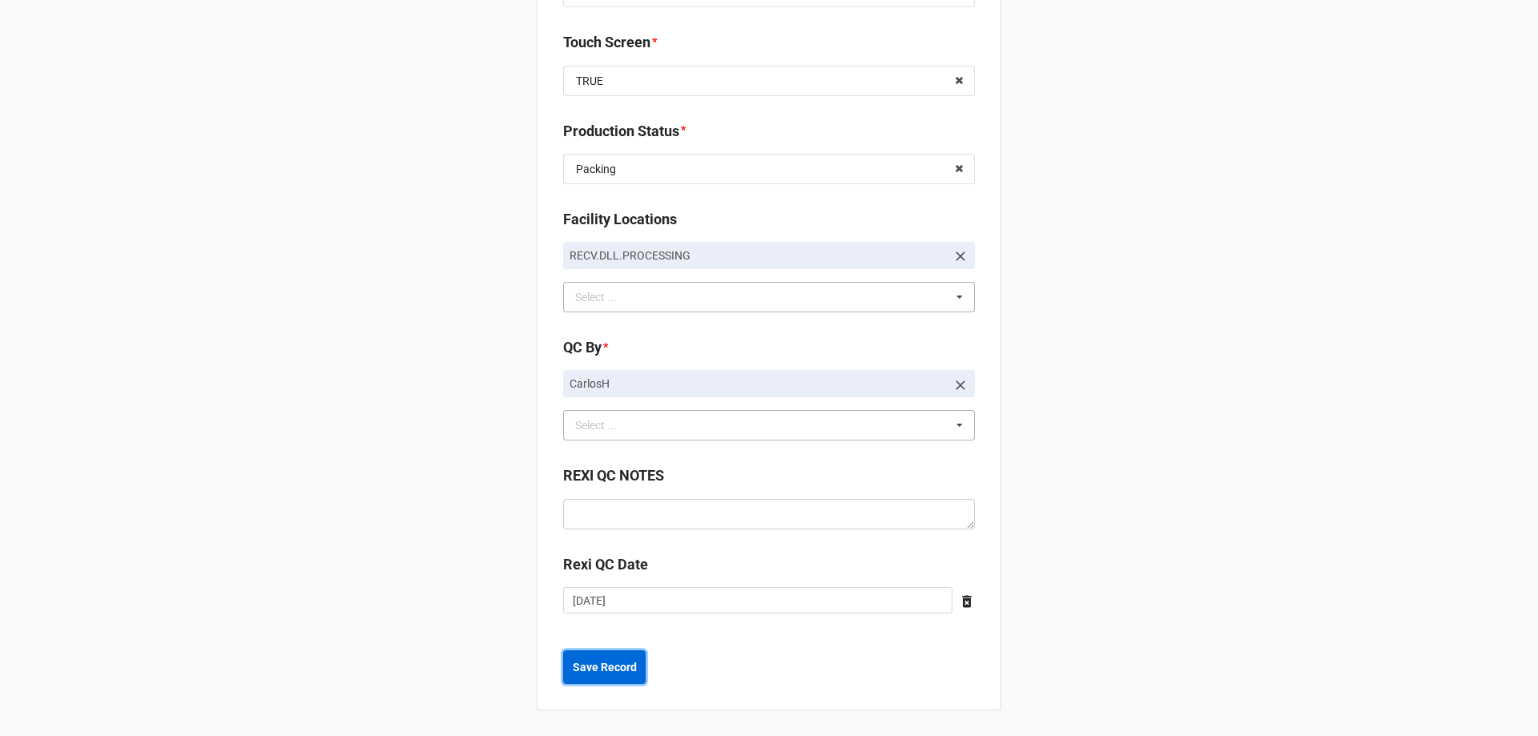
click at [627, 666] on b "Save Record" at bounding box center [605, 667] width 64 height 17
